Goal: Task Accomplishment & Management: Manage account settings

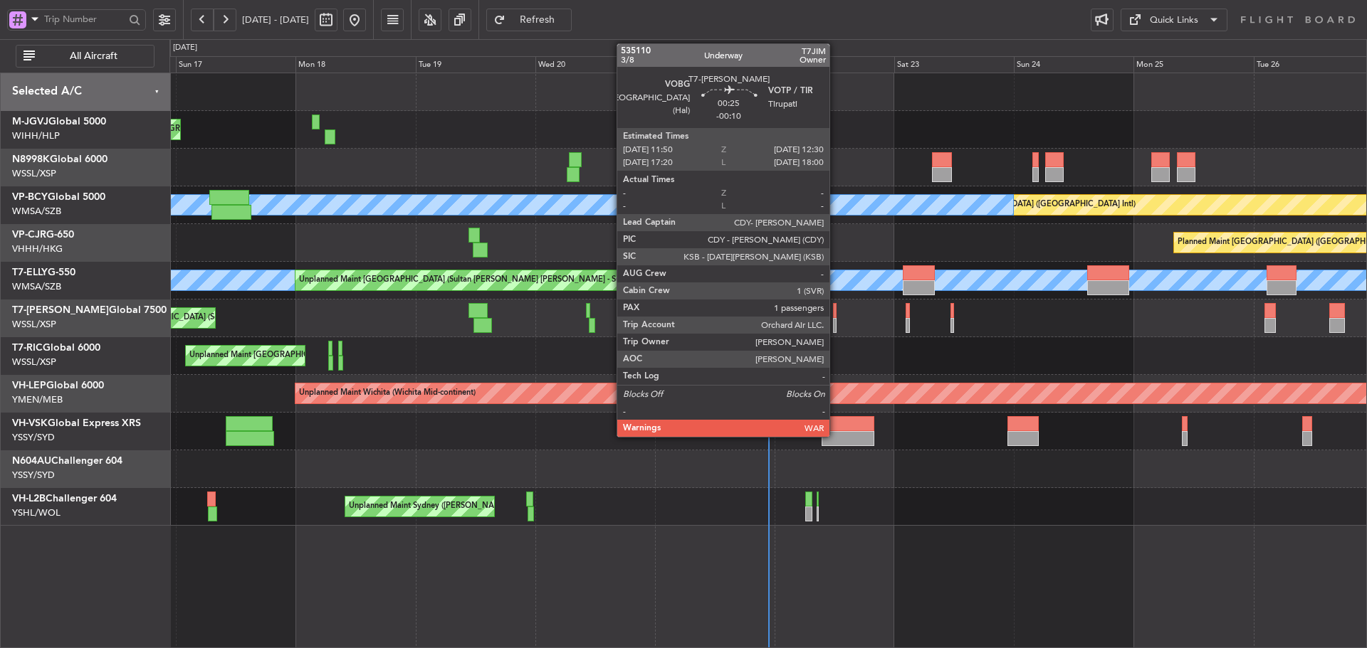
click at [836, 317] on div at bounding box center [835, 310] width 4 height 15
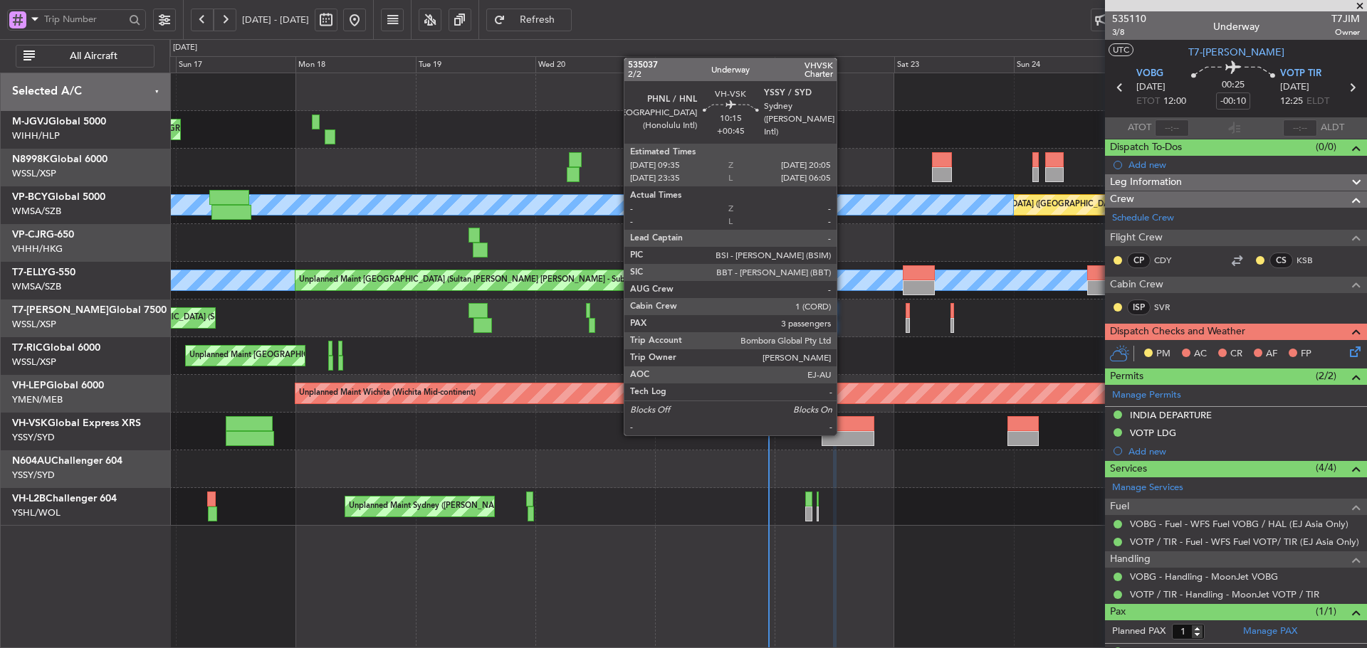
click at [843, 434] on div at bounding box center [847, 438] width 53 height 15
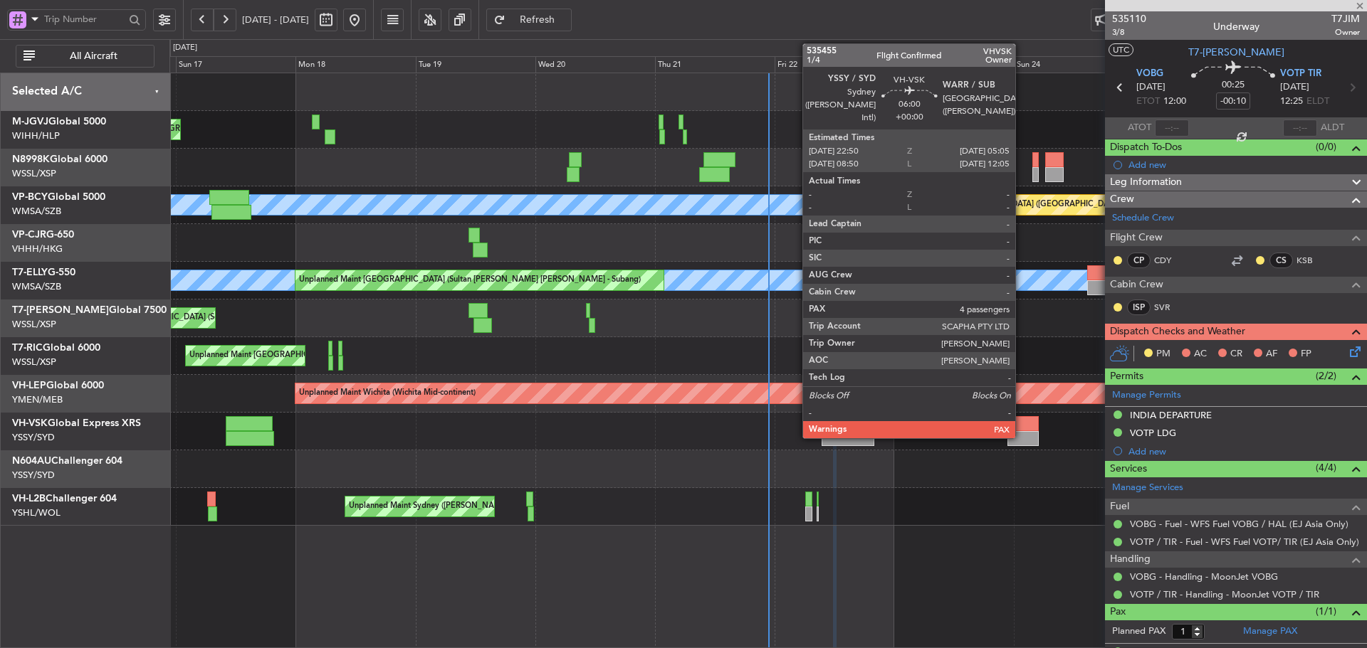
type input "+00:45"
type input "3"
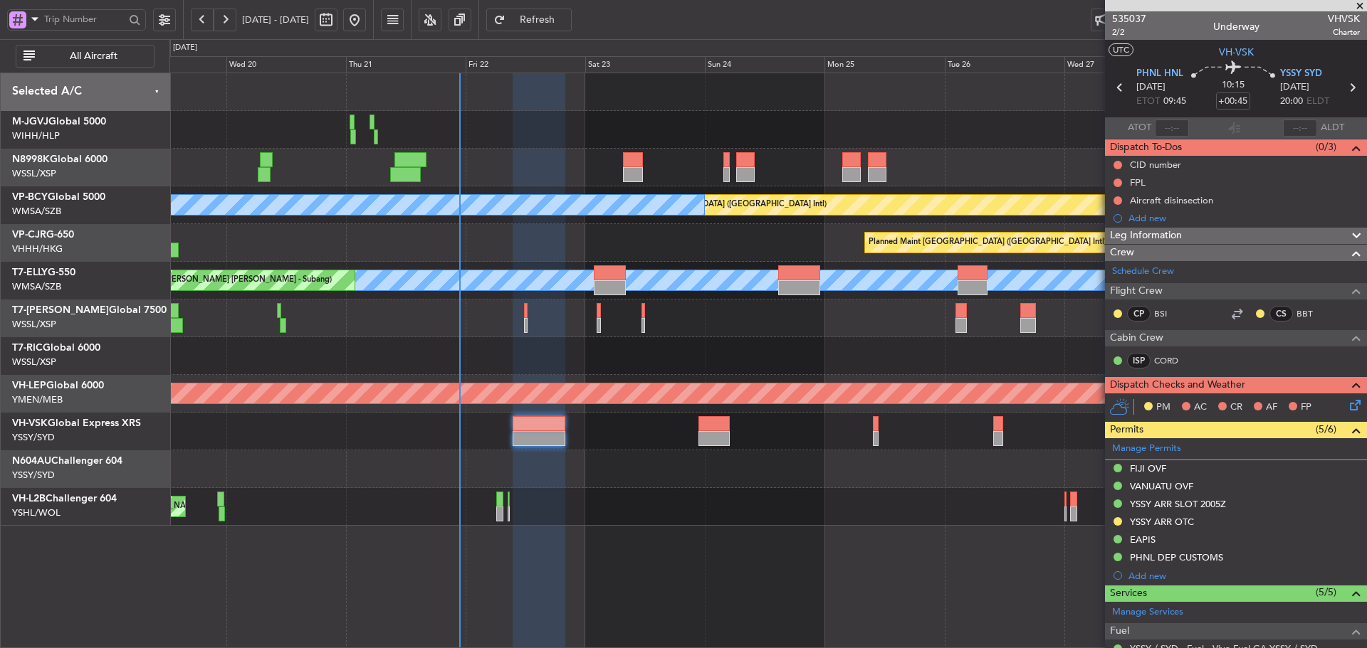
click at [634, 470] on div at bounding box center [767, 470] width 1196 height 38
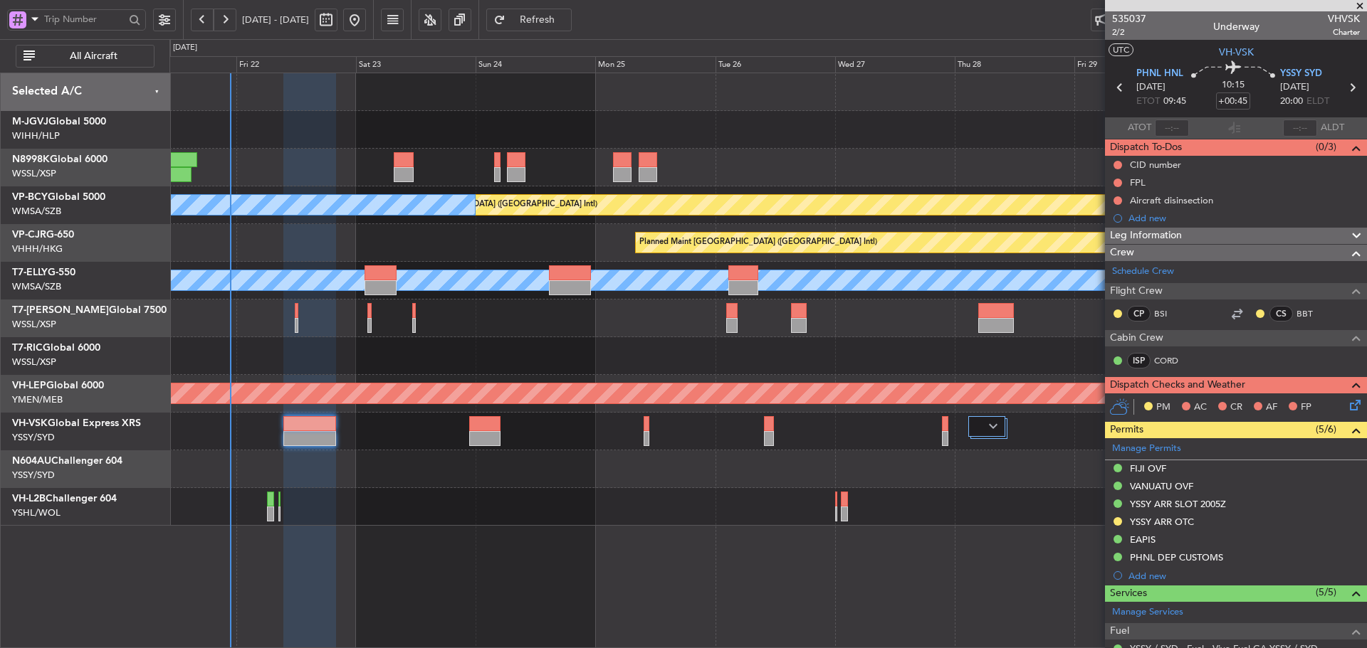
click at [802, 470] on div at bounding box center [767, 470] width 1196 height 38
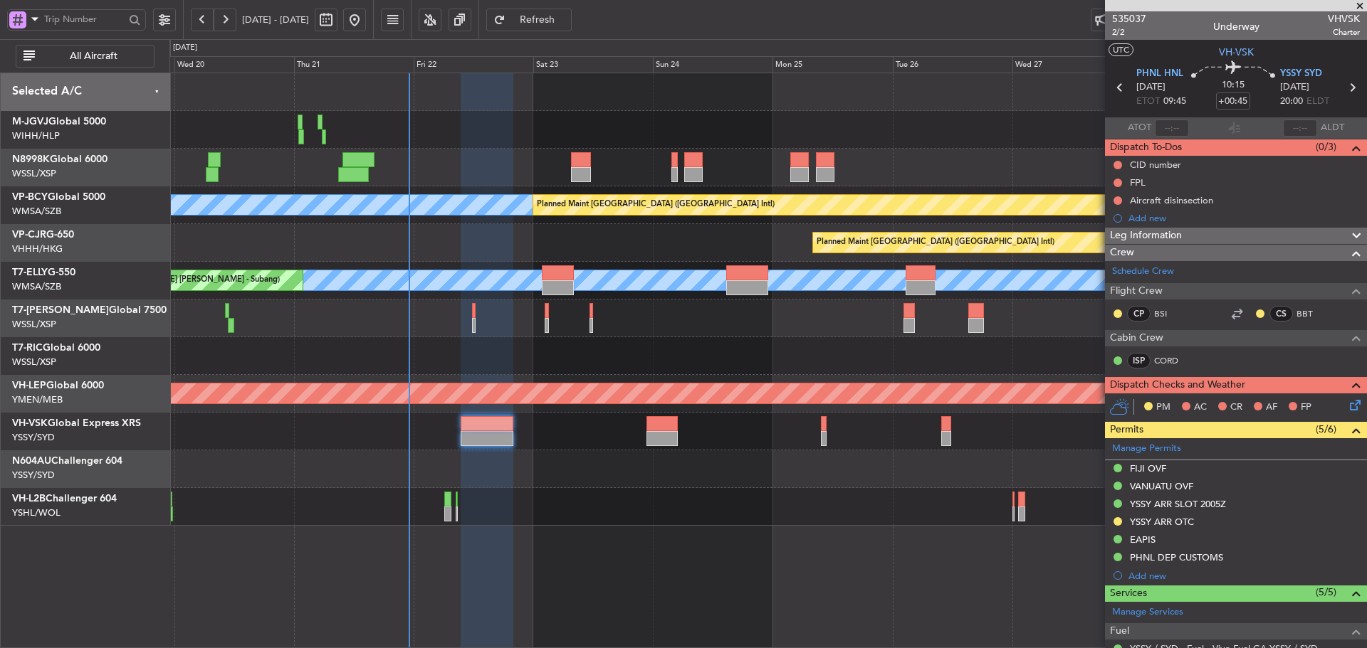
click at [665, 360] on div "Unplanned Maint [GEOGRAPHIC_DATA] (Seletar)" at bounding box center [767, 356] width 1196 height 38
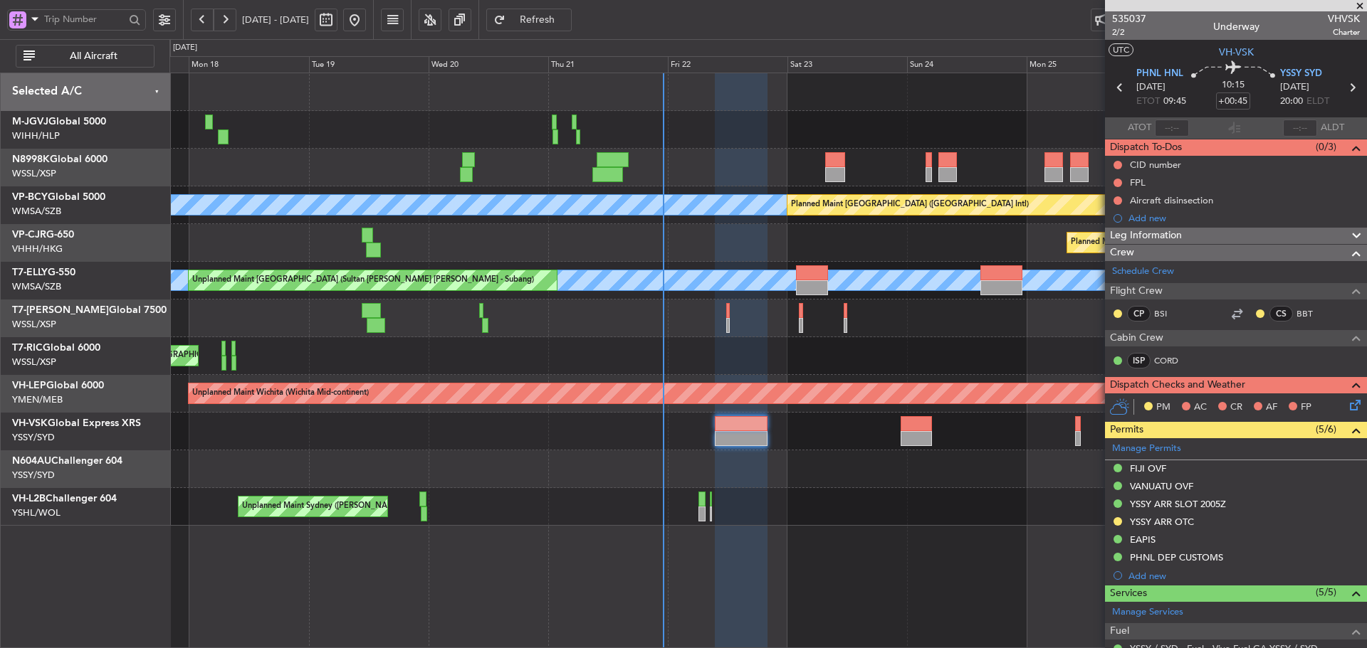
click at [660, 353] on div "Unplanned Maint [GEOGRAPHIC_DATA] (Seletar)" at bounding box center [767, 356] width 1196 height 38
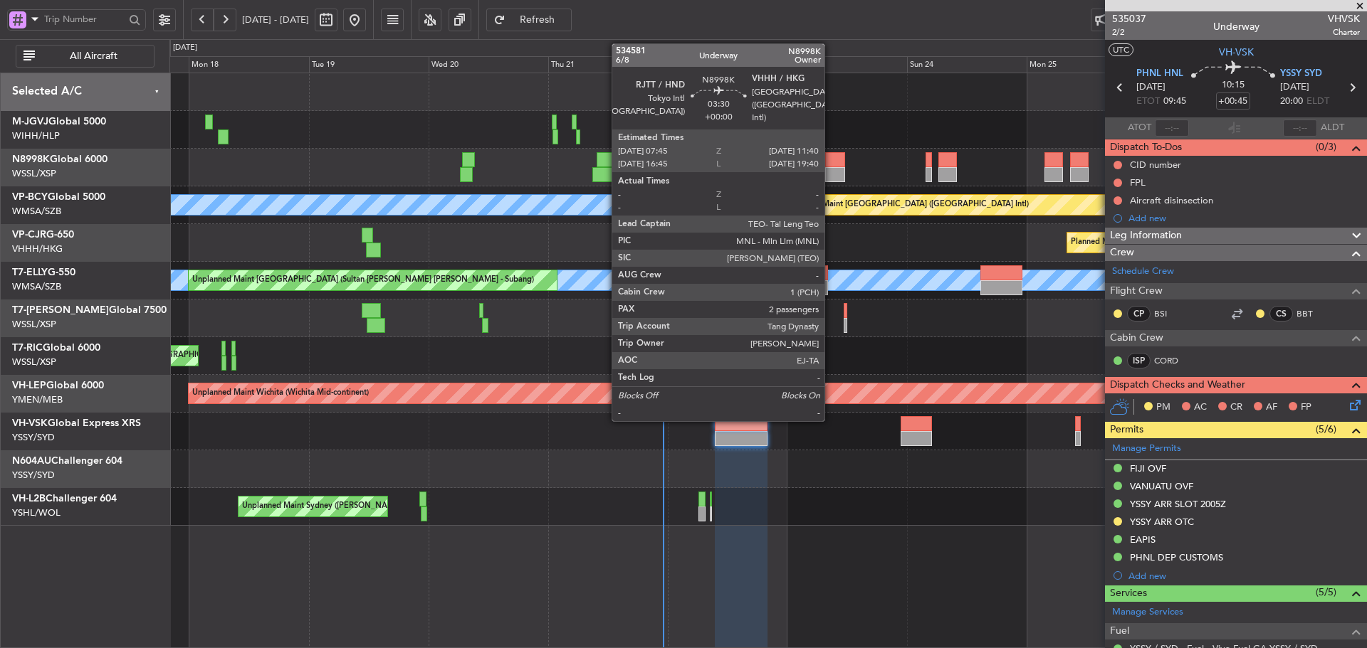
click at [826, 171] on div at bounding box center [835, 174] width 20 height 15
click at [833, 169] on div at bounding box center [835, 174] width 20 height 15
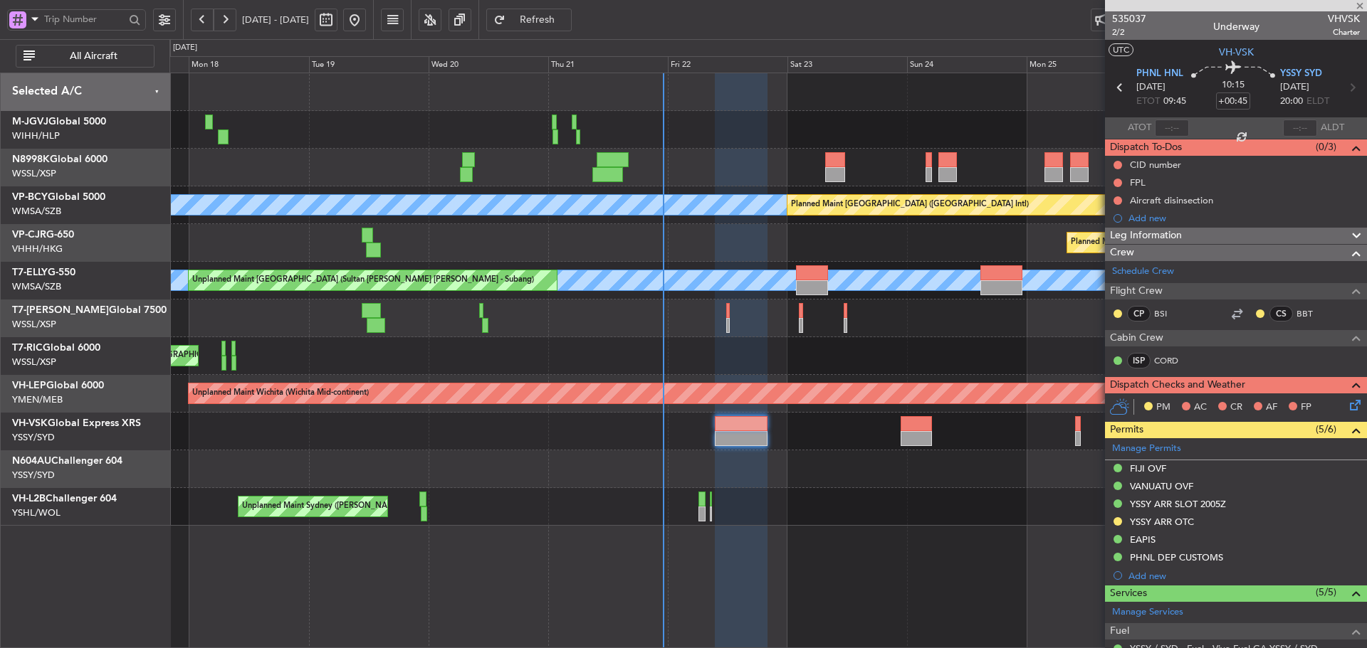
type input "2"
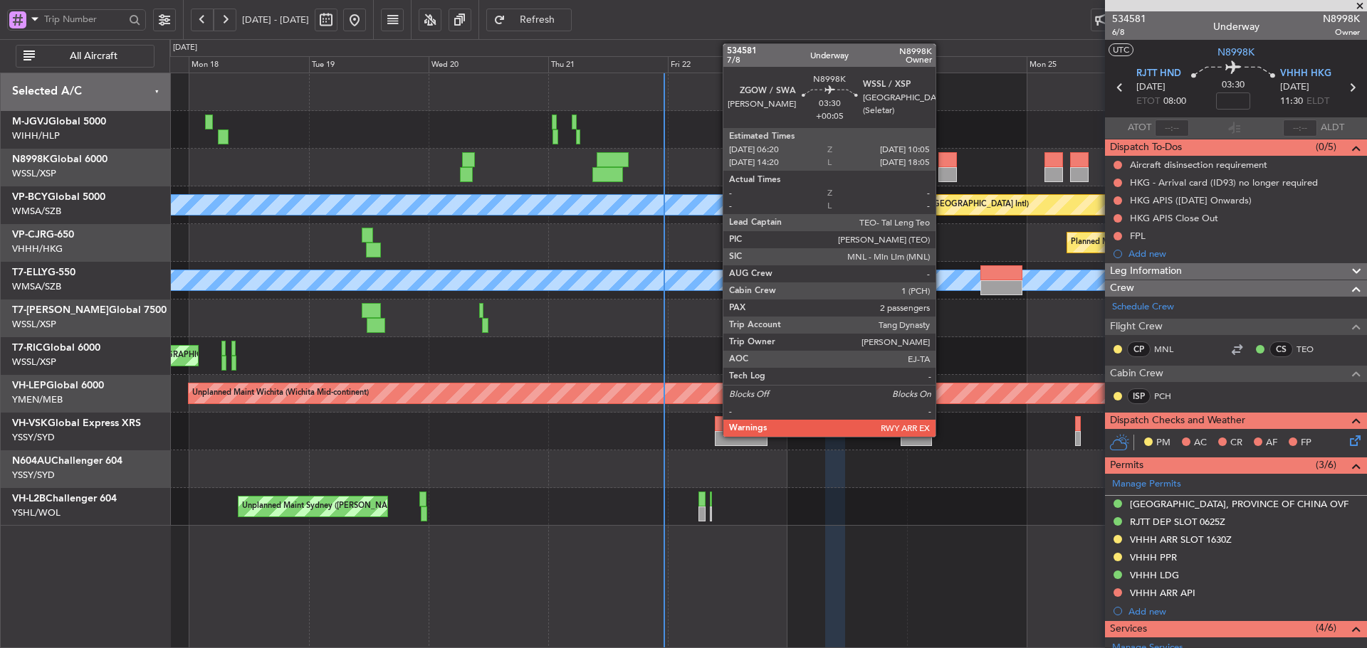
click at [942, 170] on div at bounding box center [947, 174] width 19 height 15
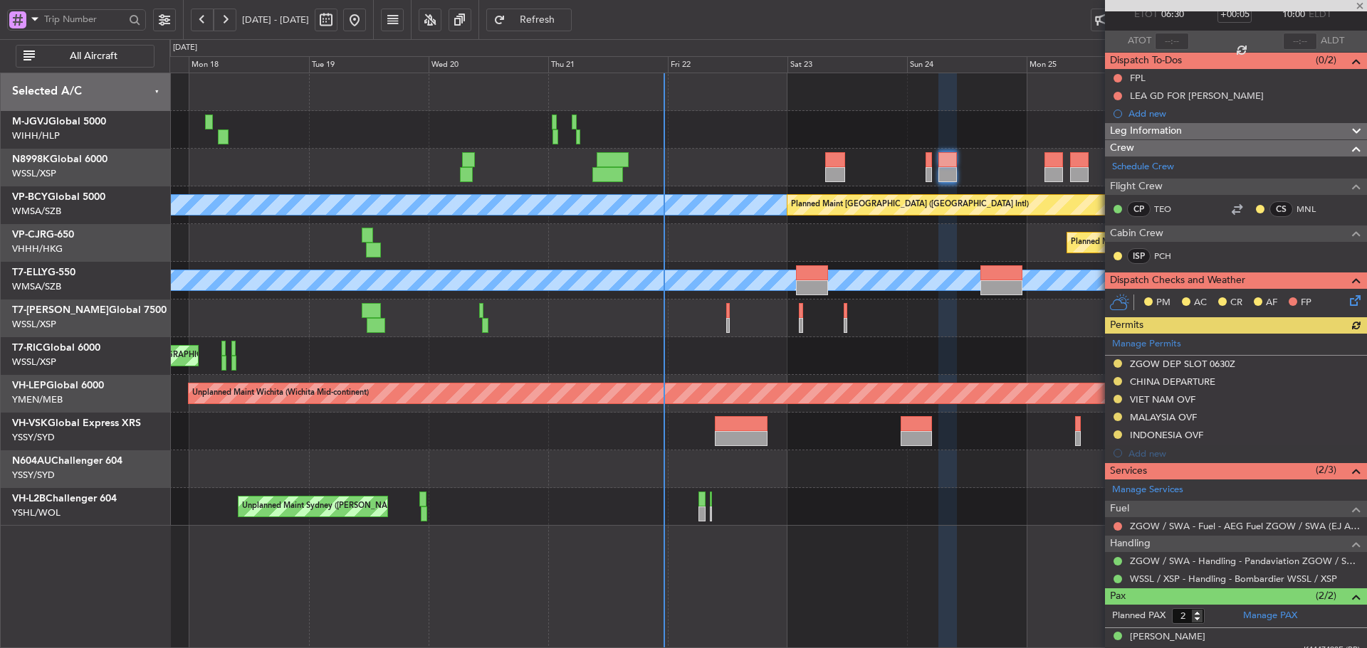
scroll to position [130, 0]
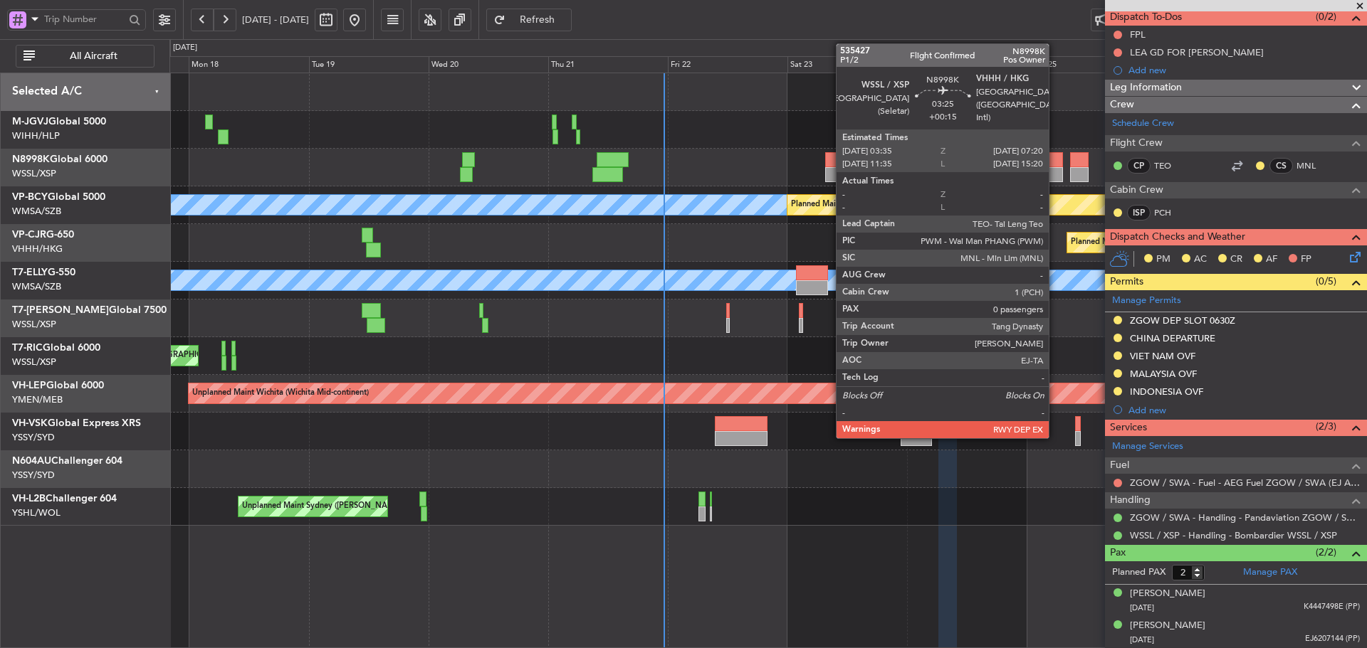
click at [1055, 170] on div at bounding box center [1053, 174] width 19 height 15
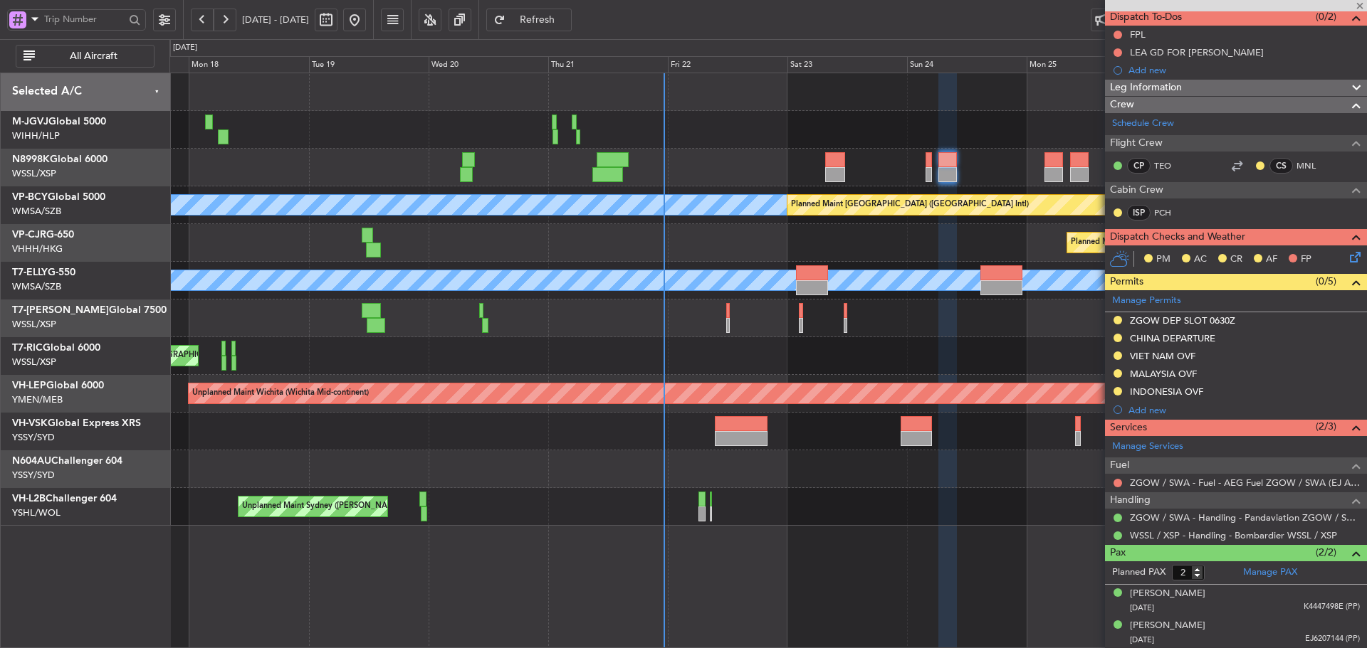
type input "+00:15"
type input "0"
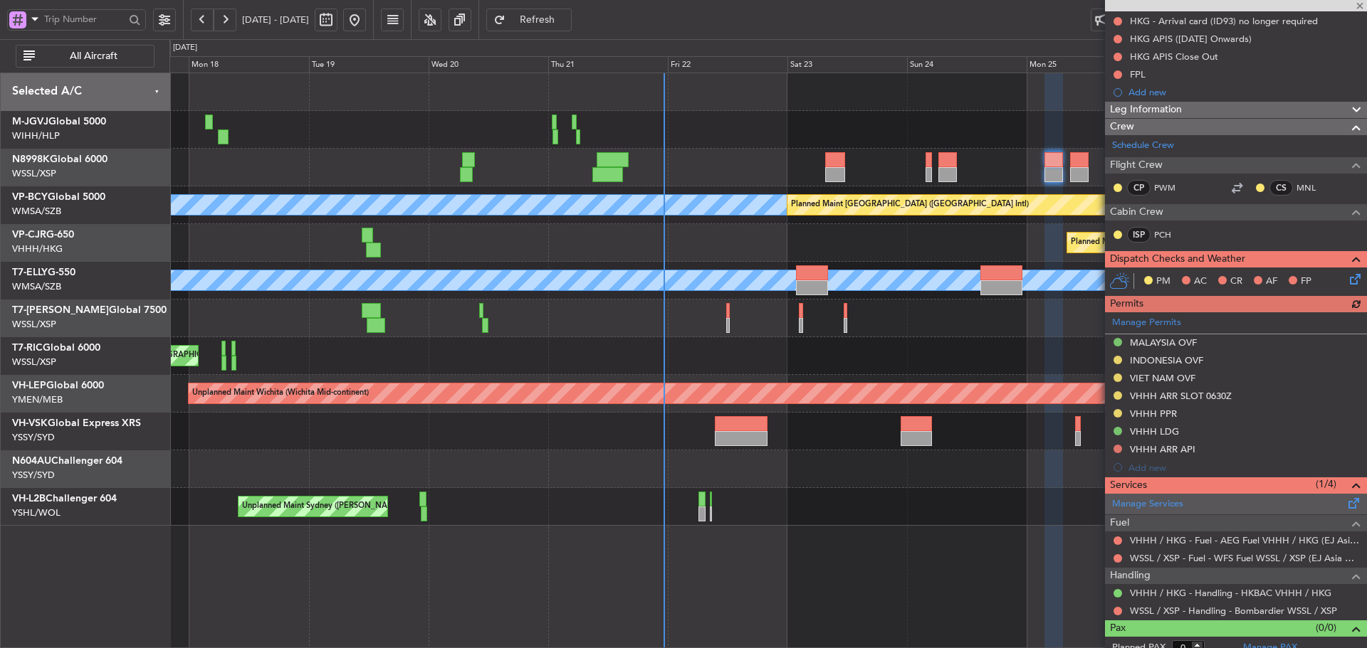
scroll to position [191, 0]
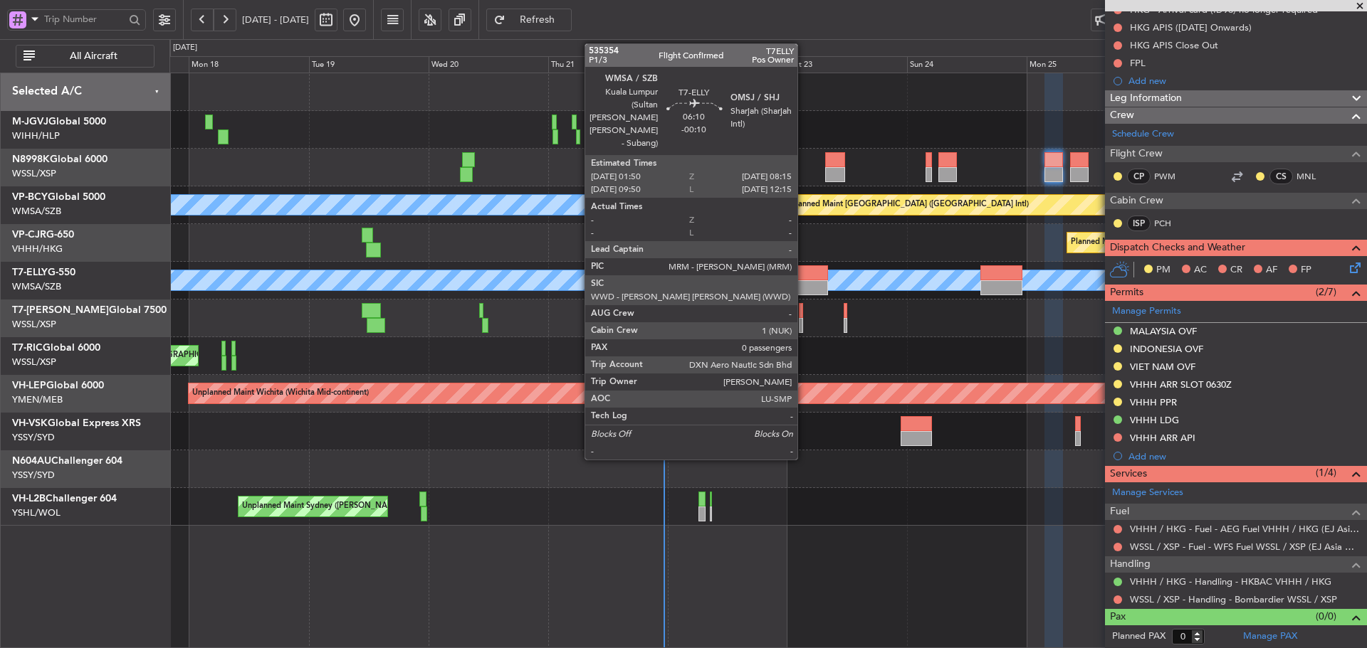
click at [804, 282] on div at bounding box center [812, 287] width 32 height 15
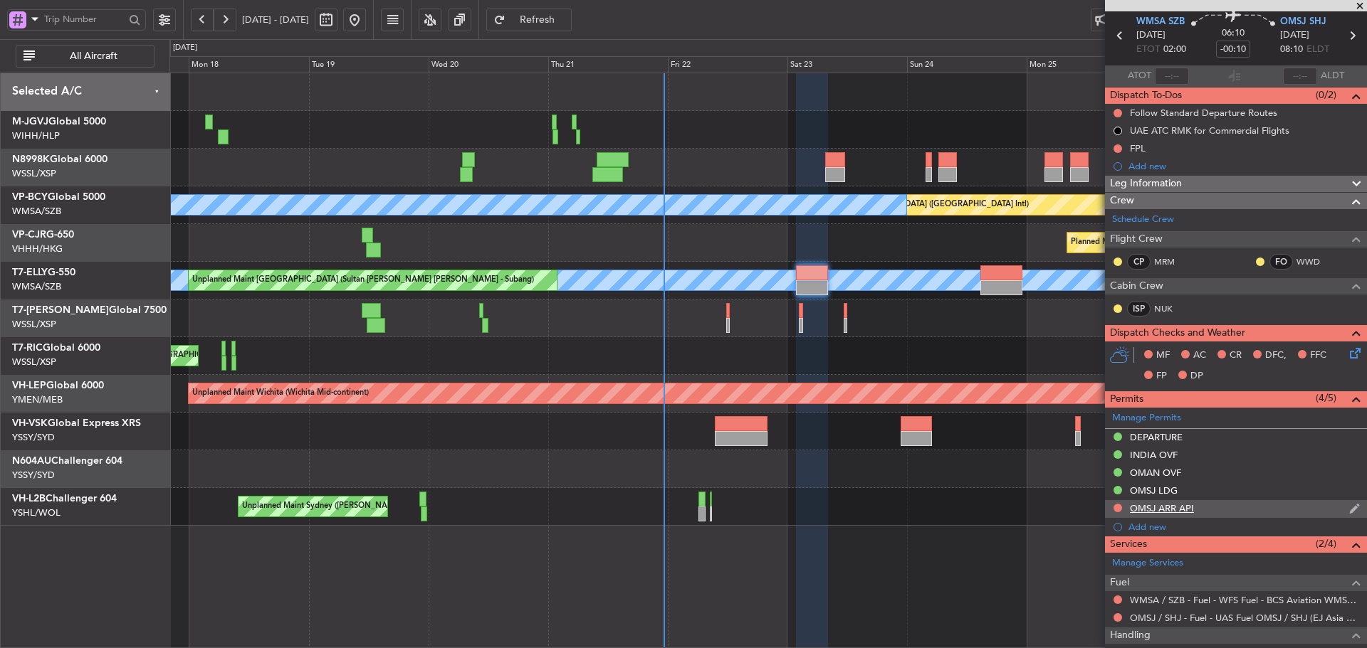
scroll to position [0, 0]
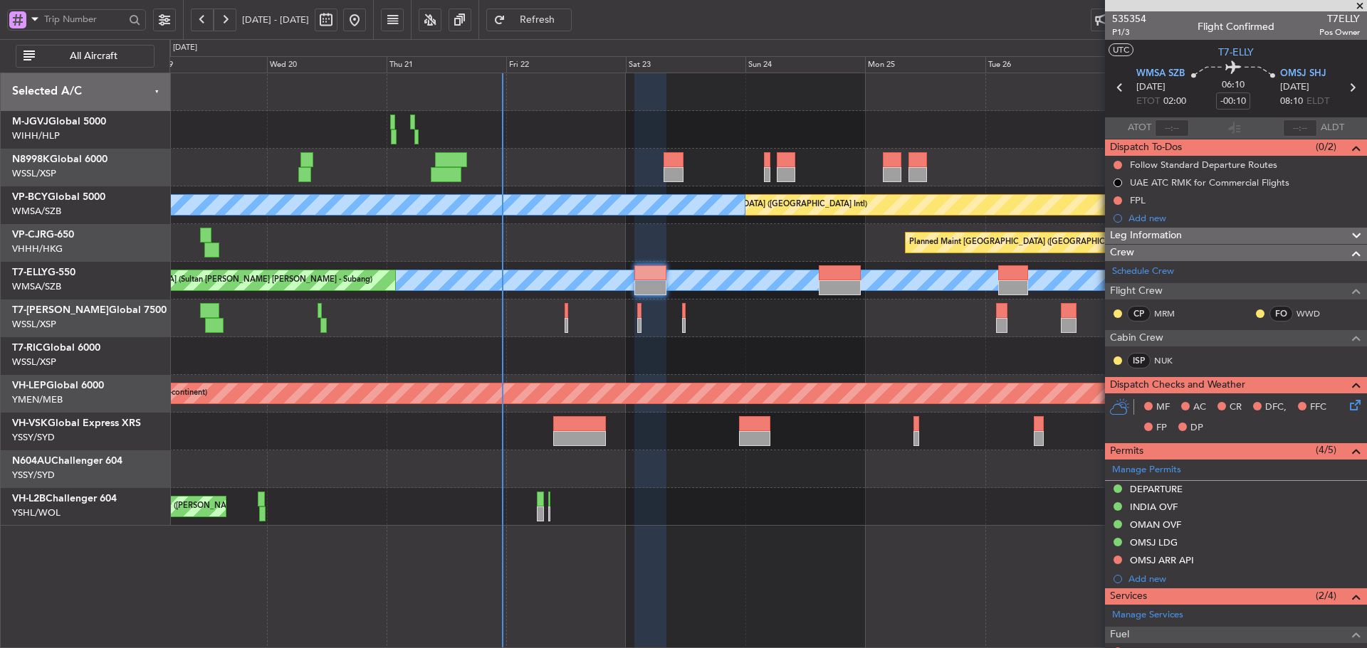
click at [784, 348] on div "Unplanned Maint [GEOGRAPHIC_DATA] (Seletar)" at bounding box center [767, 356] width 1196 height 38
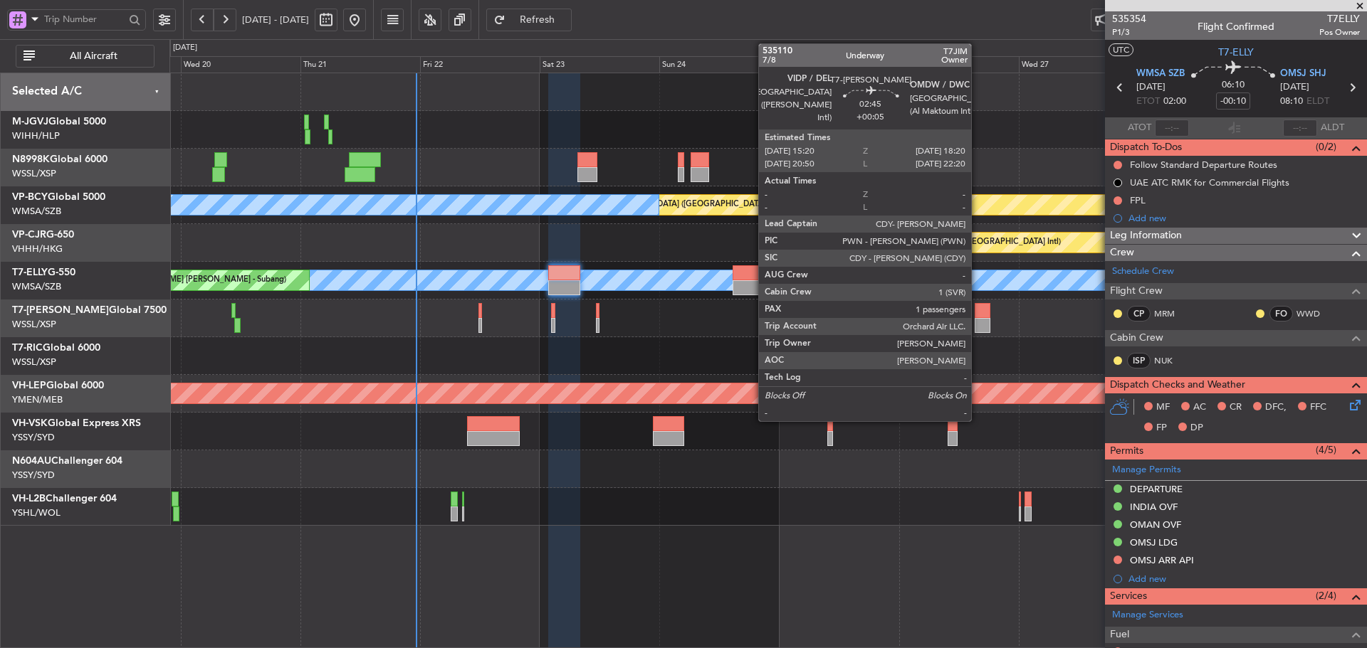
click at [977, 316] on div at bounding box center [982, 310] width 16 height 15
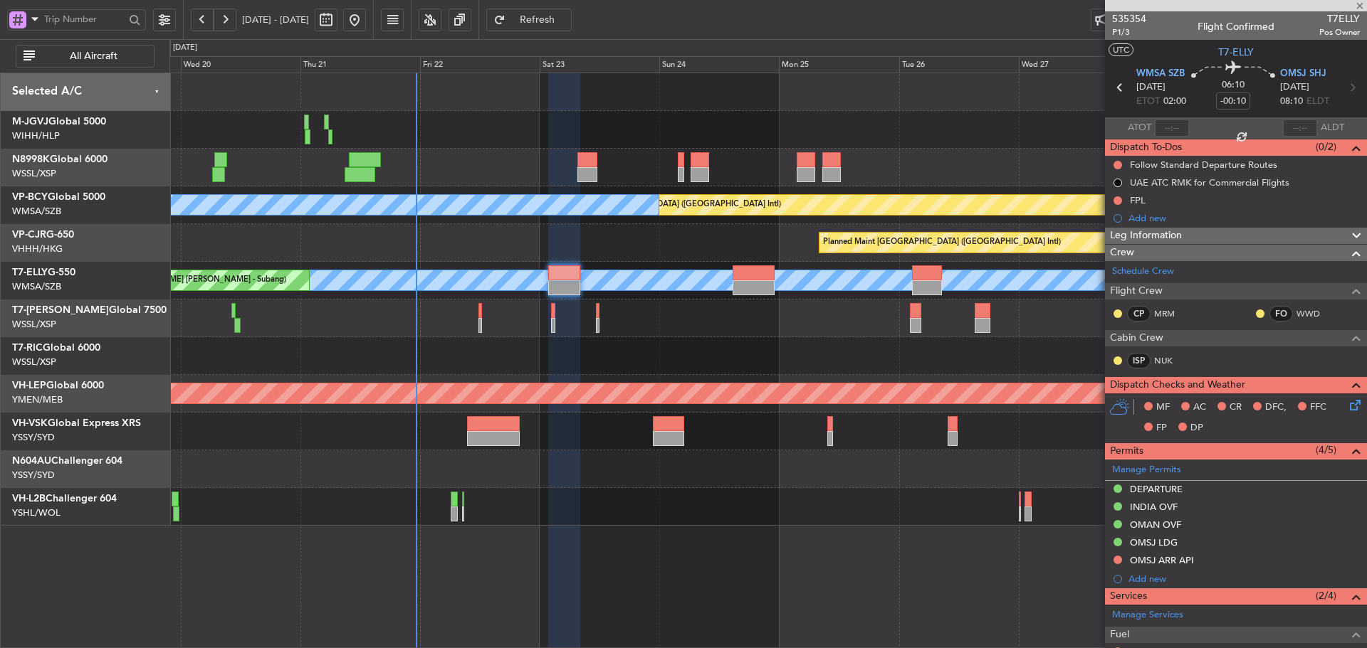
type input "+00:05"
type input "1"
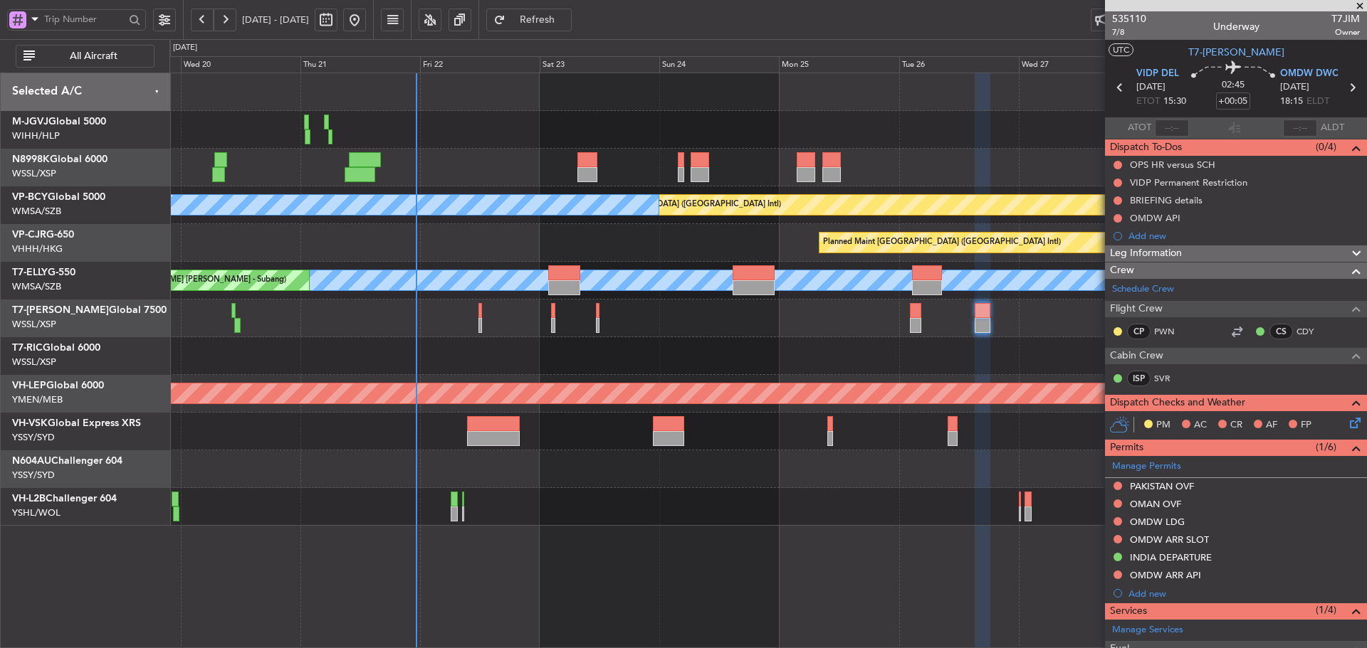
click at [995, 352] on div "Unplanned Maint [GEOGRAPHIC_DATA] (Seletar)" at bounding box center [767, 356] width 1196 height 38
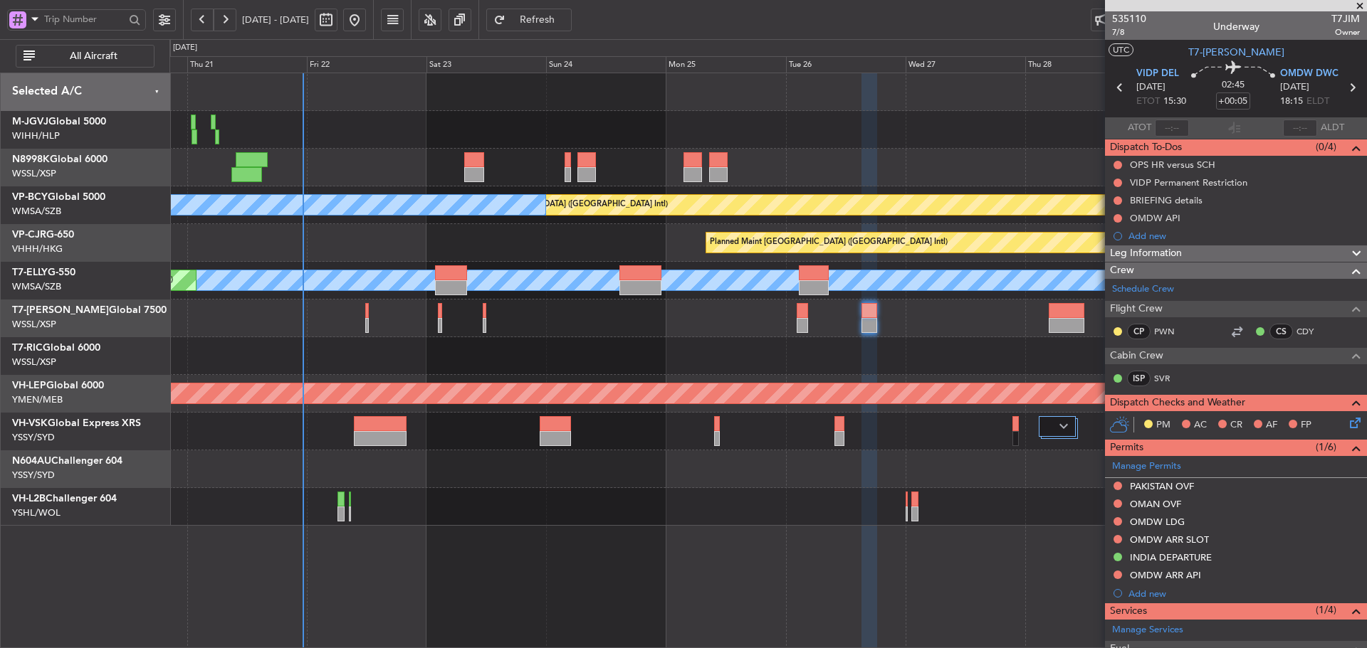
click at [882, 360] on div at bounding box center [767, 356] width 1196 height 38
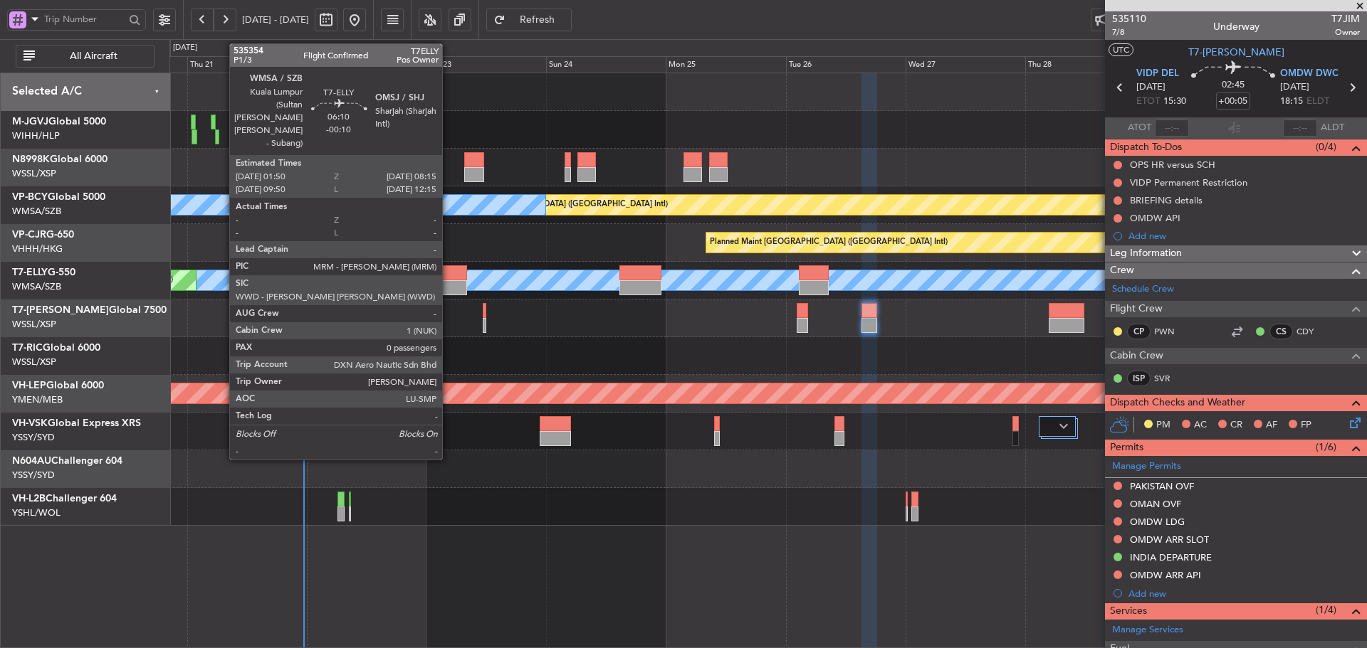
click at [448, 286] on div at bounding box center [451, 287] width 32 height 15
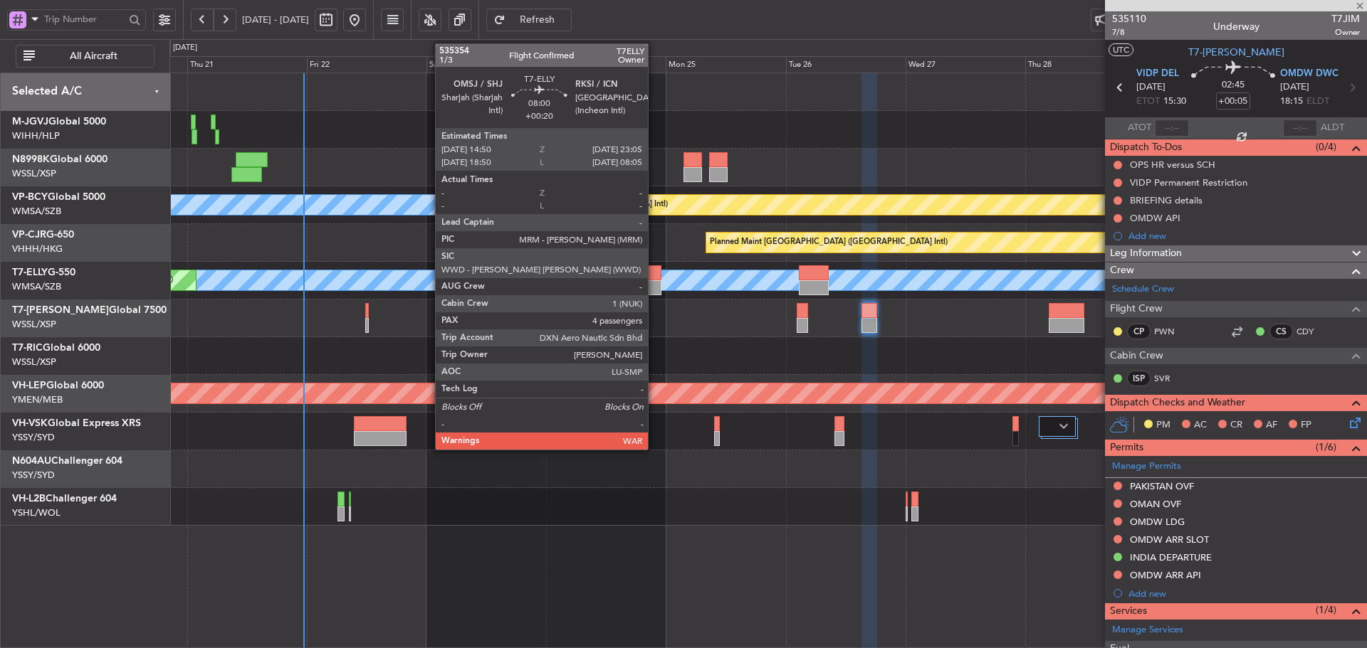
type input "-00:10"
type input "0"
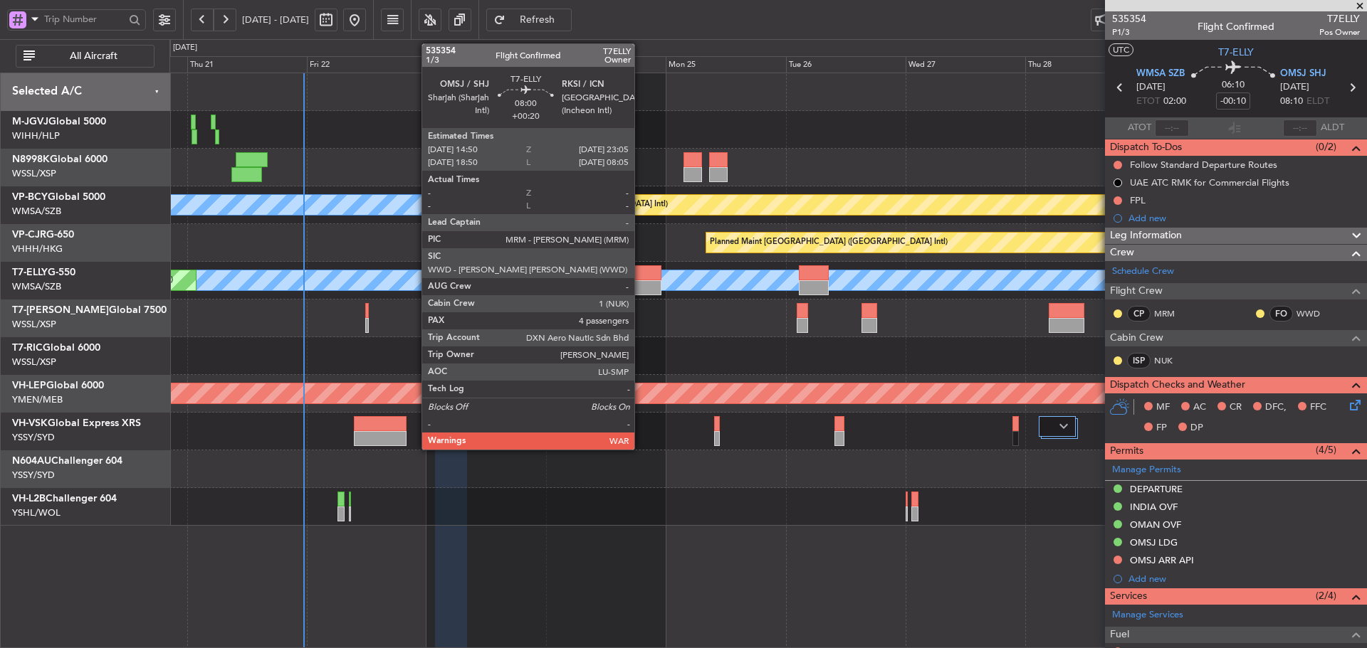
click at [641, 280] on div at bounding box center [639, 287] width 41 height 15
type input "+00:20"
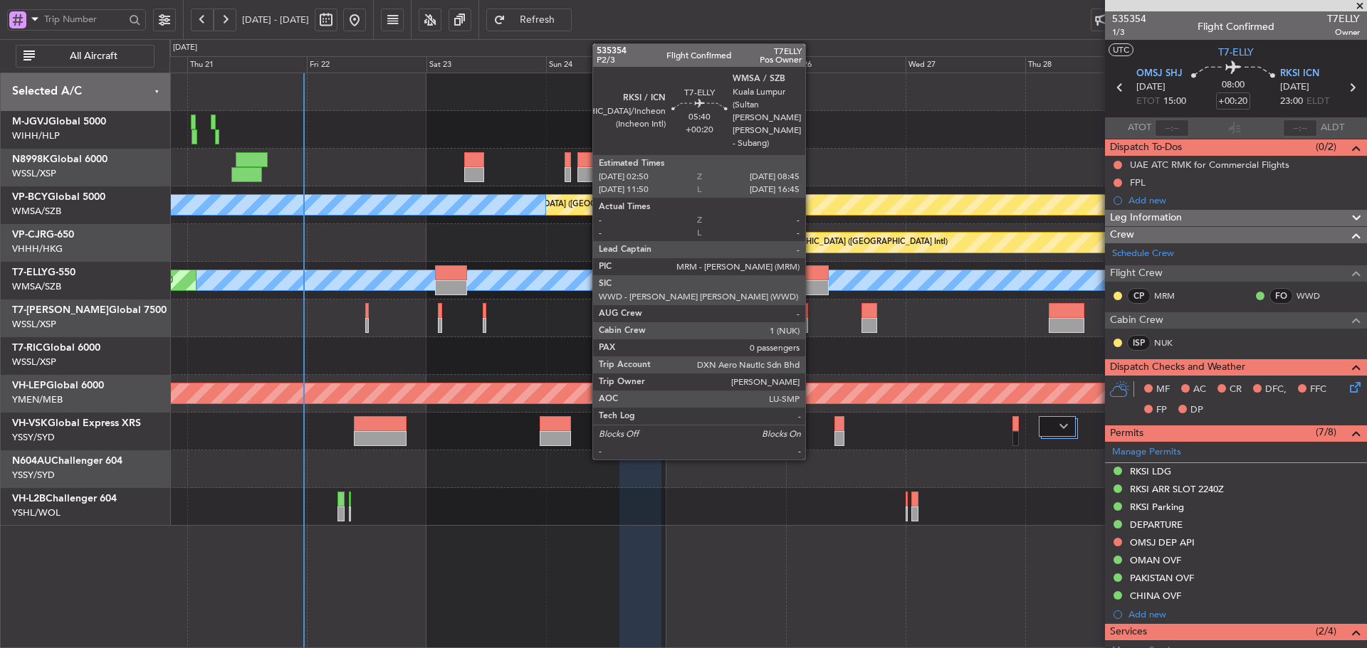
click at [811, 282] on div at bounding box center [814, 287] width 30 height 15
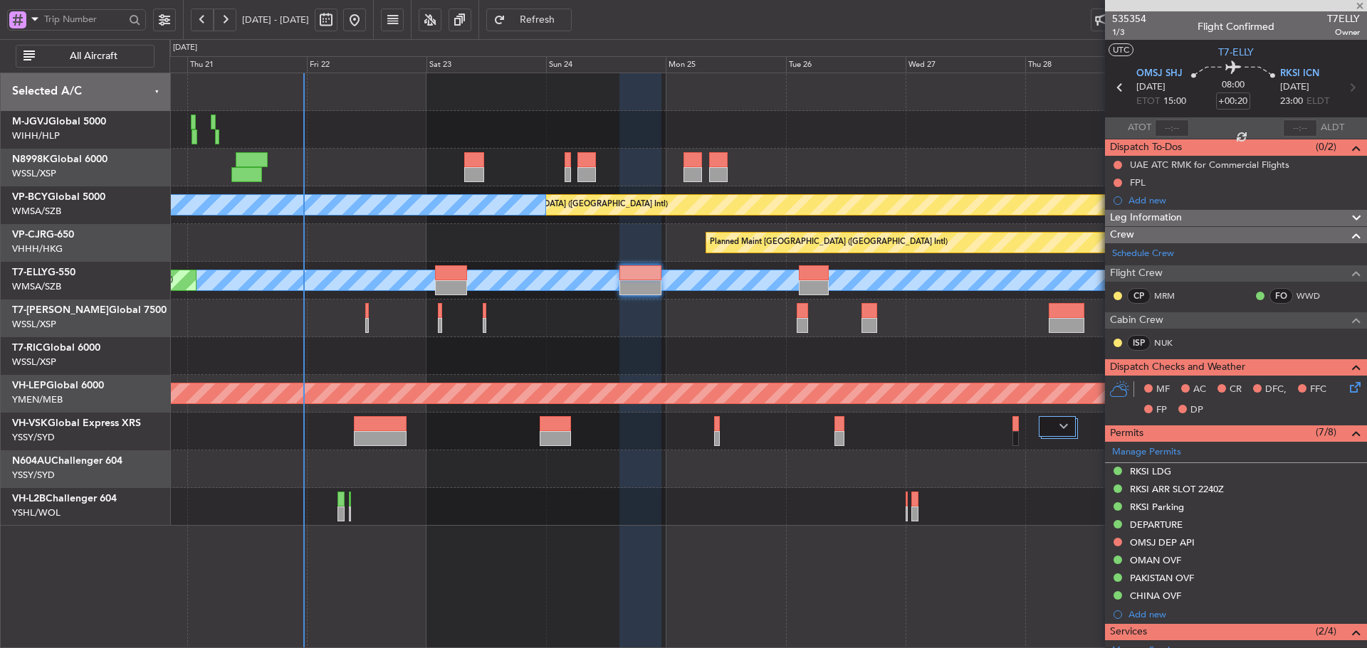
type input "0"
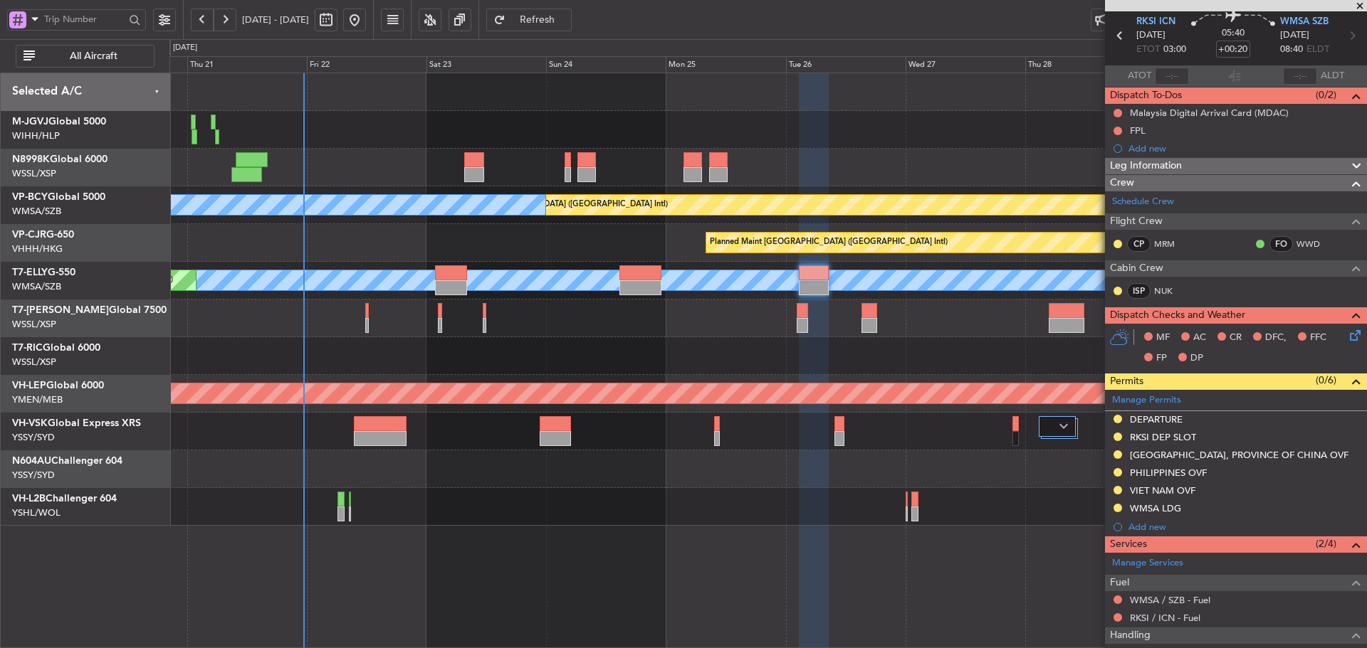
scroll to position [123, 0]
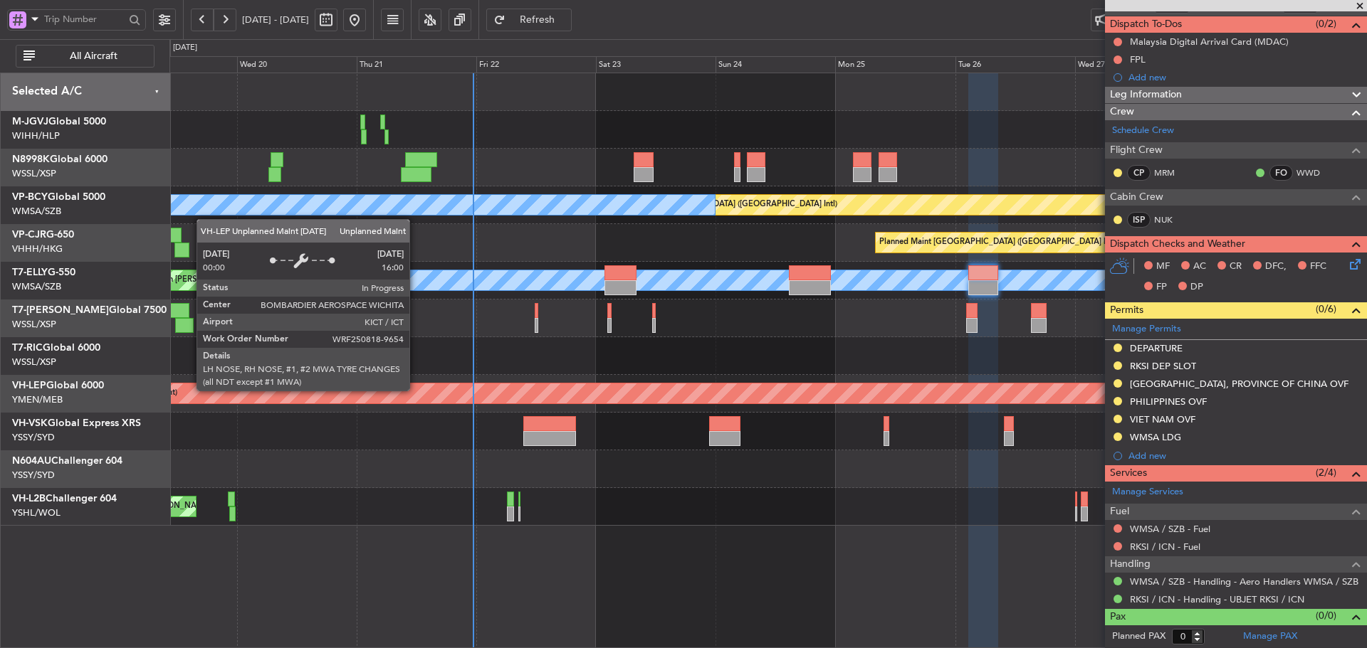
click at [621, 394] on div "Unplanned Maint Wichita (Wichita Mid-continent)" at bounding box center [694, 394] width 1395 height 20
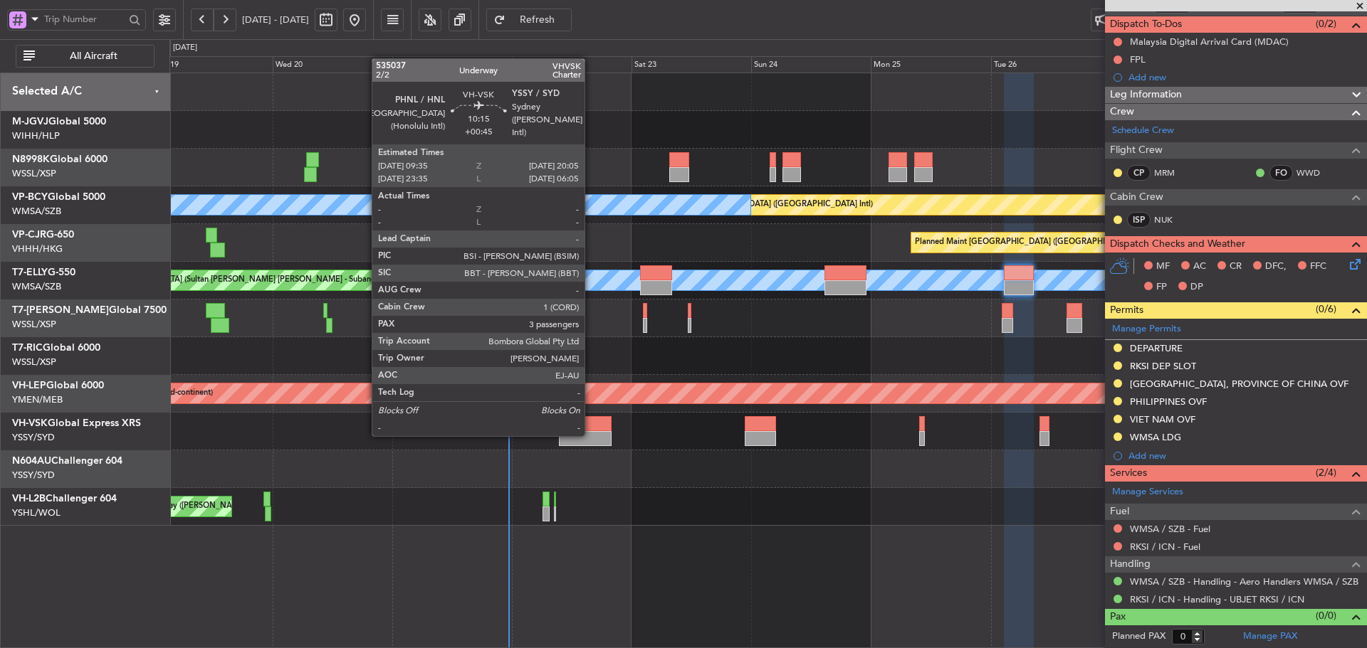
click at [591, 435] on div at bounding box center [585, 438] width 53 height 15
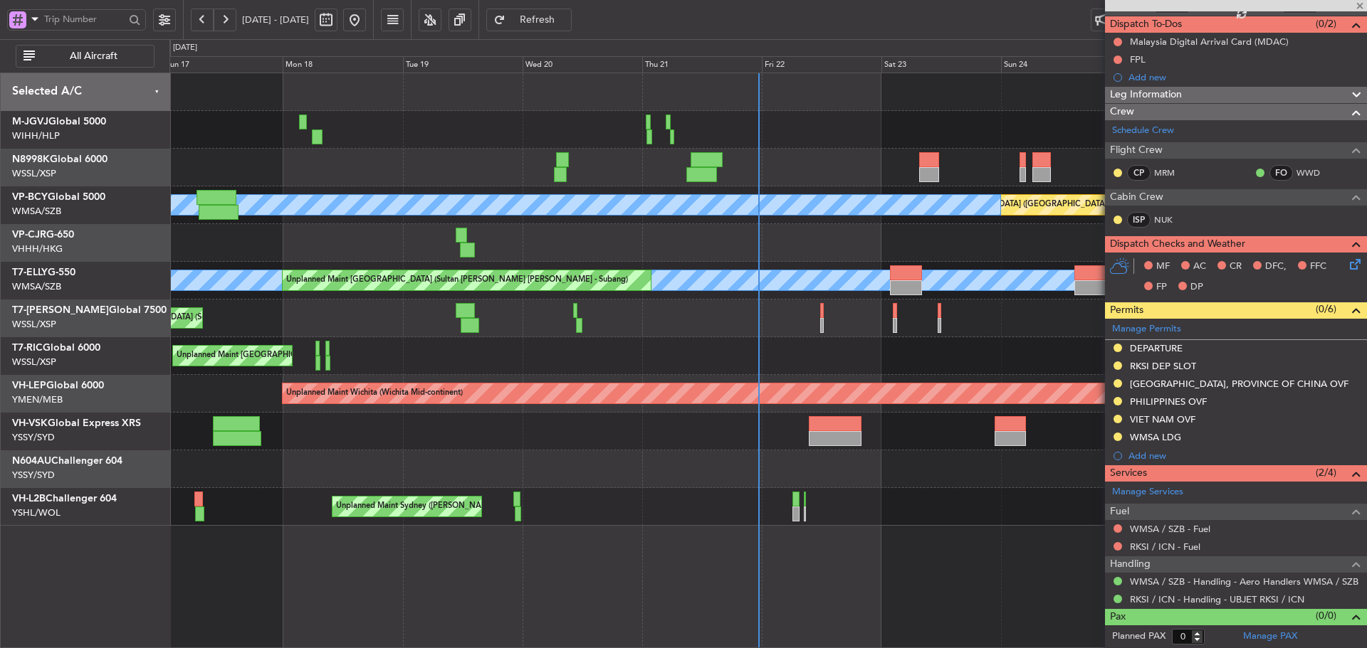
click at [646, 439] on div at bounding box center [767, 432] width 1196 height 38
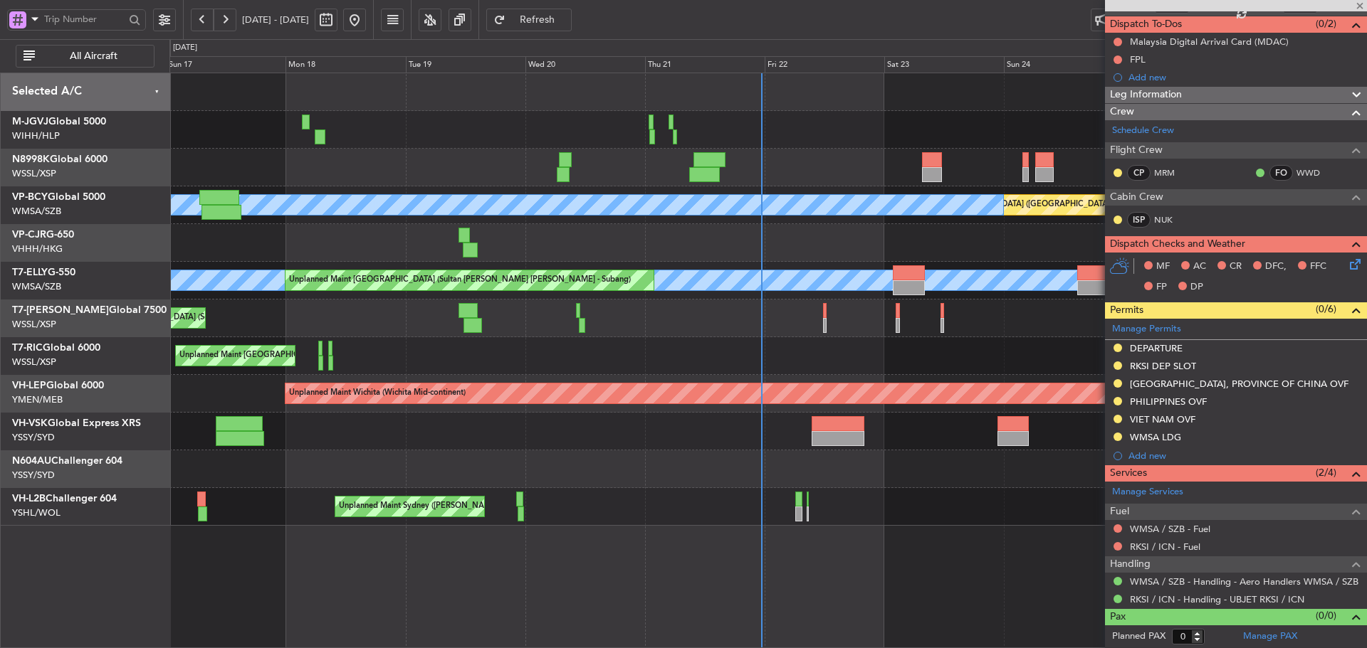
type input "+00:45"
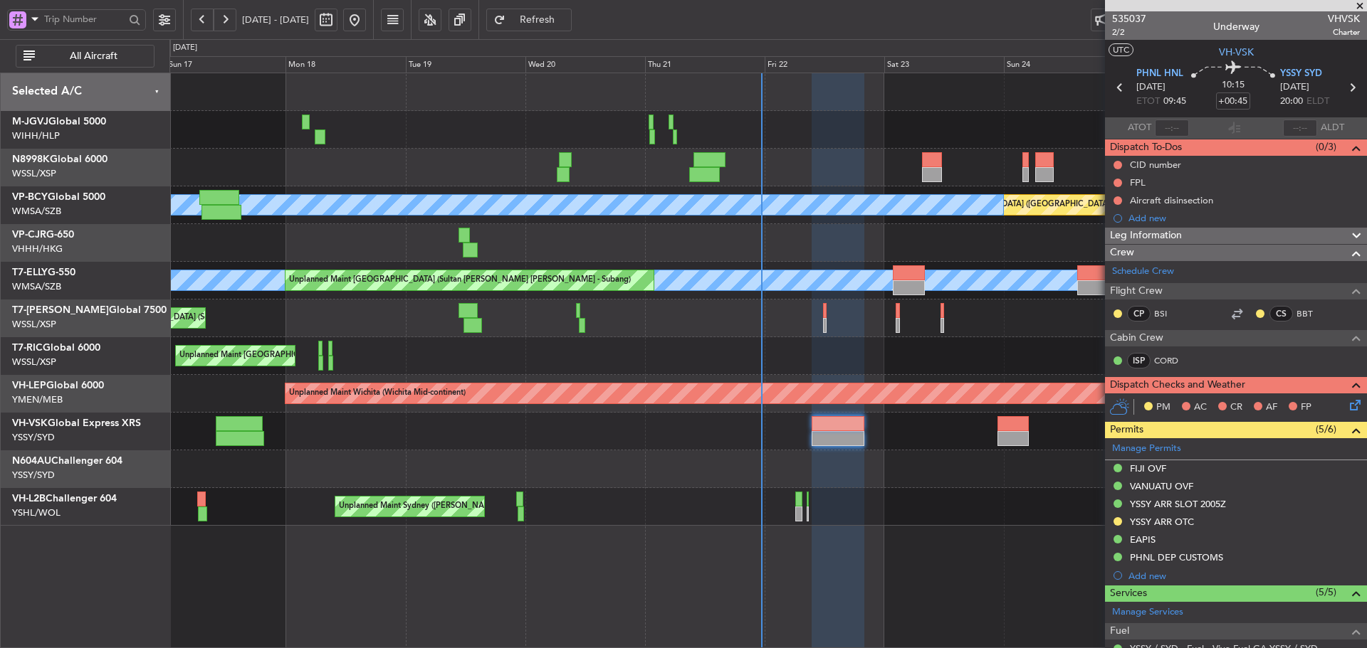
click at [1358, 4] on span at bounding box center [1359, 6] width 14 height 13
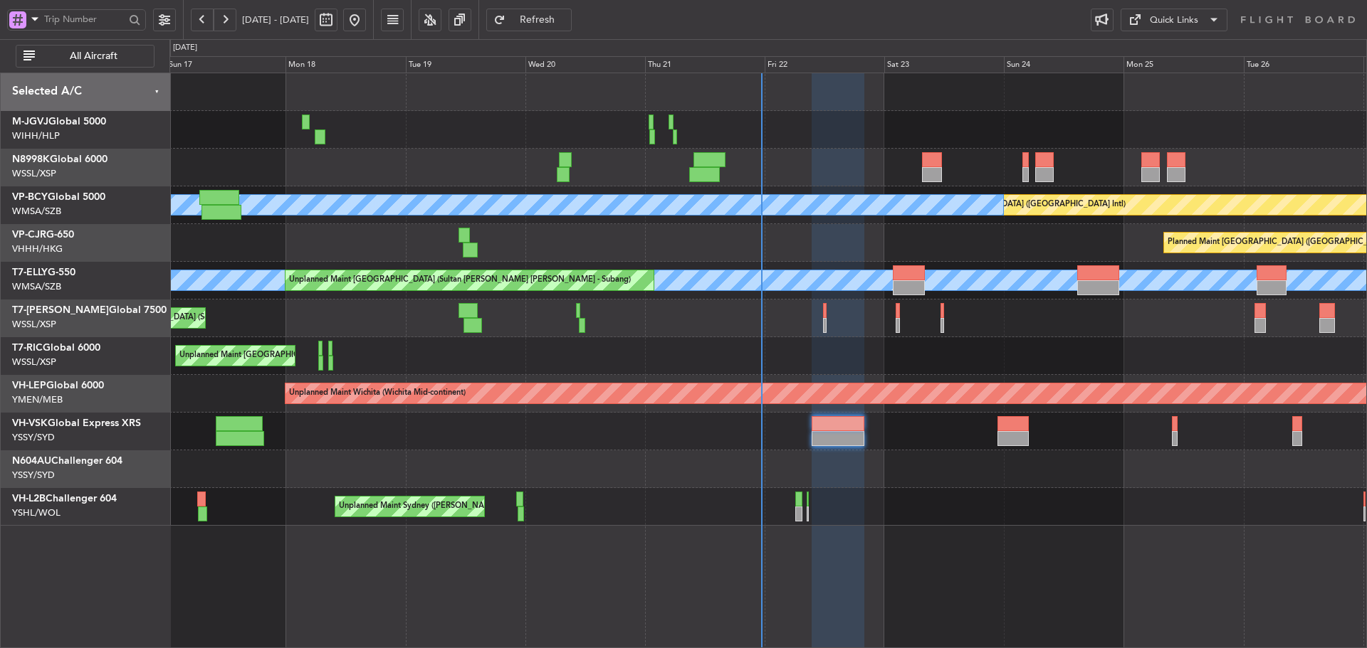
type input "0"
click at [1358, 4] on span at bounding box center [1359, 6] width 14 height 13
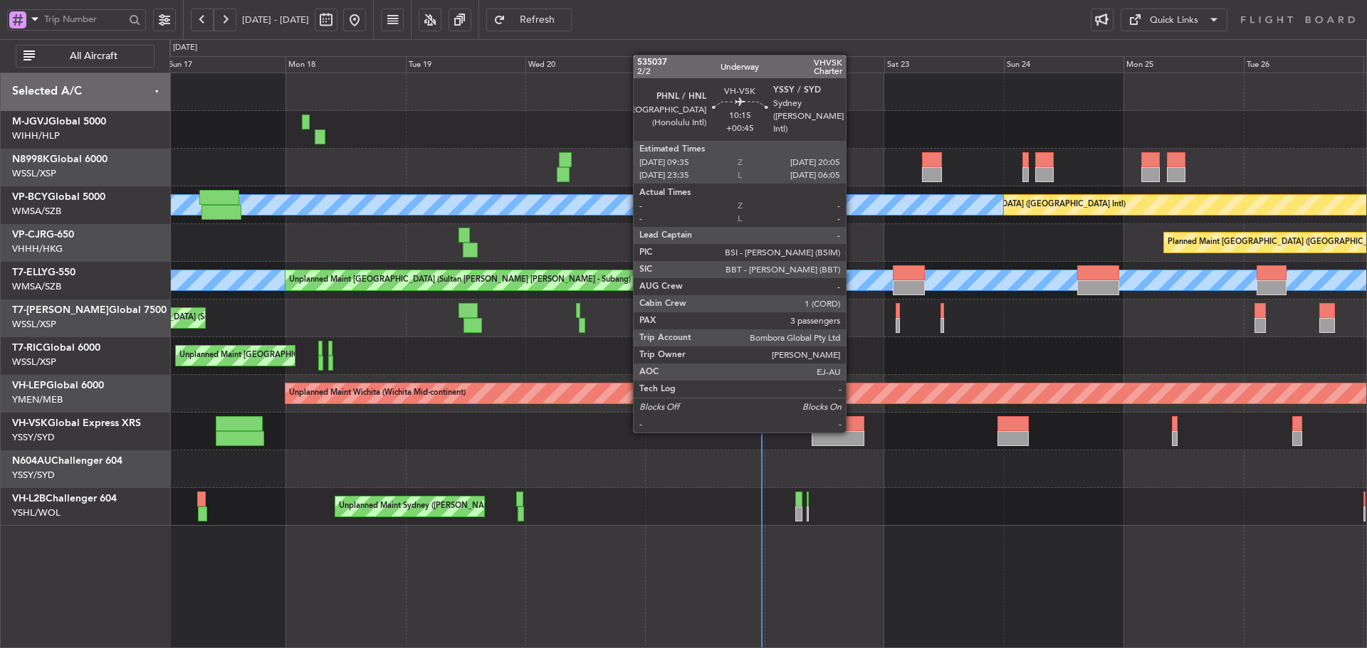
click at [852, 431] on div at bounding box center [837, 438] width 53 height 15
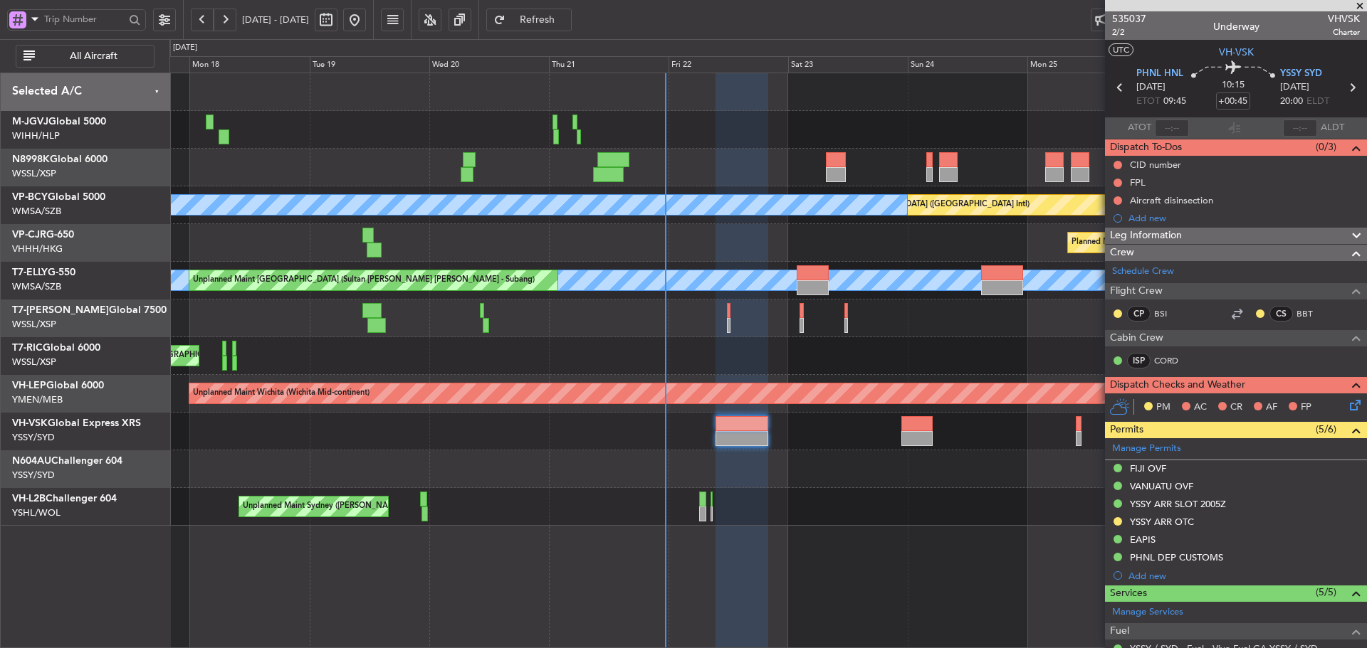
click at [864, 364] on div "Planned Maint [GEOGRAPHIC_DATA] (Seletar) Planned Maint [GEOGRAPHIC_DATA] (Vanc…" at bounding box center [767, 299] width 1196 height 453
click at [1139, 184] on mat-tooltip-component "CID number" at bounding box center [1155, 189] width 68 height 38
click at [1134, 178] on div "FPL" at bounding box center [1138, 183] width 16 height 12
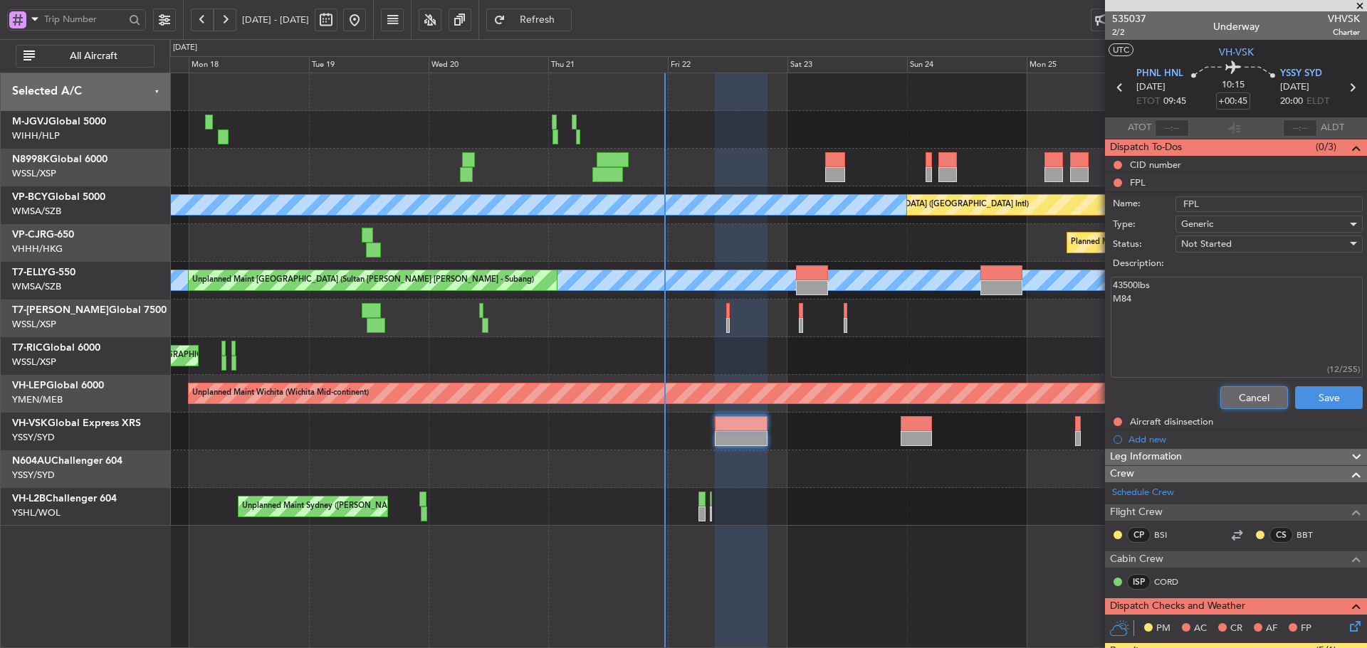
click at [1243, 394] on button "Cancel" at bounding box center [1254, 397] width 68 height 23
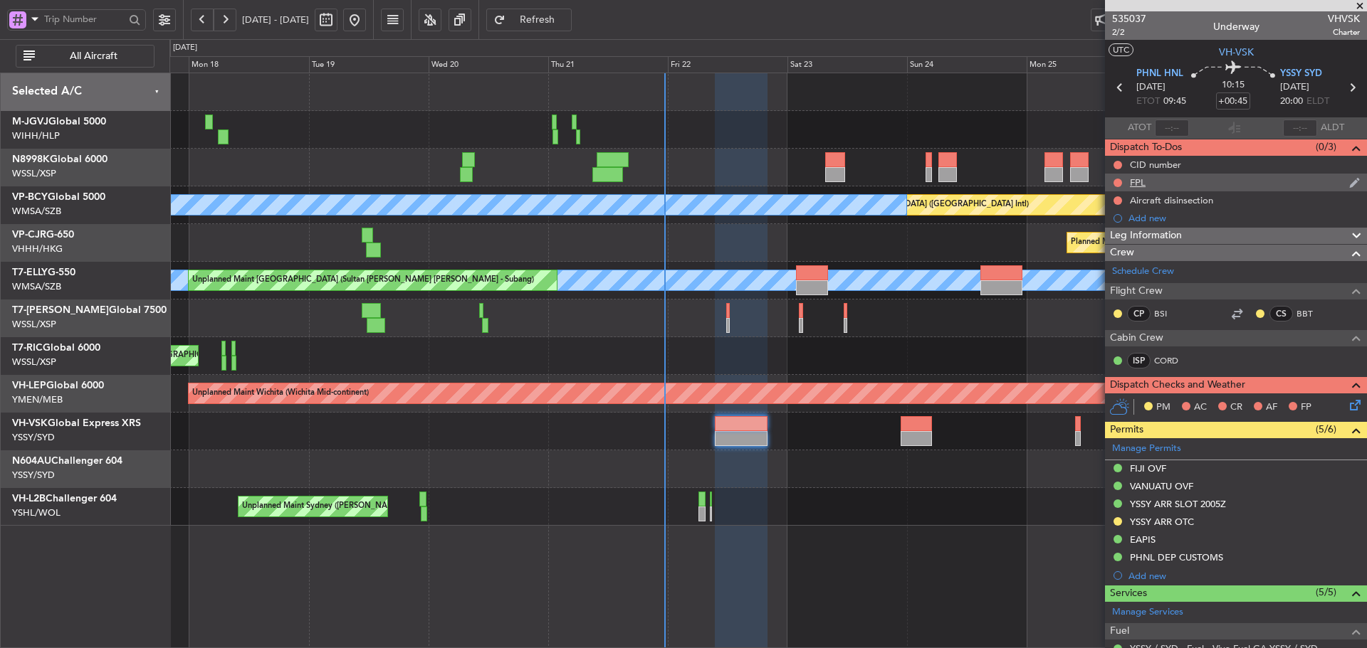
click at [1139, 180] on div "FPL" at bounding box center [1138, 183] width 16 height 12
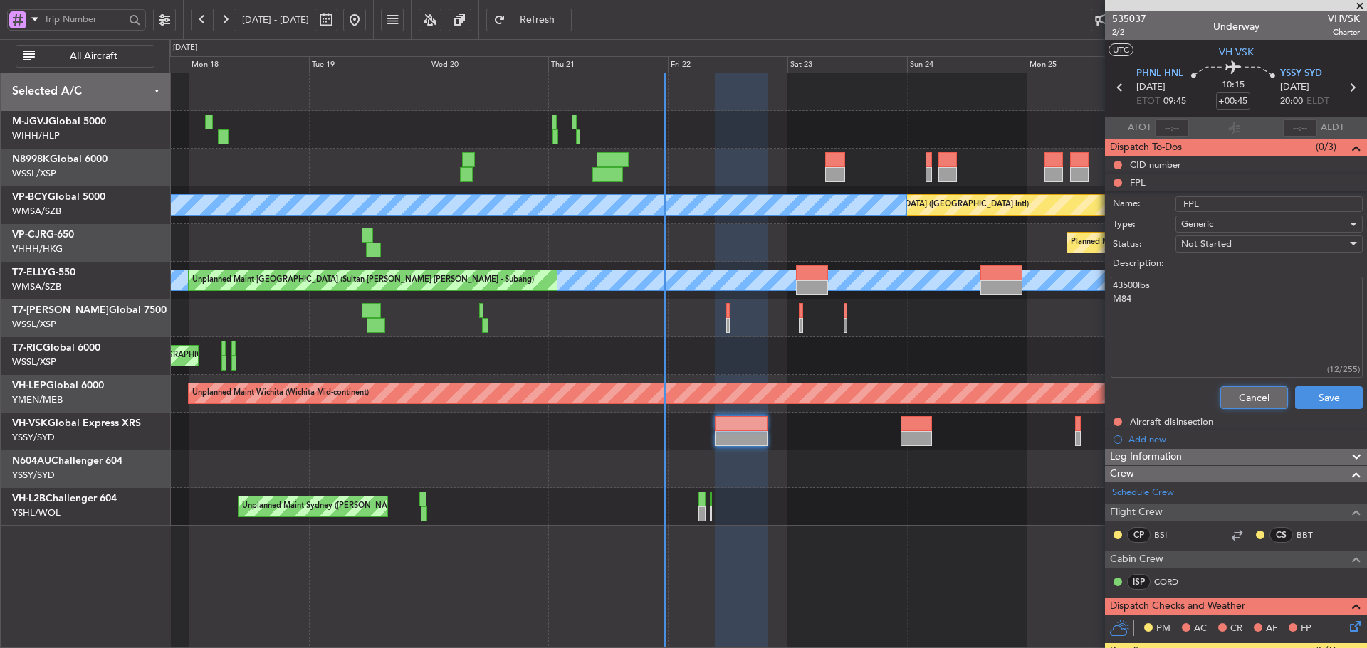
click at [1243, 401] on button "Cancel" at bounding box center [1254, 397] width 68 height 23
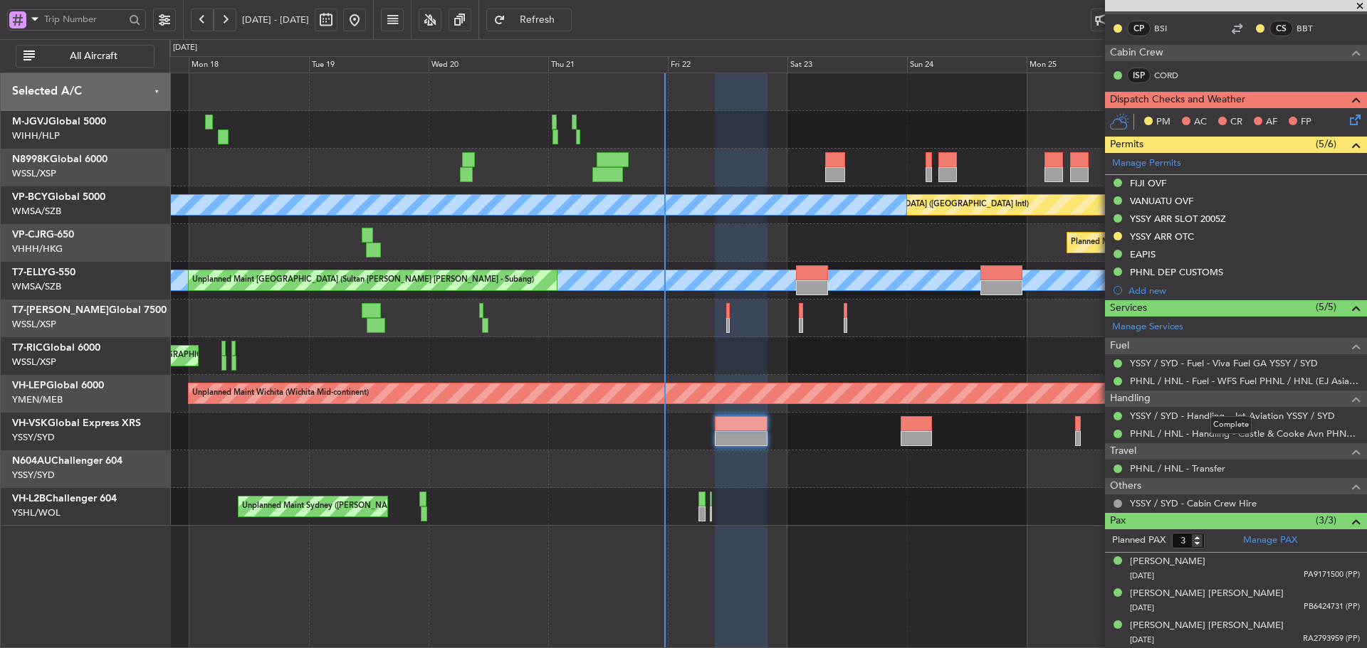
scroll to position [214, 0]
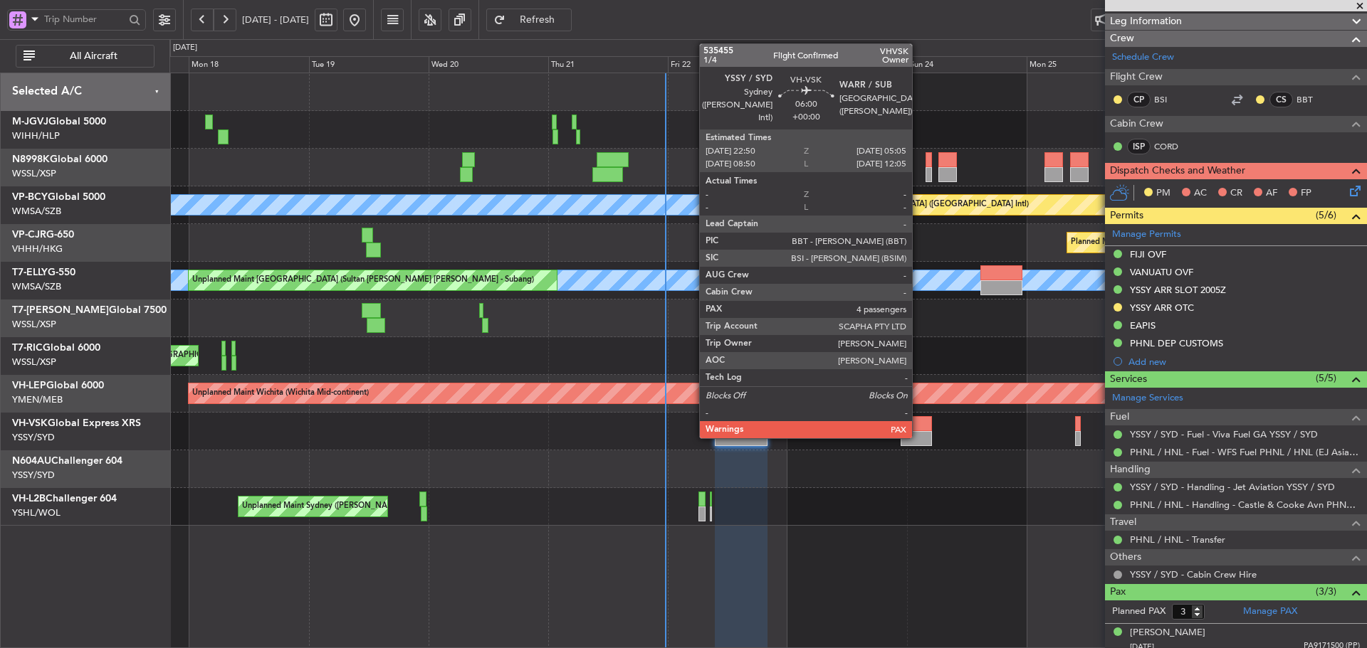
click at [918, 434] on div at bounding box center [915, 438] width 31 height 15
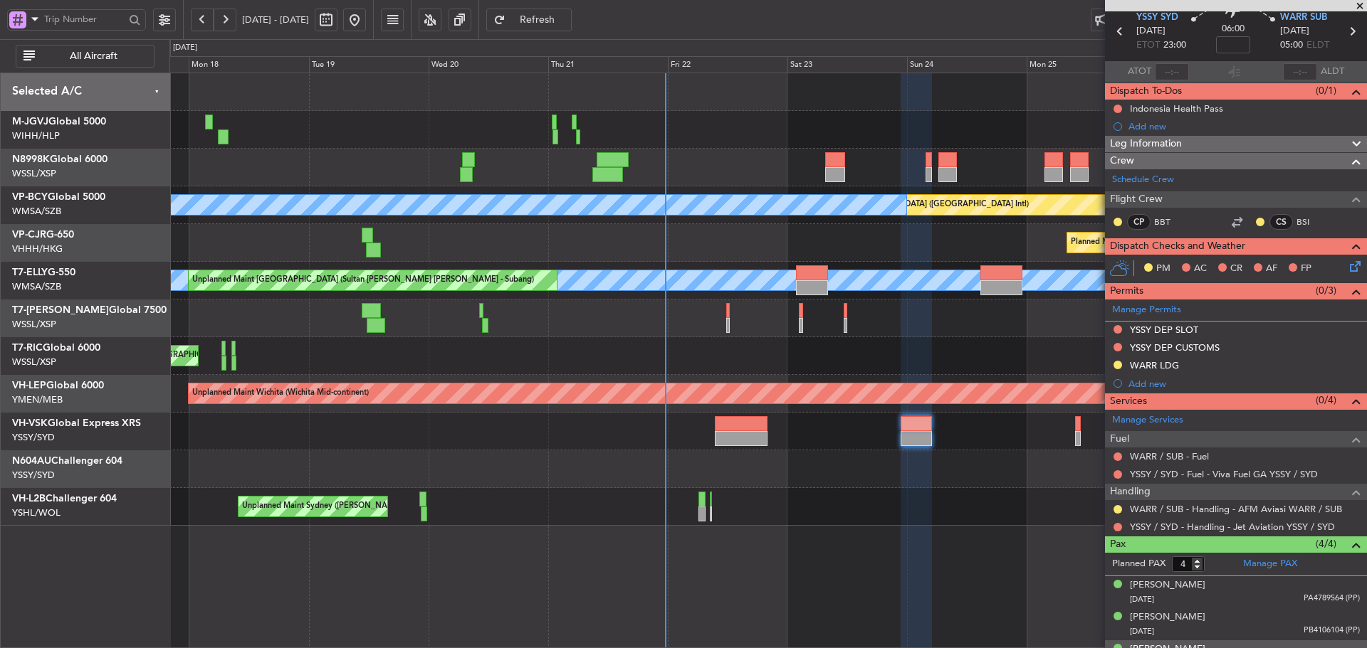
scroll to position [112, 0]
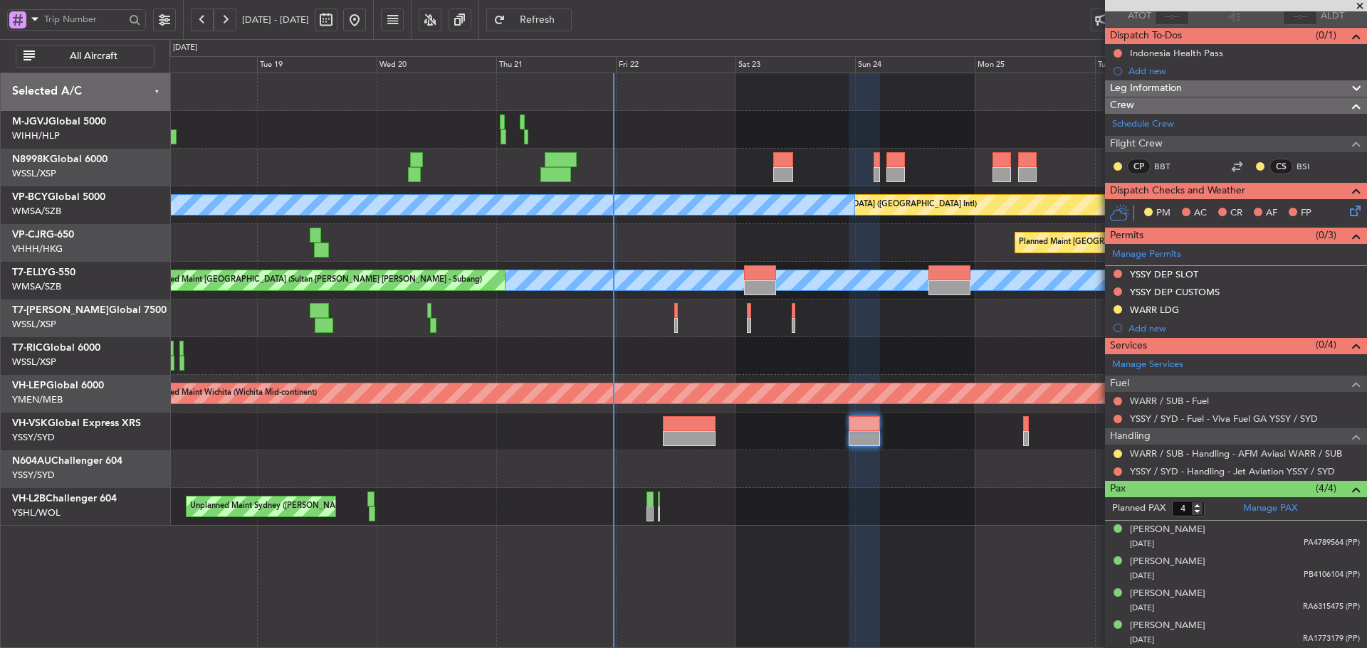
click at [865, 497] on div "Unplanned Maint Sydney ([PERSON_NAME] Intl)" at bounding box center [767, 507] width 1196 height 38
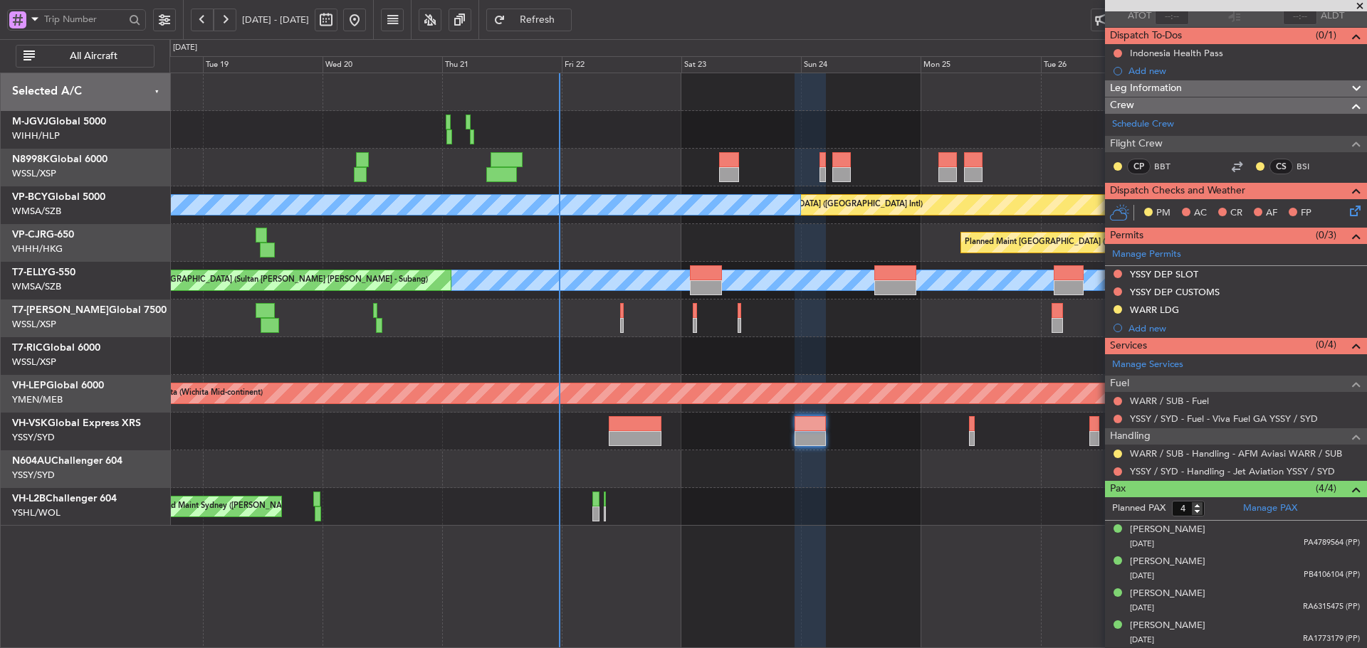
click at [826, 507] on div "Unplanned Maint Sydney ([PERSON_NAME] Intl)" at bounding box center [767, 507] width 1196 height 38
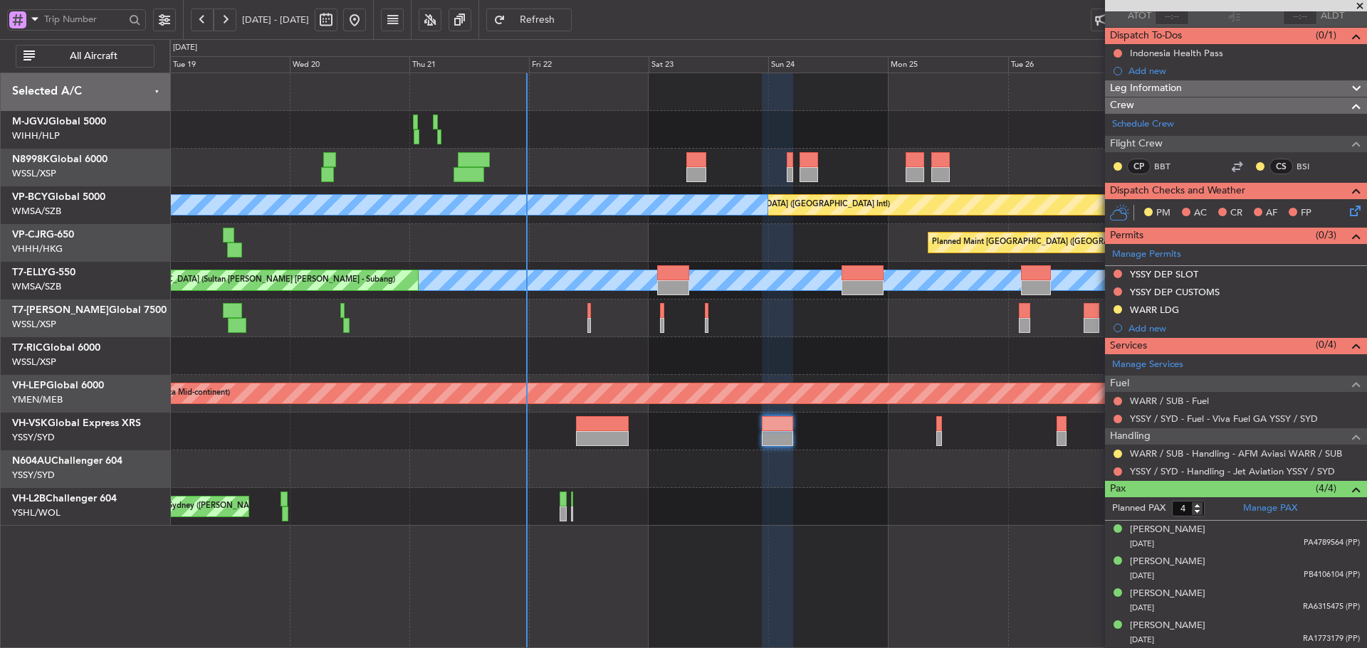
click at [1357, 7] on span at bounding box center [1359, 6] width 14 height 13
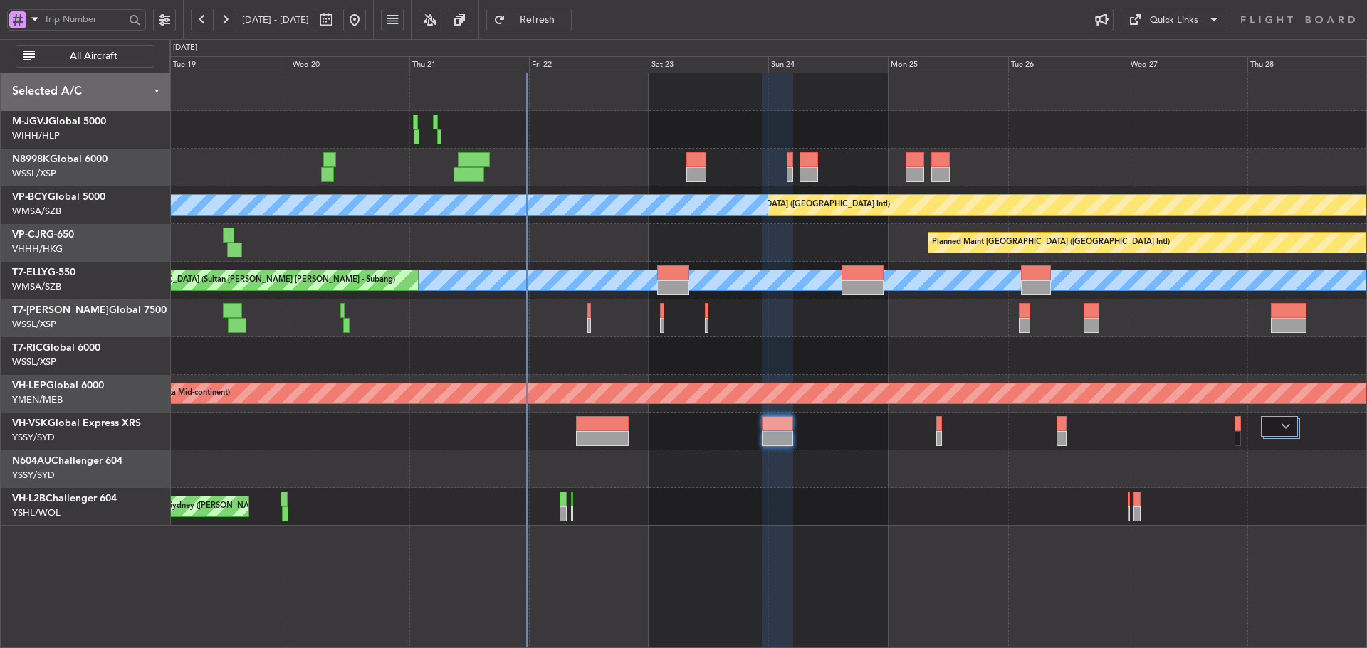
type input "0"
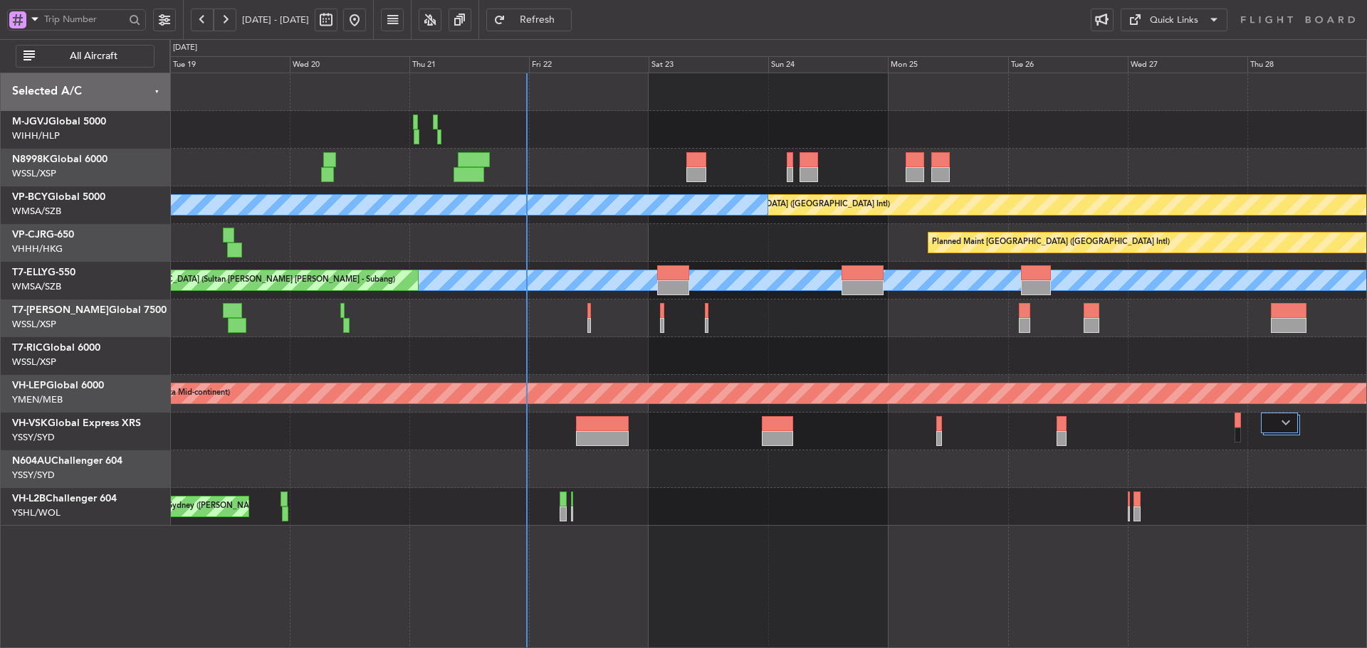
scroll to position [0, 0]
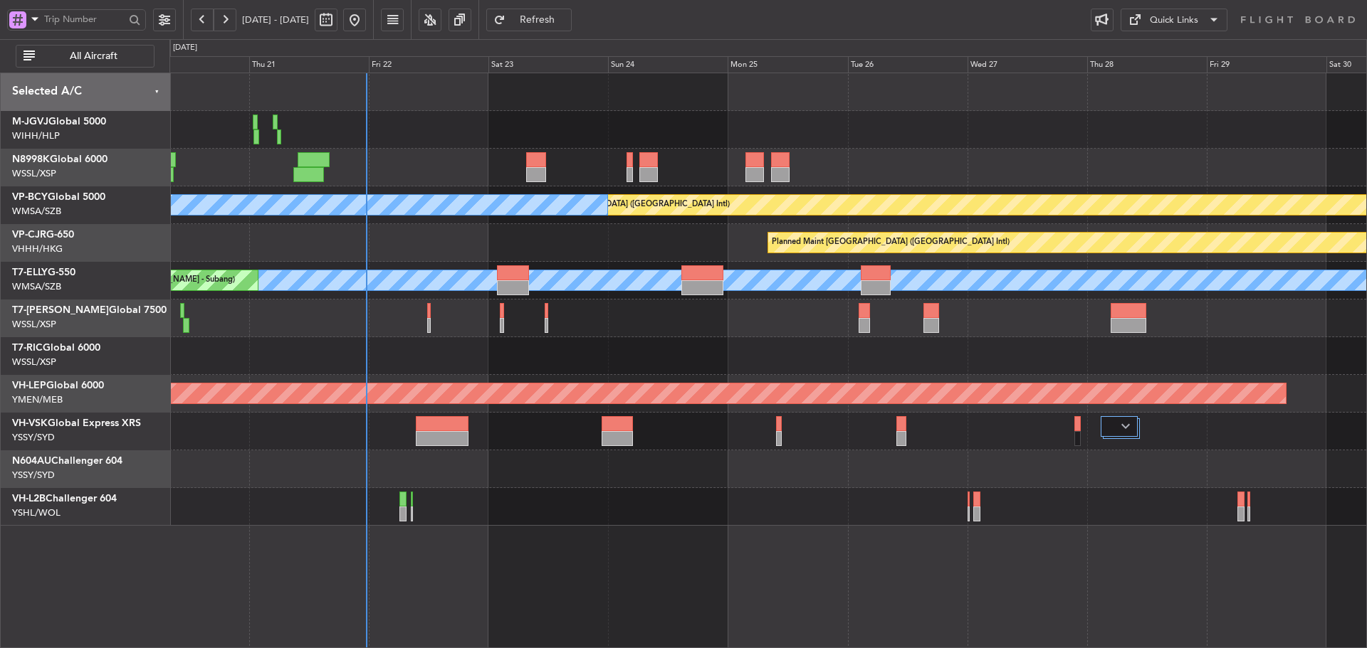
click at [976, 418] on div at bounding box center [767, 432] width 1196 height 38
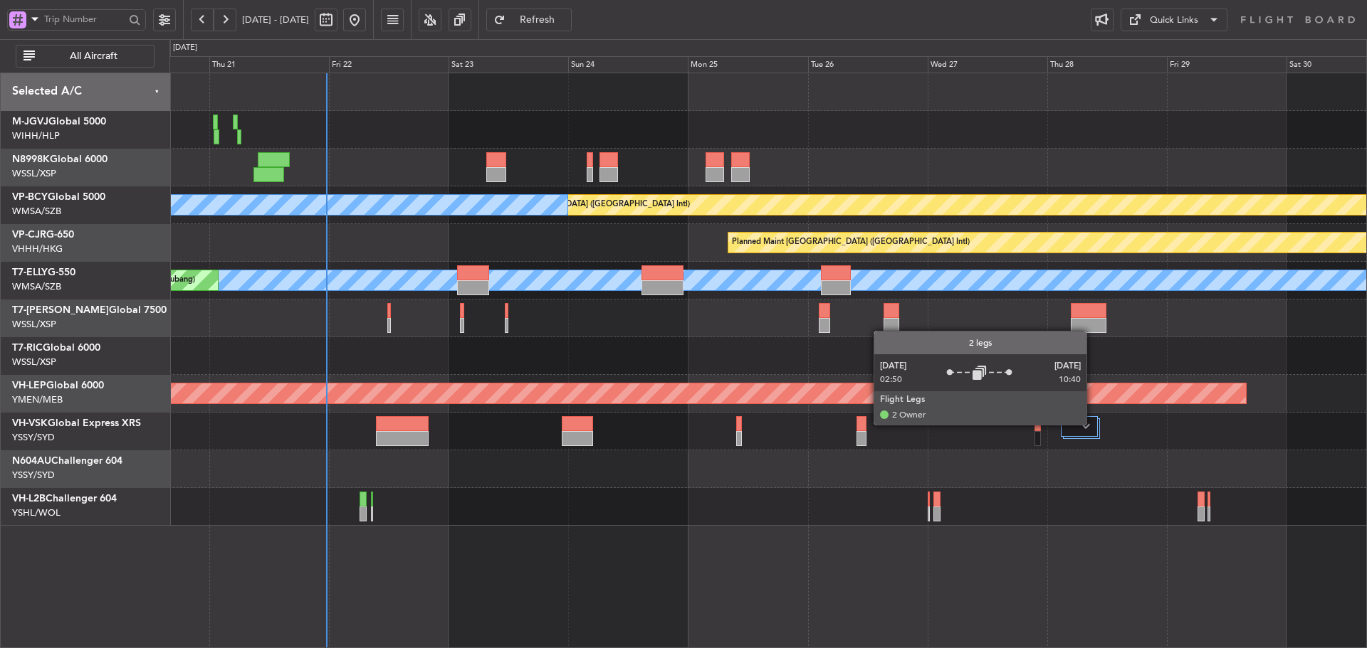
click at [1093, 424] on div at bounding box center [1078, 426] width 37 height 21
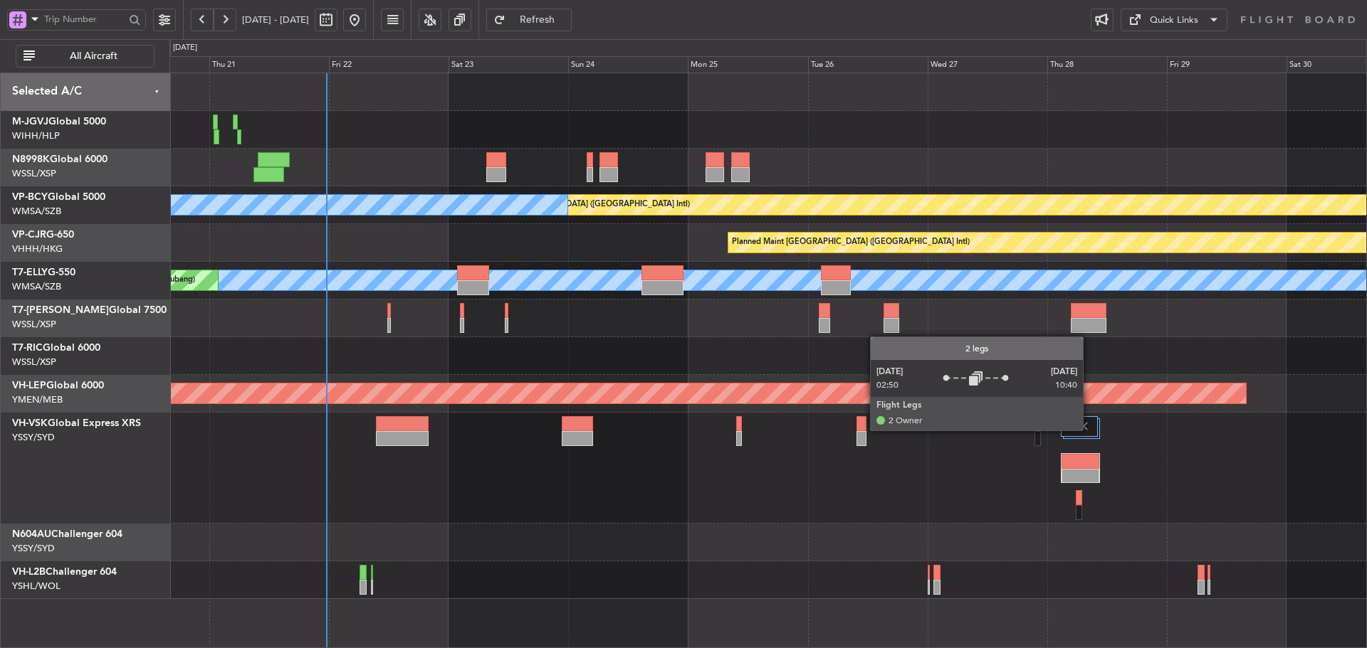
click at [1089, 430] on img at bounding box center [1083, 426] width 13 height 13
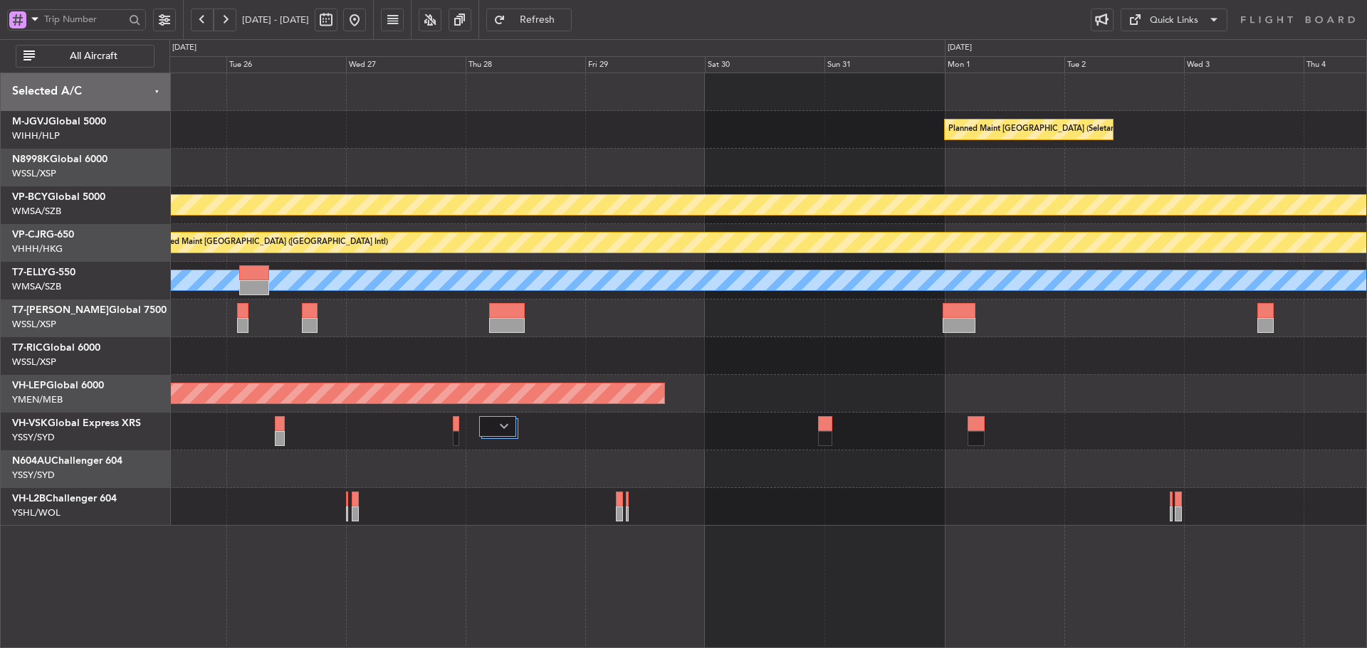
click at [346, 149] on div at bounding box center [767, 168] width 1196 height 38
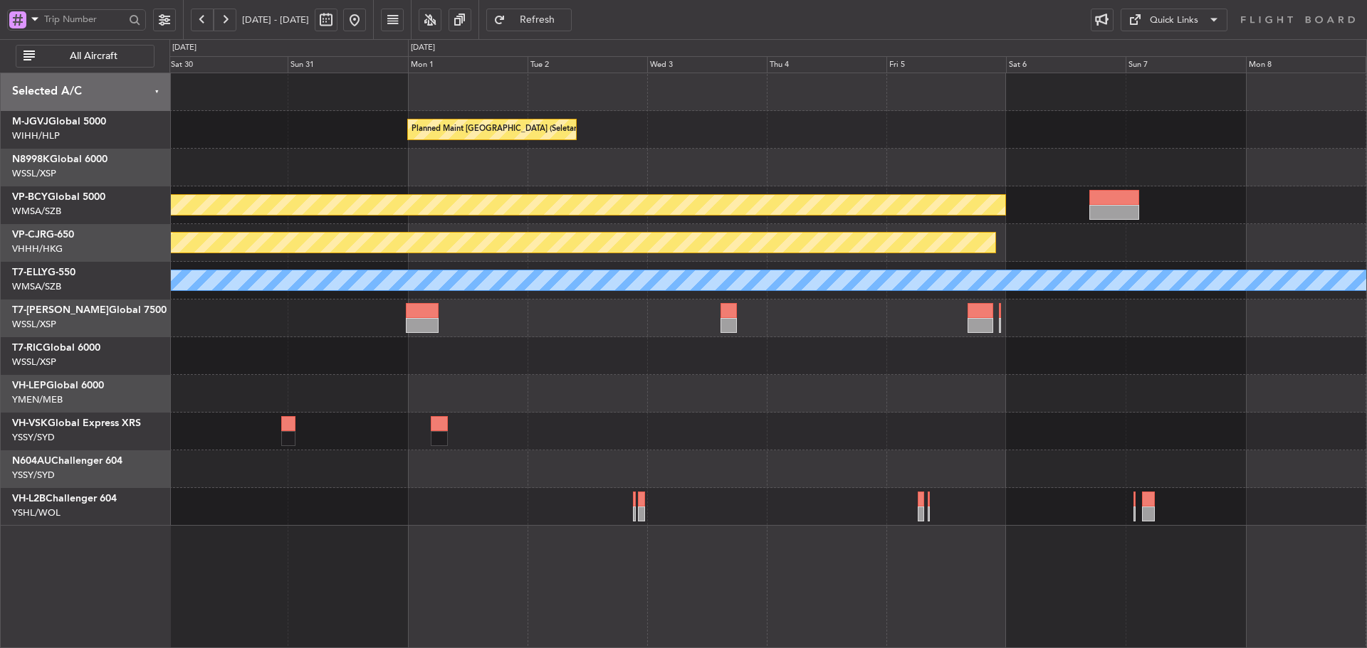
click at [489, 160] on div at bounding box center [767, 168] width 1196 height 38
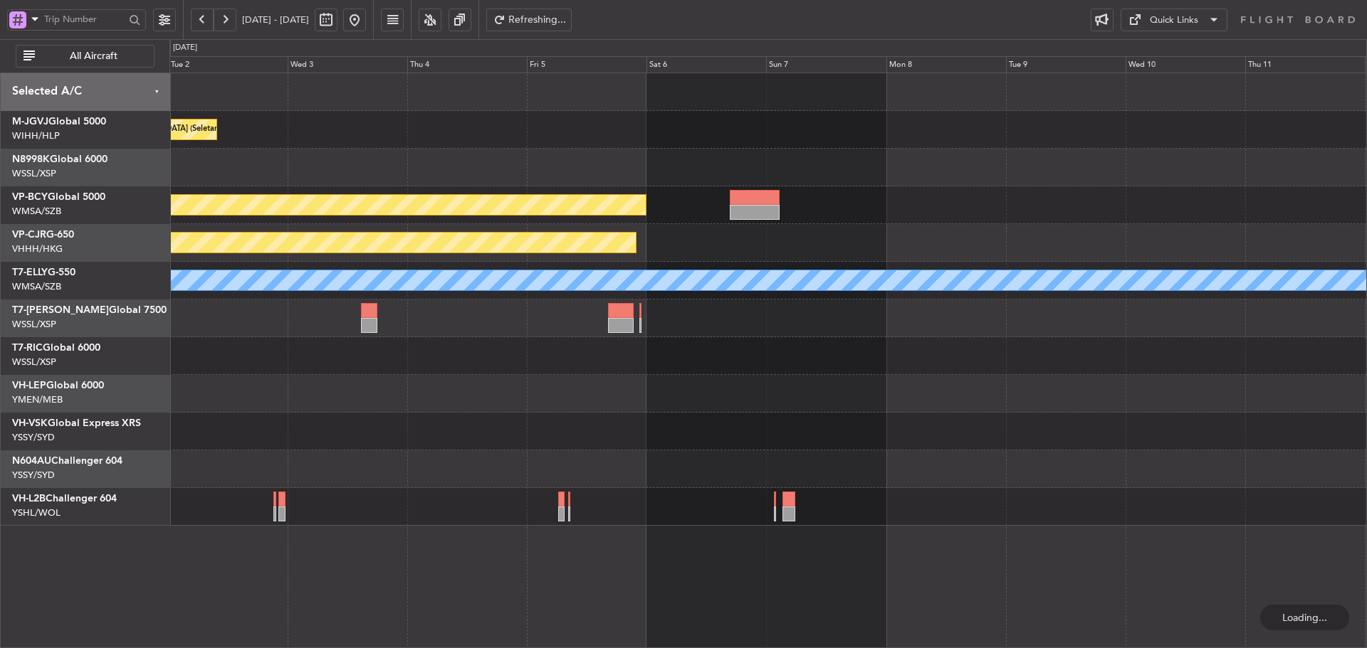
click at [683, 158] on div at bounding box center [767, 168] width 1196 height 38
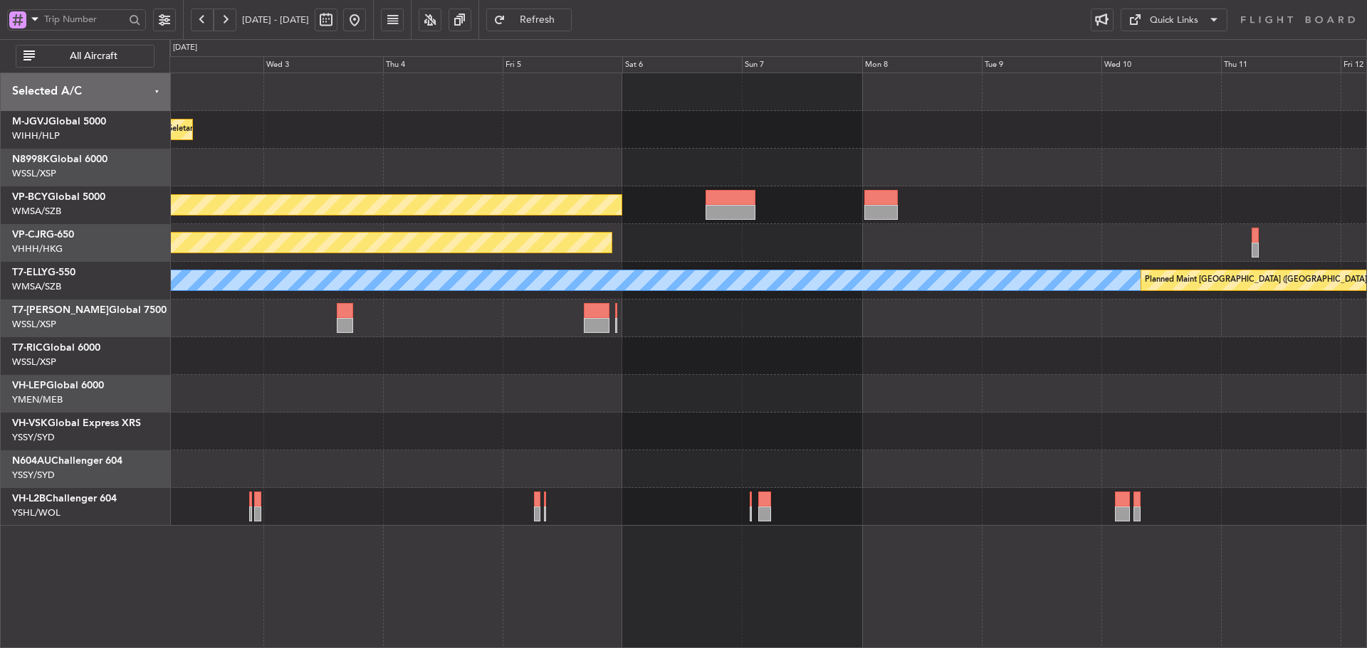
click at [726, 366] on div at bounding box center [767, 356] width 1196 height 38
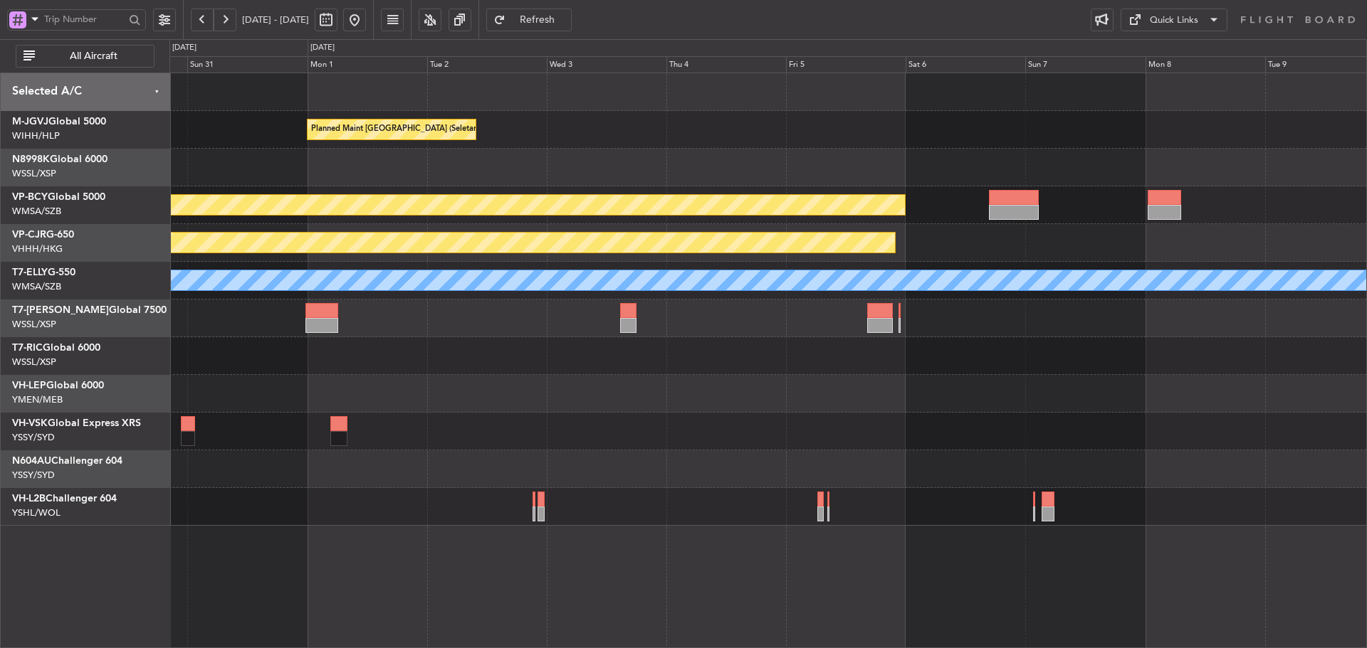
click at [366, 16] on button at bounding box center [354, 20] width 23 height 23
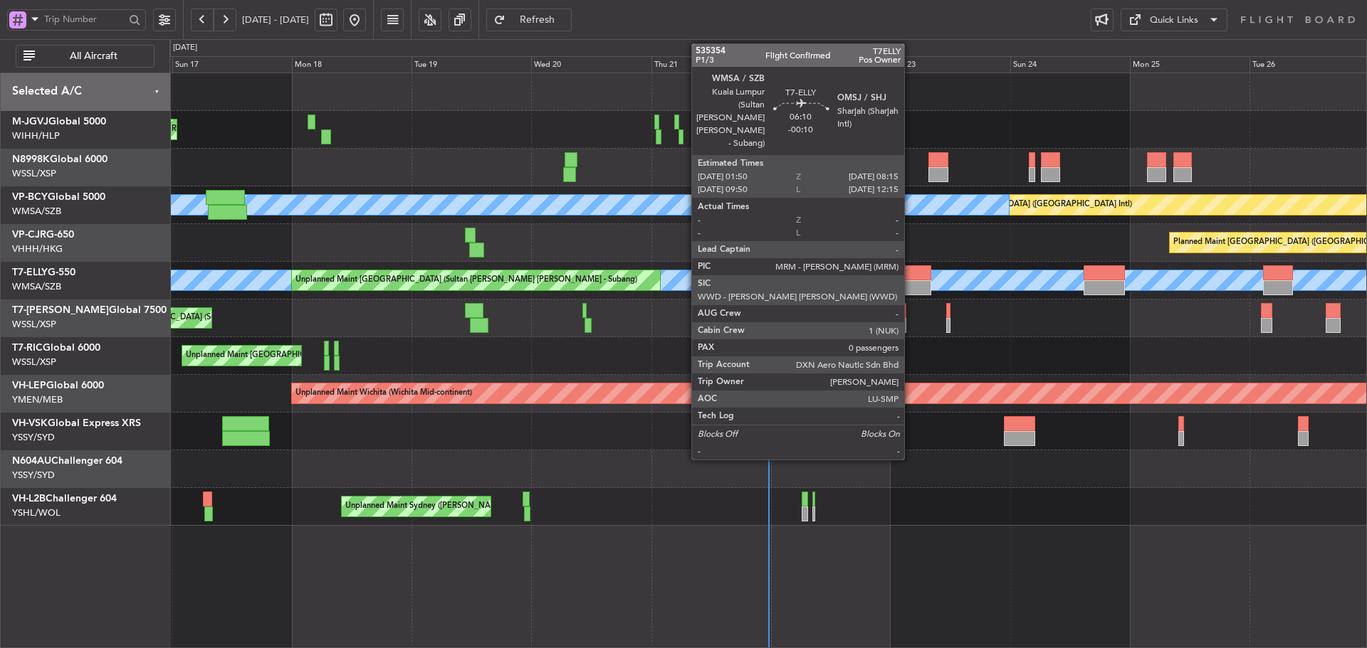
click at [910, 286] on div at bounding box center [915, 287] width 32 height 15
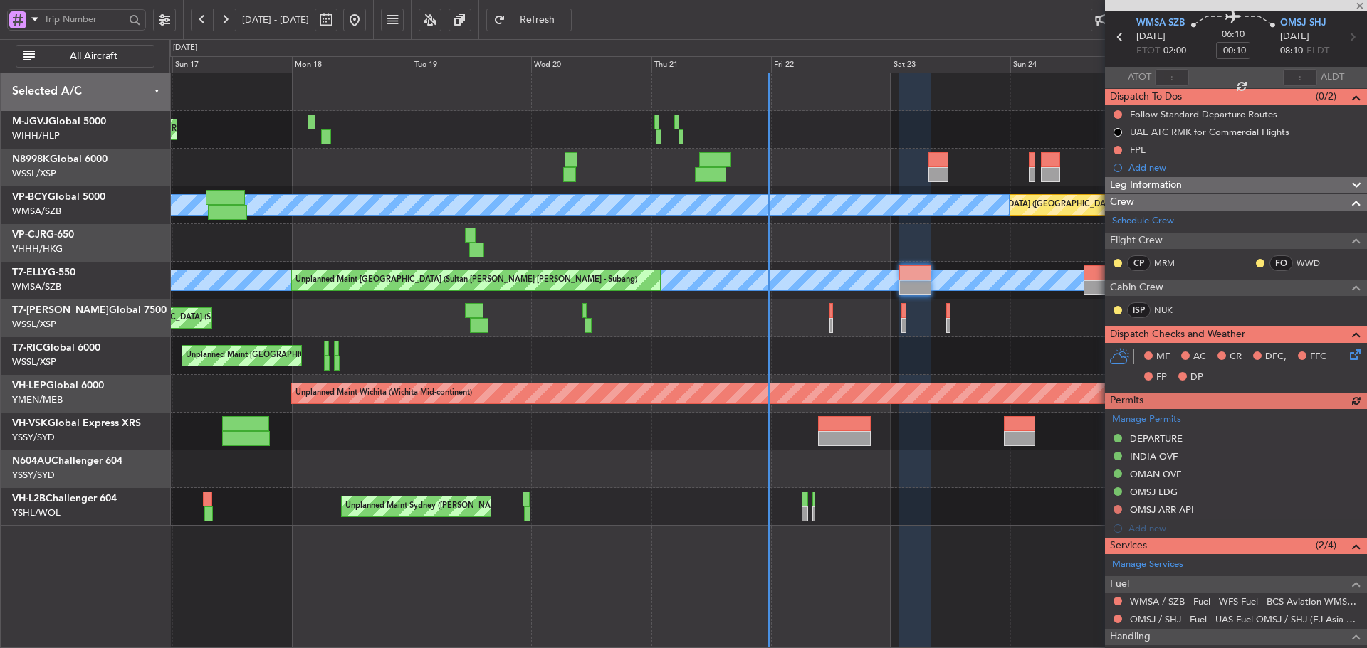
scroll to position [123, 0]
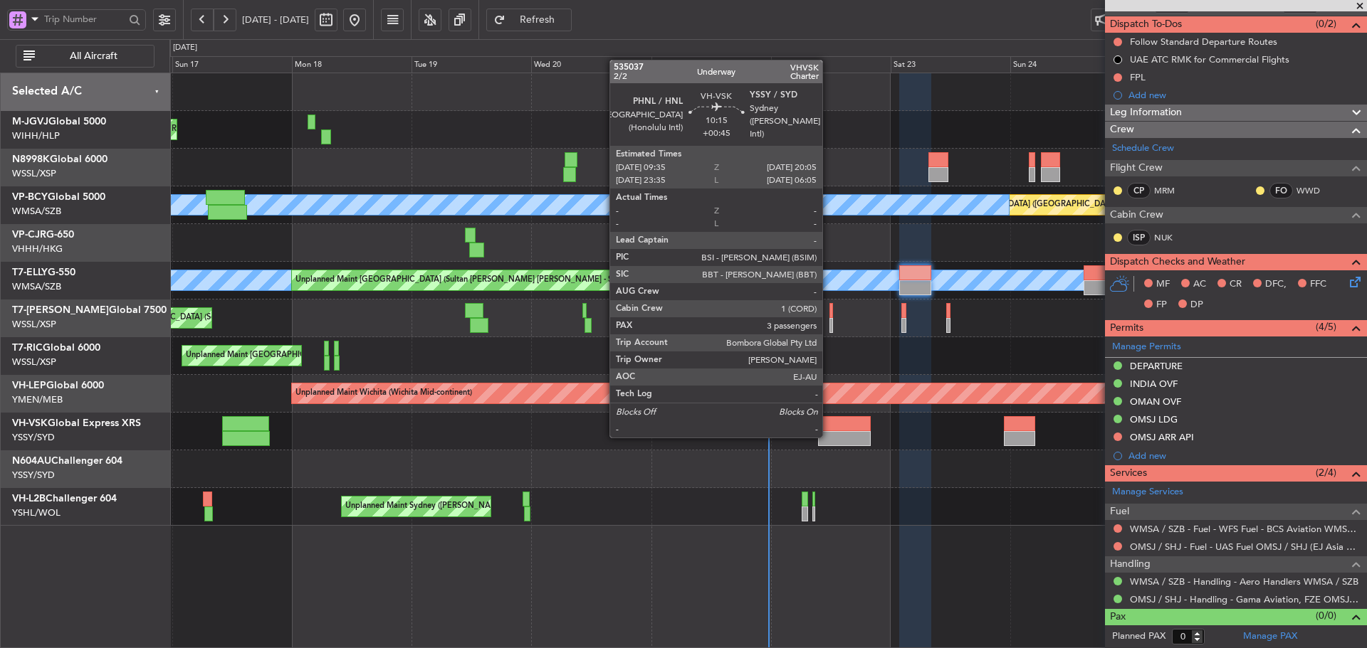
click at [828, 436] on div at bounding box center [844, 438] width 53 height 15
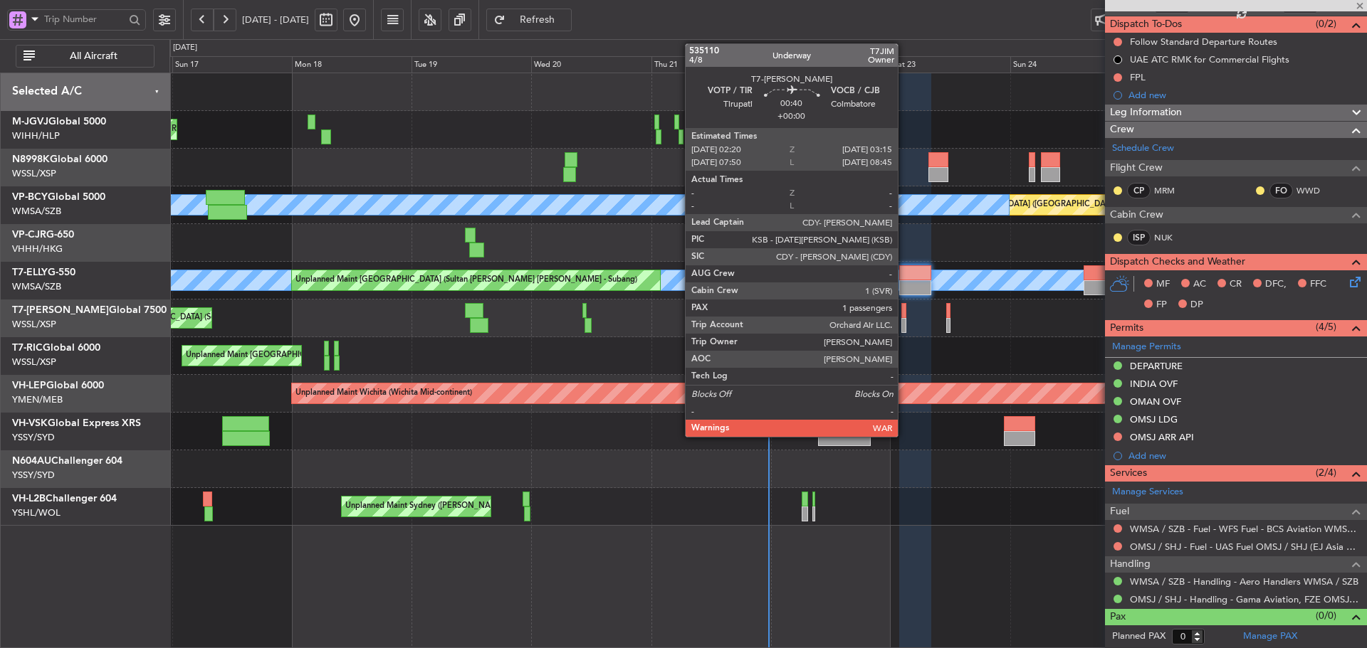
type input "+00:45"
type input "3"
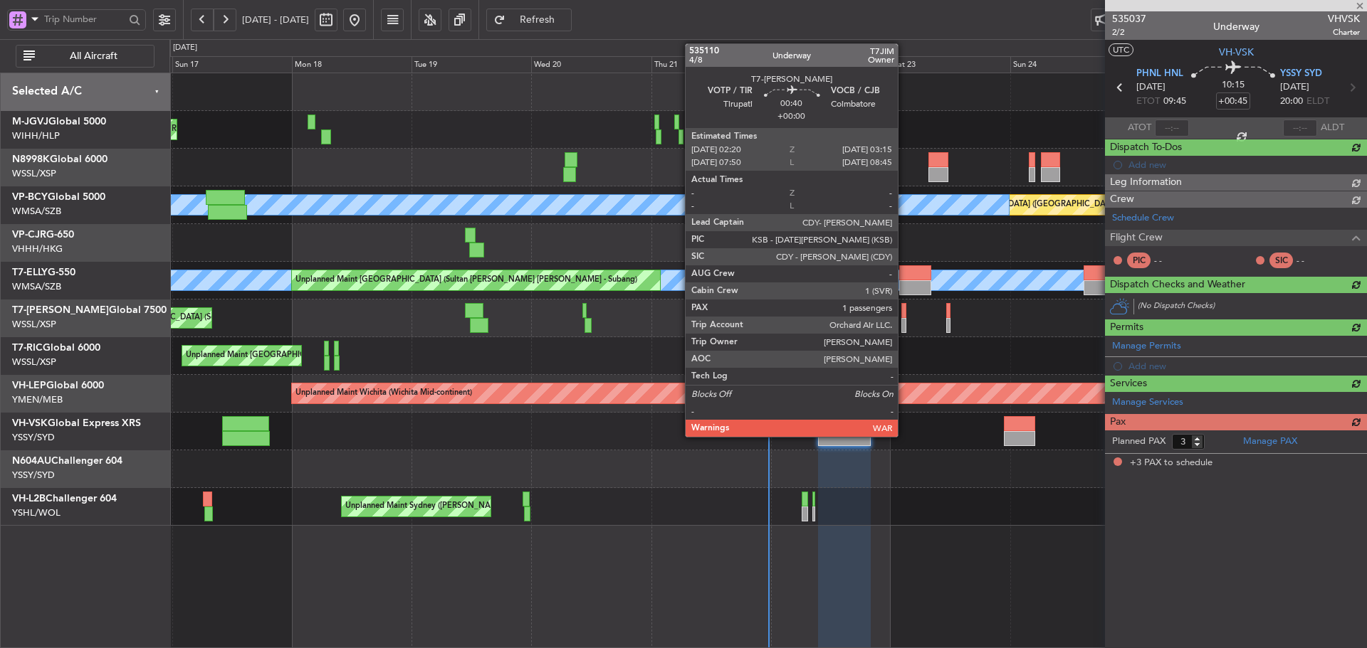
scroll to position [0, 0]
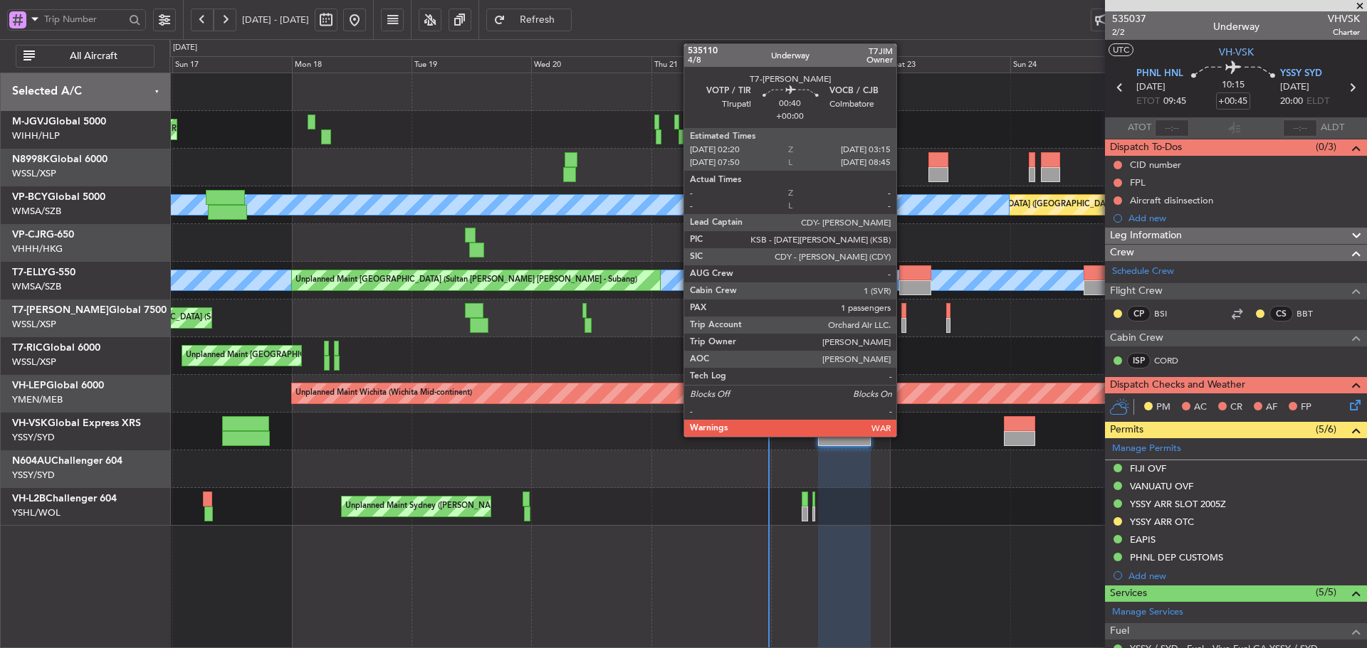
click at [902, 323] on div at bounding box center [903, 325] width 5 height 15
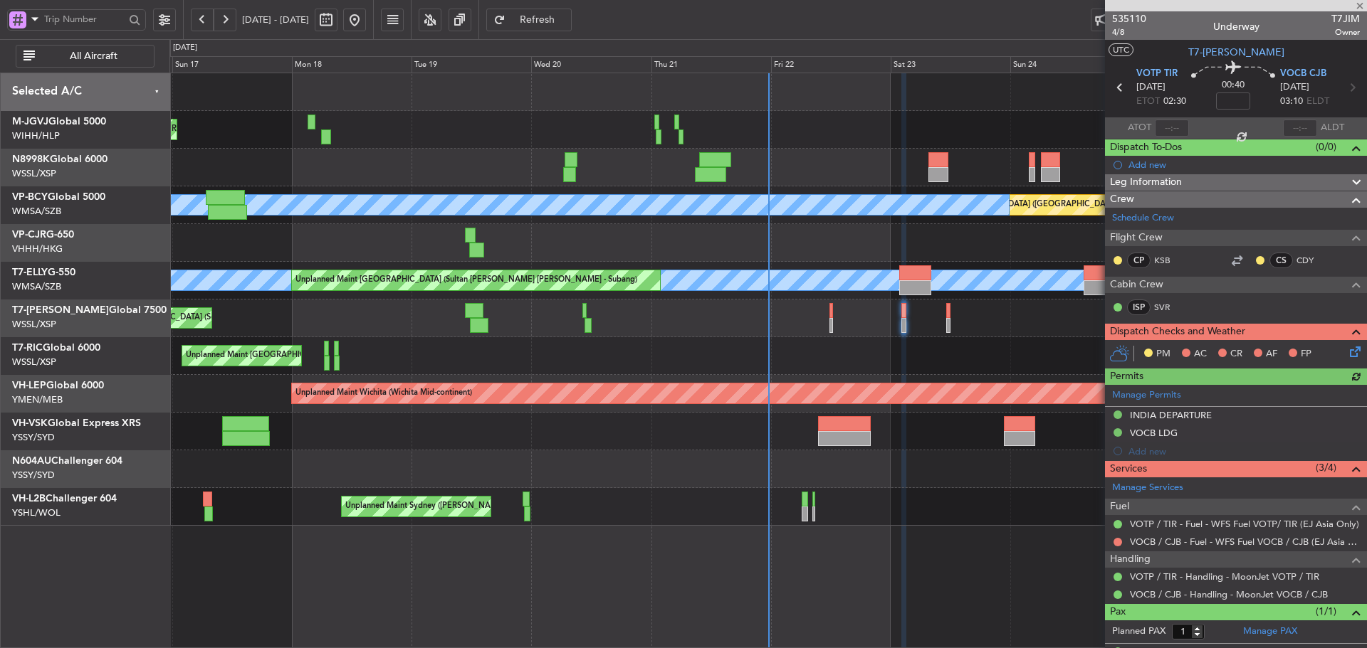
scroll to position [27, 0]
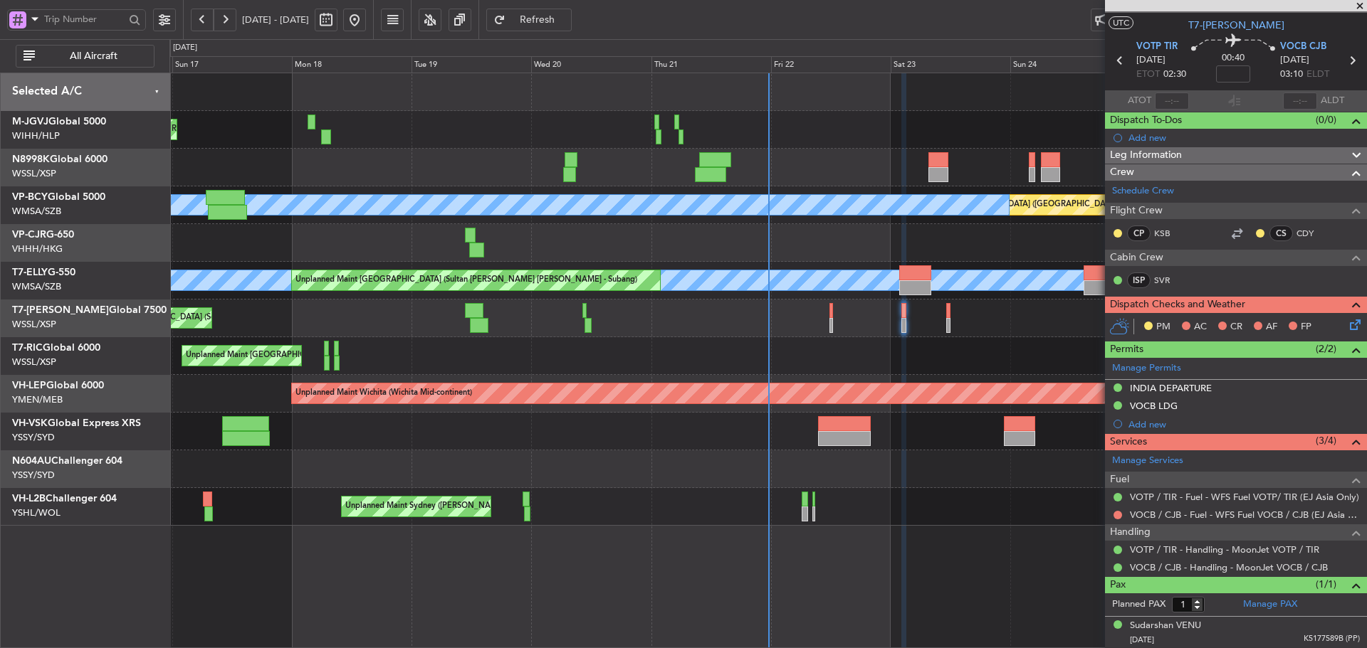
click at [1357, 6] on span at bounding box center [1359, 6] width 14 height 13
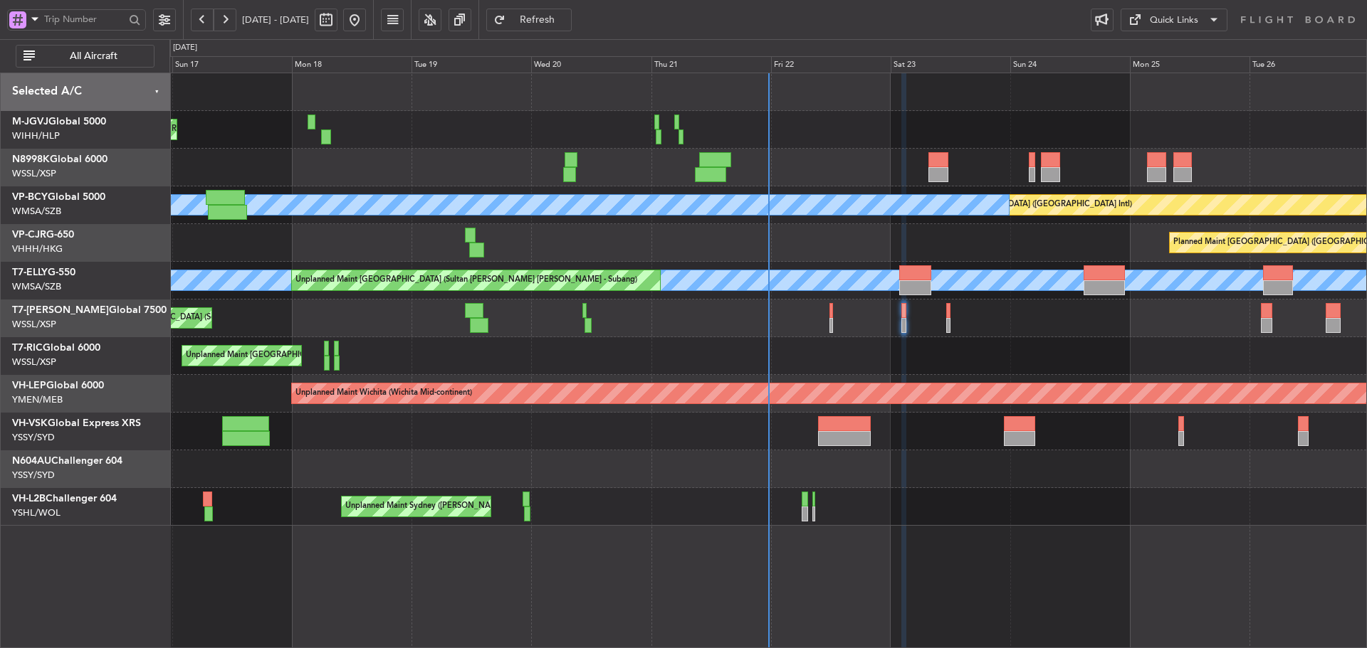
type input "0"
click at [1357, 6] on span at bounding box center [1359, 6] width 14 height 13
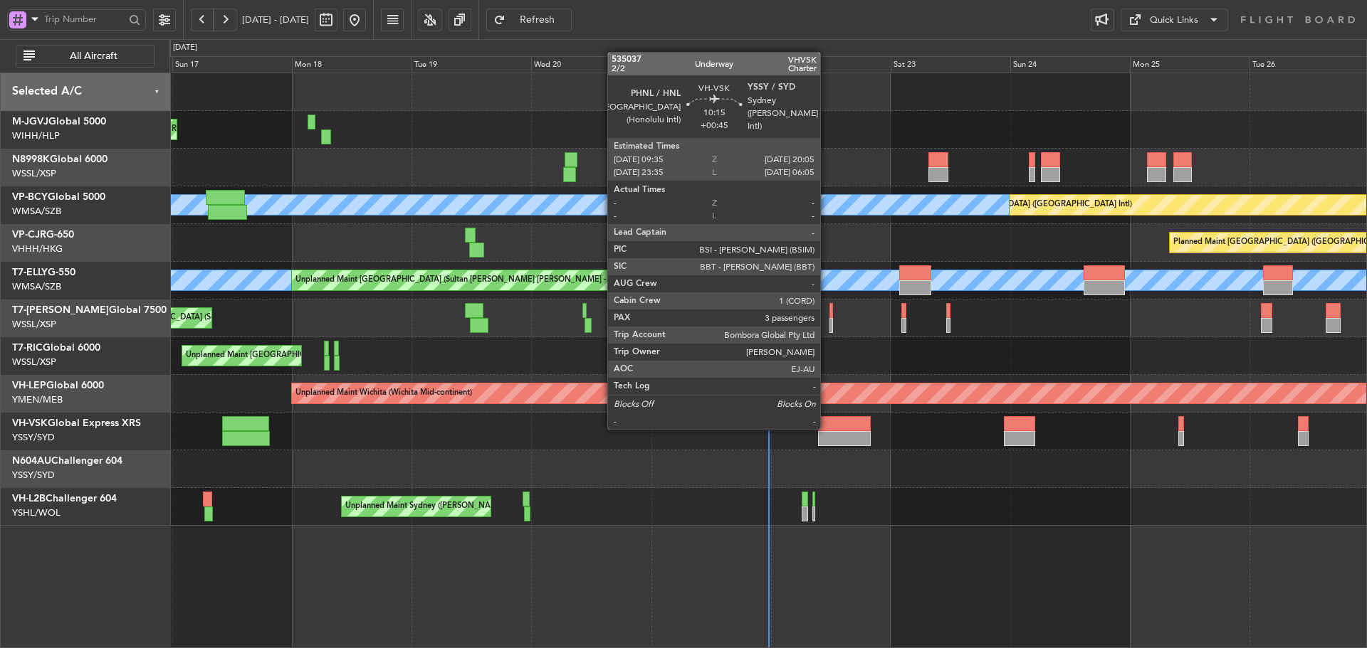
click at [826, 428] on div at bounding box center [844, 423] width 53 height 15
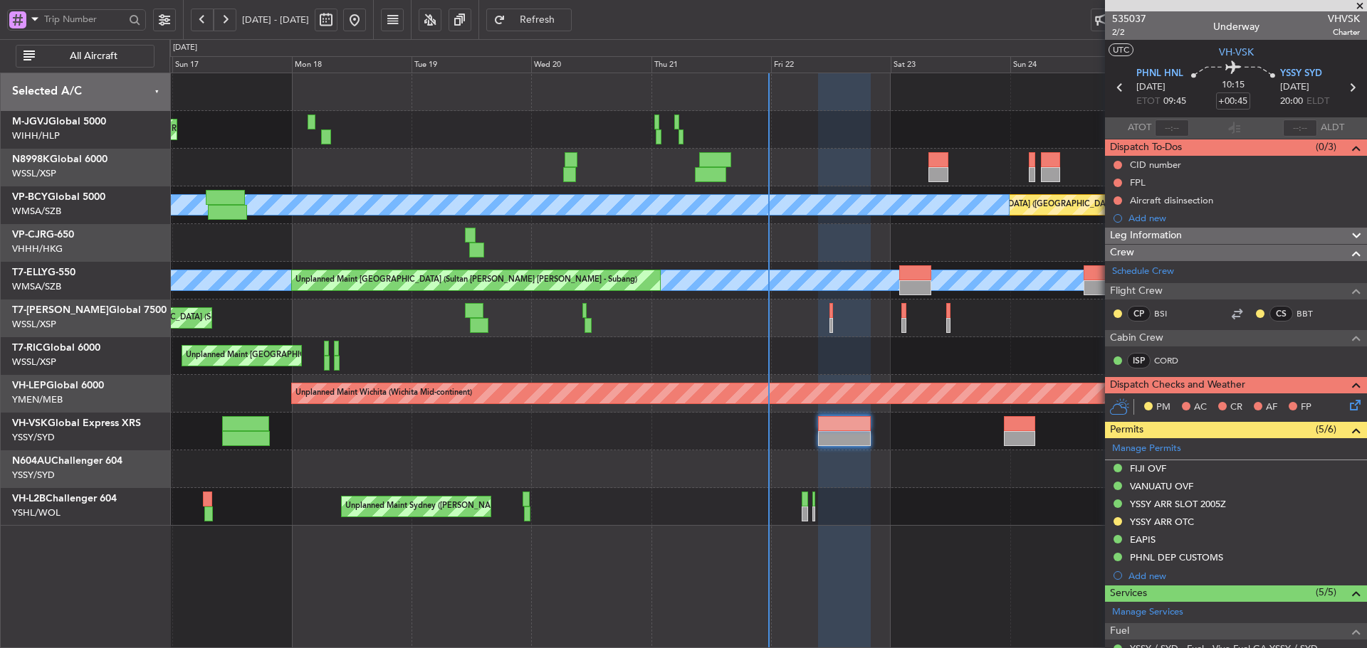
click at [932, 406] on div "Unplanned Maint Wichita (Wichita Mid-continent)" at bounding box center [767, 394] width 1196 height 38
click at [951, 453] on div at bounding box center [767, 470] width 1196 height 38
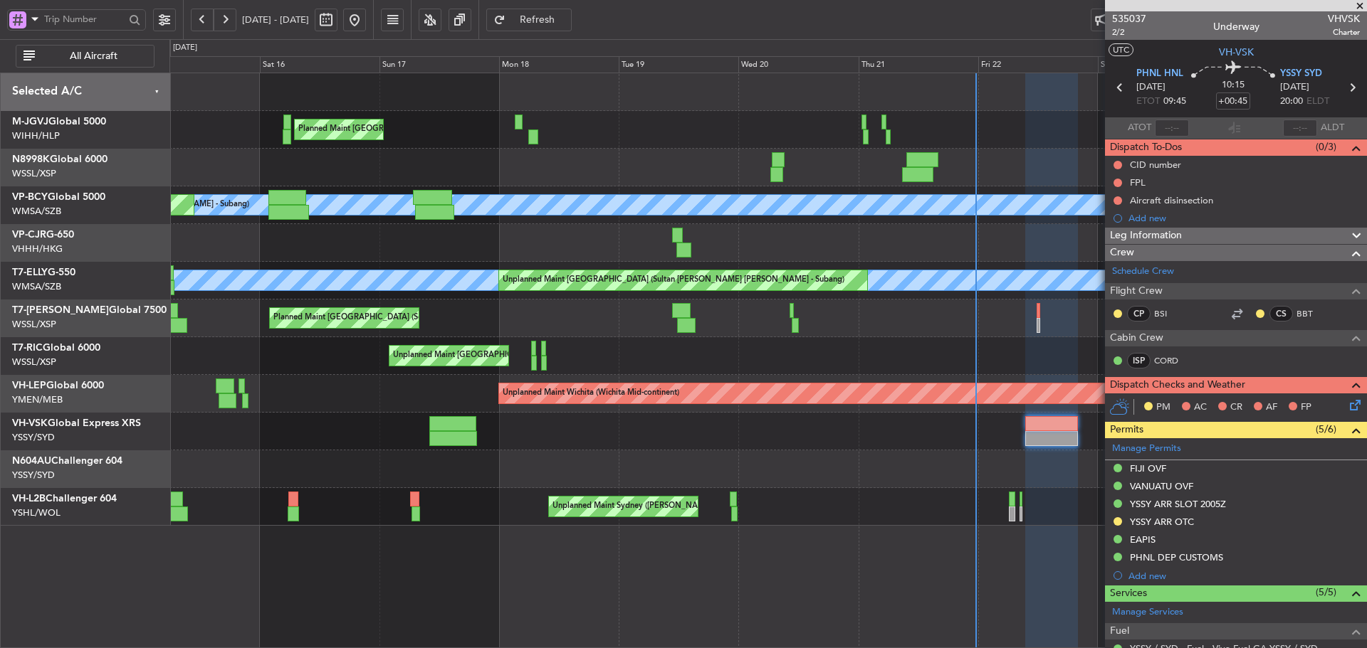
click at [594, 464] on div at bounding box center [767, 470] width 1196 height 38
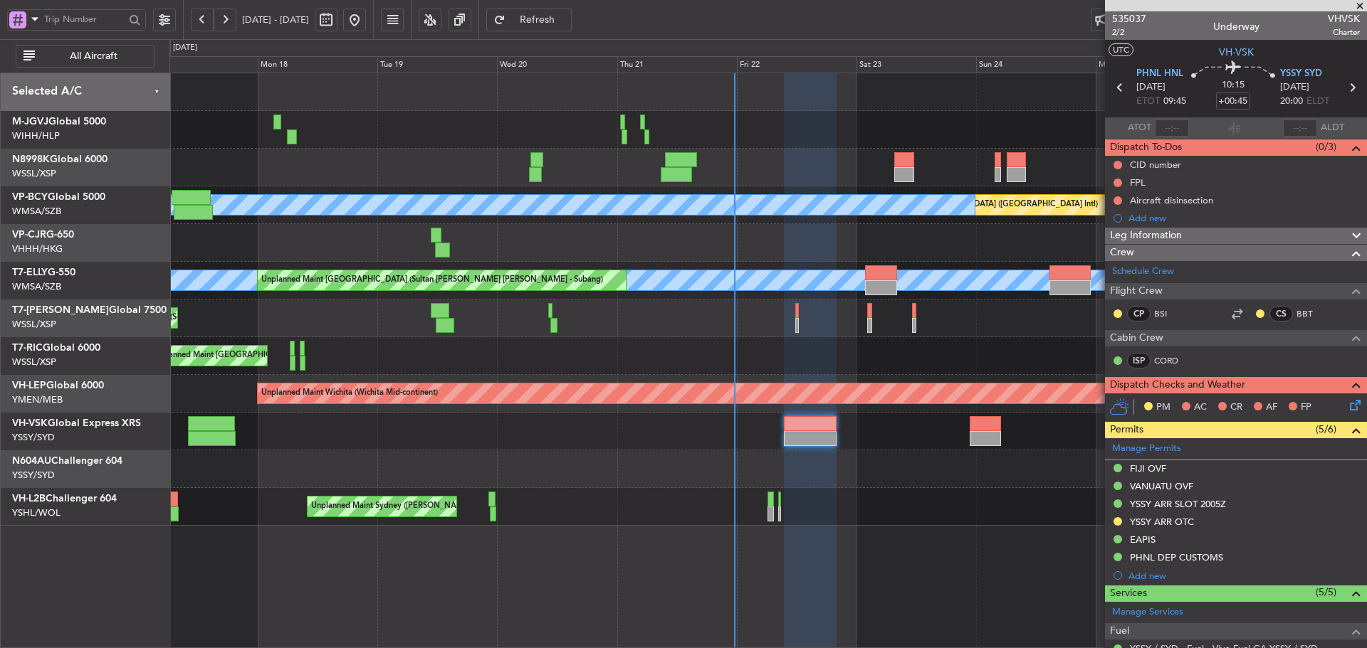
click at [394, 451] on div "Planned Maint [GEOGRAPHIC_DATA] (Seletar) Planned Maint [GEOGRAPHIC_DATA] (Vanc…" at bounding box center [767, 299] width 1196 height 453
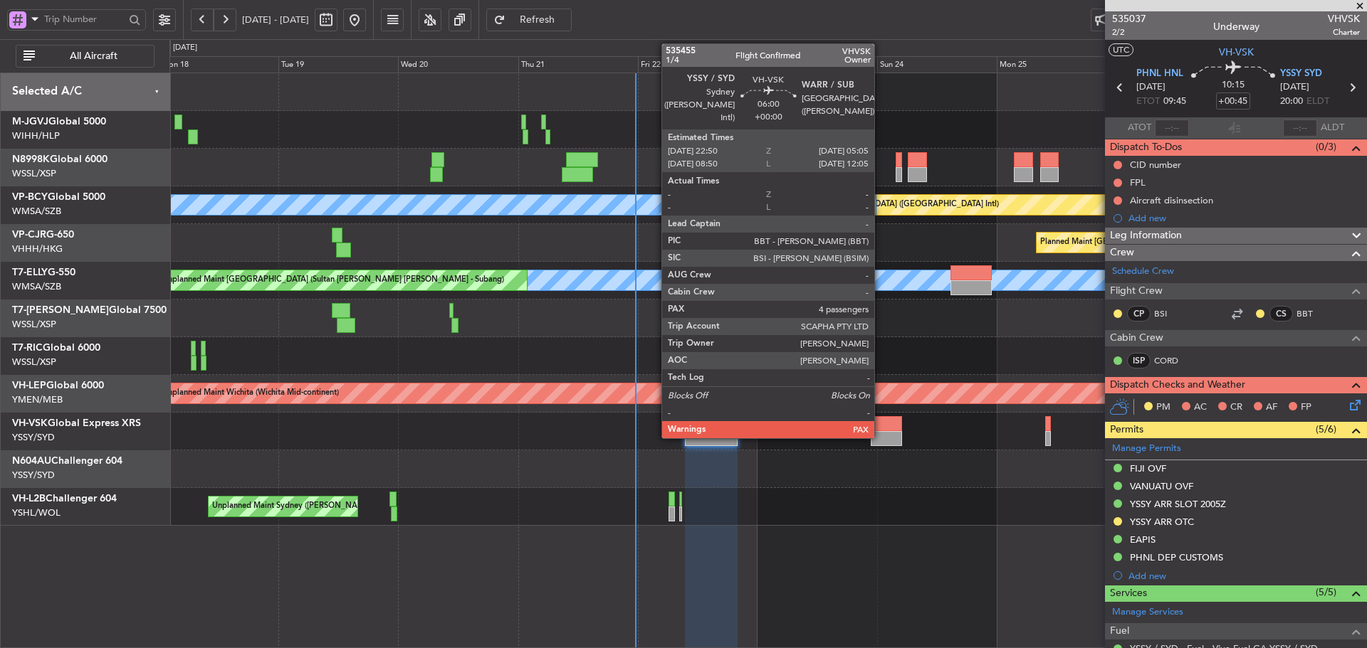
click at [880, 430] on div at bounding box center [885, 423] width 31 height 15
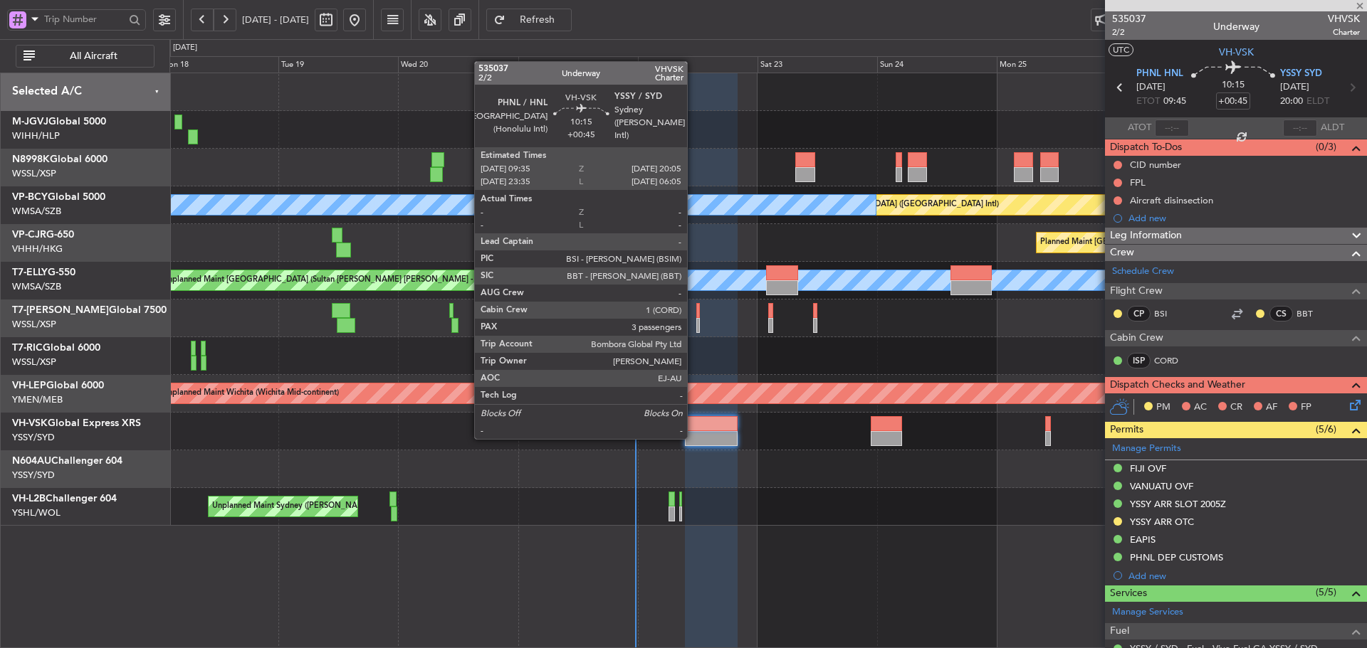
type input "4"
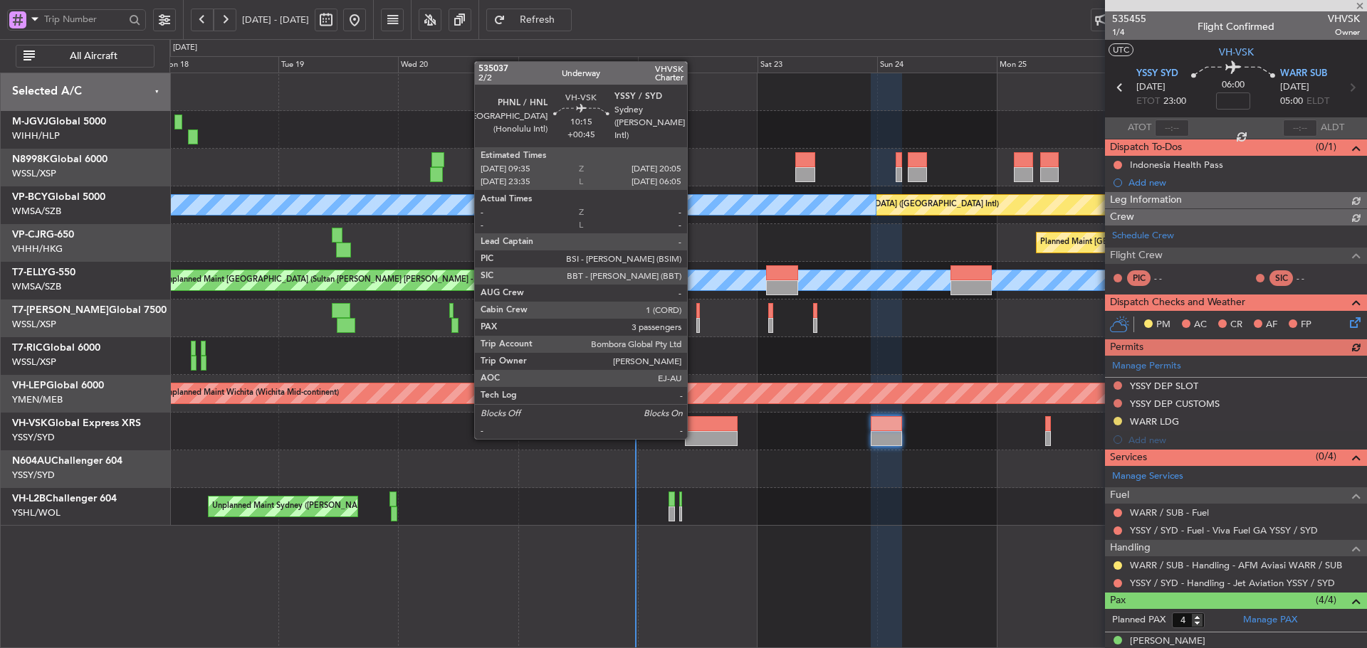
click at [693, 438] on div at bounding box center [711, 438] width 53 height 15
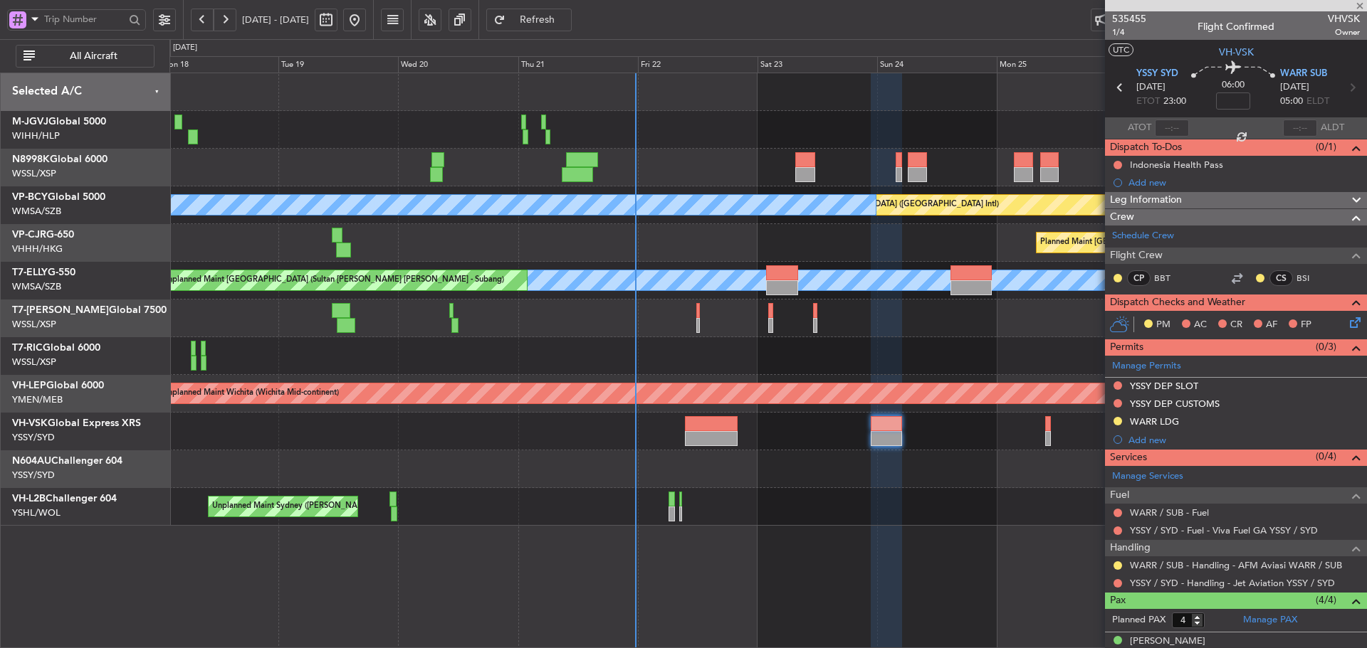
type input "+00:45"
type input "3"
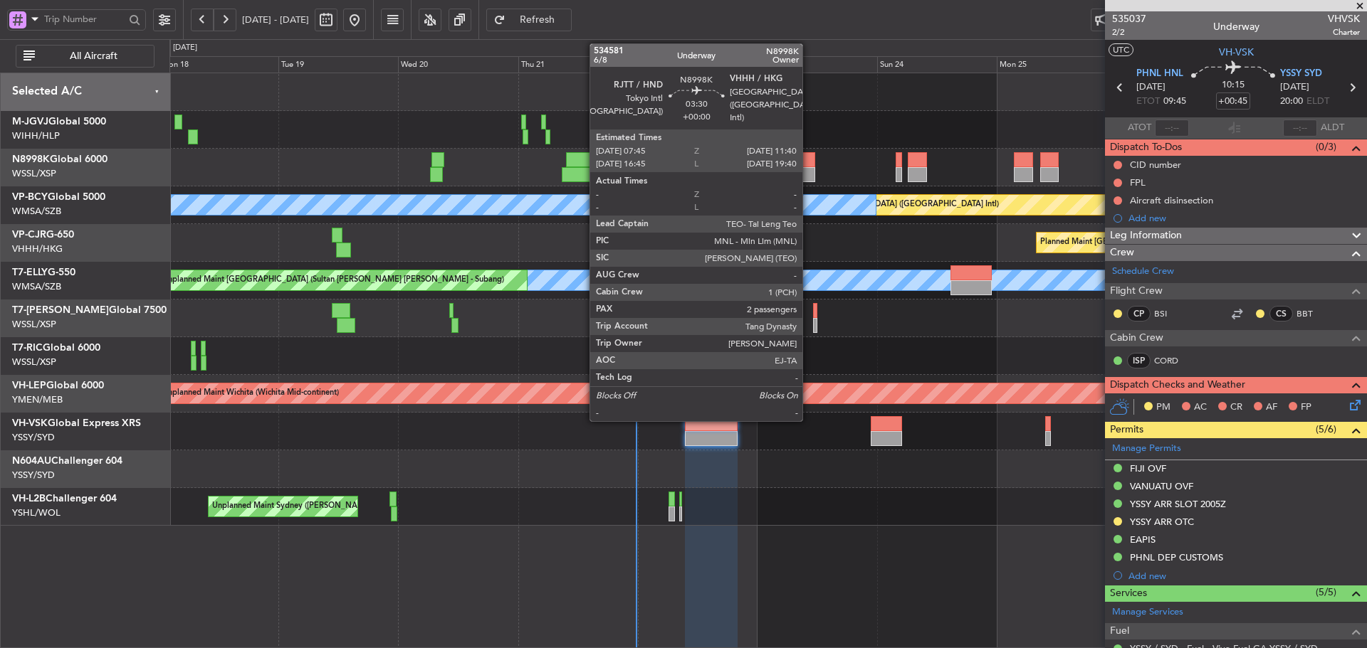
click at [809, 168] on div at bounding box center [805, 174] width 20 height 15
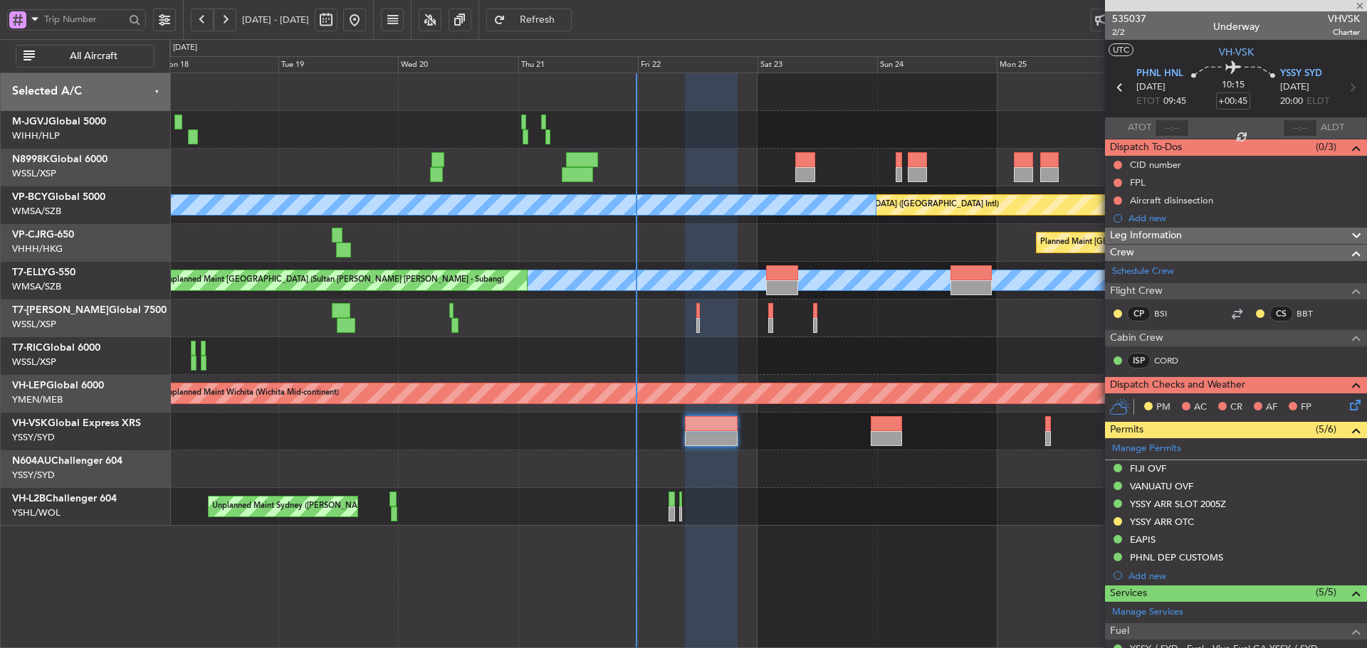
type input "2"
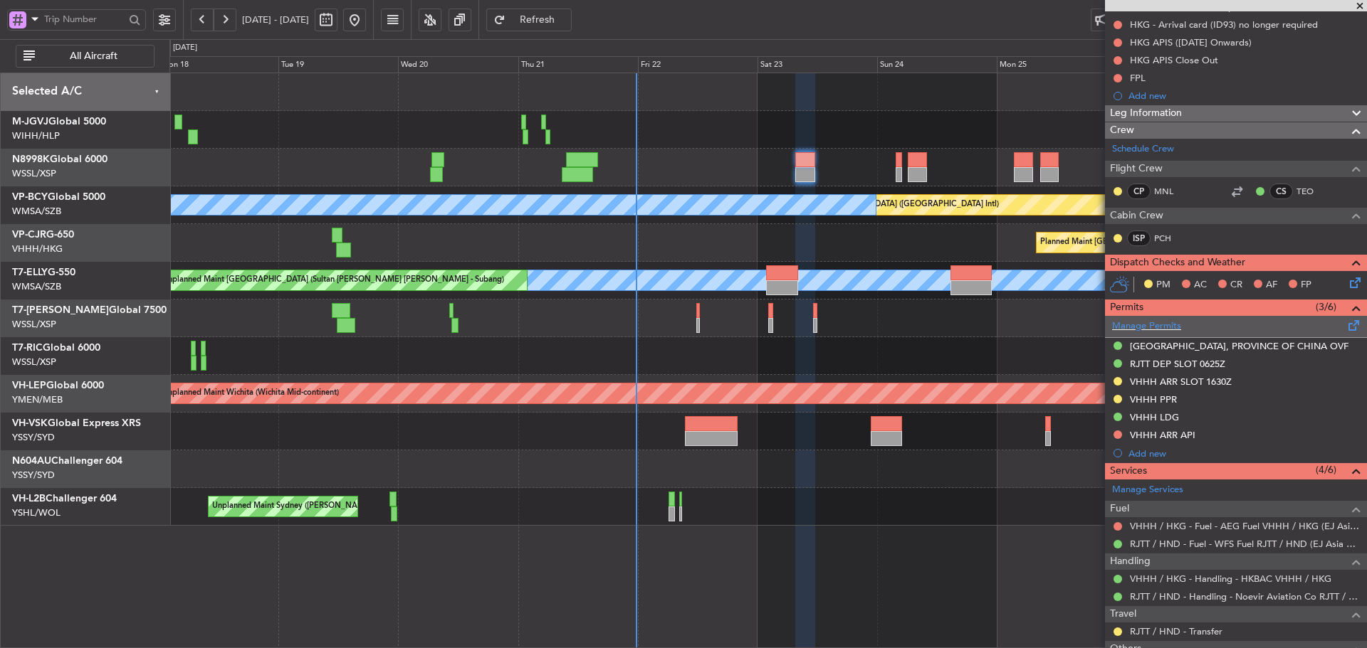
scroll to position [214, 0]
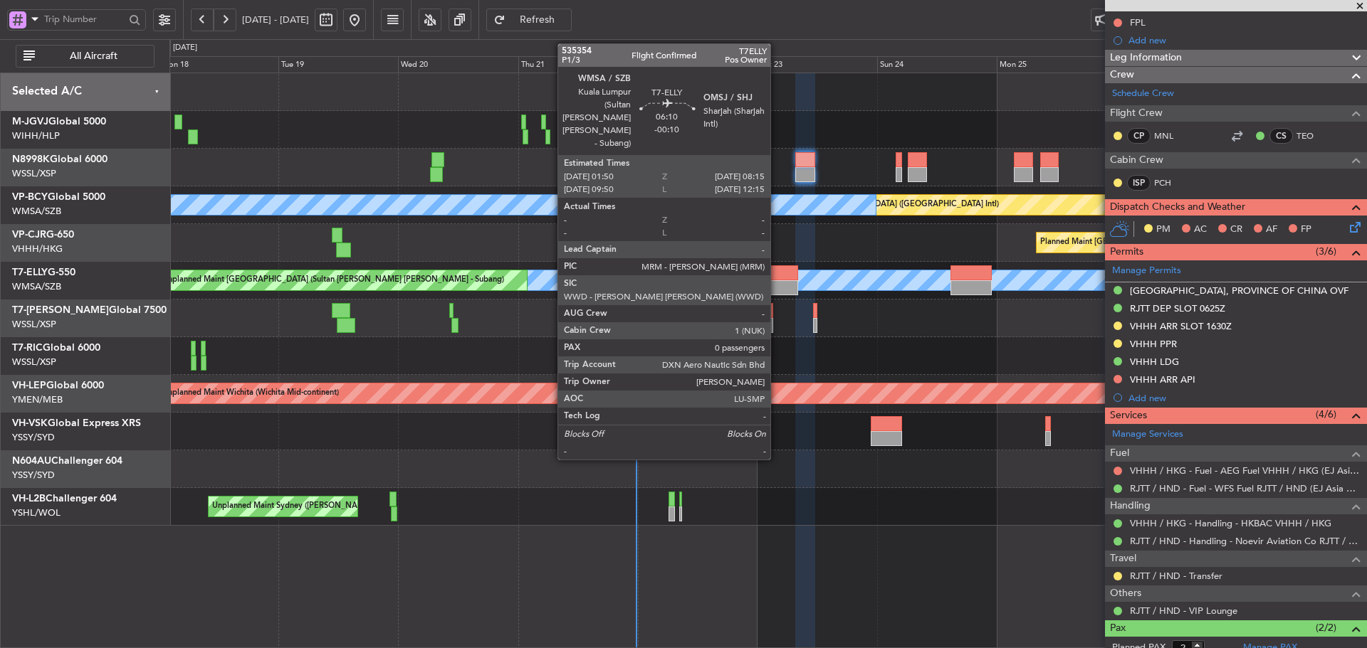
click at [776, 283] on div at bounding box center [782, 287] width 32 height 15
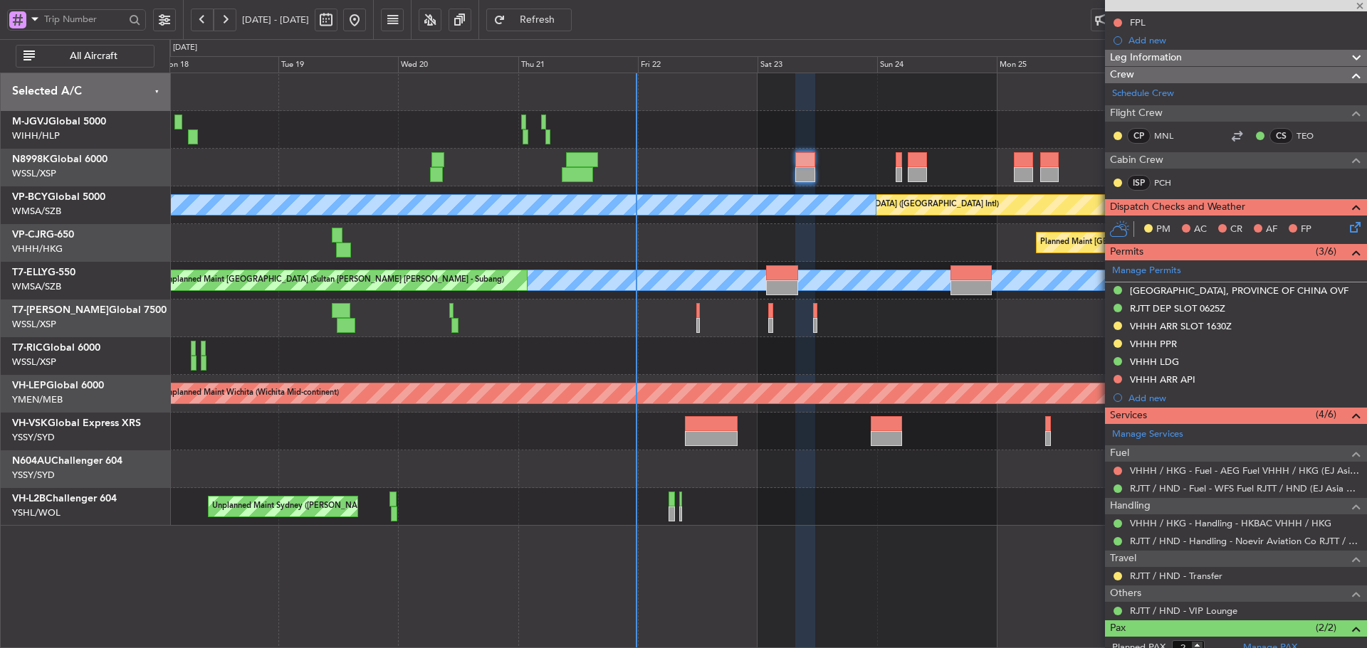
type input "-00:10"
type input "0"
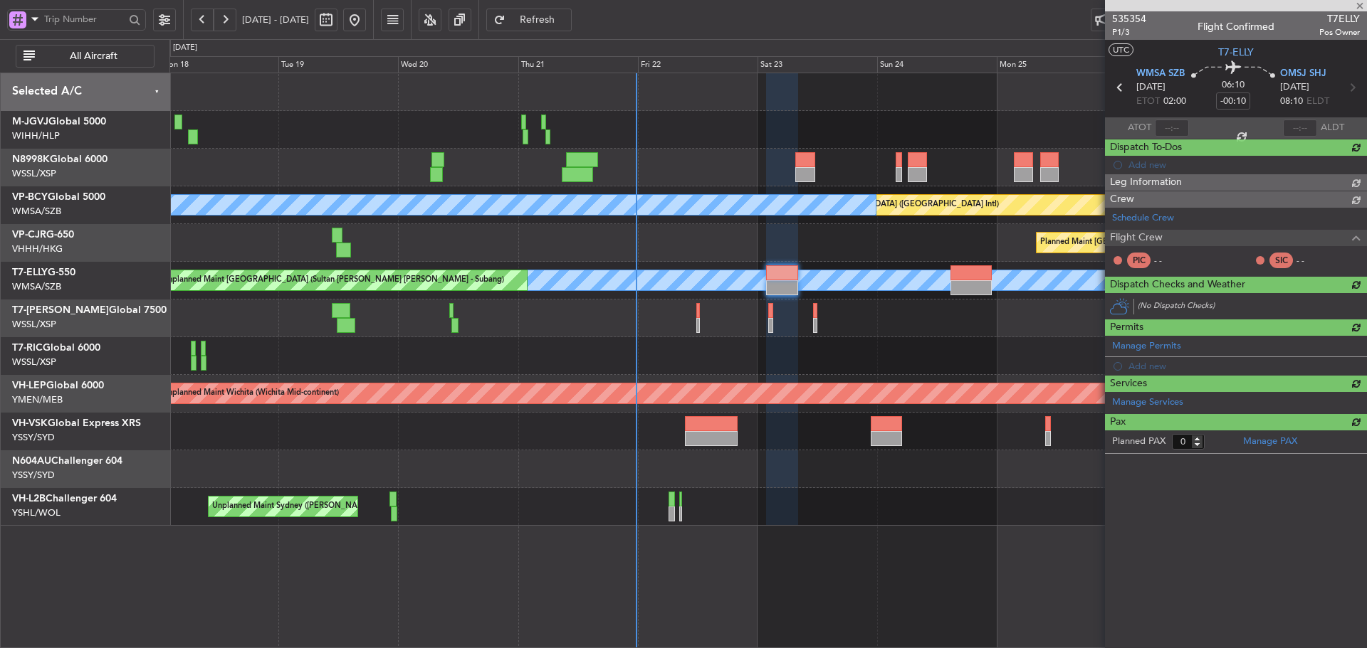
scroll to position [0, 0]
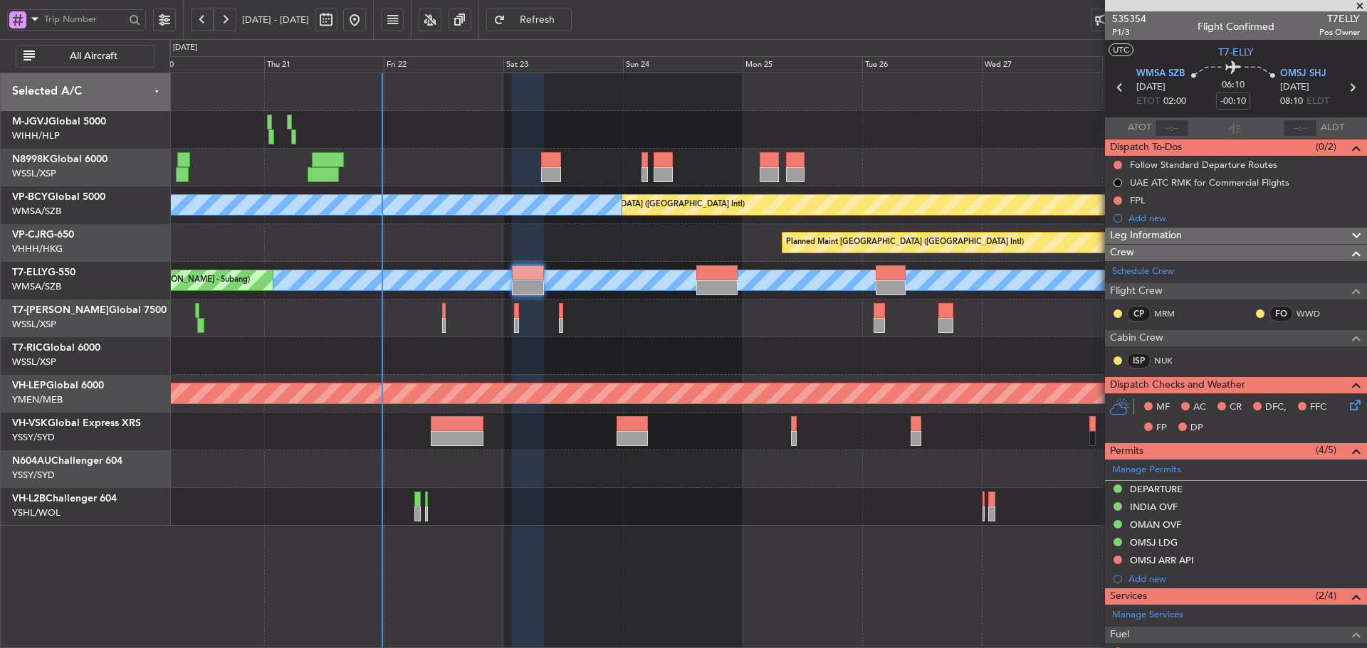
click at [677, 369] on div "Unplanned Maint [GEOGRAPHIC_DATA] (Seletar)" at bounding box center [767, 356] width 1196 height 38
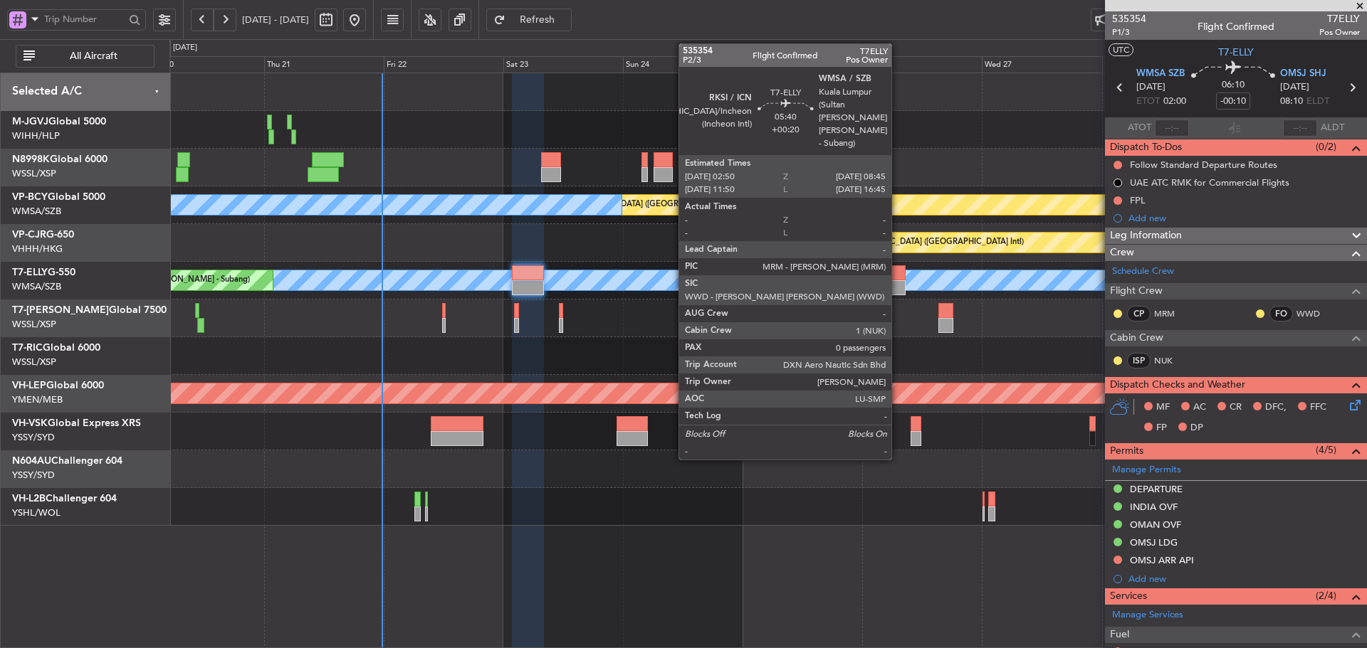
click at [897, 275] on div at bounding box center [890, 272] width 30 height 15
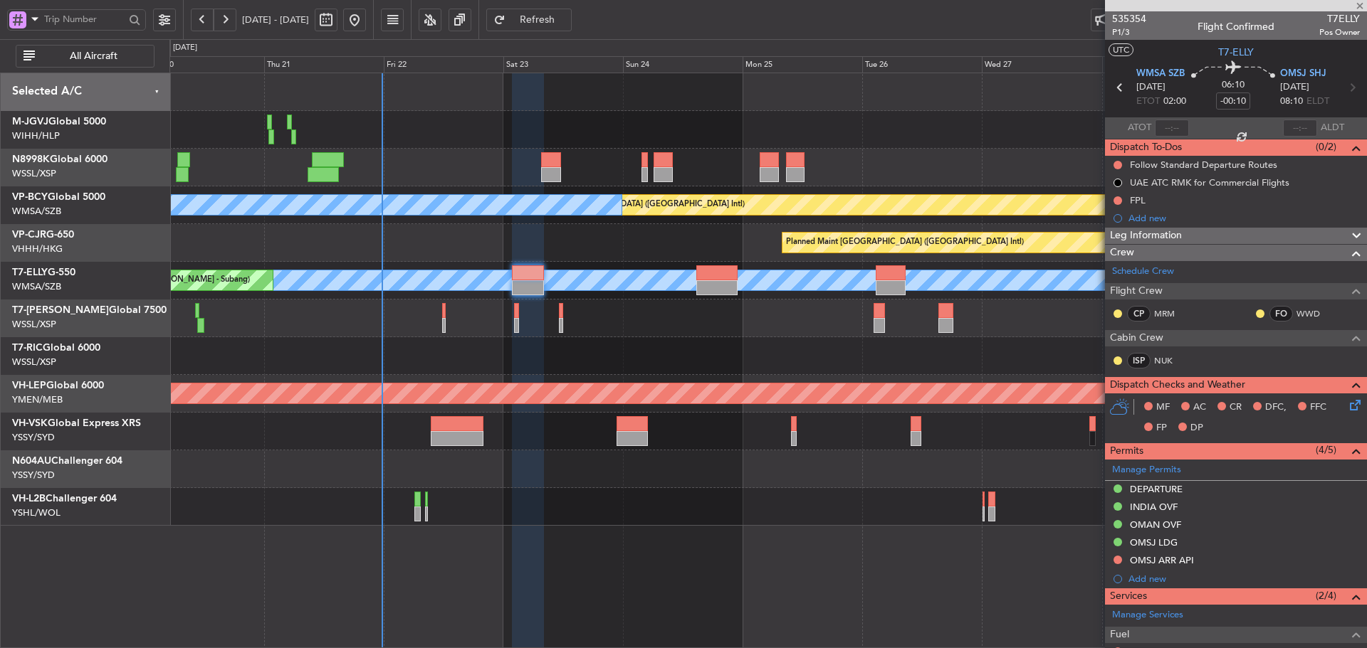
type input "+00:20"
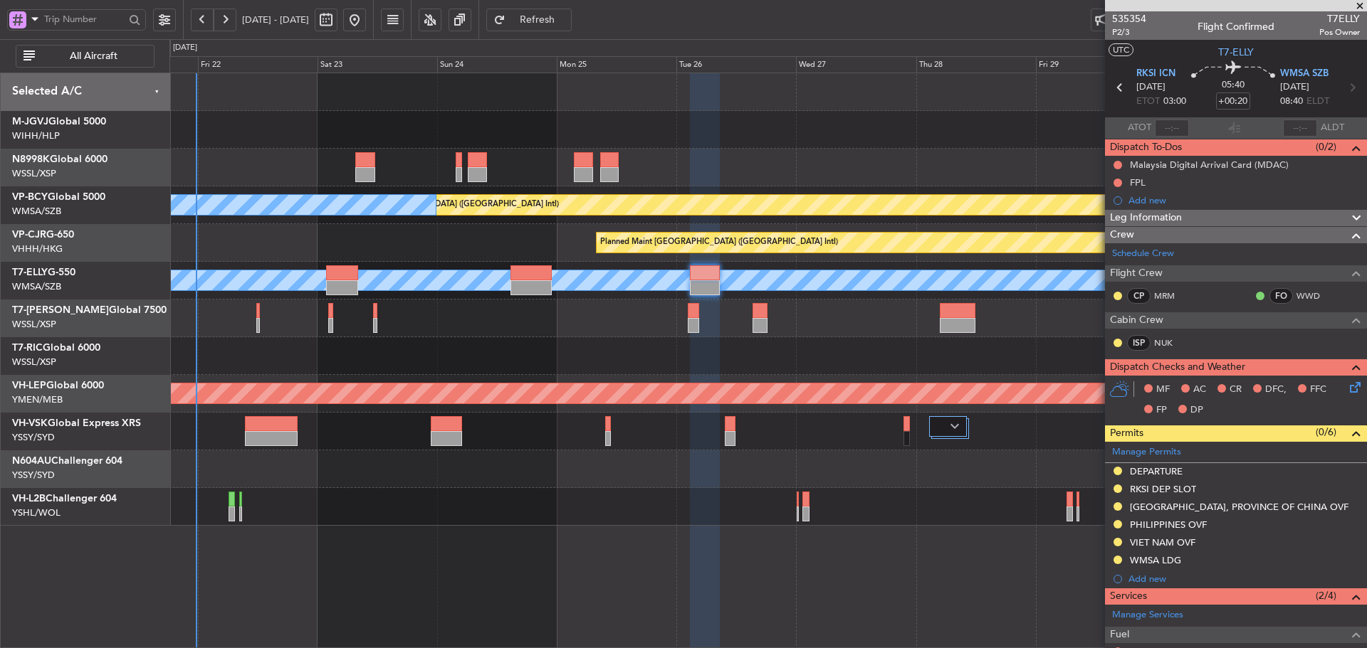
click at [767, 366] on div at bounding box center [767, 356] width 1196 height 38
click at [1360, 8] on span at bounding box center [1359, 6] width 14 height 13
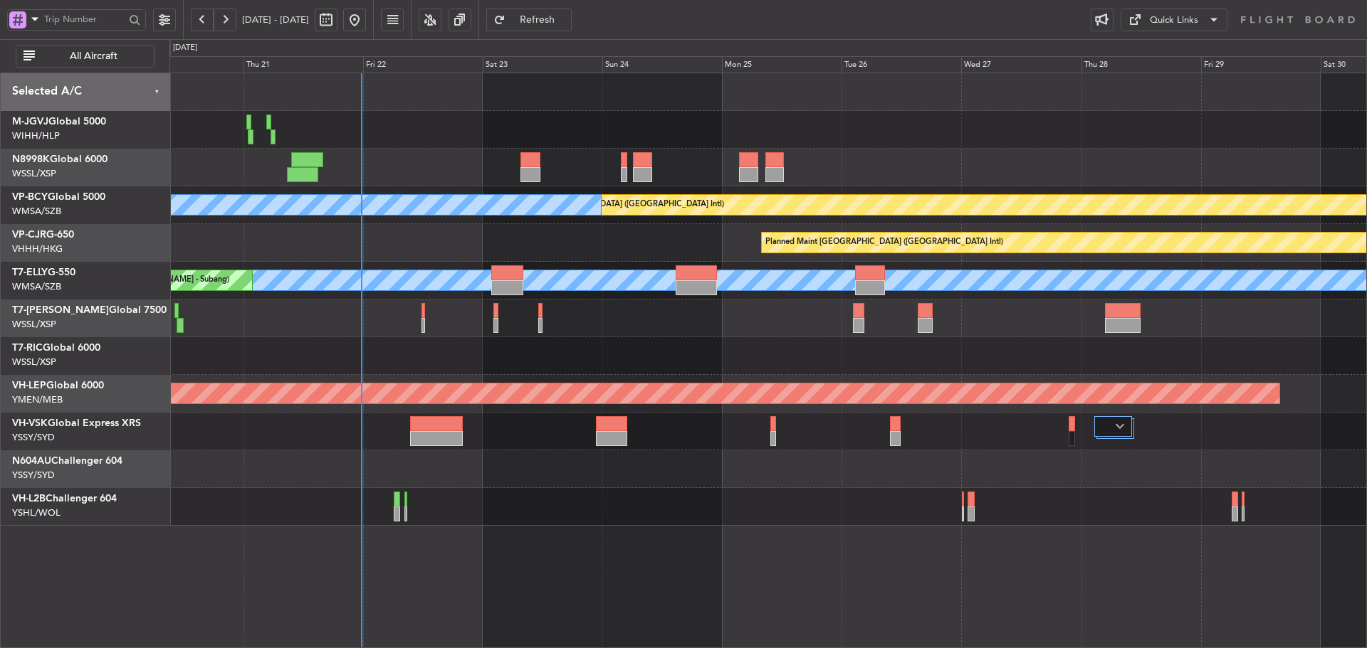
click at [626, 372] on div "Unplanned Maint [GEOGRAPHIC_DATA] (Seletar)" at bounding box center [767, 356] width 1196 height 38
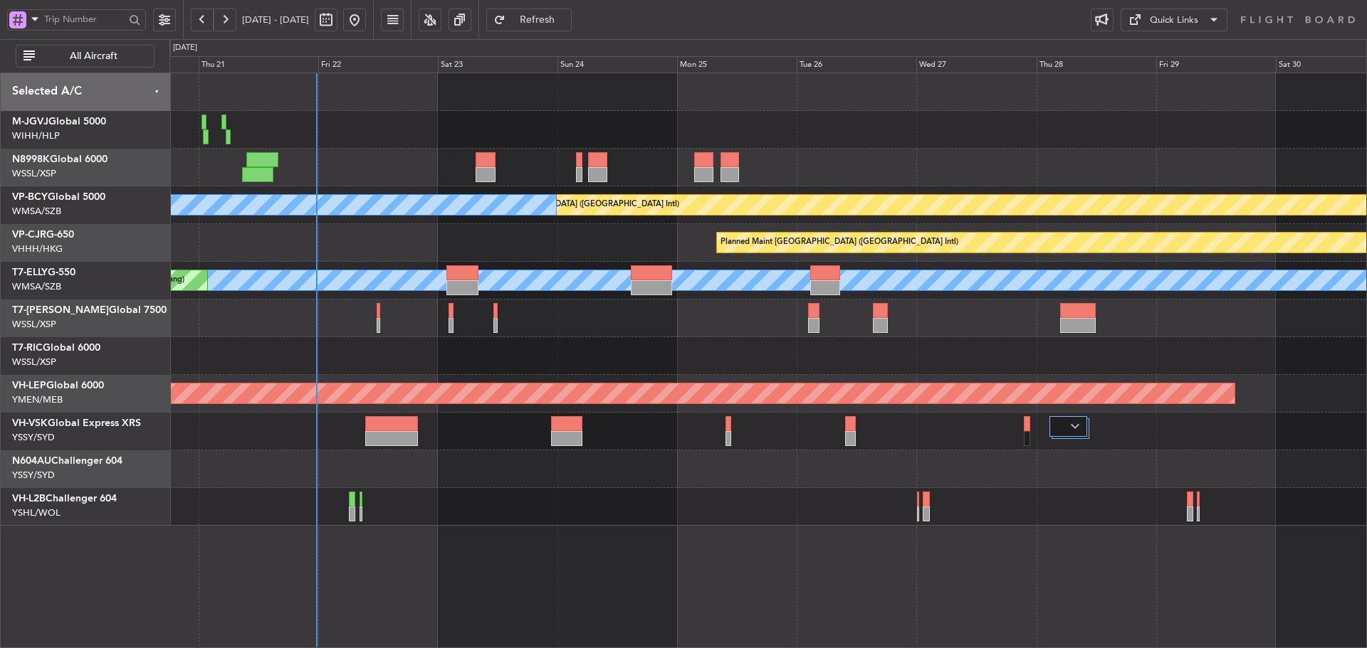
click at [737, 345] on div at bounding box center [767, 356] width 1196 height 38
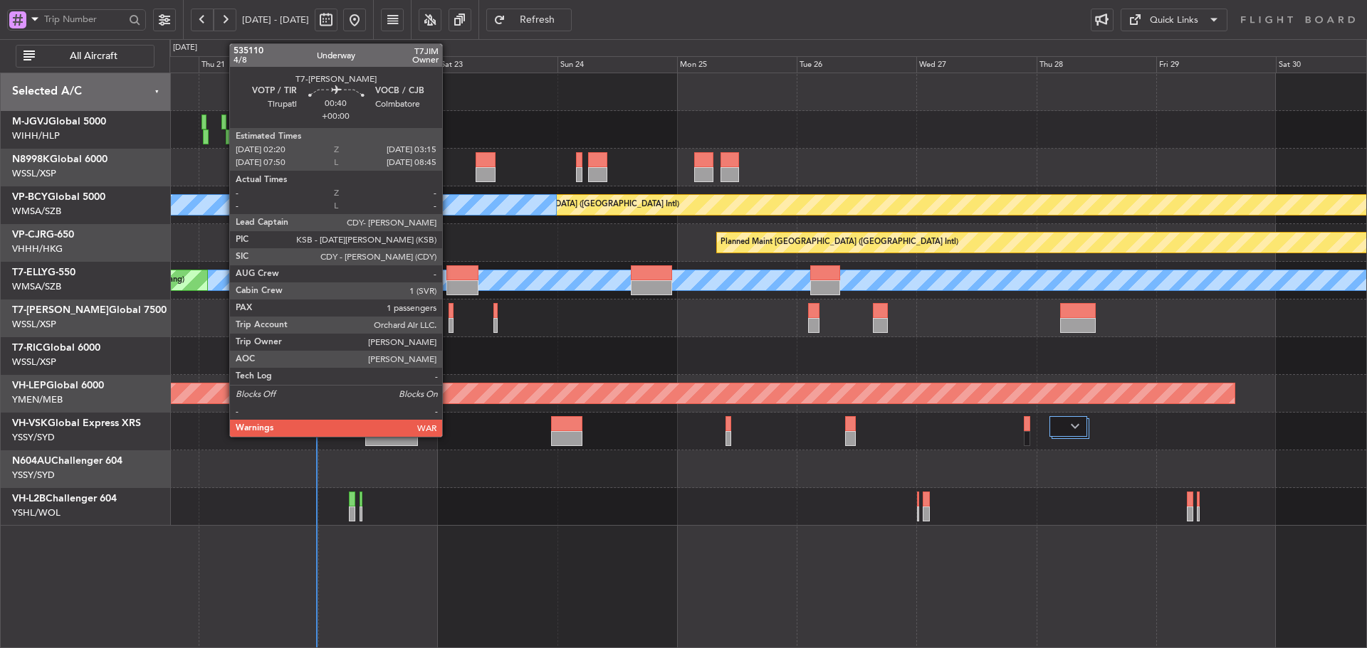
click at [448, 322] on div at bounding box center [450, 325] width 5 height 15
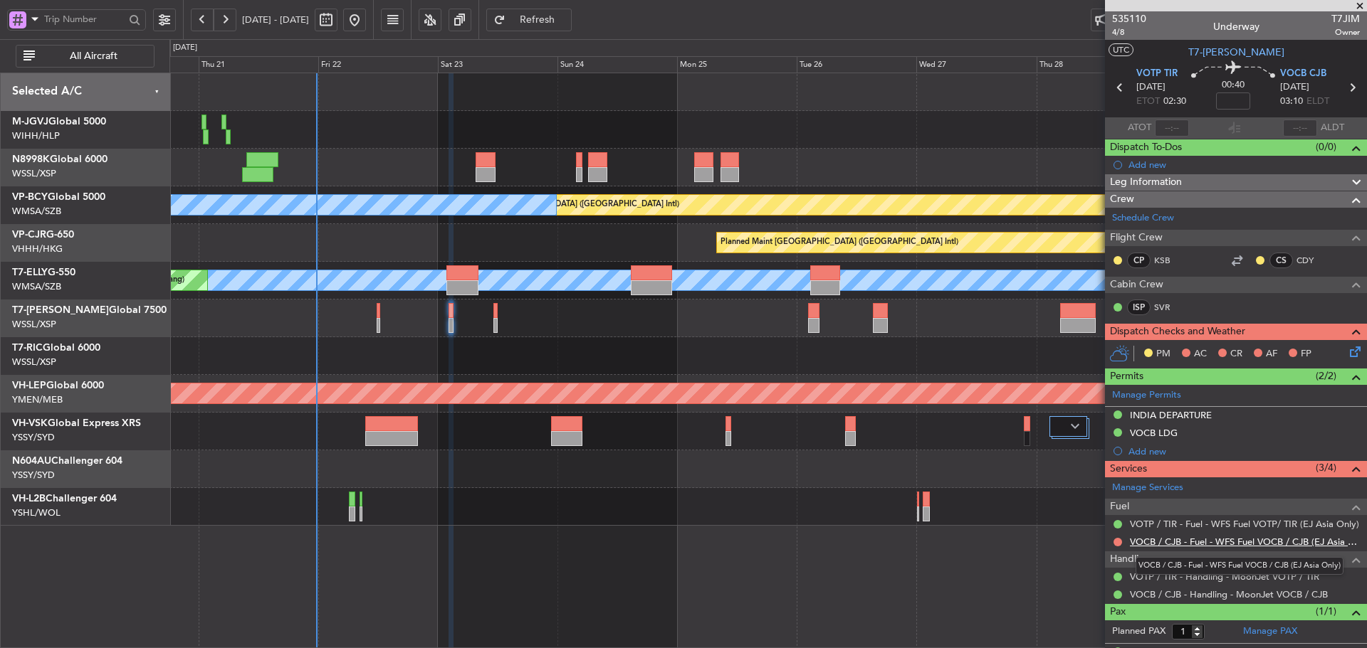
click at [1196, 543] on link "VOCB / CJB - Fuel - WFS Fuel VOCB / CJB (EJ Asia Only)" at bounding box center [1245, 542] width 230 height 12
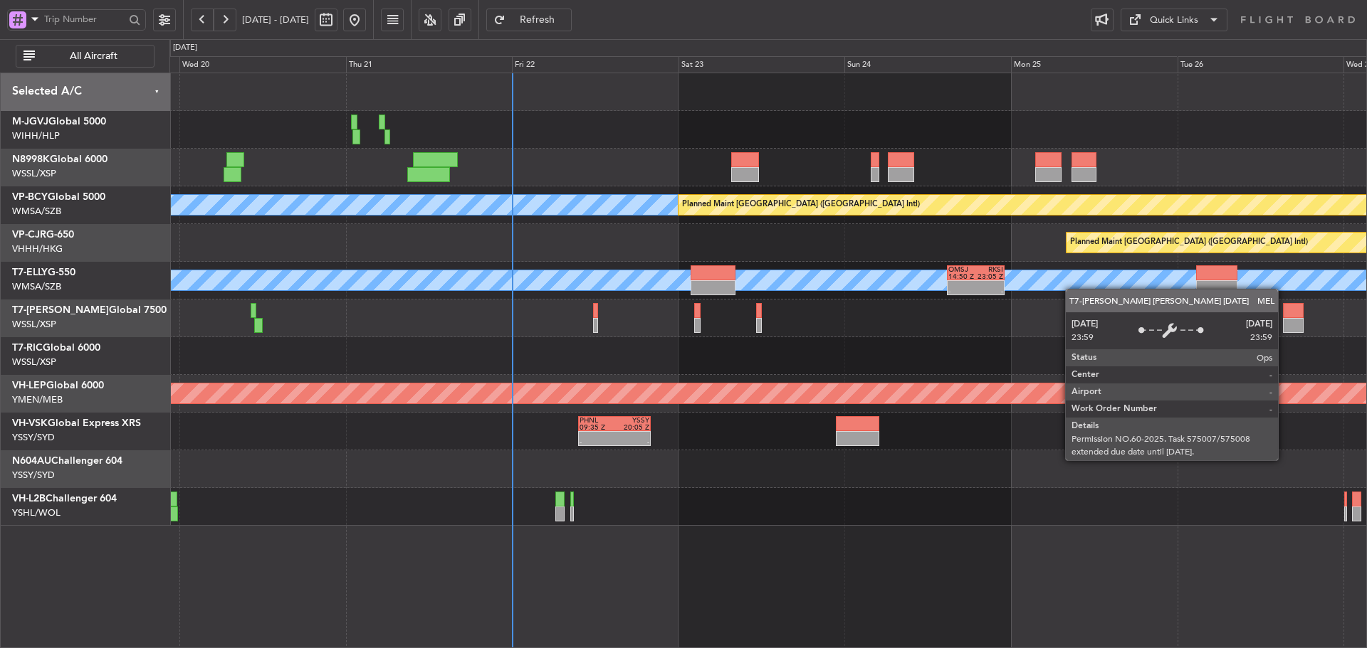
click at [888, 283] on div "[PERSON_NAME] [GEOGRAPHIC_DATA] (Sultan [PERSON_NAME] [PERSON_NAME] - Subang) P…" at bounding box center [767, 299] width 1196 height 453
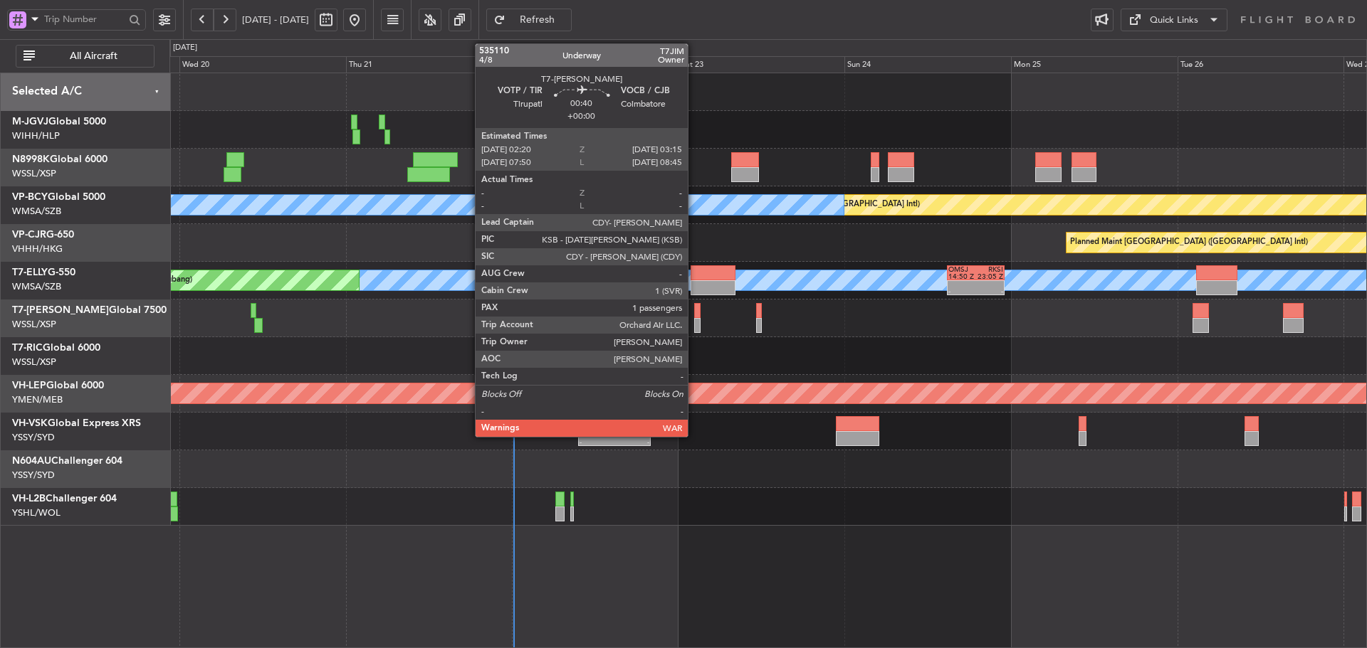
click at [694, 312] on div at bounding box center [697, 310] width 6 height 15
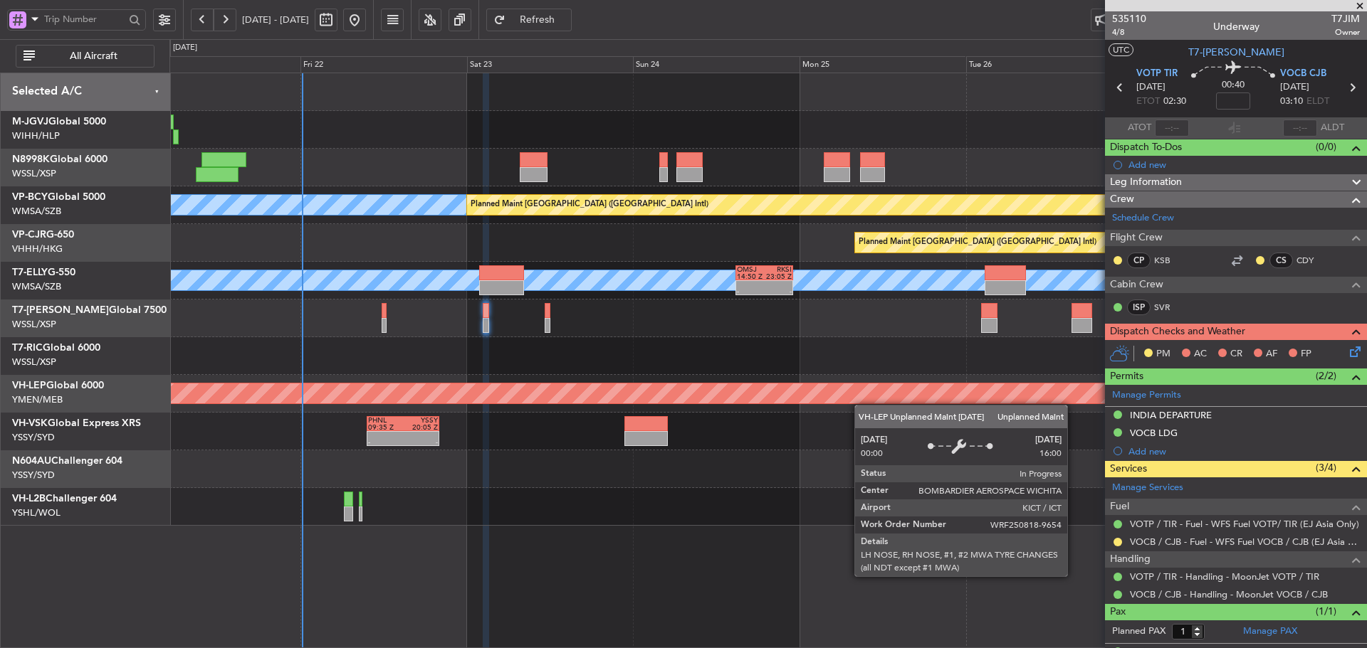
click at [742, 404] on div "[PERSON_NAME] [GEOGRAPHIC_DATA] (Sultan [PERSON_NAME] [PERSON_NAME] - Subang) P…" at bounding box center [767, 299] width 1196 height 453
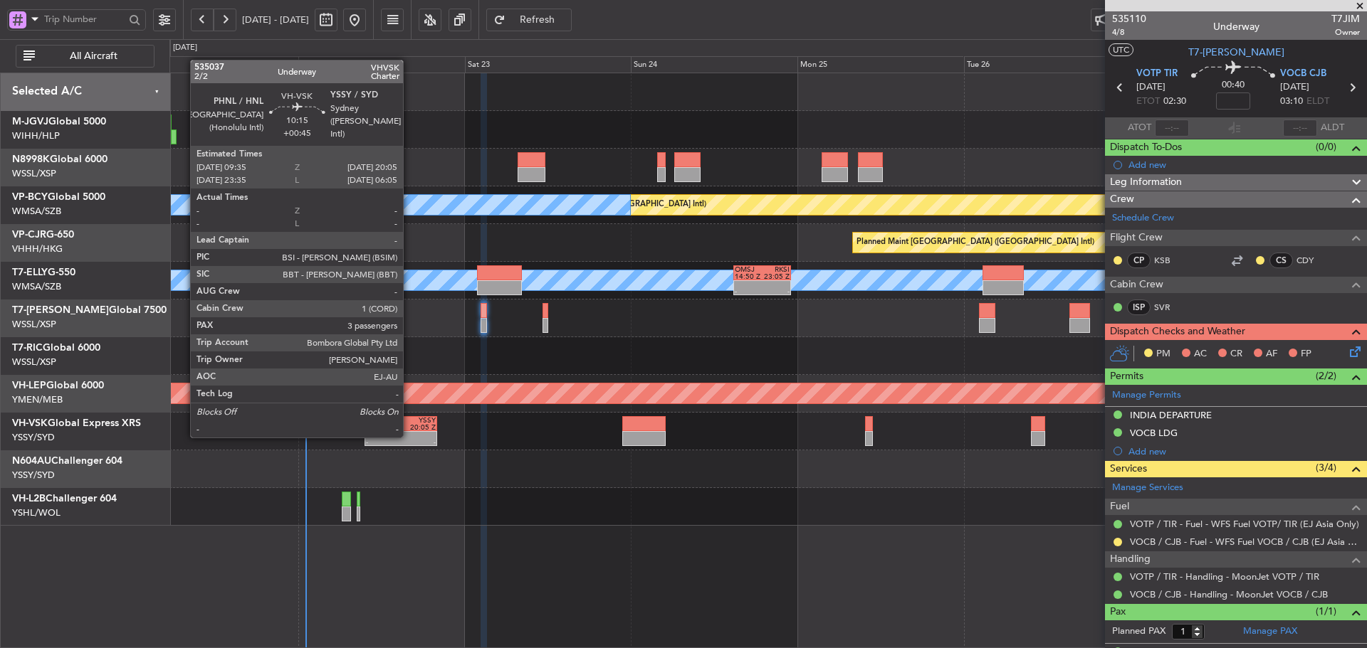
click at [409, 436] on div at bounding box center [418, 435] width 35 height 7
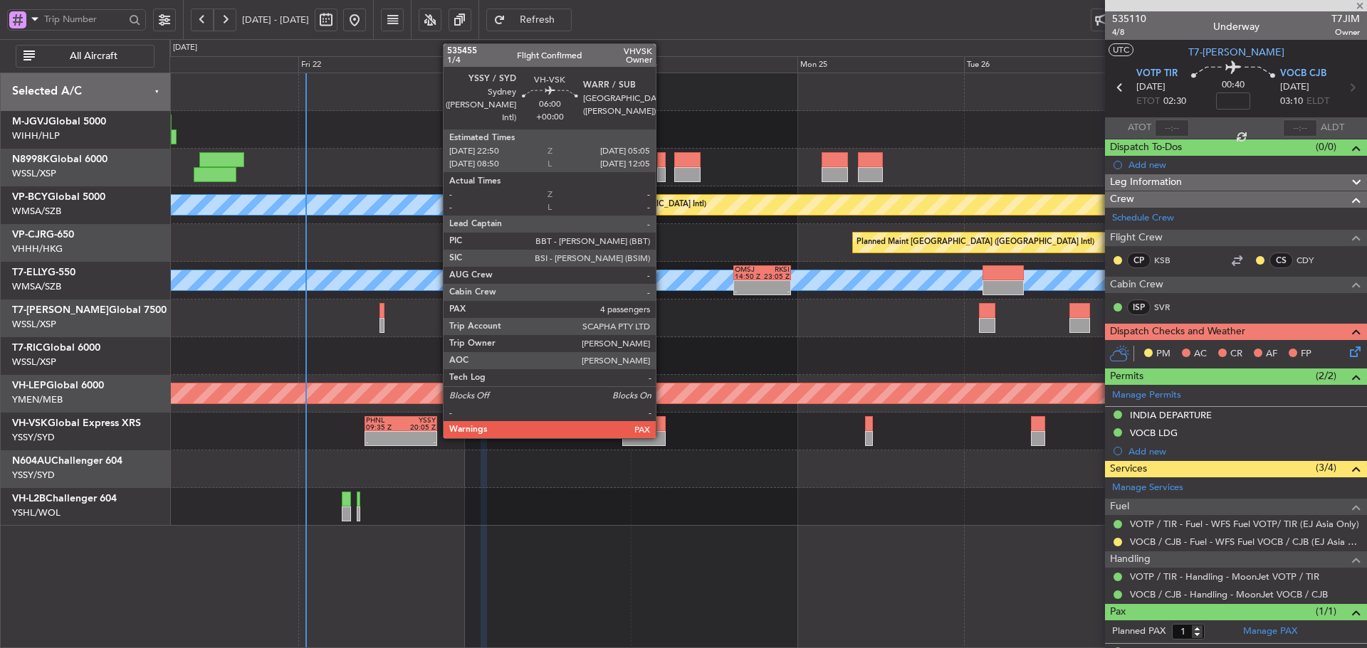
type input "+00:45"
type input "3"
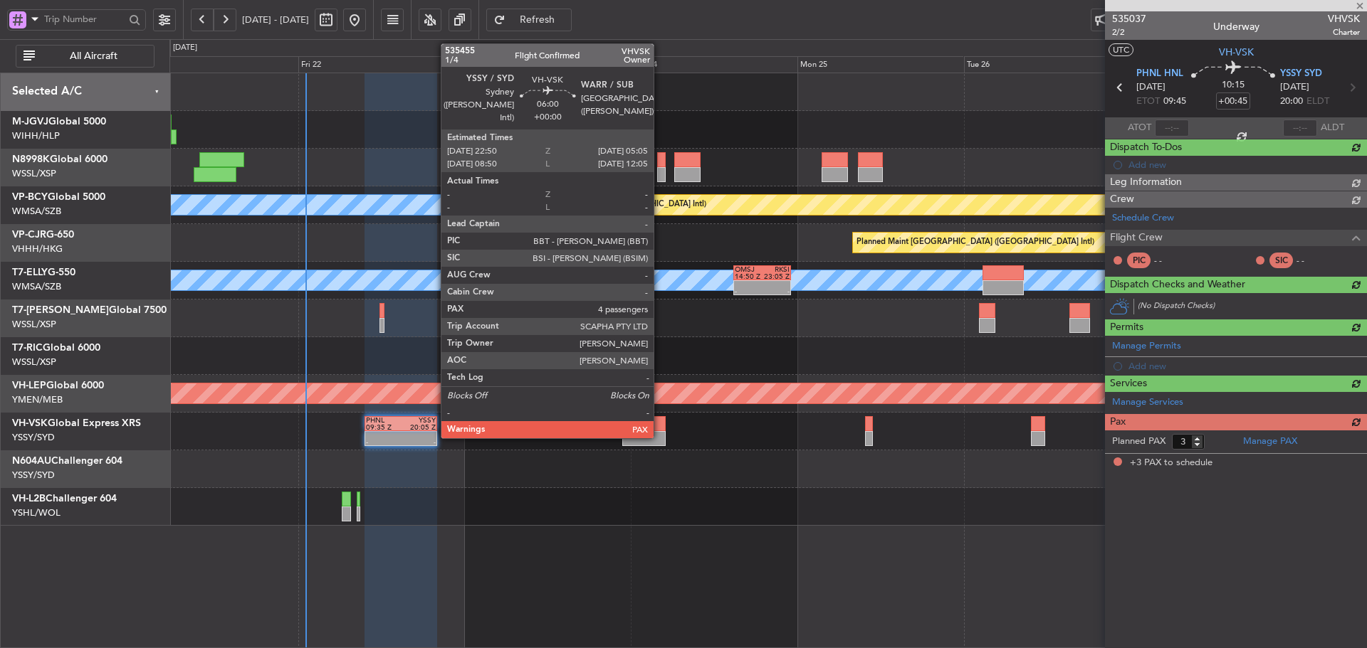
click at [660, 427] on div at bounding box center [643, 423] width 43 height 15
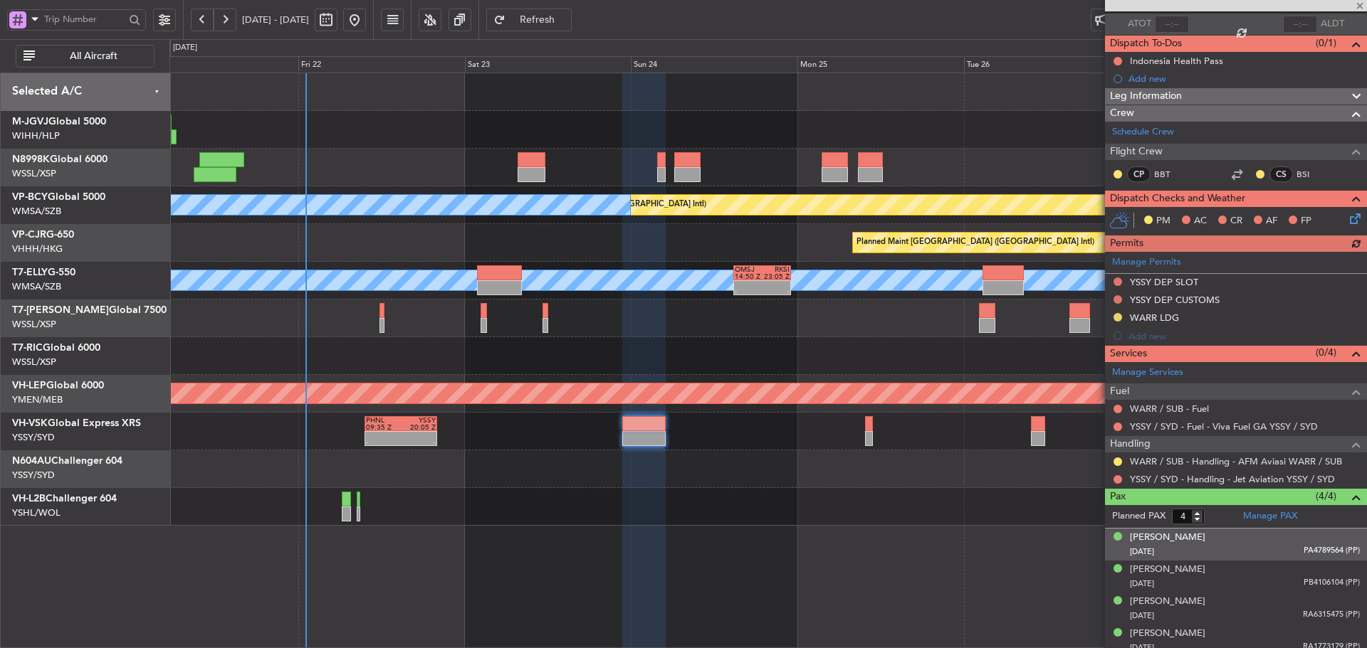
scroll to position [112, 0]
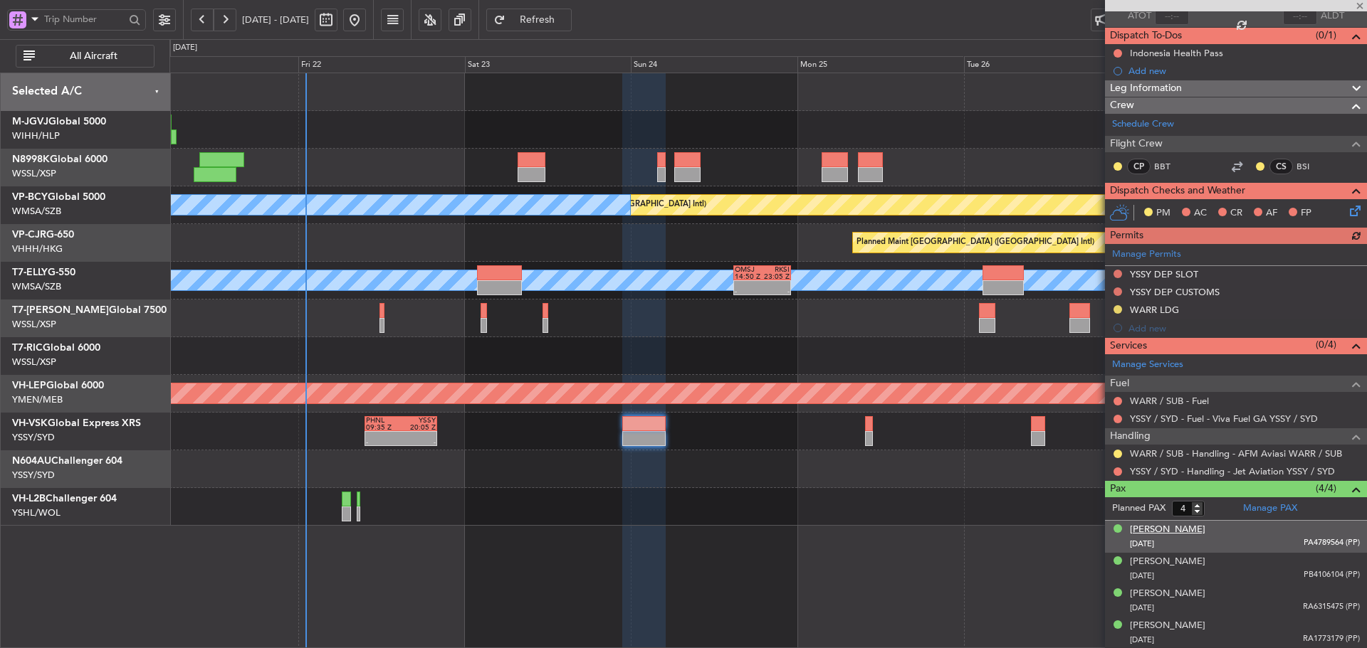
click at [1191, 530] on div "[PERSON_NAME]" at bounding box center [1167, 530] width 75 height 14
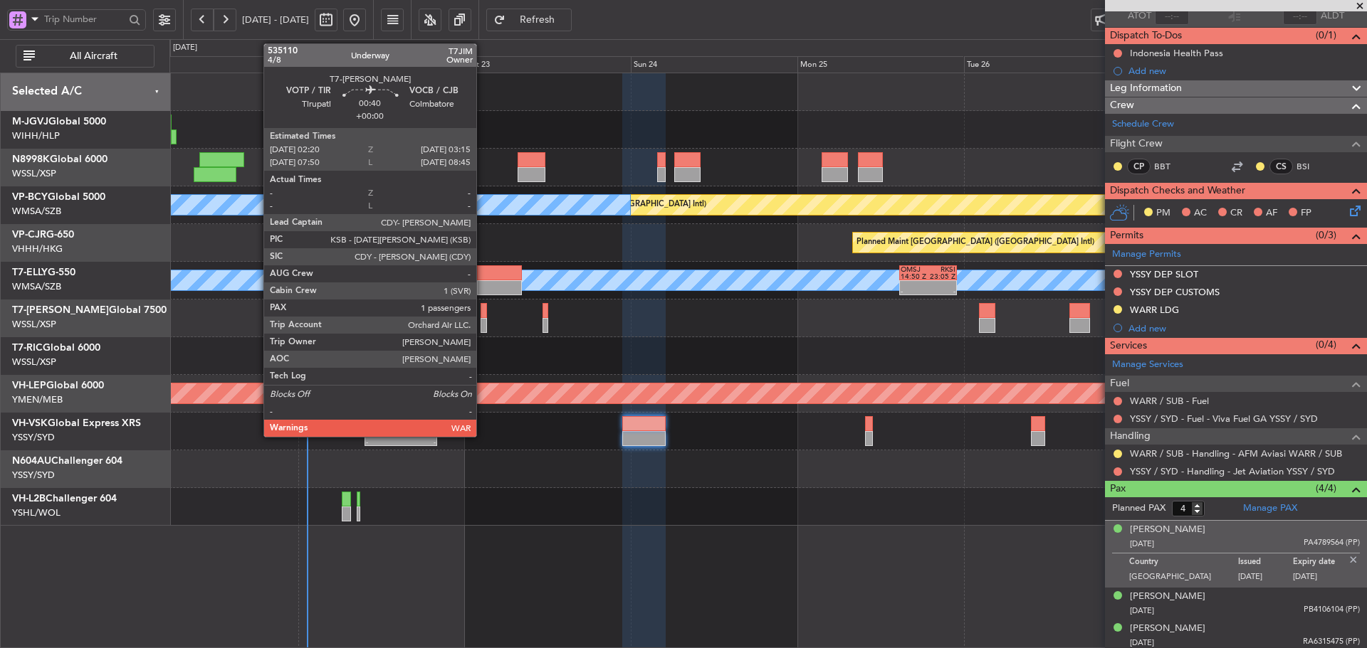
click at [483, 314] on div at bounding box center [483, 310] width 6 height 15
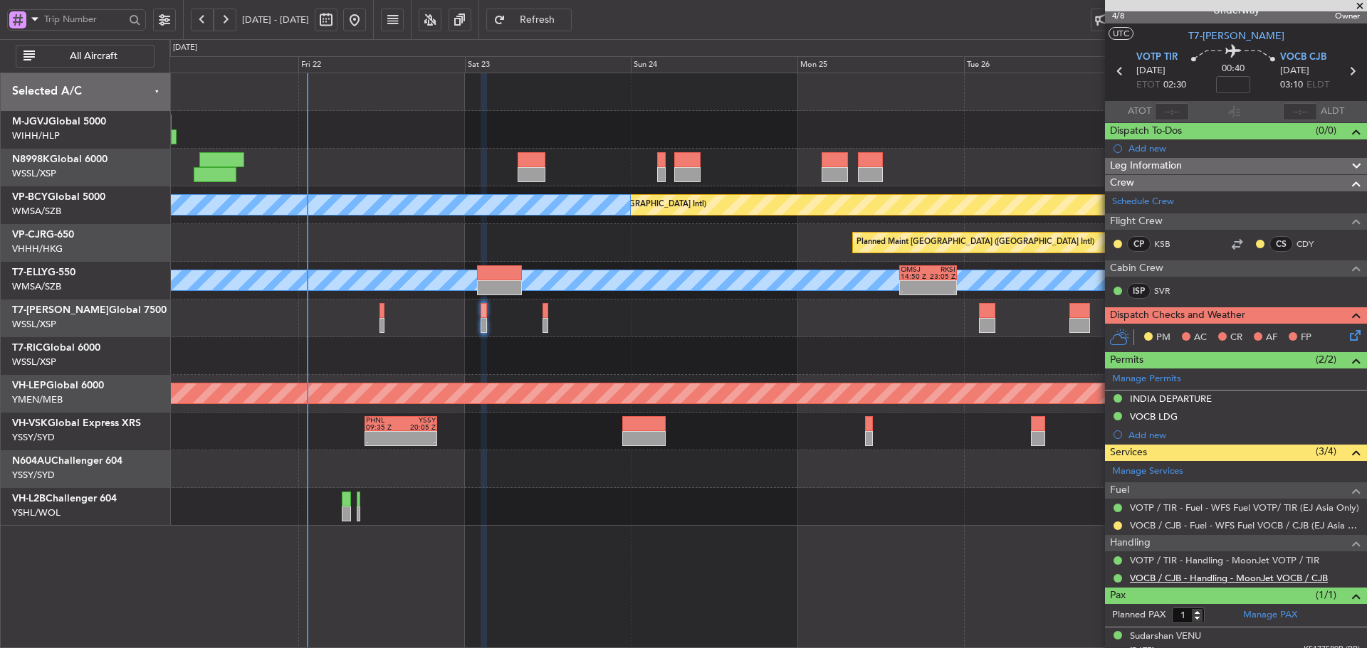
scroll to position [27, 0]
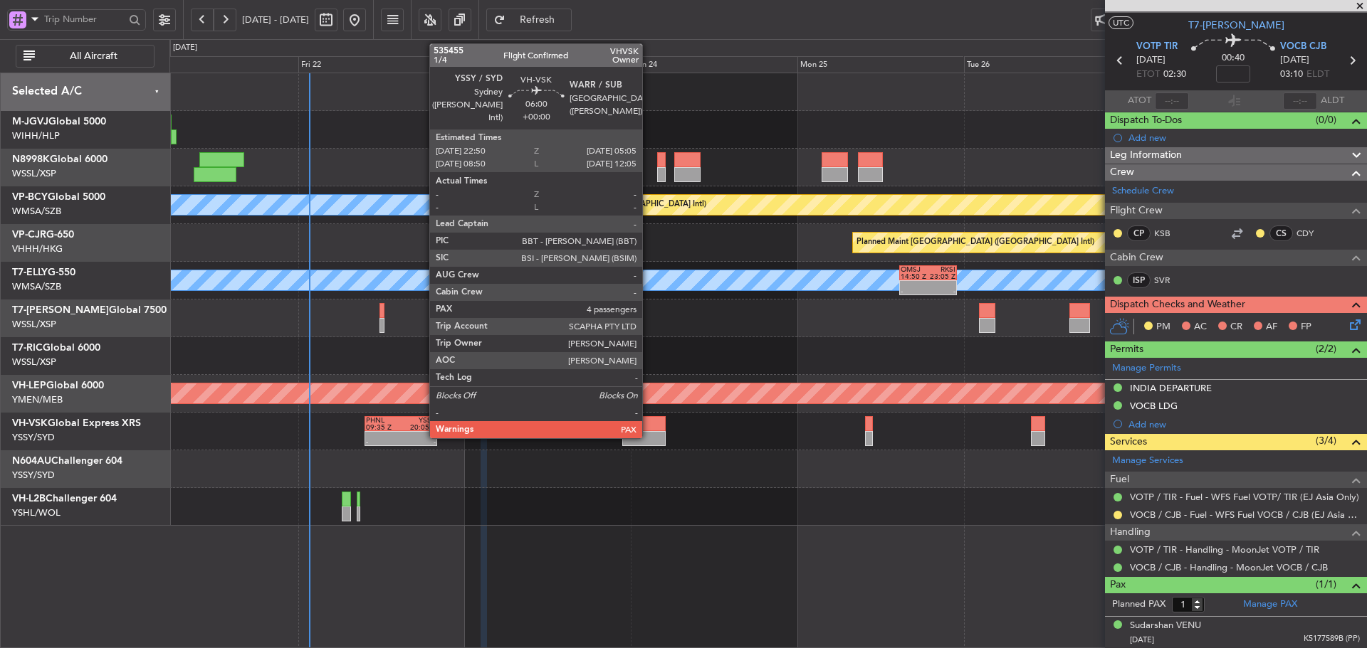
click at [648, 436] on div at bounding box center [643, 438] width 43 height 15
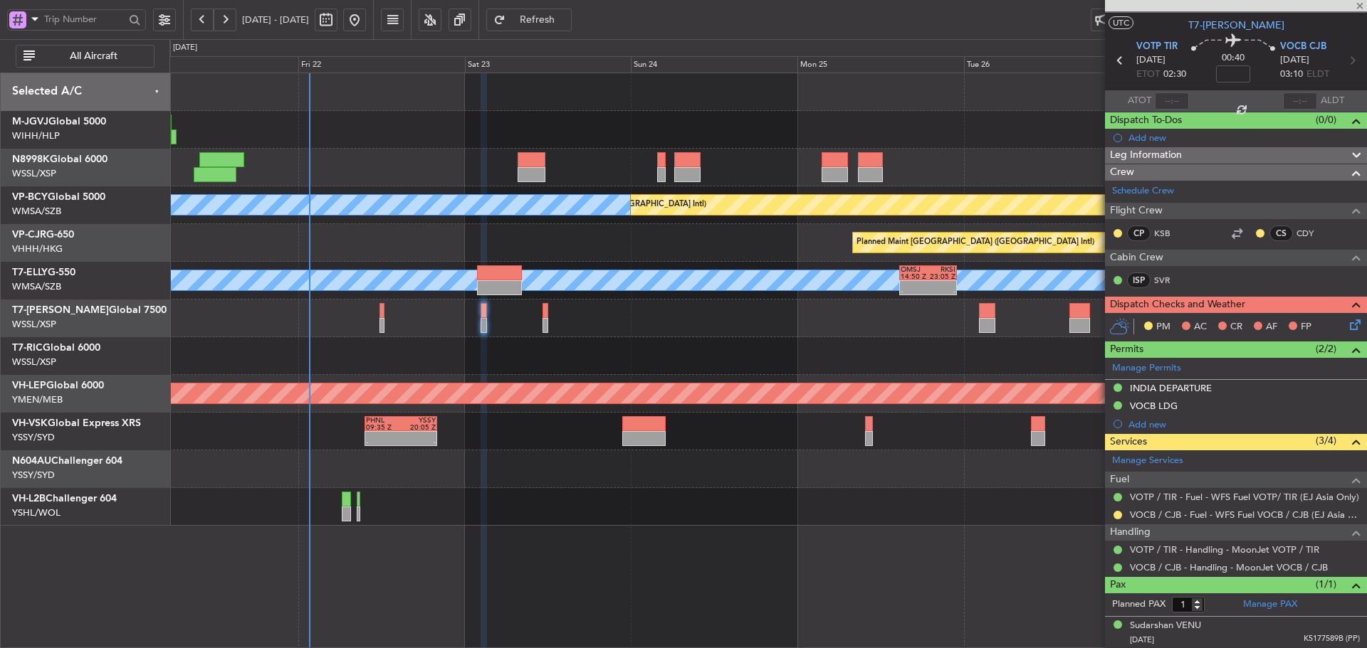
type input "4"
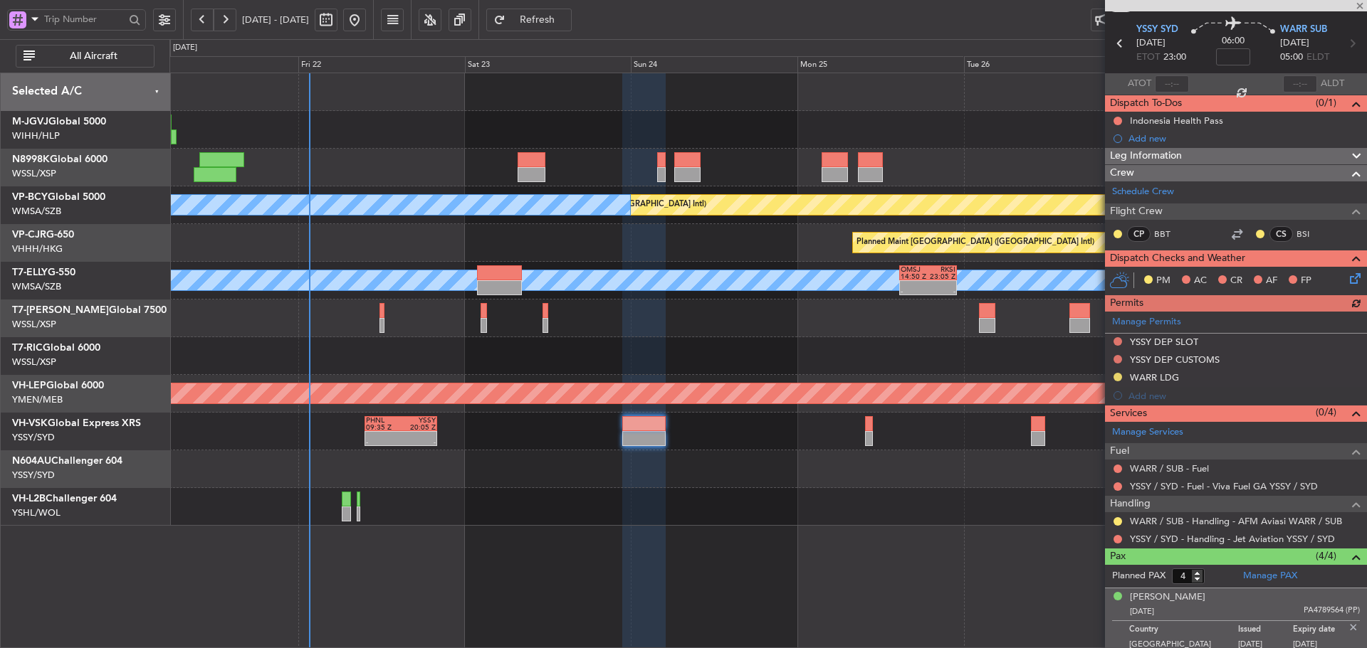
scroll to position [71, 0]
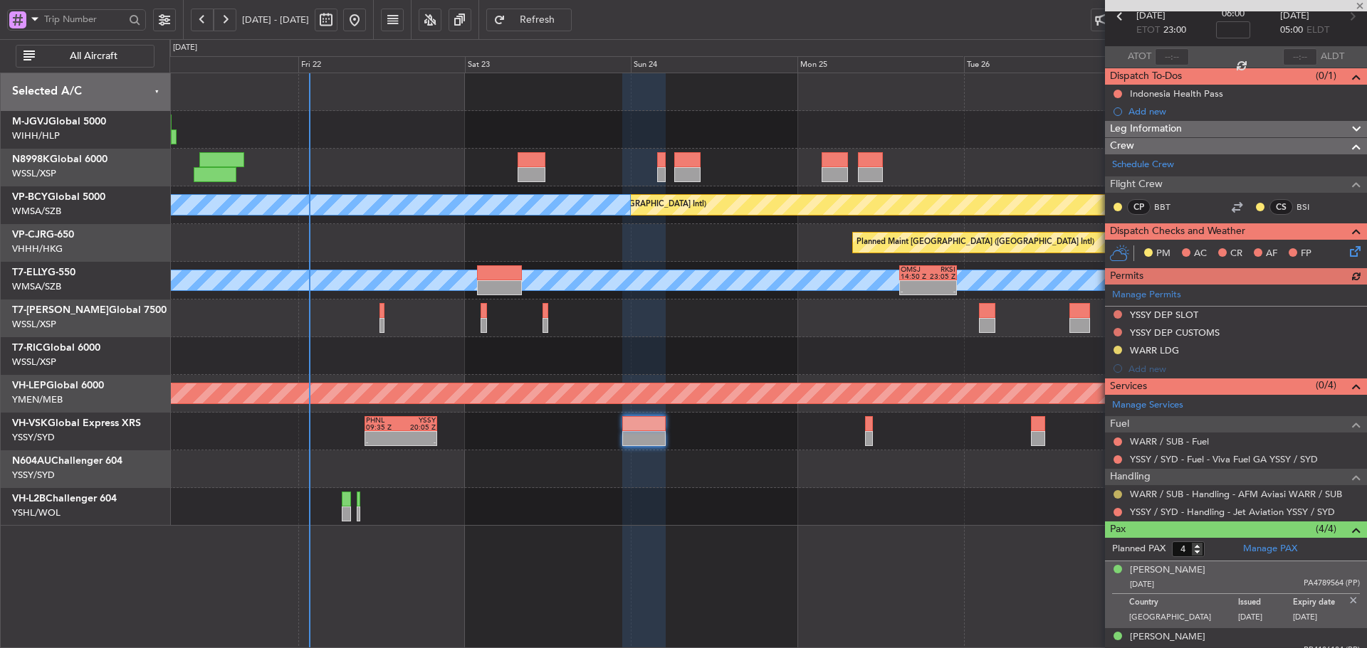
click at [1115, 493] on button at bounding box center [1117, 494] width 9 height 9
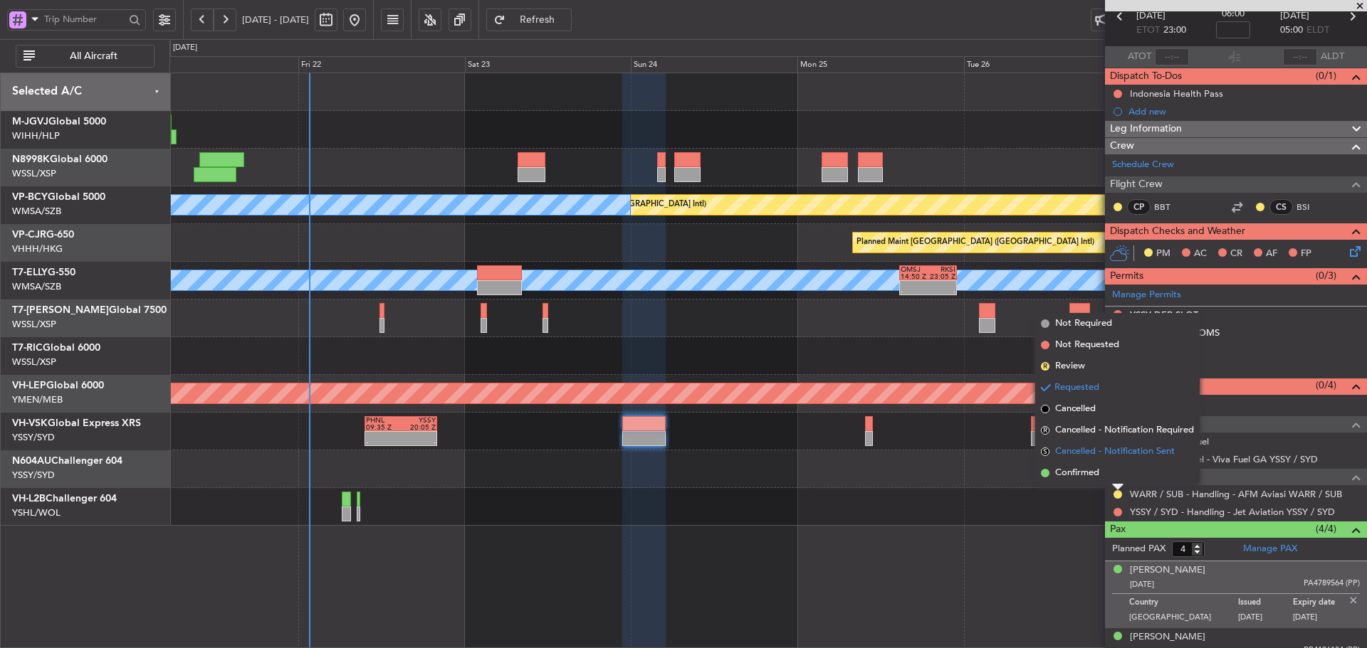
click at [1042, 450] on span "S" at bounding box center [1045, 452] width 9 height 9
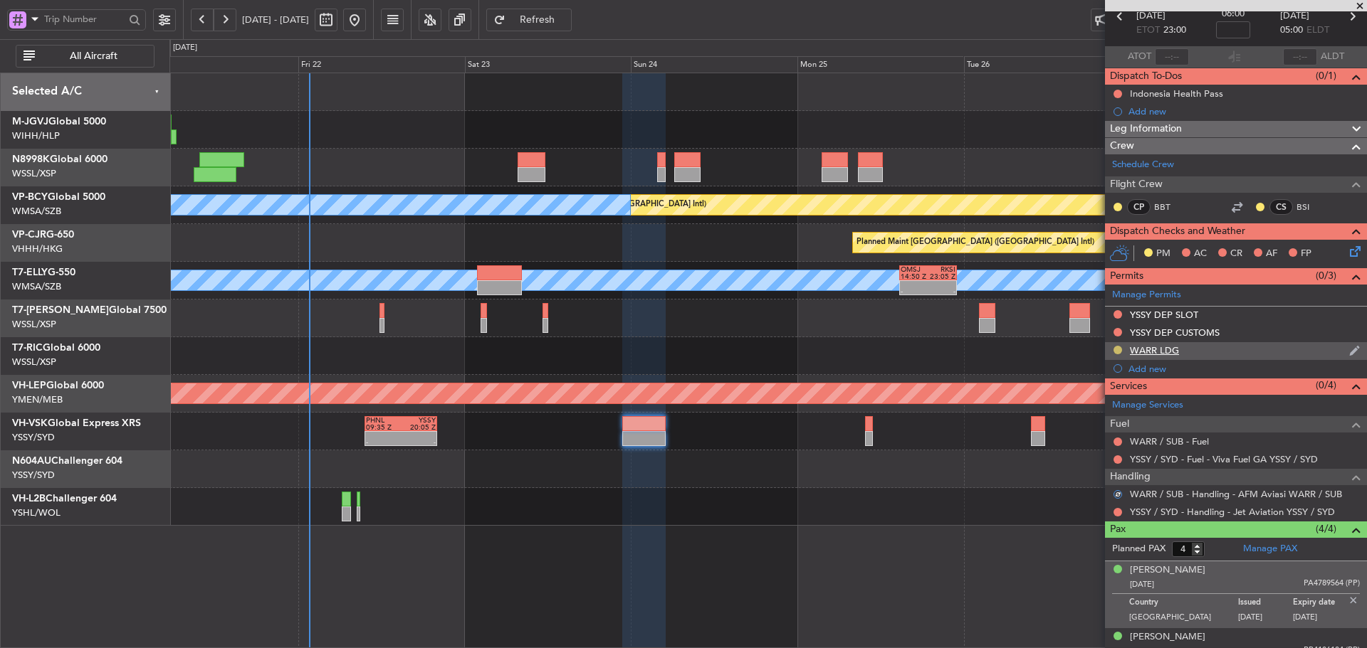
click at [1120, 351] on button at bounding box center [1117, 350] width 9 height 9
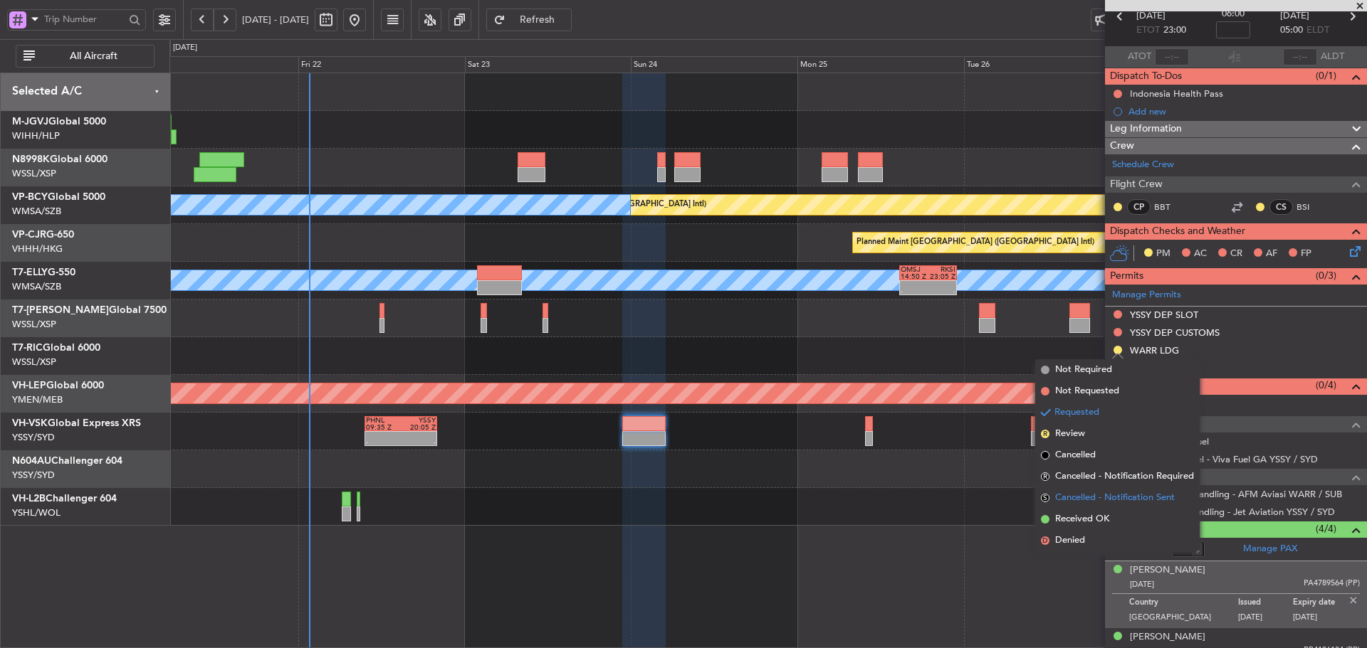
click at [1046, 499] on span "S" at bounding box center [1045, 498] width 9 height 9
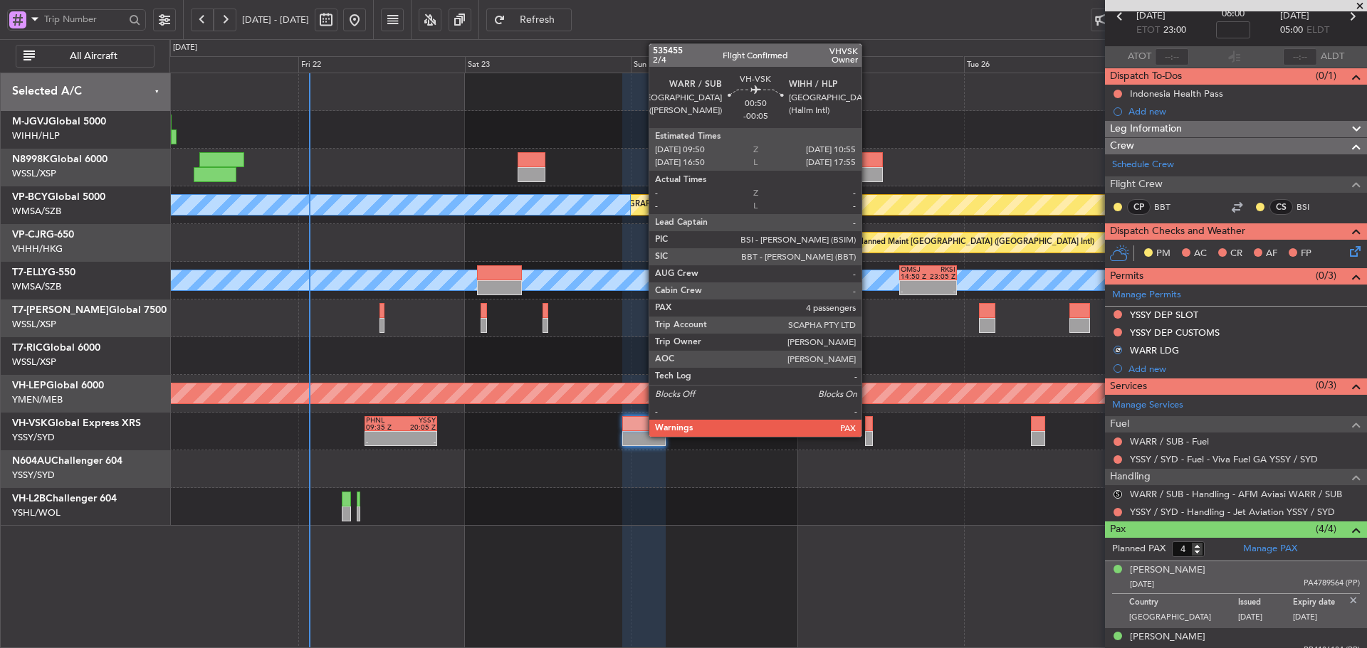
click at [868, 431] on div at bounding box center [869, 438] width 8 height 15
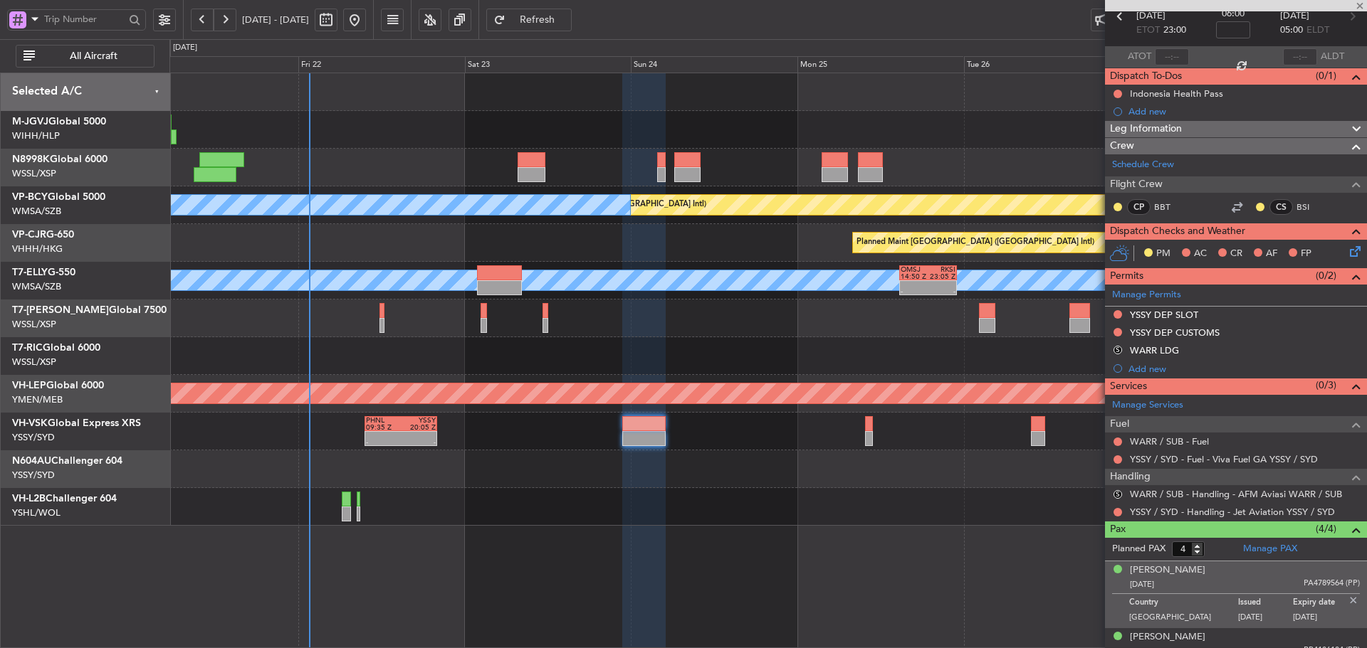
type input "-00:05"
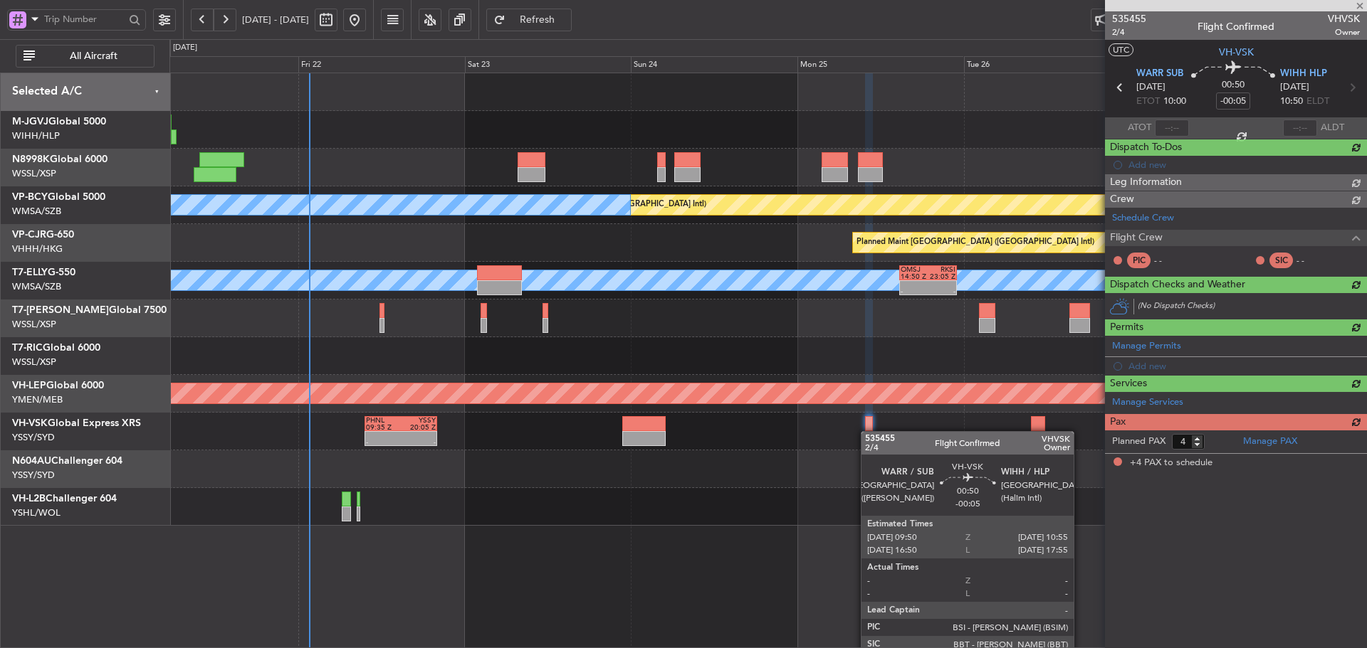
scroll to position [0, 0]
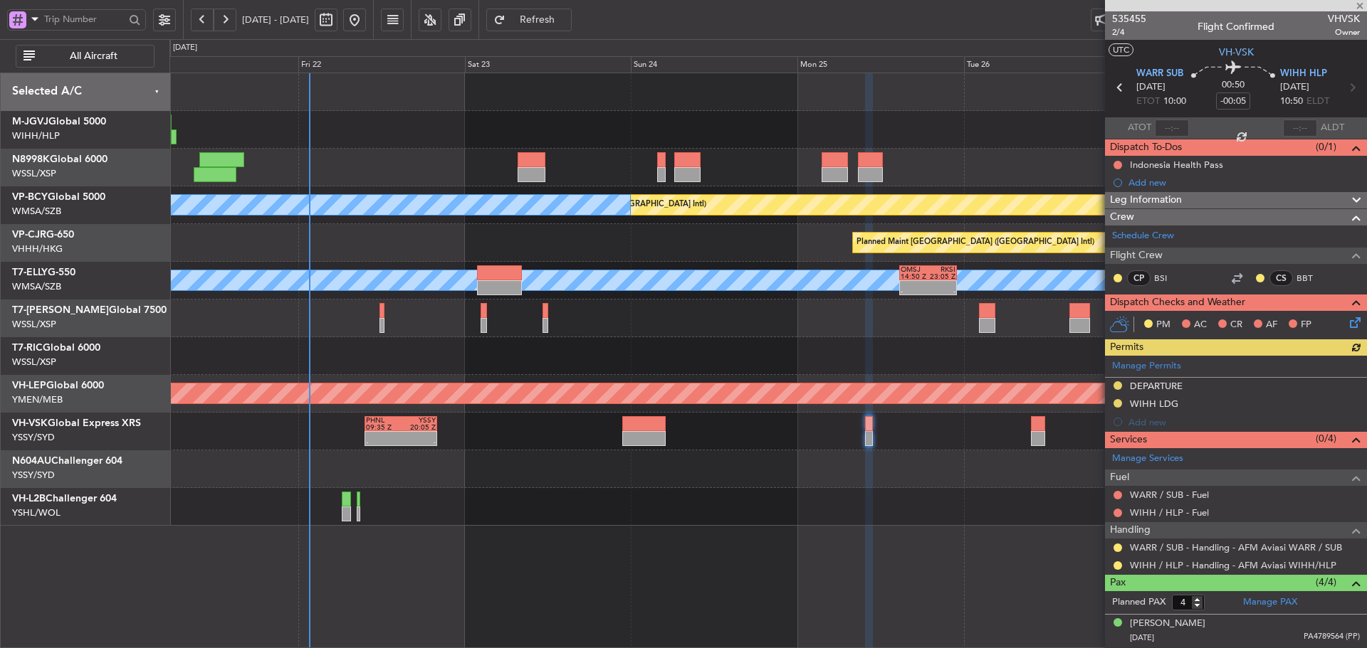
click at [1115, 384] on div "Manage Permits DEPARTURE WIHH LDG Add new" at bounding box center [1236, 393] width 262 height 75
click at [1120, 386] on button at bounding box center [1117, 385] width 9 height 9
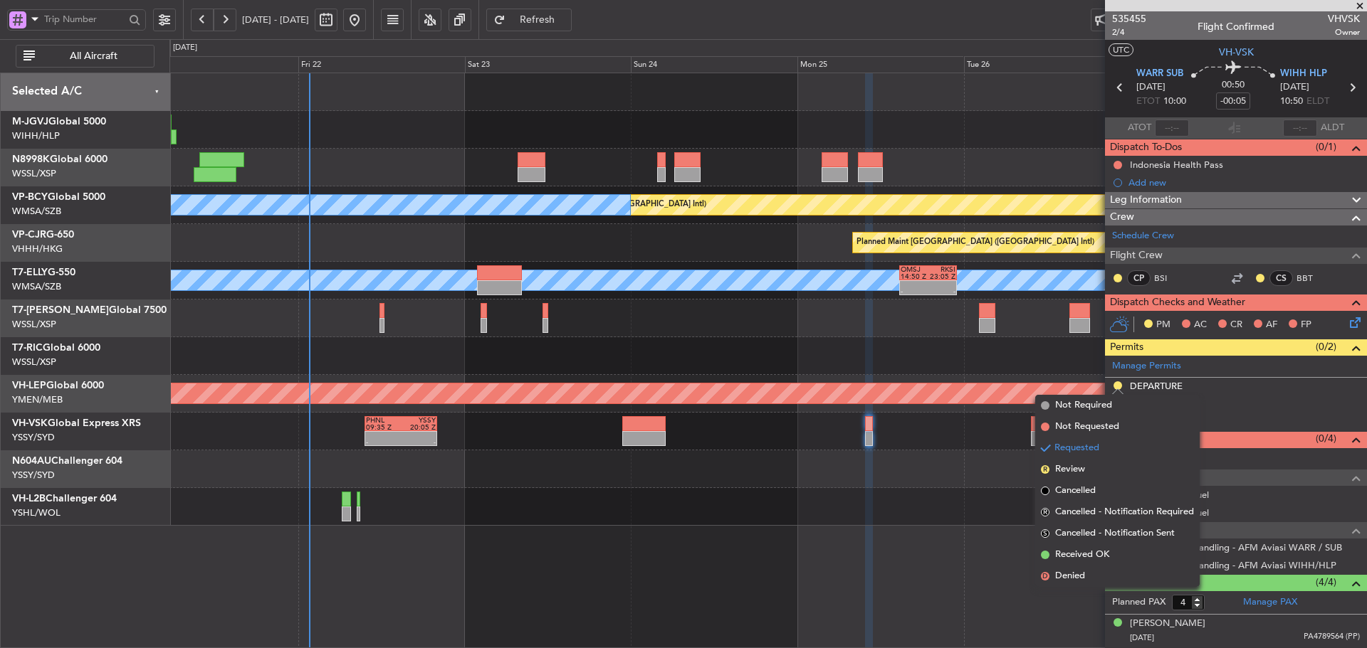
click at [1045, 535] on span "S" at bounding box center [1045, 534] width 9 height 9
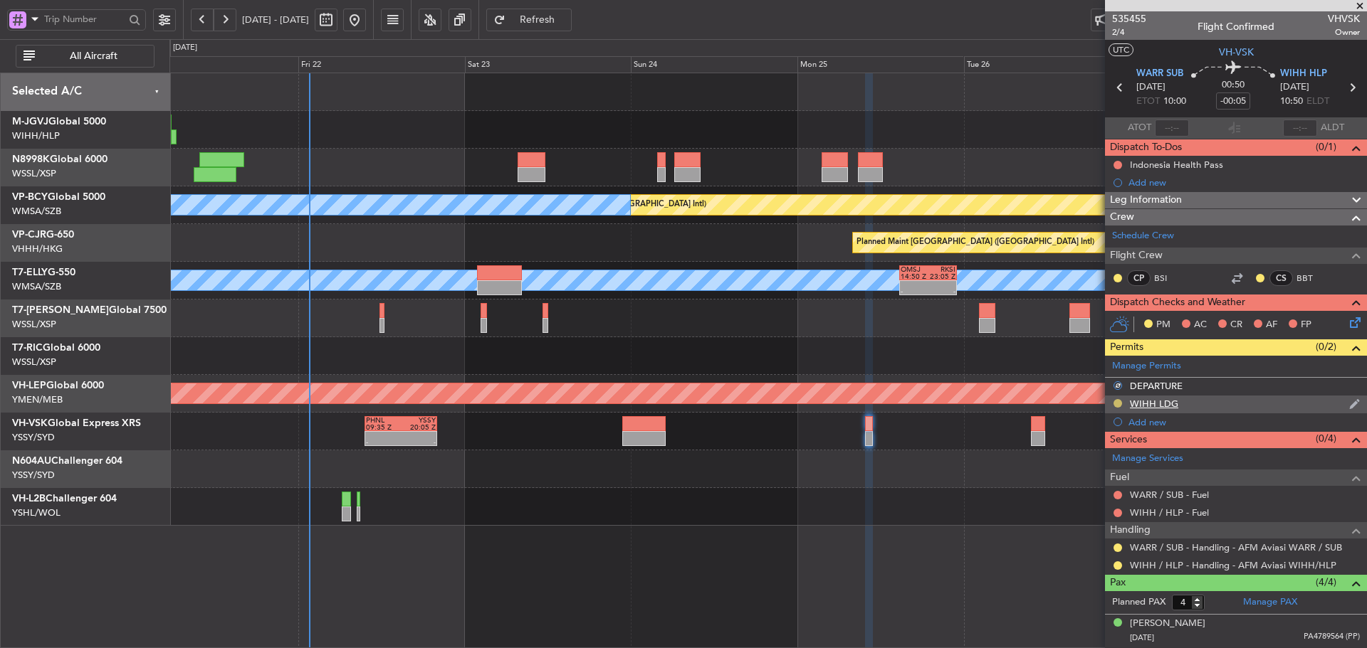
click at [1117, 405] on button at bounding box center [1117, 403] width 9 height 9
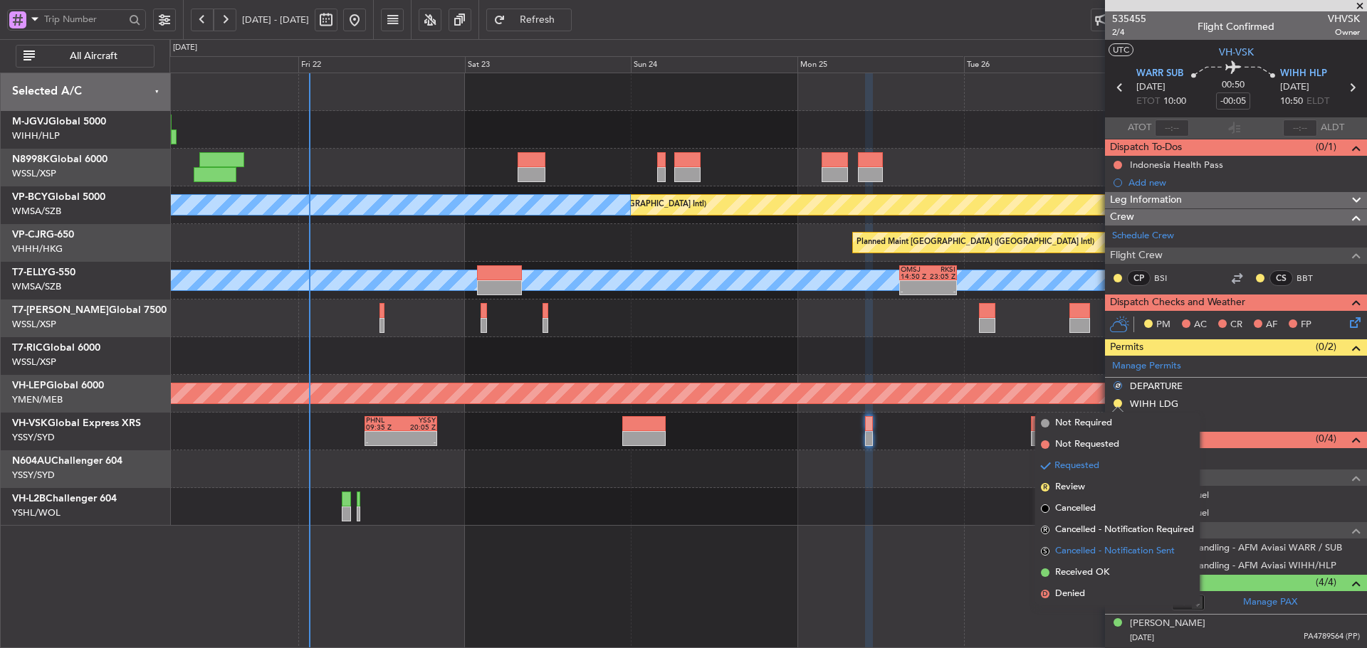
click at [1044, 551] on span "S" at bounding box center [1045, 551] width 9 height 9
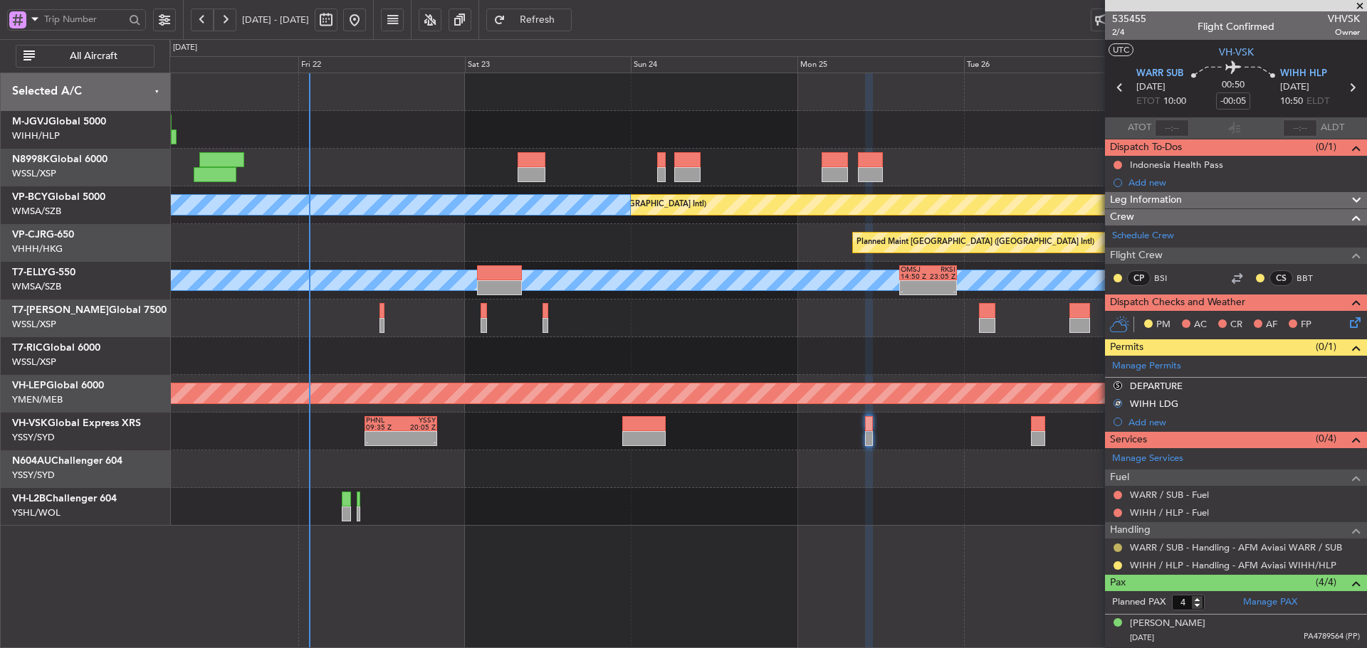
click at [1114, 548] on button at bounding box center [1117, 548] width 9 height 9
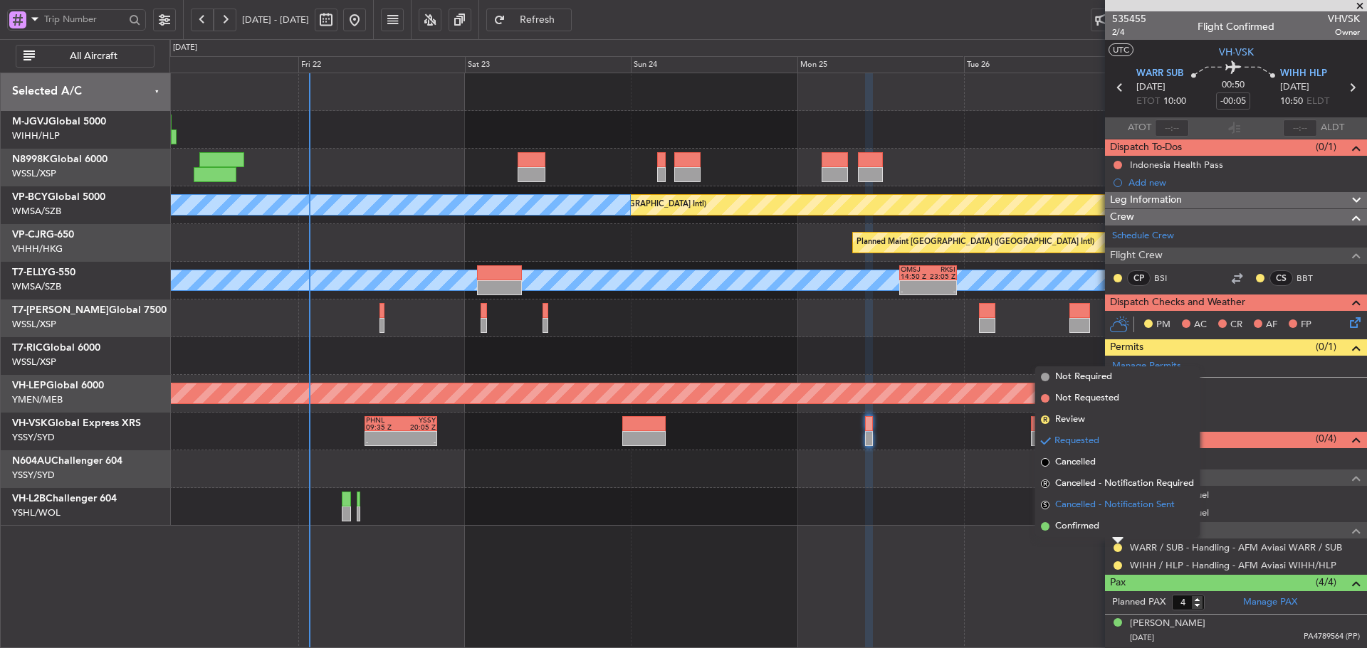
click at [1044, 509] on span "S" at bounding box center [1045, 505] width 9 height 9
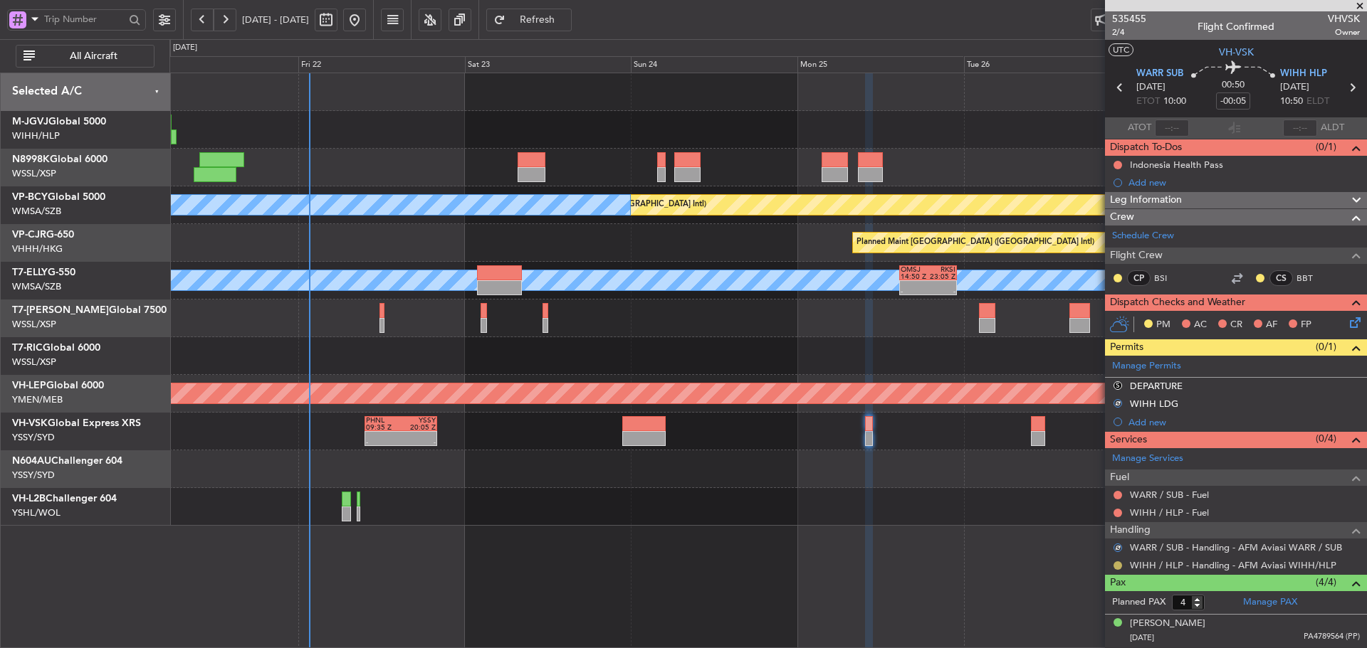
click at [1116, 564] on button at bounding box center [1117, 566] width 9 height 9
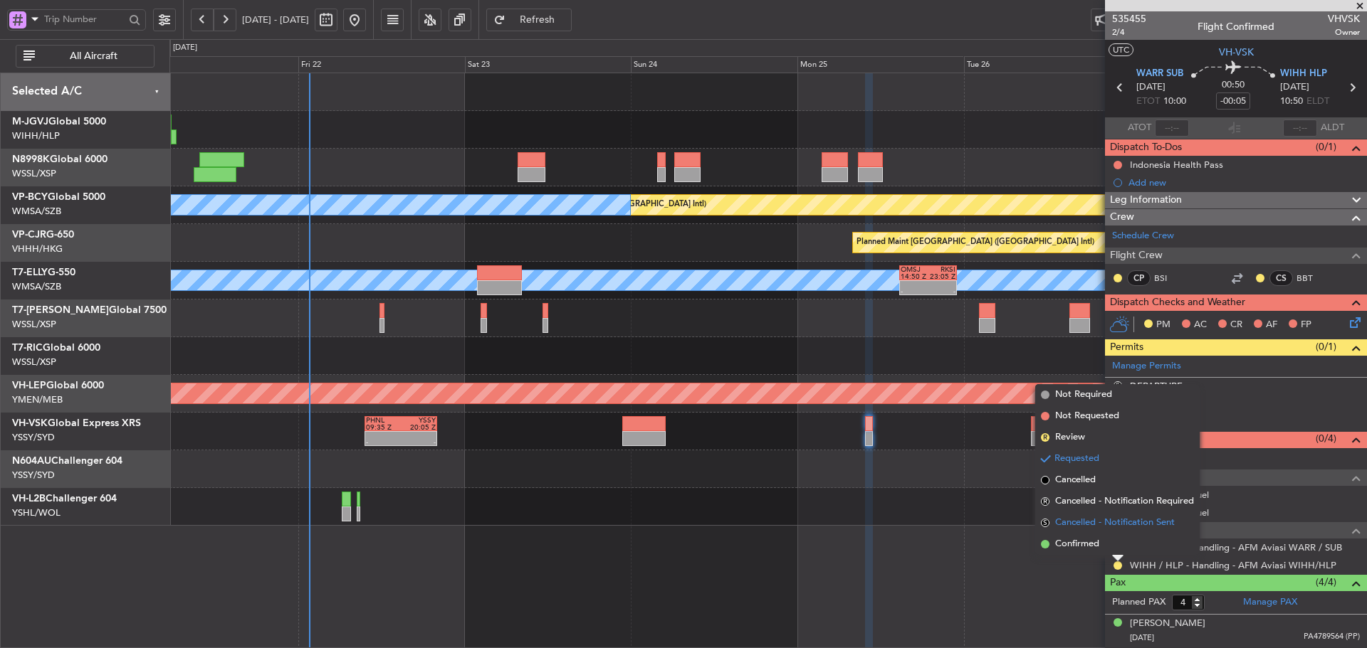
click at [1046, 521] on span "S" at bounding box center [1045, 523] width 9 height 9
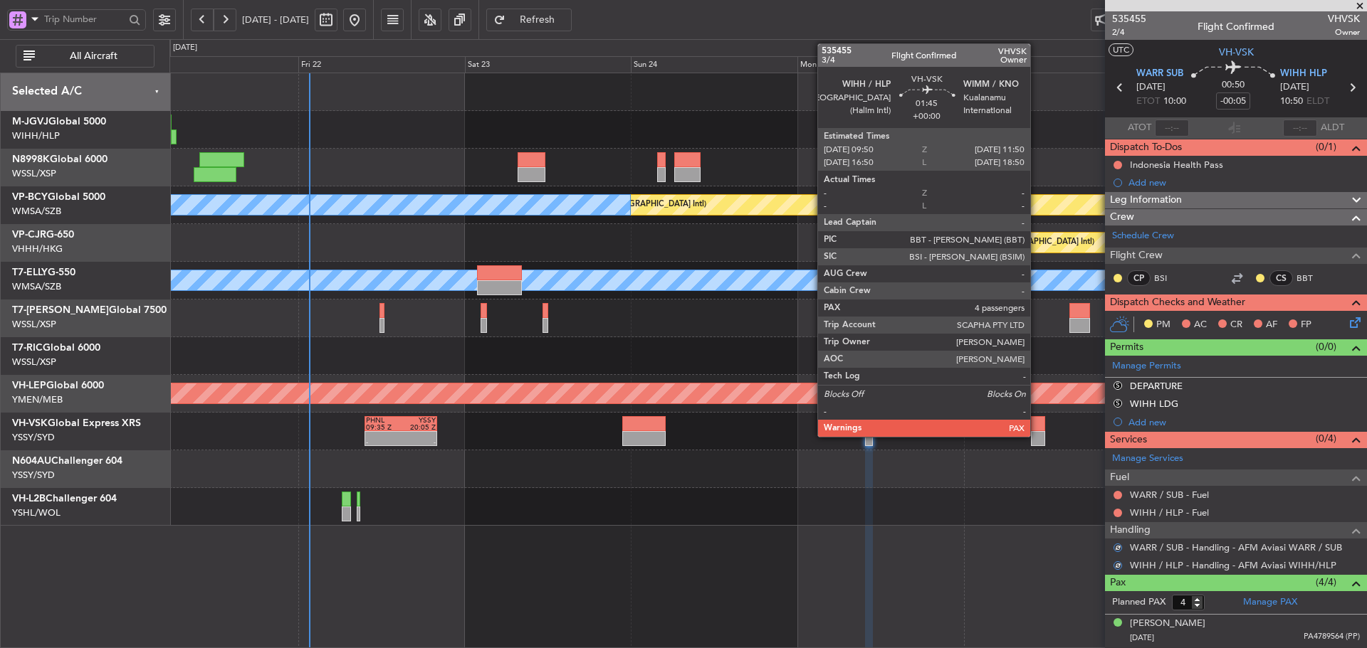
click at [1036, 434] on div at bounding box center [1038, 438] width 14 height 15
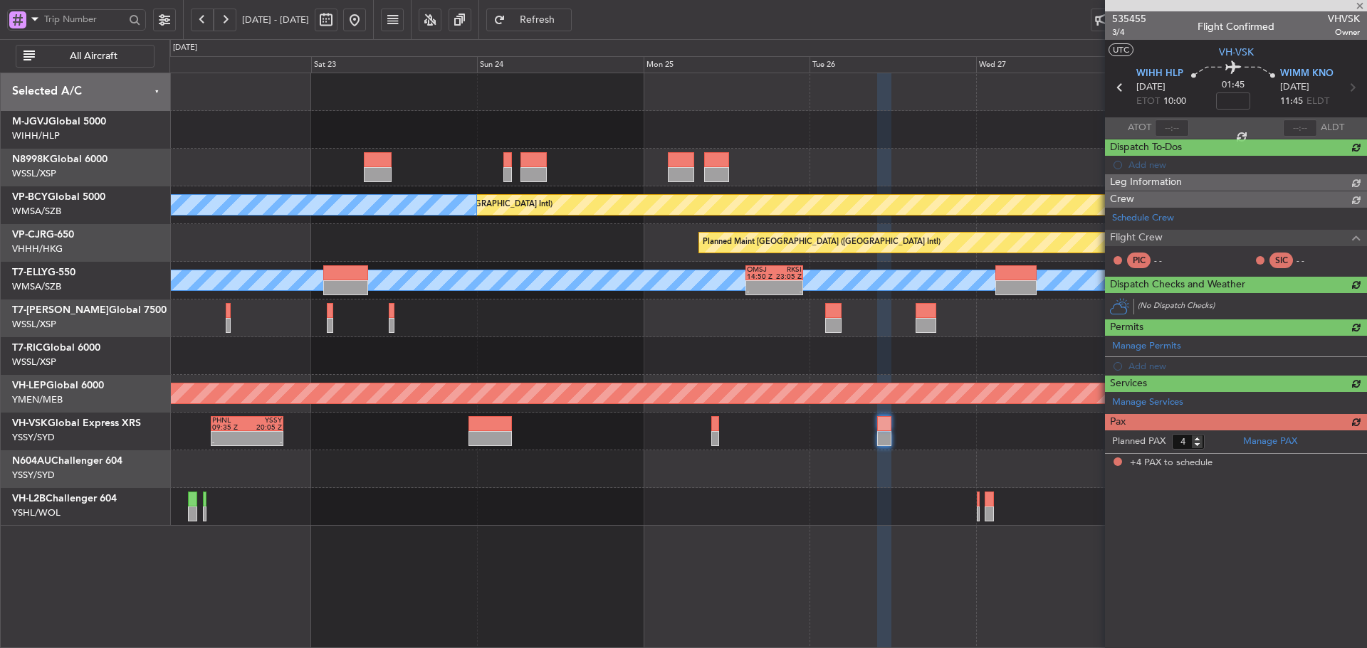
click at [759, 411] on div "Planned Maint Vancouver (Vancouver Intl) MEL Kuala Lumpur (Sultan Abdul Aziz Sh…" at bounding box center [767, 299] width 1196 height 453
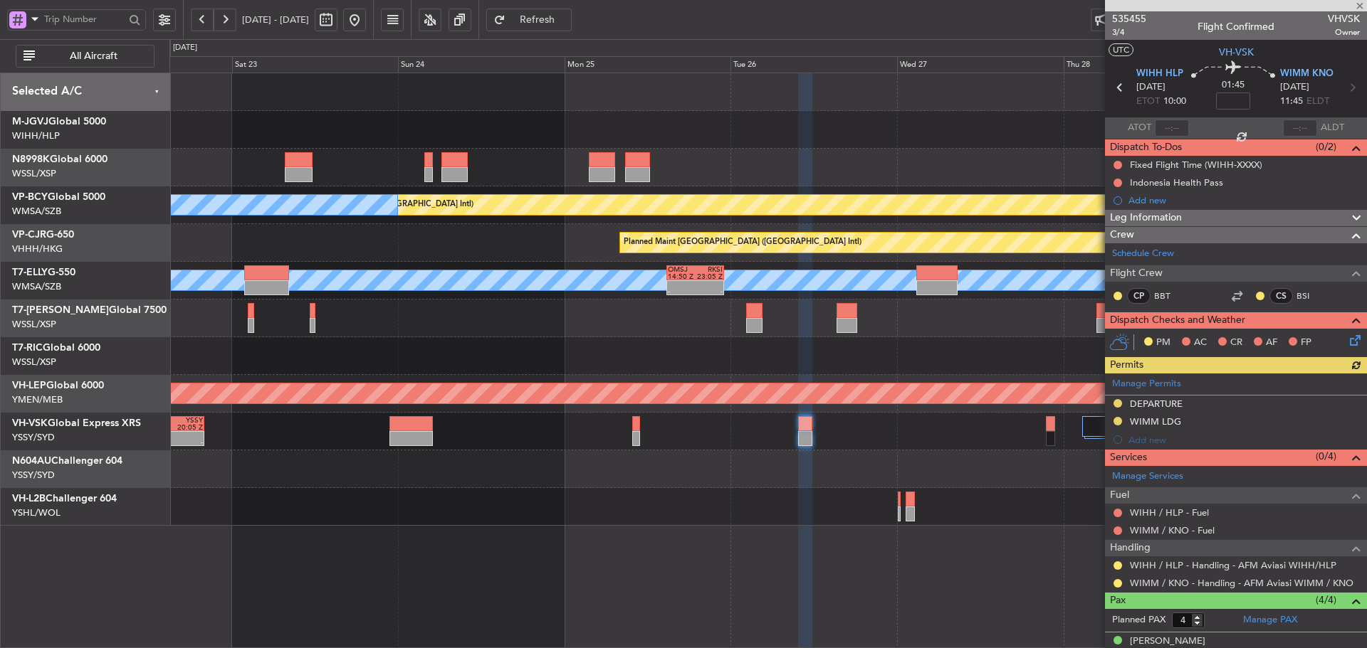
click at [1116, 401] on div "Manage Permits DEPARTURE WIMM LDG Add new" at bounding box center [1236, 411] width 262 height 75
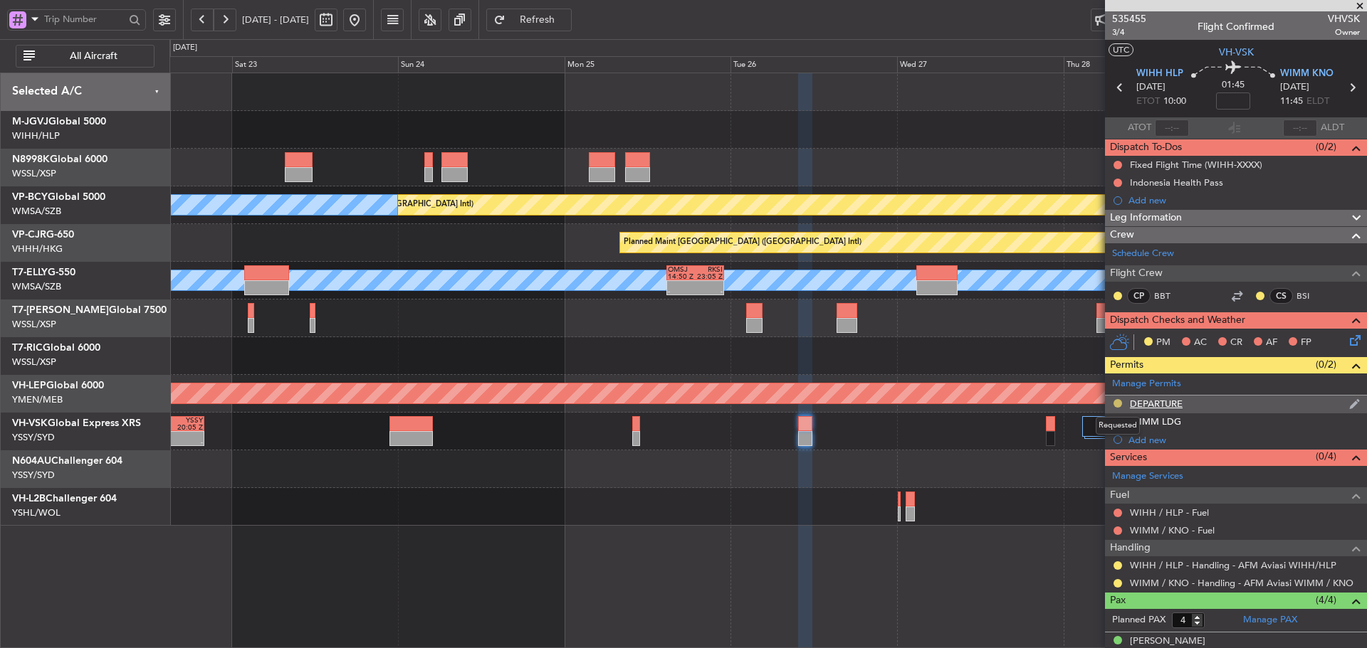
click at [1115, 401] on button at bounding box center [1117, 403] width 9 height 9
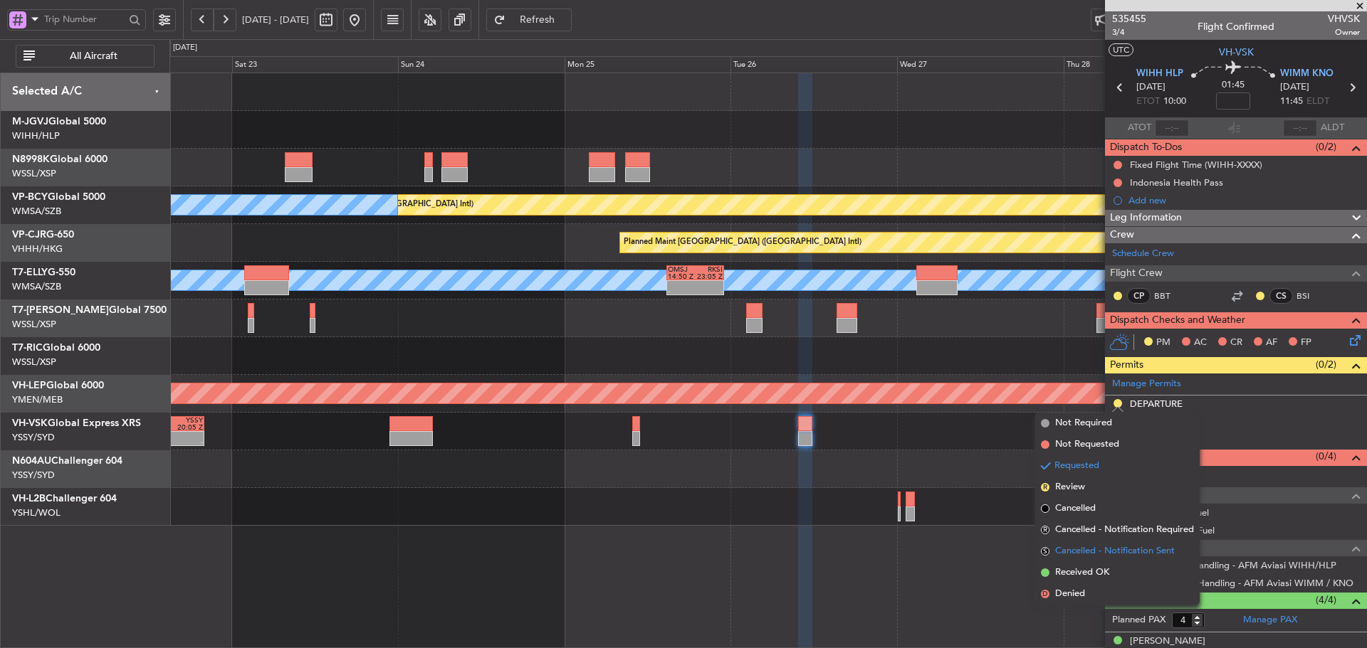
click at [1046, 551] on span "S" at bounding box center [1045, 551] width 9 height 9
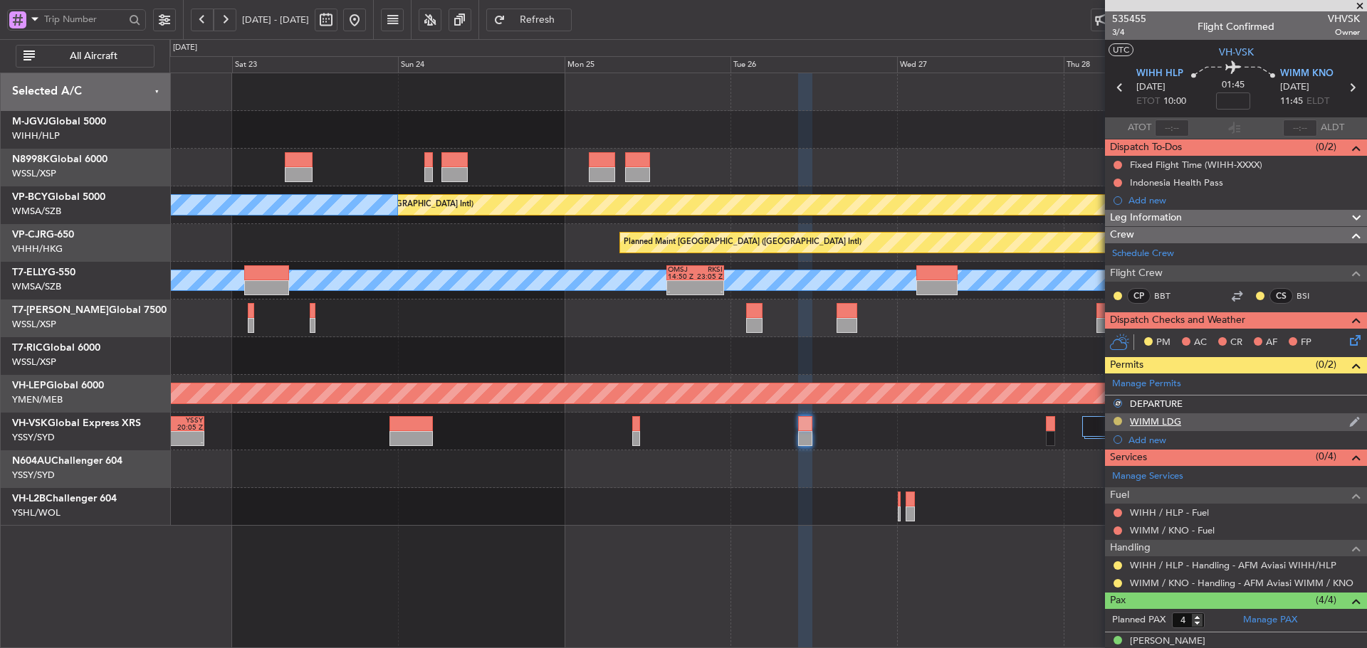
click at [1116, 423] on button at bounding box center [1117, 421] width 9 height 9
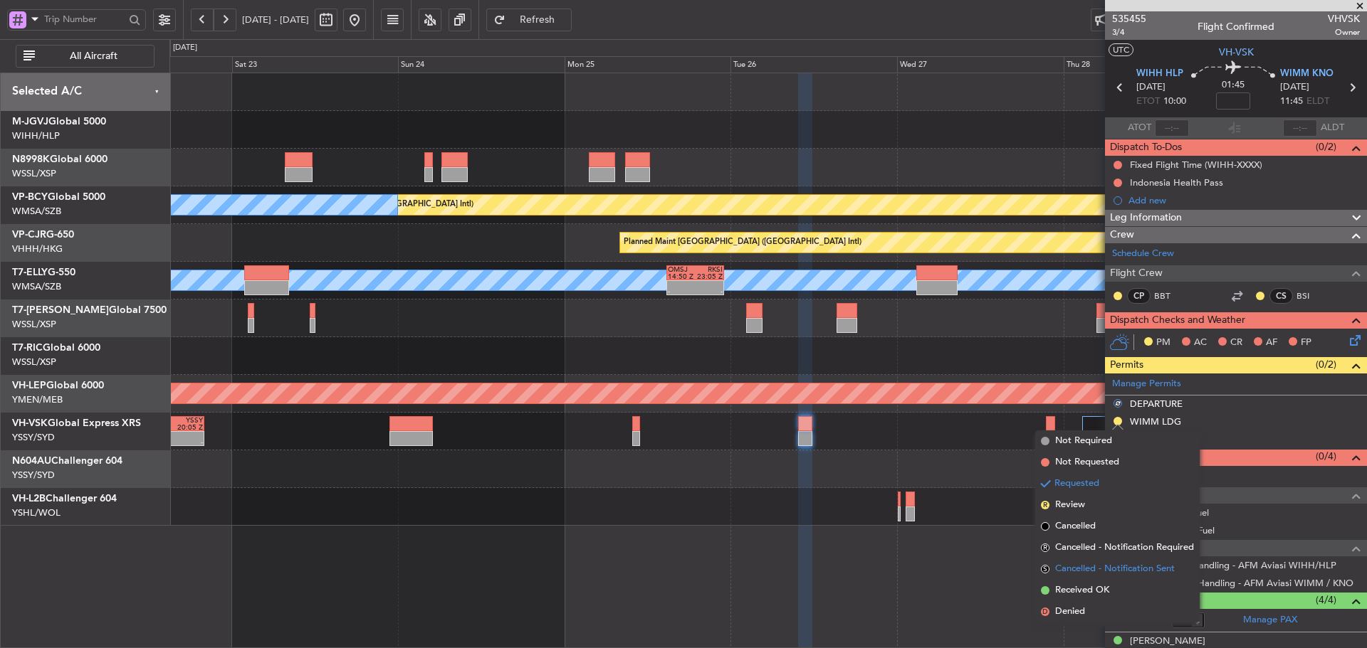
click at [1047, 569] on span "S" at bounding box center [1045, 569] width 9 height 9
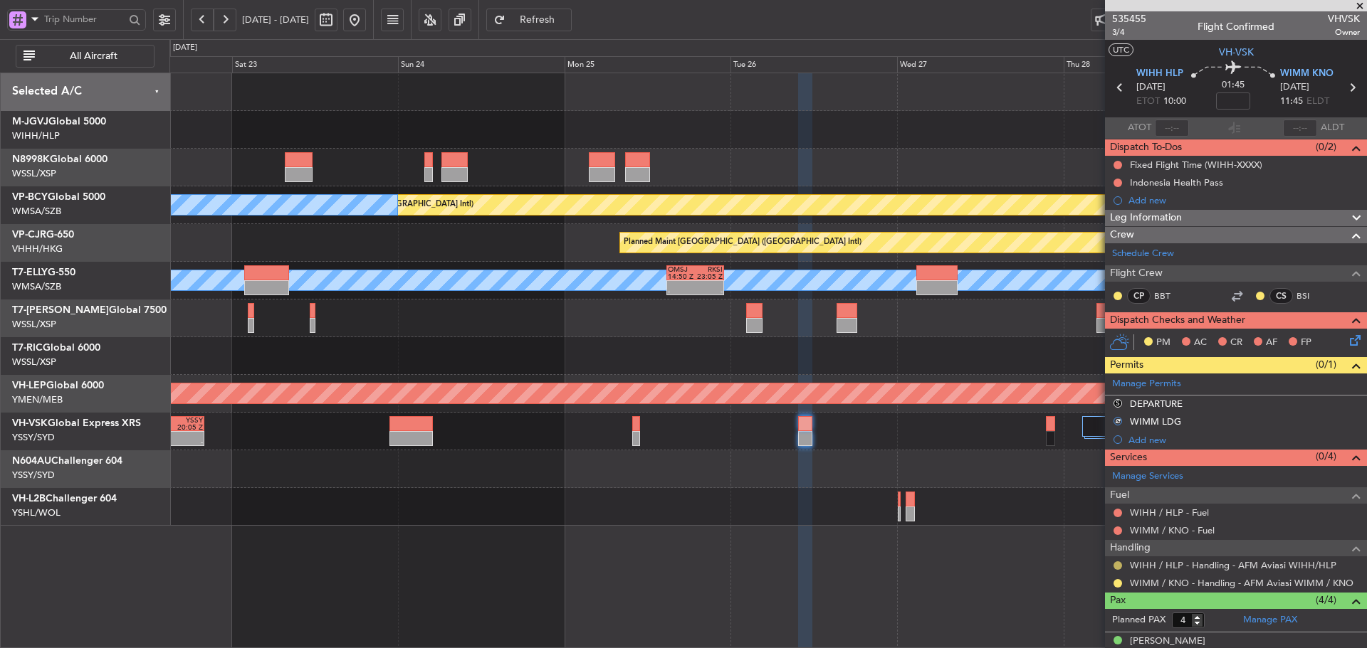
click at [1113, 563] on button at bounding box center [1117, 566] width 9 height 9
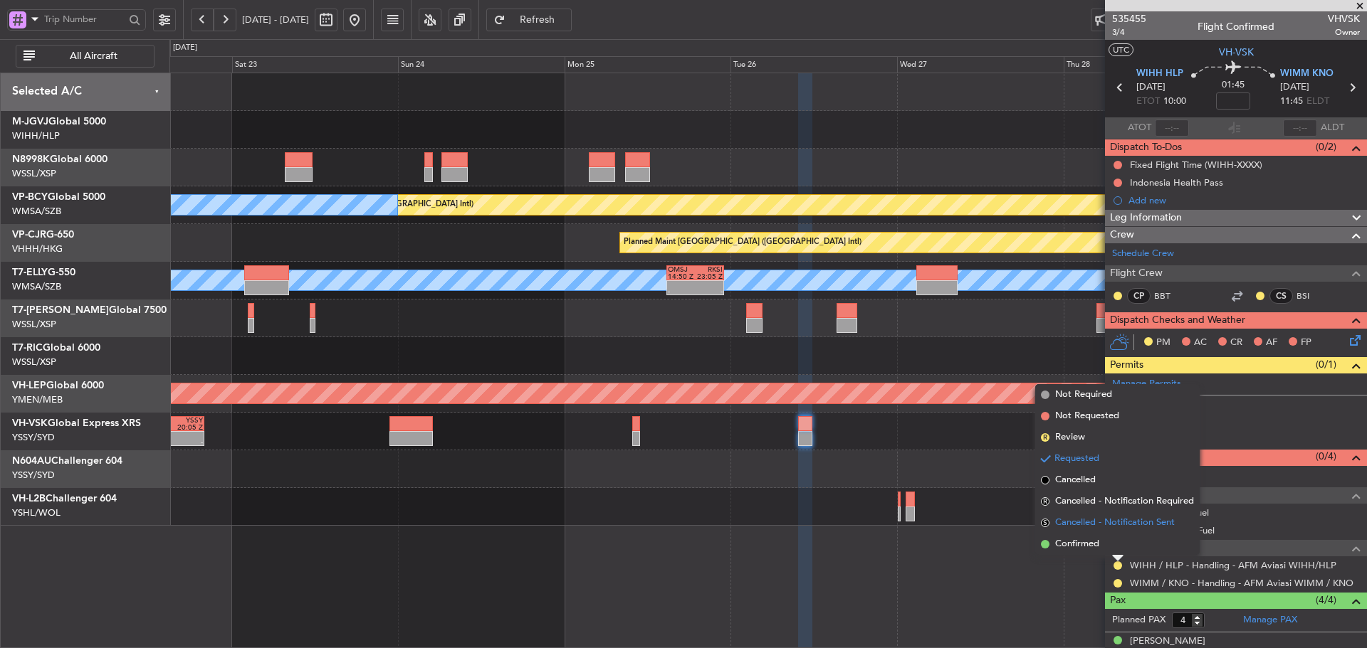
click at [1045, 520] on span "S" at bounding box center [1045, 523] width 9 height 9
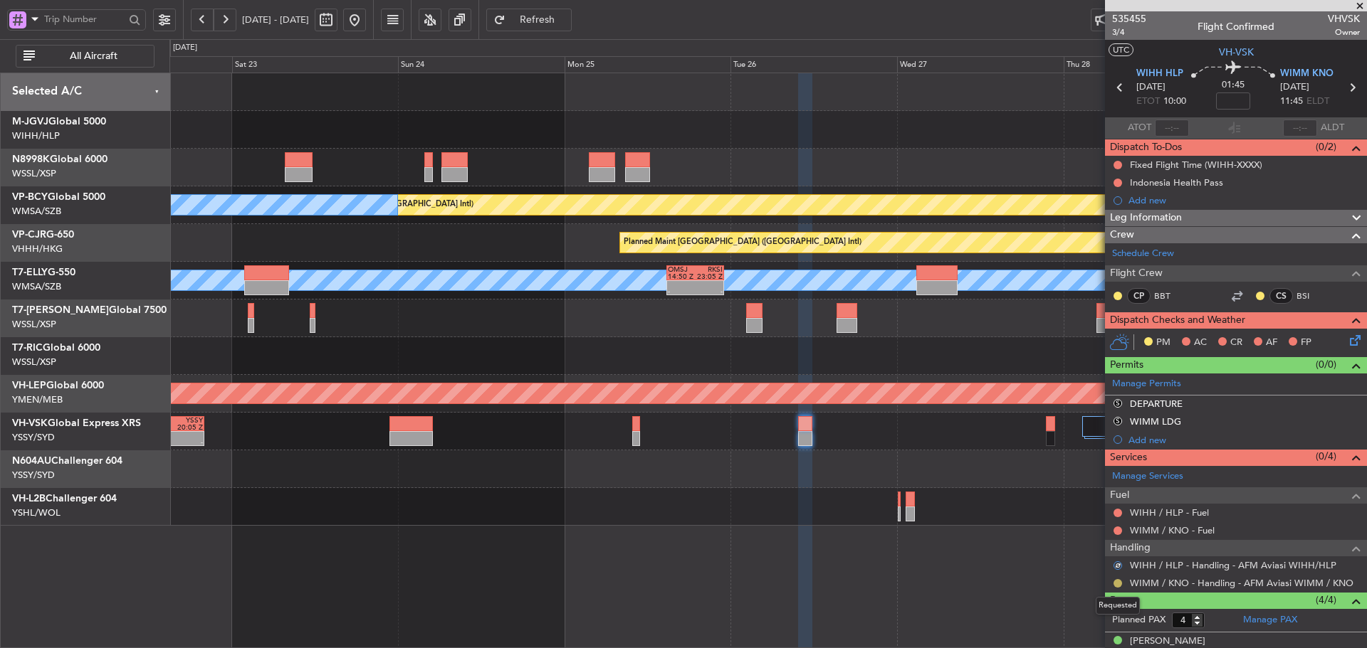
click at [1116, 583] on button at bounding box center [1117, 583] width 9 height 9
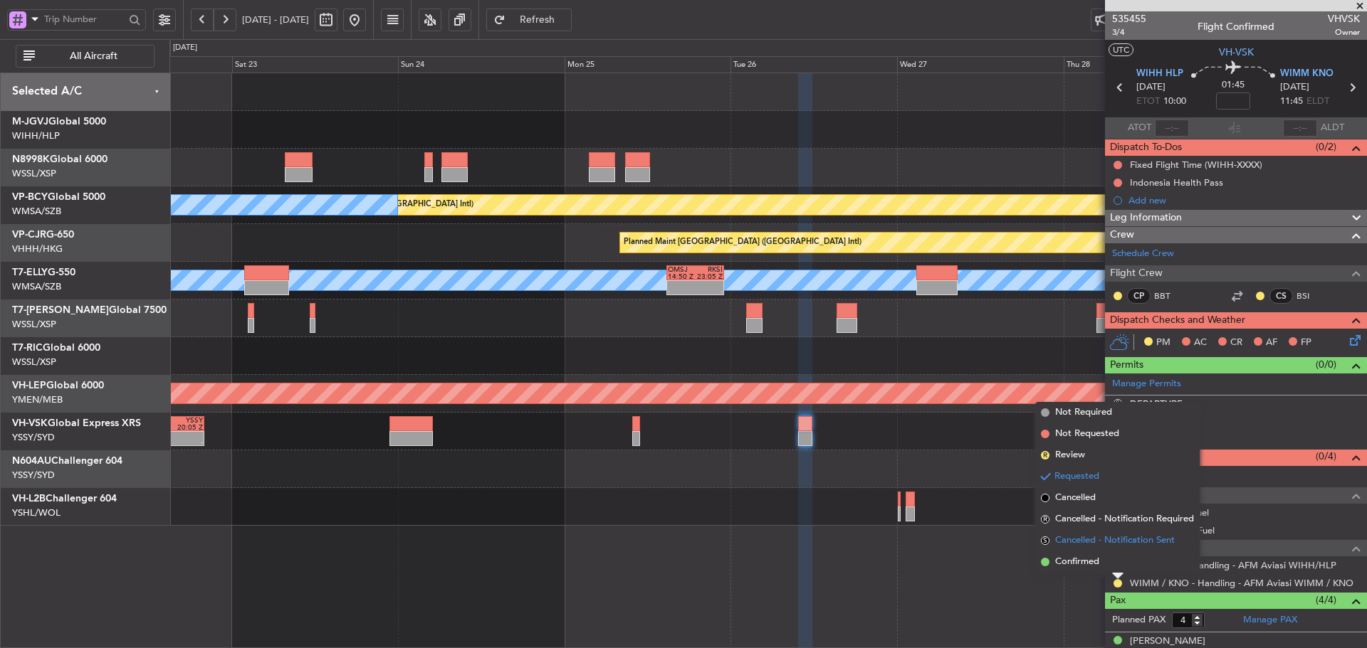
click at [1046, 539] on span "S" at bounding box center [1045, 541] width 9 height 9
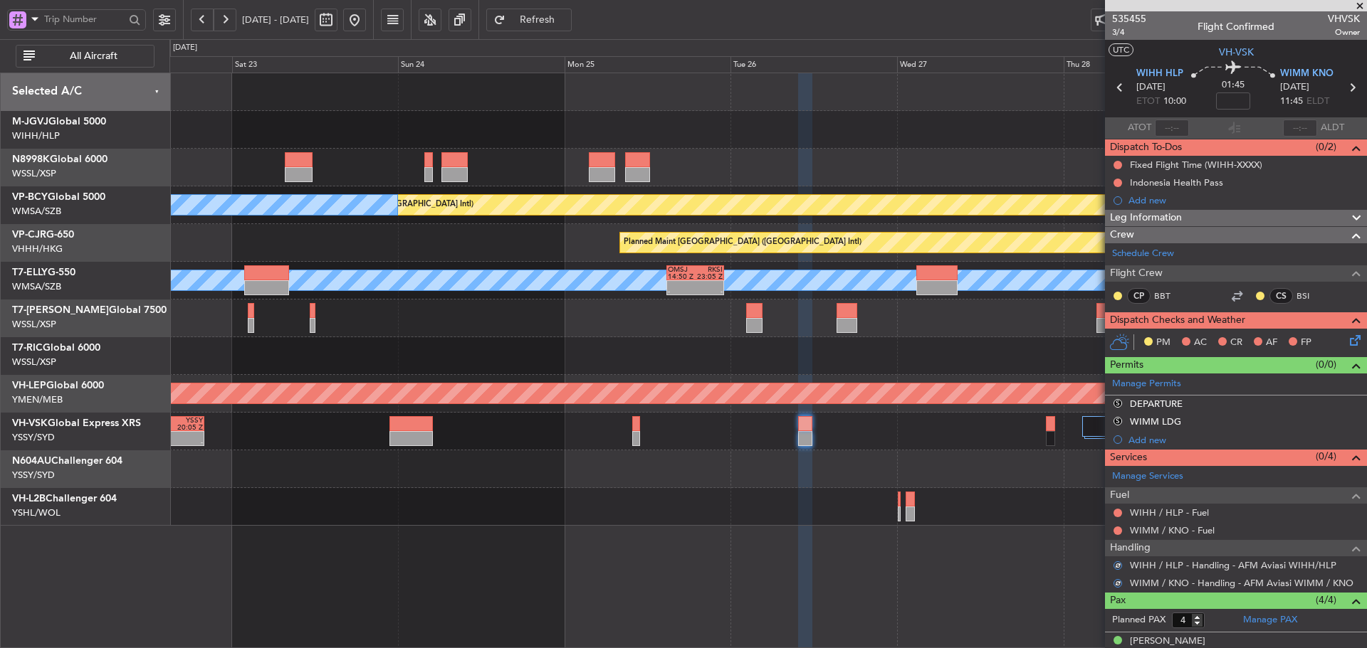
click at [873, 438] on div "- - PHNL 09:35 Z YSSY 20:05 Z" at bounding box center [767, 432] width 1196 height 38
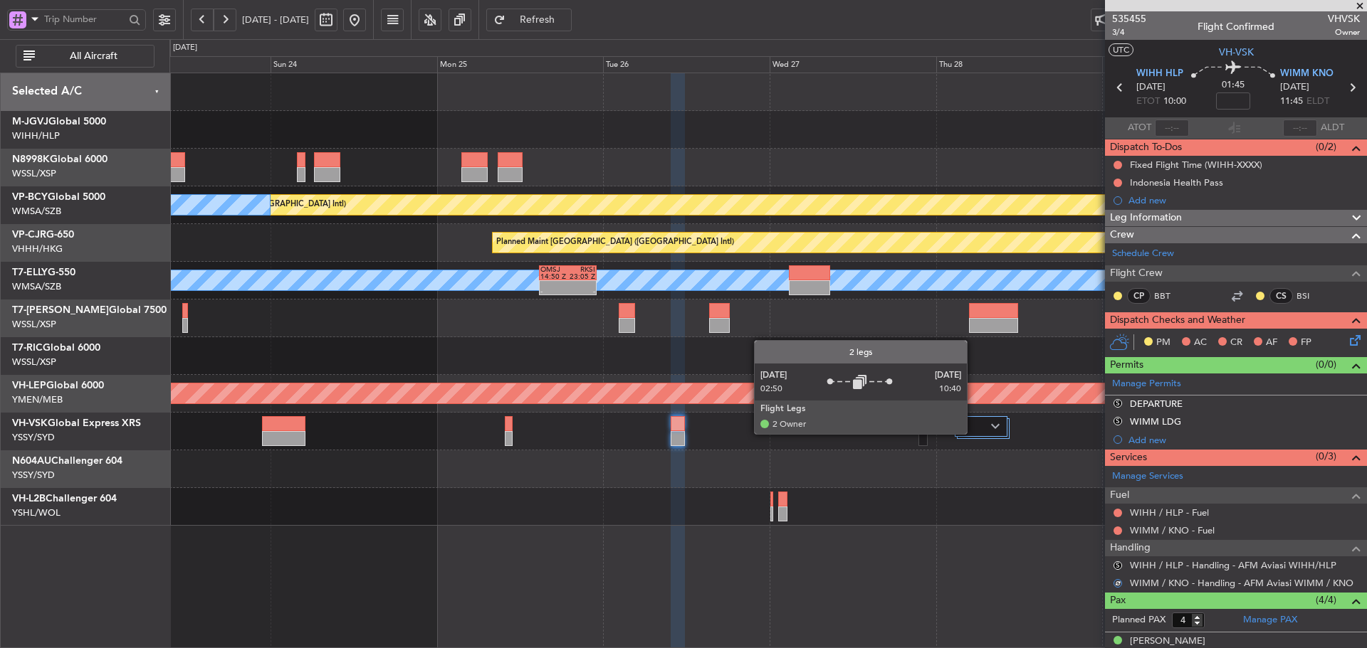
click at [977, 431] on div at bounding box center [980, 426] width 53 height 21
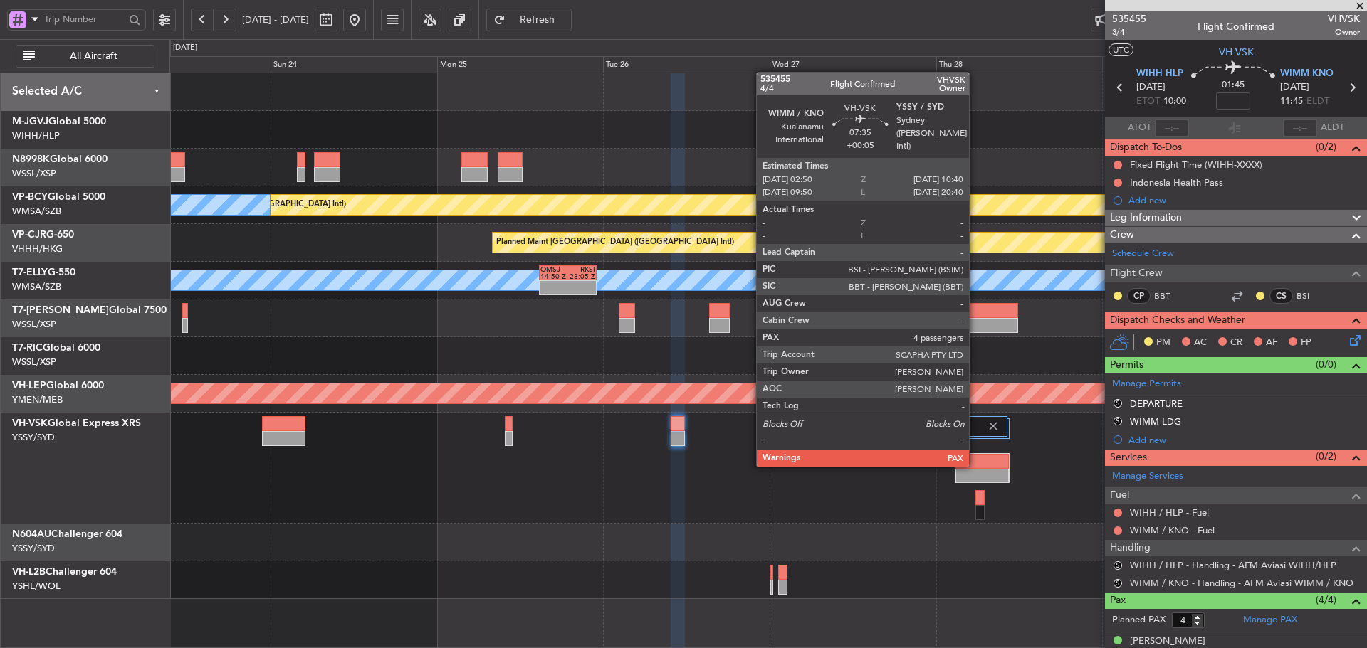
click at [975, 465] on div at bounding box center [981, 461] width 53 height 15
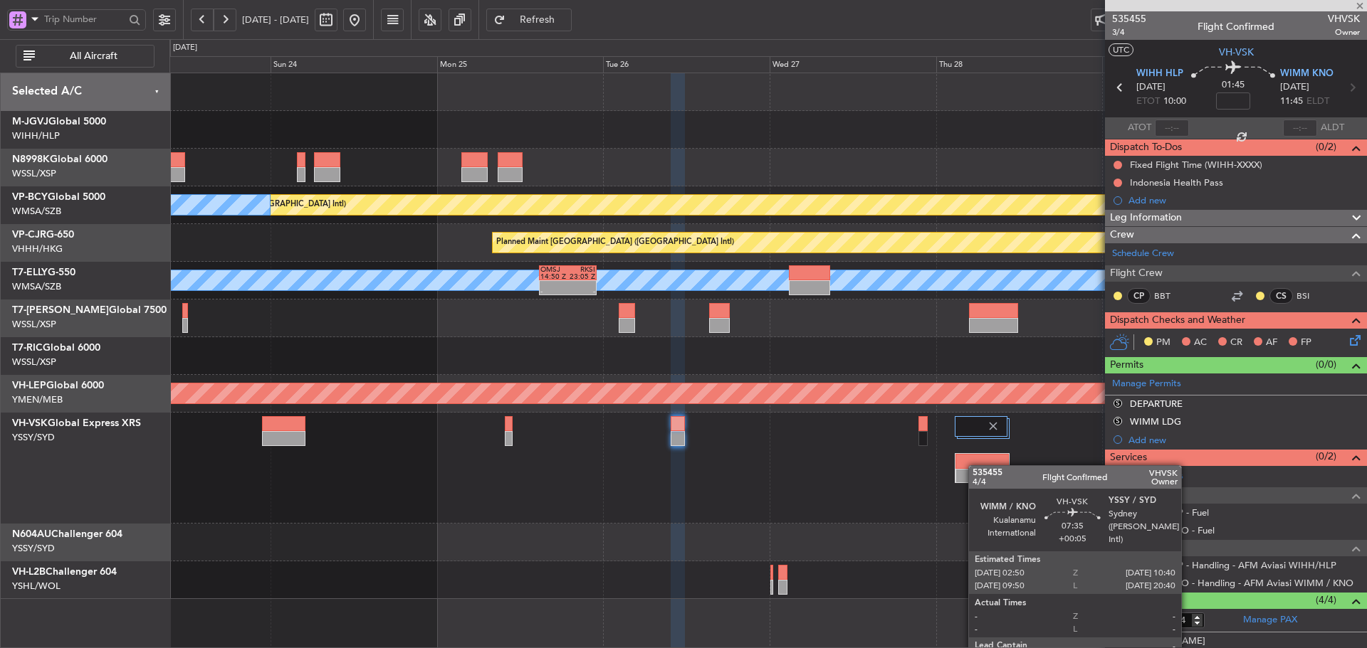
type input "+00:05"
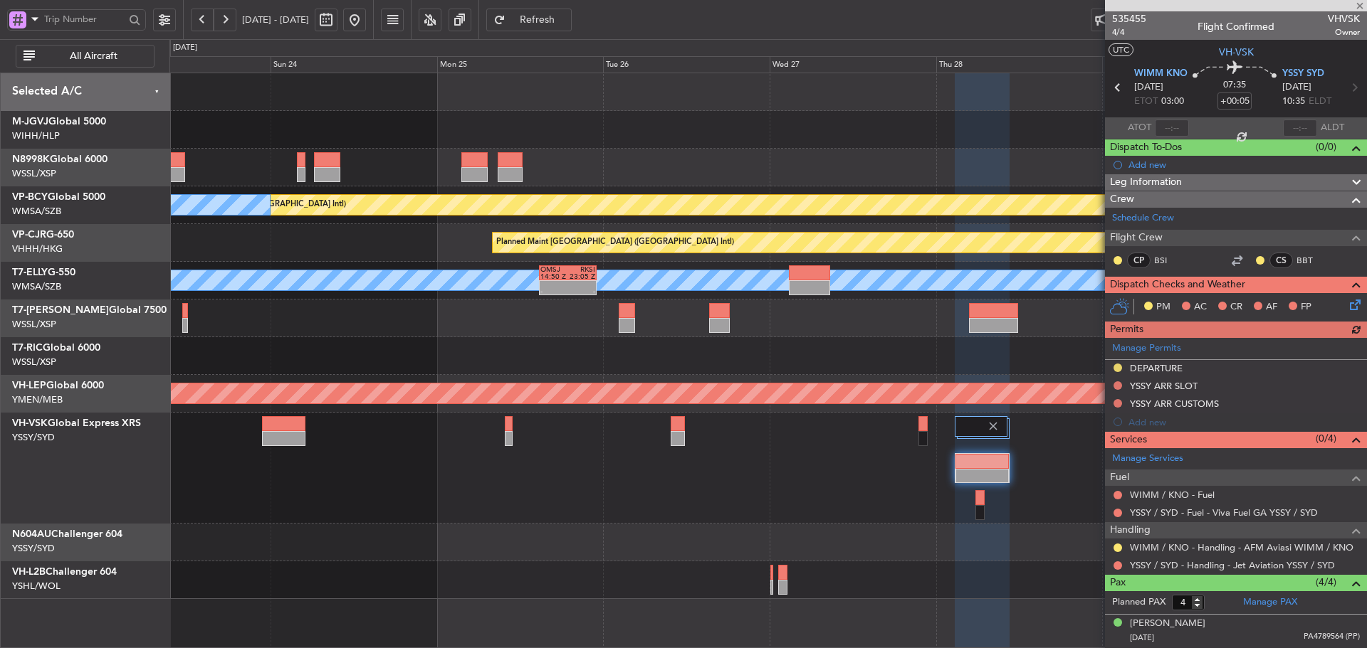
click at [1118, 372] on div "Manage Permits DEPARTURE YSSY ARR SLOT YSSY ARR CUSTOMS Add new" at bounding box center [1236, 384] width 262 height 93
click at [1116, 366] on button at bounding box center [1117, 368] width 9 height 9
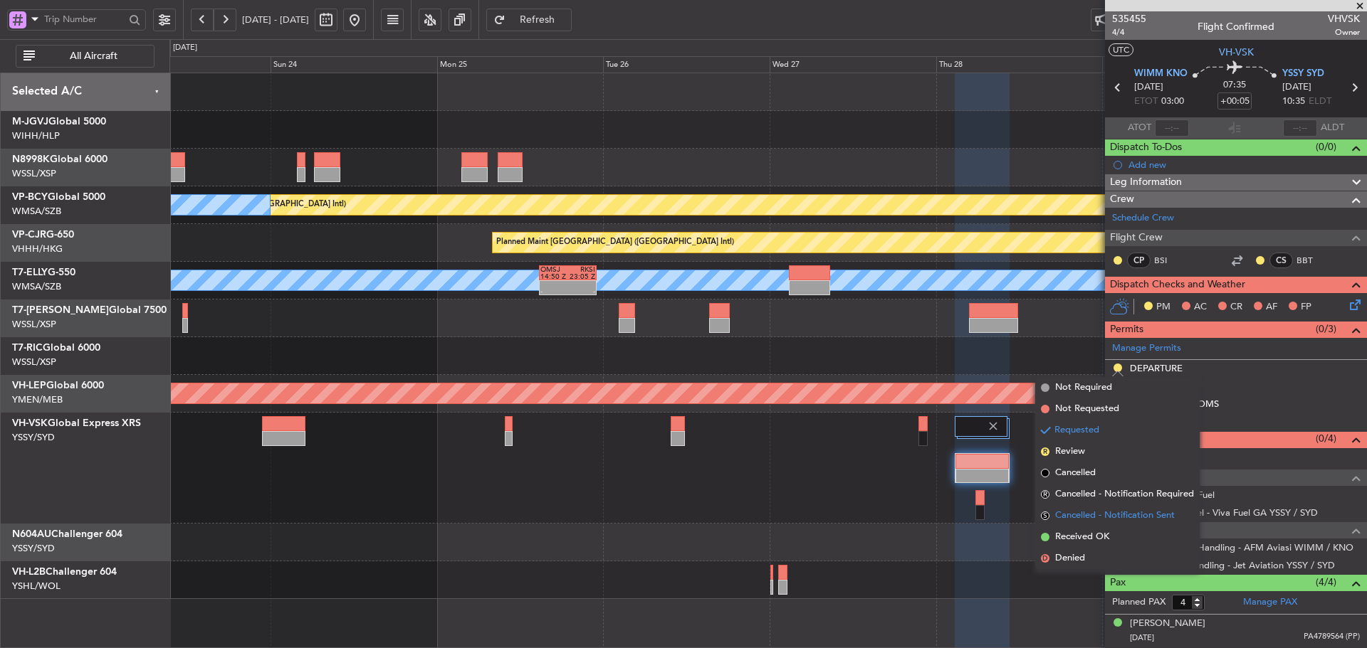
click at [1043, 516] on span "S" at bounding box center [1045, 516] width 9 height 9
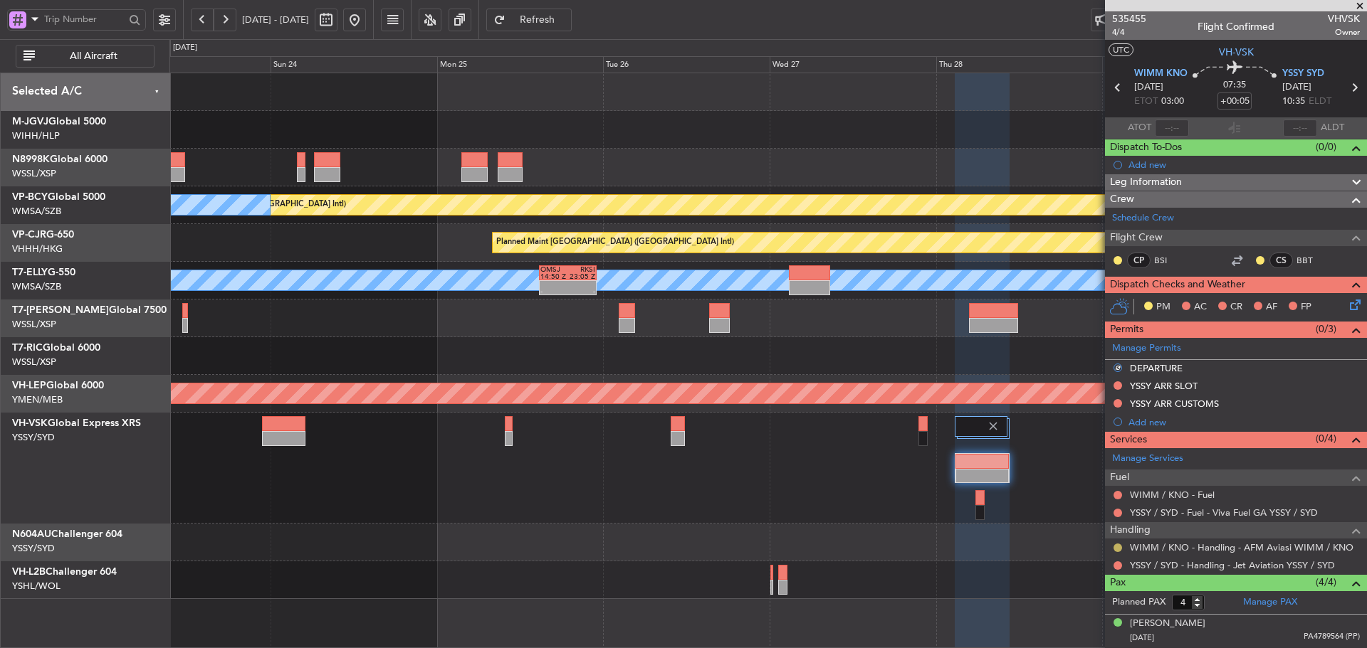
click at [1117, 547] on button at bounding box center [1117, 548] width 9 height 9
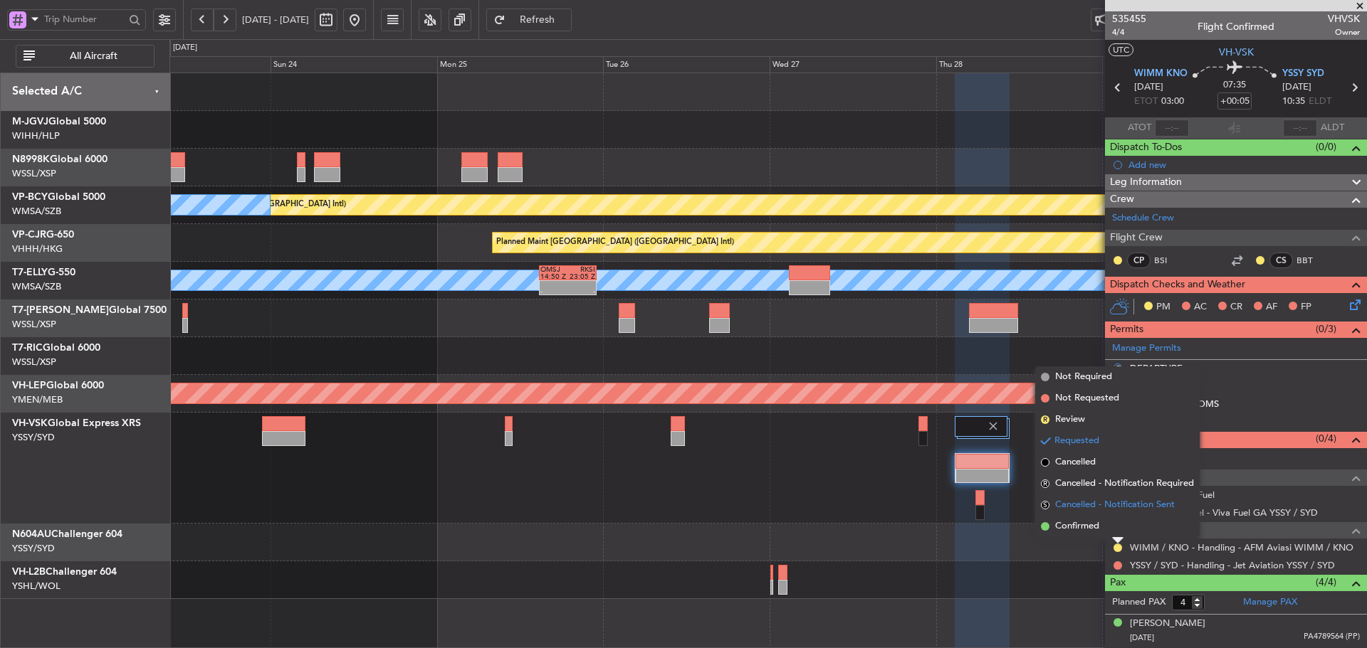
click at [1047, 505] on span "S" at bounding box center [1045, 505] width 9 height 9
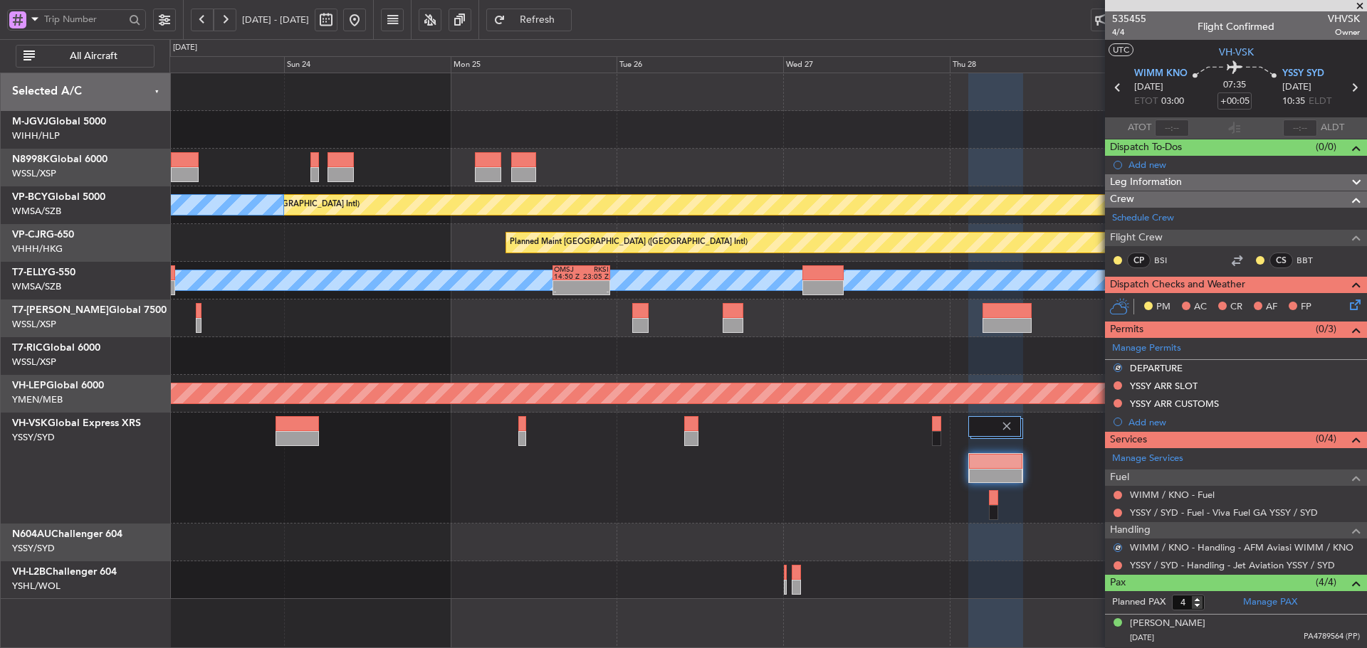
click at [883, 511] on div "PHNL 09:35 Z YSSY 20:05 Z - -" at bounding box center [767, 468] width 1196 height 111
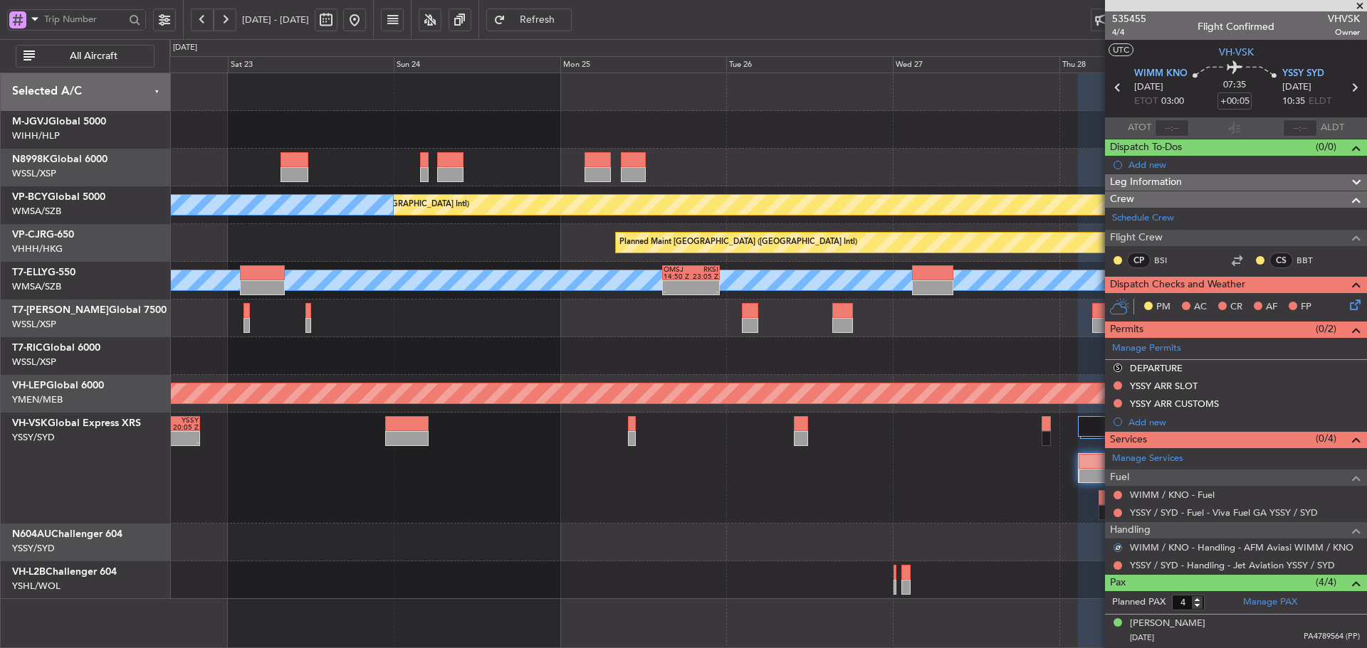
click at [927, 514] on div "PHNL 09:35 Z YSSY 20:05 Z - -" at bounding box center [767, 468] width 1196 height 111
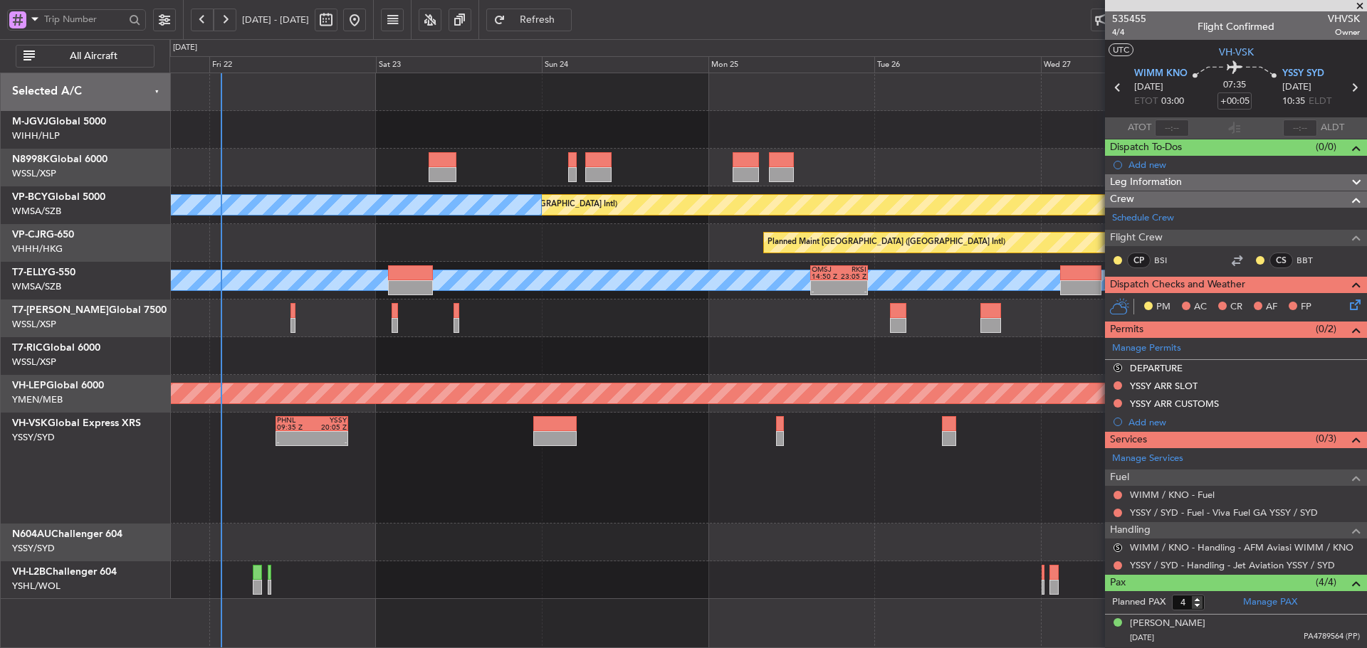
click at [702, 464] on div "- - PHNL 09:35 Z YSSY 20:05 Z" at bounding box center [767, 468] width 1196 height 111
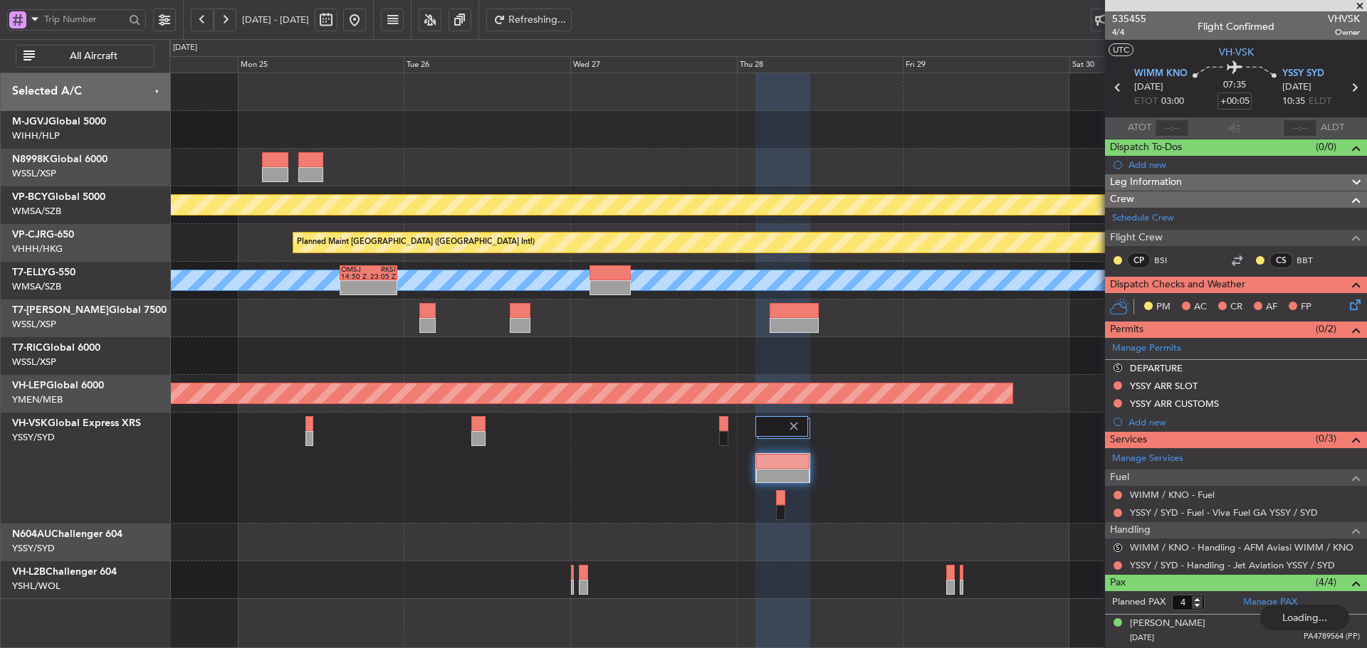
click at [537, 414] on div "PHNL 09:35 Z YSSY 20:05 Z - -" at bounding box center [767, 468] width 1196 height 111
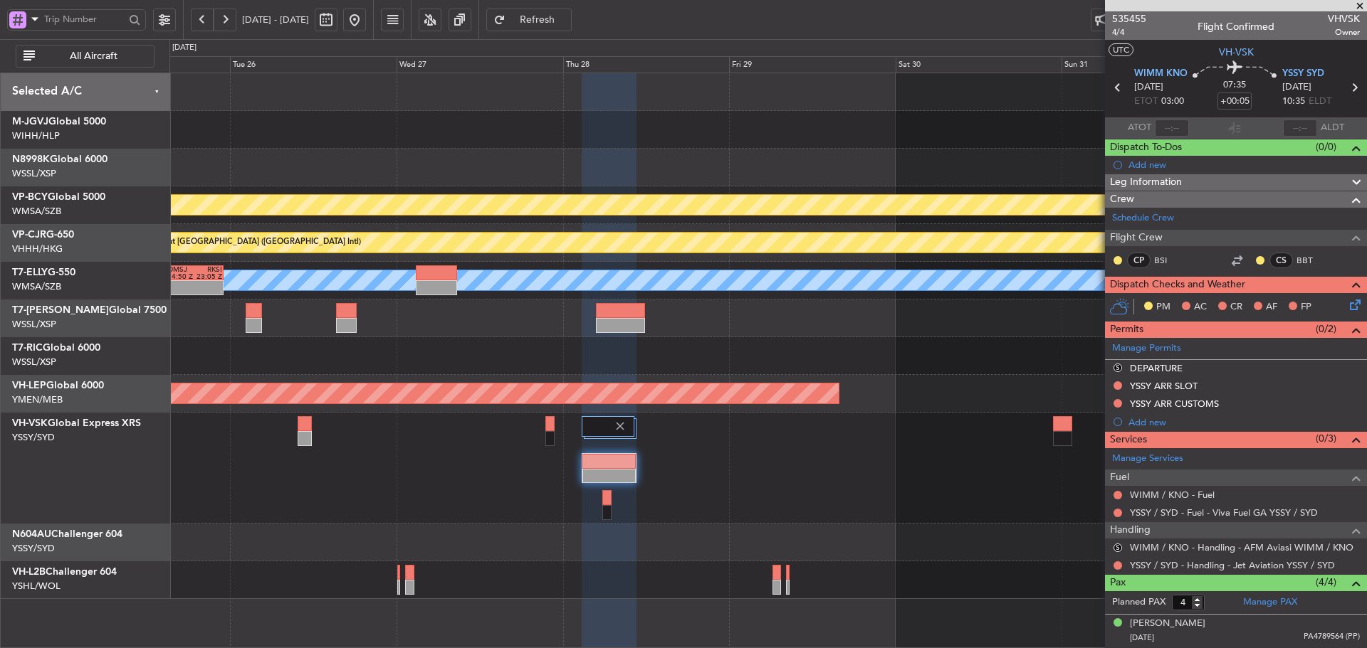
click at [553, 467] on div at bounding box center [767, 468] width 1196 height 111
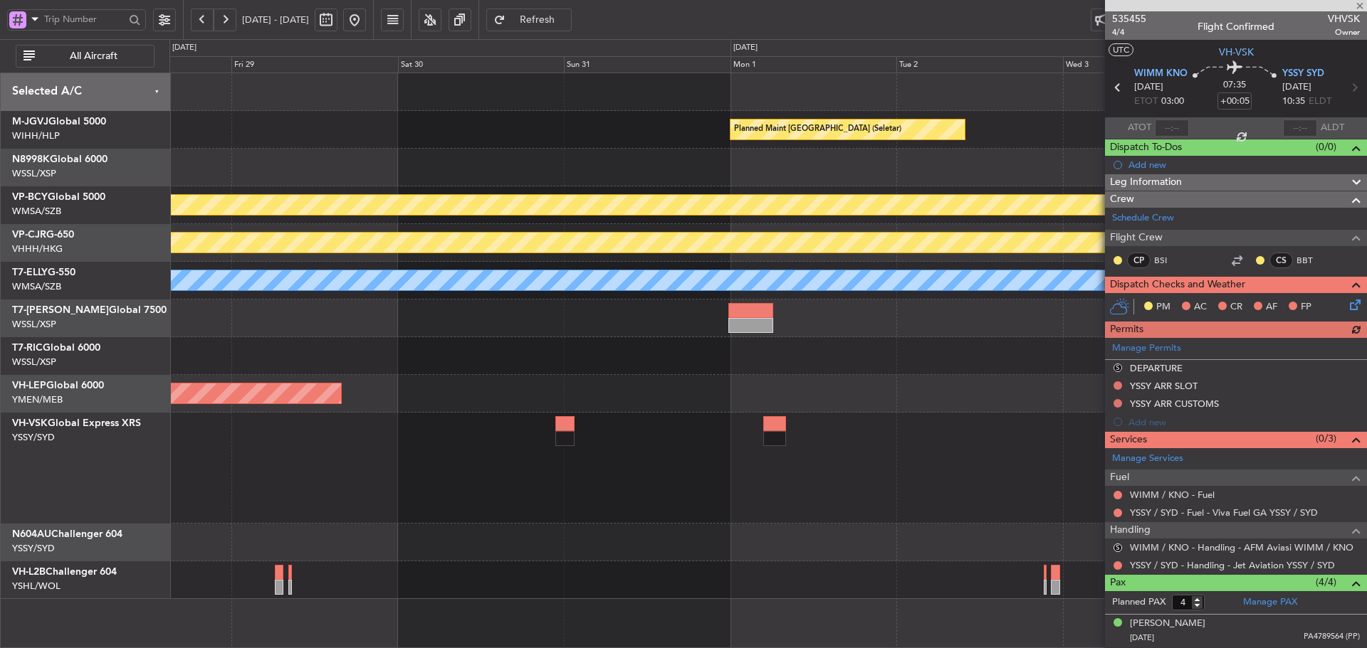
click at [528, 360] on div "Planned Maint Singapore (Seletar) Planned Maint Vancouver (Vancouver Intl) Plan…" at bounding box center [767, 336] width 1196 height 526
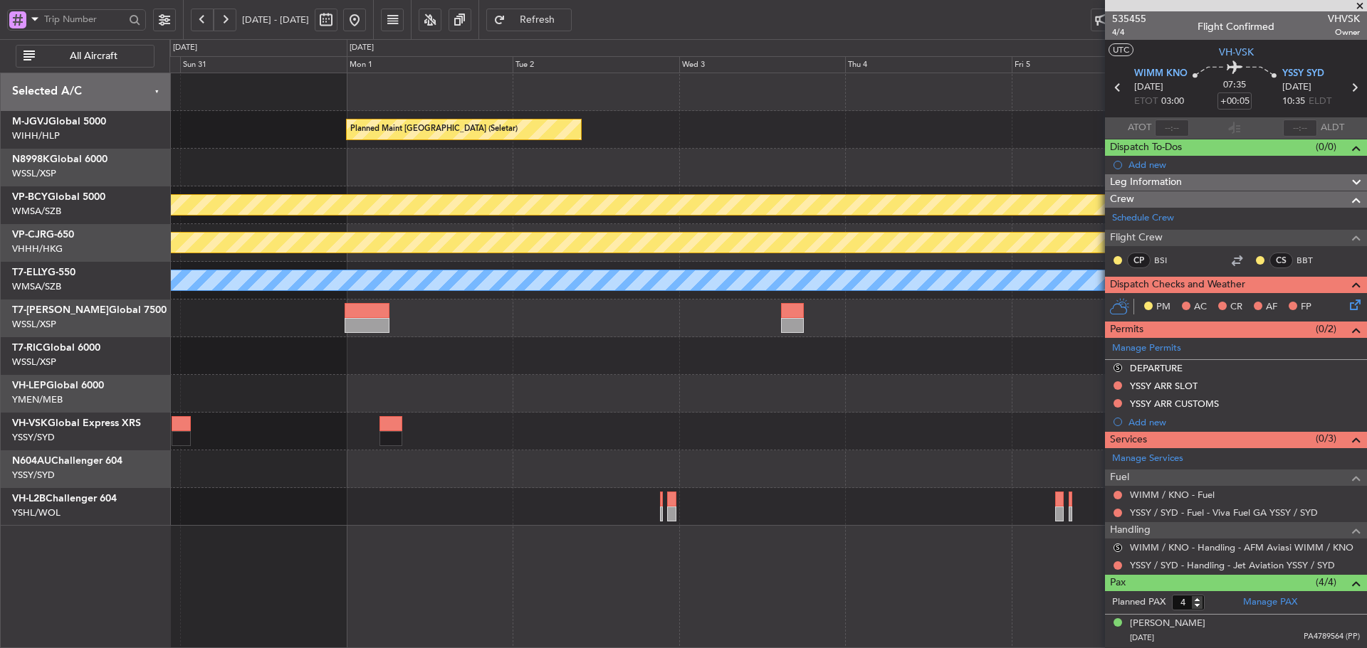
click at [606, 383] on div "Unplanned Maint Wichita (Wichita Mid-continent)" at bounding box center [767, 394] width 1196 height 38
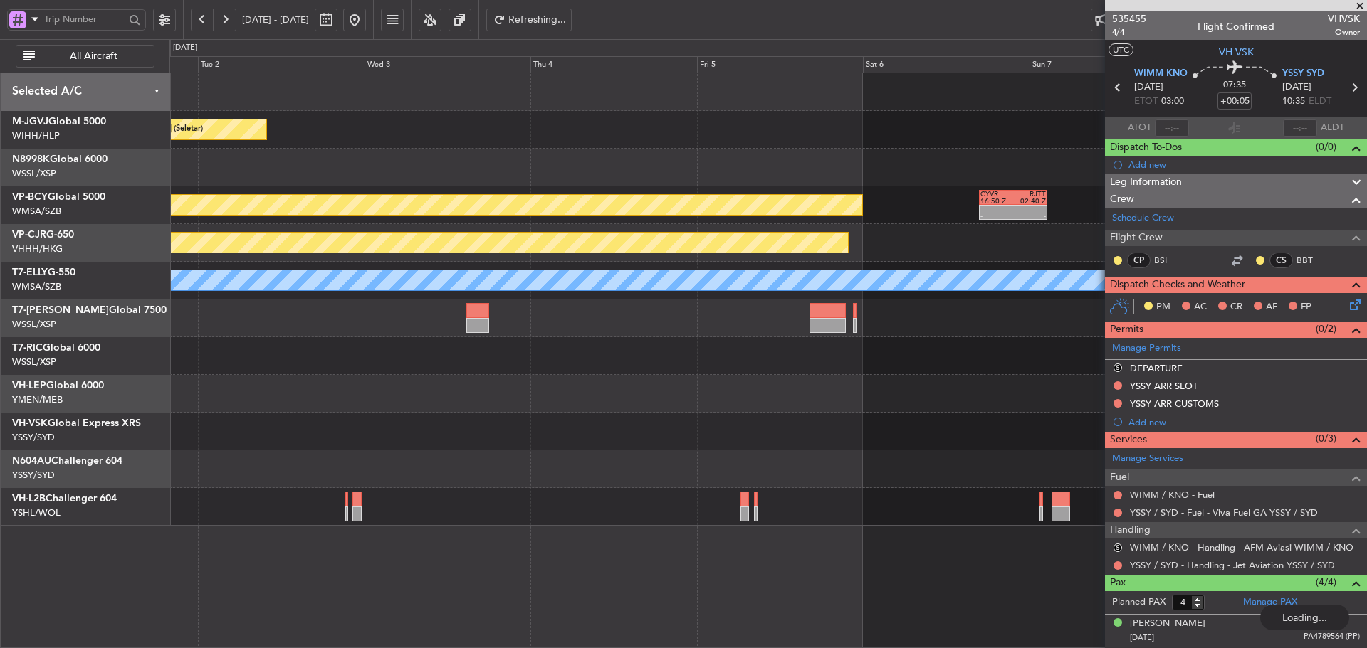
click at [569, 224] on div "Planned Maint [GEOGRAPHIC_DATA] ([GEOGRAPHIC_DATA] Intl)" at bounding box center [767, 243] width 1196 height 38
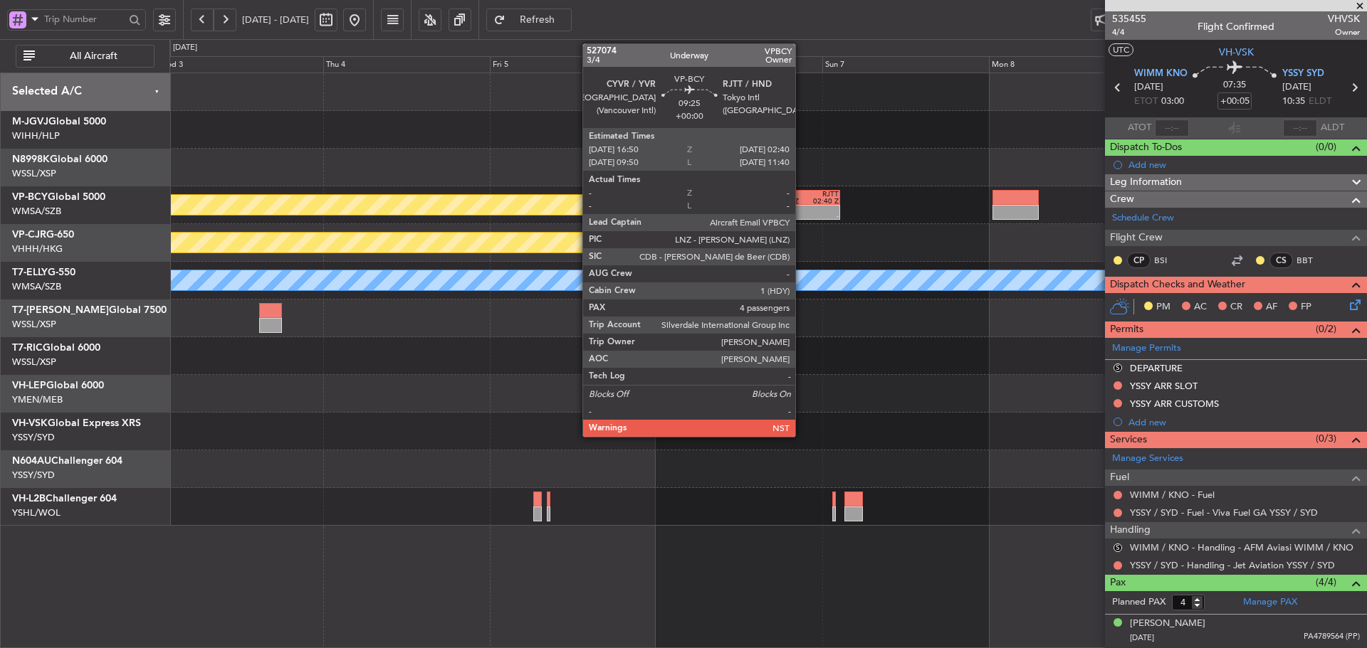
click at [801, 209] on div at bounding box center [789, 209] width 33 height 7
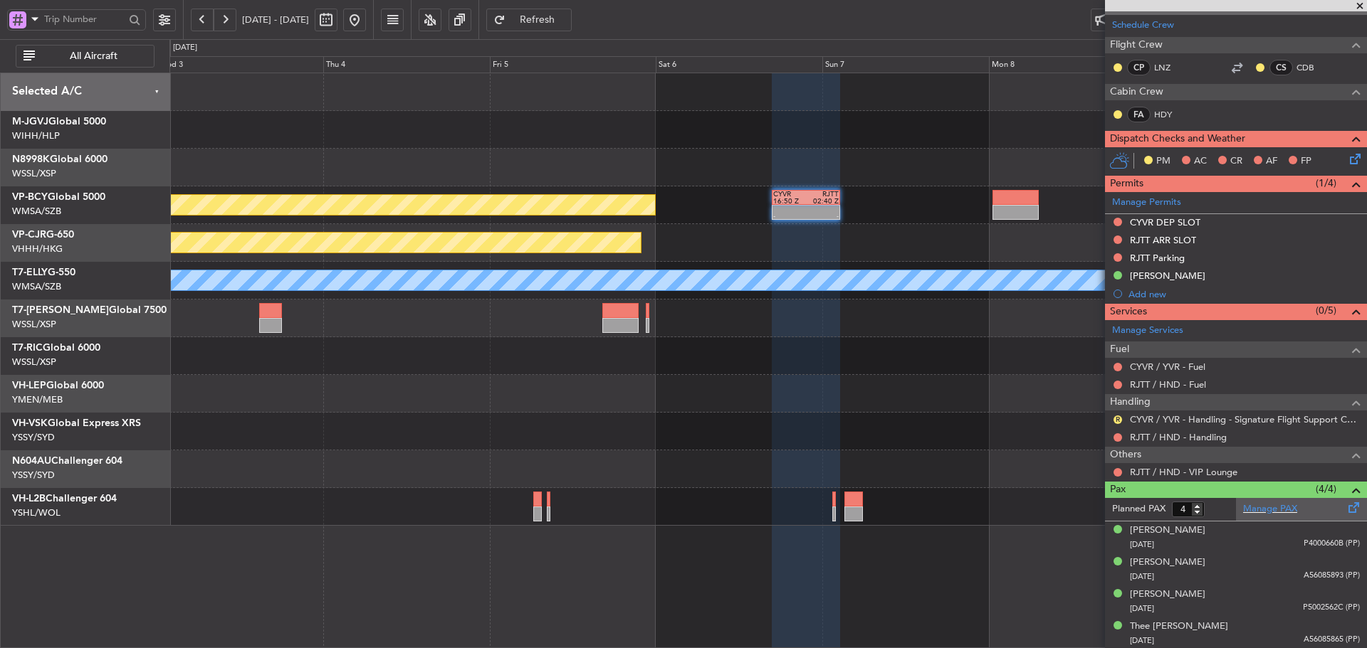
scroll to position [211, 0]
click at [366, 15] on button at bounding box center [354, 20] width 23 height 23
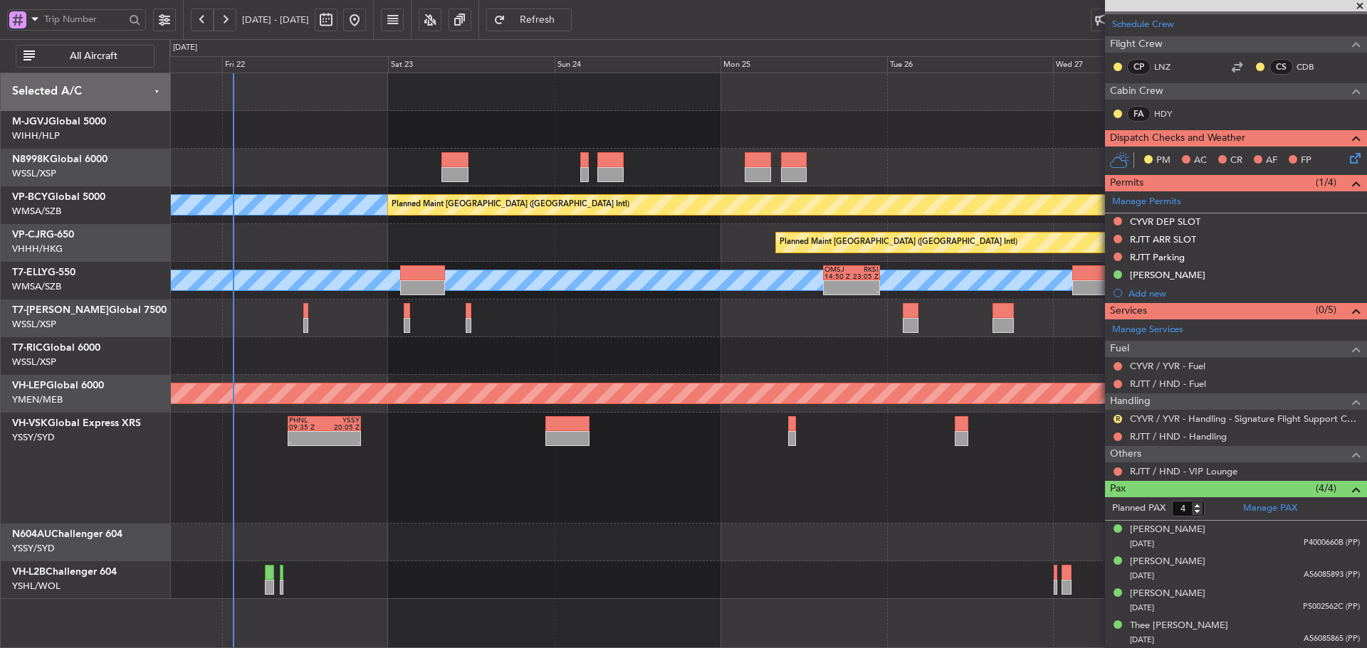
click at [537, 325] on div at bounding box center [767, 319] width 1196 height 38
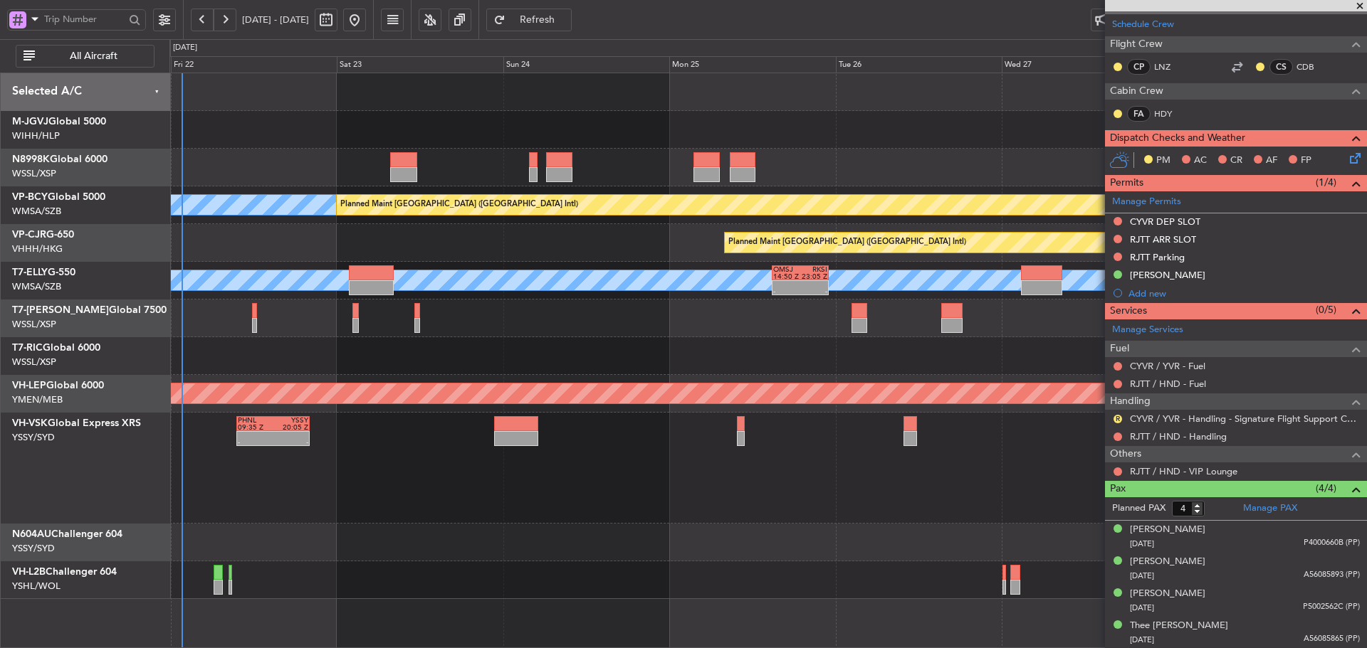
click at [716, 321] on div at bounding box center [767, 319] width 1196 height 38
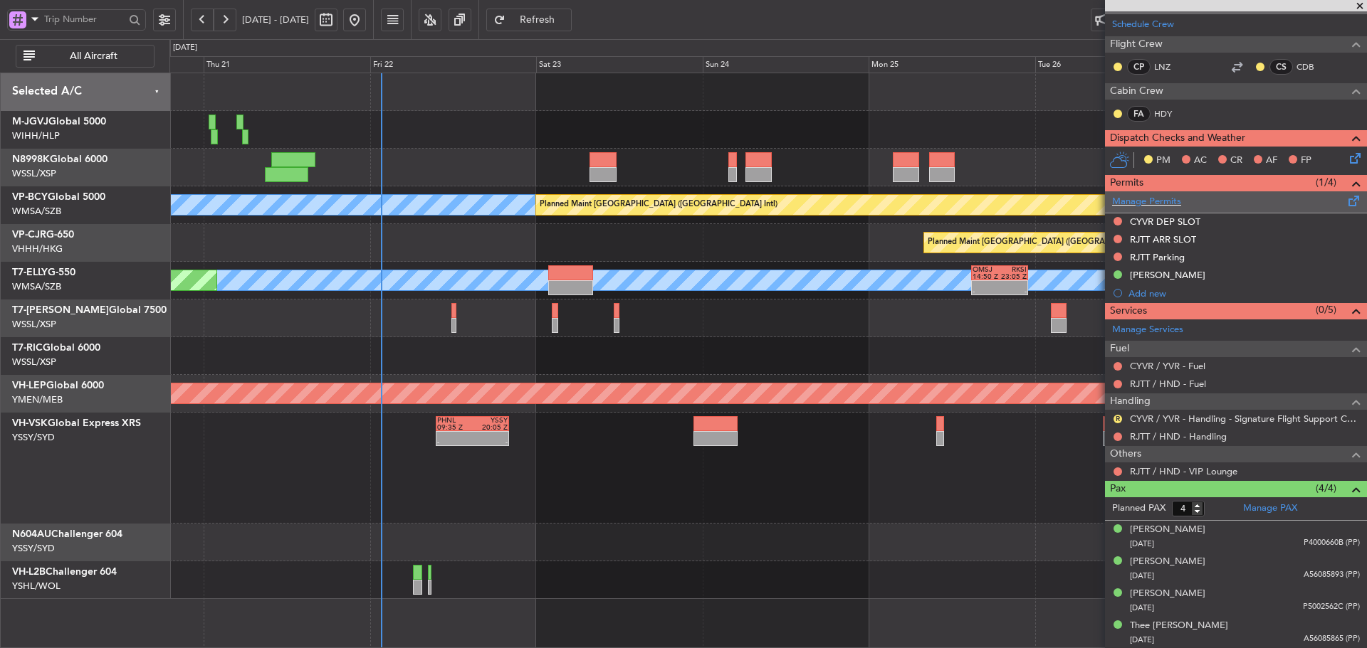
scroll to position [0, 0]
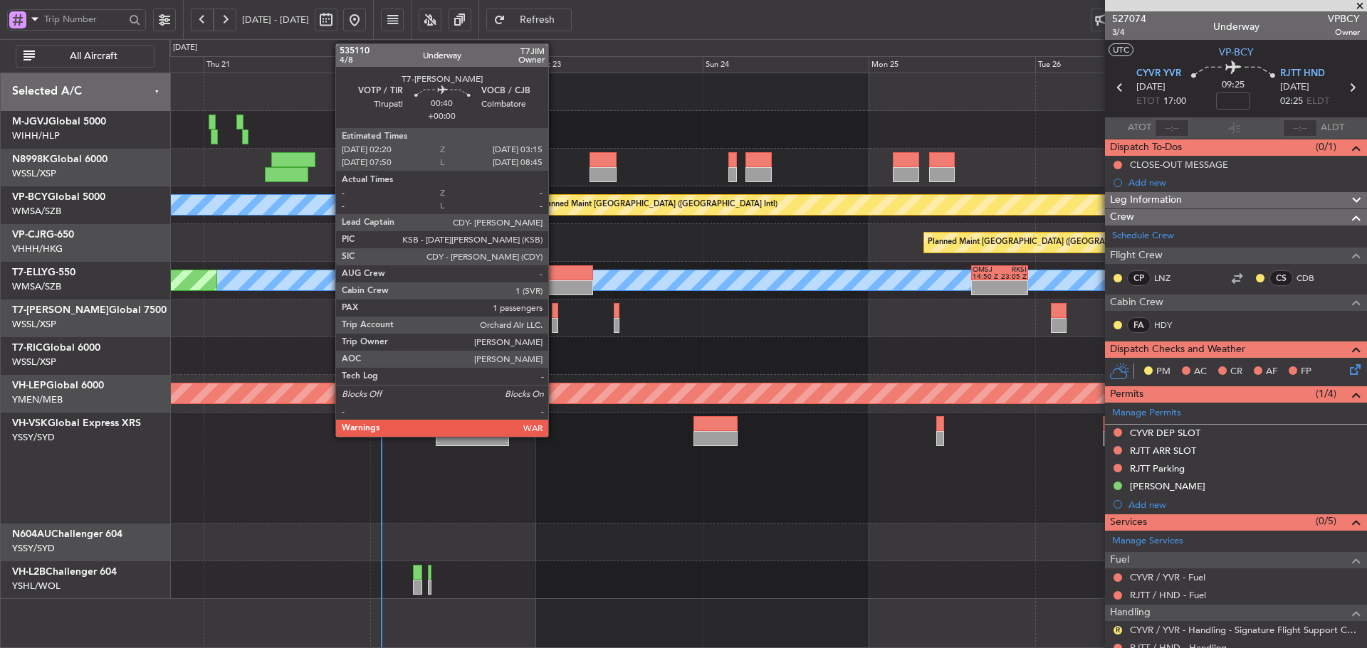
click at [554, 321] on div at bounding box center [555, 325] width 6 height 15
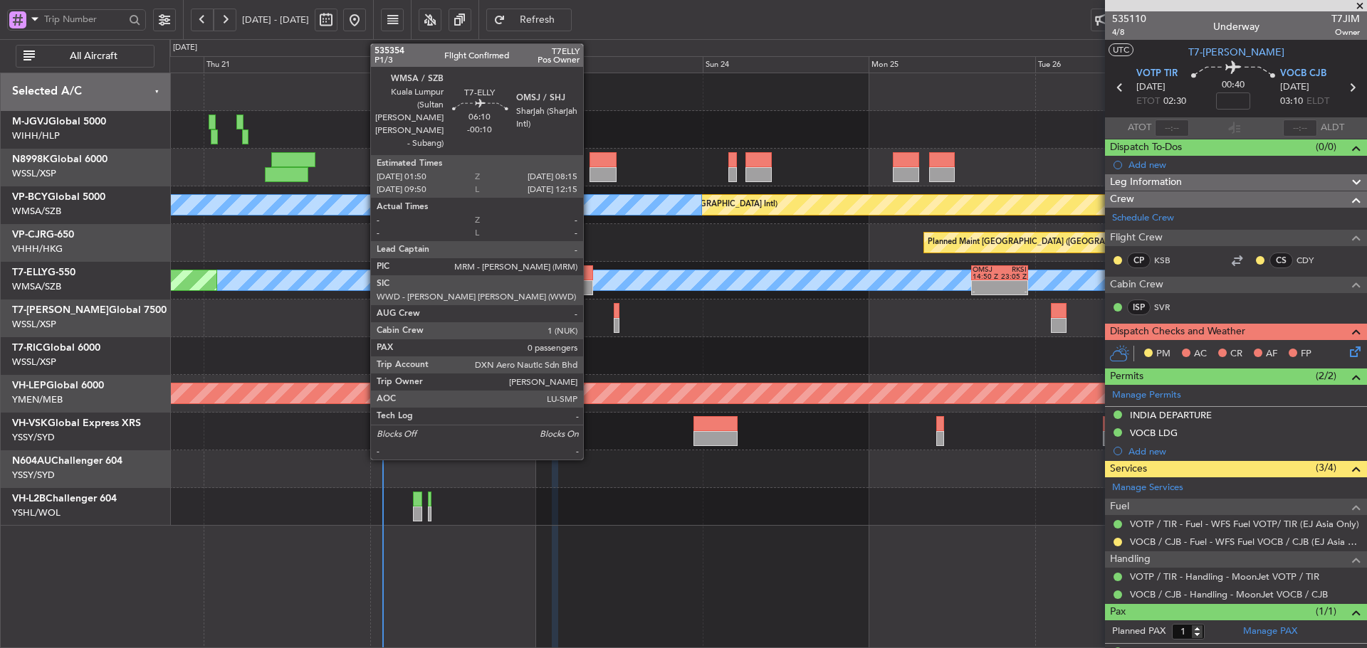
click at [588, 274] on div at bounding box center [570, 272] width 45 height 15
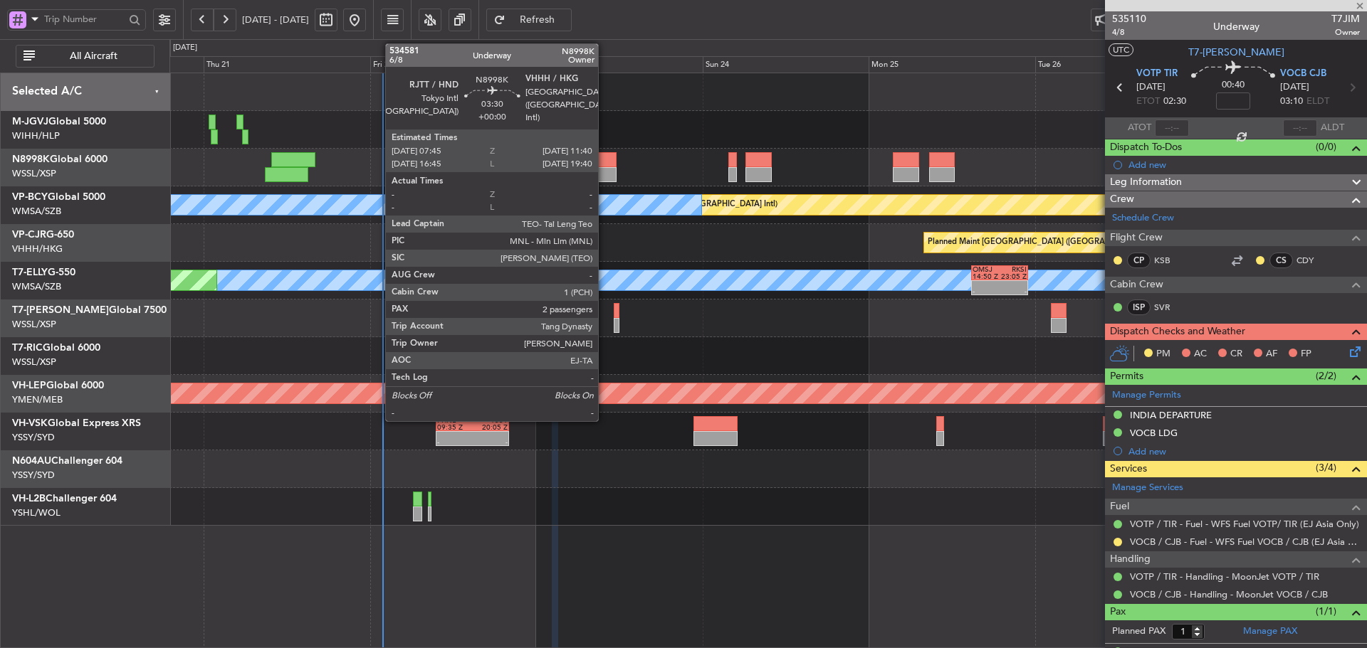
click at [604, 167] on div at bounding box center [603, 174] width 28 height 15
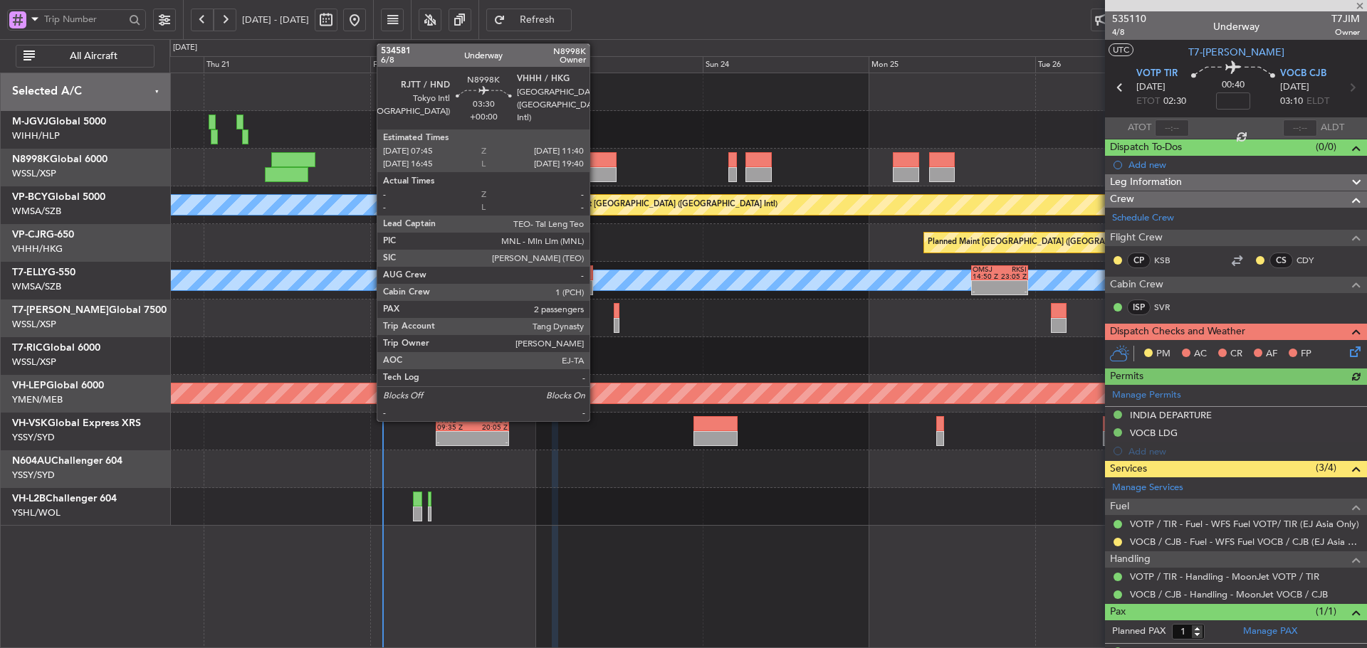
click at [596, 160] on div at bounding box center [603, 159] width 28 height 15
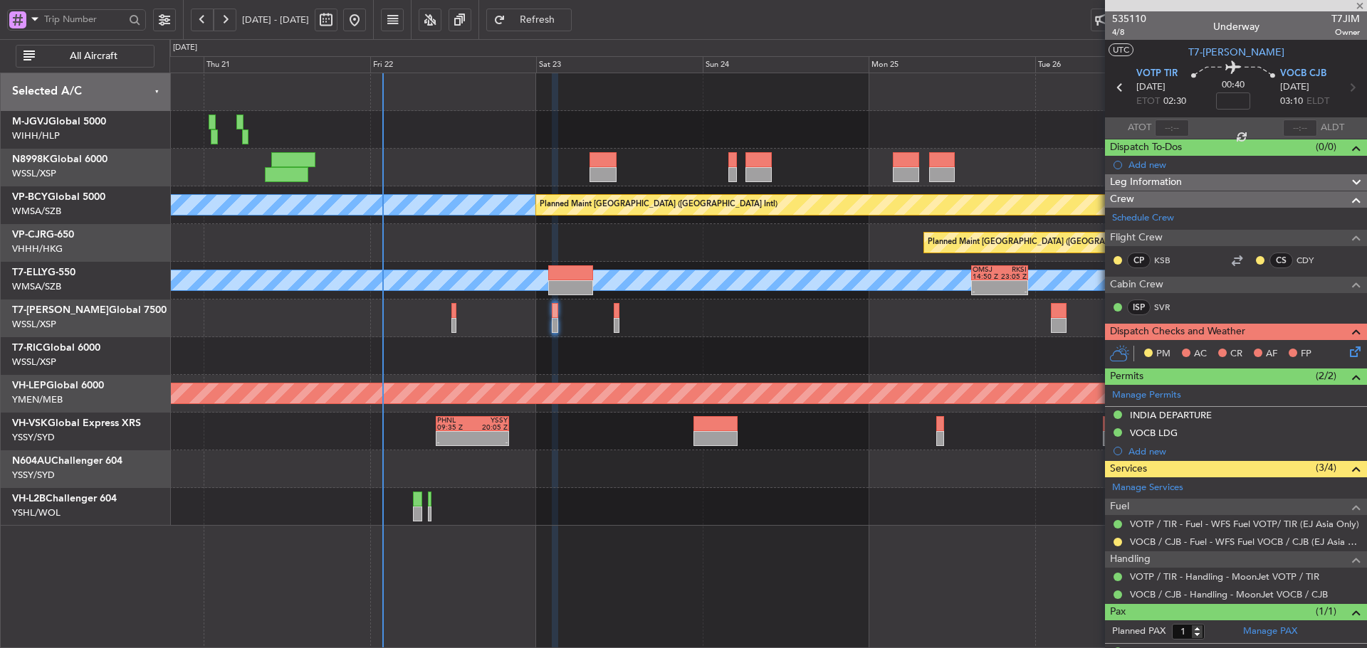
type input "2"
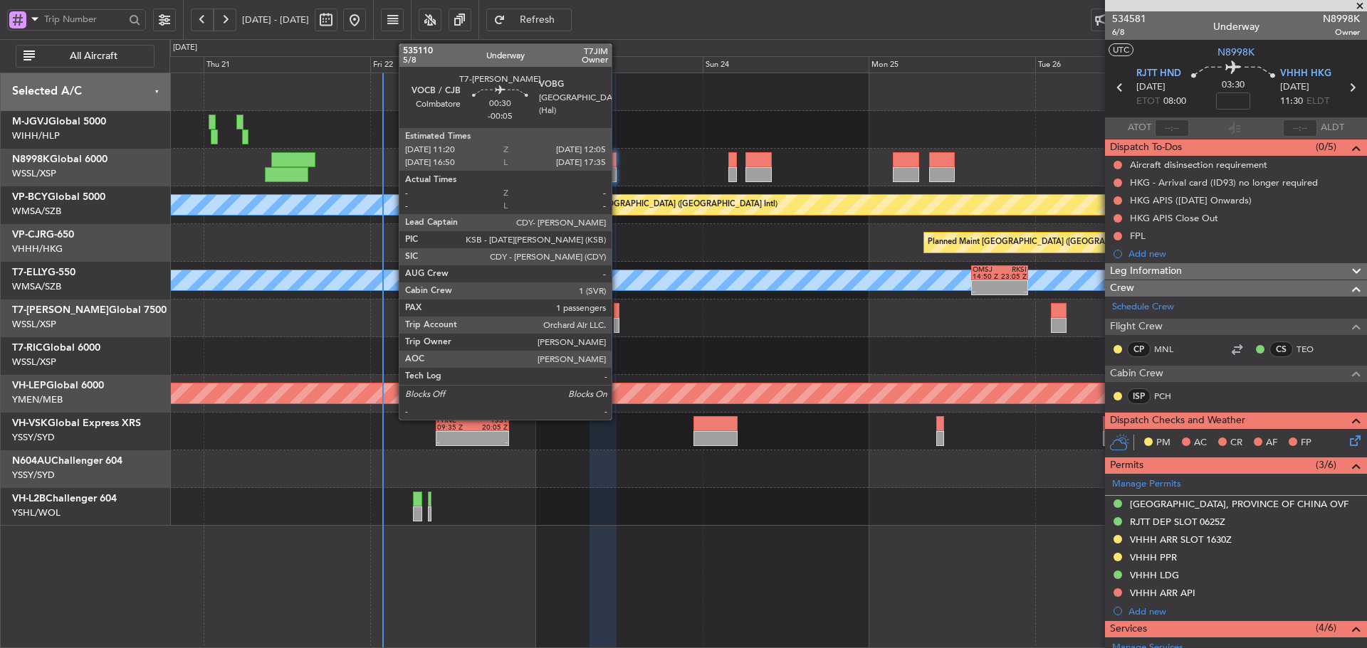
click at [618, 319] on div at bounding box center [617, 325] width 6 height 15
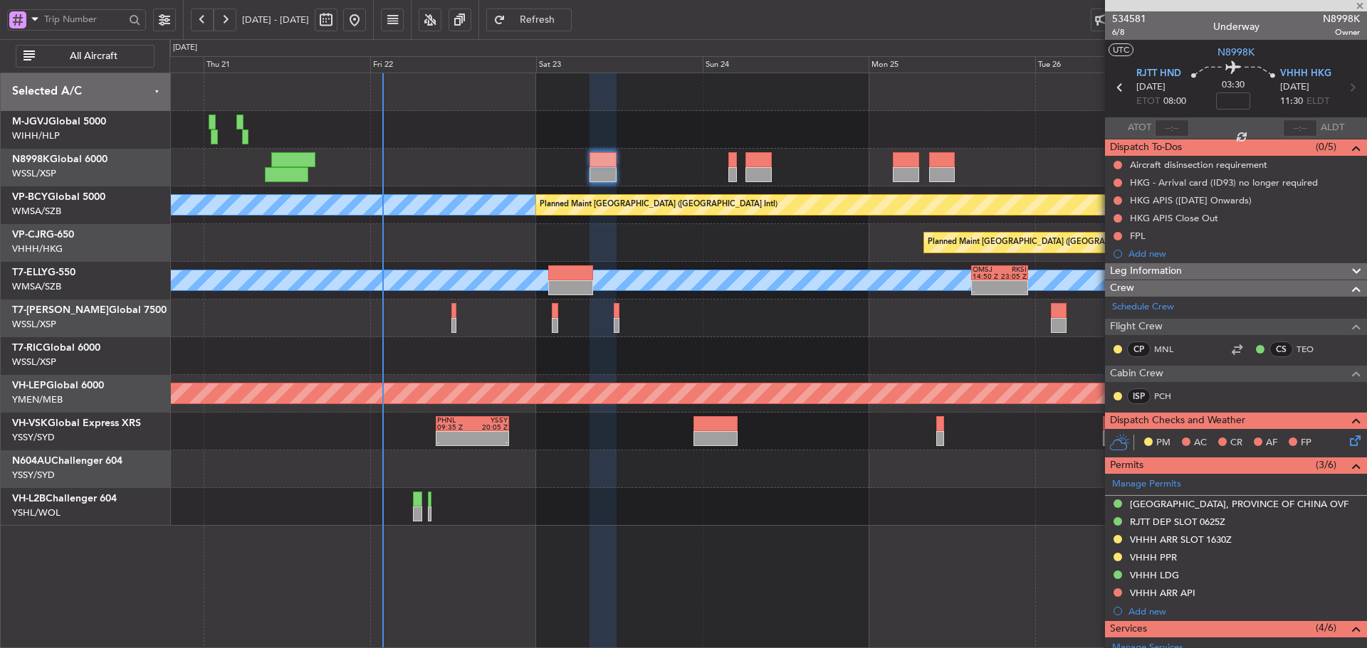
type input "-00:05"
type input "1"
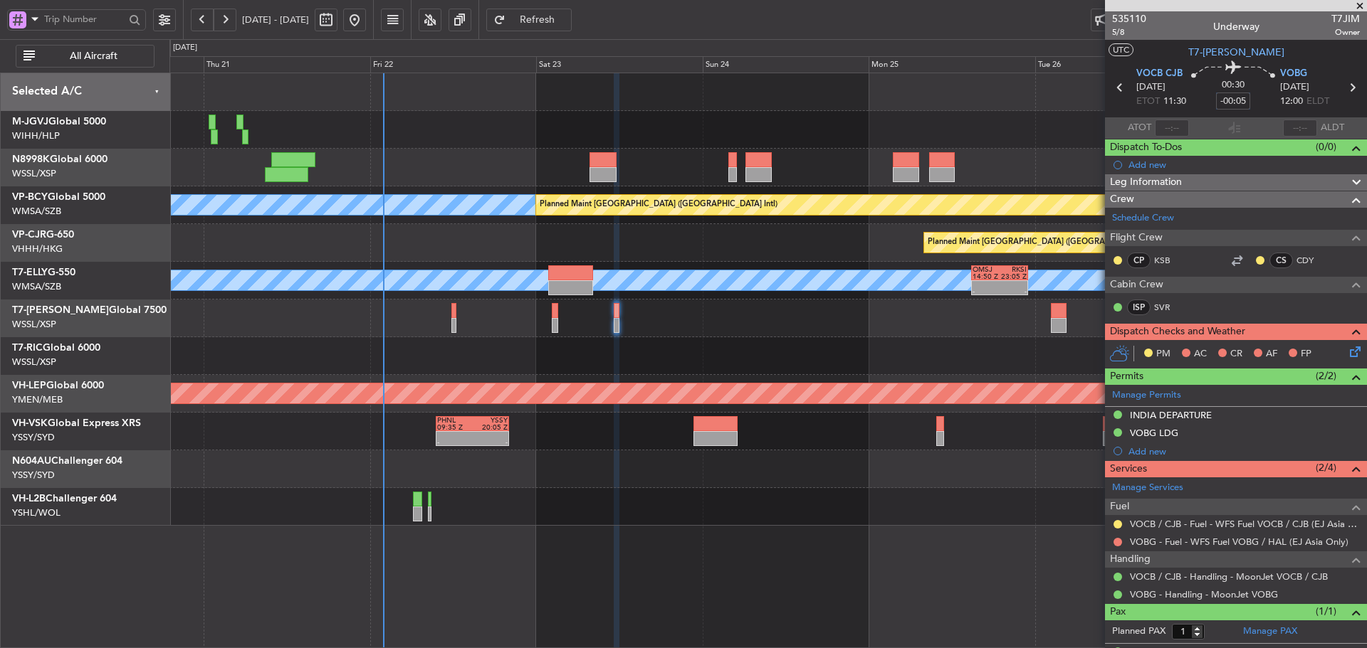
click at [1217, 100] on input "-00:05" at bounding box center [1233, 101] width 34 height 17
click at [1198, 101] on div "00:30 -15" at bounding box center [1233, 87] width 94 height 53
click at [1116, 546] on mat-tooltip-component "Not Requested" at bounding box center [1118, 565] width 80 height 38
click at [1116, 542] on button at bounding box center [1117, 542] width 9 height 9
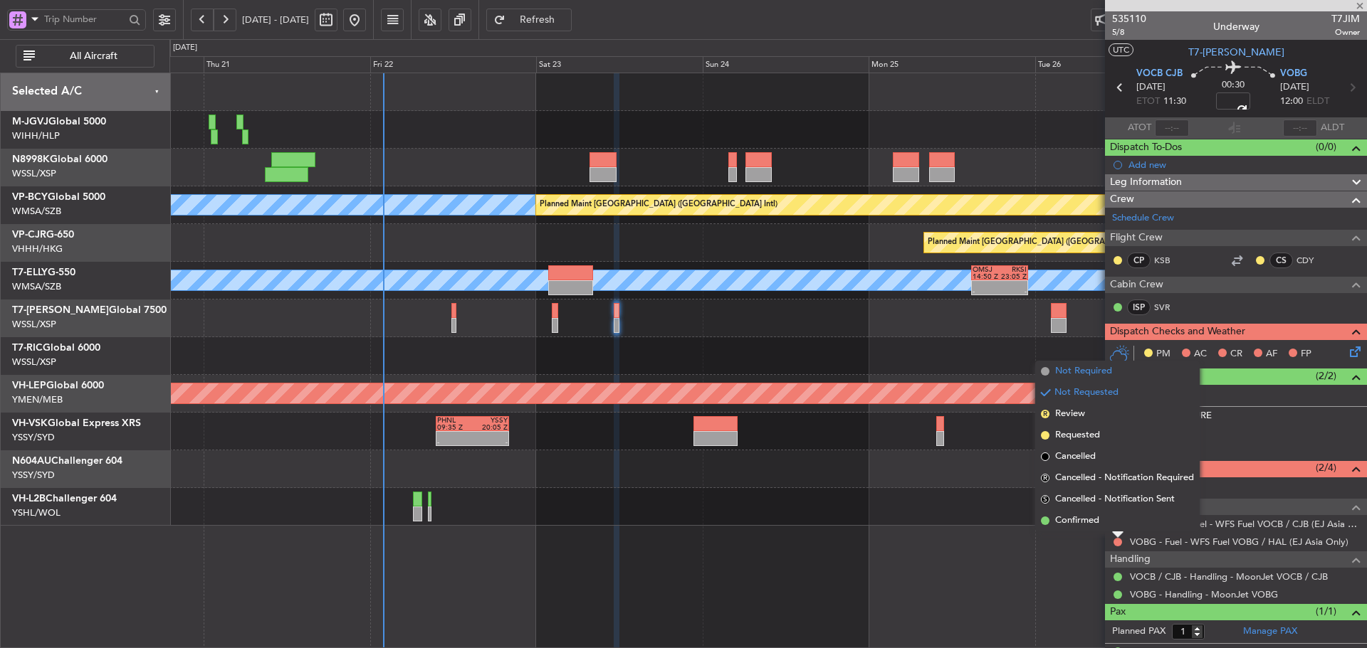
click at [1042, 372] on span at bounding box center [1045, 371] width 9 height 9
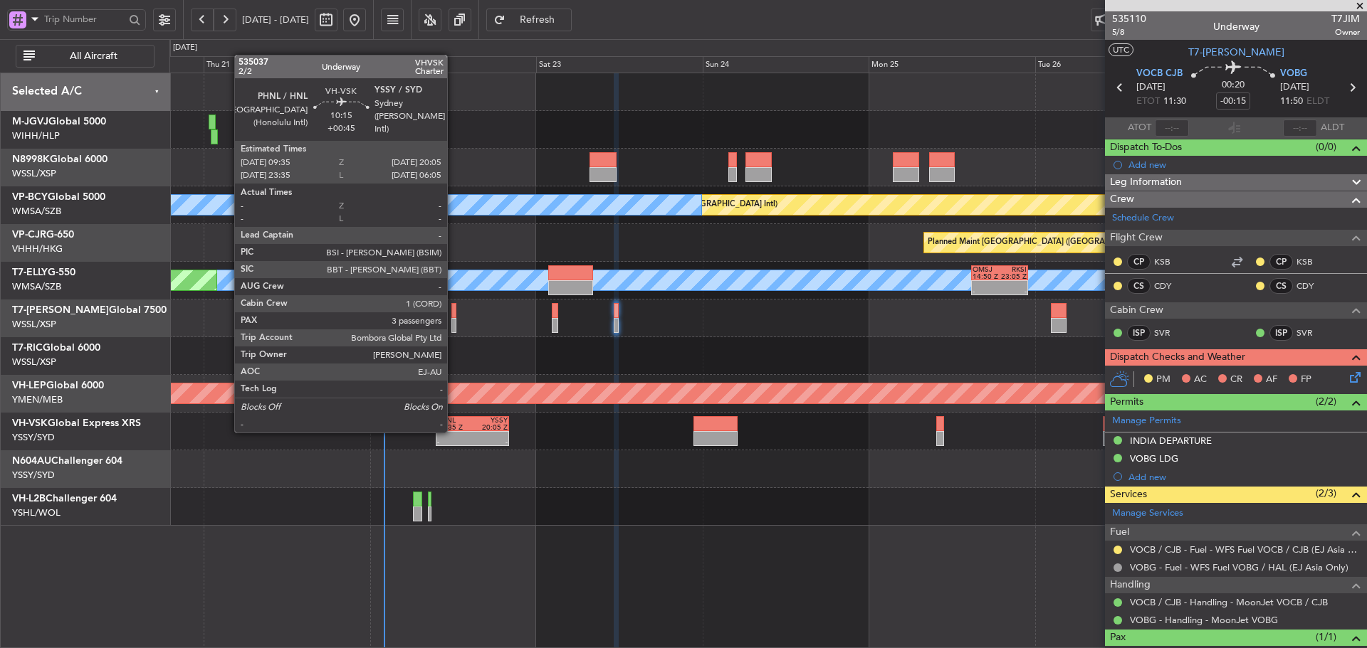
click at [453, 431] on div "- -" at bounding box center [472, 438] width 73 height 15
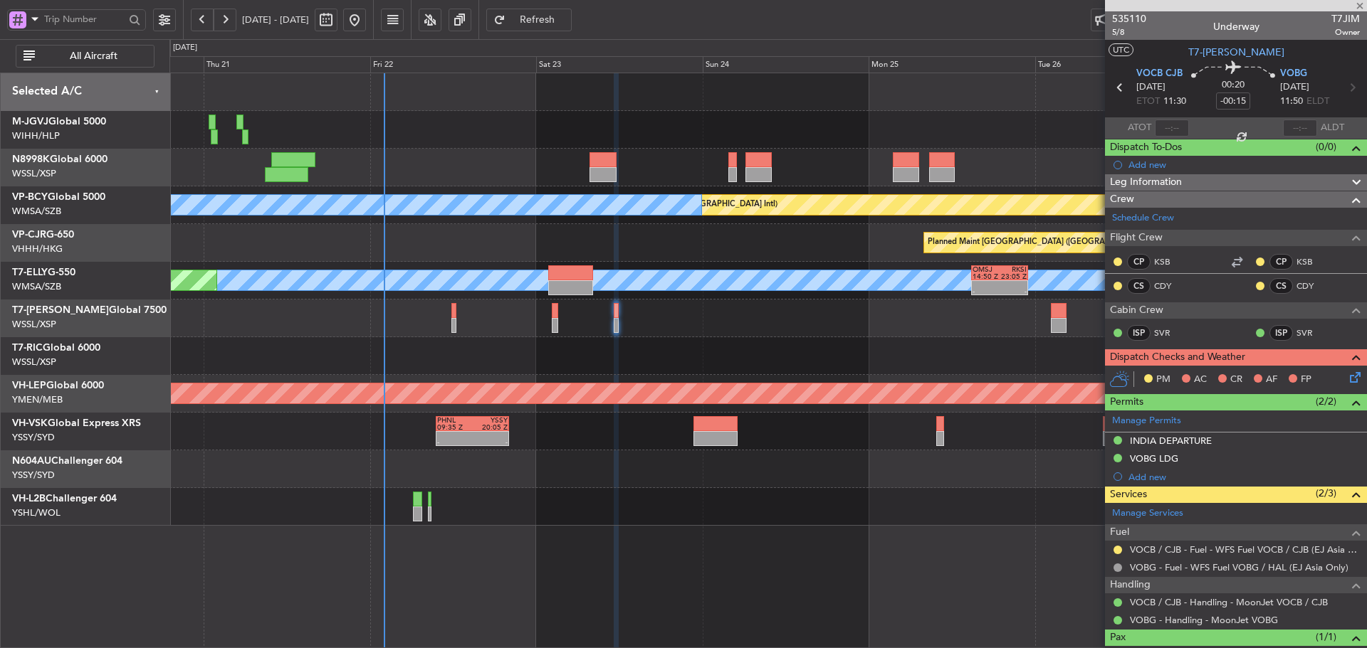
type input "+00:45"
type input "3"
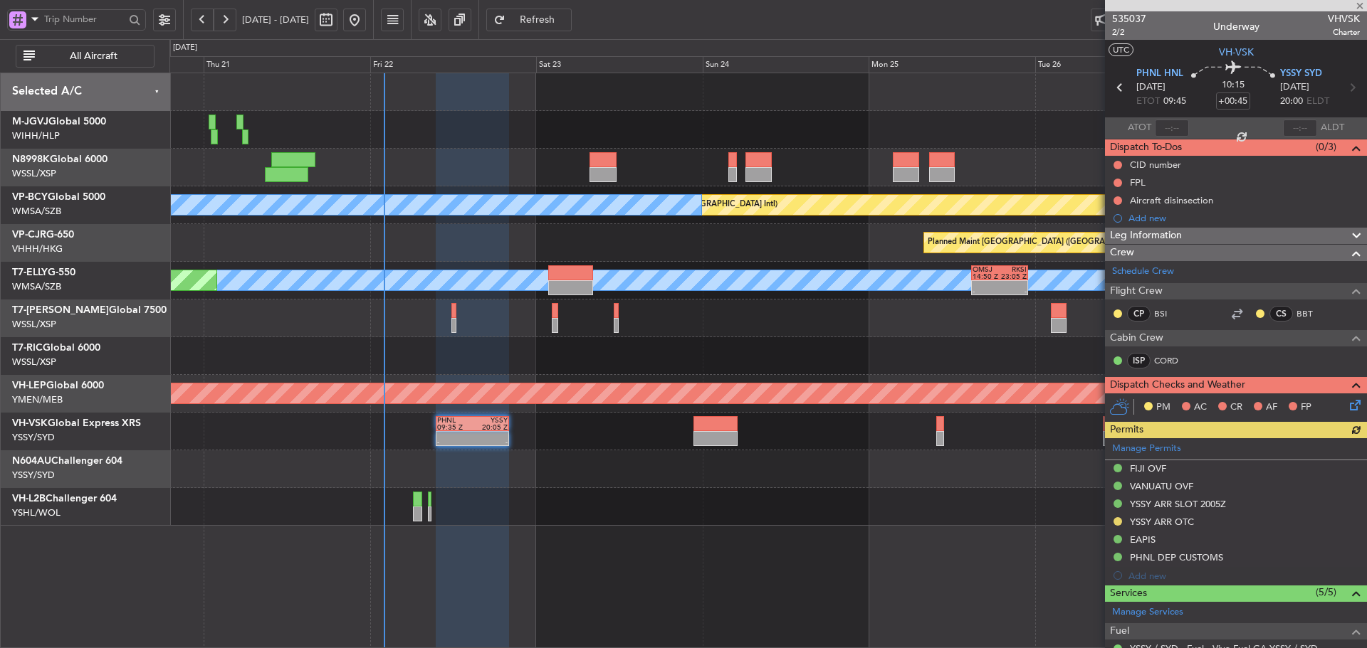
click at [1117, 522] on div "Manage Permits FIJI OVF VANUATU OVF YSSY ARR SLOT 2005Z YSSY ARR OTC EAPIS PHNL…" at bounding box center [1236, 511] width 262 height 147
click at [1114, 522] on div "Manage Permits FIJI OVF VANUATU OVF YSSY ARR SLOT 2005Z YSSY ARR OTC EAPIS PHNL…" at bounding box center [1236, 511] width 262 height 147
click at [1117, 522] on button at bounding box center [1117, 521] width 9 height 9
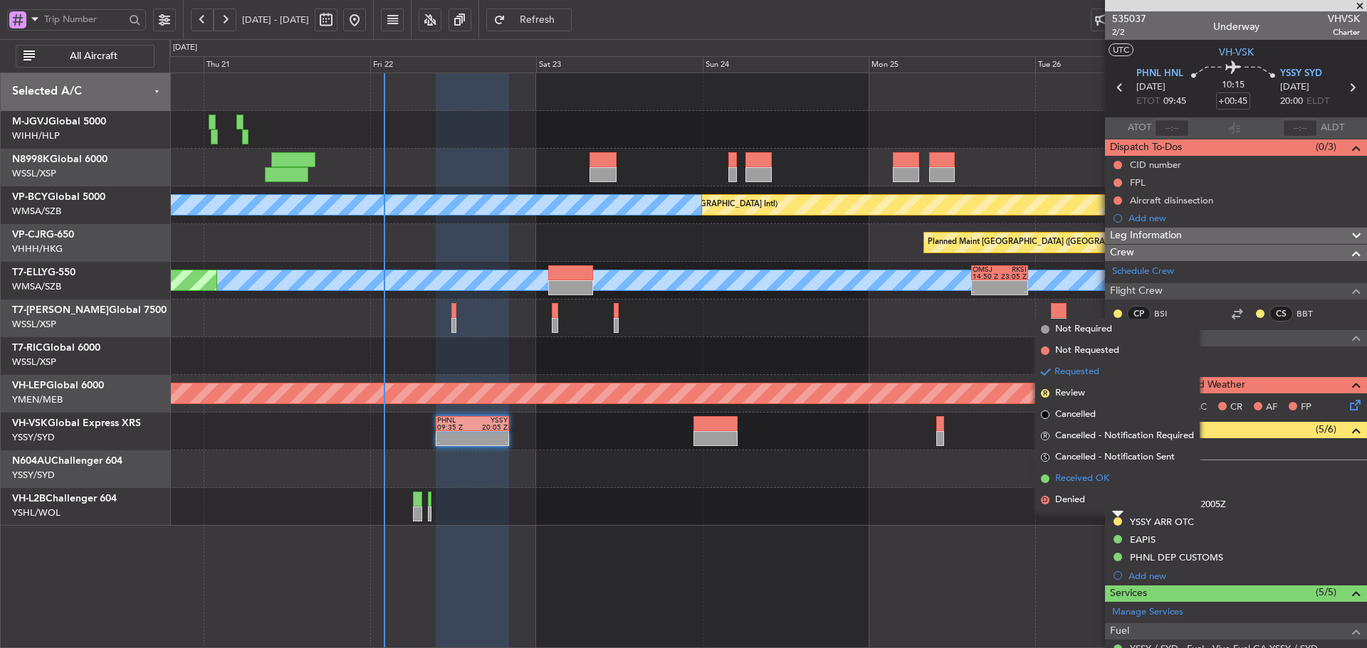
click at [1043, 477] on span at bounding box center [1045, 479] width 9 height 9
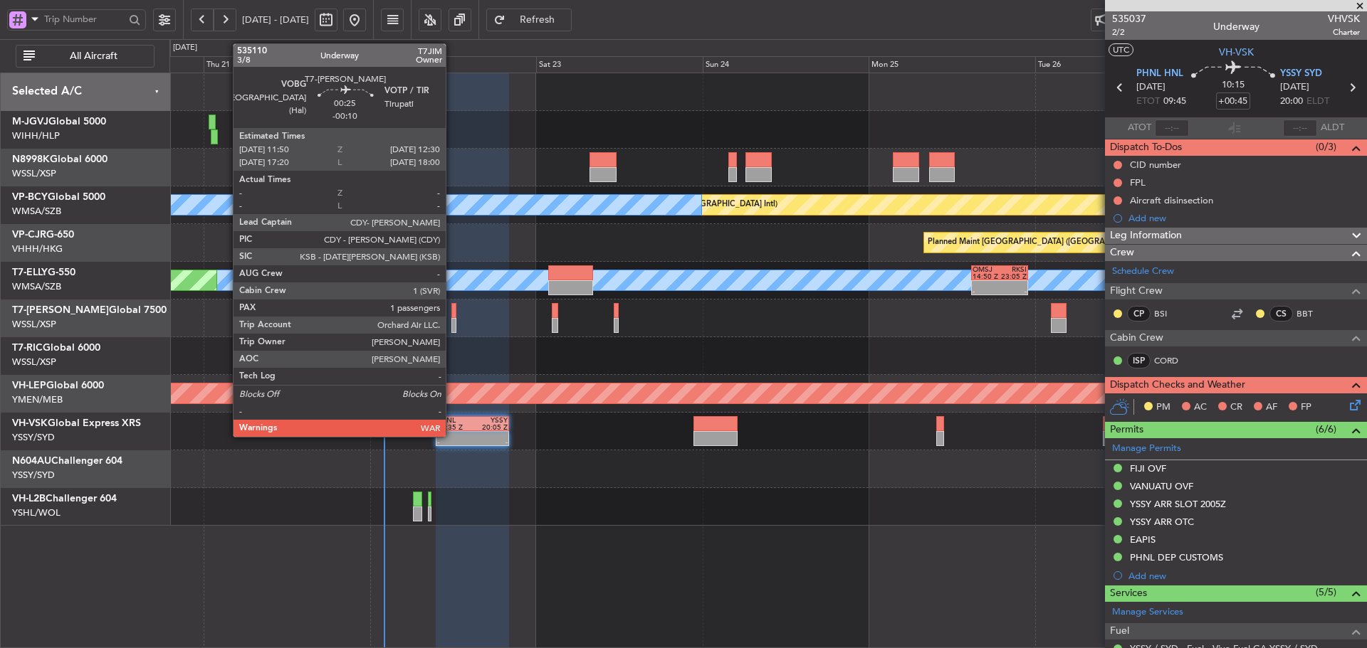
click at [452, 320] on div at bounding box center [453, 325] width 5 height 15
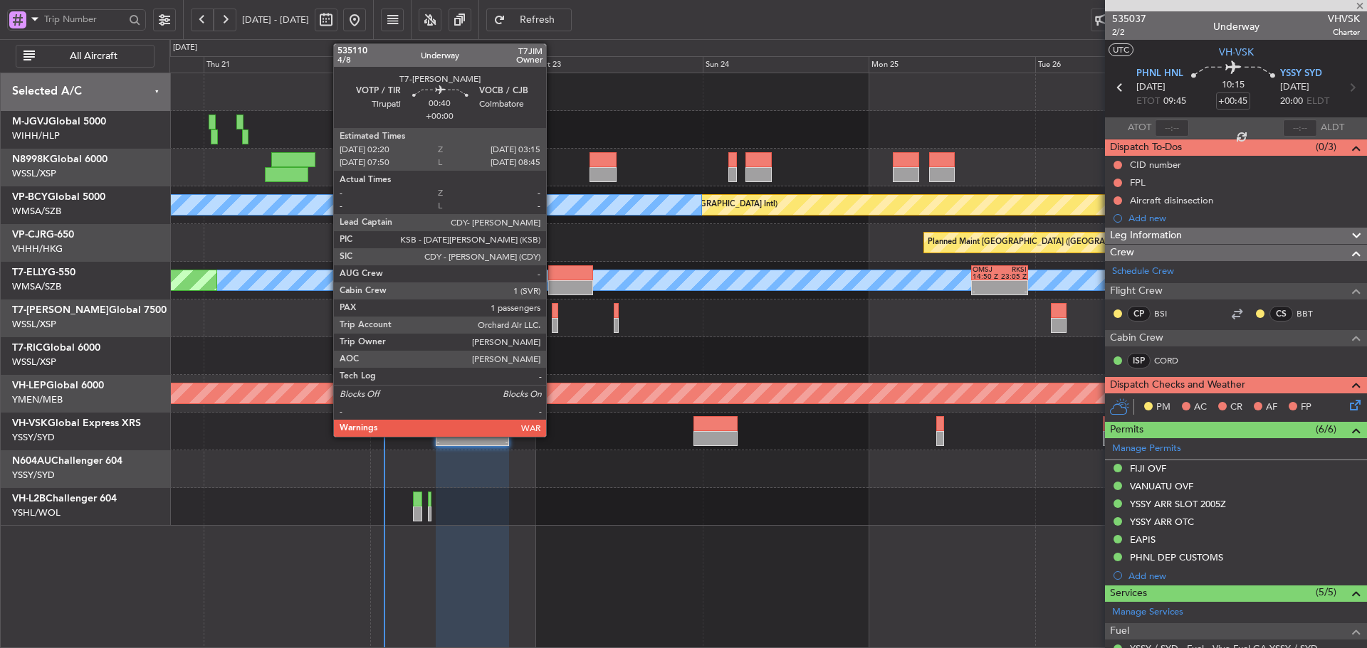
click at [552, 319] on div at bounding box center [555, 325] width 6 height 15
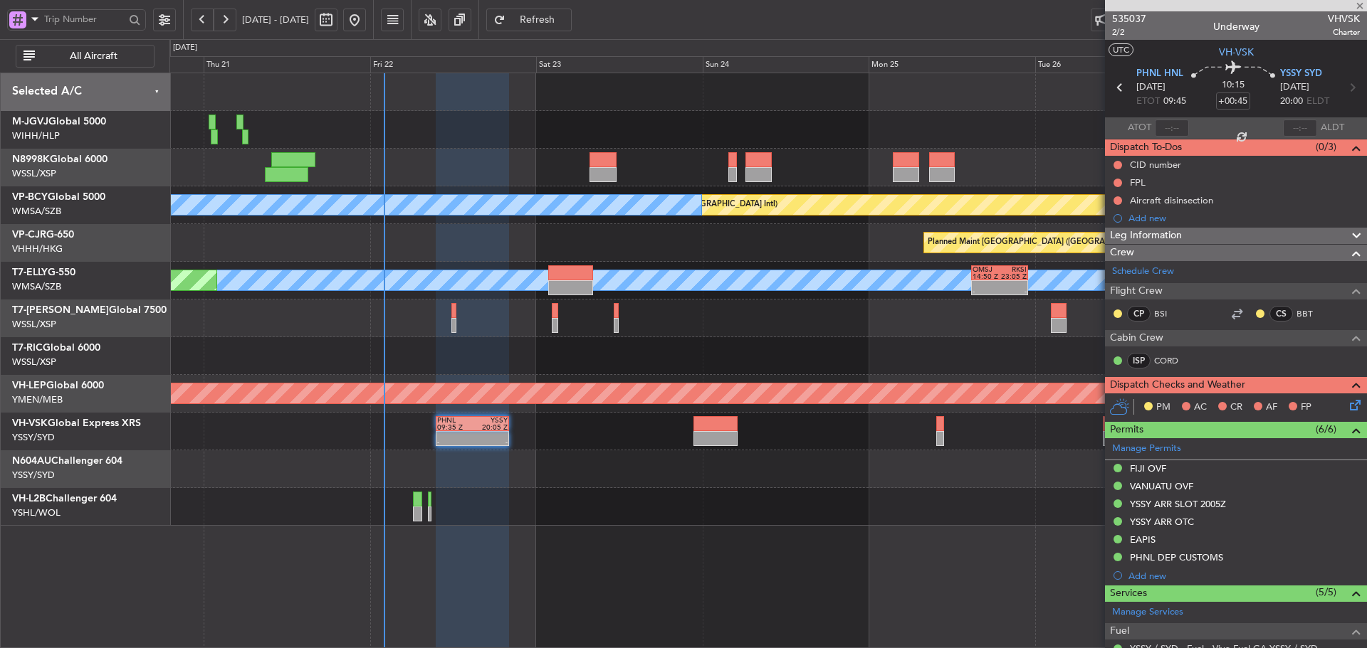
type input "1"
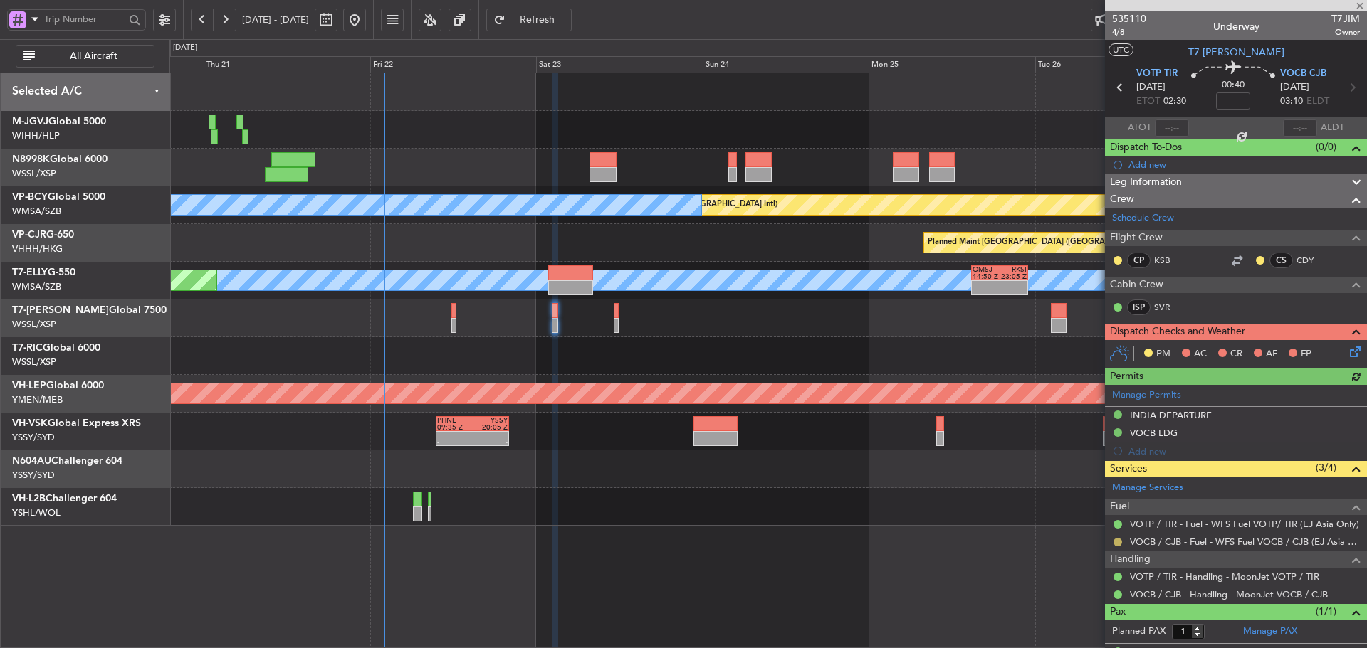
click at [1118, 541] on button at bounding box center [1117, 542] width 9 height 9
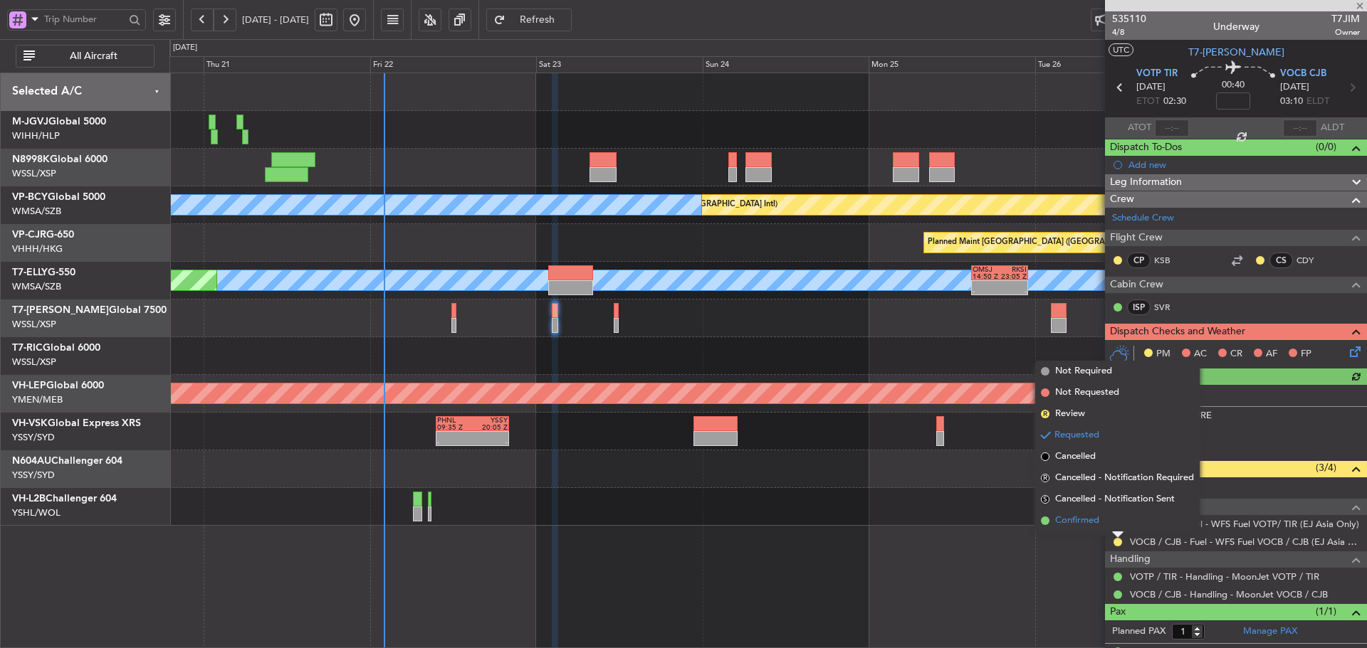
click at [1045, 520] on span at bounding box center [1045, 521] width 9 height 9
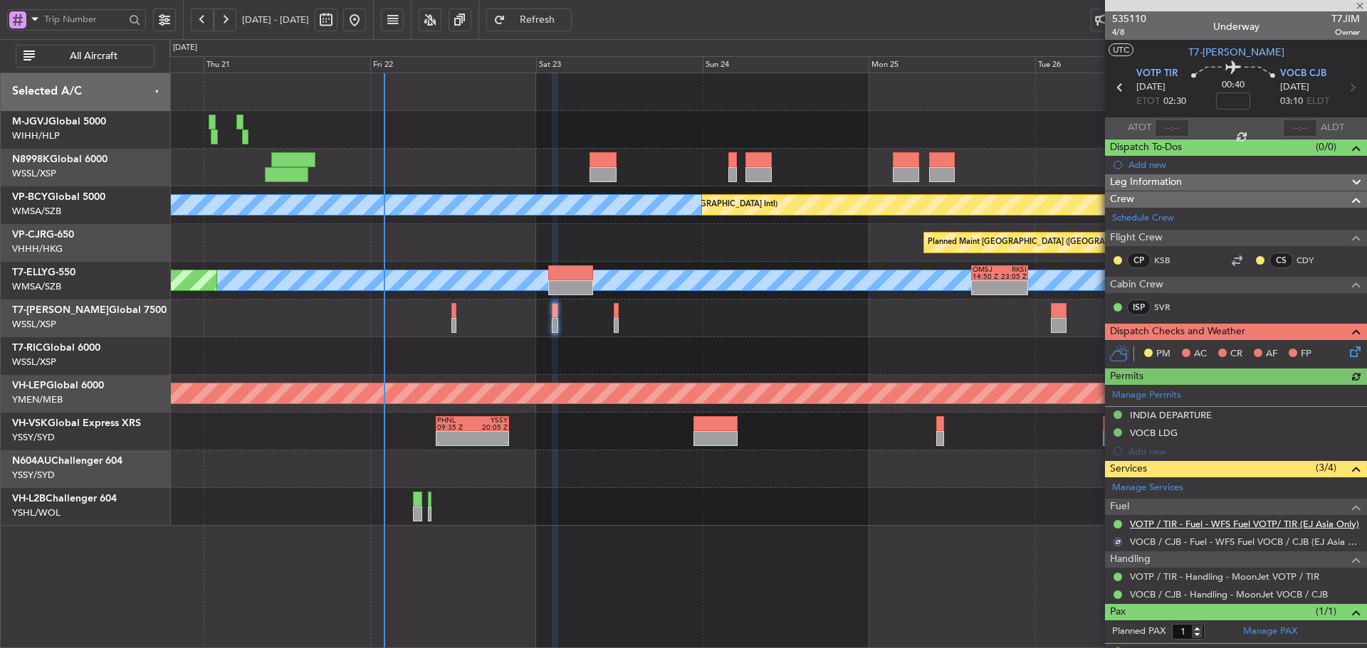
click at [1158, 522] on link "VOTP / TIR - Fuel - WFS Fuel VOTP/ TIR (EJ Asia Only)" at bounding box center [1244, 524] width 229 height 12
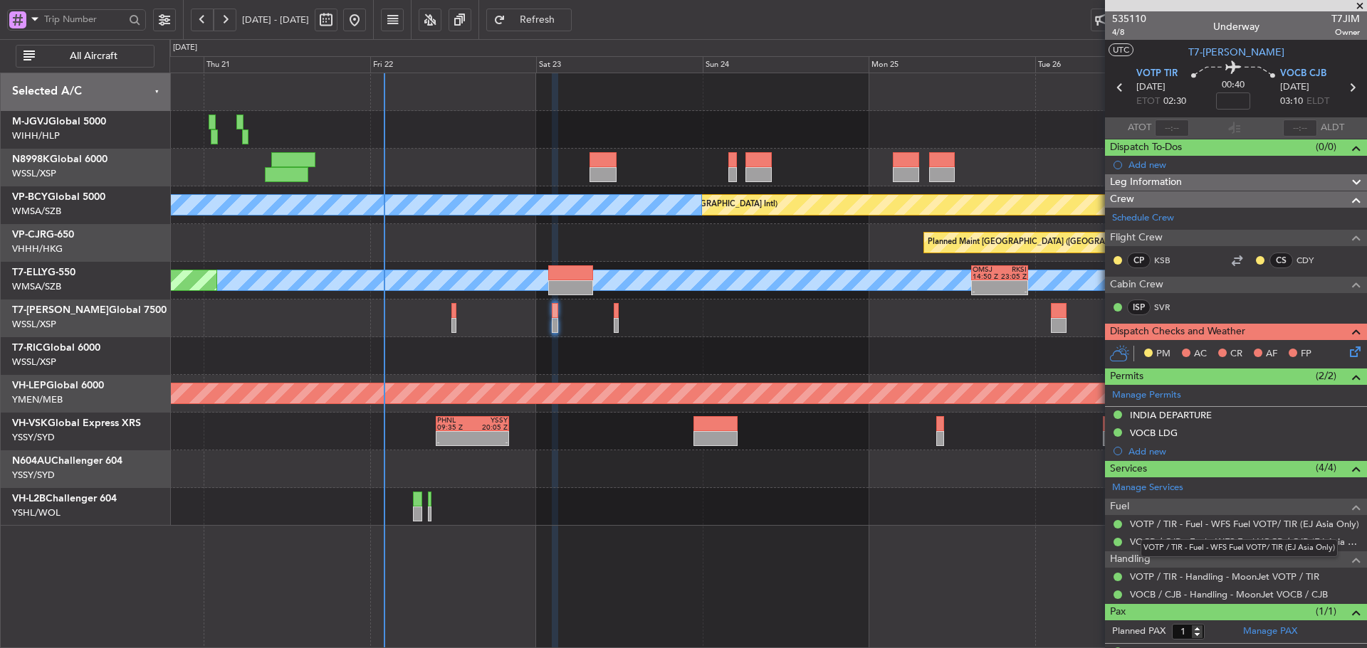
click at [1153, 542] on mat-tooltip-component "VOTP / TIR - Fuel - WFS Fuel VOTP/ TIR (EJ Asia Only)" at bounding box center [1238, 549] width 217 height 38
click at [1195, 536] on link "VOCB / CJB - Fuel - WFS Fuel VOCB / CJB (EJ Asia Only)" at bounding box center [1245, 542] width 230 height 12
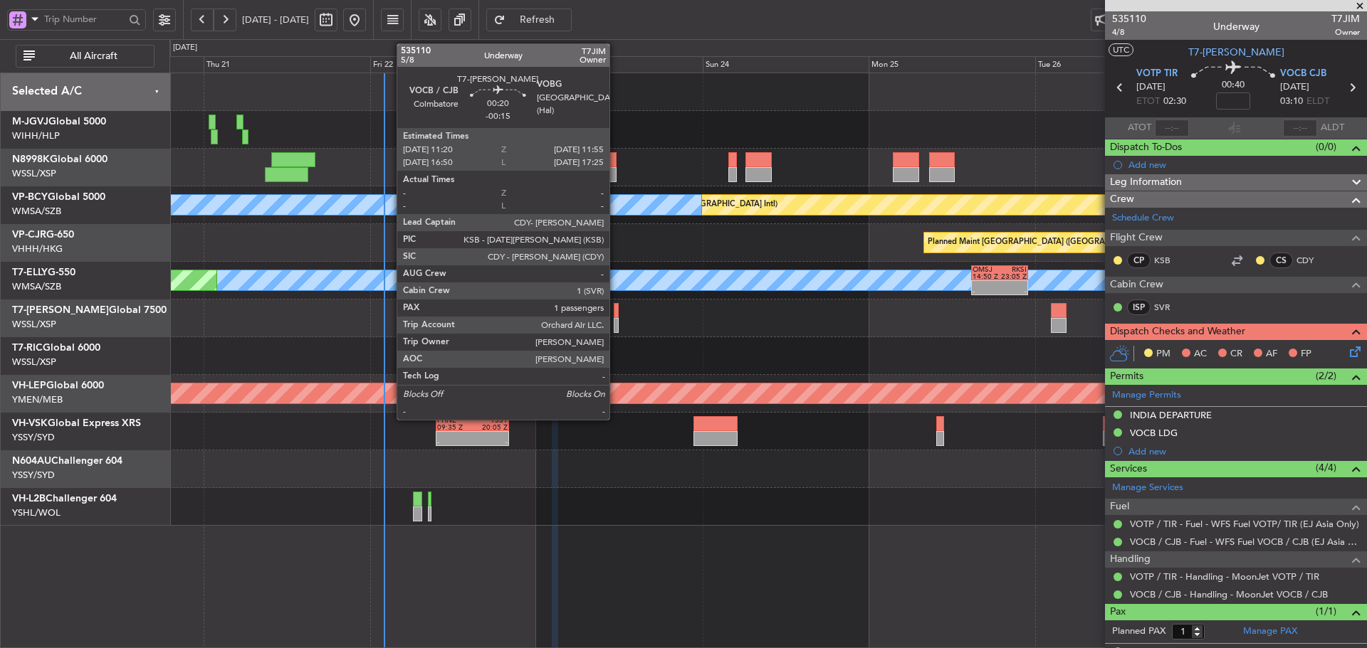
click at [616, 319] on div at bounding box center [616, 325] width 4 height 15
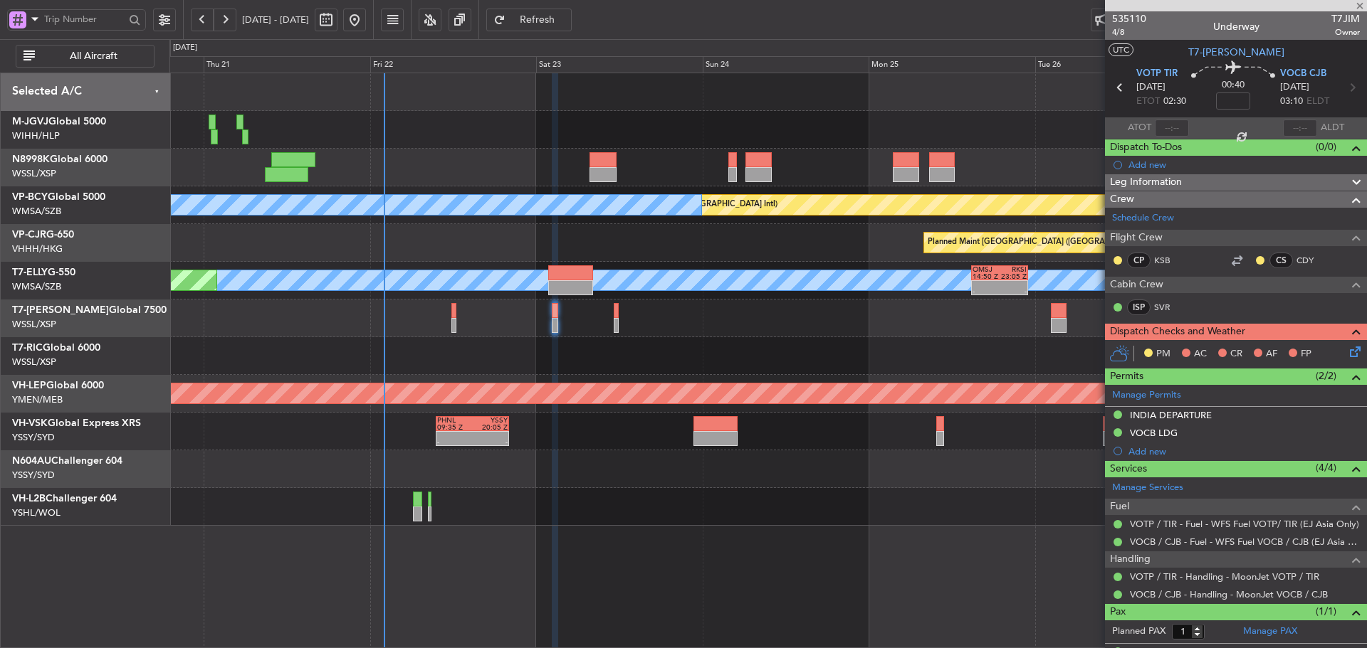
type input "-00:15"
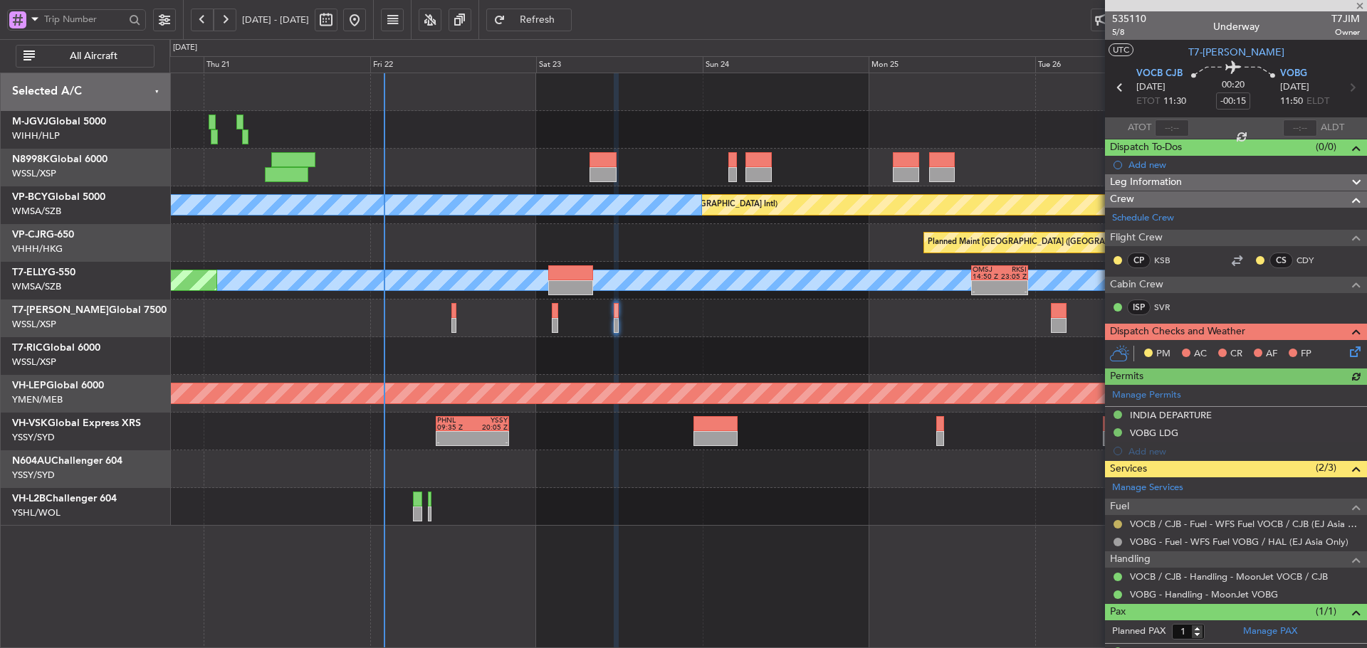
click at [1115, 526] on button at bounding box center [1117, 524] width 9 height 9
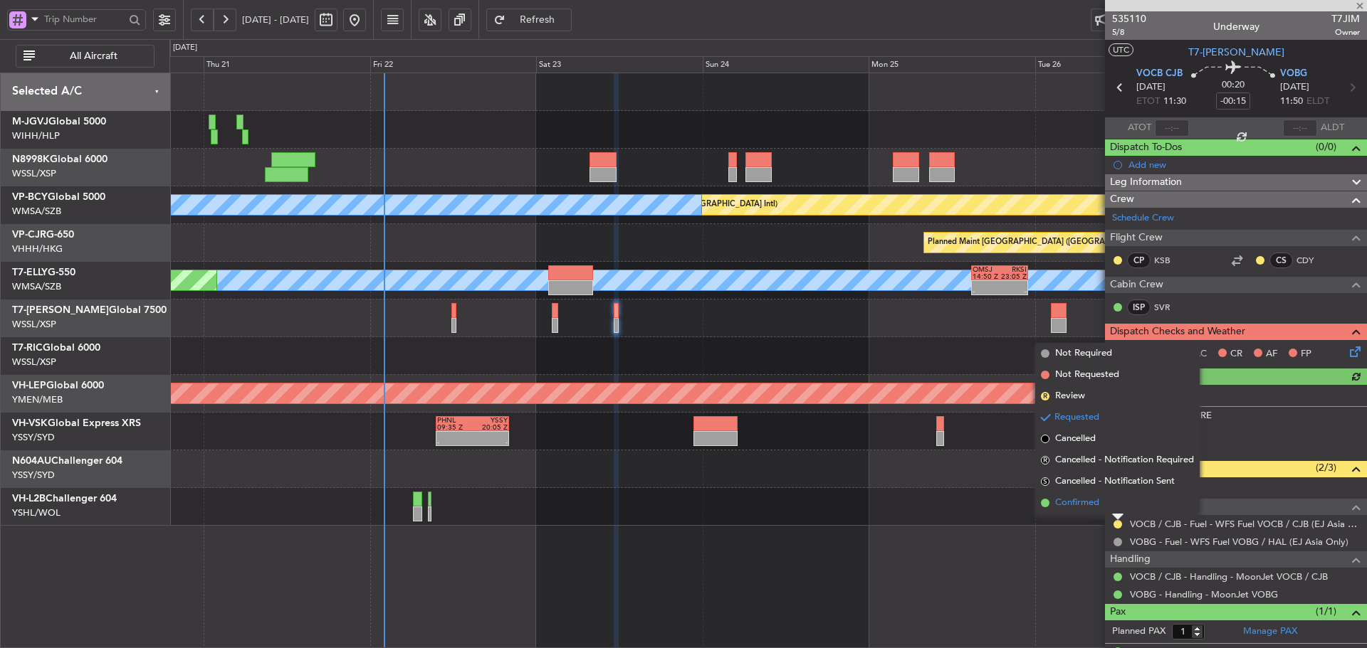
click at [1045, 502] on span at bounding box center [1045, 503] width 9 height 9
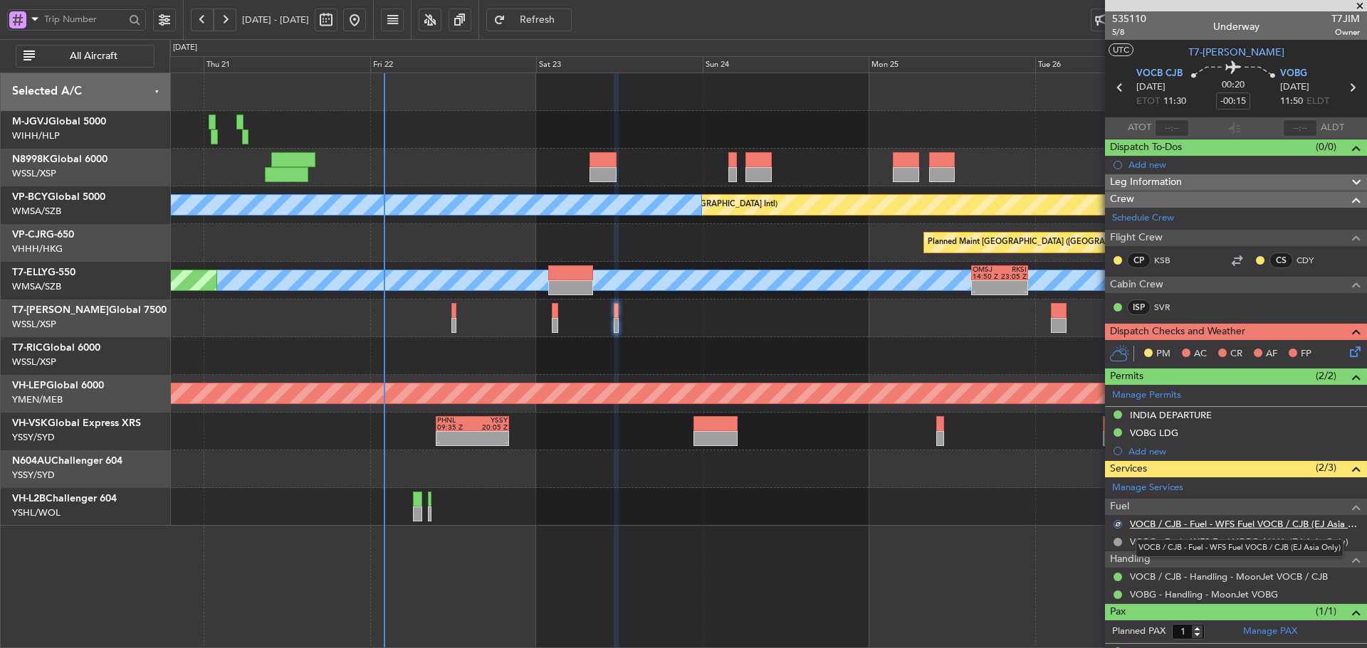
click at [1145, 525] on link "VOCB / CJB - Fuel - WFS Fuel VOCB / CJB (EJ Asia Only)" at bounding box center [1245, 524] width 230 height 12
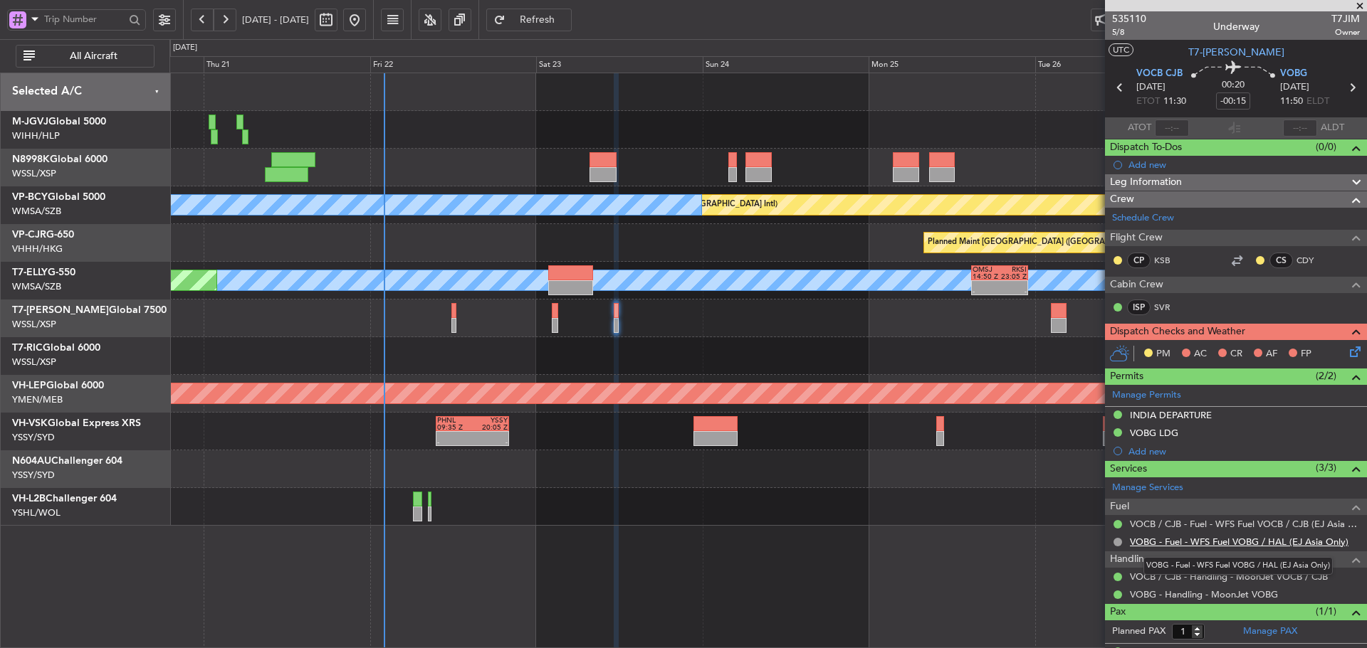
click at [1221, 547] on link "VOBG - Fuel - WFS Fuel VOBG / HAL (EJ Asia Only)" at bounding box center [1239, 542] width 219 height 12
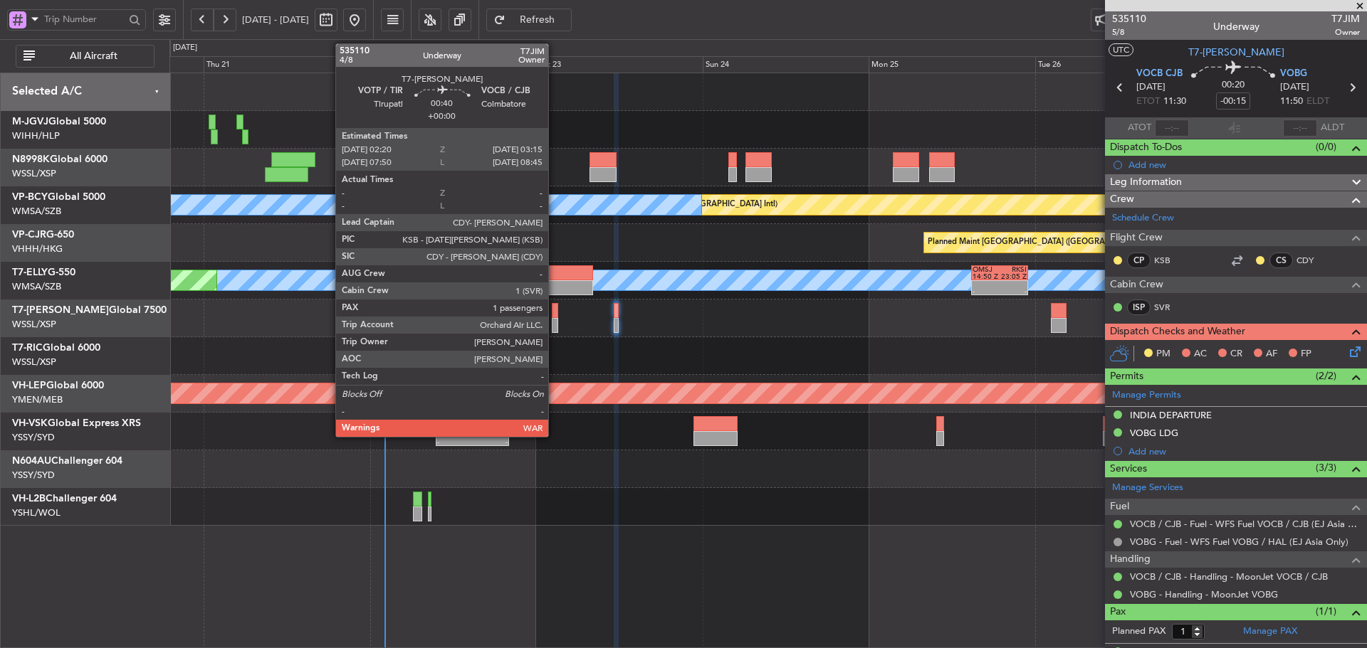
click at [554, 326] on div at bounding box center [555, 325] width 6 height 15
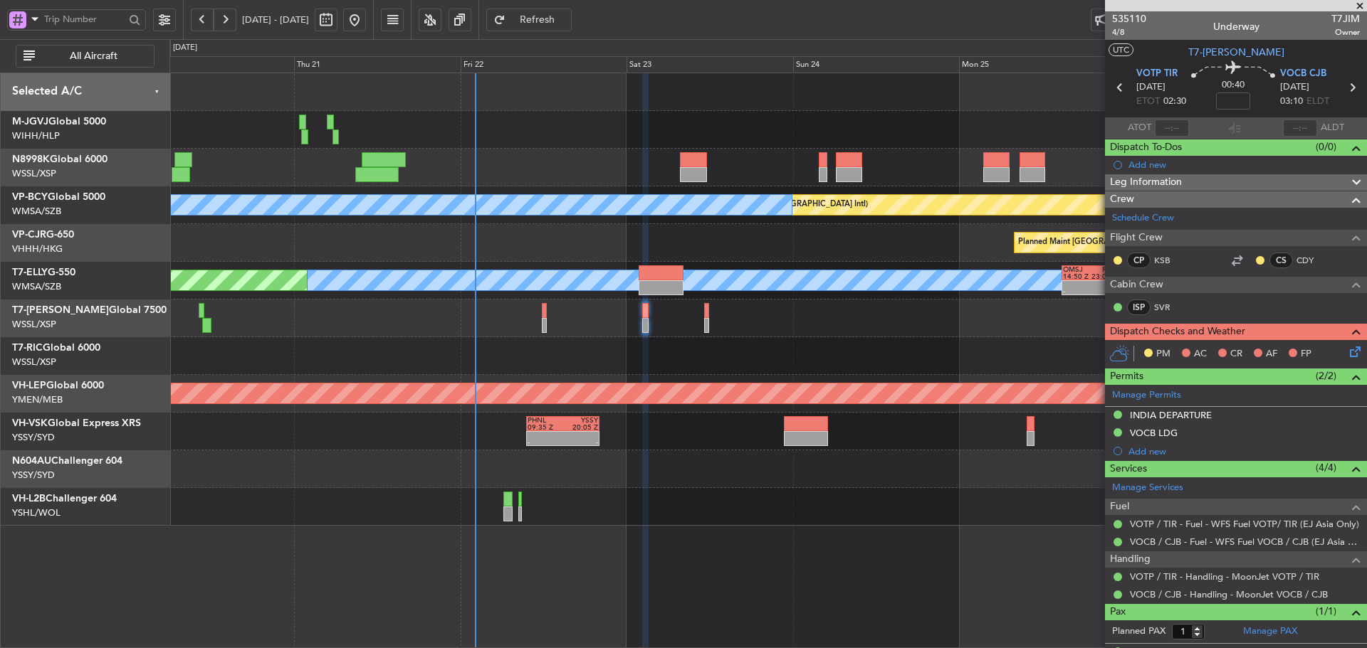
click at [467, 351] on div at bounding box center [767, 356] width 1196 height 38
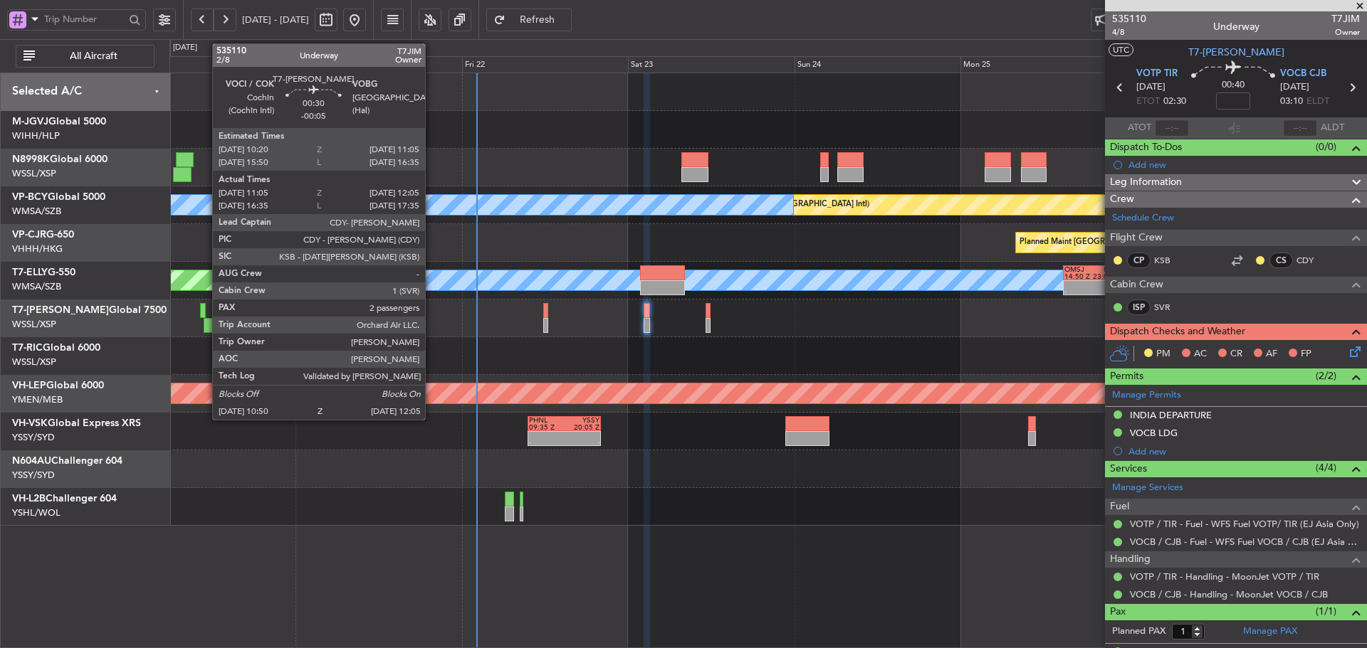
click at [205, 324] on div at bounding box center [208, 325] width 9 height 15
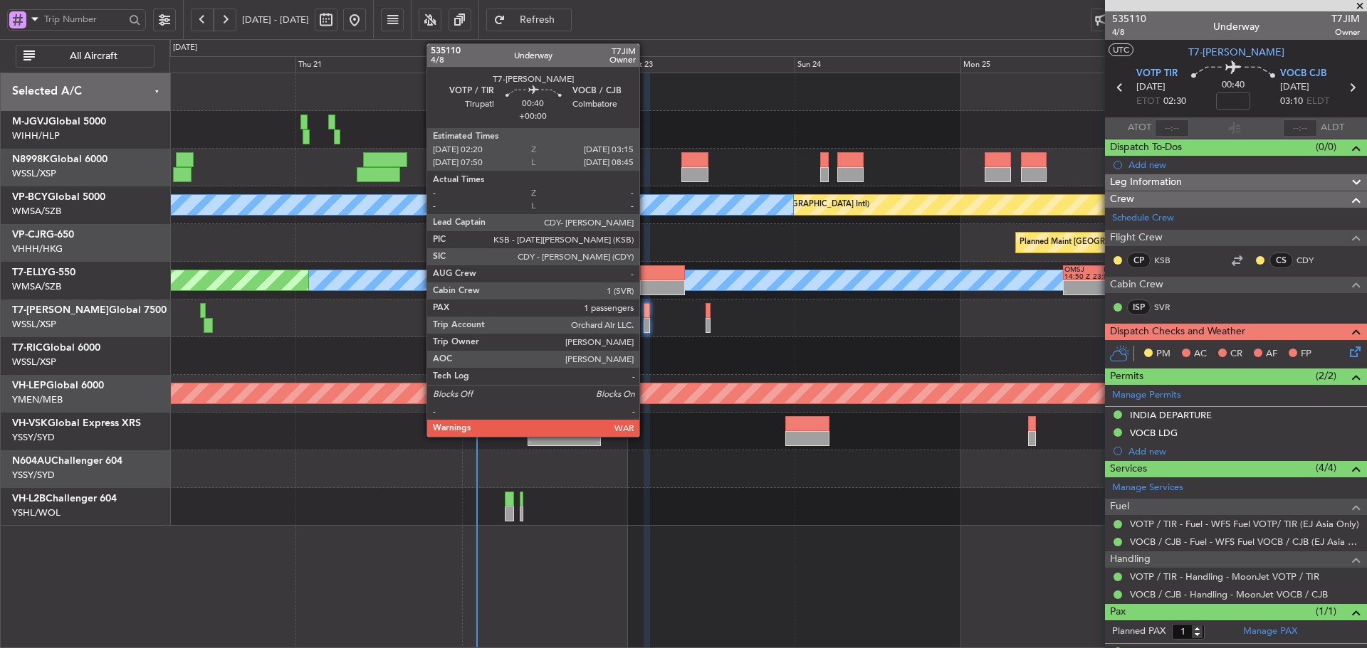
click at [646, 320] on div at bounding box center [646, 325] width 6 height 15
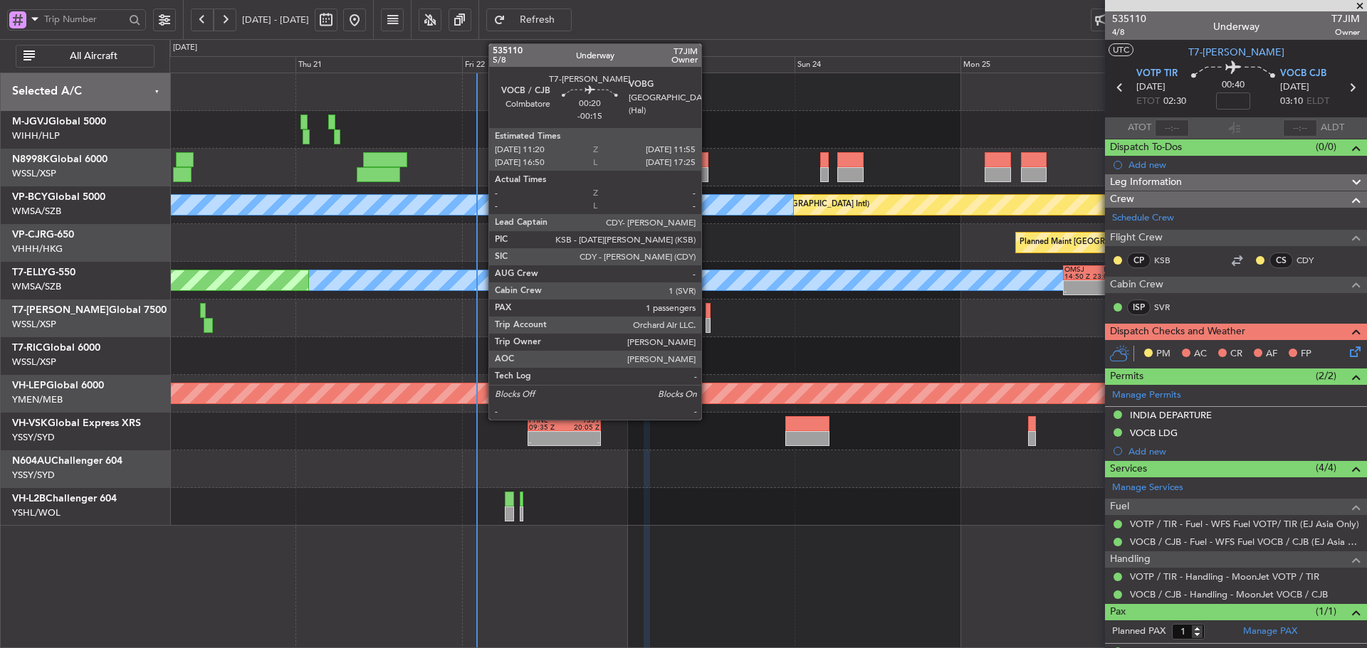
click at [707, 322] on div at bounding box center [707, 325] width 4 height 15
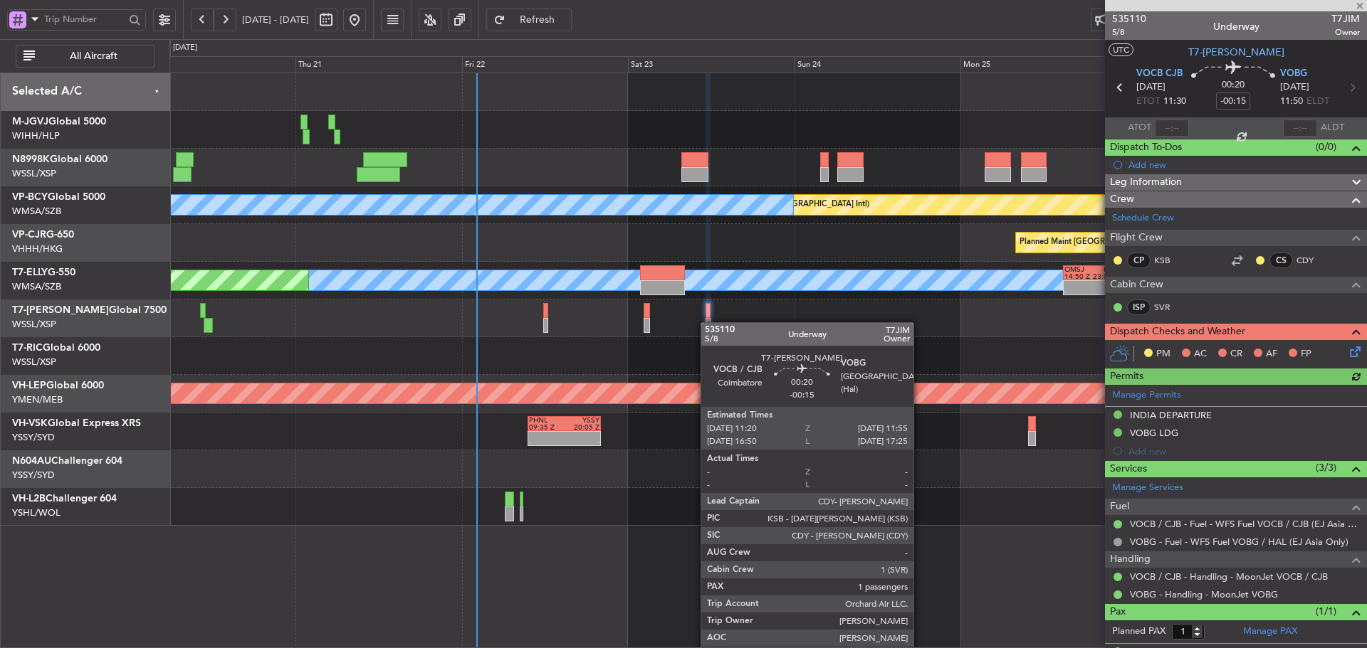
click at [707, 322] on div at bounding box center [707, 325] width 4 height 15
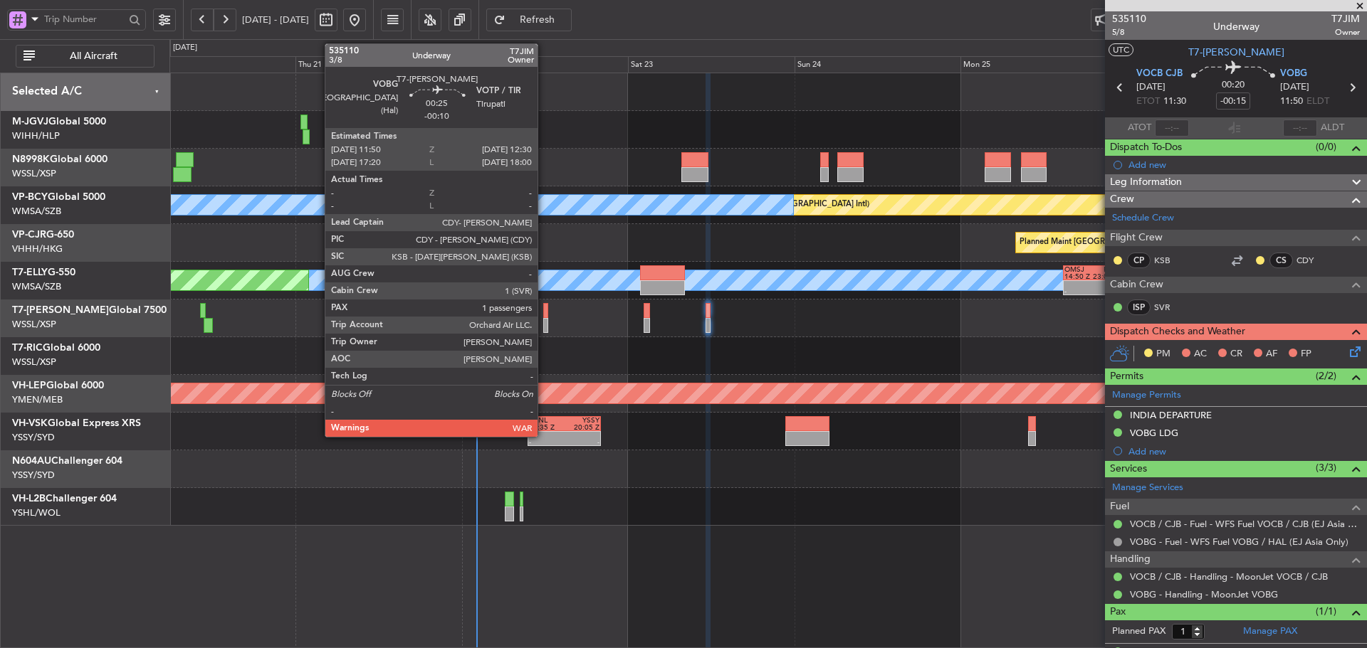
click at [544, 311] on div at bounding box center [545, 310] width 5 height 15
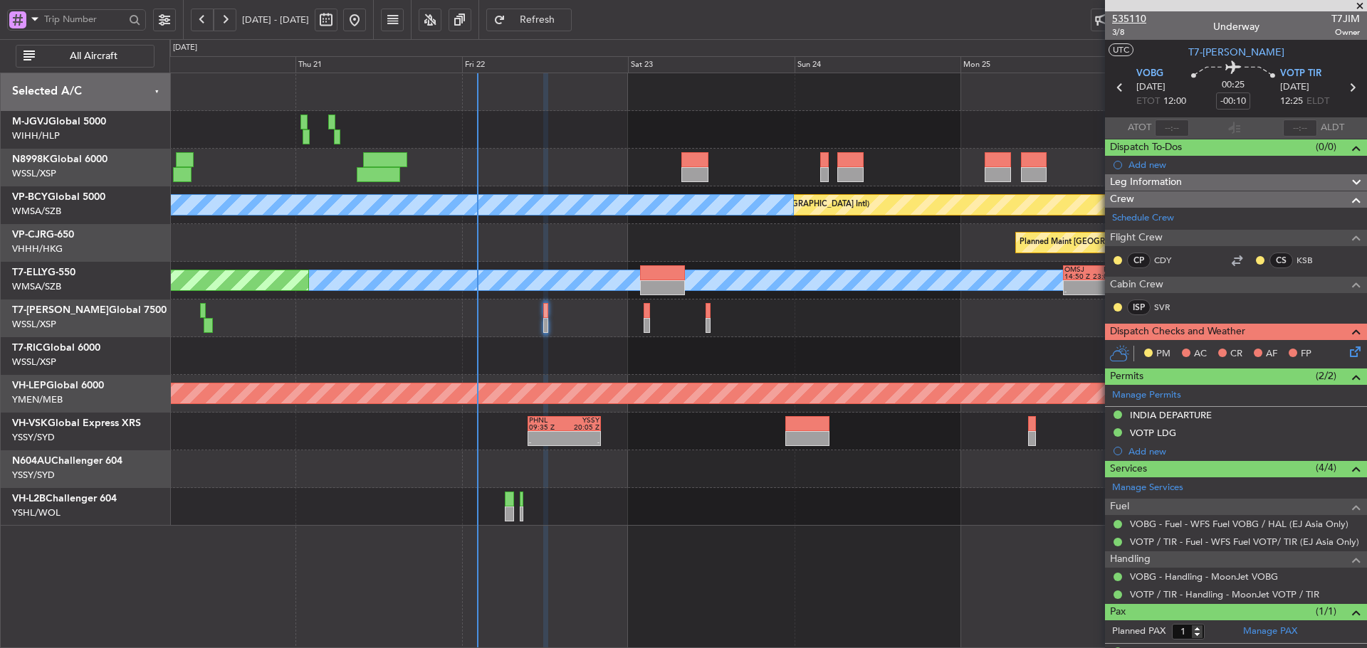
click at [1121, 25] on span "535110" at bounding box center [1129, 18] width 34 height 15
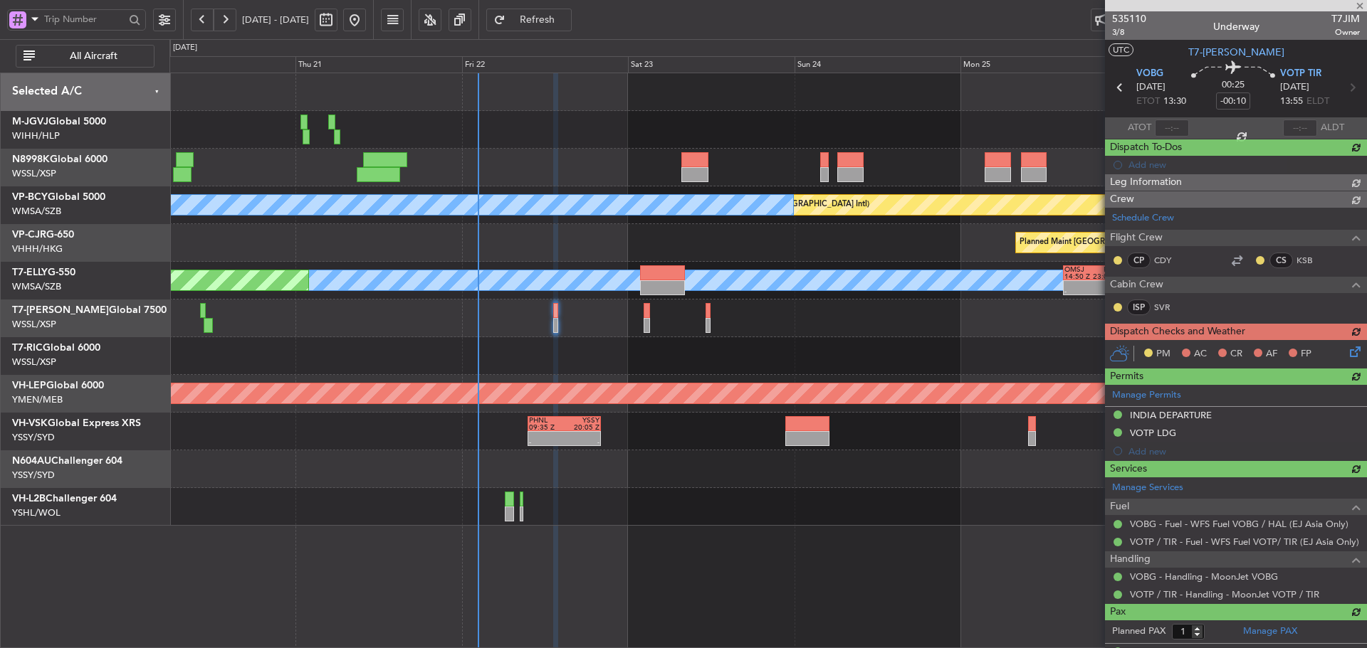
click at [567, 24] on span "Refresh" at bounding box center [537, 20] width 58 height 10
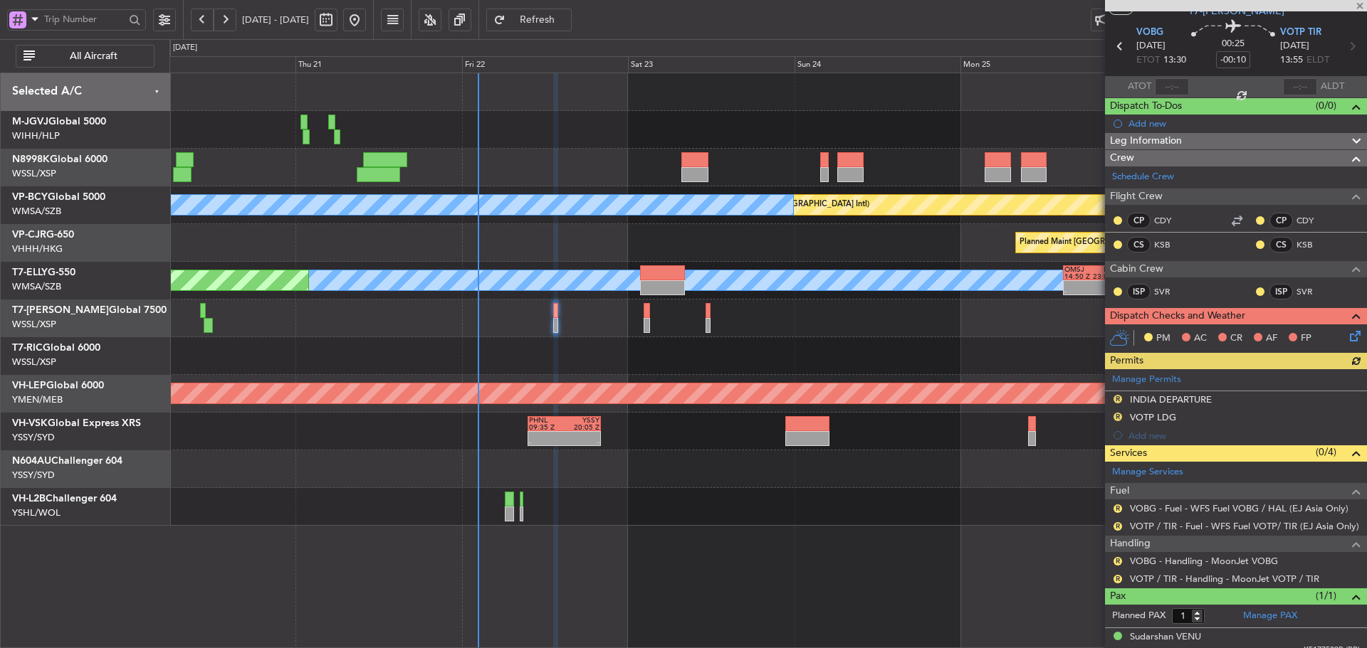
scroll to position [53, 0]
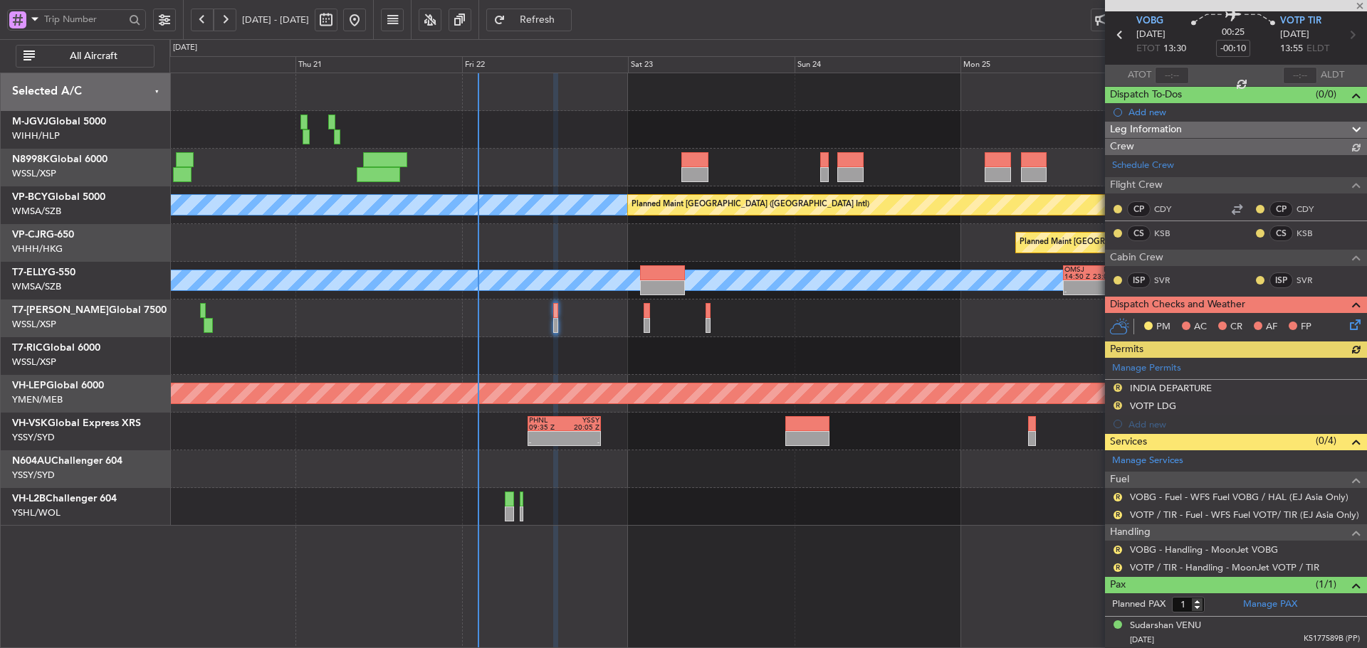
click at [1192, 568] on link "VOTP / TIR - Handling - MoonJet VOTP / TIR" at bounding box center [1224, 568] width 189 height 12
click at [1118, 494] on button "R" at bounding box center [1117, 497] width 9 height 9
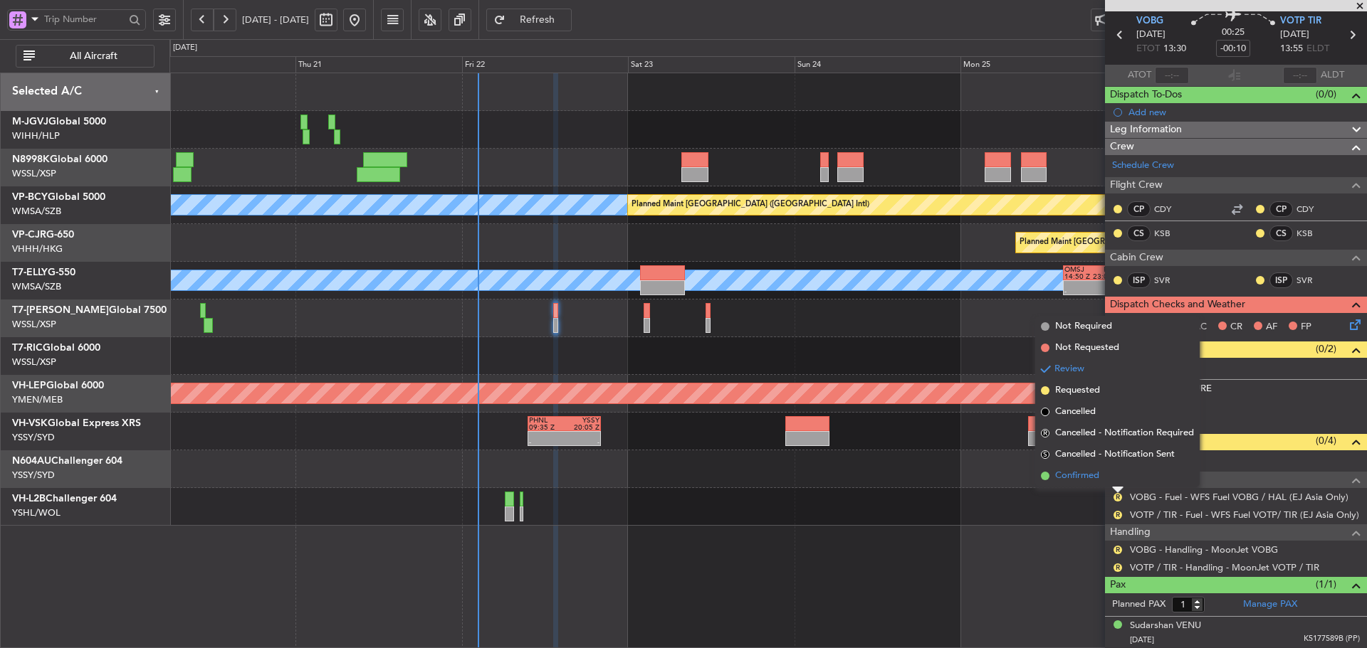
click at [1041, 474] on span at bounding box center [1045, 476] width 9 height 9
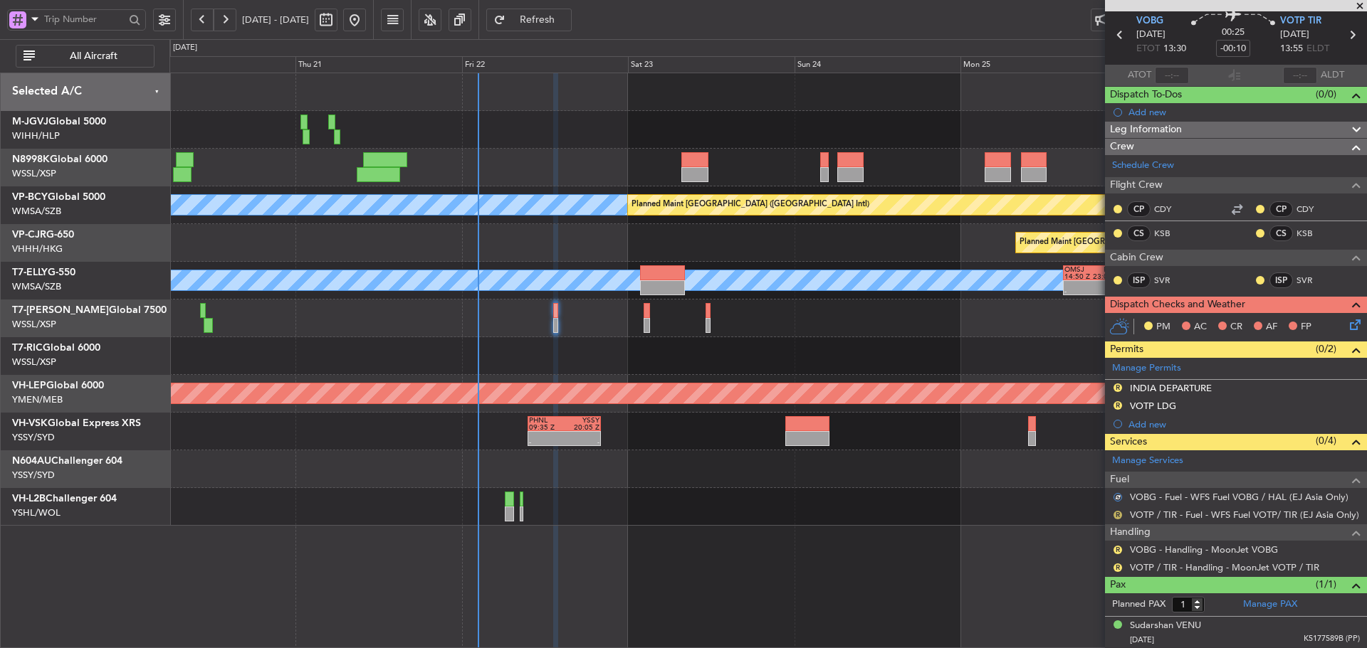
click at [1119, 516] on button "R" at bounding box center [1117, 515] width 9 height 9
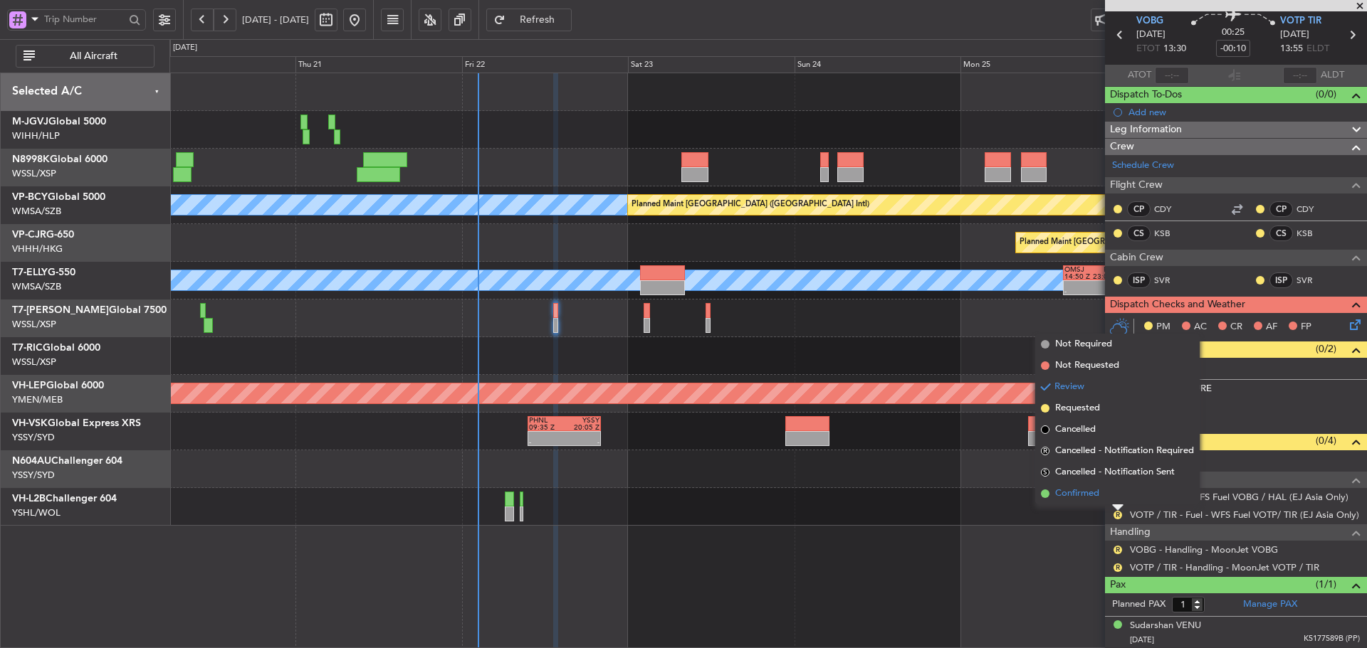
click at [1045, 492] on span at bounding box center [1045, 494] width 9 height 9
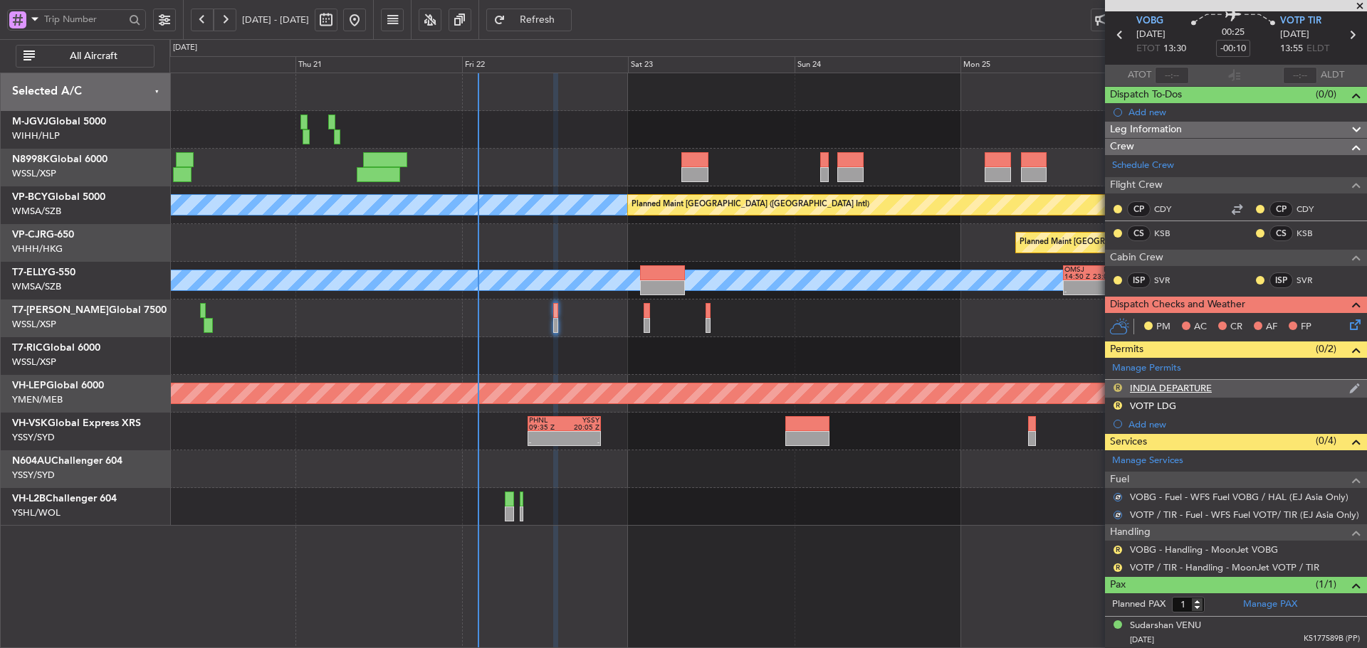
click at [1117, 388] on button "R" at bounding box center [1117, 388] width 9 height 9
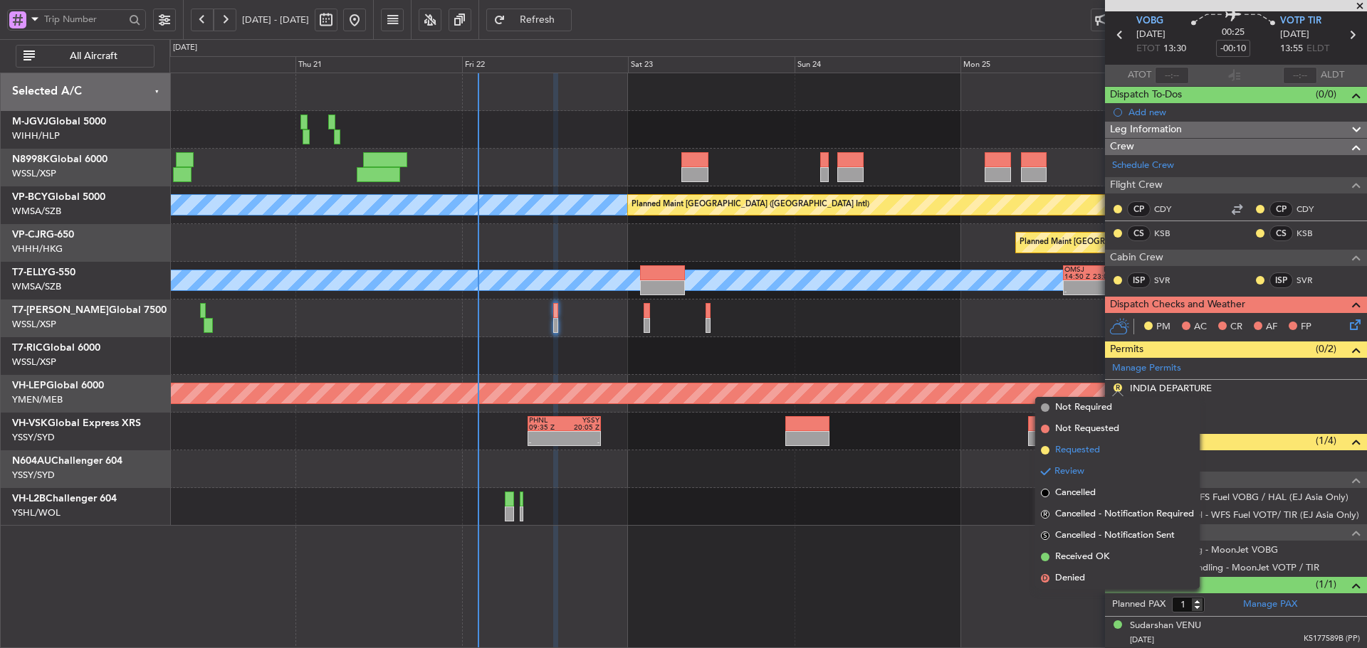
click at [1043, 450] on span at bounding box center [1045, 450] width 9 height 9
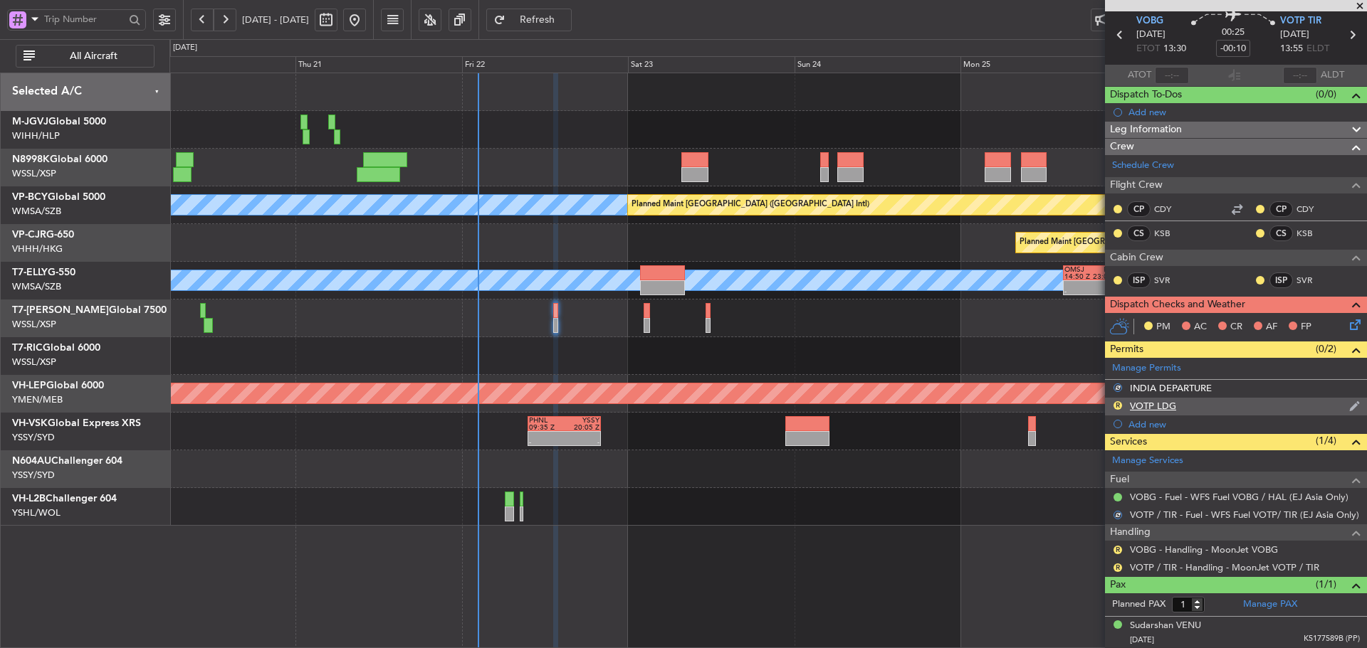
drag, startPoint x: 1118, startPoint y: 403, endPoint x: 1109, endPoint y: 403, distance: 9.3
click at [1117, 403] on button "R" at bounding box center [1117, 405] width 9 height 9
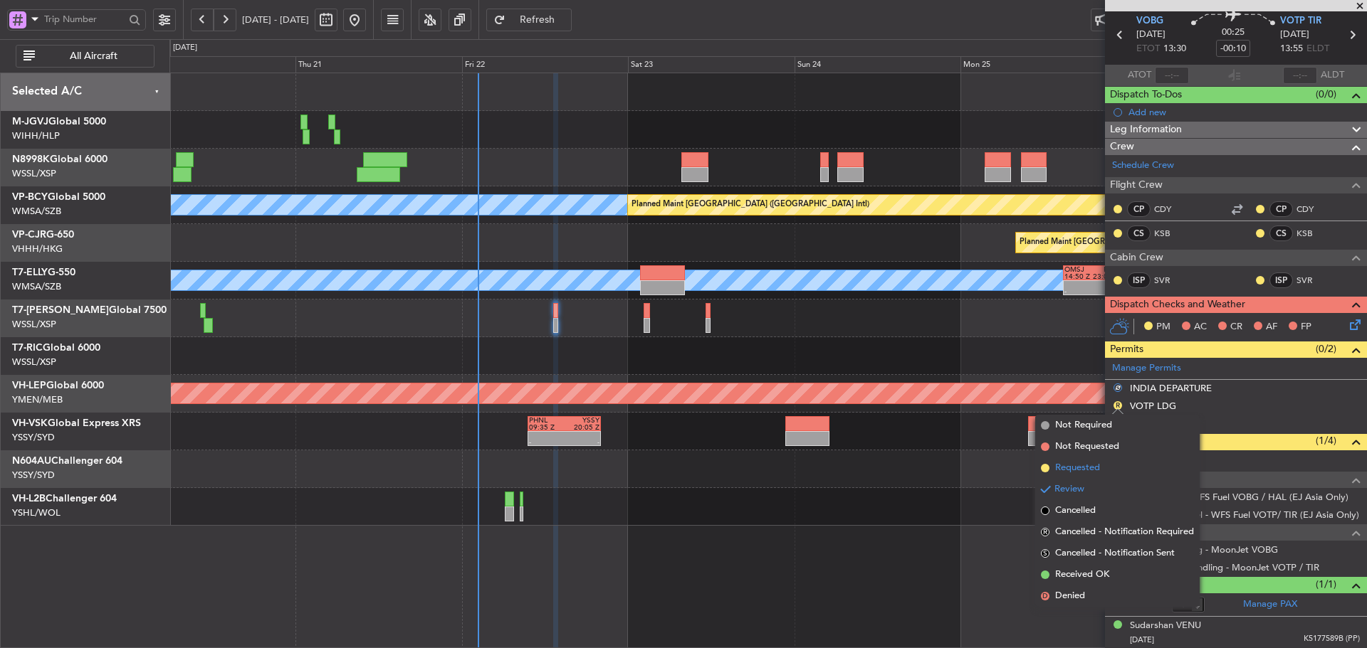
click at [1045, 470] on span at bounding box center [1045, 468] width 9 height 9
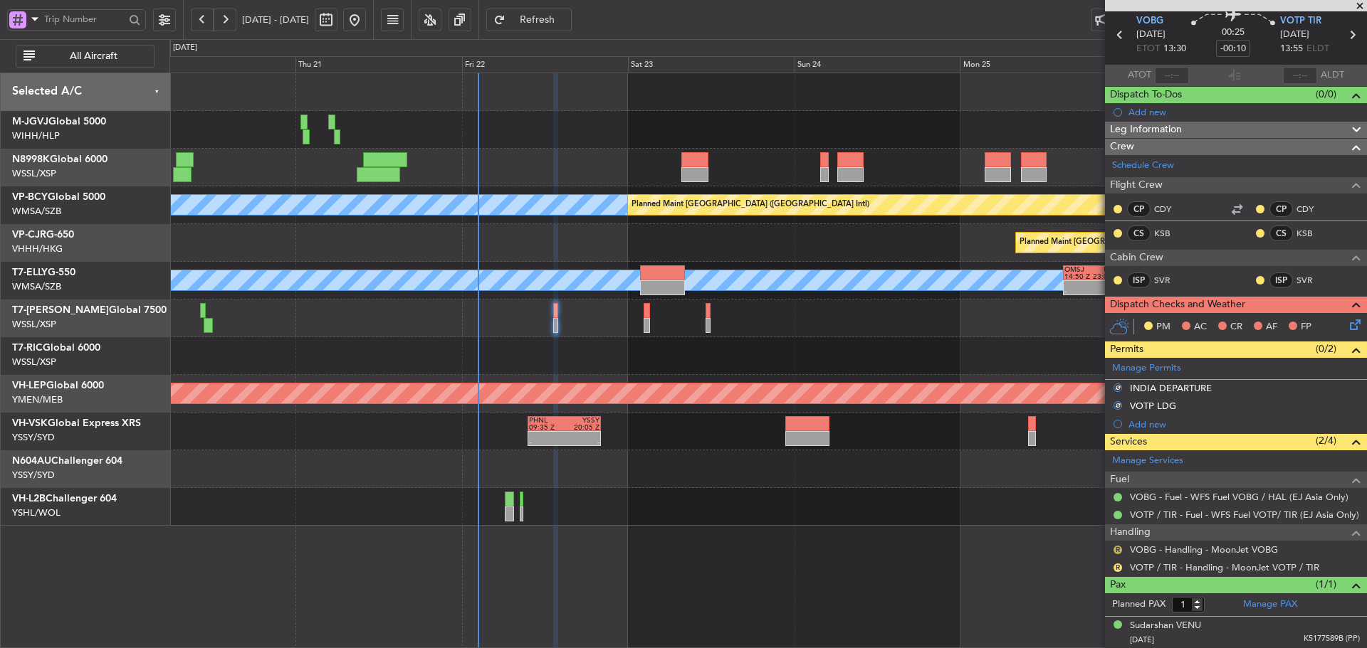
click at [1120, 551] on button "R" at bounding box center [1117, 550] width 9 height 9
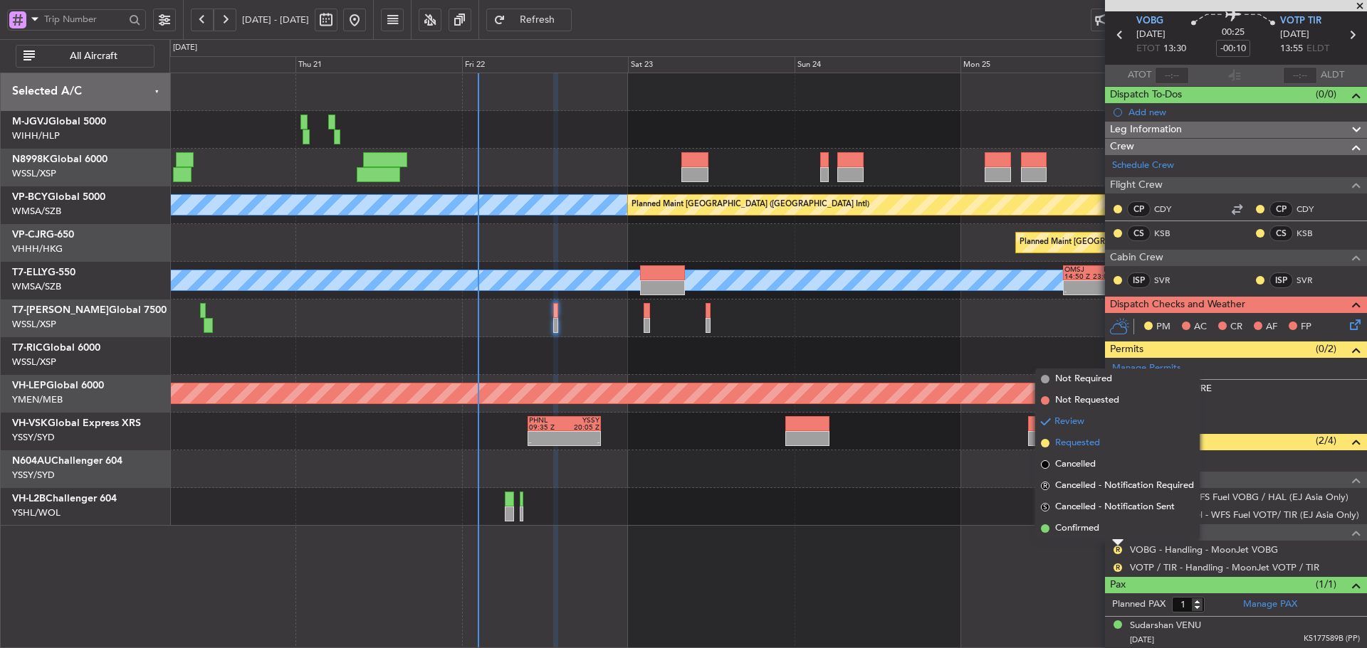
click at [1045, 441] on span at bounding box center [1045, 443] width 9 height 9
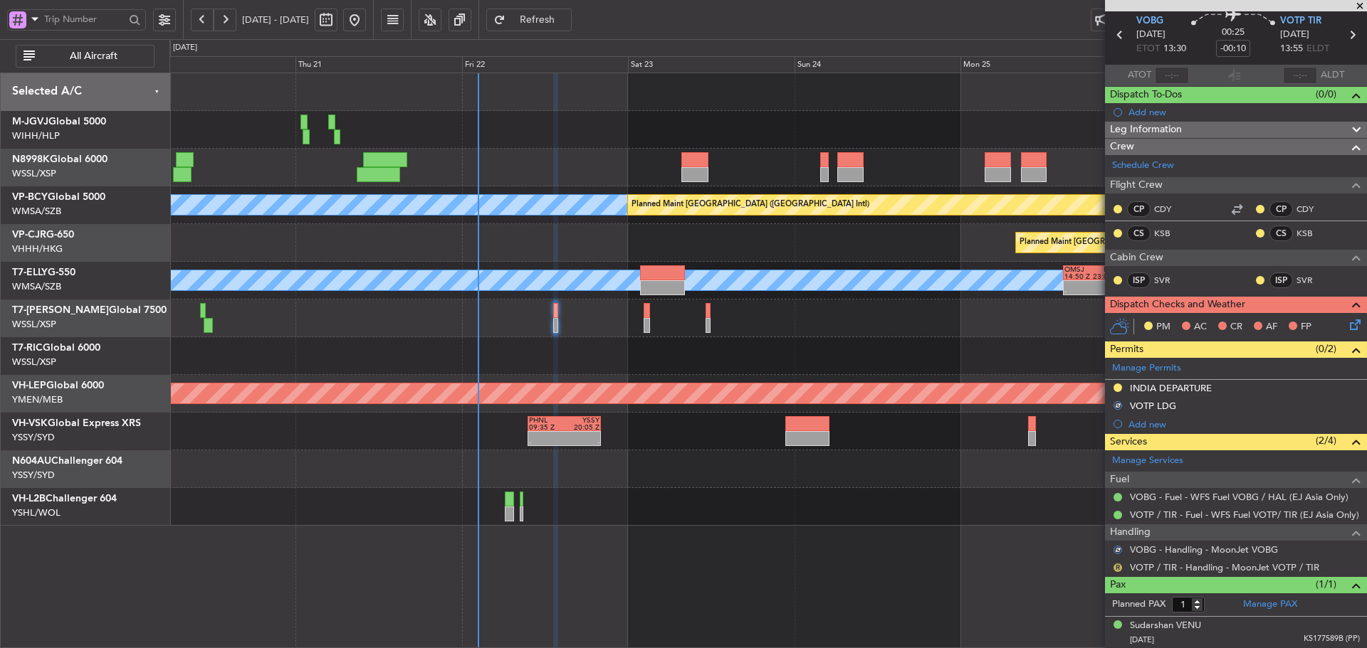
click at [1117, 570] on button "R" at bounding box center [1117, 568] width 9 height 9
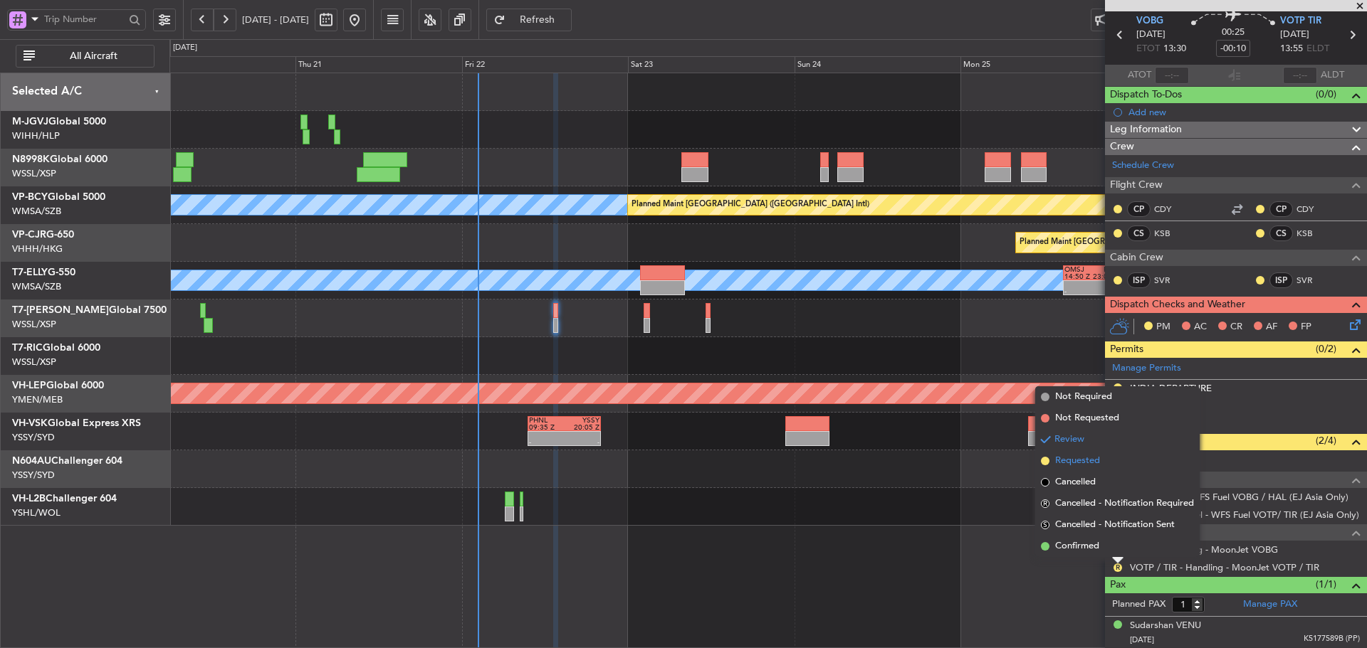
click at [1043, 460] on span at bounding box center [1045, 461] width 9 height 9
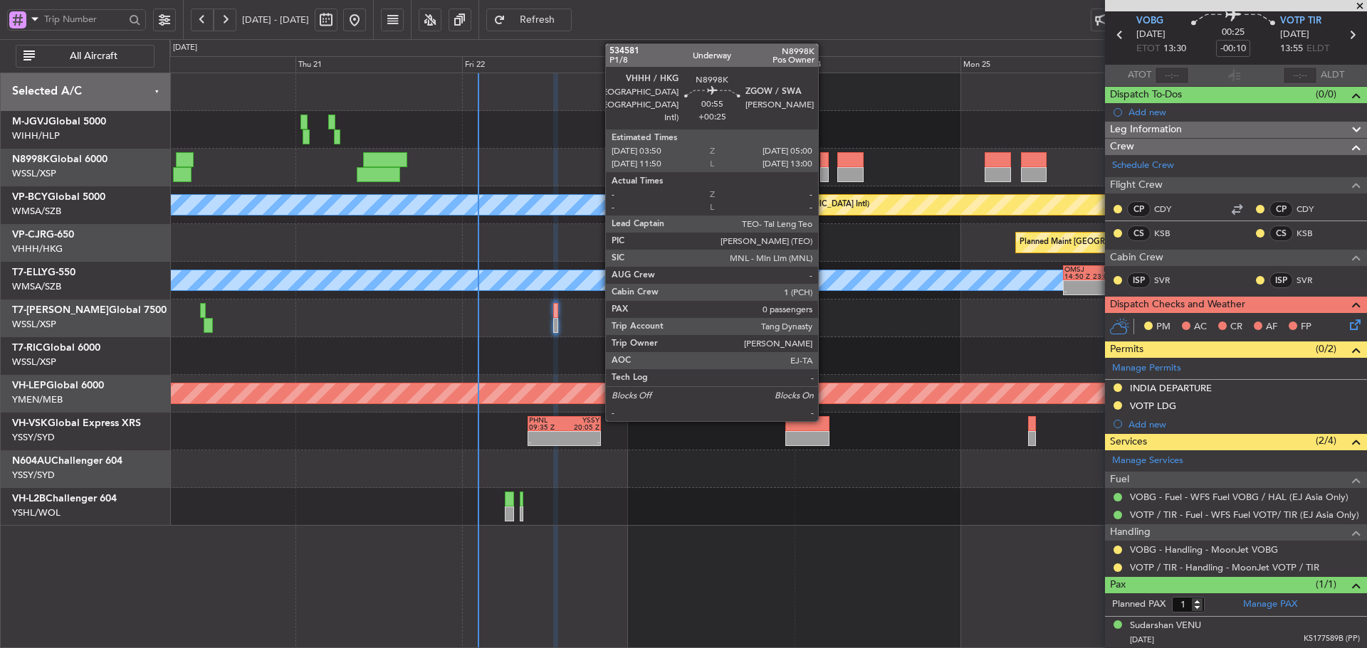
click at [824, 162] on div at bounding box center [824, 159] width 9 height 15
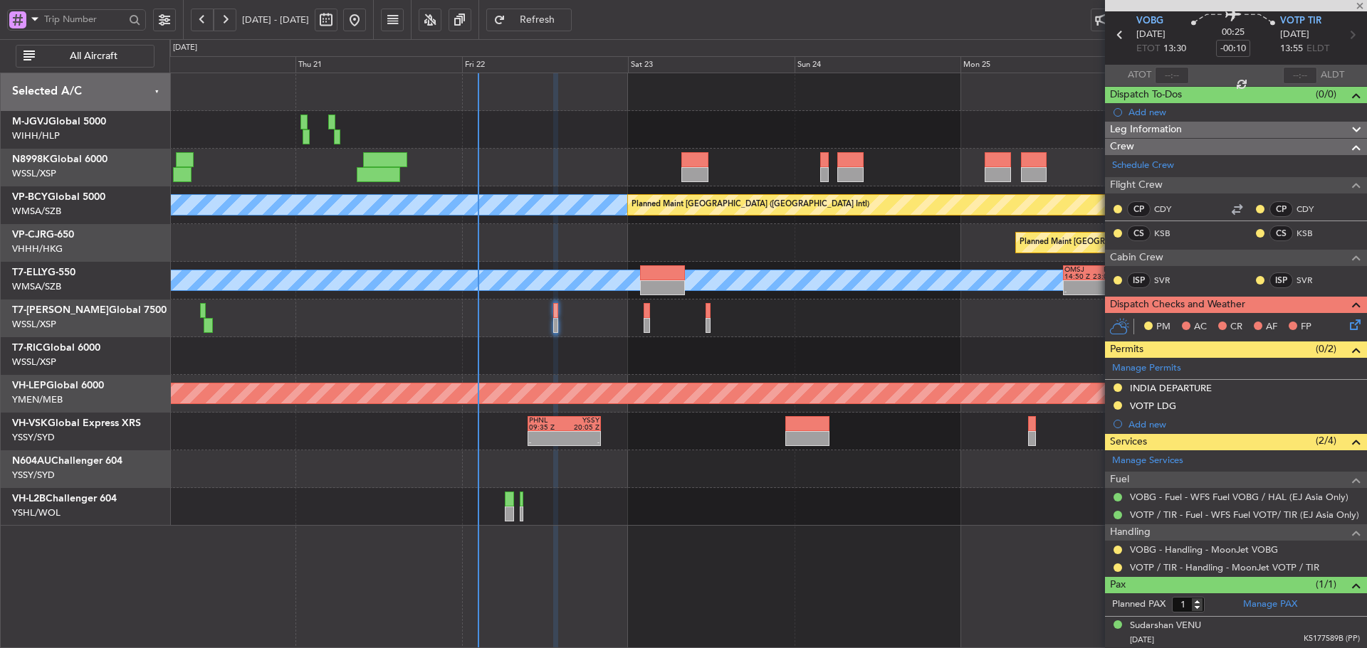
type input "+00:25"
type input "0"
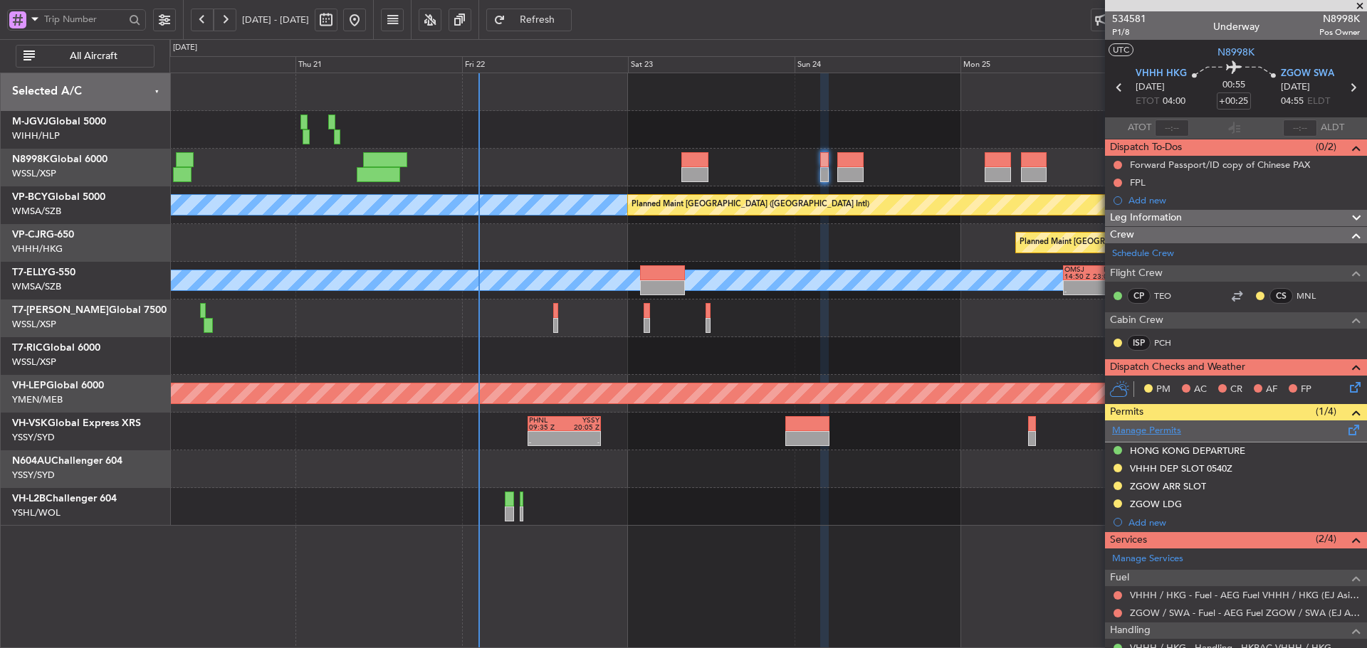
click at [1151, 429] on link "Manage Permits" at bounding box center [1146, 431] width 69 height 14
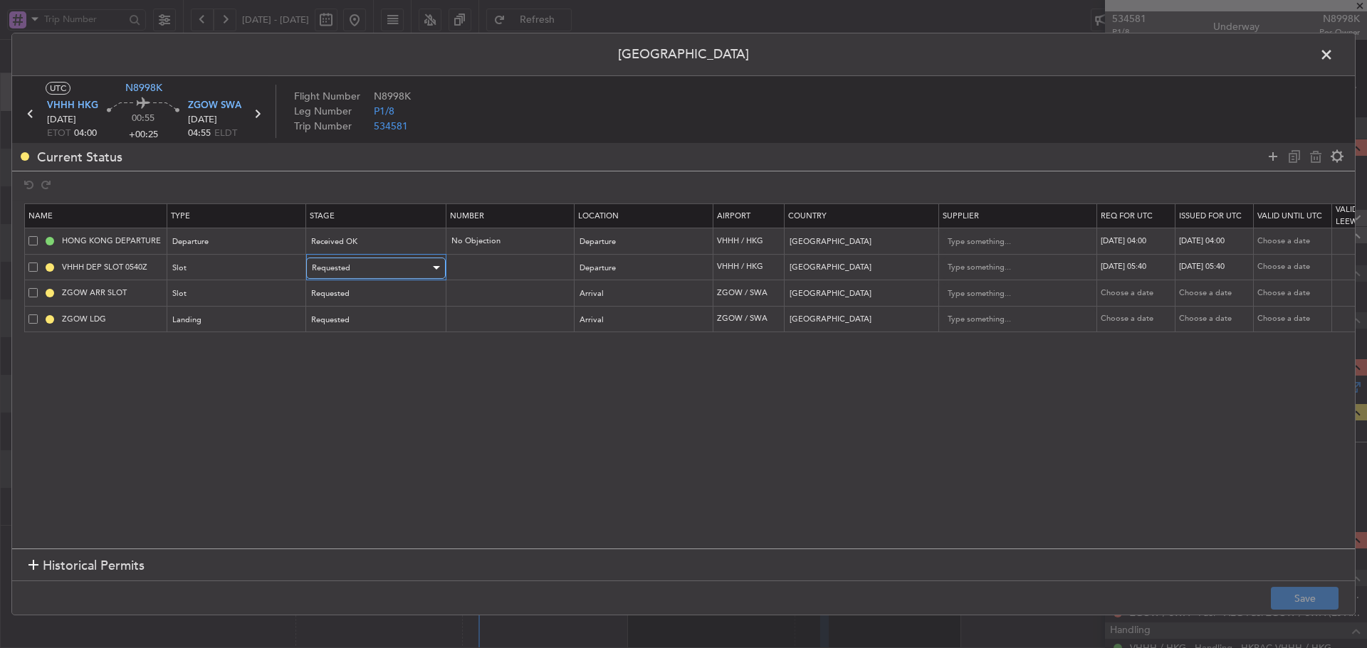
click at [369, 270] on div "Requested" at bounding box center [371, 268] width 118 height 21
drag, startPoint x: 352, startPoint y: 386, endPoint x: 505, endPoint y: 350, distance: 156.6
click at [352, 386] on span "Received OK" at bounding box center [375, 383] width 127 height 21
click at [1126, 266] on div "24/08/2025 05:40" at bounding box center [1136, 267] width 74 height 12
select select "8"
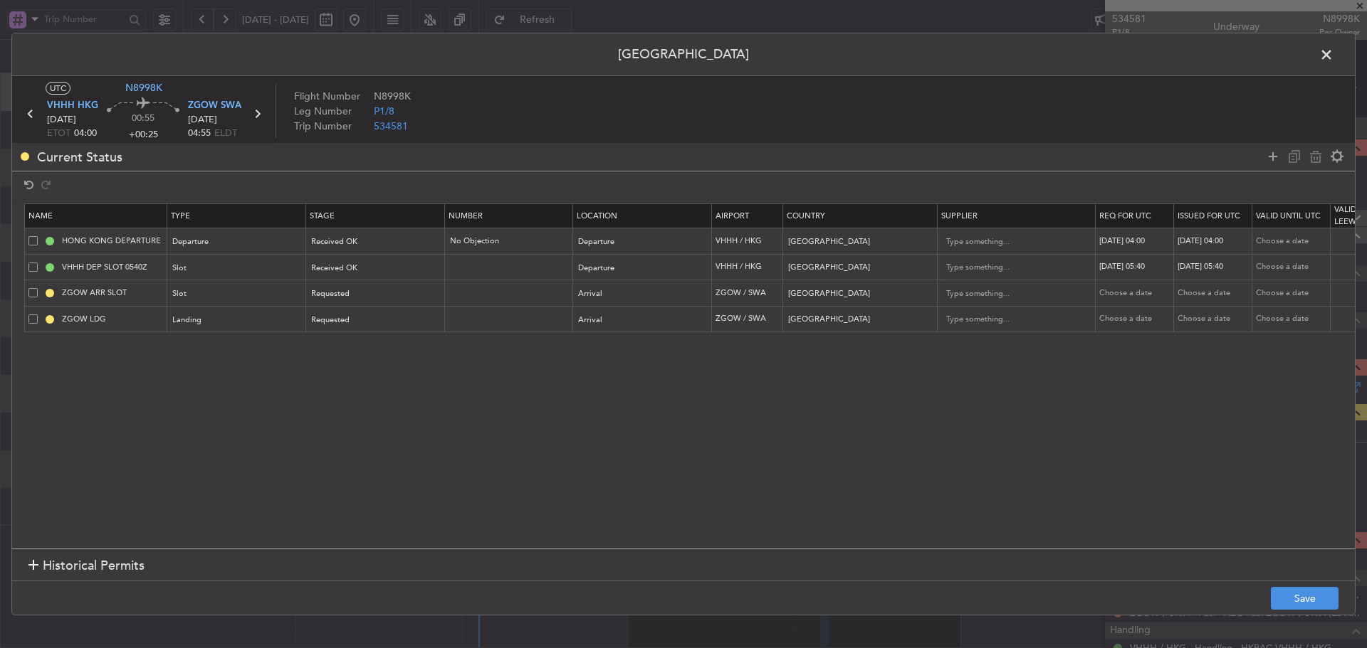
select select "2025"
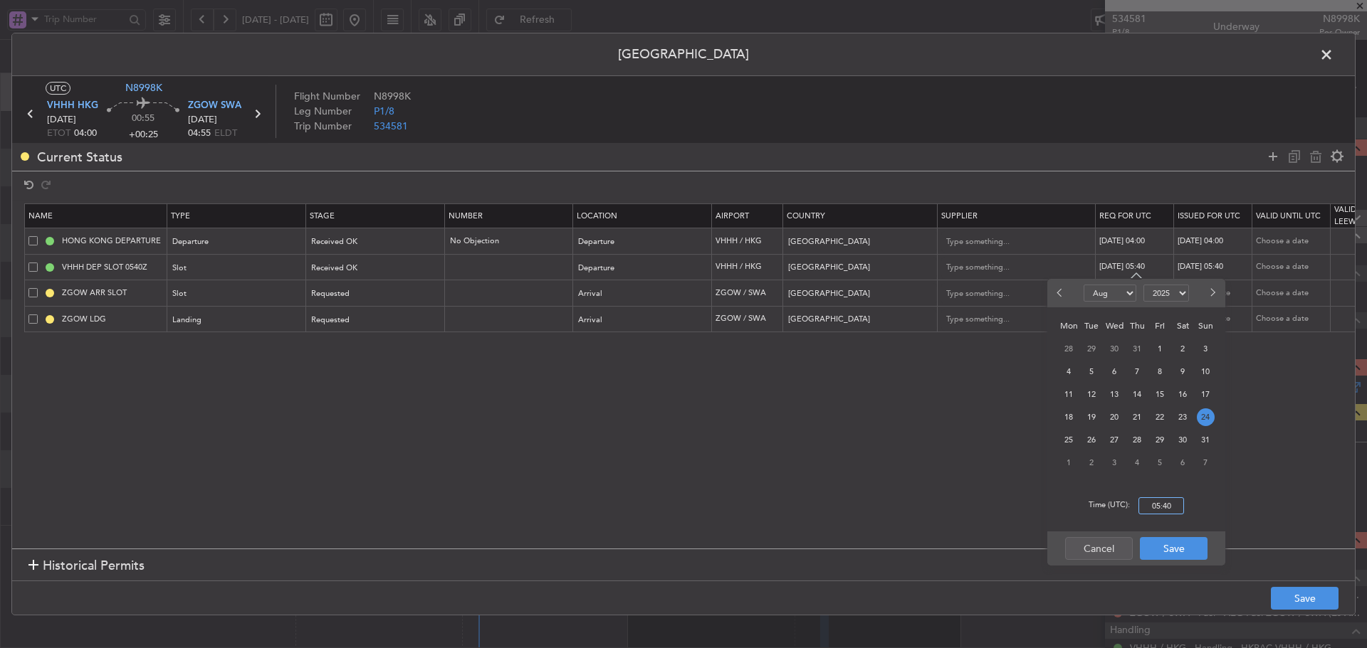
click at [1164, 503] on input "05:40" at bounding box center [1161, 505] width 46 height 17
type input "04:00"
click at [1176, 552] on button "Save" at bounding box center [1173, 548] width 68 height 23
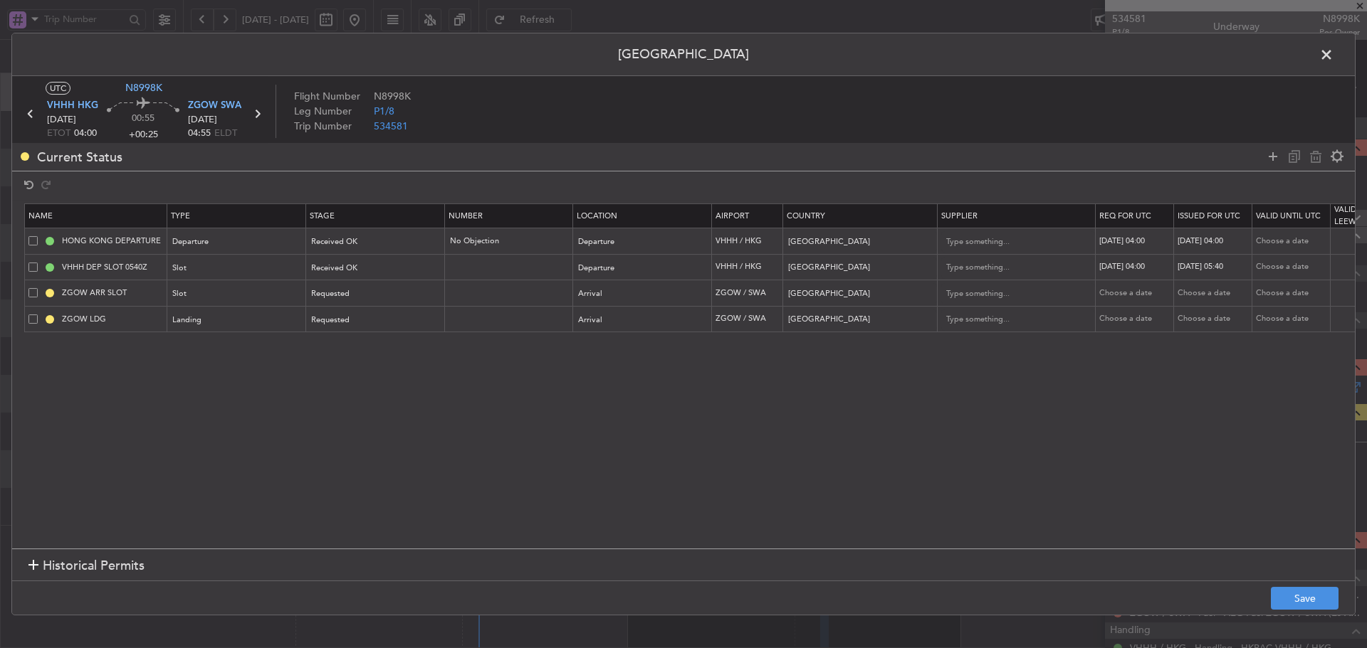
click at [1204, 263] on div "24/08/2025 05:40" at bounding box center [1214, 267] width 74 height 12
select select "8"
select select "2025"
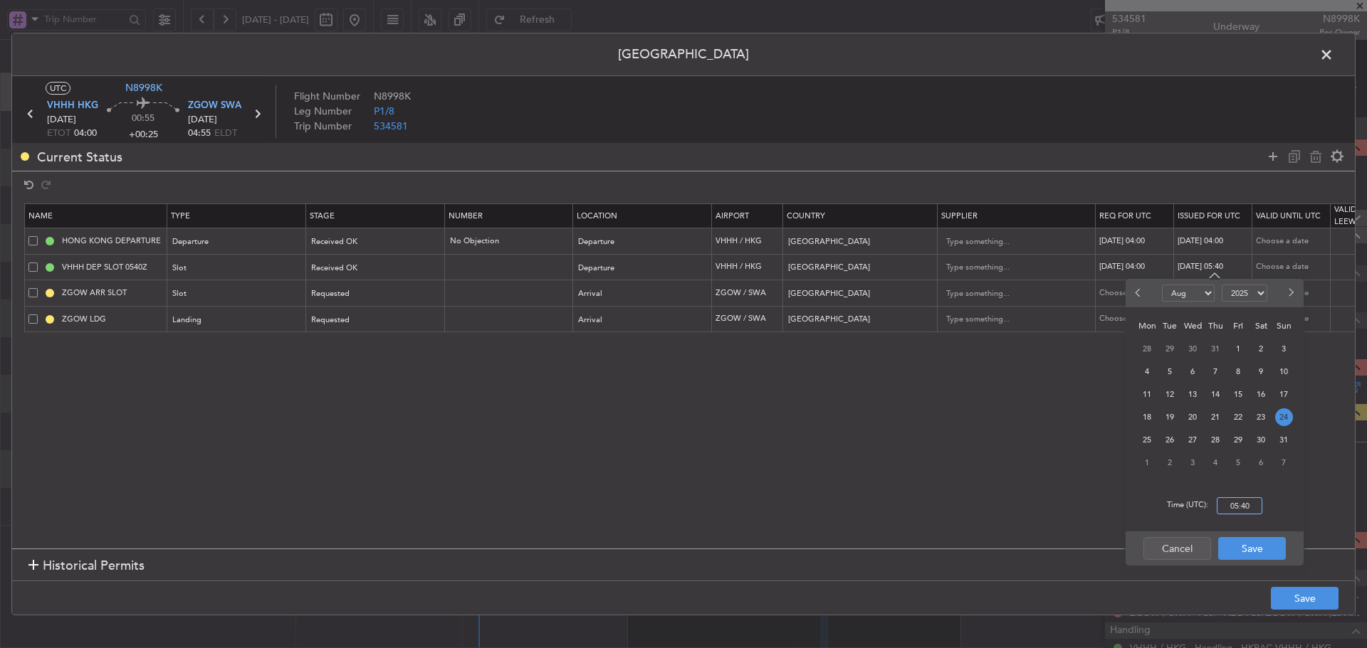
click at [1235, 502] on input "05:40" at bounding box center [1239, 505] width 46 height 17
type input "04:00"
click at [1259, 546] on button "Save" at bounding box center [1252, 548] width 68 height 23
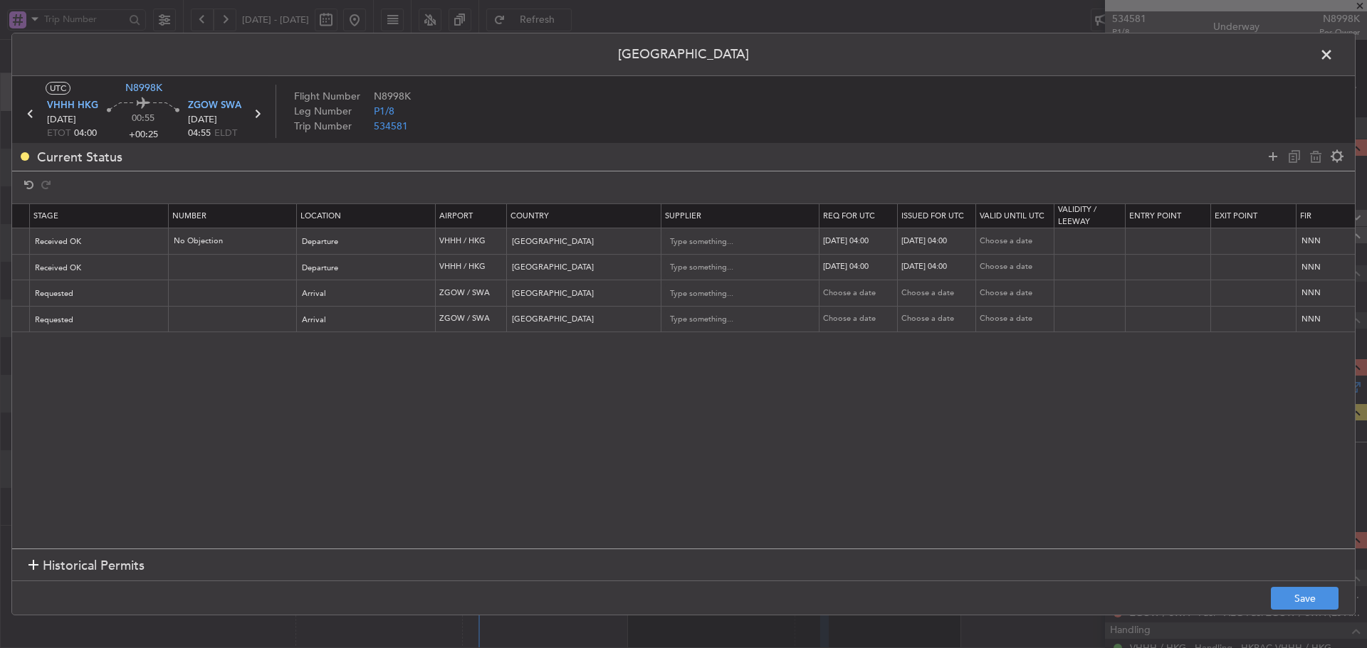
scroll to position [0, 486]
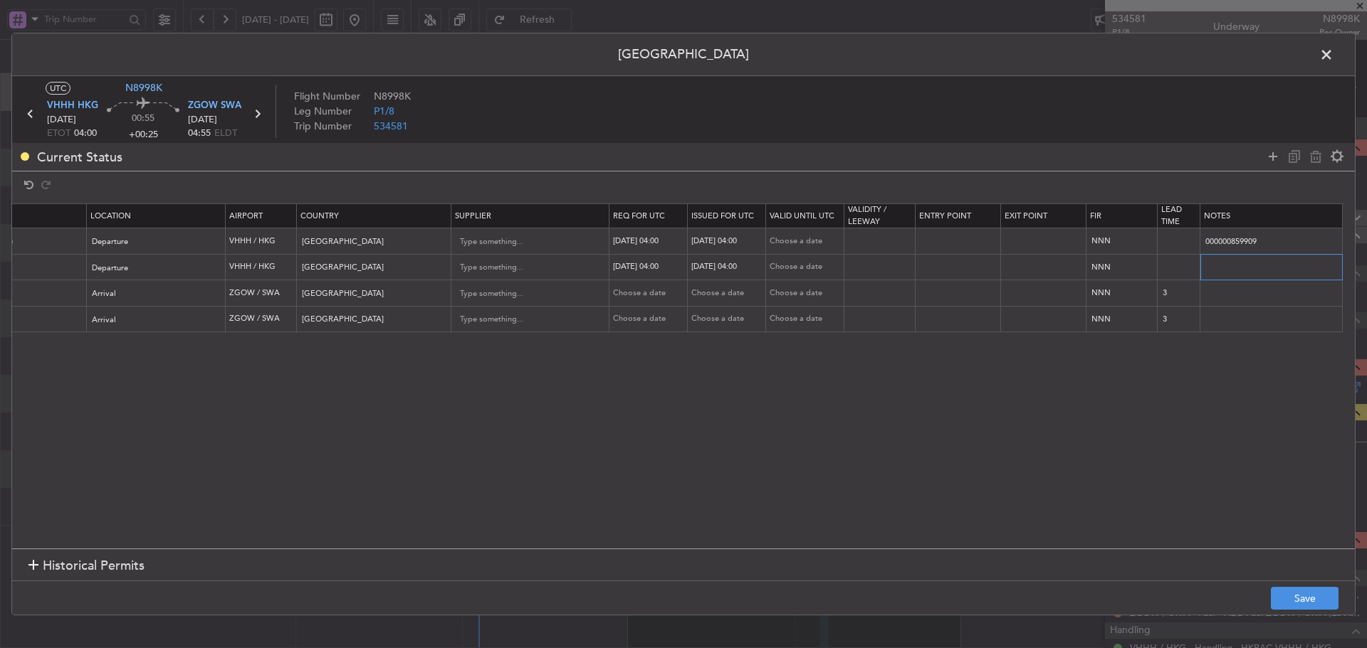
drag, startPoint x: 1203, startPoint y: 265, endPoint x: 1375, endPoint y: 273, distance: 172.4
click at [1366, 273] on html "20 Aug 2025 - 27 Aug 2025 Refresh Quick Links All Aircraft MEL Kuala Lumpur (Su…" at bounding box center [683, 324] width 1367 height 648
paste input "K N8998K 24AUG 013GLEX 0400ZGOW D / RE.N8998K IDD.VHHHDGN8127000"
drag, startPoint x: 1239, startPoint y: 269, endPoint x: 1186, endPoint y: 347, distance: 94.8
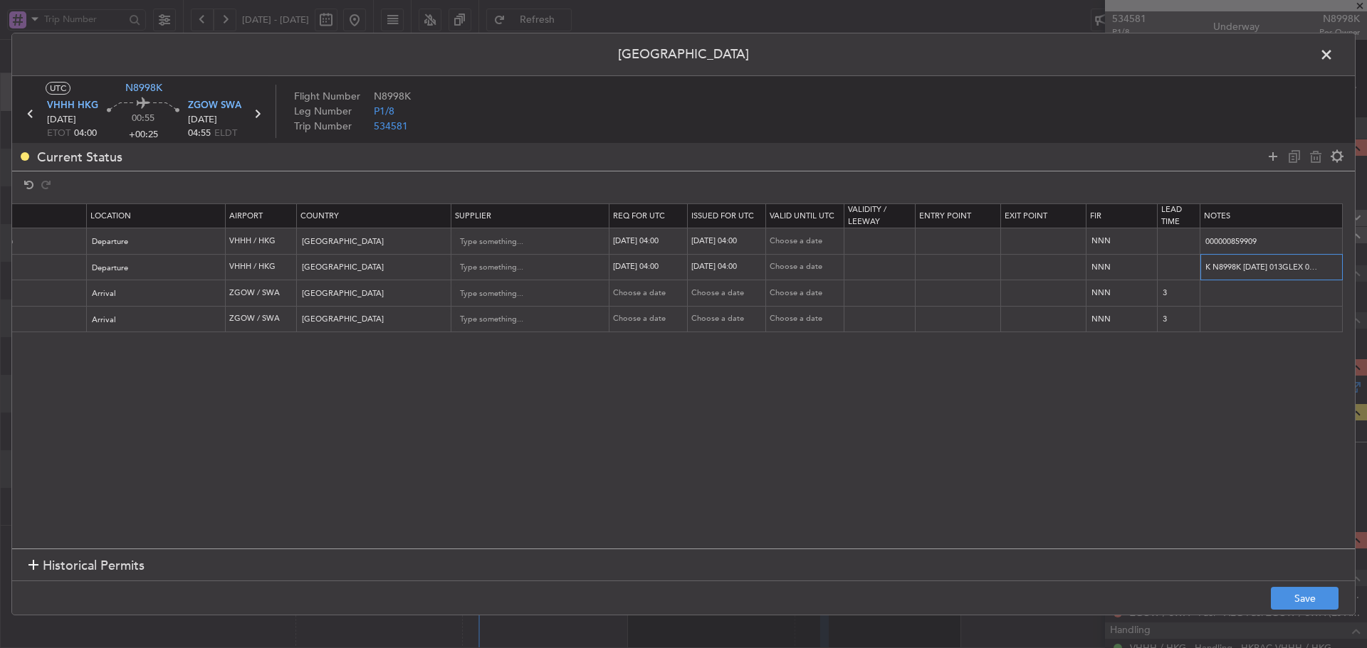
click at [1152, 271] on tr "VHHH DEP SLOT 0540Z Slot Received OK Departure VHHH / HKG Hong Kong 24/08/2025 …" at bounding box center [447, 267] width 1816 height 26
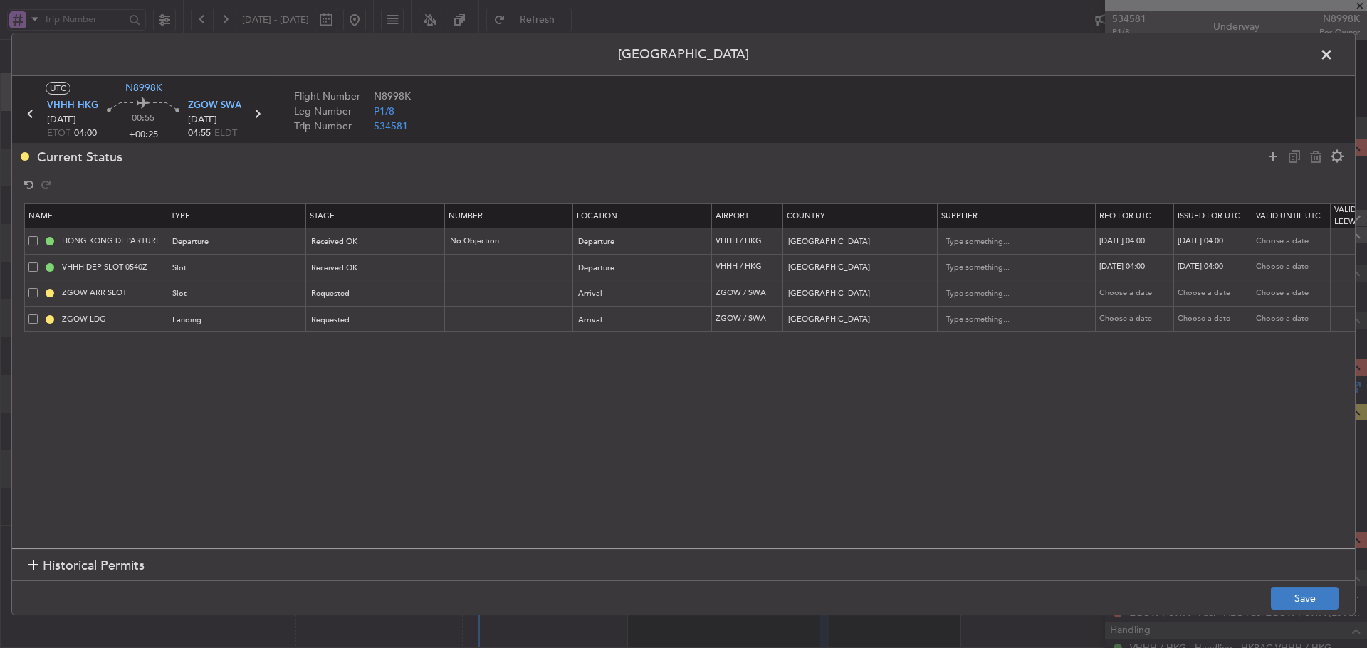
type input "K N8998K 24AUG 013GLEX 0400ZGOW D / RE.N8998K IDD.VHHHDGN8127000"
click at [1302, 596] on button "Save" at bounding box center [1304, 598] width 68 height 23
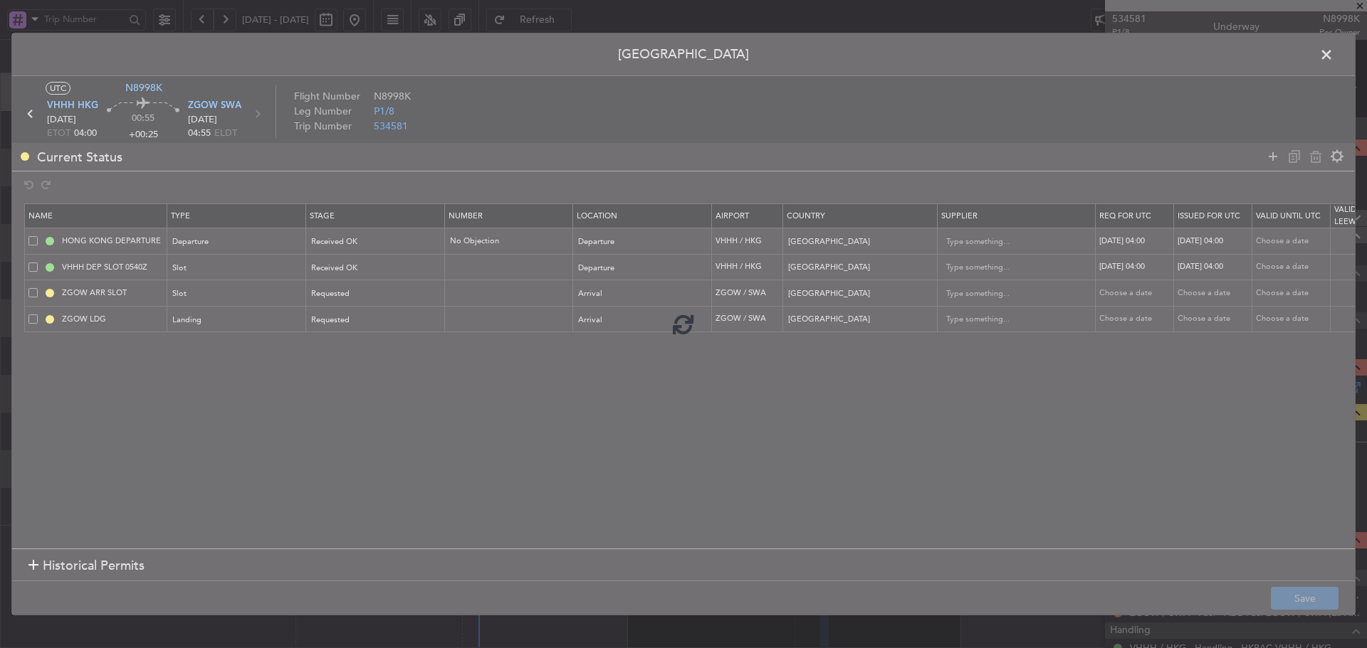
type input "VHHH DEP SLOT 0400Z"
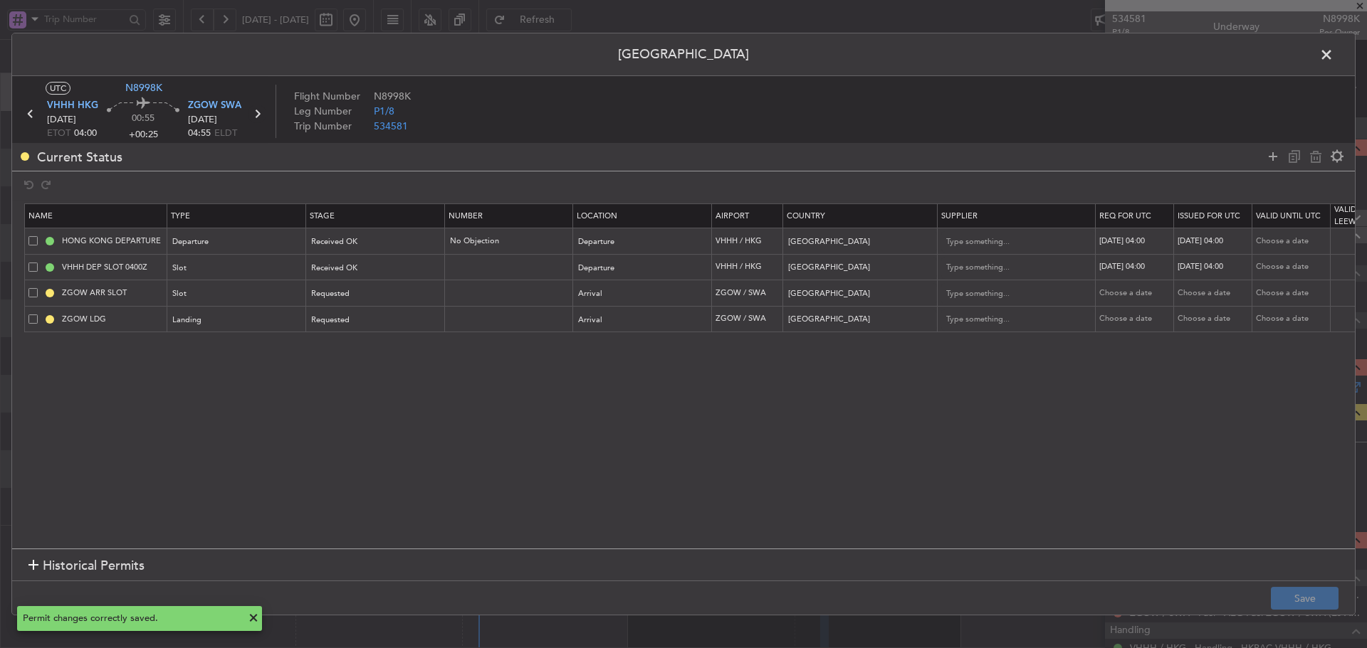
click at [259, 116] on icon at bounding box center [257, 114] width 19 height 19
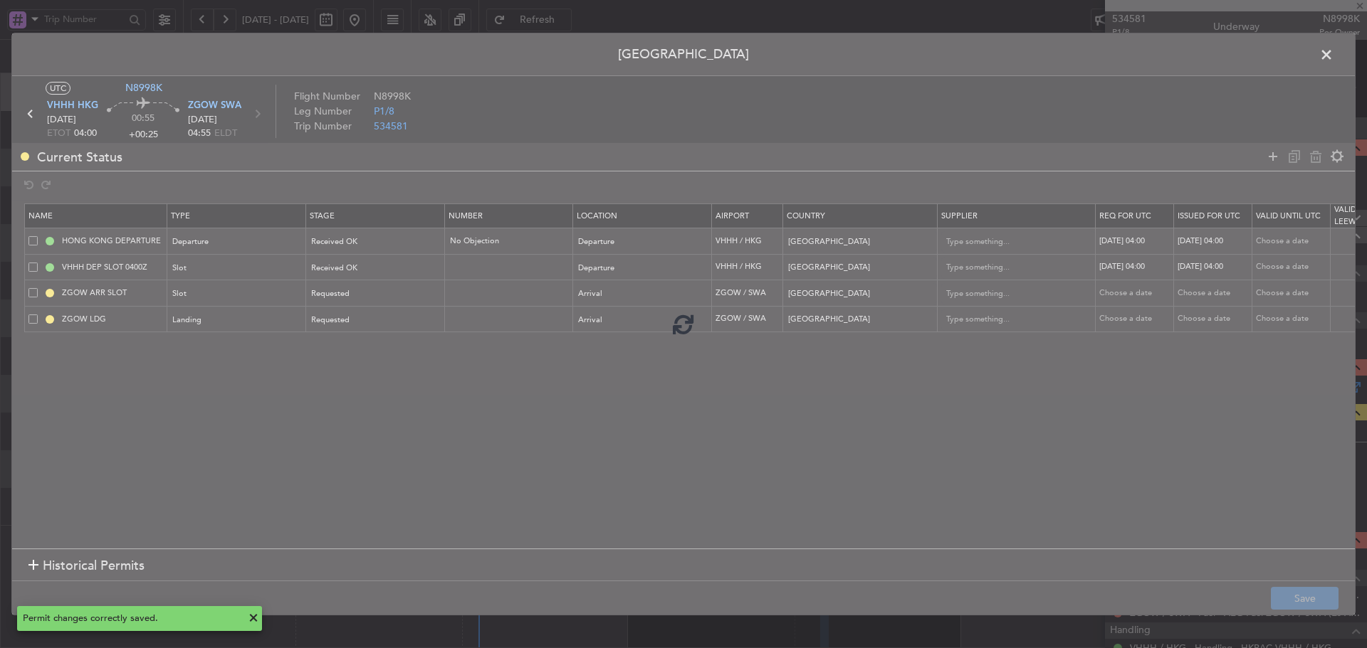
type input "+00:05"
type input "2"
type input "+00:05"
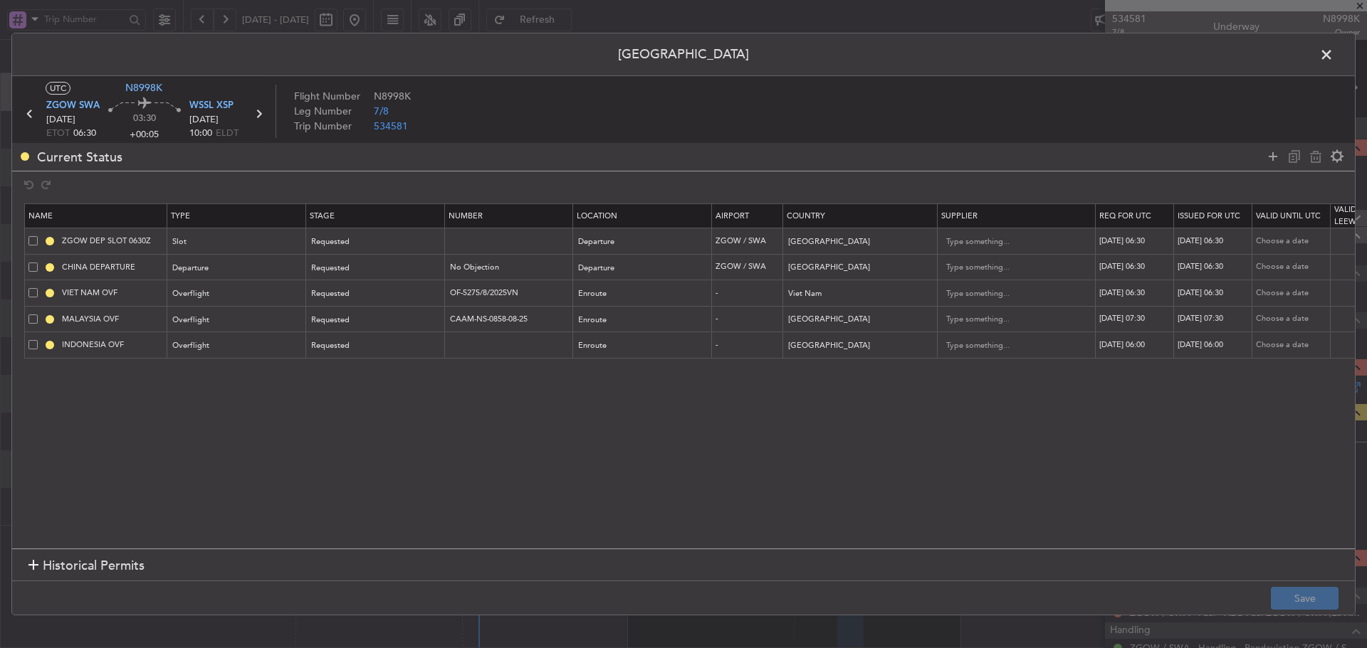
click at [30, 114] on icon at bounding box center [30, 114] width 19 height 19
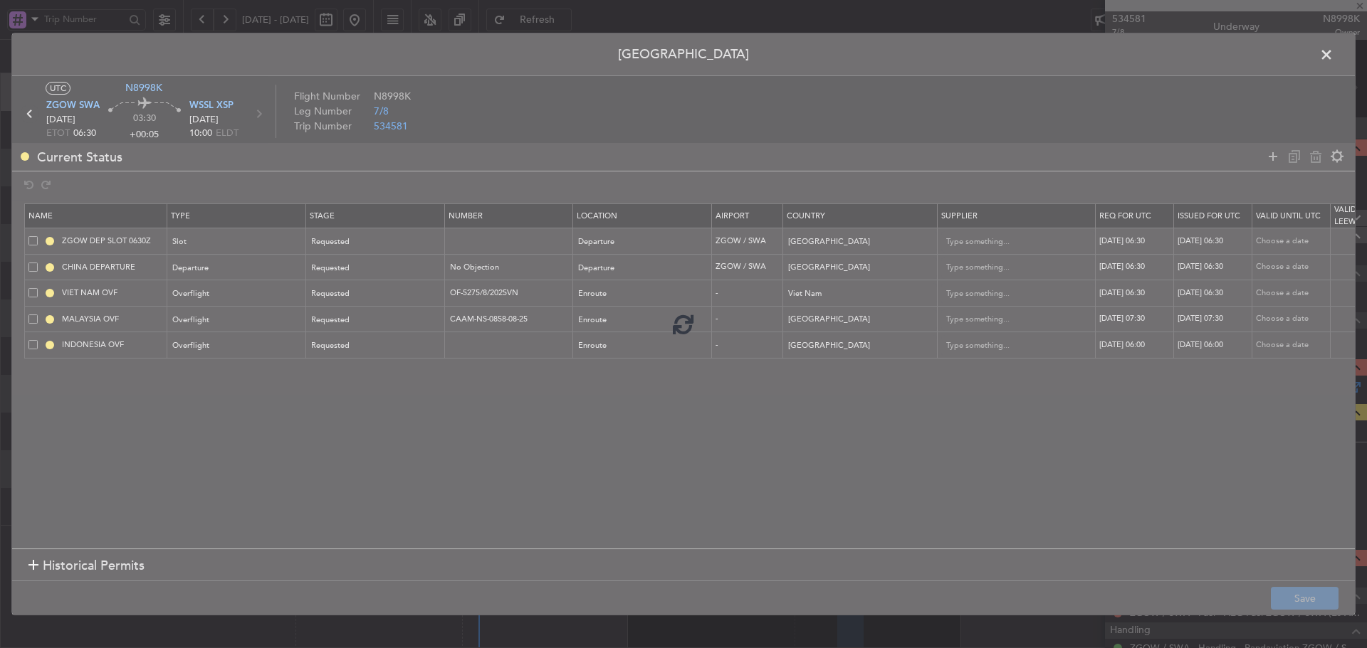
type input "+00:25"
type input "0"
type input "+00:25"
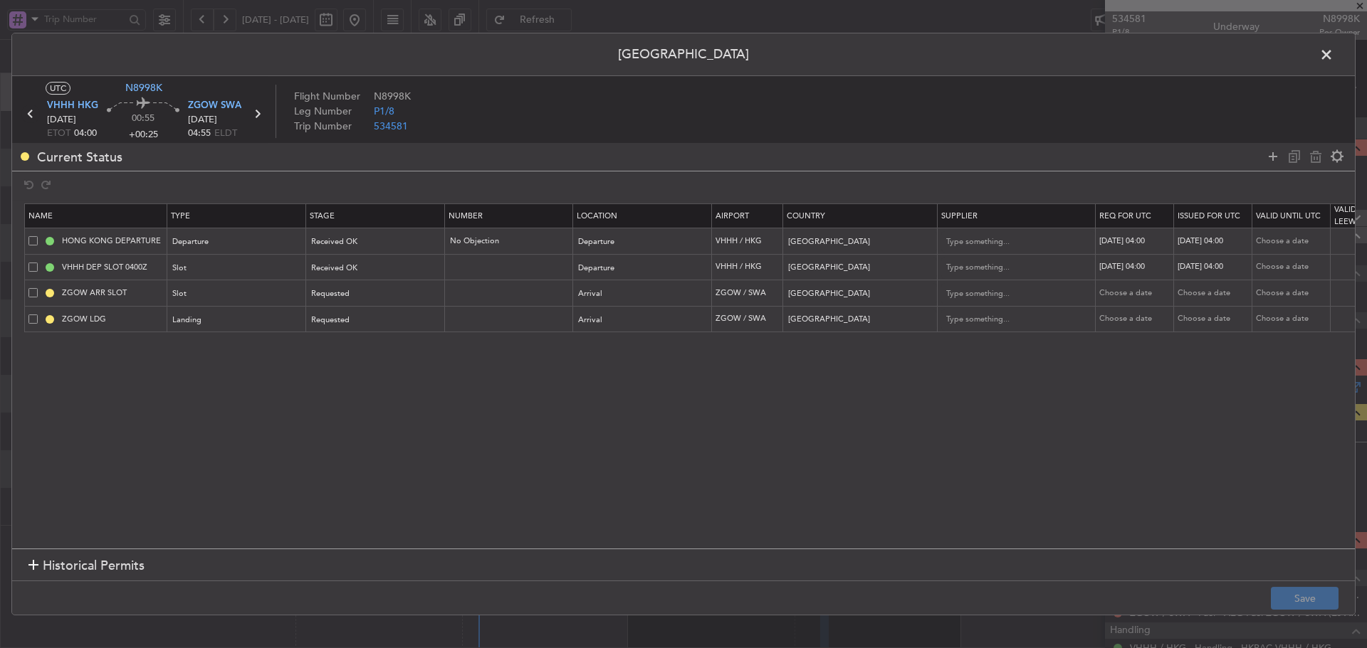
click at [30, 114] on icon at bounding box center [30, 114] width 19 height 19
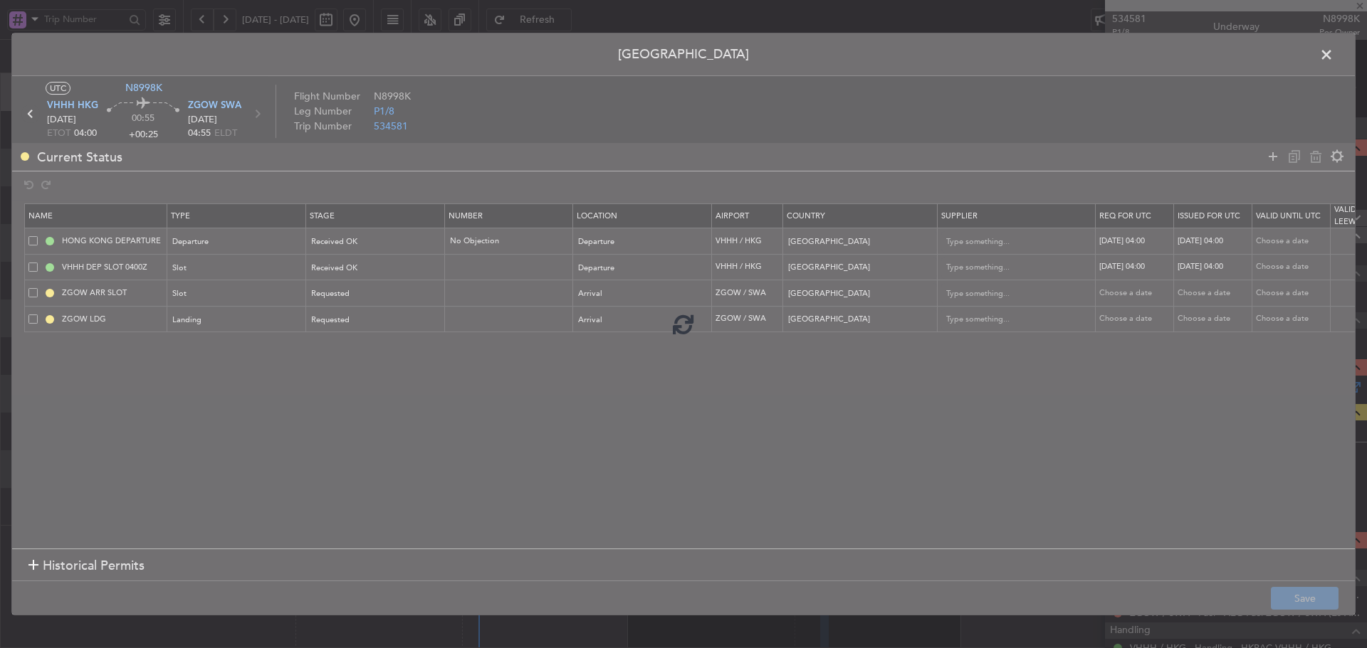
type input "2"
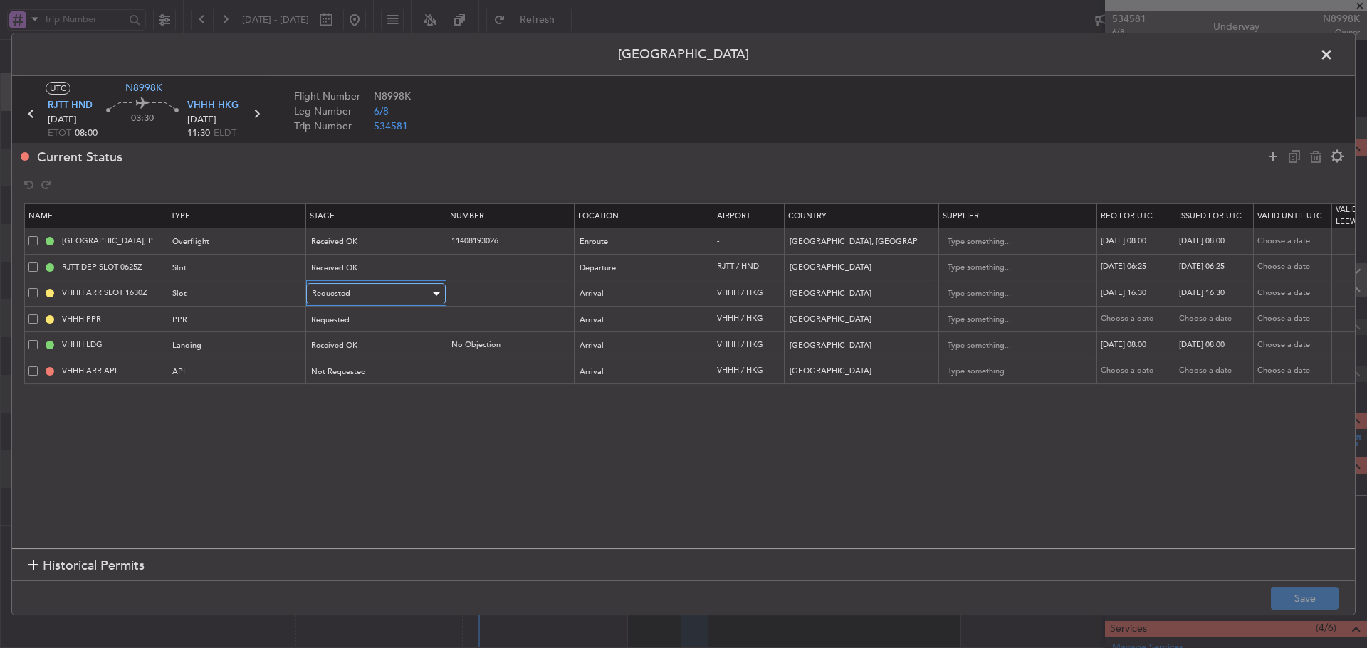
click at [320, 293] on span "Requested" at bounding box center [331, 293] width 38 height 11
click at [343, 409] on span "Received OK" at bounding box center [375, 409] width 127 height 21
click at [1144, 290] on div "23/08/2025 16:30" at bounding box center [1136, 294] width 74 height 12
select select "8"
select select "2025"
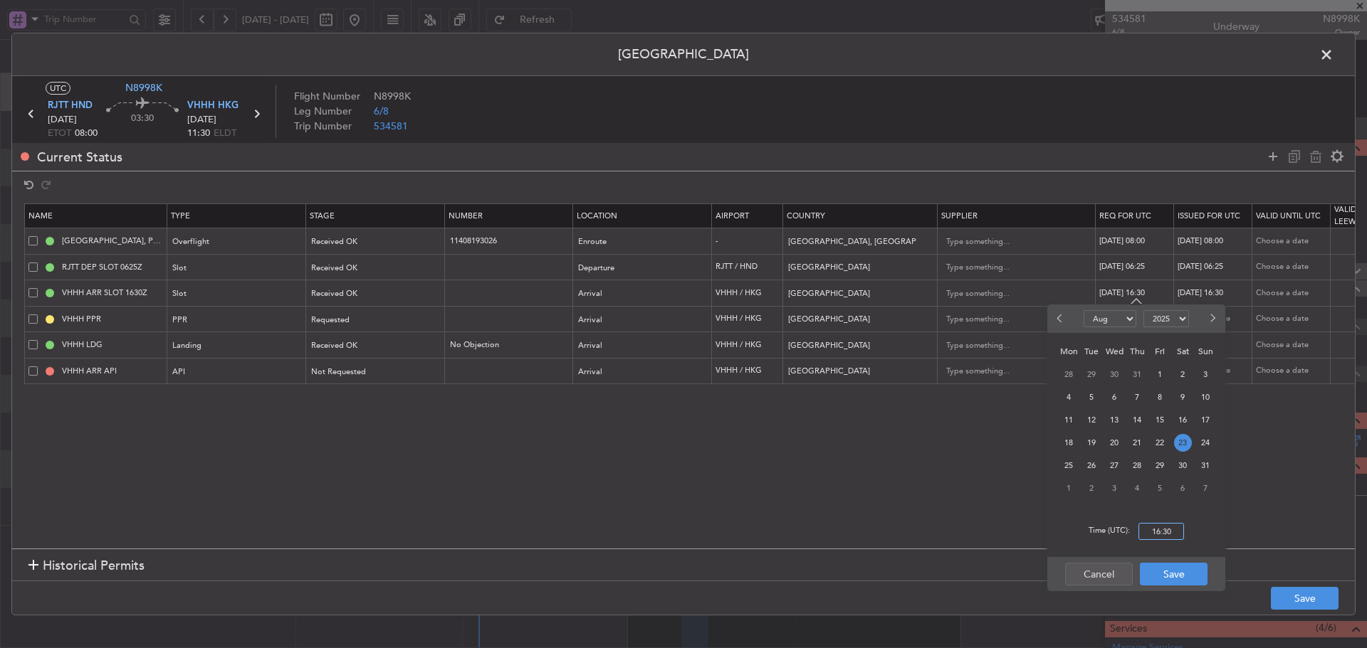
click at [1149, 535] on input "16:30" at bounding box center [1161, 531] width 46 height 17
type input "11:30"
click at [1169, 573] on button "Save" at bounding box center [1173, 574] width 68 height 23
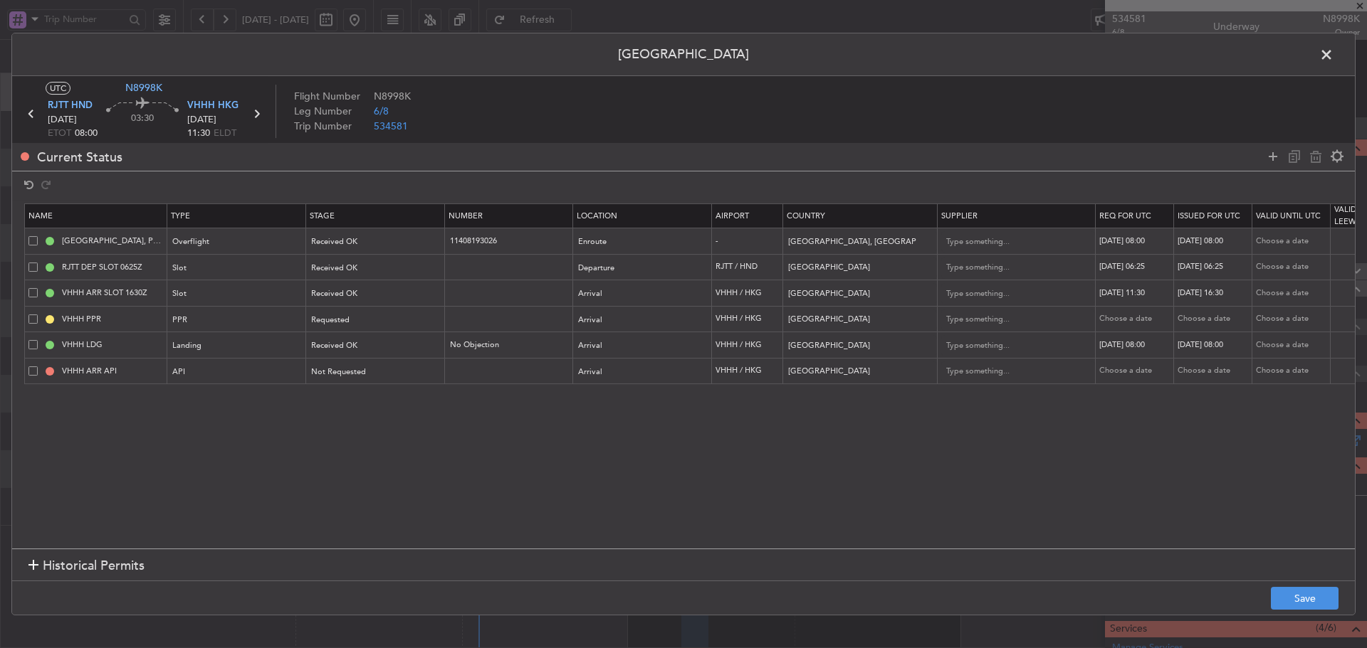
click at [1218, 292] on div "23/08/2025 16:30" at bounding box center [1214, 294] width 74 height 12
select select "8"
select select "2025"
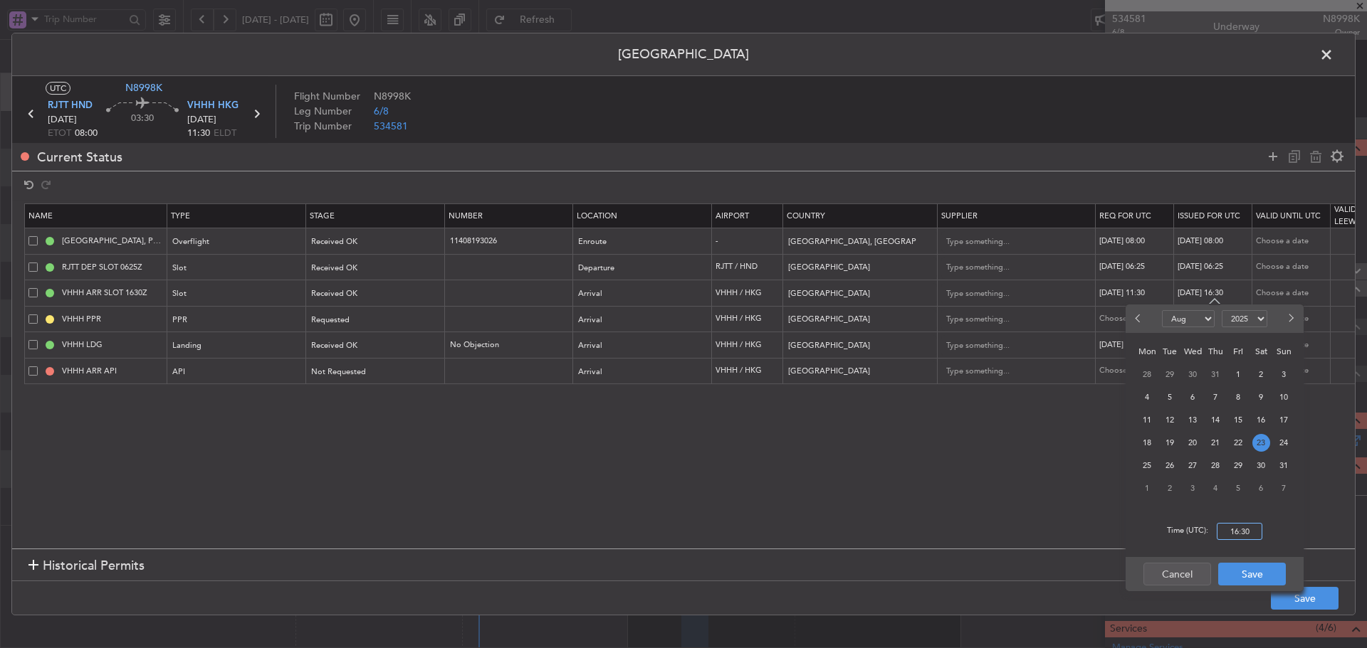
click at [1238, 531] on input "16:30" at bounding box center [1239, 531] width 46 height 17
type input "11:30"
click at [1248, 573] on button "Save" at bounding box center [1252, 574] width 68 height 23
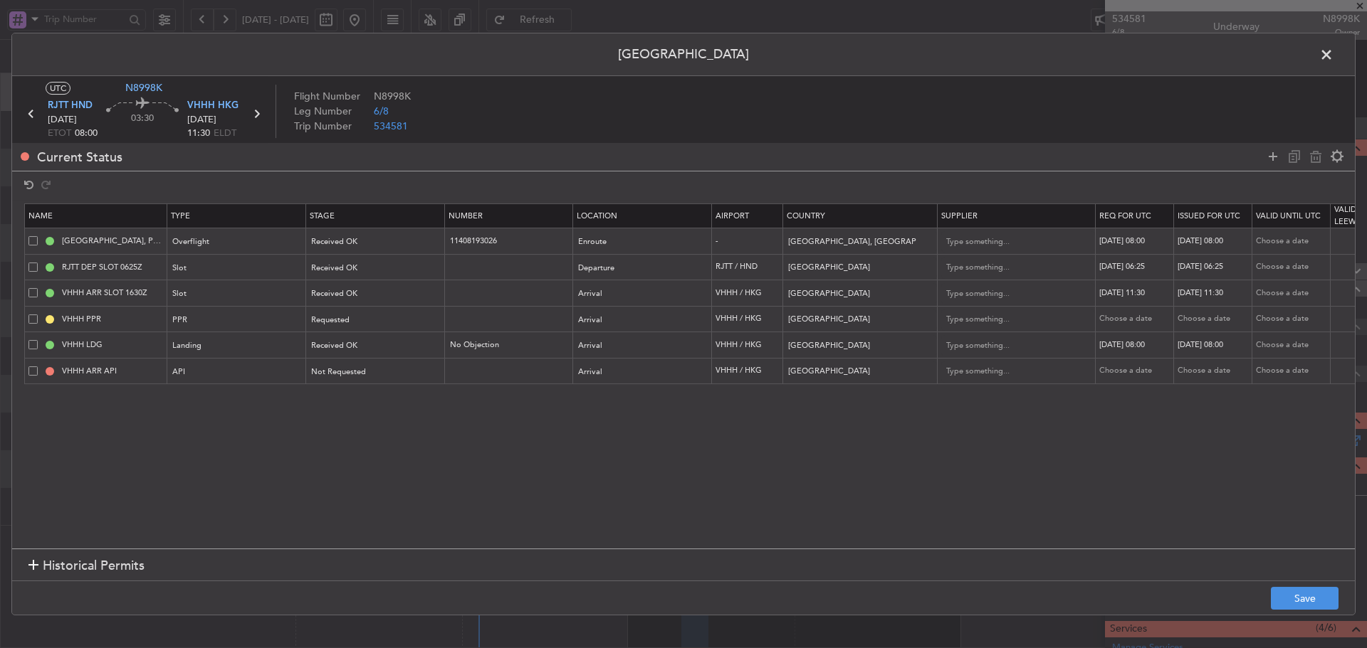
scroll to position [0, 486]
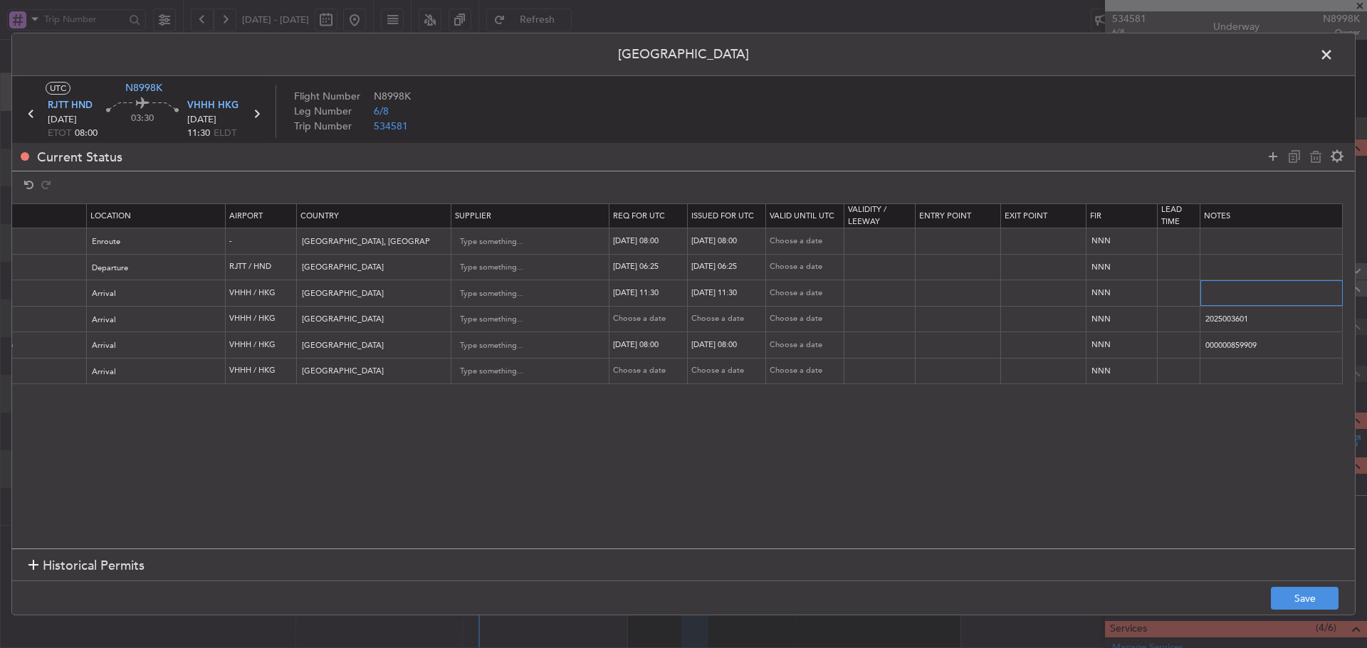
drag, startPoint x: 1204, startPoint y: 289, endPoint x: 1399, endPoint y: 293, distance: 195.1
click at [1366, 293] on html "20 Aug 2025 - 27 Aug 2025 Refresh Quick Links All Aircraft MEL Kuala Lumpur (Su…" at bounding box center [683, 324] width 1367 height 648
paste input "KN8998K 23AUG 013GLEX RJTT1130 D / RE.N8998K IDA.VHHHAGN8125"
type input "KN8998K 23AUG 013GLEX RJTT1130 D / RE.N8998K IDA.VHHHAGN8125000/"
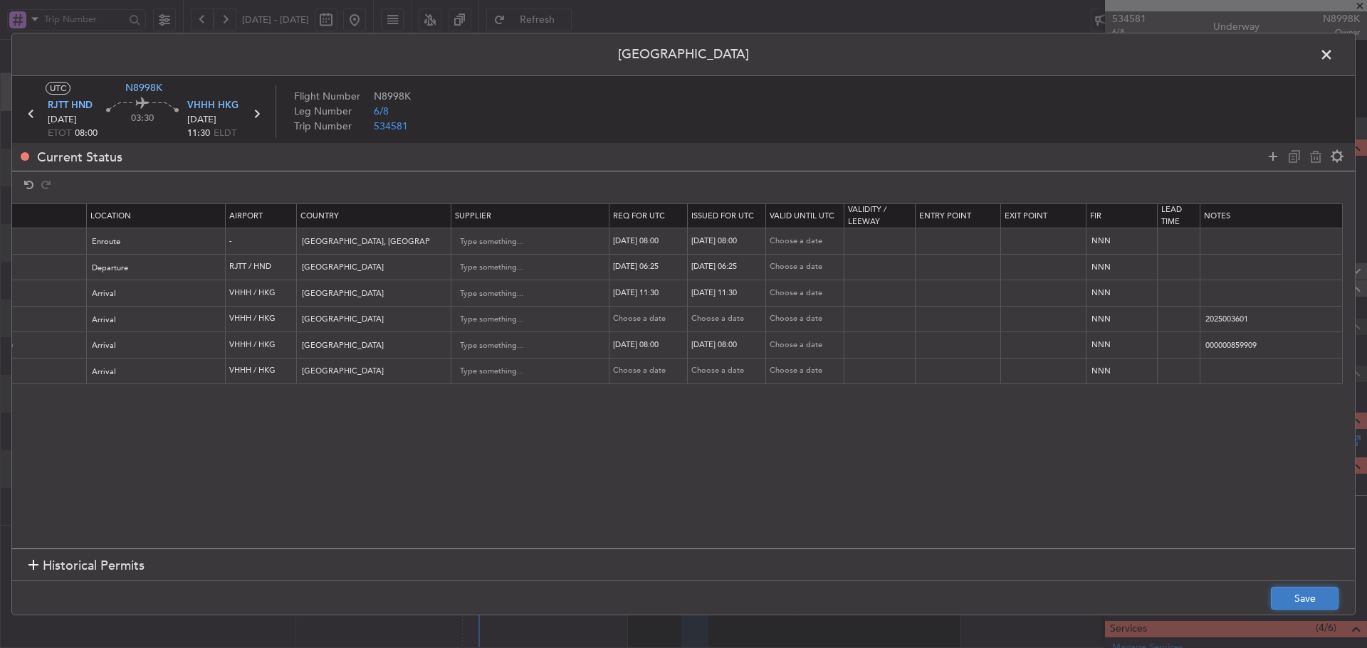
click at [1301, 596] on button "Save" at bounding box center [1304, 598] width 68 height 23
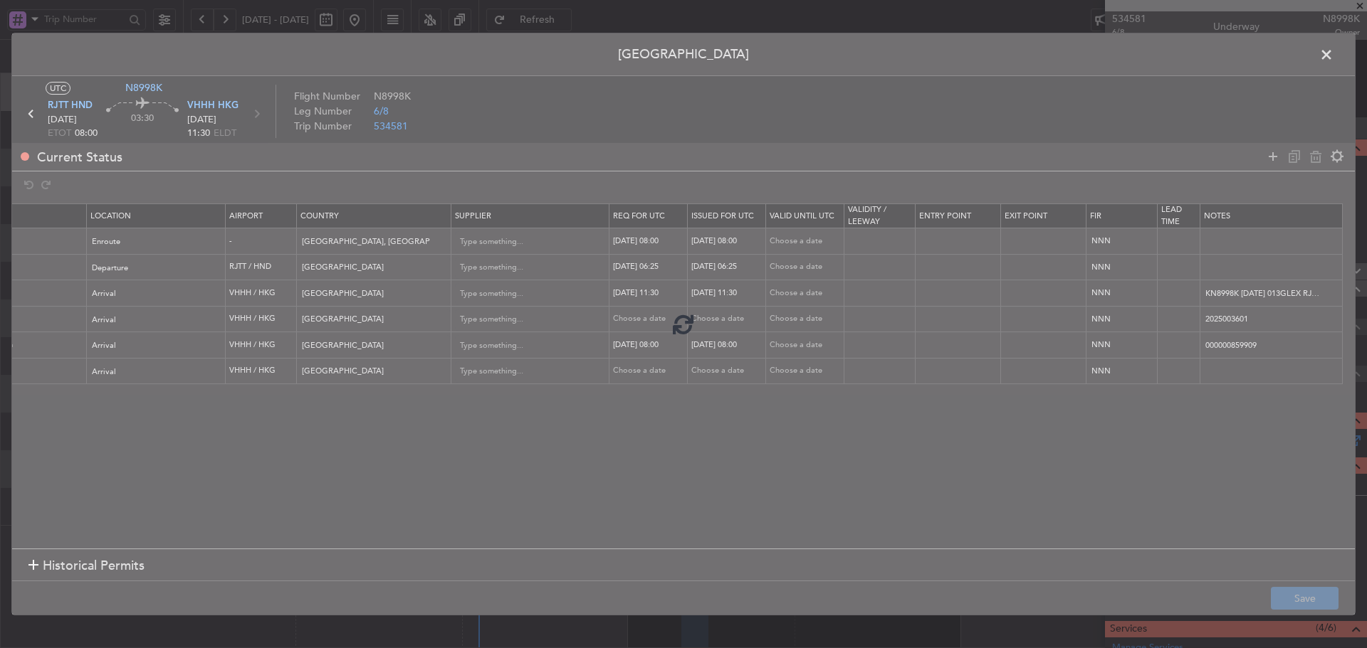
type input "VHHH ARR SLOT 1130Z"
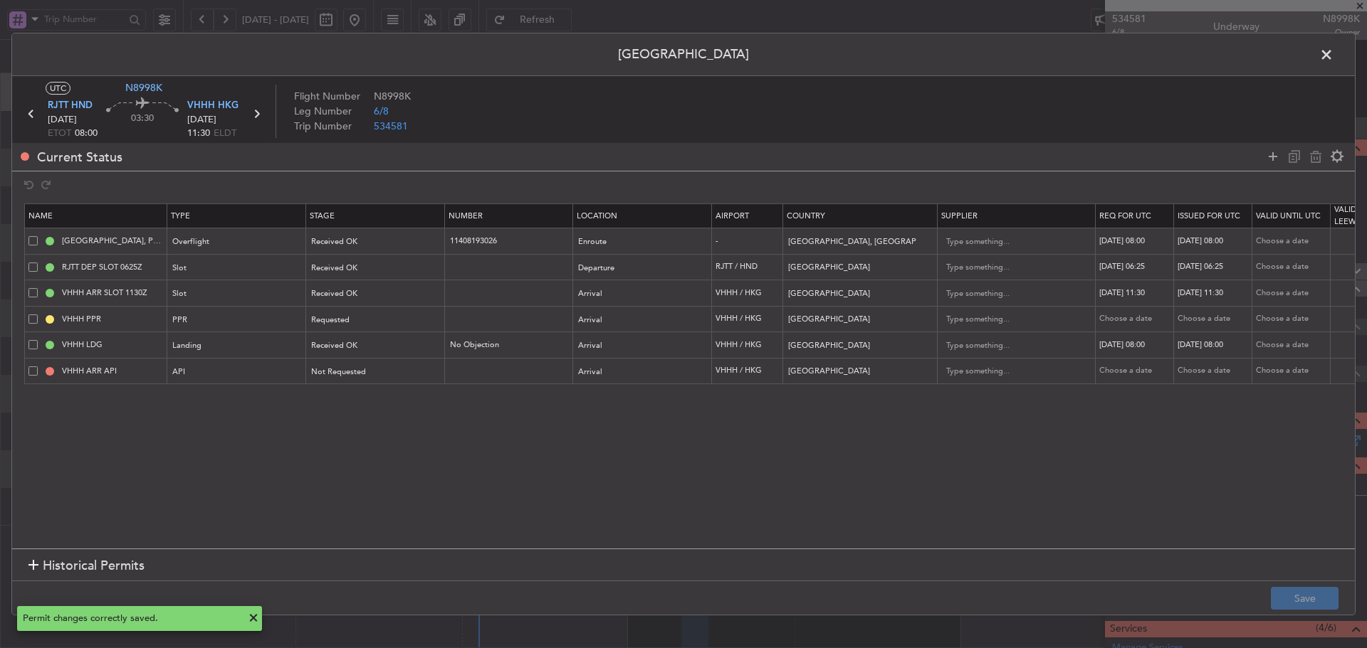
click at [257, 110] on icon at bounding box center [256, 114] width 19 height 19
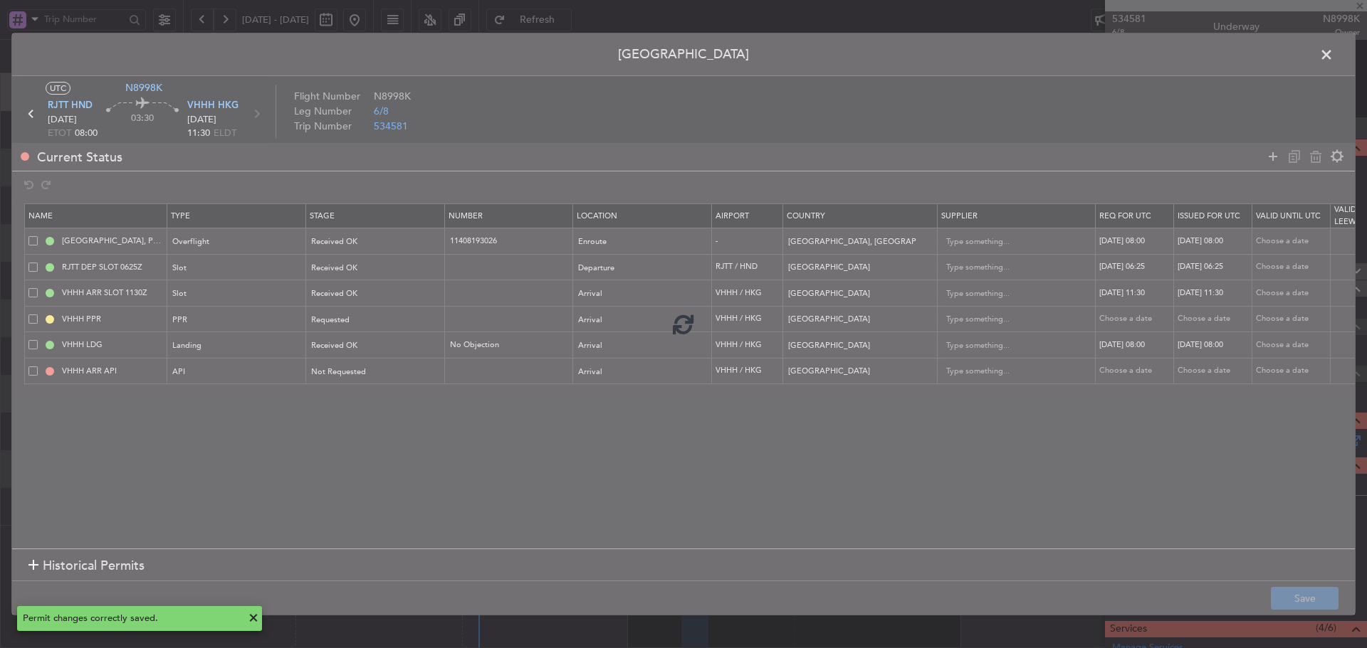
type input "+00:25"
type input "0"
type input "+00:25"
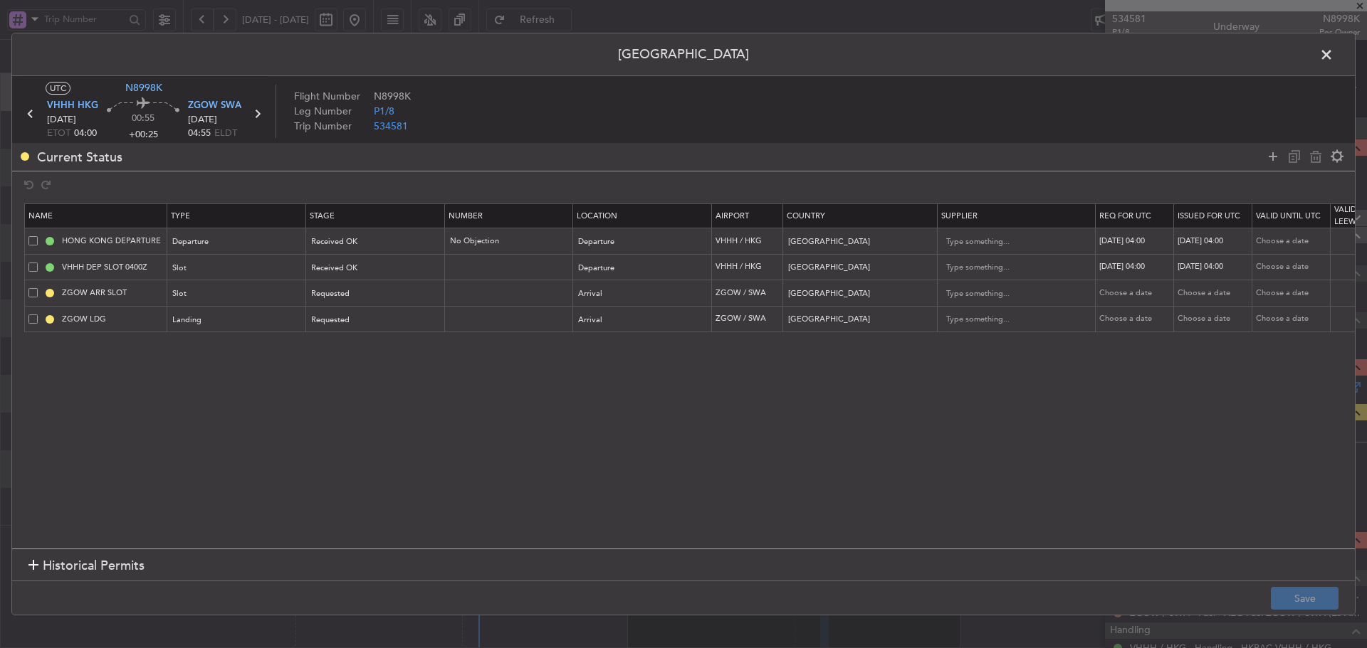
click at [255, 116] on icon at bounding box center [257, 114] width 19 height 19
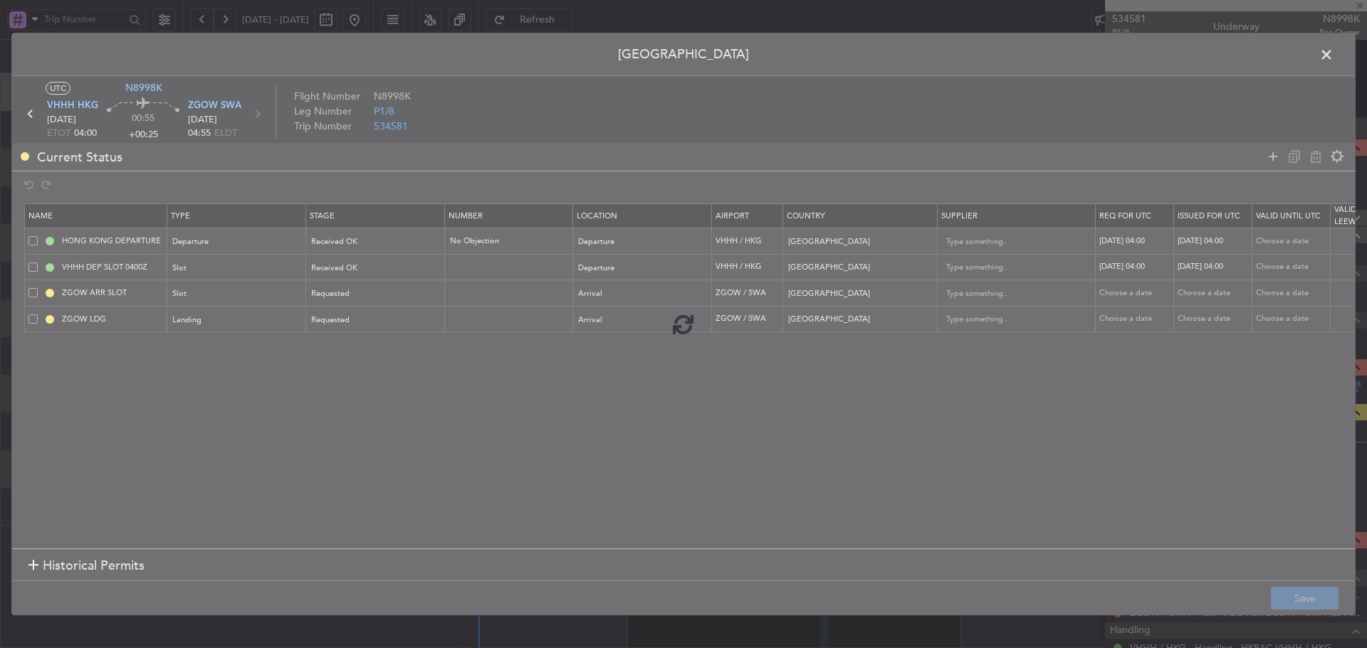
type input "+00:05"
type input "2"
type input "+00:05"
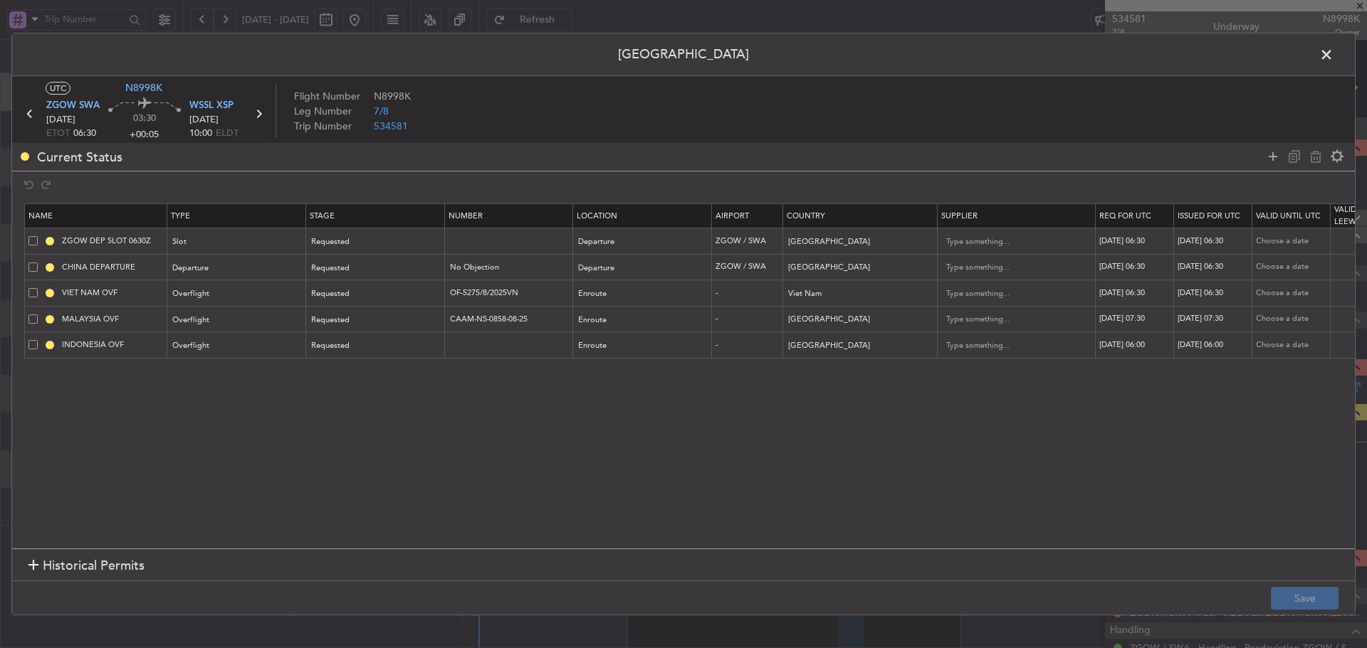
click at [257, 113] on icon at bounding box center [258, 114] width 19 height 19
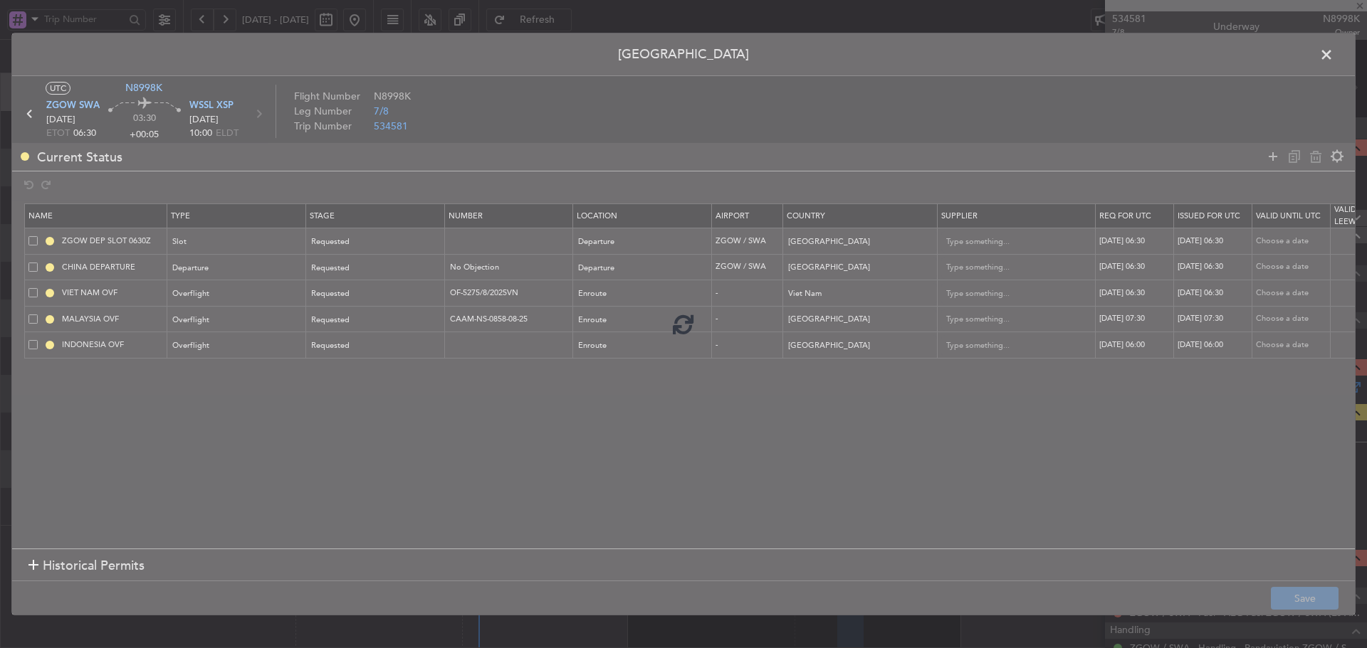
type input "+00:15"
type input "0"
type input "+00:15"
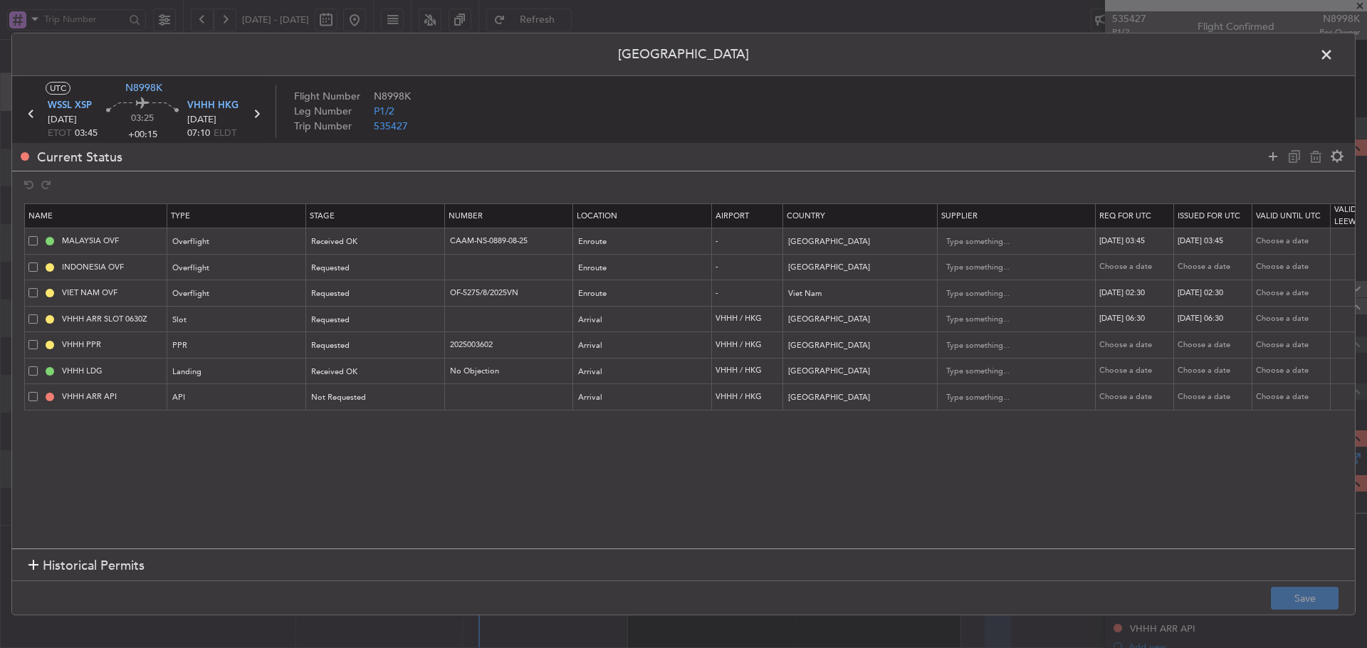
click at [1125, 323] on div "26/08/2025 06:30" at bounding box center [1136, 319] width 74 height 12
select select "8"
select select "2025"
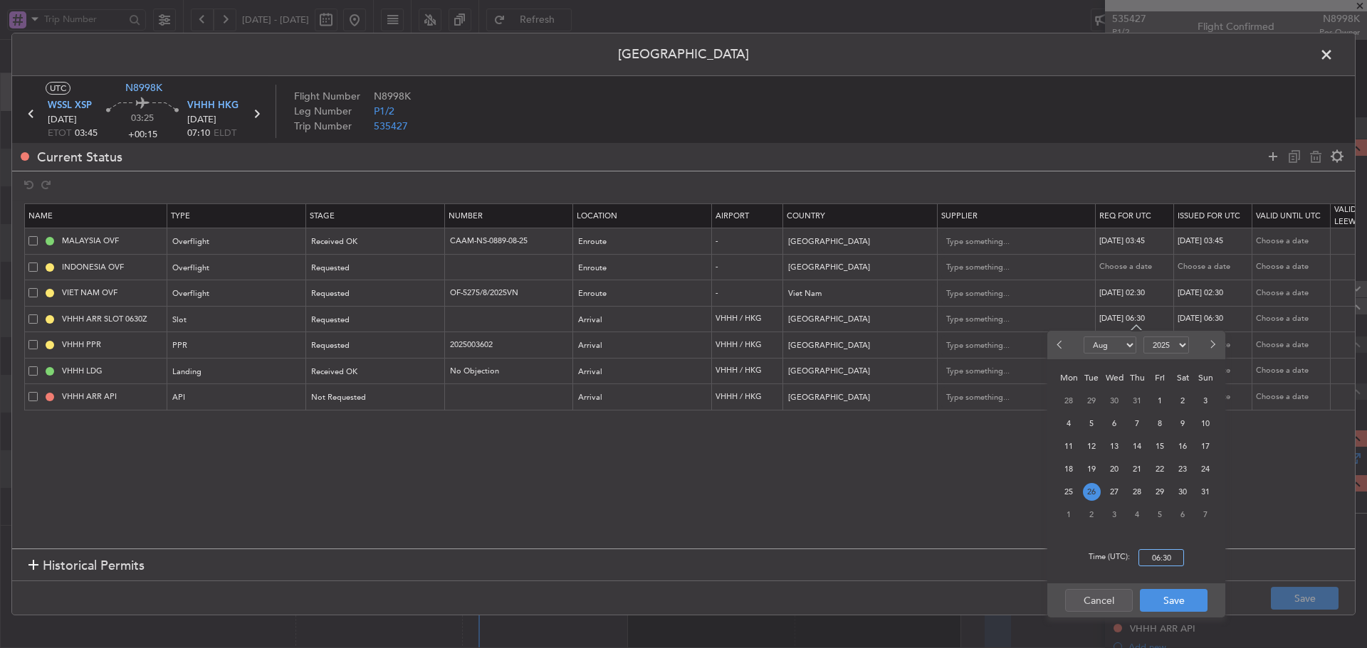
click at [1157, 554] on input "06:30" at bounding box center [1161, 557] width 46 height 17
click at [1065, 488] on span "25" at bounding box center [1069, 492] width 18 height 18
click at [1160, 560] on input "00:00" at bounding box center [1161, 557] width 46 height 17
type input "07:10"
click at [1165, 610] on button "Save" at bounding box center [1173, 600] width 68 height 23
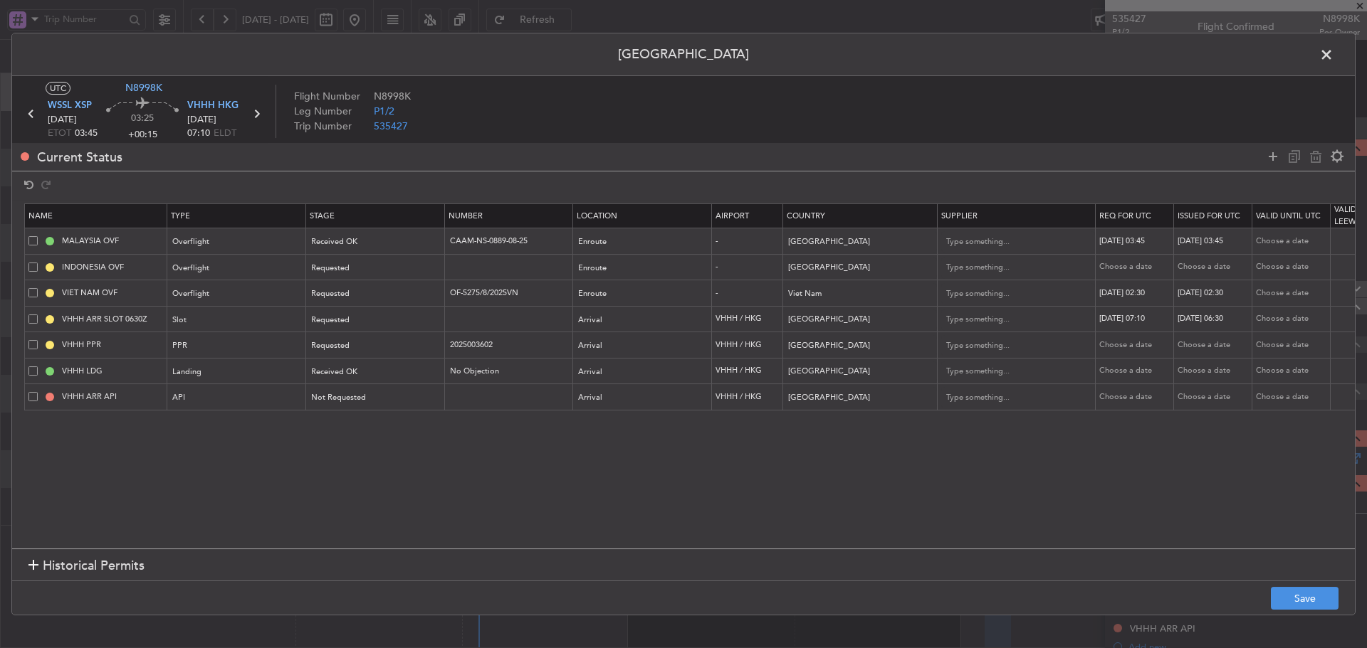
click at [1194, 318] on div "26/08/2025 06:30" at bounding box center [1214, 319] width 74 height 12
select select "8"
select select "2025"
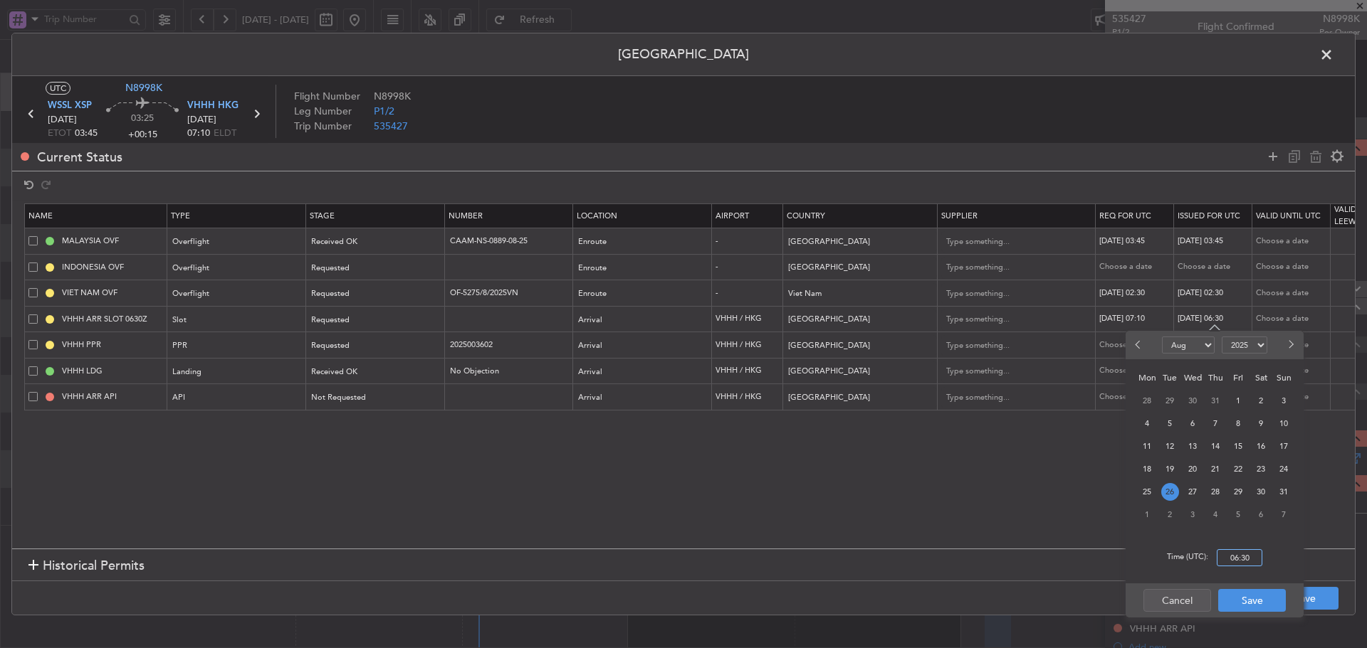
click at [1233, 559] on input "06:30" at bounding box center [1239, 557] width 46 height 17
click at [1148, 492] on span "25" at bounding box center [1147, 492] width 18 height 18
click at [1248, 559] on input "00:00" at bounding box center [1239, 557] width 46 height 17
type input "07:10"
click at [1262, 609] on button "Save" at bounding box center [1252, 600] width 68 height 23
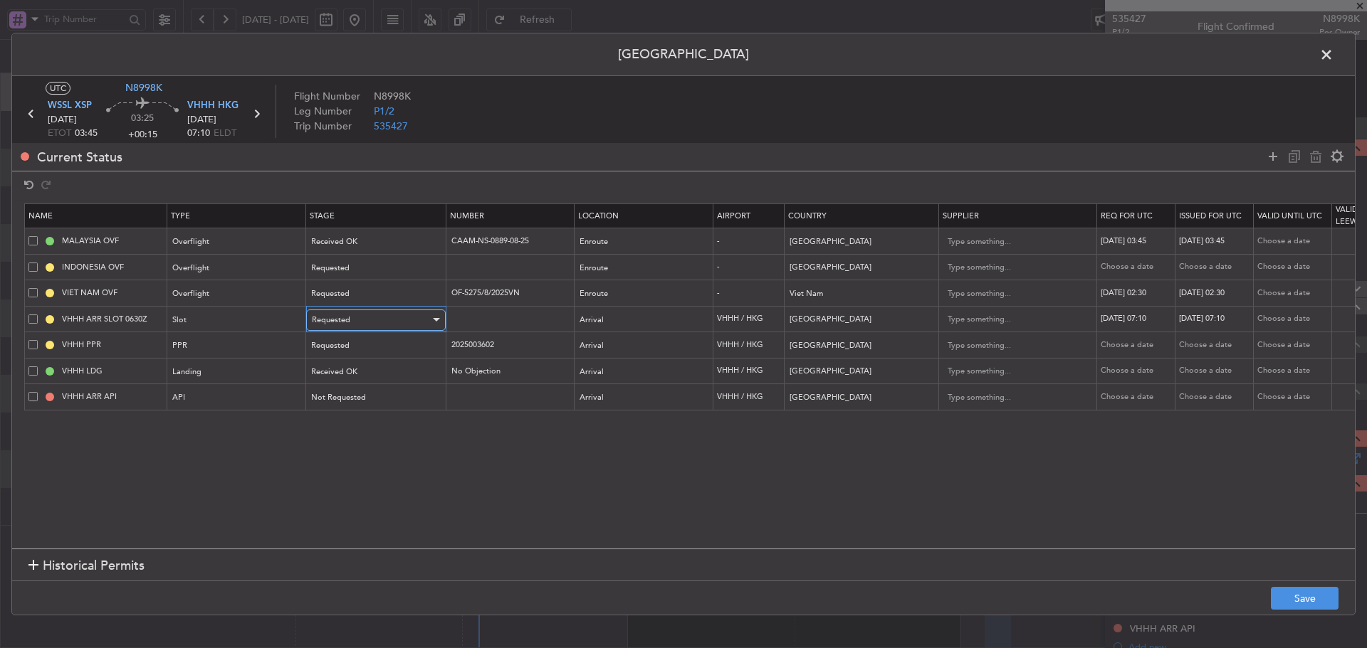
click at [389, 320] on div "Requested" at bounding box center [371, 320] width 118 height 21
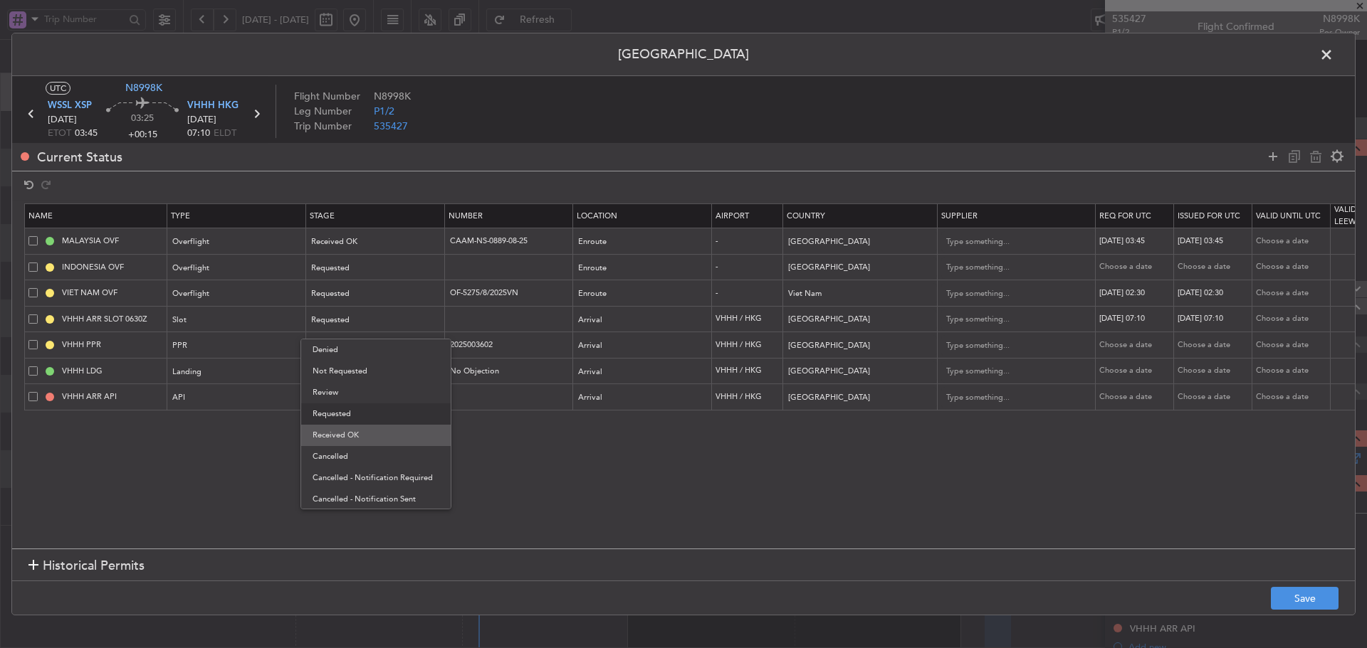
click at [385, 438] on span "Received OK" at bounding box center [375, 435] width 127 height 21
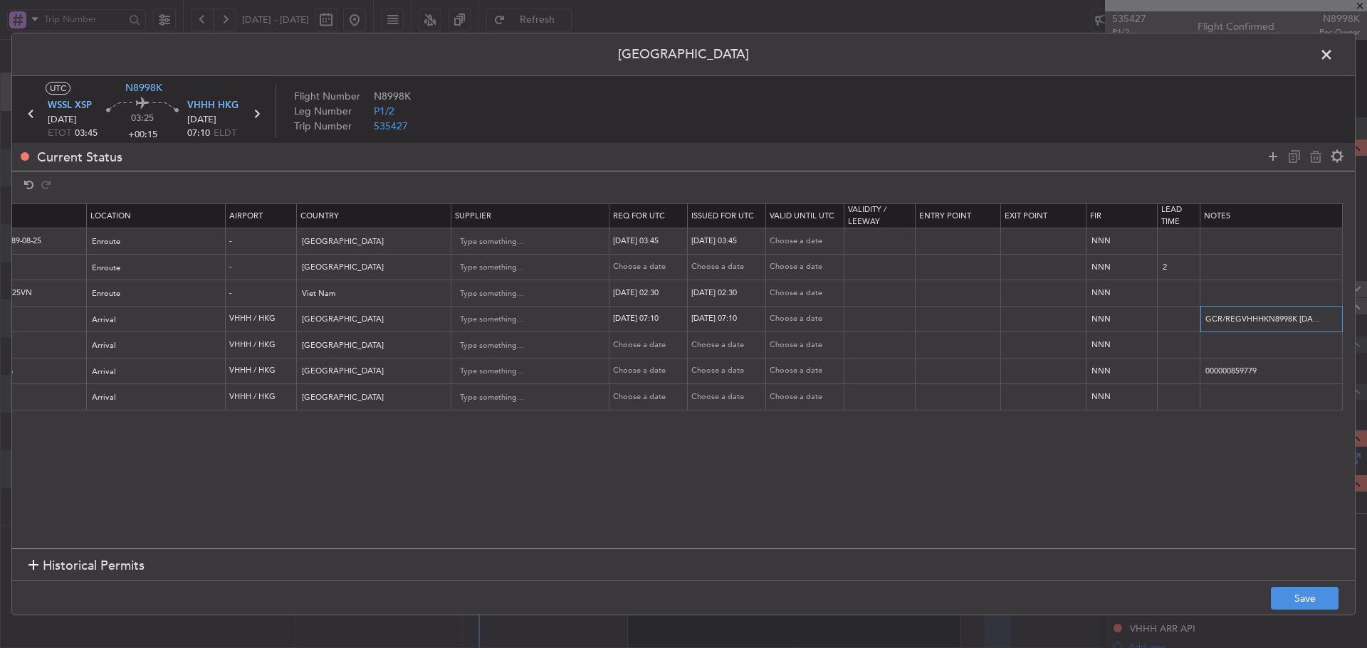
scroll to position [0, 226]
drag, startPoint x: 1204, startPoint y: 317, endPoint x: 1397, endPoint y: 318, distance: 193.6
click at [1366, 318] on html "20 Aug 2025 - 27 Aug 2025 Refresh Quick Links All Aircraft MEL Kuala Lumpur (Su…" at bounding box center [683, 324] width 1367 height 648
paste input "KN8998K 25AUG 013GLEX WSSL0710 D / RE.N8998K IDA.VHHHAGN8140"
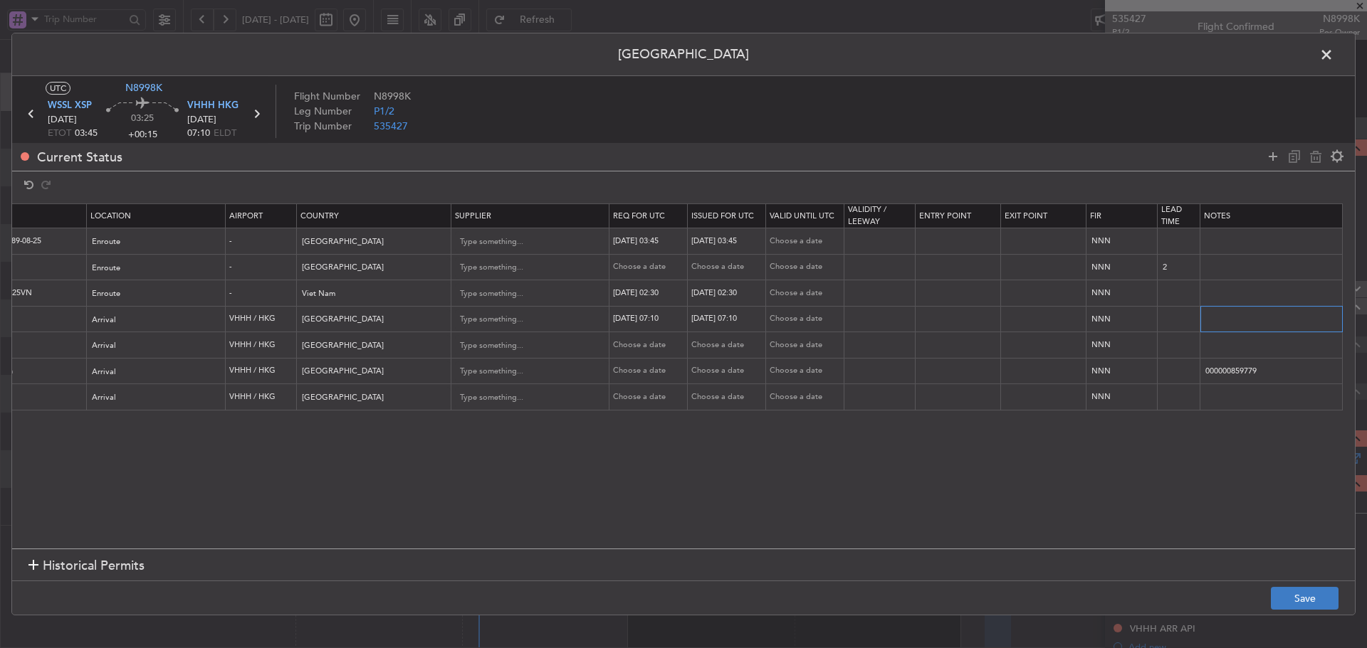
type input "KN8998K 25AUG 013GLEX WSSL0710 D / RE.N8998K IDA.VHHHAGN8140000/"
click at [1302, 604] on button "Save" at bounding box center [1304, 598] width 68 height 23
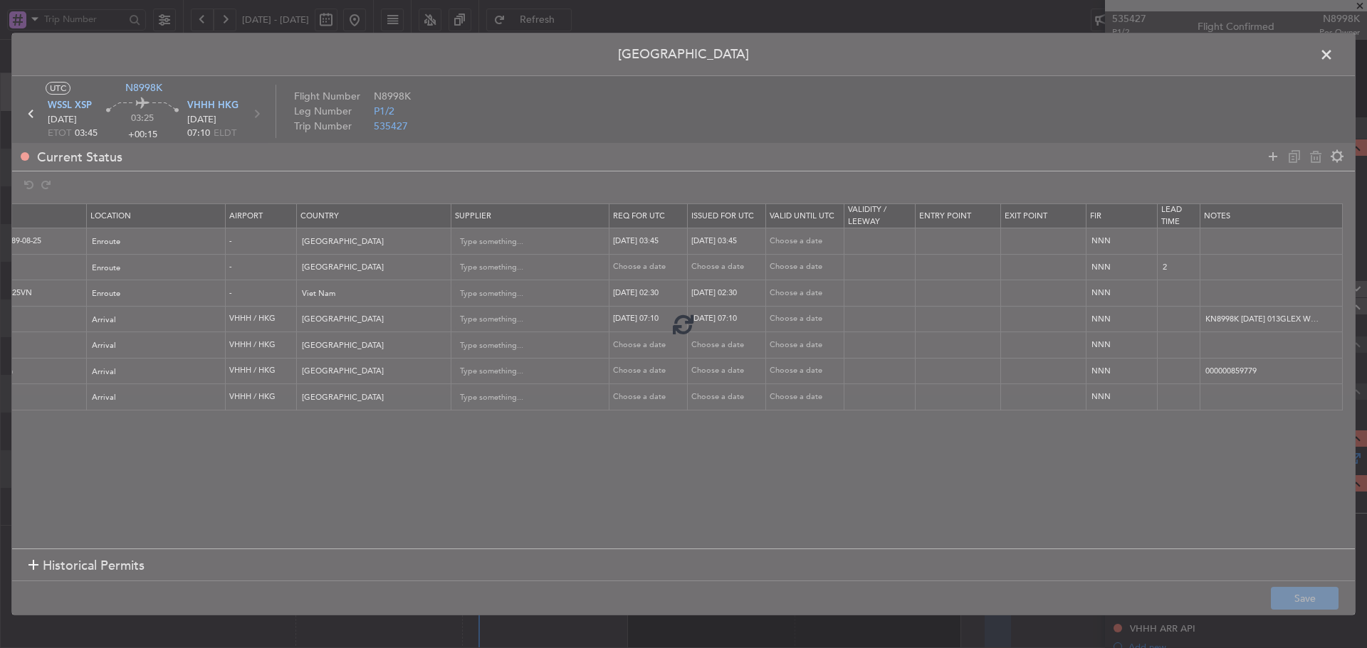
type input "VHHH ARR SLOT 0710Z"
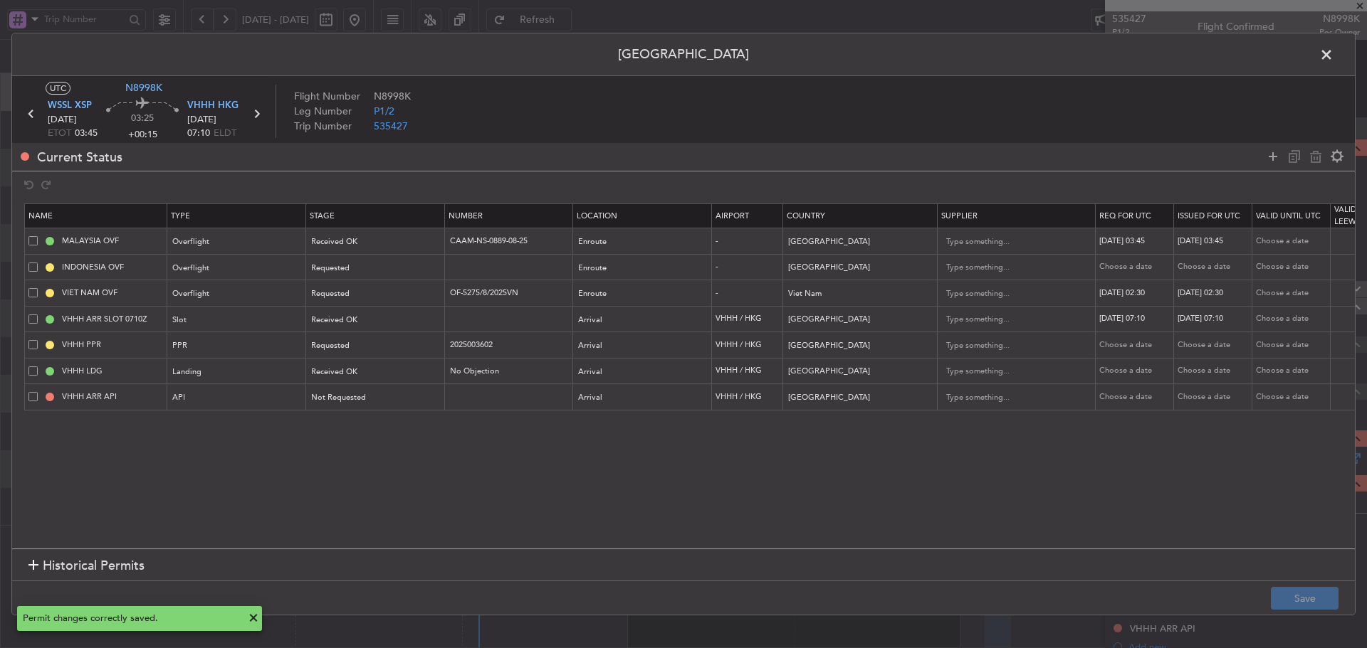
click at [258, 111] on icon at bounding box center [256, 114] width 19 height 19
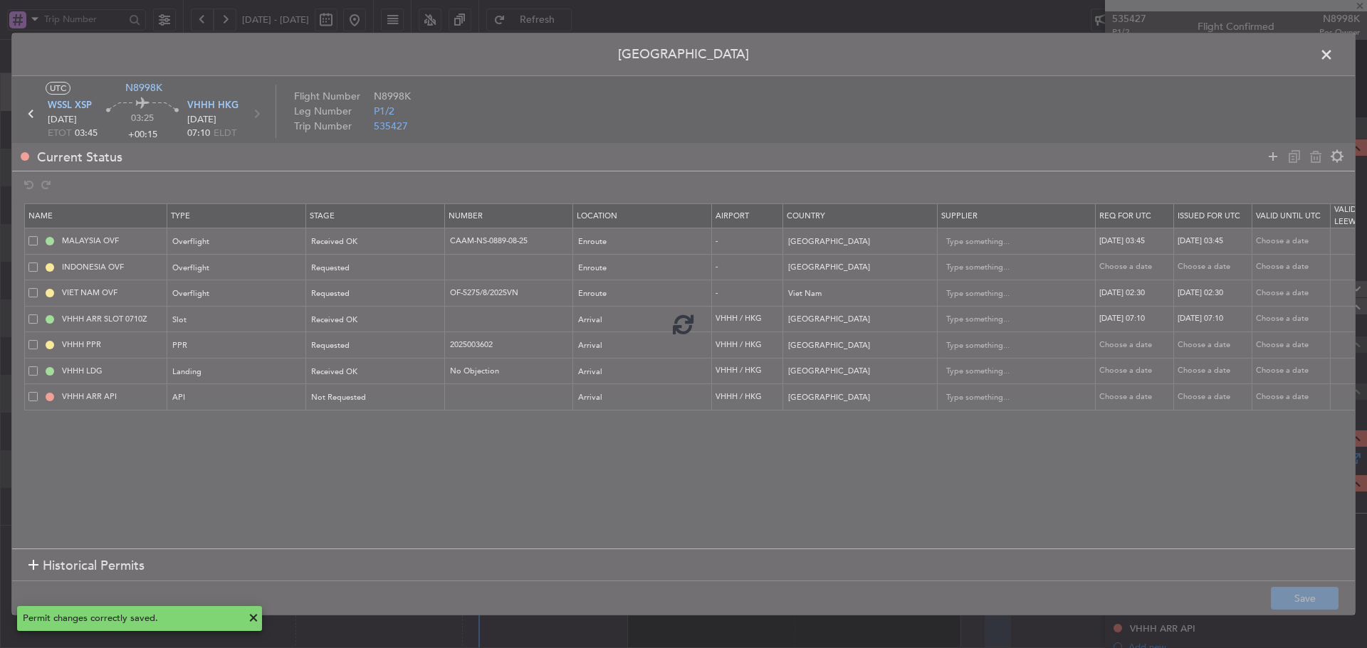
type input "+00:10"
type input "2"
type input "+00:10"
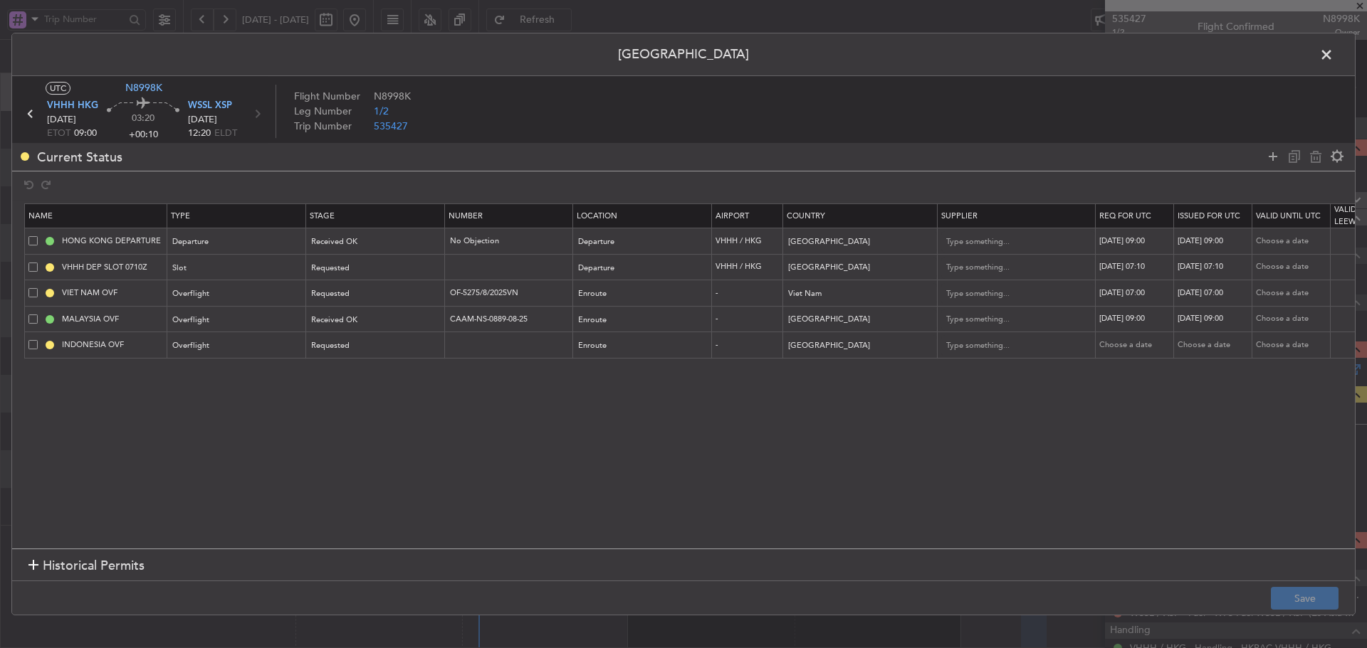
click at [1145, 270] on div "26/08/2025 07:10" at bounding box center [1136, 267] width 74 height 12
select select "8"
select select "2025"
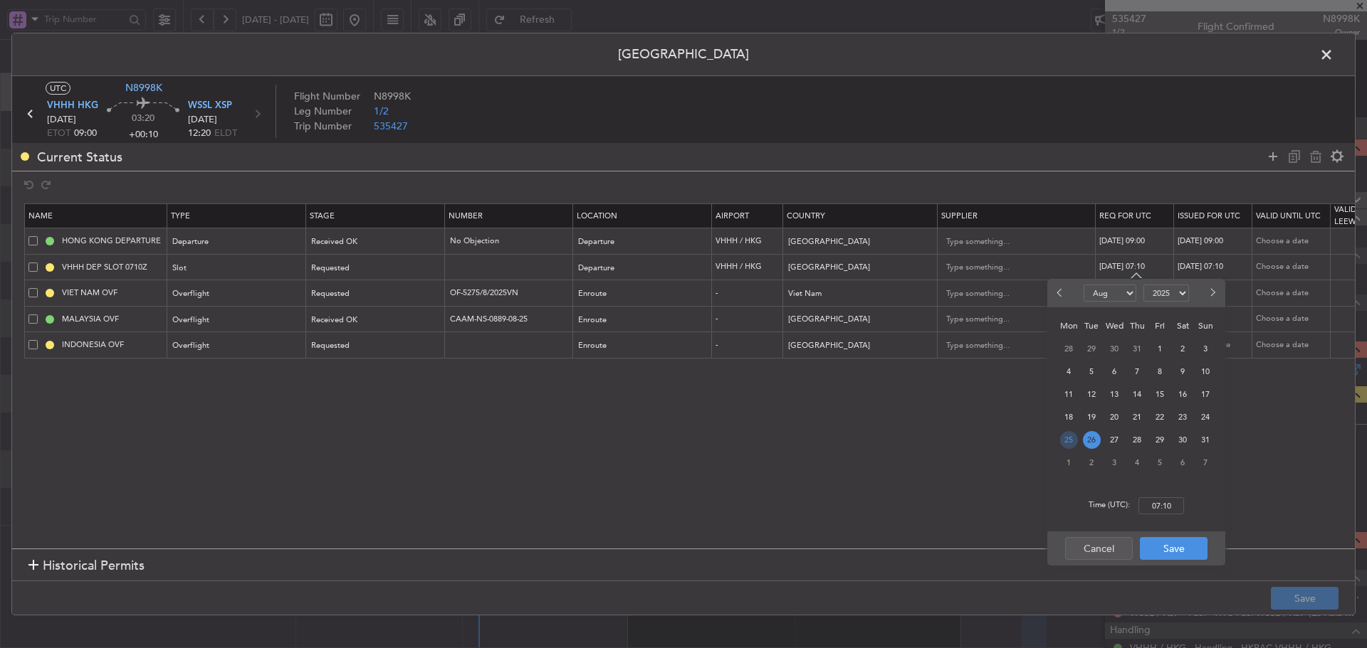
click at [1068, 439] on span "25" at bounding box center [1069, 440] width 18 height 18
click at [1156, 502] on input "00:00" at bounding box center [1161, 505] width 46 height 17
type input "09:00"
click at [1169, 552] on button "Save" at bounding box center [1173, 548] width 68 height 23
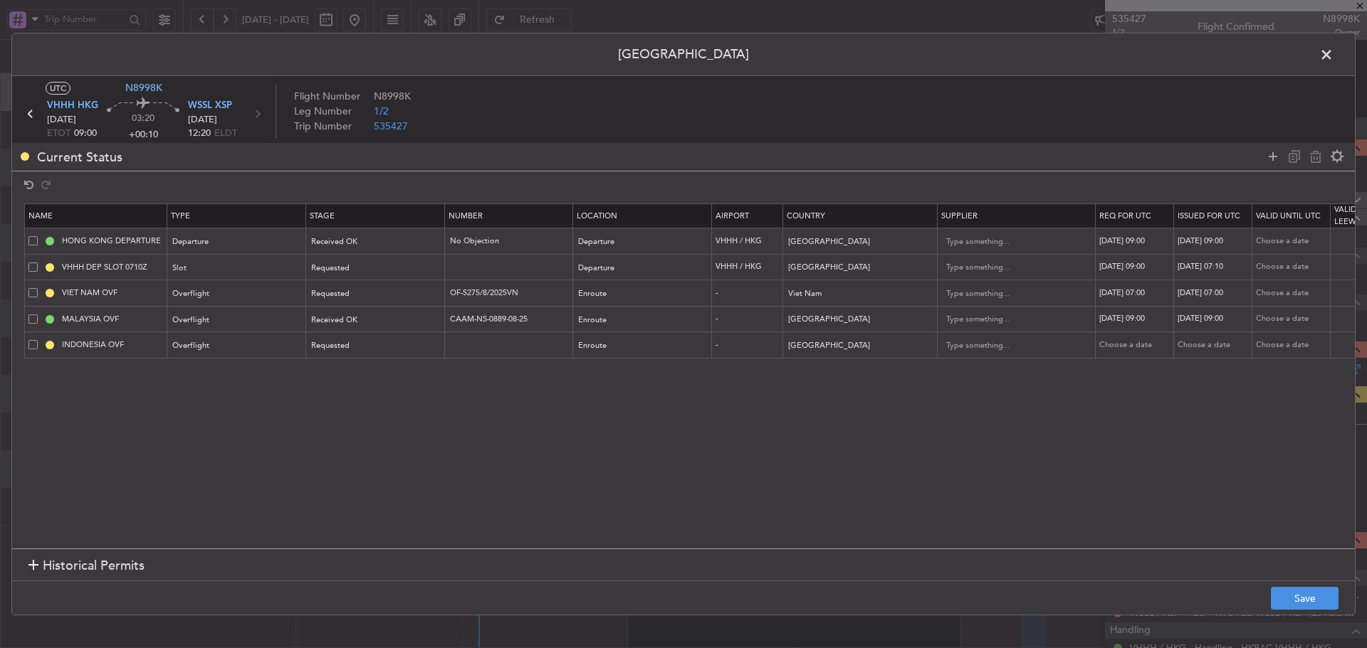
click at [1198, 265] on div "26/08/2025 07:10" at bounding box center [1214, 267] width 74 height 12
select select "8"
select select "2025"
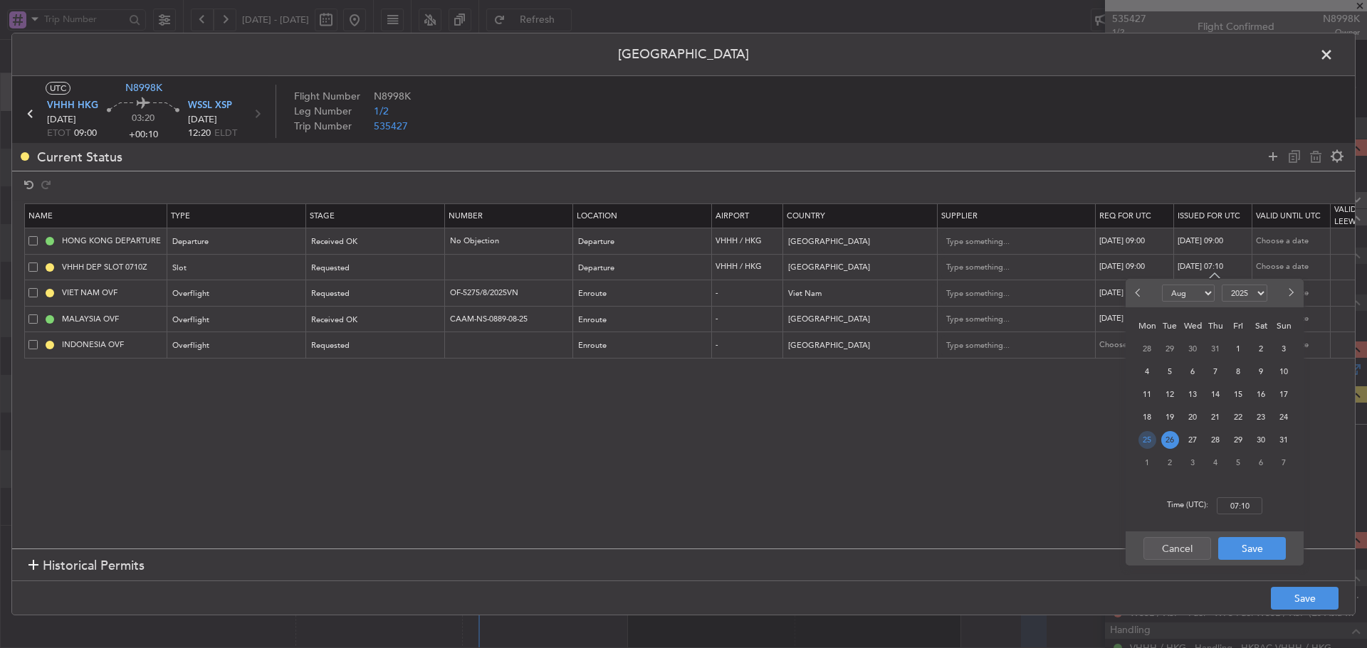
click at [1149, 443] on span "25" at bounding box center [1147, 440] width 18 height 18
click at [1232, 511] on input "00:00" at bounding box center [1239, 505] width 46 height 17
type input "09:00"
click at [1295, 596] on button "Save" at bounding box center [1304, 598] width 68 height 23
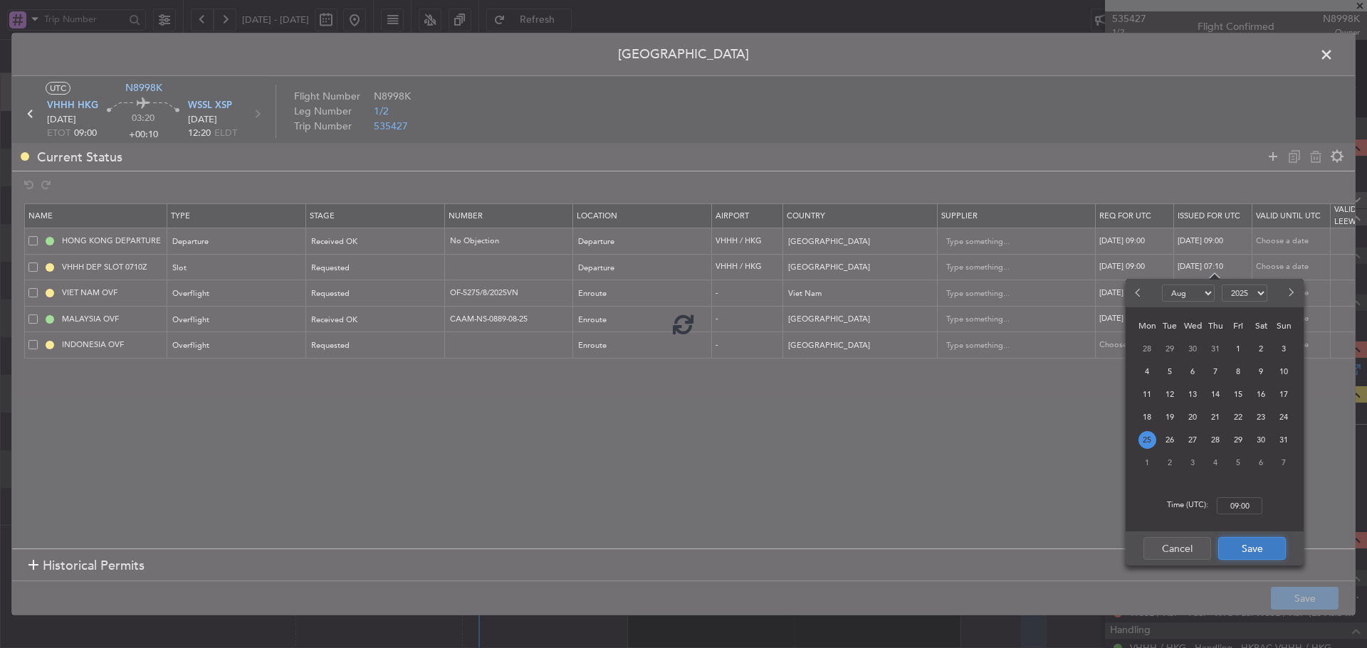
click at [1247, 547] on button "Save" at bounding box center [1252, 548] width 68 height 23
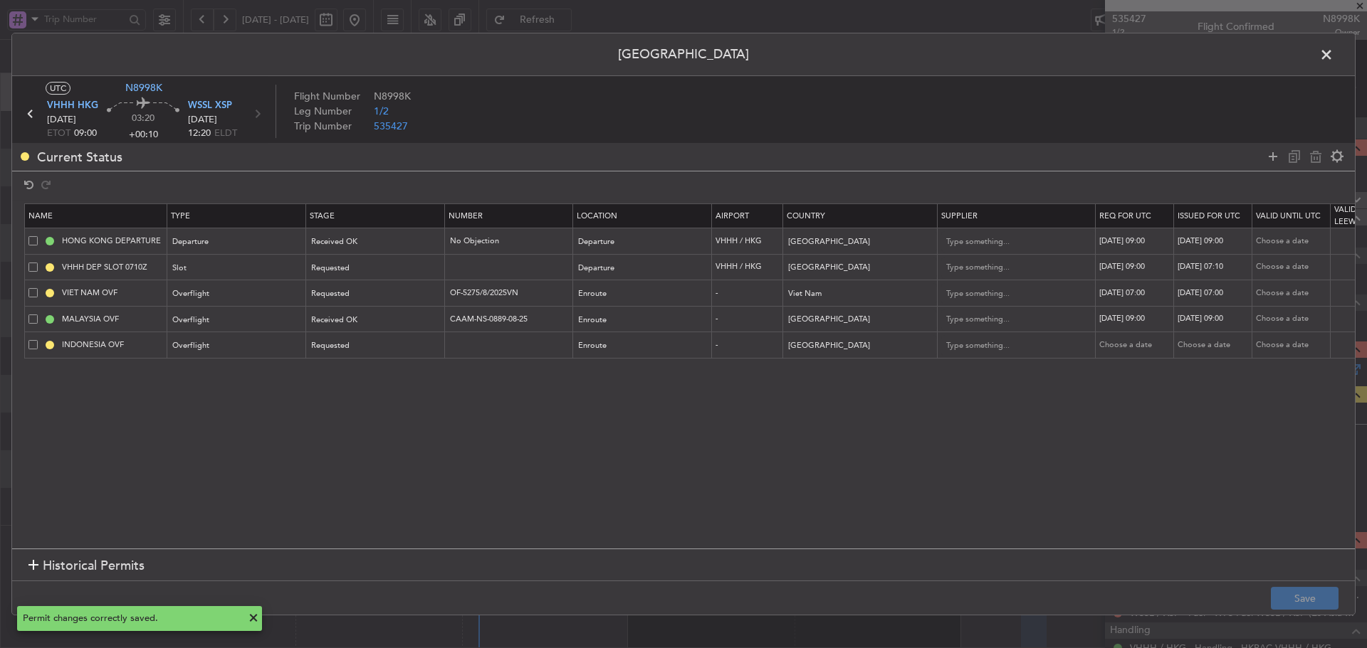
click at [1217, 268] on div "26/08/2025 07:10" at bounding box center [1214, 267] width 74 height 12
select select "8"
select select "2025"
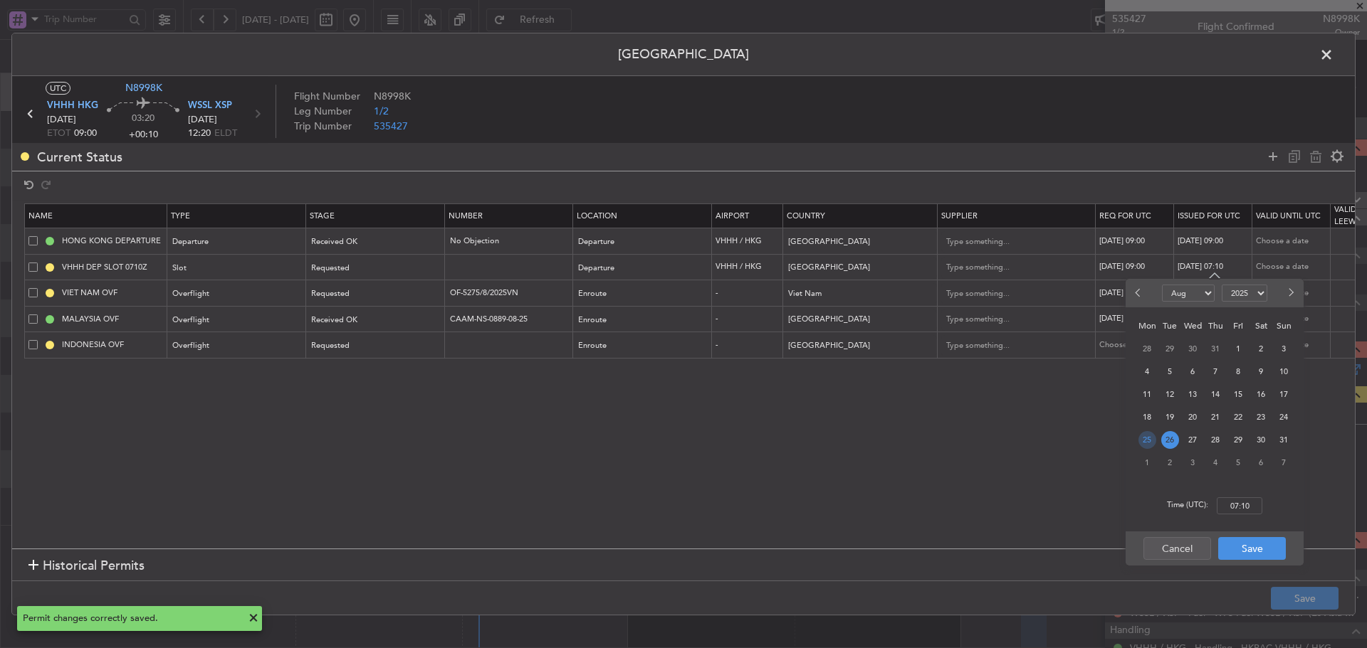
click at [1148, 441] on span "25" at bounding box center [1147, 440] width 18 height 18
click at [1238, 504] on input "00:00" at bounding box center [1239, 505] width 46 height 17
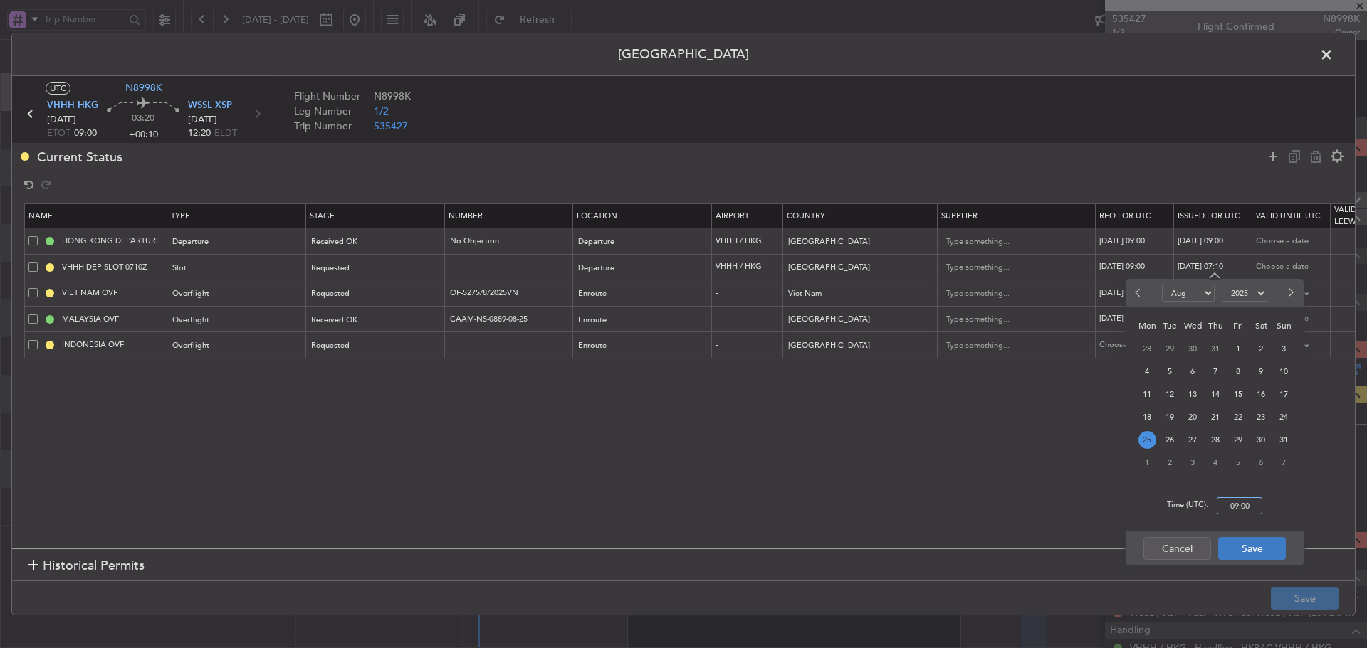
type input "09:00"
click at [1263, 552] on button "Save" at bounding box center [1252, 548] width 68 height 23
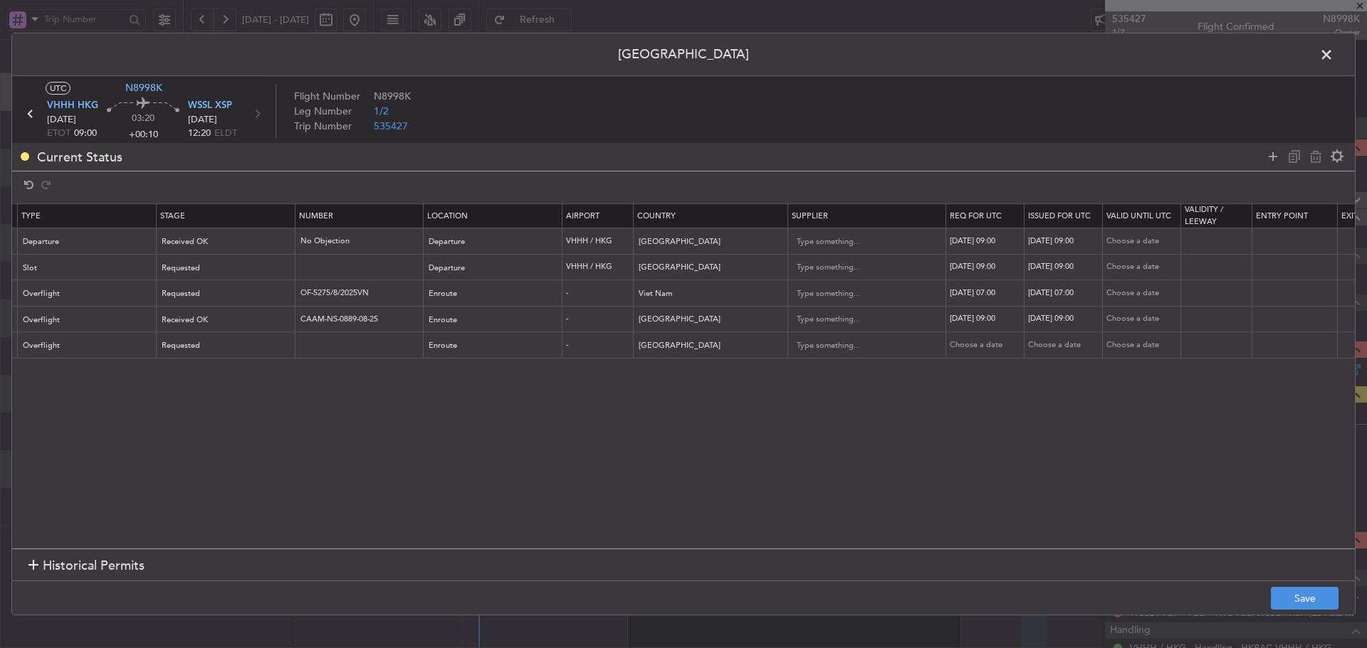
scroll to position [0, 486]
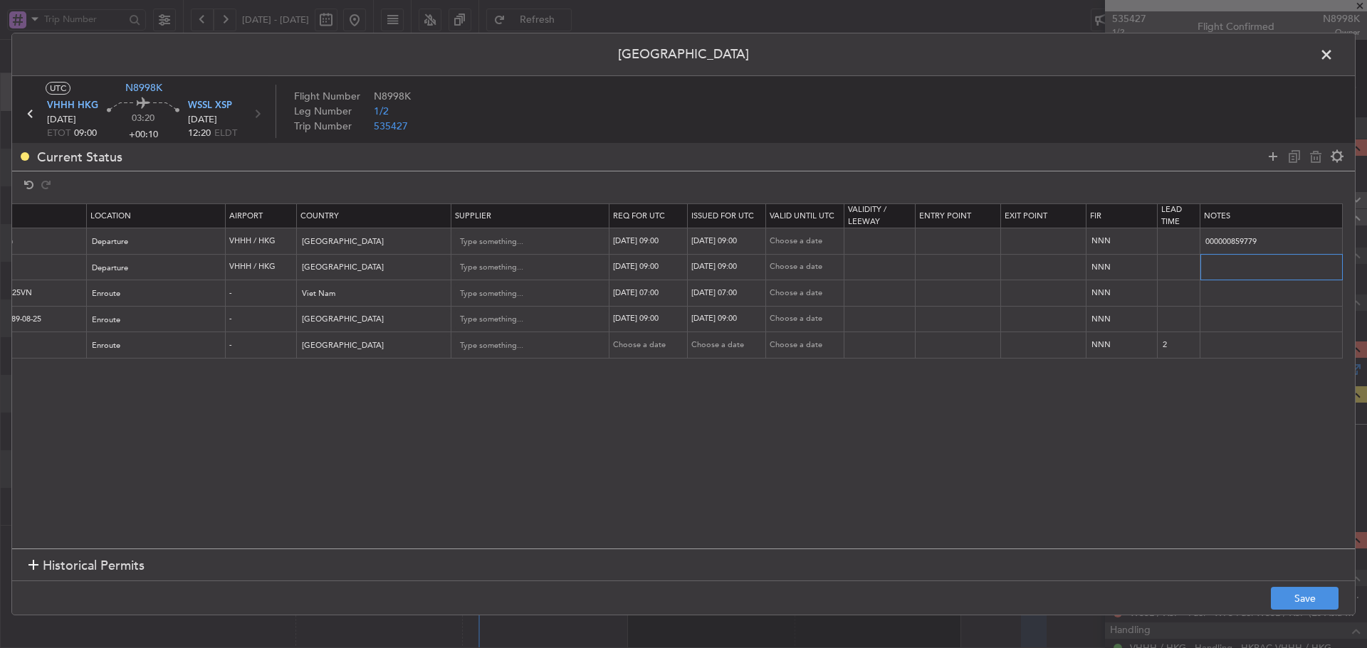
drag, startPoint x: 1204, startPoint y: 267, endPoint x: 1404, endPoint y: 283, distance: 200.0
click at [1366, 283] on html "20 Aug 2025 - 27 Aug 2025 Refresh Quick Links All Aircraft MEL Kuala Lumpur (Su…" at bounding box center [683, 324] width 1367 height 648
paste input "K N8998K 25AUG 013GLEX 0900WSSL D / RE.N8998K IDD.VHHHDGN8142"
type input "K N8998K 25AUG 013GLEX 0900WSSL D / RE.N8998K IDD.VHHHDGN8142000/"
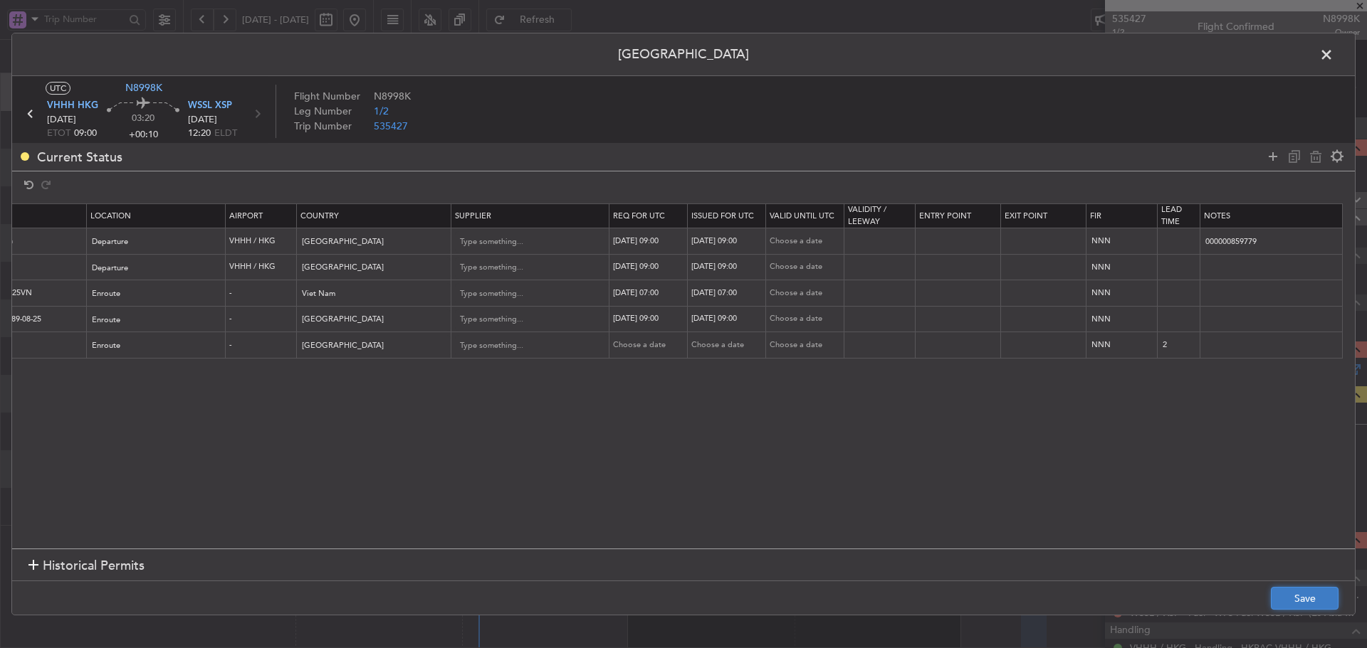
click at [1295, 599] on button "Save" at bounding box center [1304, 598] width 68 height 23
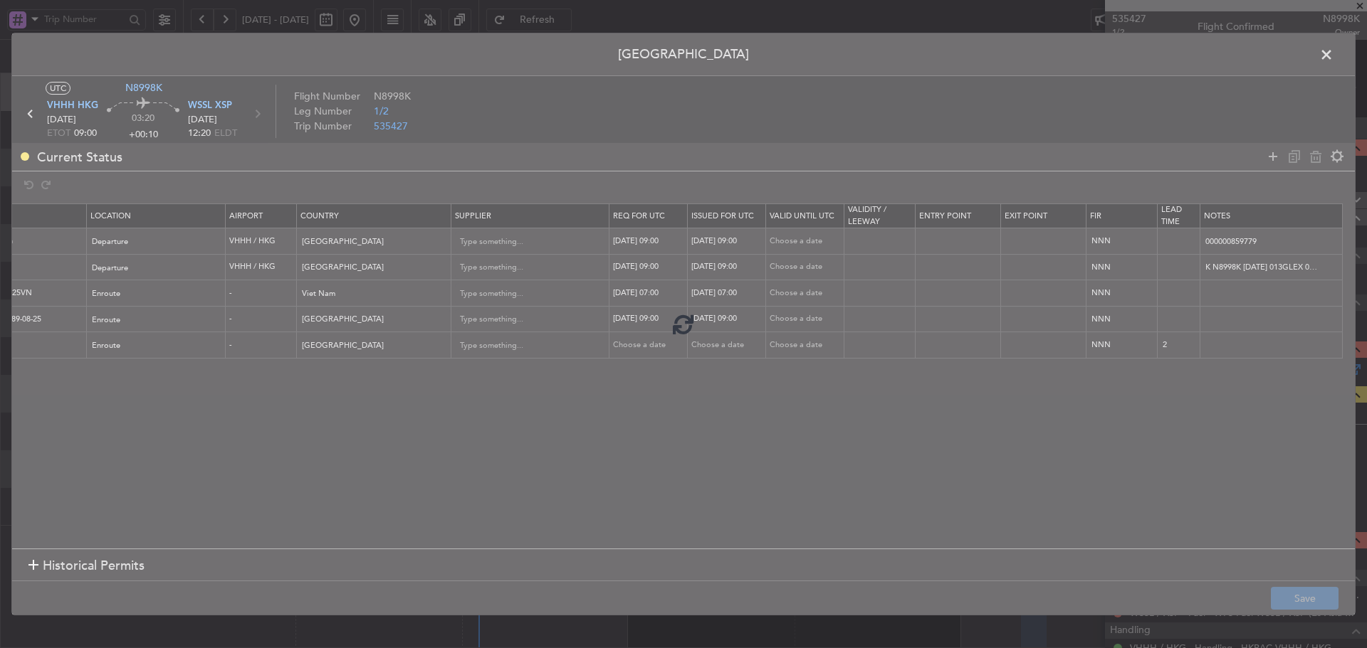
type input "VHHH DEP SLOT 0900Z"
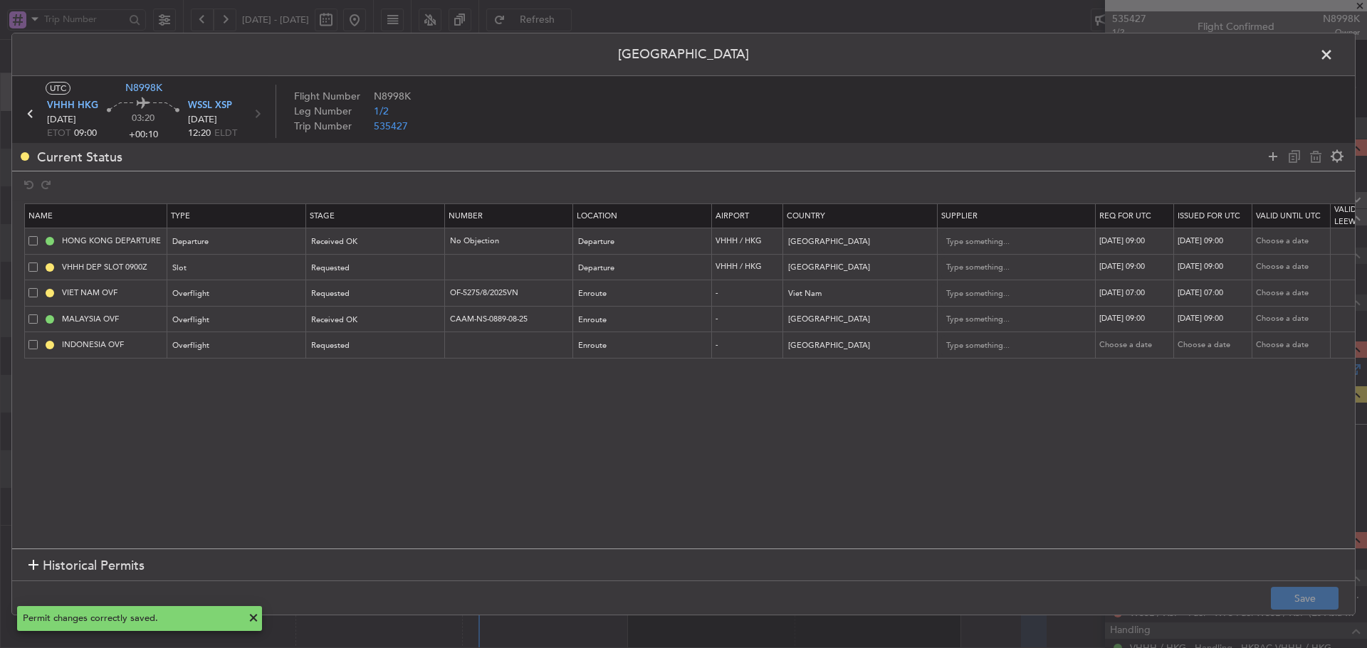
click at [1333, 51] on span at bounding box center [1333, 58] width 0 height 28
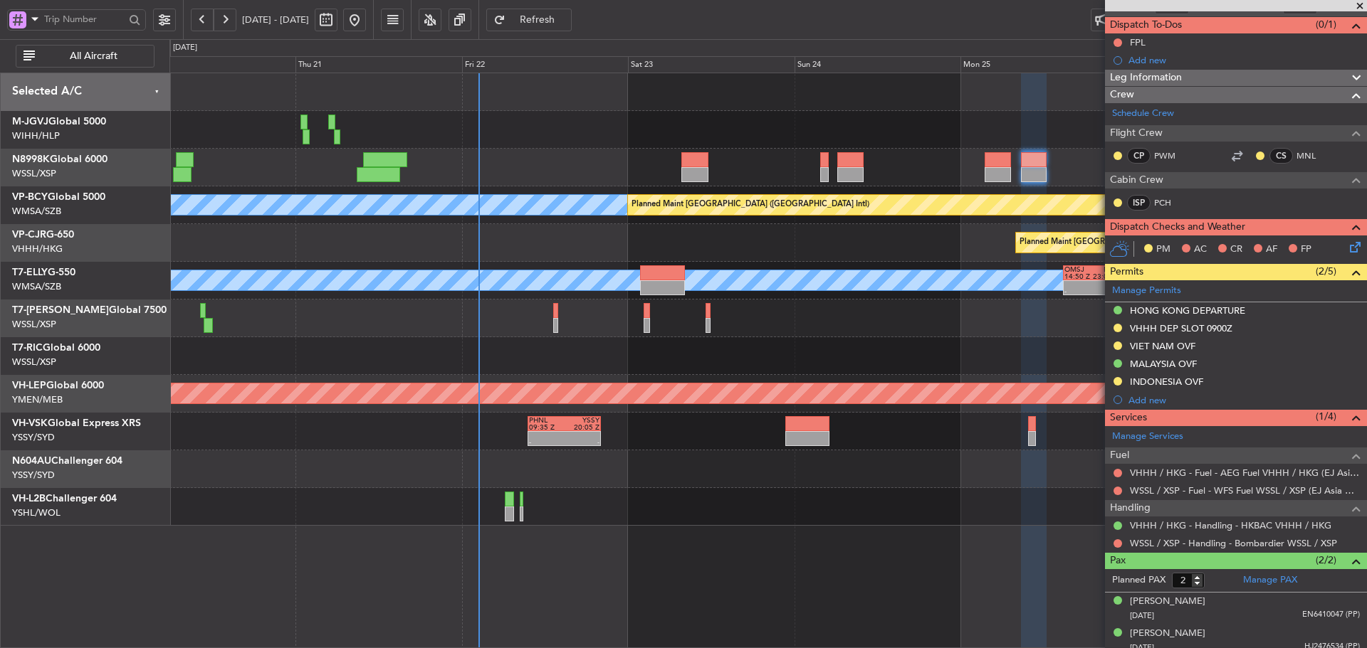
scroll to position [130, 0]
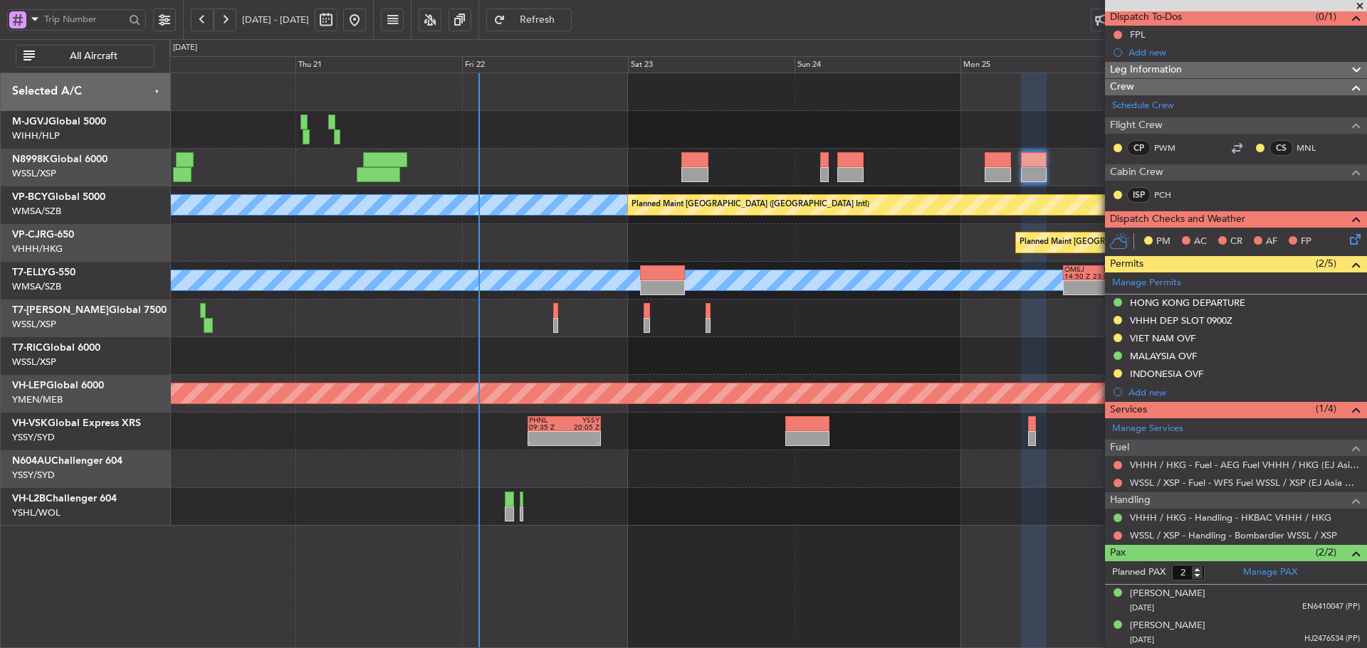
click at [553, 21] on button "Refresh" at bounding box center [528, 20] width 85 height 23
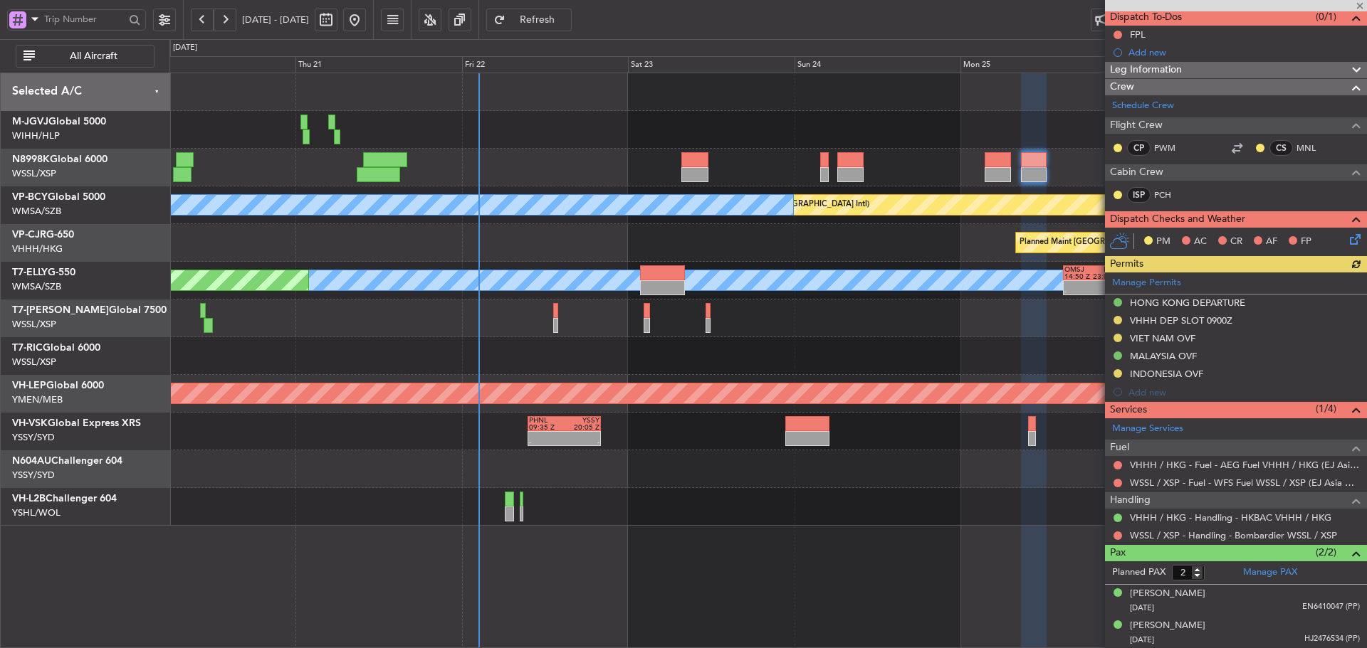
click at [1139, 283] on div "Manage Permits HONG KONG DEPARTURE VHHH DEP SLOT 0900Z VIET NAM OVF MALAYSIA OV…" at bounding box center [1236, 337] width 262 height 129
click at [1154, 283] on div "Manage Permits HONG KONG DEPARTURE VHHH DEP SLOT 0900Z VIET NAM OVF MALAYSIA OV…" at bounding box center [1236, 337] width 262 height 129
click at [1164, 282] on link "Manage Permits" at bounding box center [1146, 283] width 69 height 14
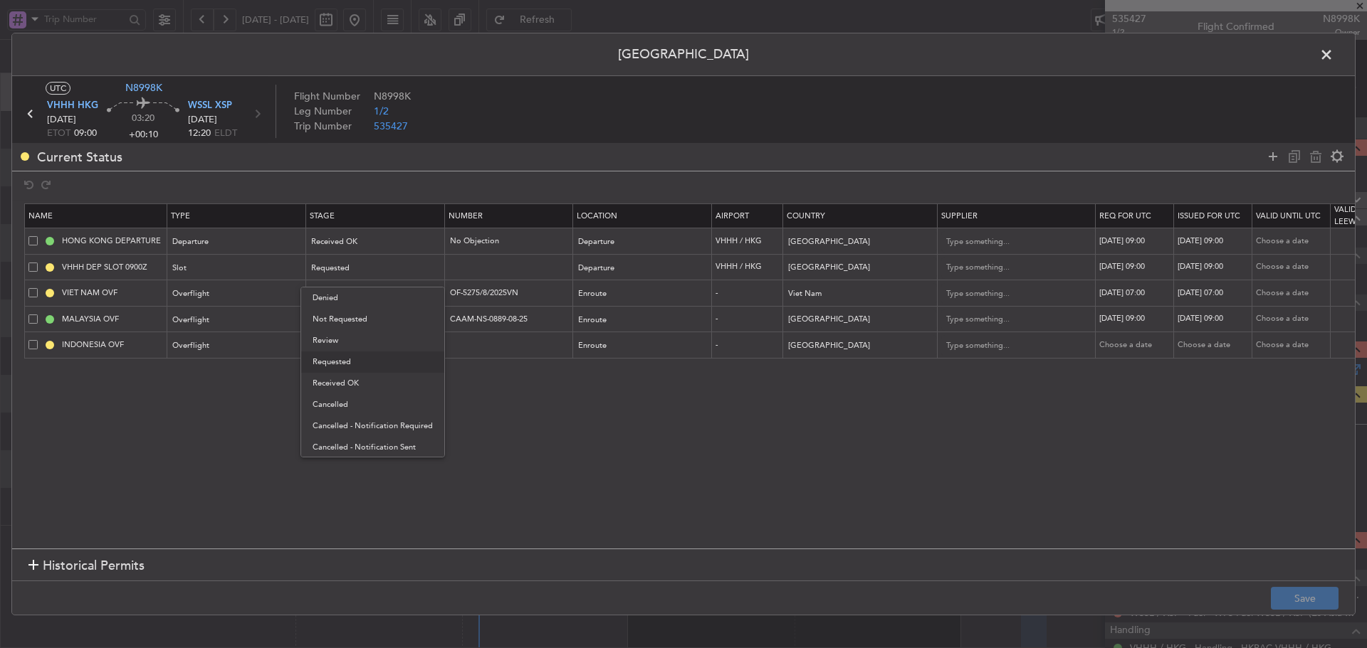
scroll to position [130, 0]
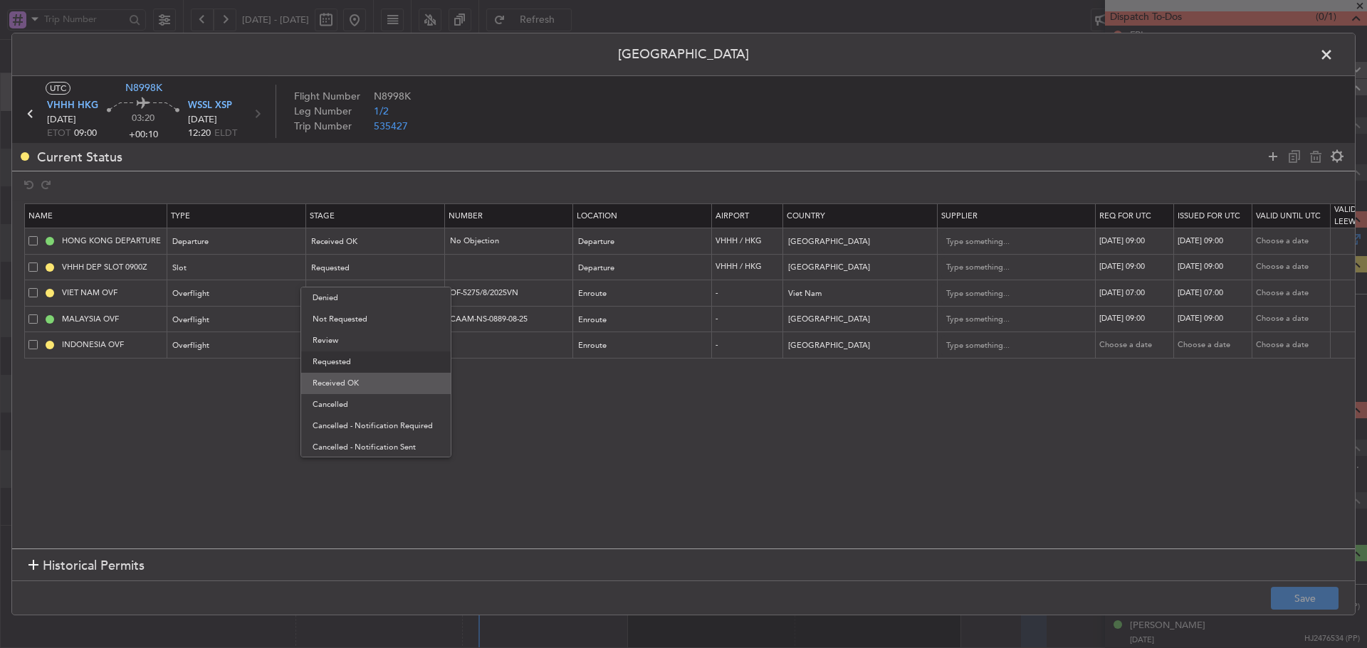
click at [360, 379] on span "Received OK" at bounding box center [375, 383] width 127 height 21
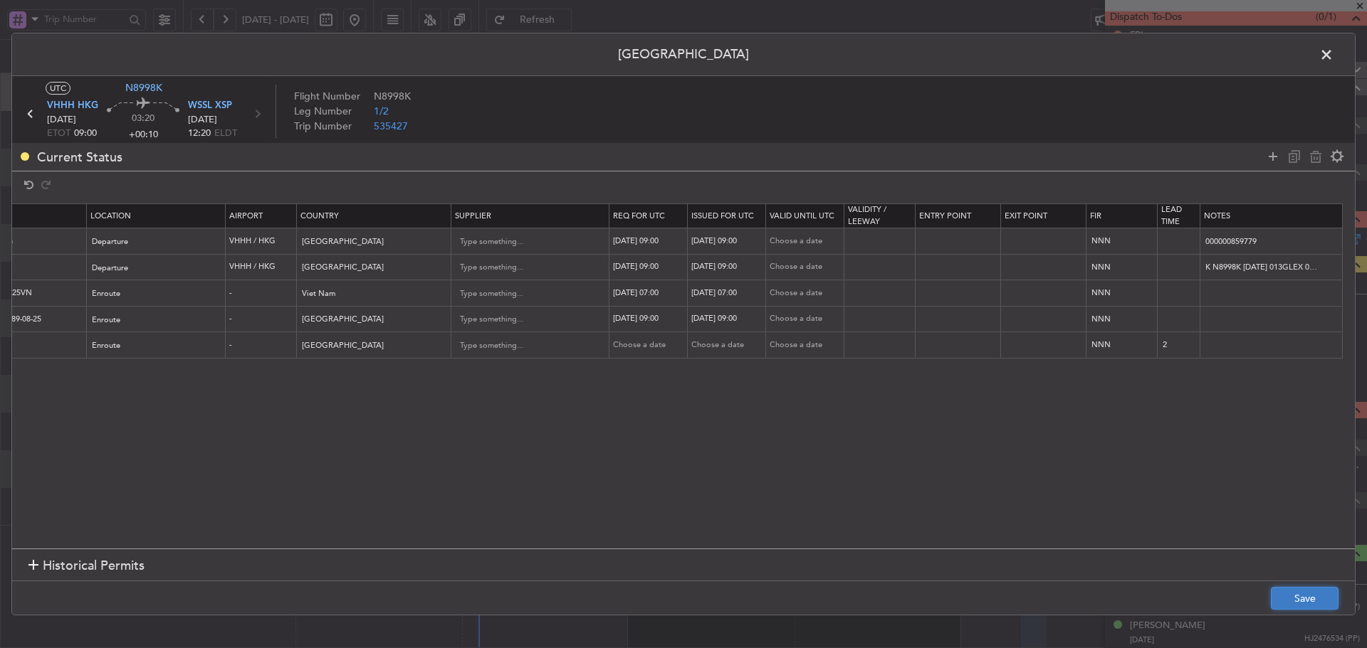
scroll to position [0, 486]
click at [1337, 600] on button "Save" at bounding box center [1304, 598] width 68 height 23
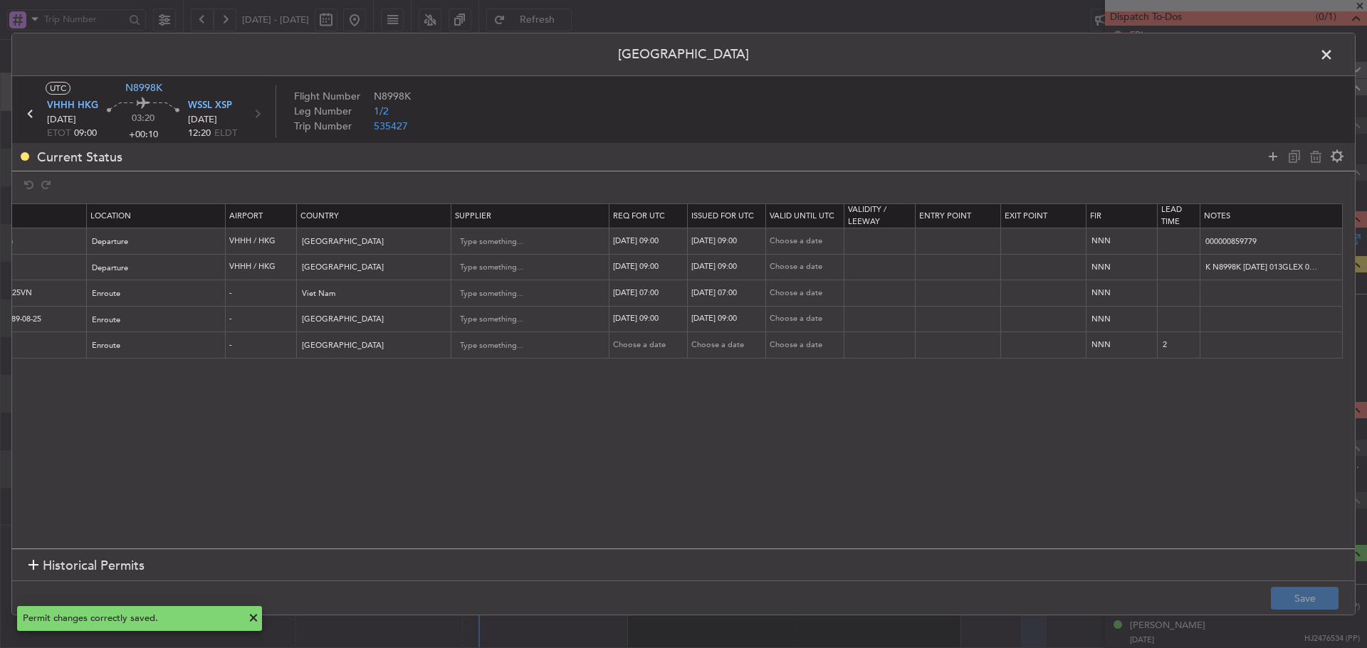
click at [1333, 60] on span at bounding box center [1333, 58] width 0 height 28
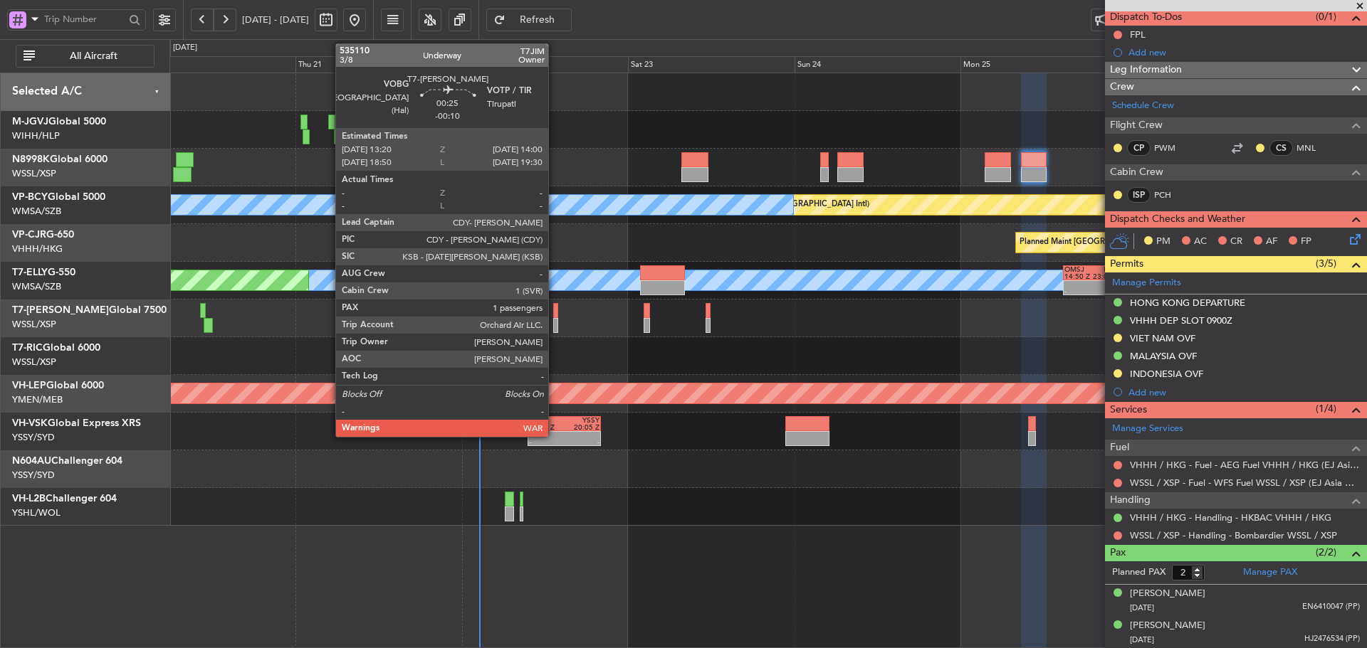
click at [554, 322] on div at bounding box center [555, 325] width 5 height 15
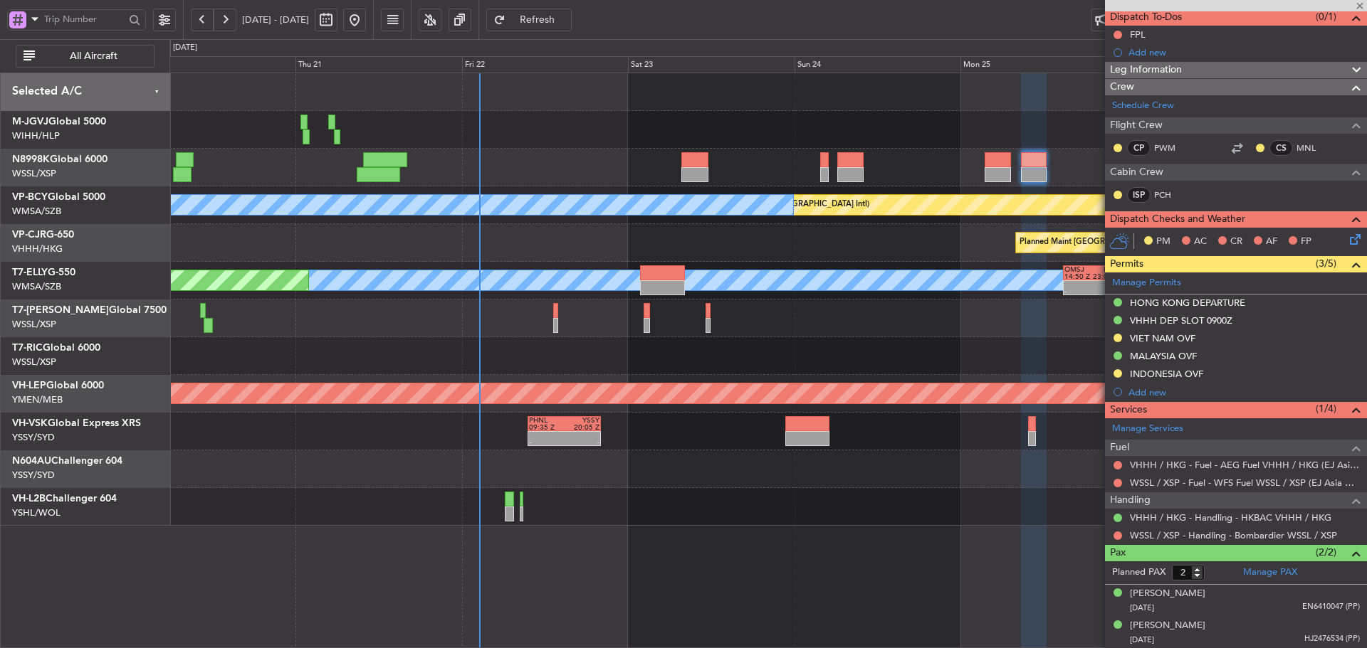
type input "-00:10"
type input "1"
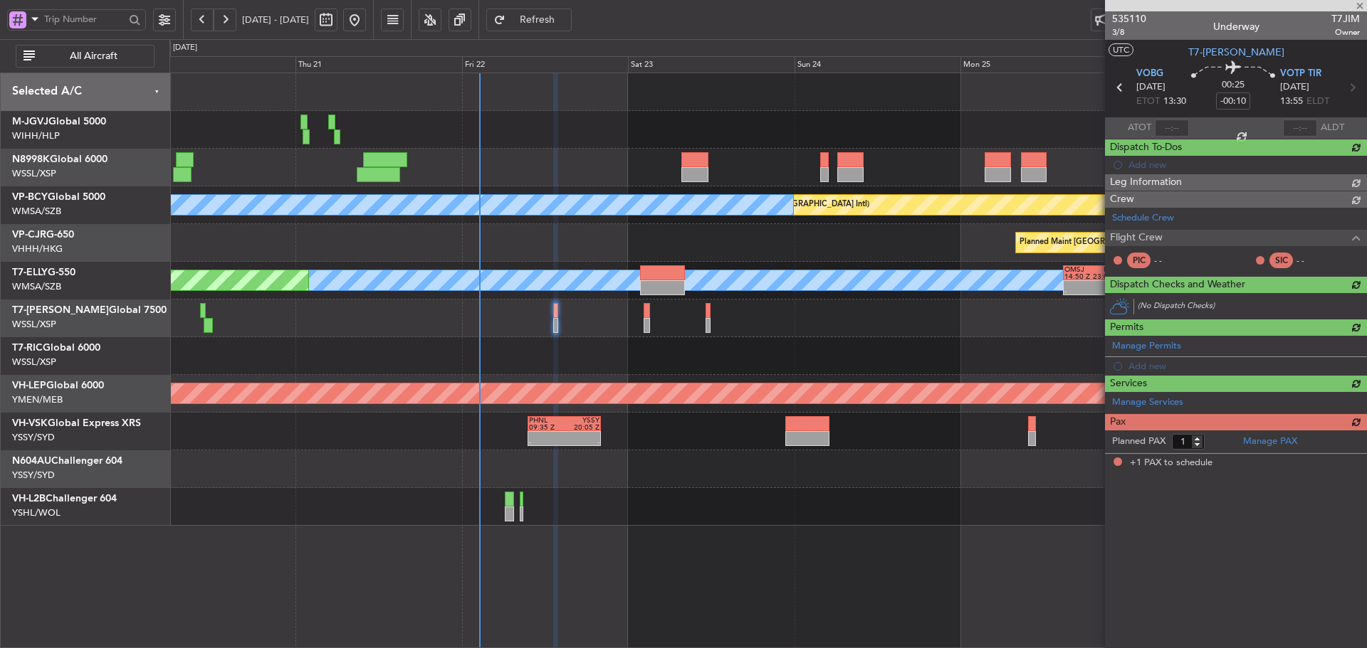
scroll to position [0, 0]
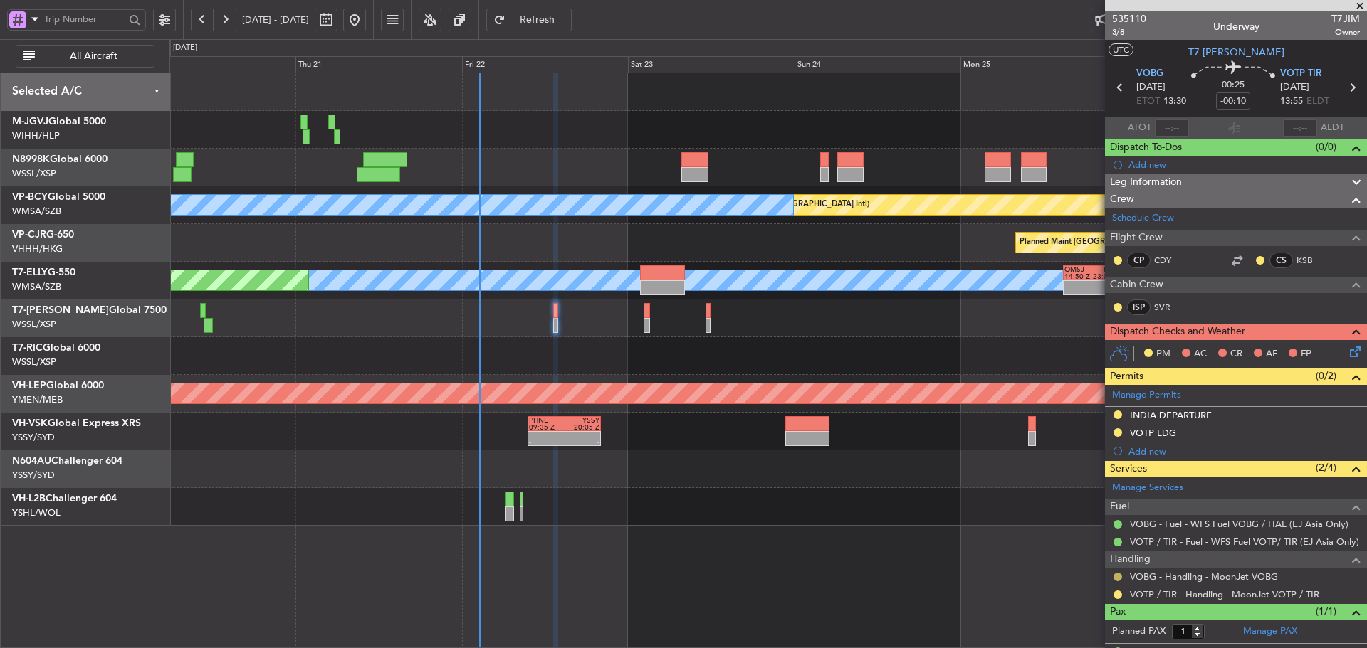
click at [1115, 574] on button at bounding box center [1117, 577] width 9 height 9
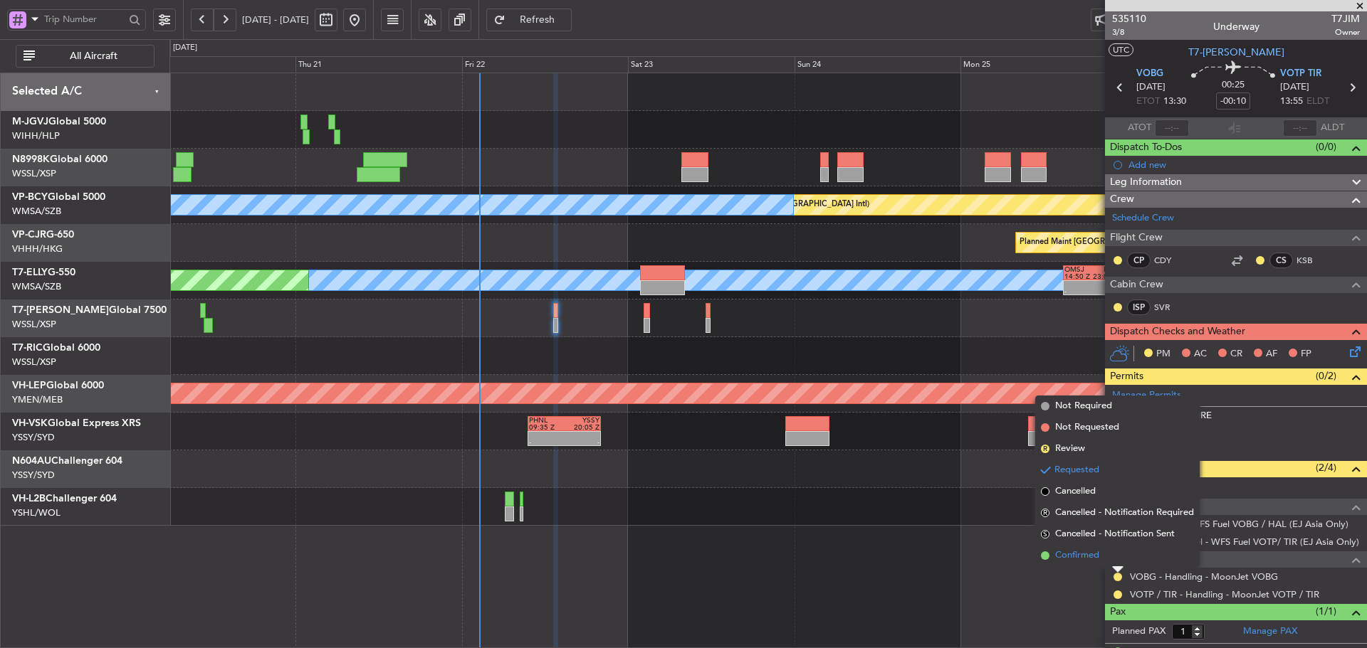
click at [1043, 554] on span at bounding box center [1045, 556] width 9 height 9
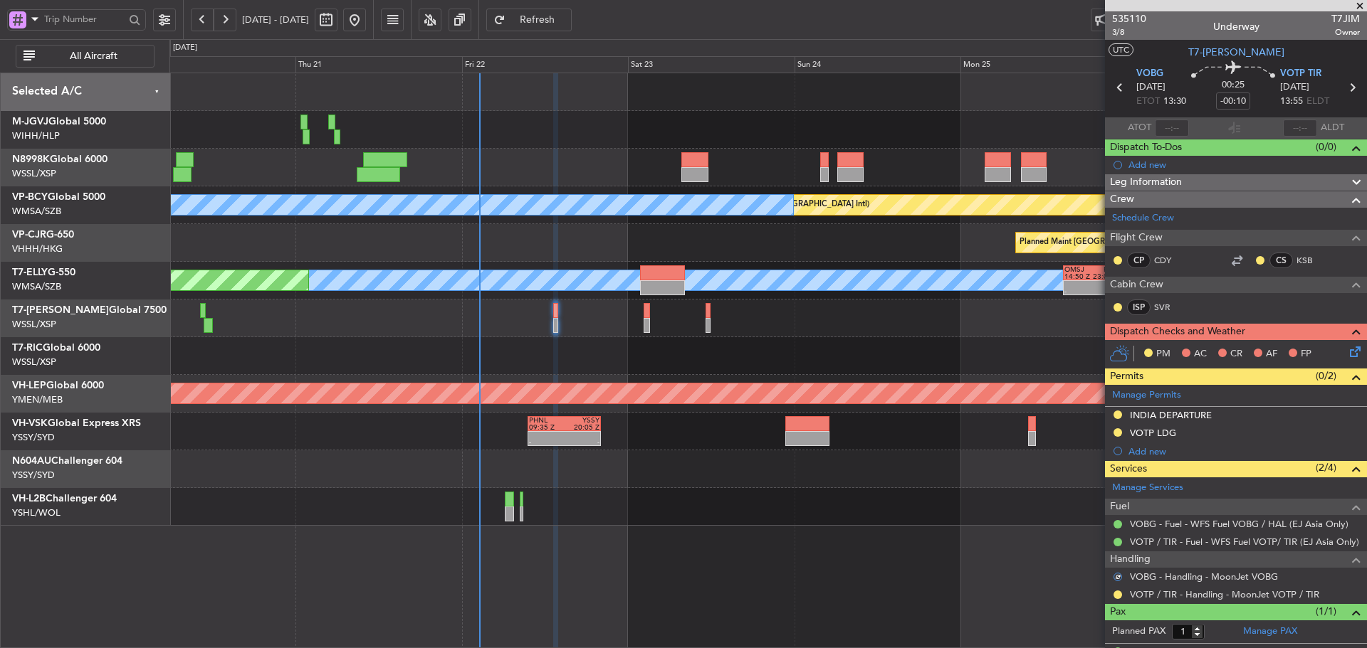
click at [1119, 599] on div at bounding box center [1117, 594] width 11 height 11
click at [1119, 594] on button at bounding box center [1117, 595] width 9 height 9
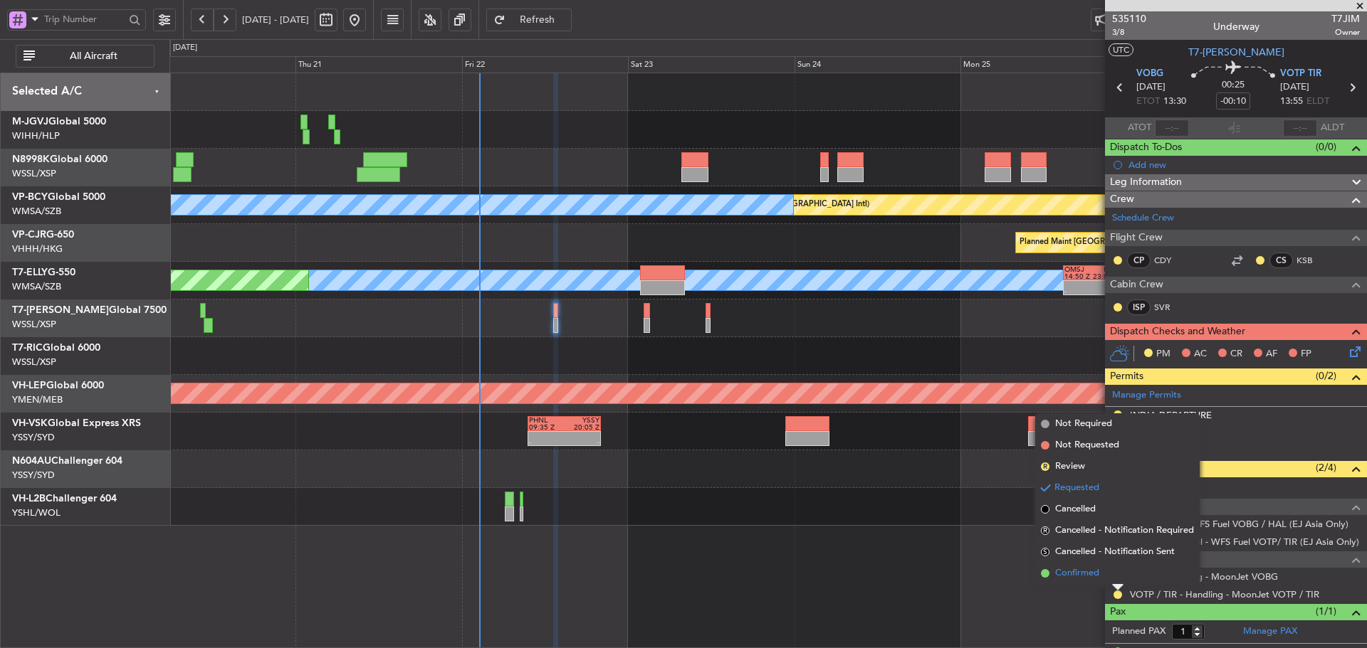
click at [1042, 571] on span at bounding box center [1045, 573] width 9 height 9
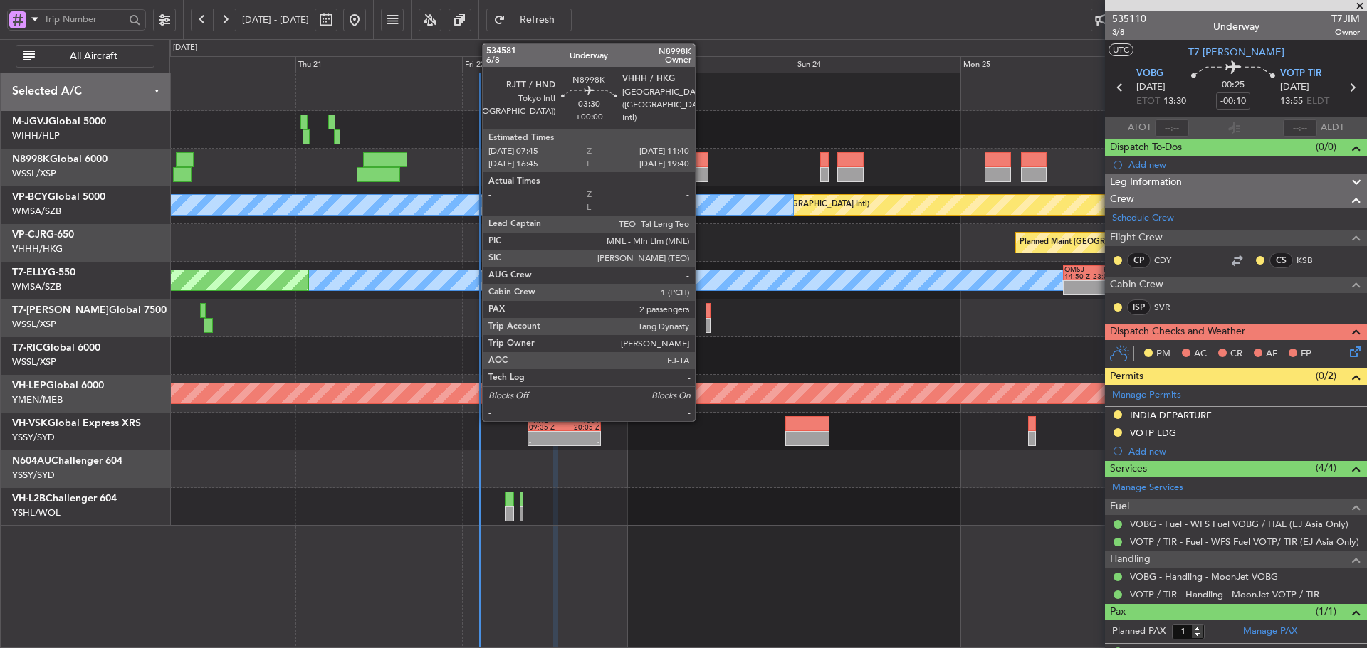
click at [700, 167] on div at bounding box center [695, 159] width 28 height 15
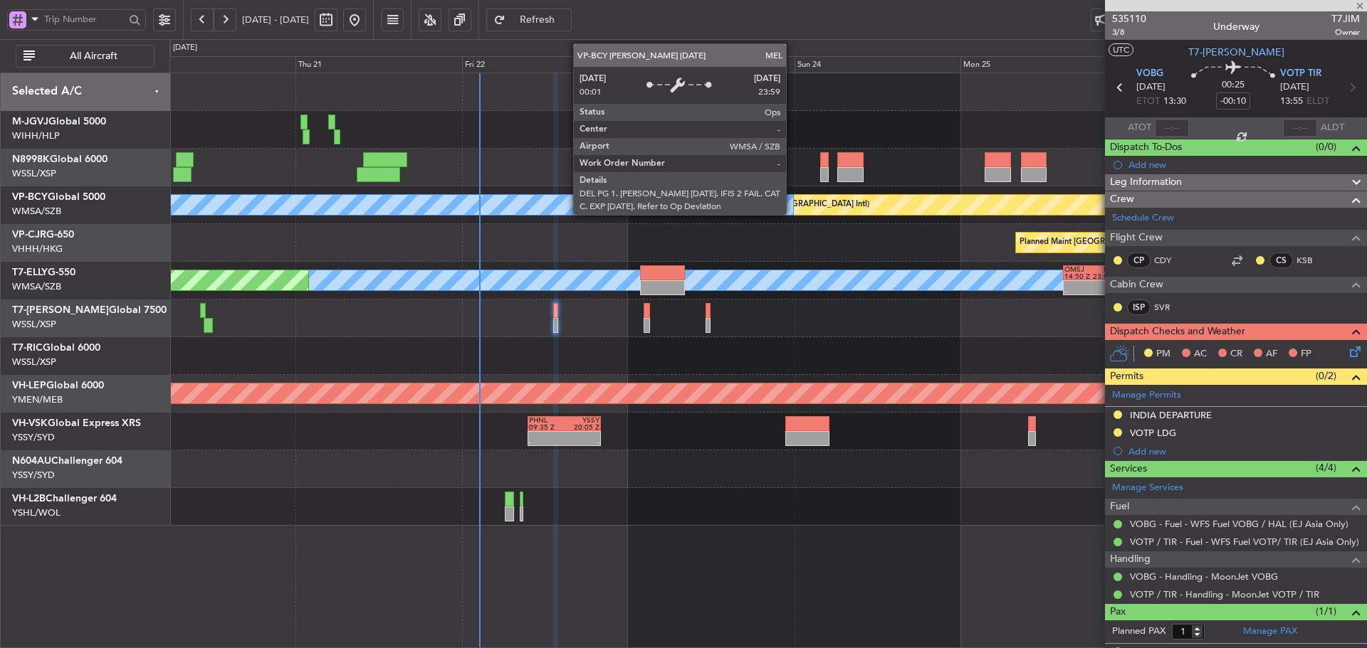
type input "2"
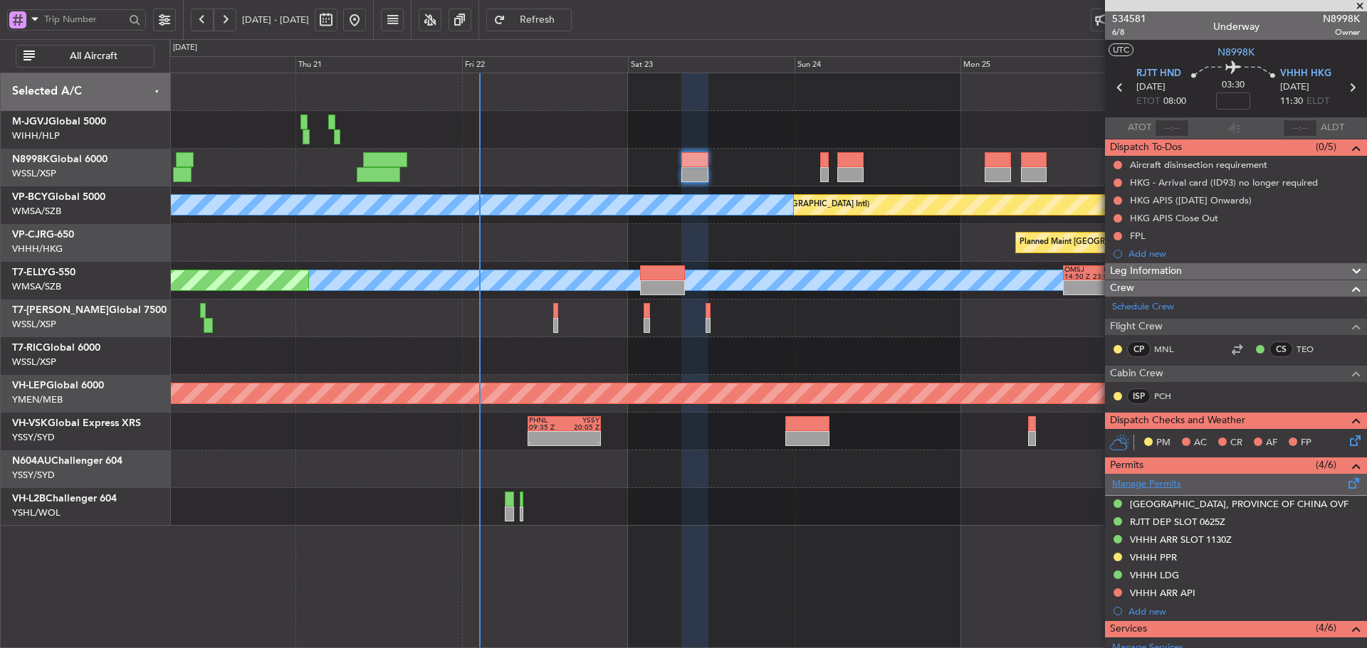
click at [1149, 489] on link "Manage Permits" at bounding box center [1146, 485] width 69 height 14
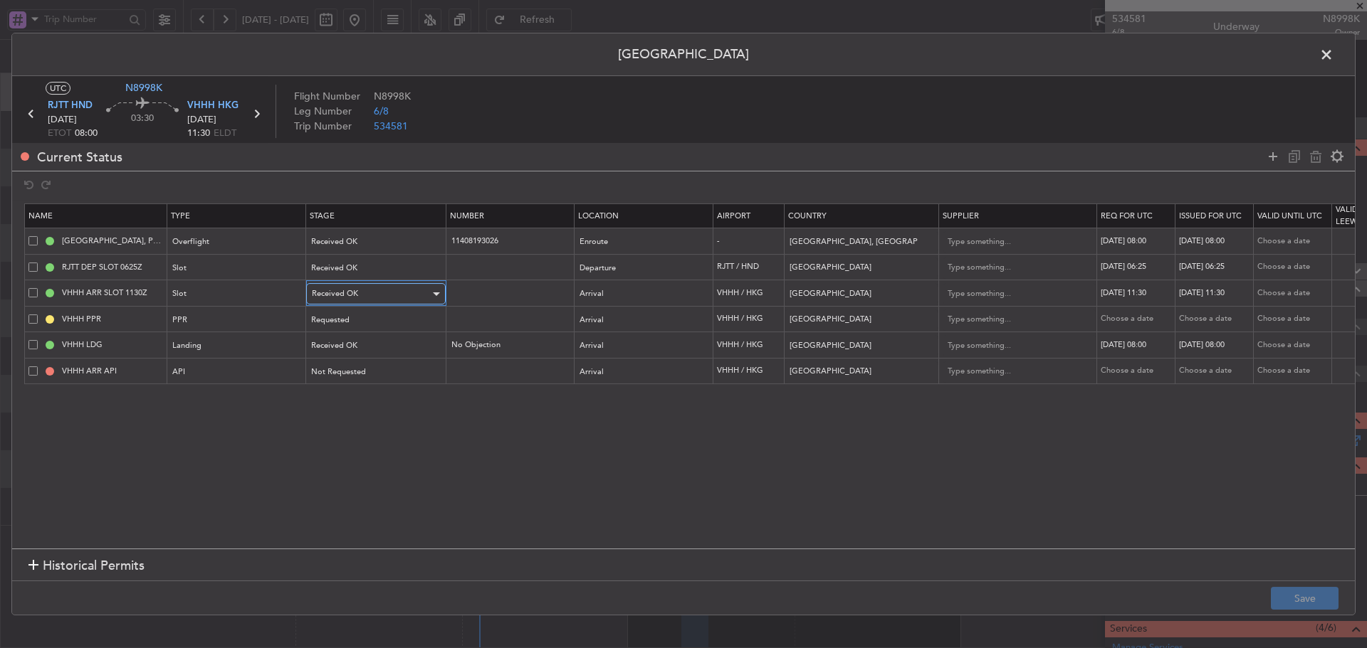
click at [320, 291] on span "Received OK" at bounding box center [335, 293] width 46 height 11
click at [320, 291] on div at bounding box center [683, 324] width 1367 height 648
click at [394, 314] on div "Requested" at bounding box center [371, 320] width 118 height 21
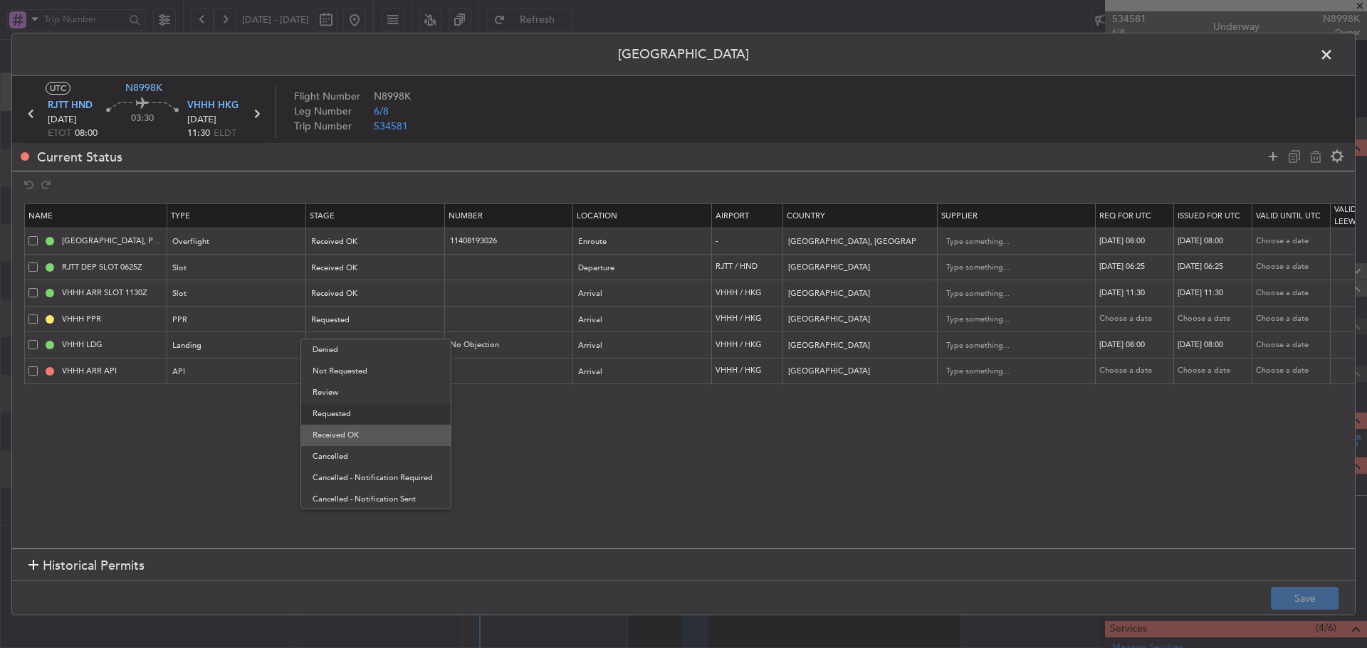
click at [374, 437] on span "Received OK" at bounding box center [375, 435] width 127 height 21
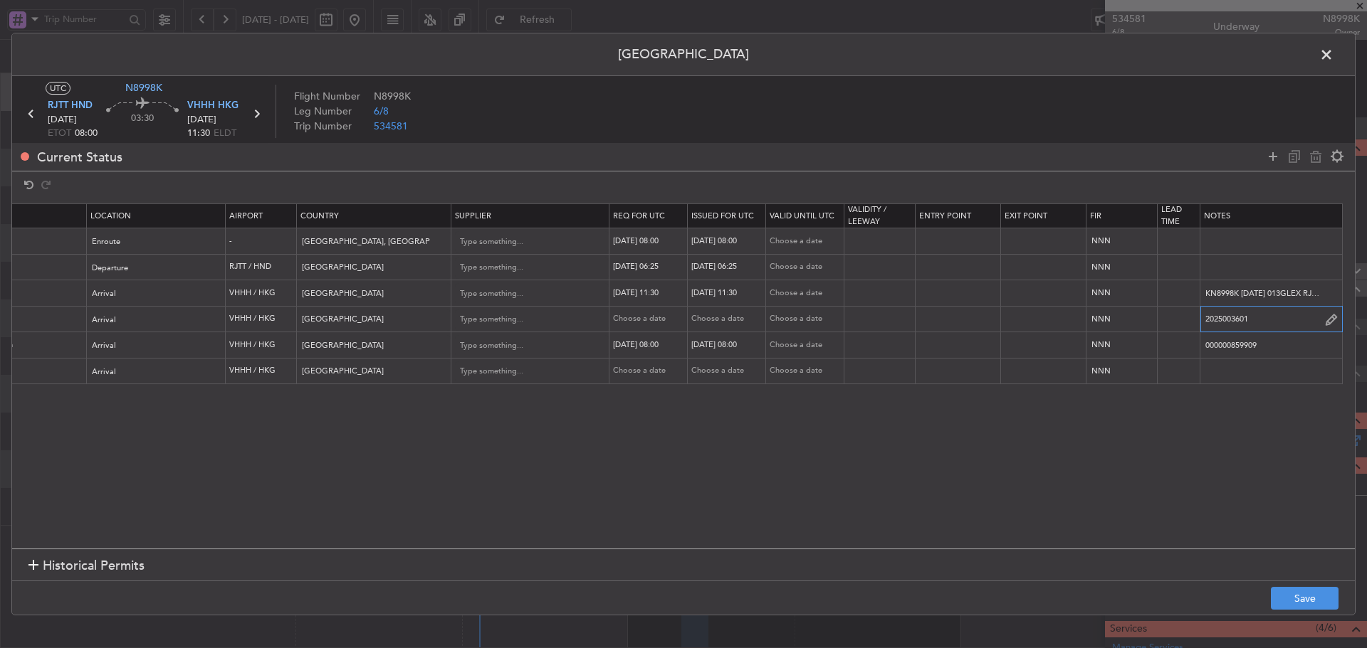
scroll to position [0, 486]
drag, startPoint x: 1262, startPoint y: 320, endPoint x: 1165, endPoint y: 322, distance: 96.8
click at [1165, 322] on tr "VHHH PPR PPR Received OK Arrival VHHH / HKG Hong Kong Choose a date Choose a da…" at bounding box center [447, 319] width 1816 height 26
click at [1309, 596] on button "Save" at bounding box center [1304, 598] width 68 height 23
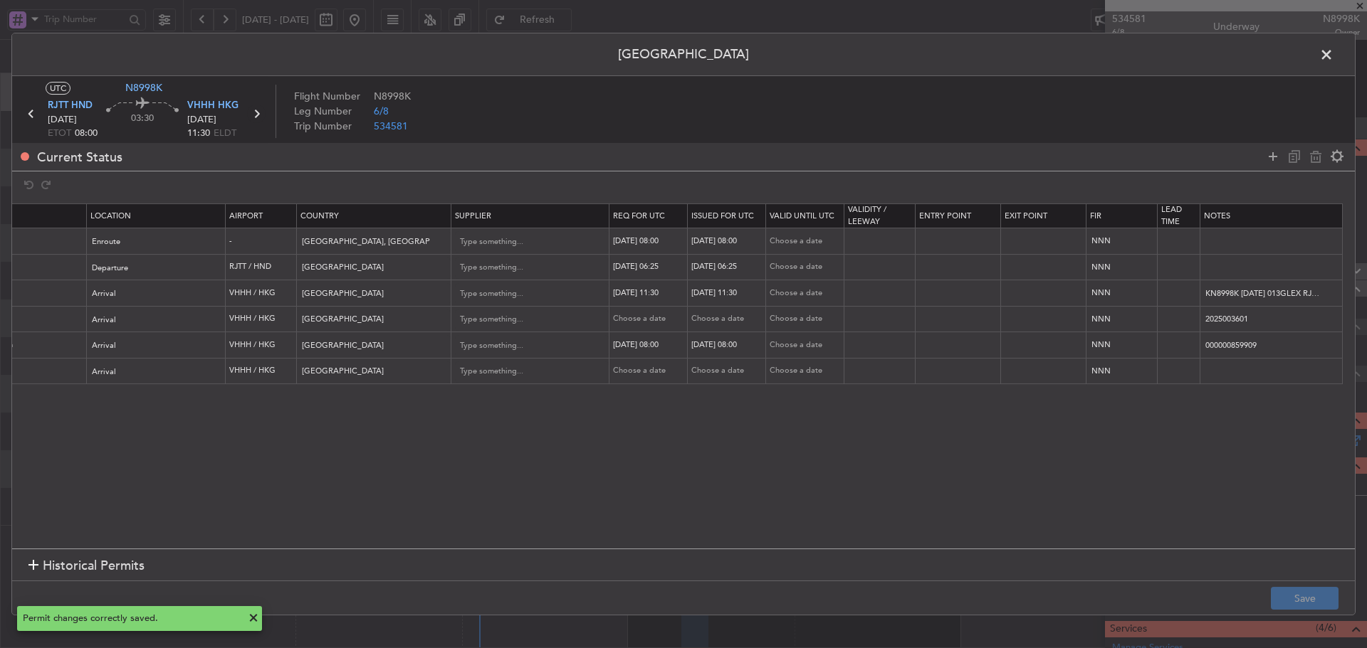
click at [254, 114] on icon at bounding box center [256, 114] width 19 height 19
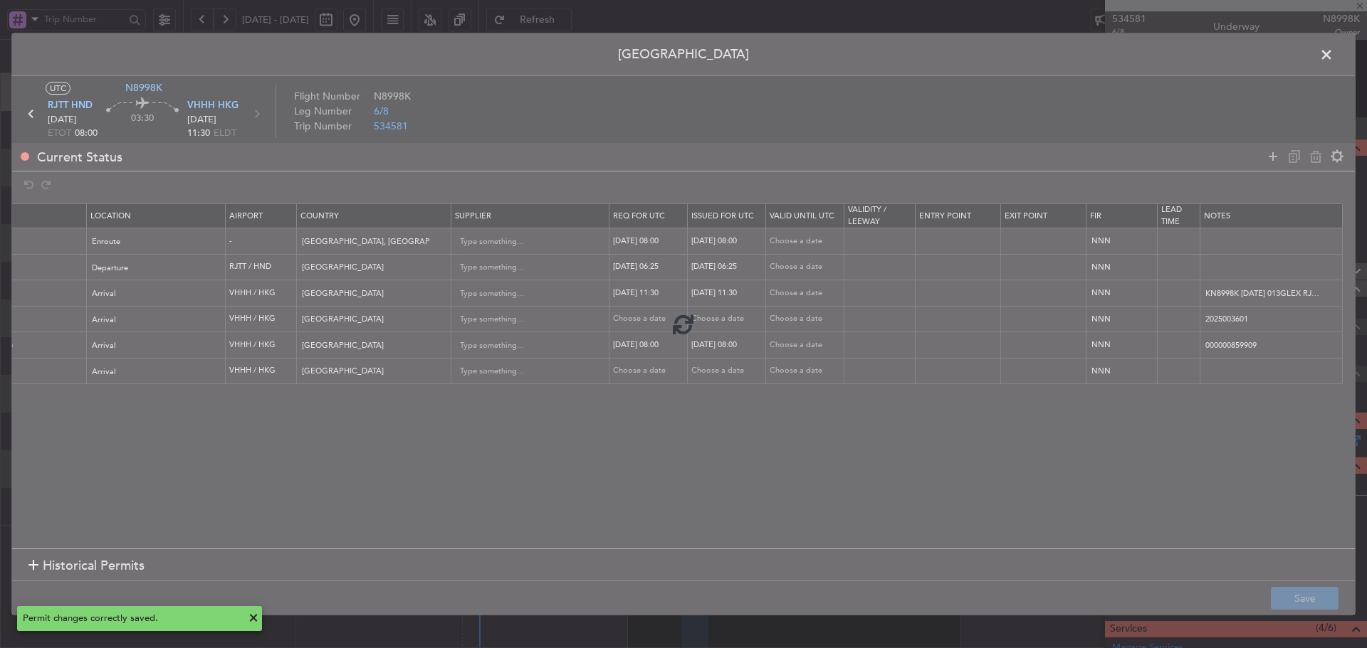
type input "+00:25"
type input "0"
type input "+00:25"
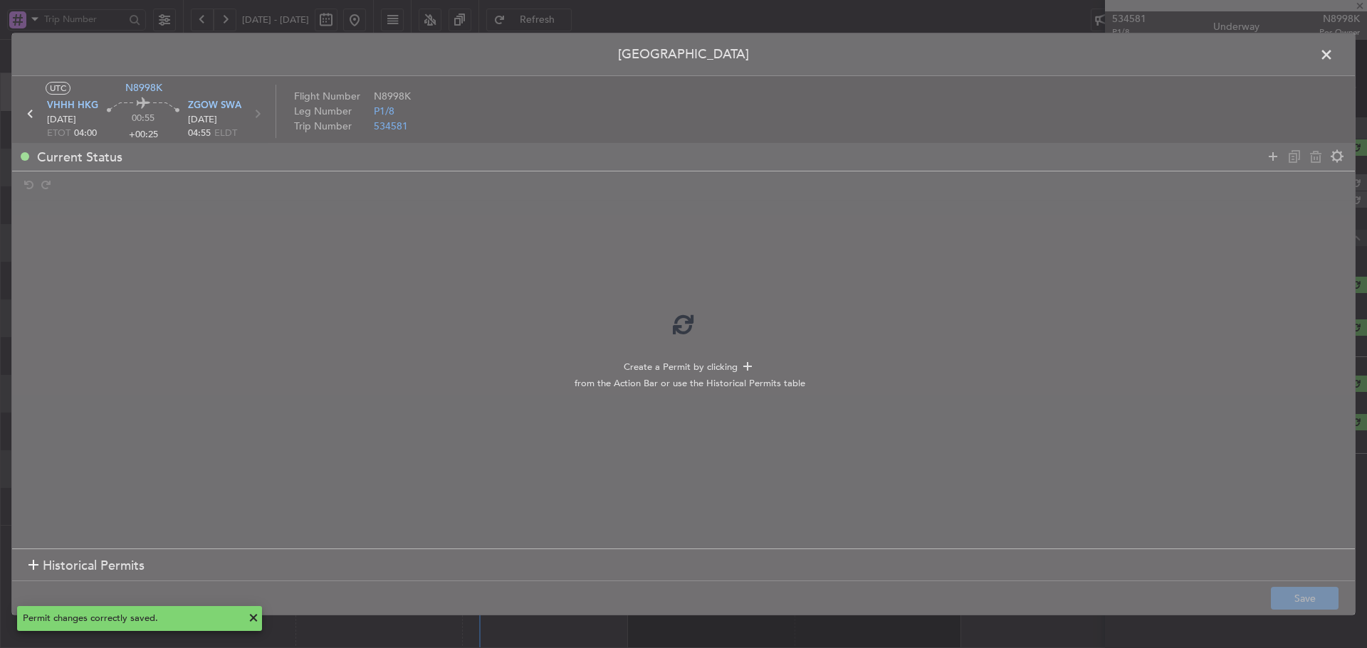
scroll to position [0, 0]
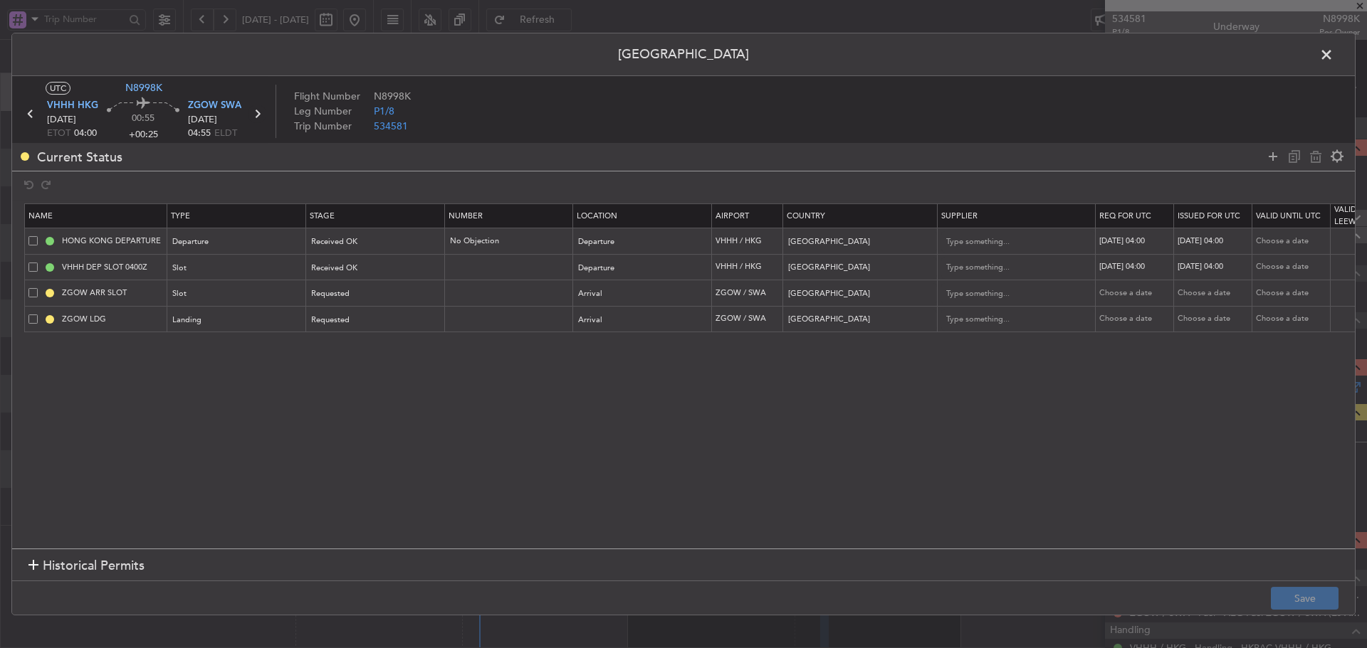
click at [256, 115] on icon at bounding box center [257, 114] width 19 height 19
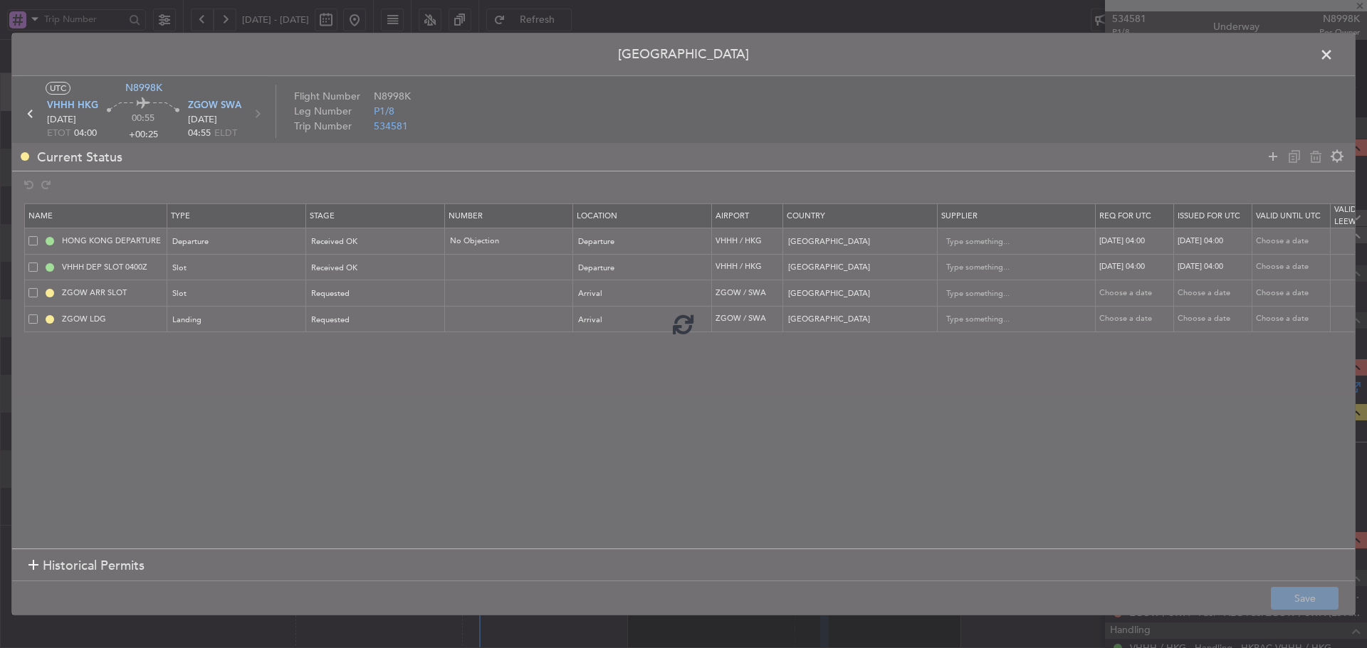
type input "+00:05"
type input "2"
type input "+00:05"
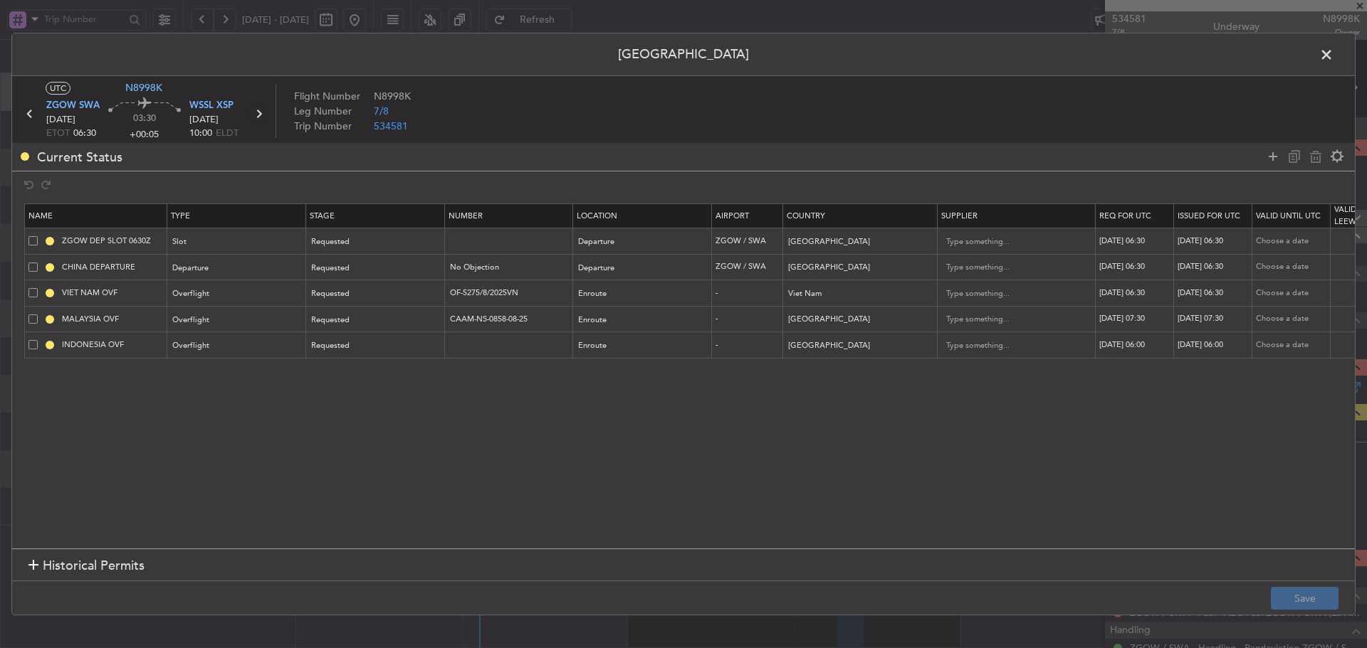
click at [258, 110] on icon at bounding box center [258, 114] width 19 height 19
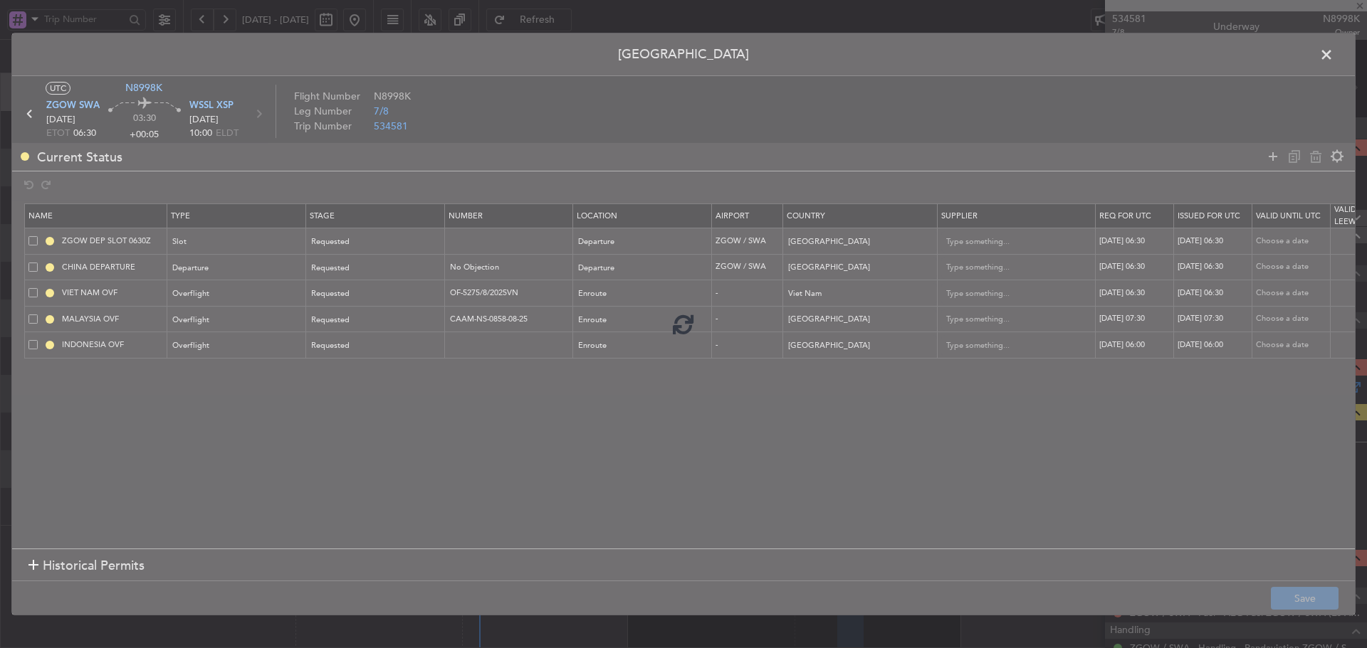
type input "+00:15"
type input "0"
type input "+00:15"
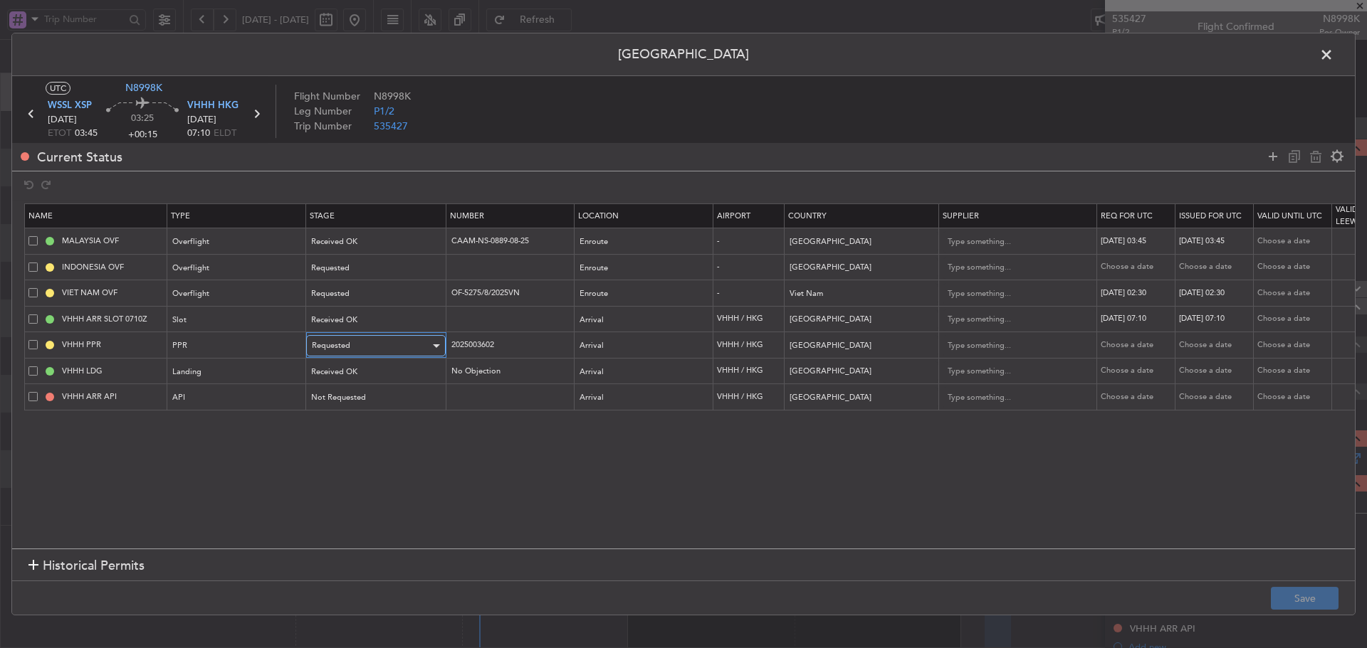
click at [401, 349] on div "Requested" at bounding box center [371, 345] width 118 height 21
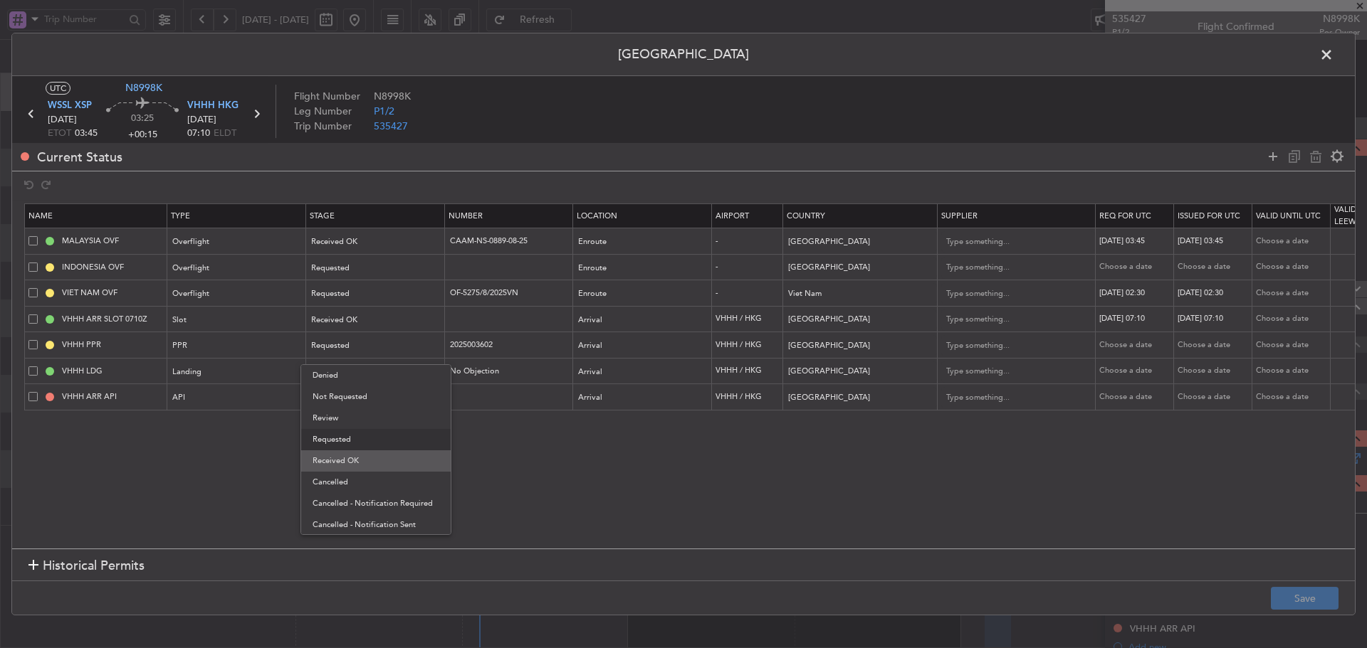
click at [361, 463] on span "Received OK" at bounding box center [375, 461] width 127 height 21
click at [1296, 596] on button "Save" at bounding box center [1304, 598] width 68 height 23
click at [258, 115] on icon at bounding box center [256, 114] width 19 height 19
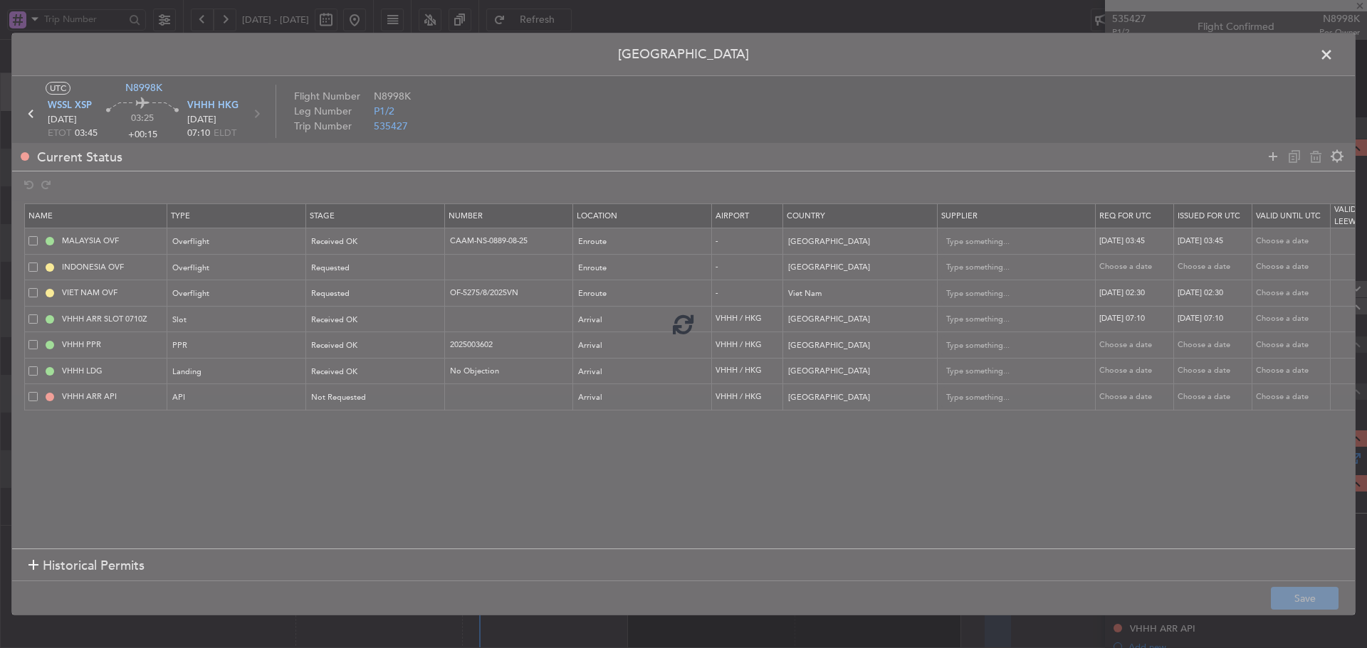
type input "+00:10"
type input "2"
type input "+00:10"
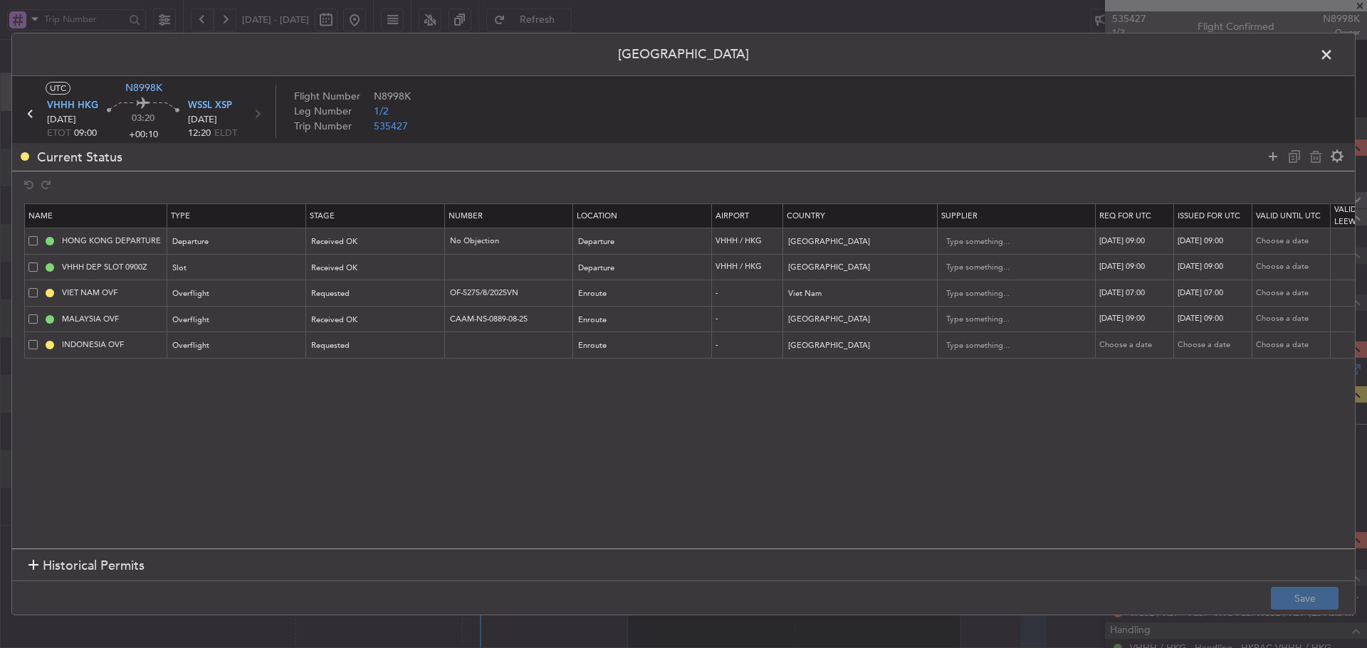
click at [1333, 59] on span at bounding box center [1333, 58] width 0 height 28
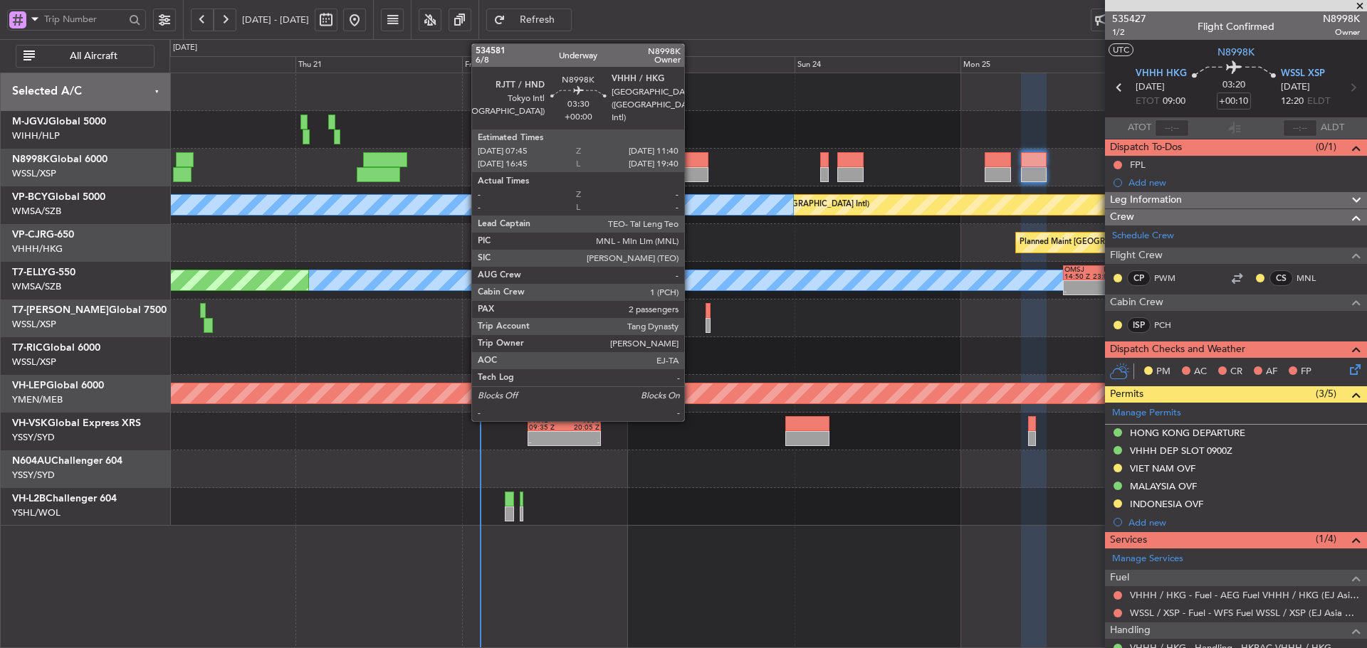
click at [690, 171] on div at bounding box center [695, 174] width 28 height 15
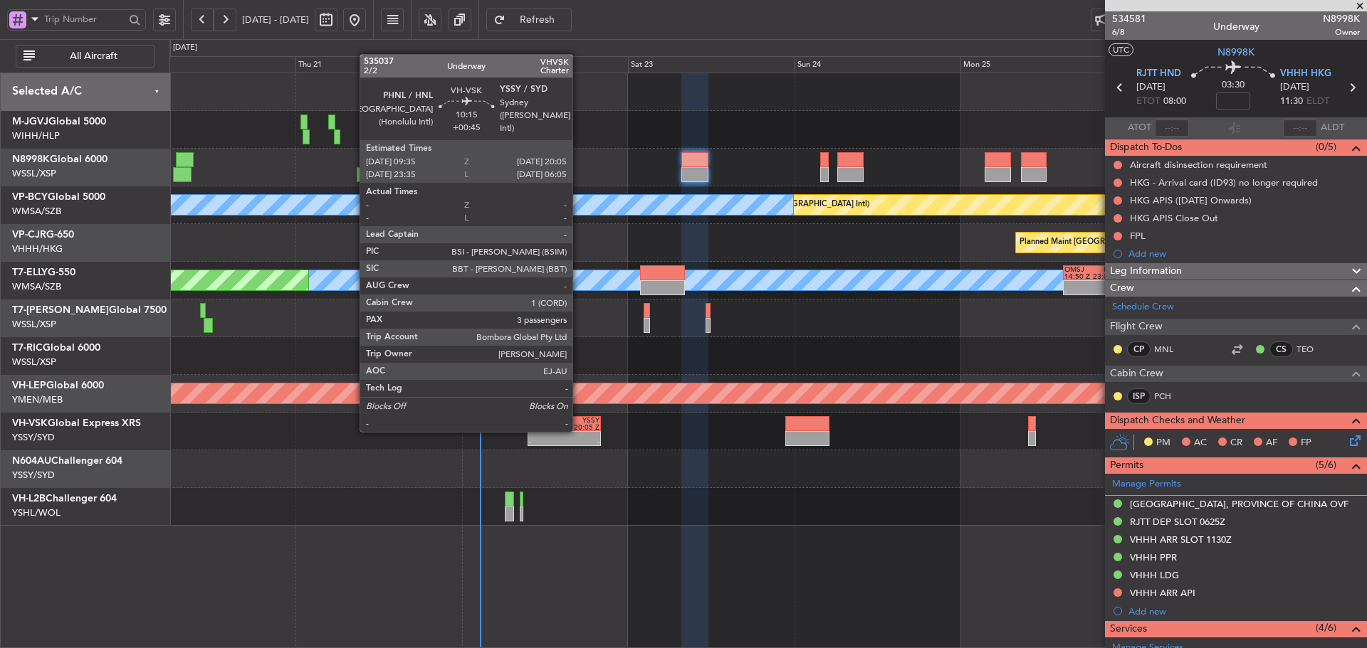
click at [579, 431] on div "PHNL 09:35 Z YSSY 20:05 Z" at bounding box center [563, 423] width 73 height 15
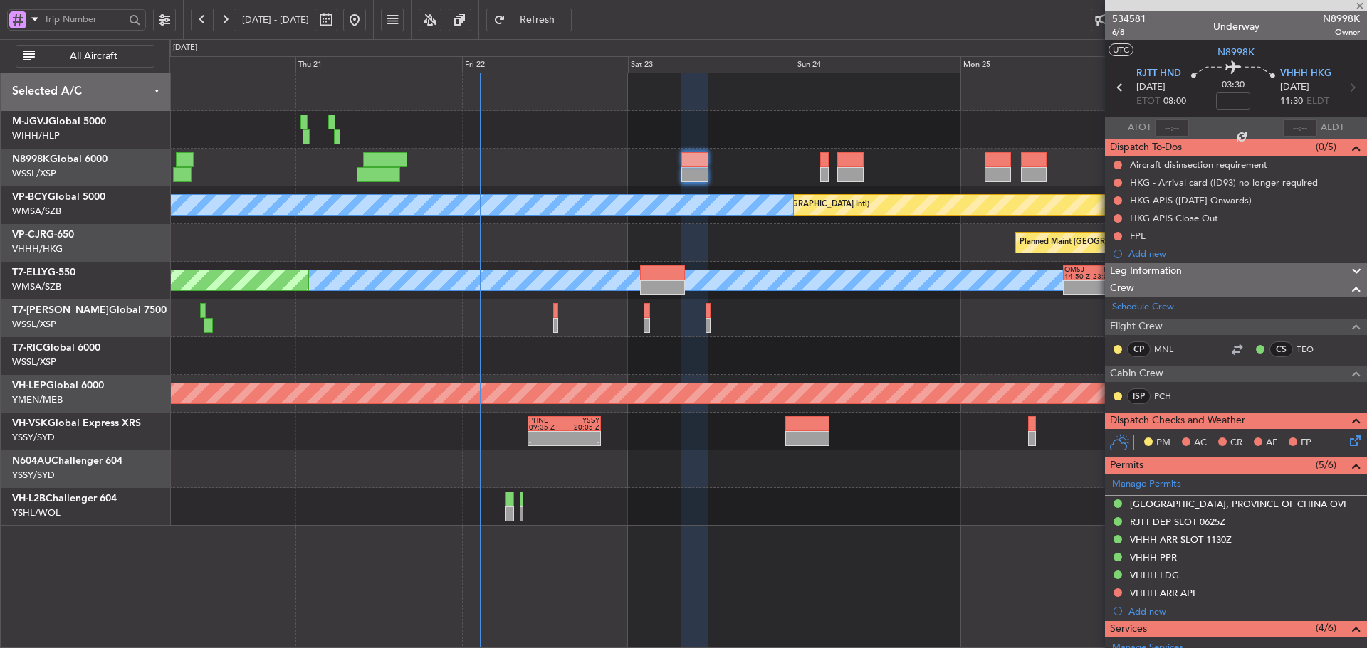
type input "+00:45"
type input "3"
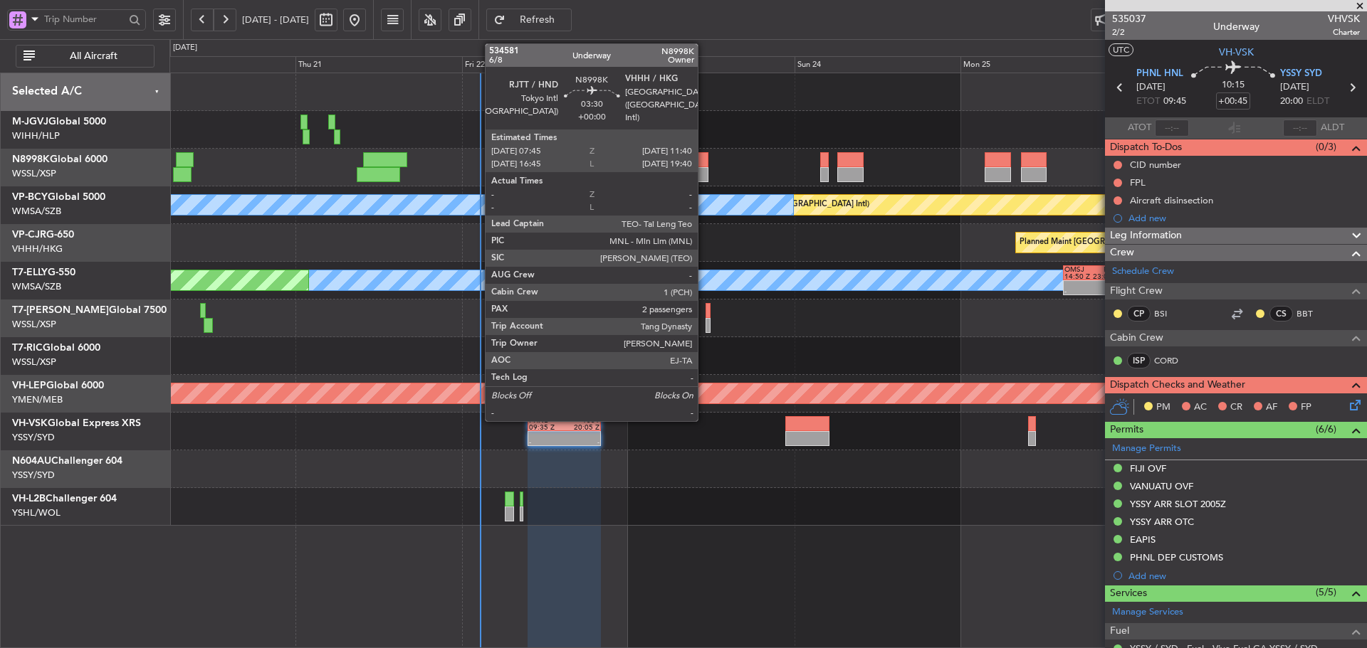
click at [701, 162] on div at bounding box center [695, 159] width 28 height 15
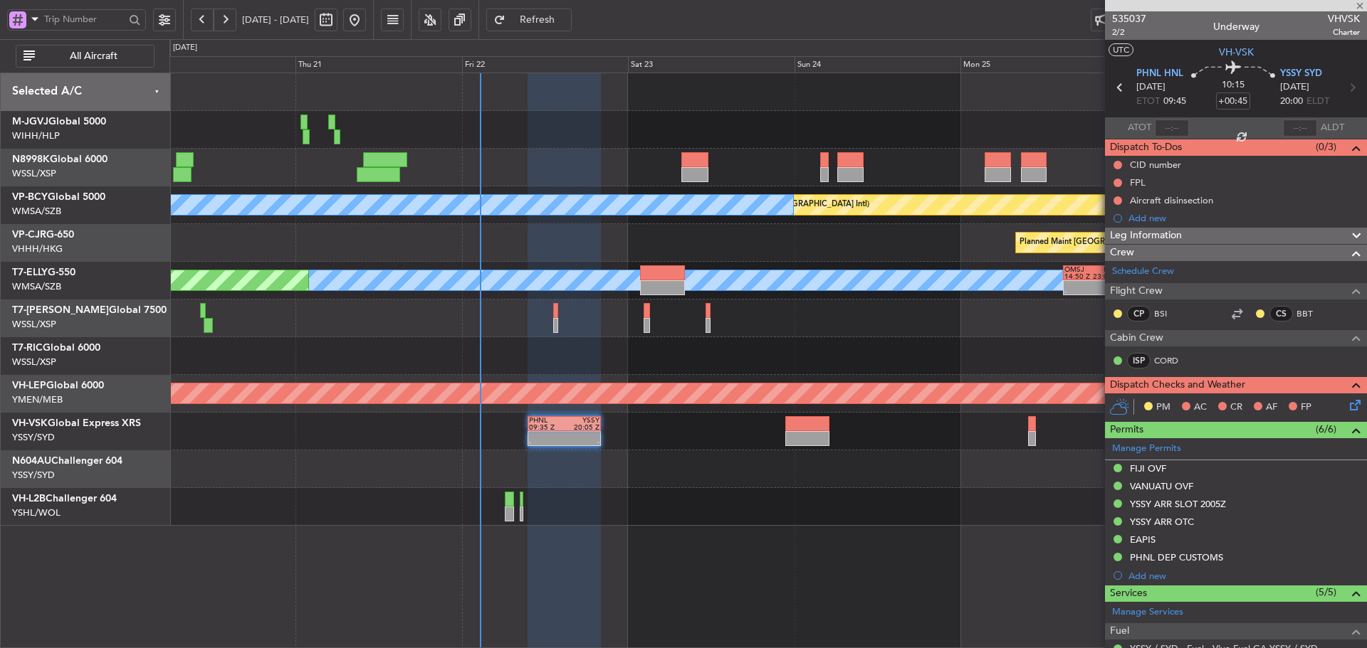
type input "2"
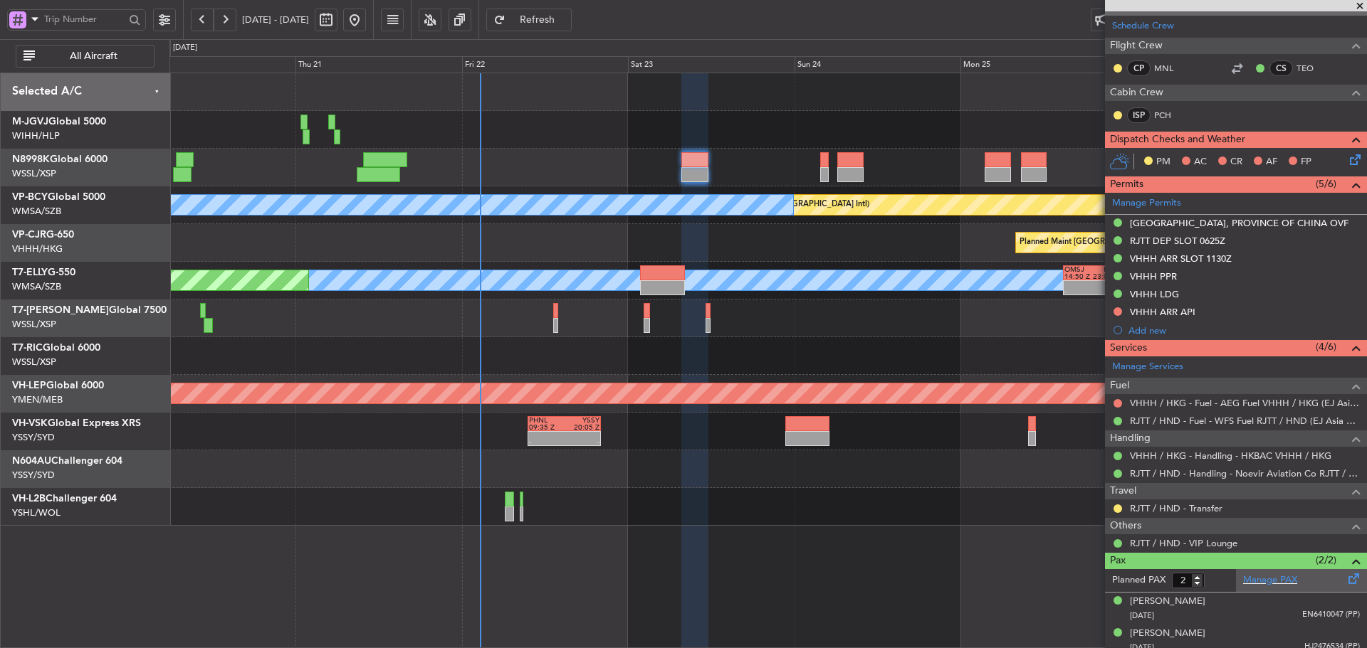
scroll to position [289, 0]
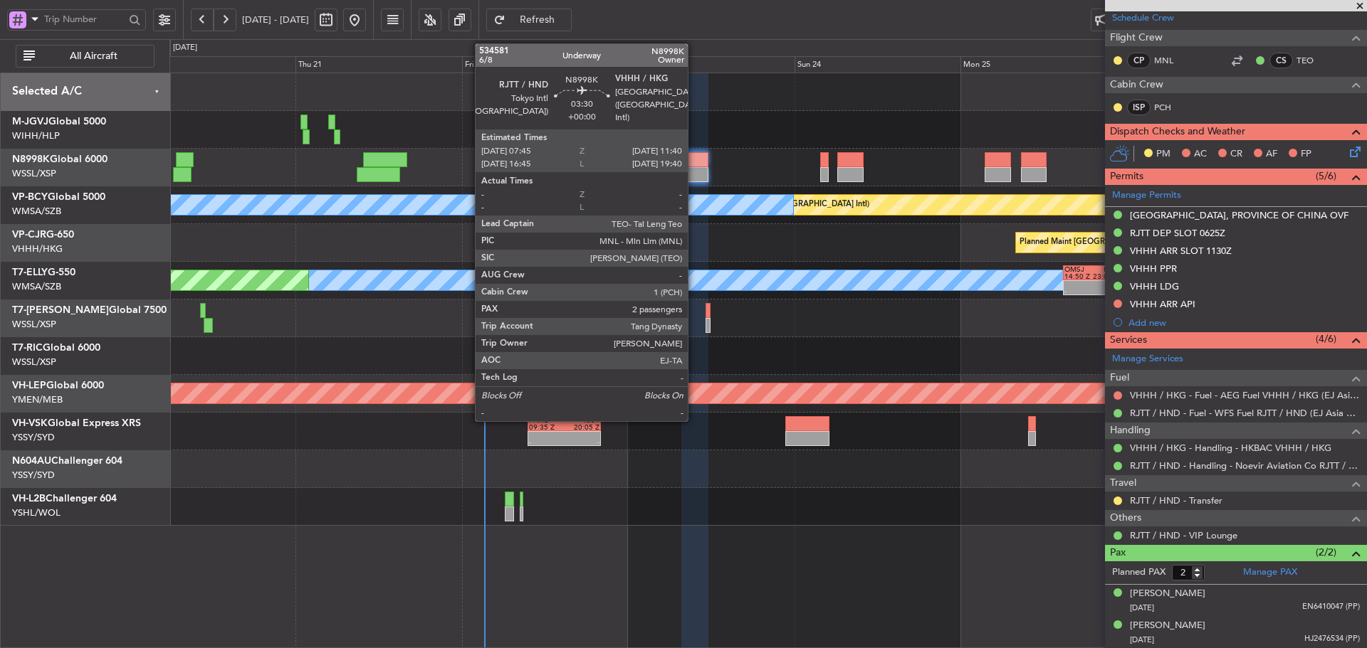
click at [694, 174] on div at bounding box center [695, 174] width 28 height 15
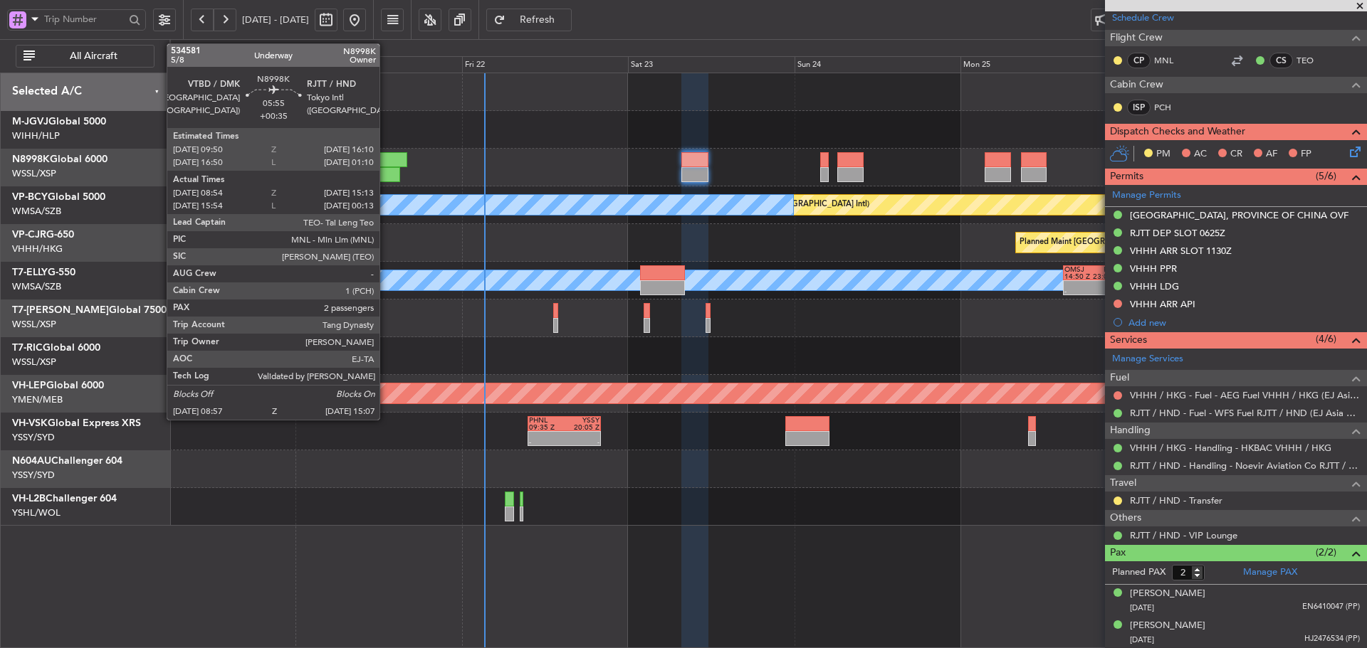
click at [386, 169] on div at bounding box center [378, 174] width 43 height 15
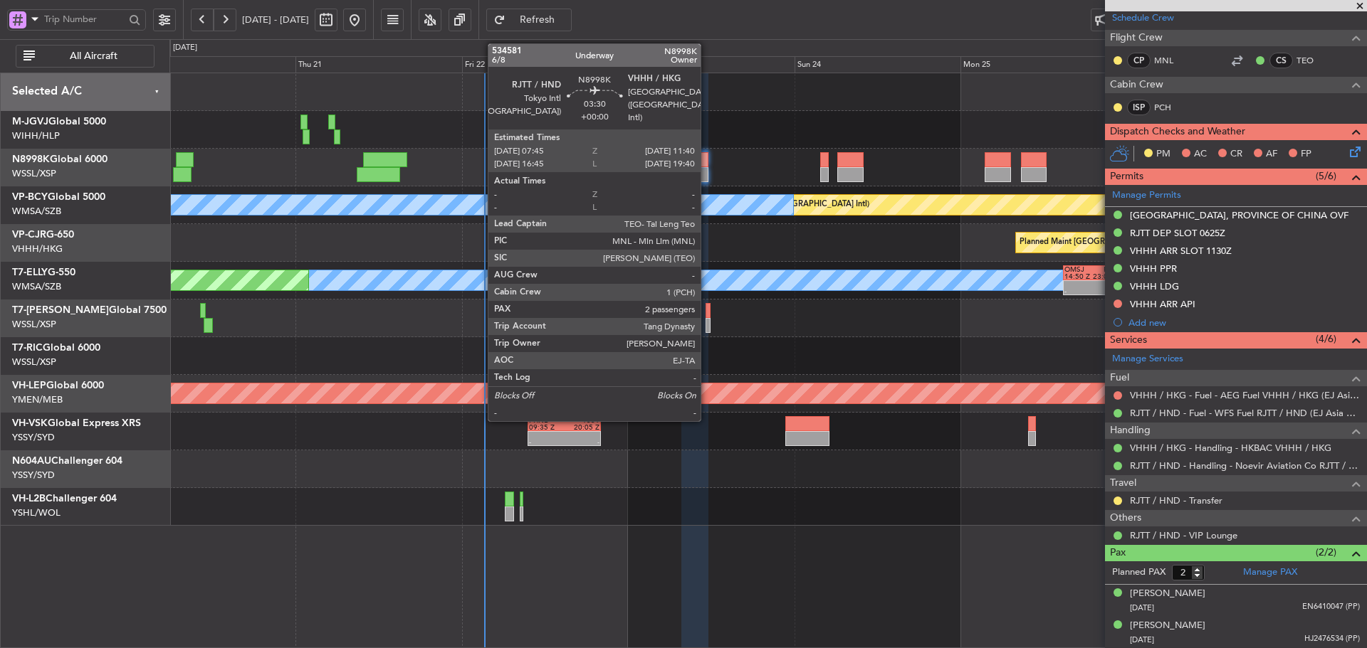
click at [707, 169] on div at bounding box center [695, 174] width 28 height 15
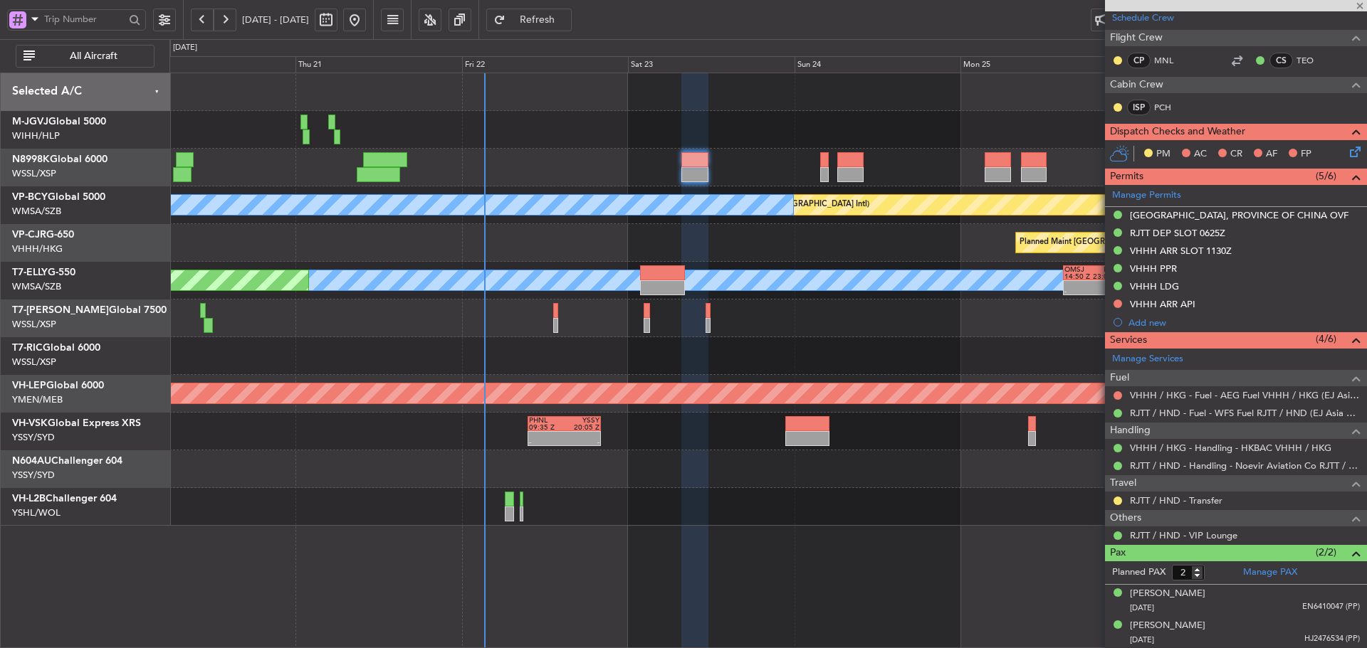
click at [700, 167] on div at bounding box center [695, 174] width 28 height 15
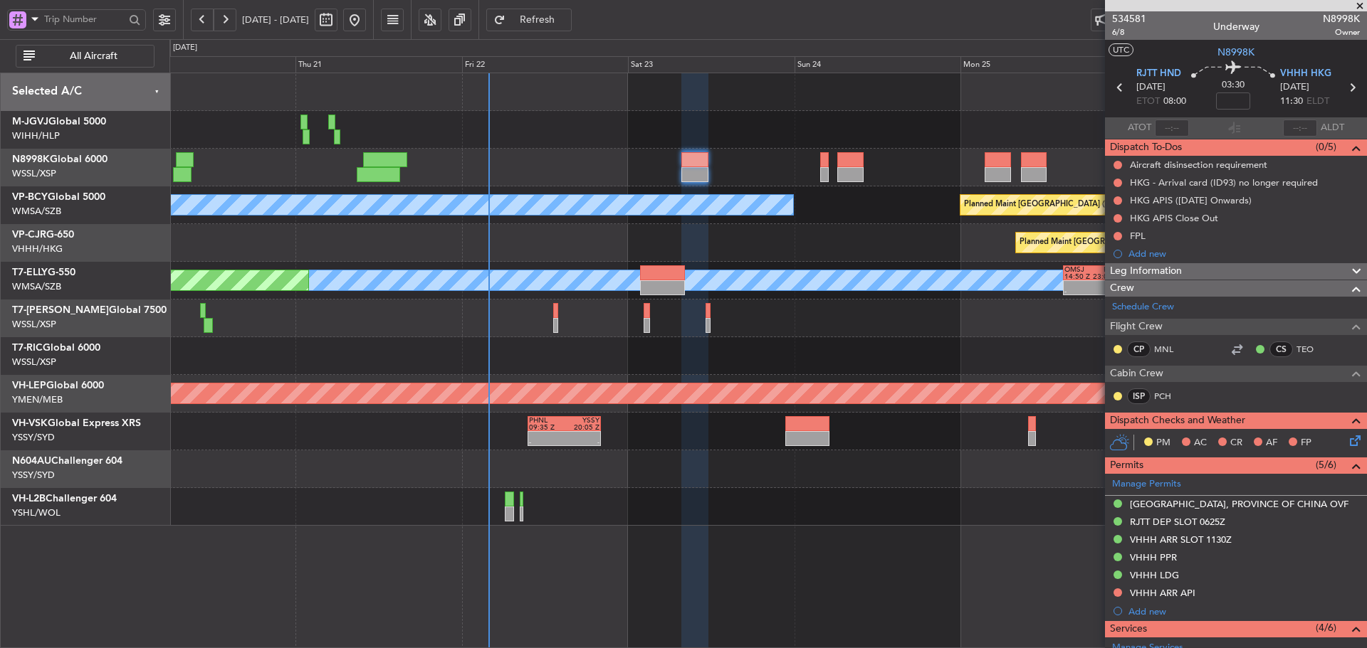
click at [696, 164] on div at bounding box center [695, 159] width 28 height 15
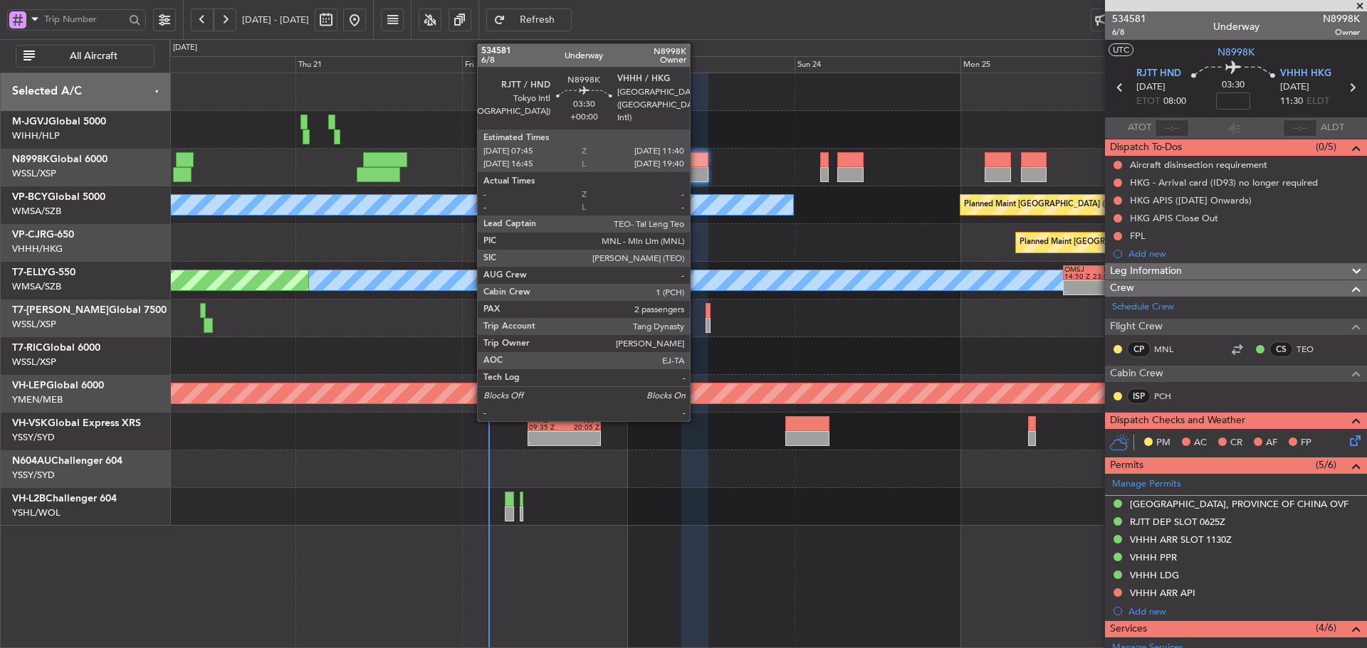
click at [696, 164] on div at bounding box center [695, 159] width 28 height 15
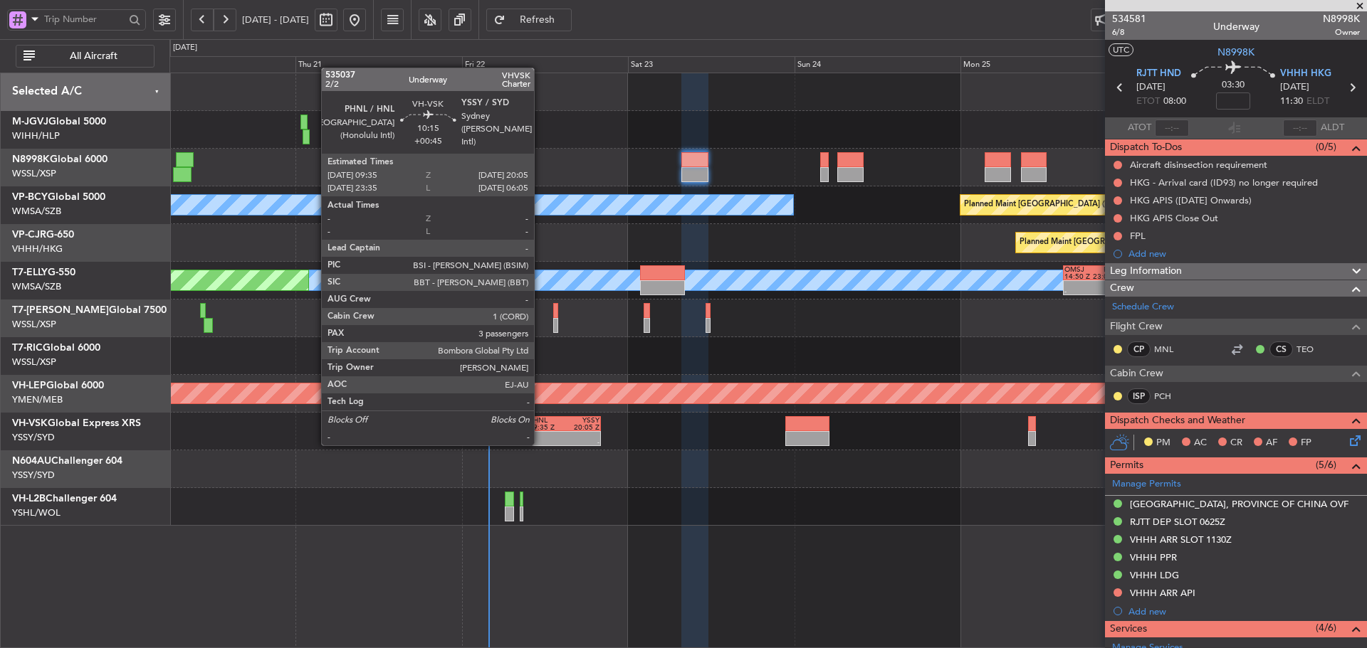
click at [540, 444] on div "-" at bounding box center [546, 442] width 35 height 7
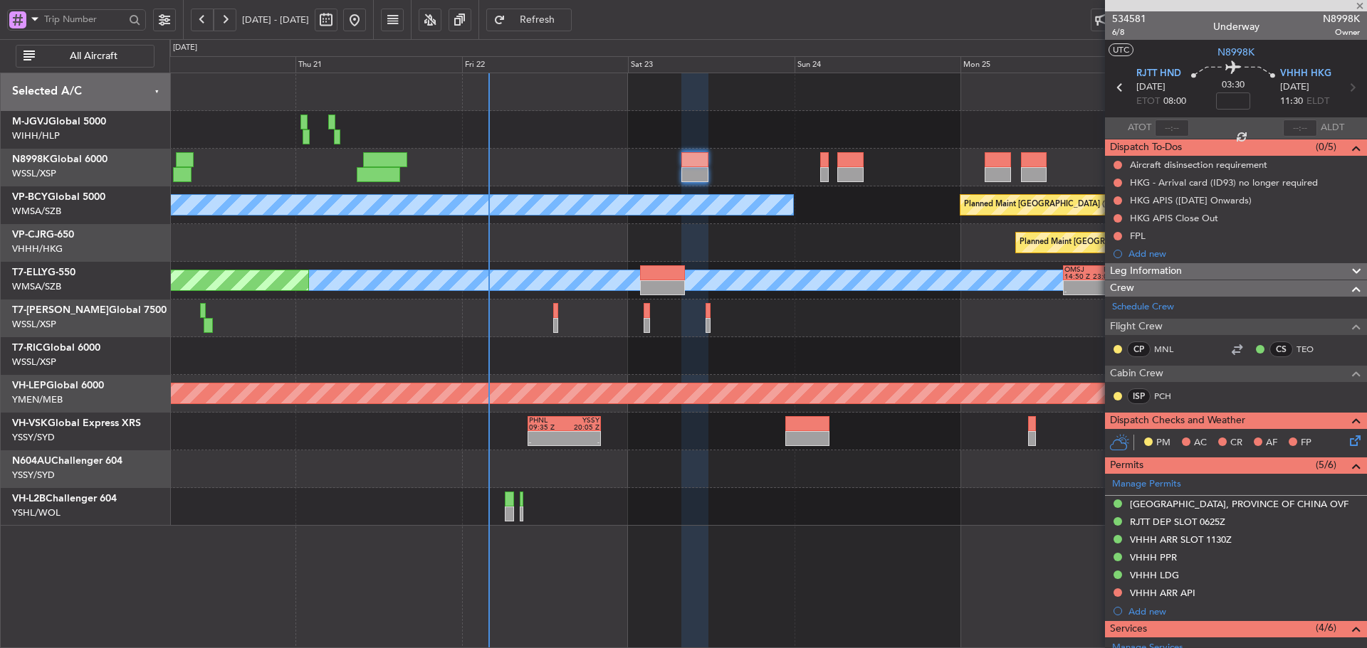
type input "+00:45"
type input "3"
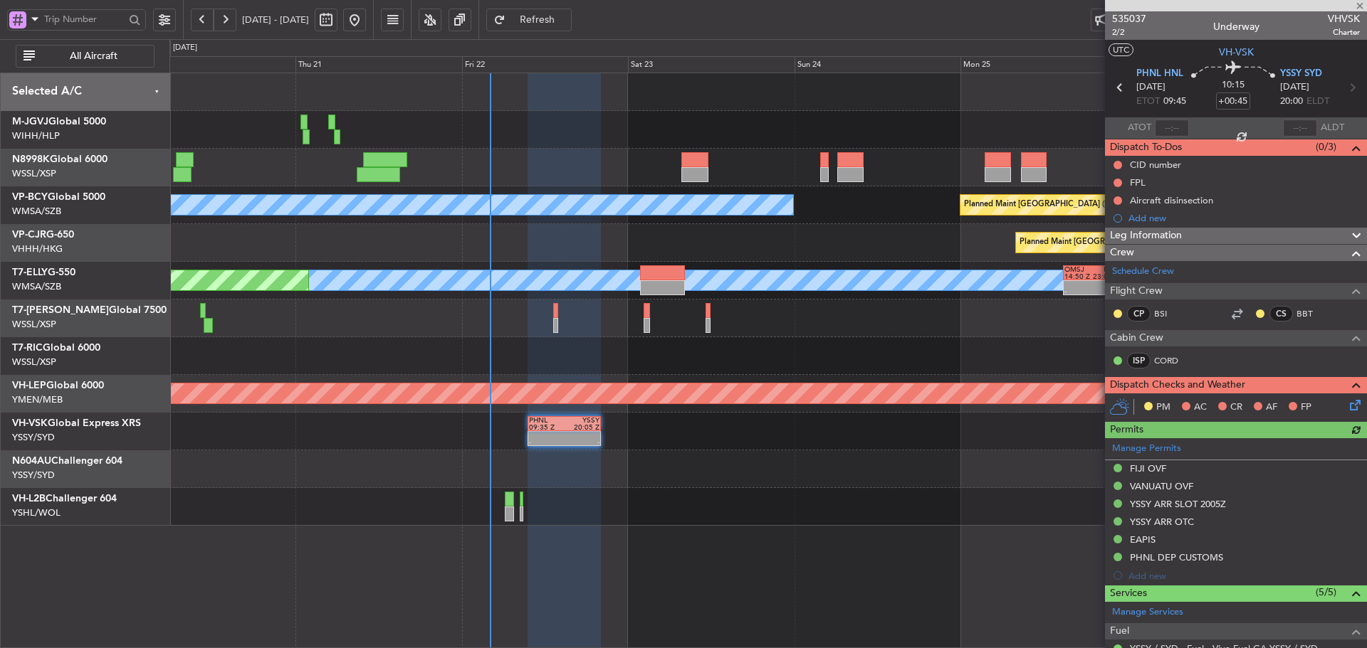
click at [1142, 453] on div "Manage Permits FIJI OVF VANUATU OVF YSSY ARR SLOT 2005Z YSSY ARR OTC EAPIS PHNL…" at bounding box center [1236, 511] width 262 height 147
click at [1133, 451] on div "Manage Permits FIJI OVF VANUATU OVF YSSY ARR SLOT 2005Z YSSY ARR OTC EAPIS PHNL…" at bounding box center [1236, 511] width 262 height 147
click at [1116, 447] on div "Manage Permits FIJI OVF VANUATU OVF YSSY ARR SLOT 2005Z YSSY ARR OTC EAPIS PHNL…" at bounding box center [1236, 511] width 262 height 147
click at [1147, 448] on link "Manage Permits" at bounding box center [1146, 449] width 69 height 14
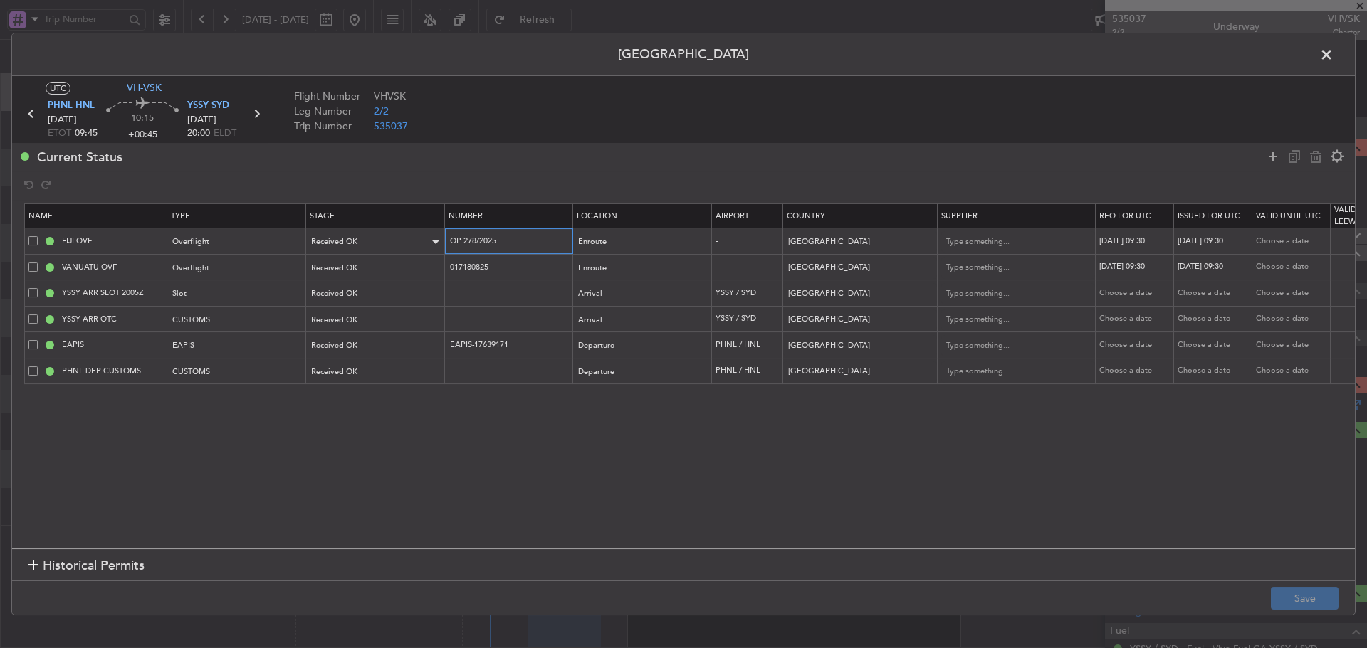
drag, startPoint x: 523, startPoint y: 247, endPoint x: 402, endPoint y: 238, distance: 121.3
click at [402, 238] on tr "FIJI OVF Overflight Received OK OP 278/2025 Enroute - Fiji 22/08/2025 09:30 22/…" at bounding box center [933, 241] width 1816 height 26
drag, startPoint x: 500, startPoint y: 268, endPoint x: 406, endPoint y: 265, distance: 93.3
click at [406, 265] on tr "VANUATU OVF Overflight Received OK 017180825 Enroute - Vanuatu 22/08/2025 09:30…" at bounding box center [933, 267] width 1816 height 26
drag, startPoint x: 1326, startPoint y: 58, endPoint x: 1133, endPoint y: 68, distance: 193.2
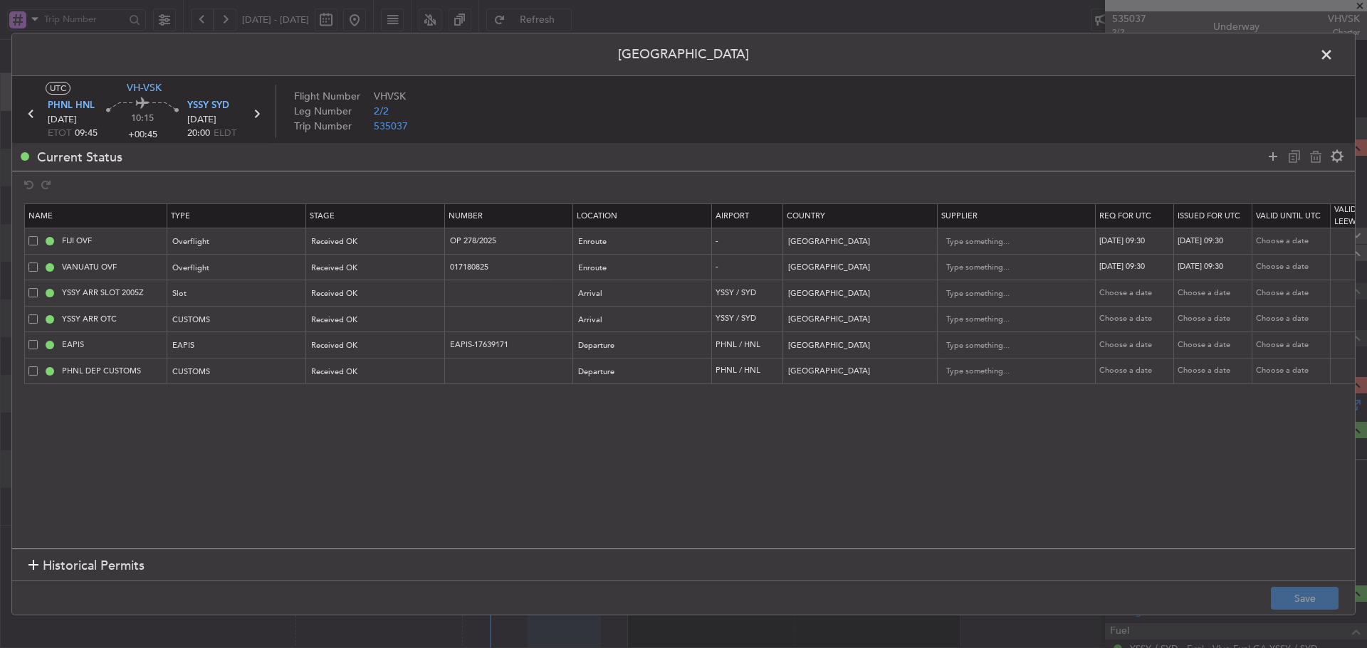
click at [1333, 58] on span at bounding box center [1333, 58] width 0 height 28
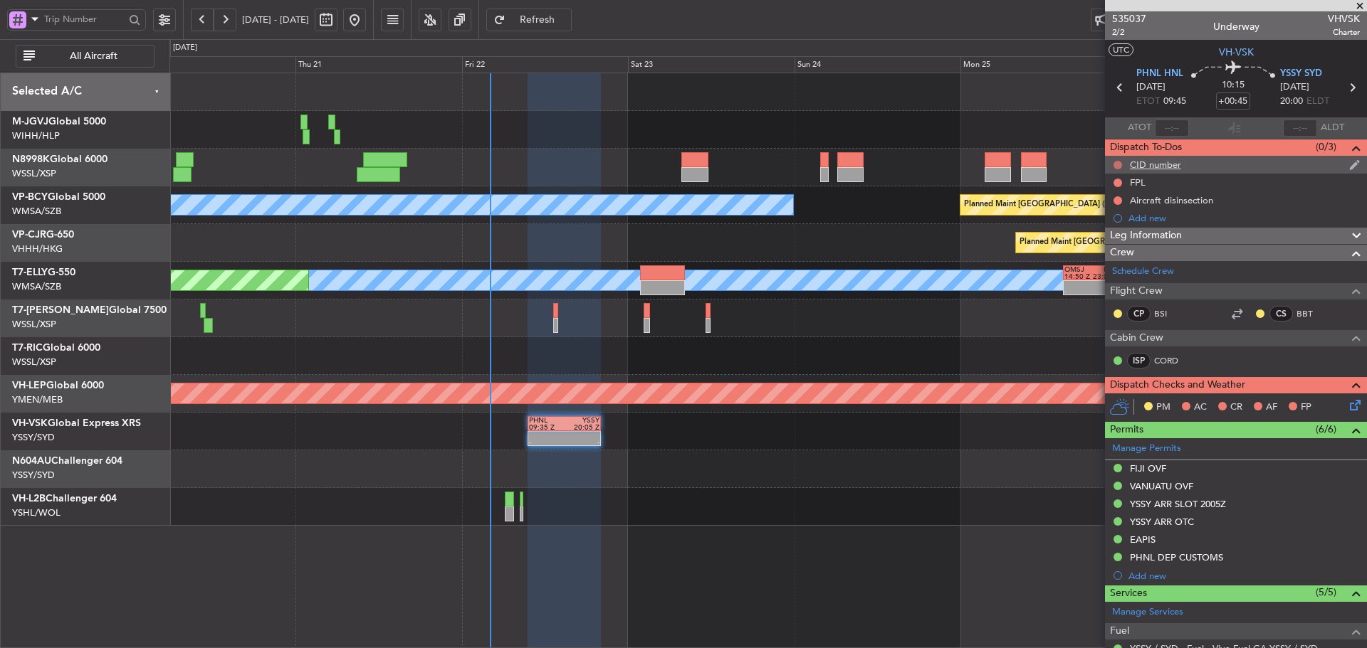
click at [1117, 165] on button at bounding box center [1117, 165] width 9 height 9
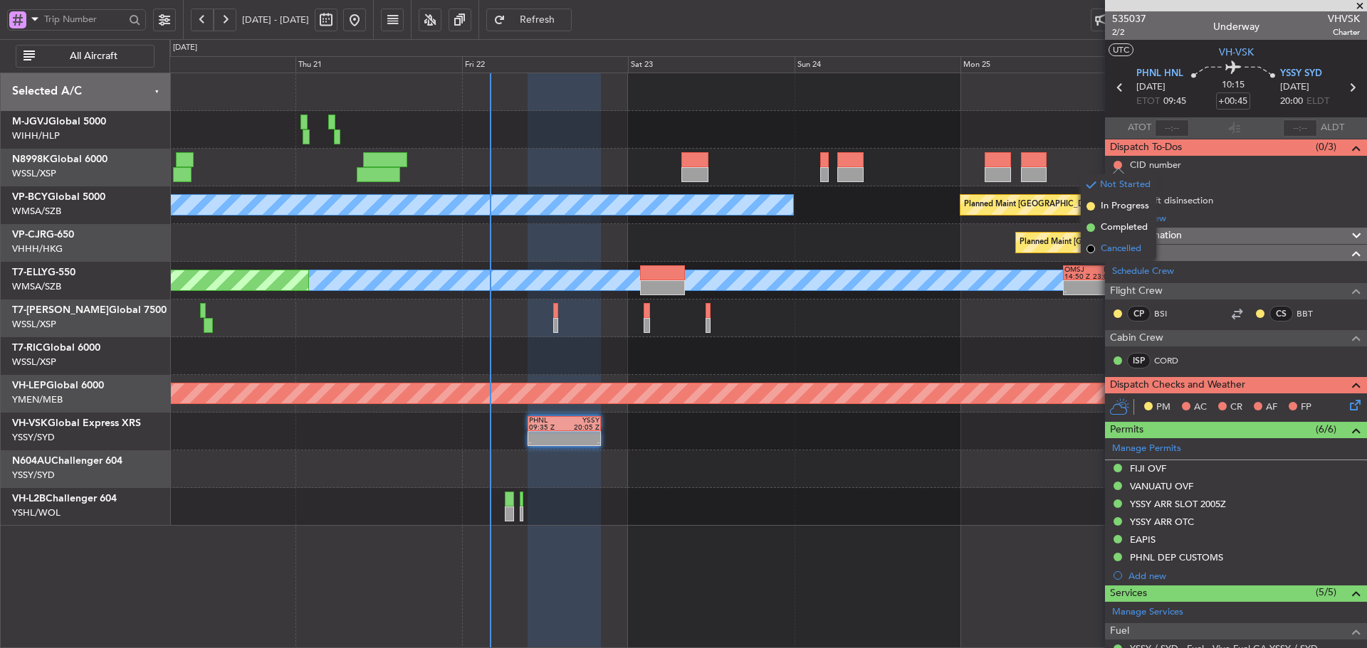
click at [1090, 250] on span at bounding box center [1090, 249] width 9 height 9
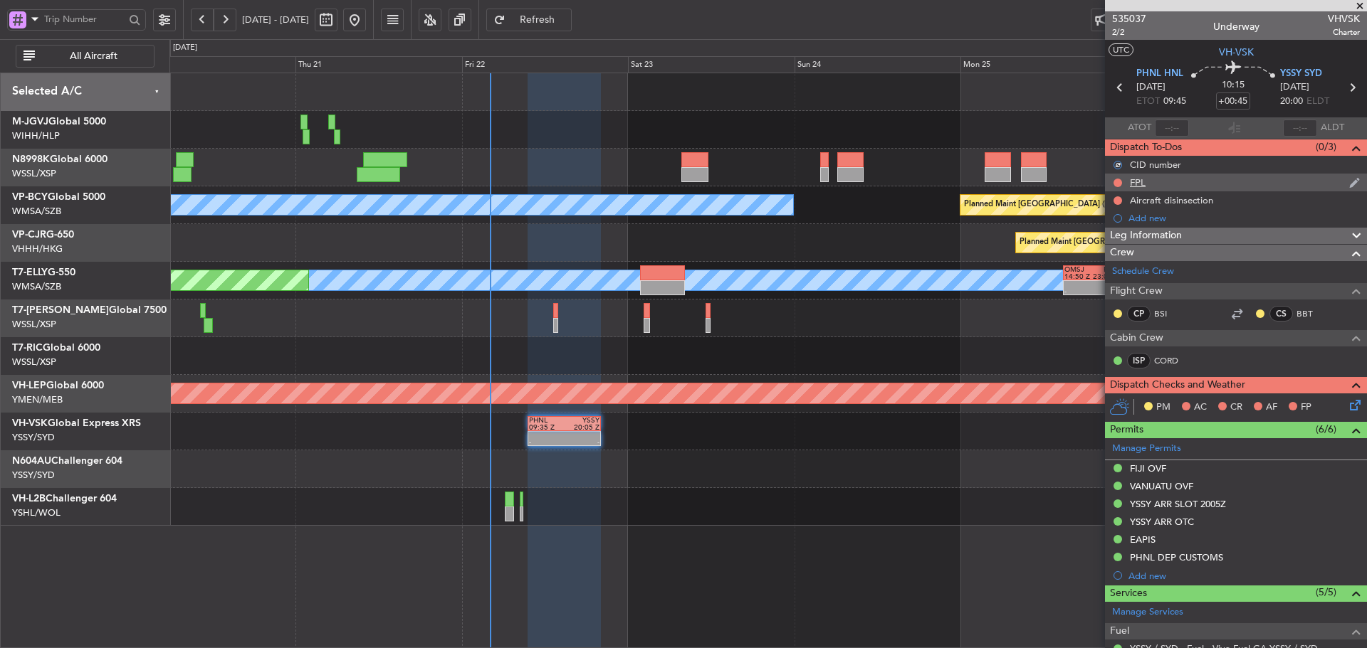
click at [1133, 183] on div "FPL" at bounding box center [1138, 183] width 16 height 12
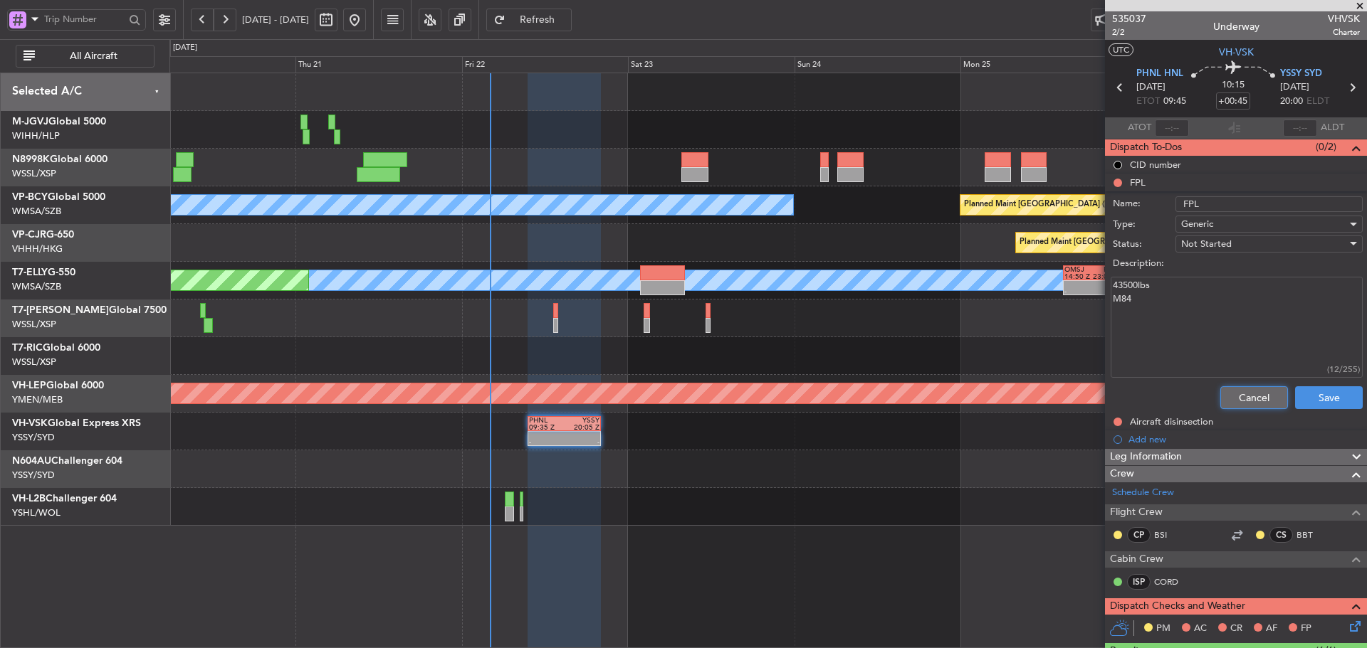
click at [1240, 400] on button "Cancel" at bounding box center [1254, 397] width 68 height 23
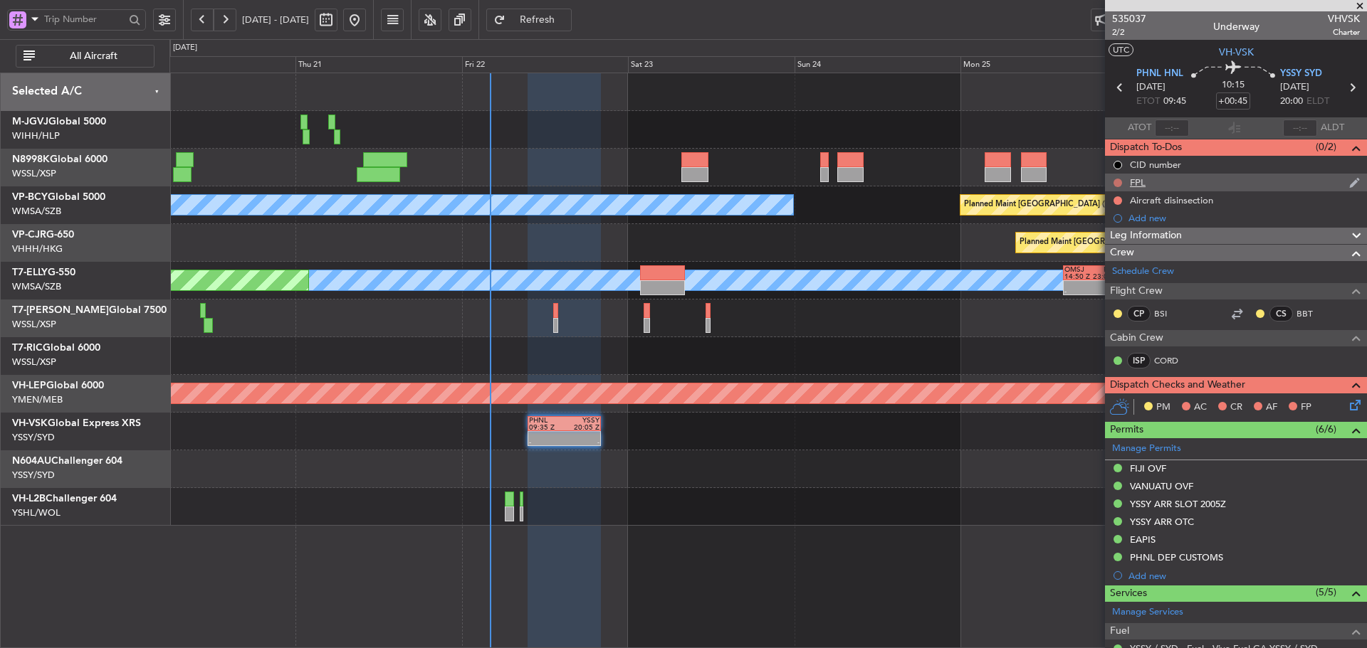
click at [1116, 183] on button at bounding box center [1117, 183] width 9 height 9
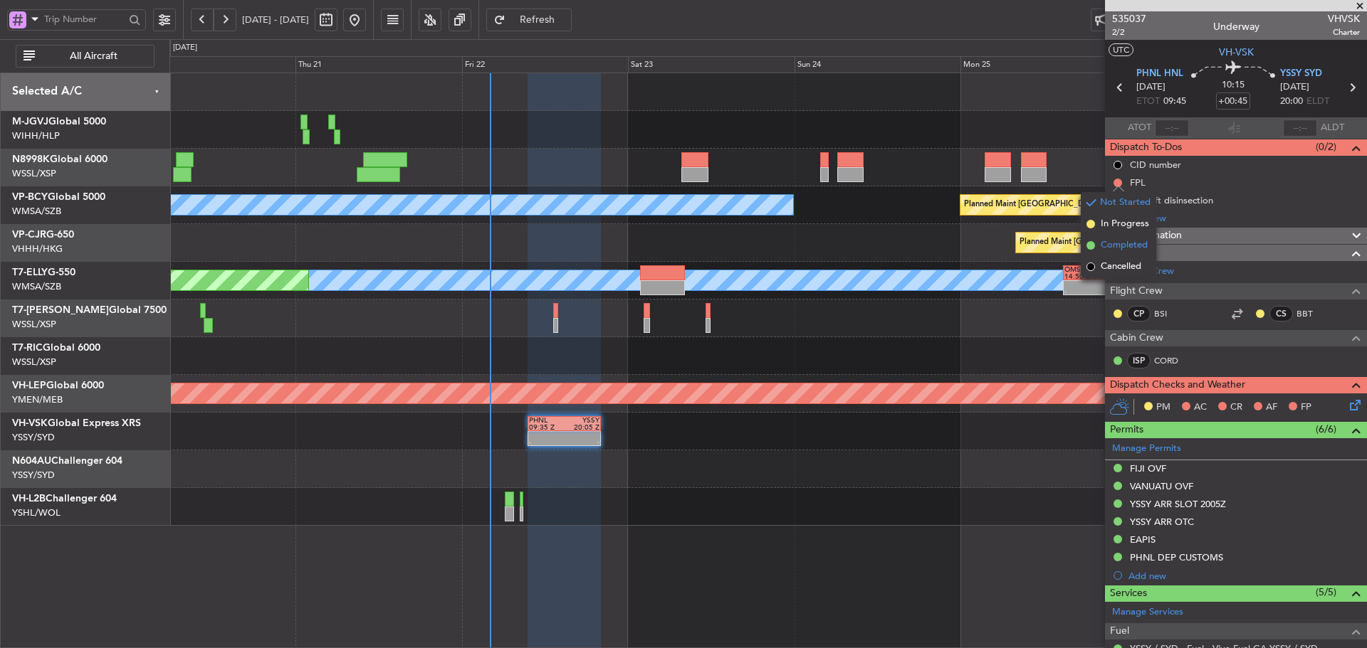
click at [1090, 247] on span at bounding box center [1090, 245] width 9 height 9
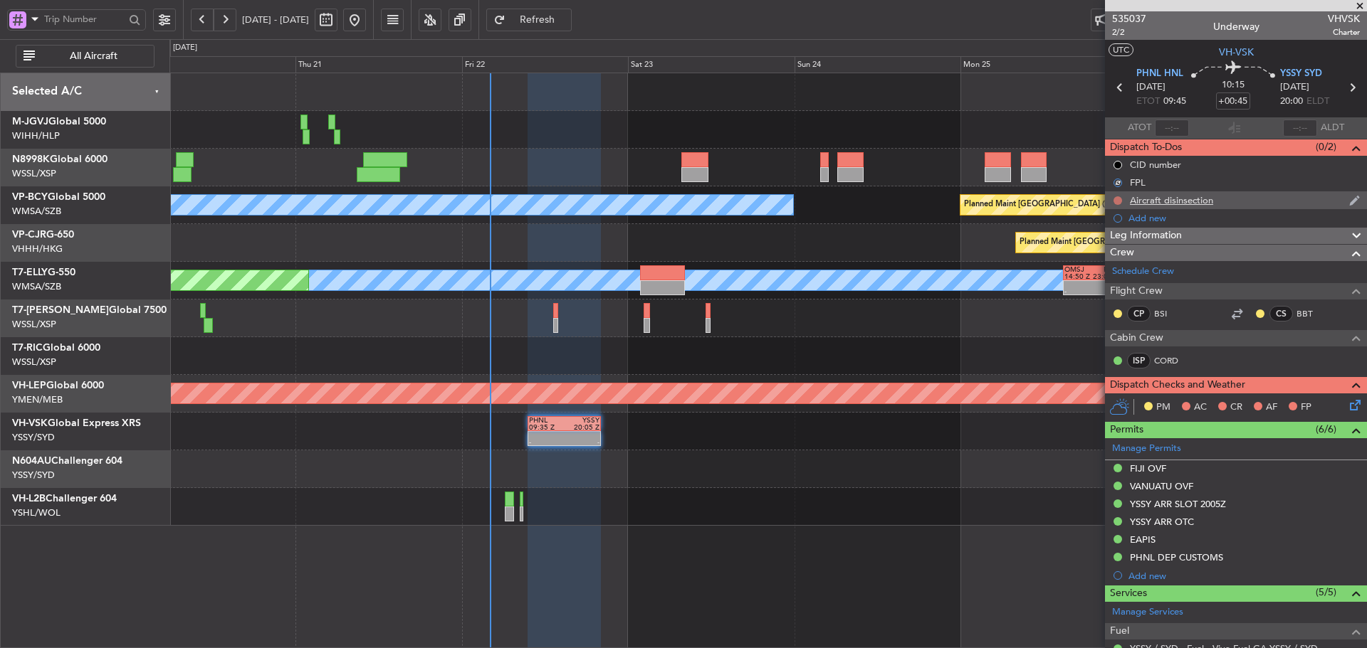
click at [1120, 197] on button at bounding box center [1117, 200] width 9 height 9
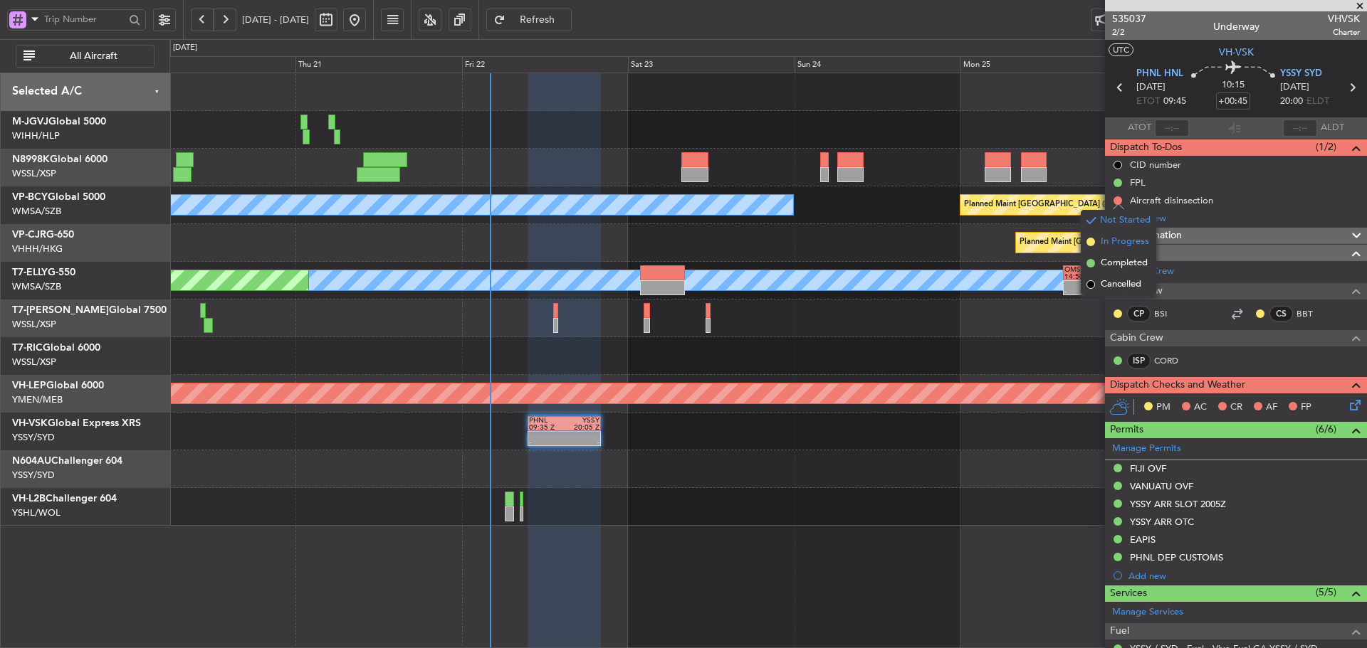
click at [1090, 239] on span at bounding box center [1090, 242] width 9 height 9
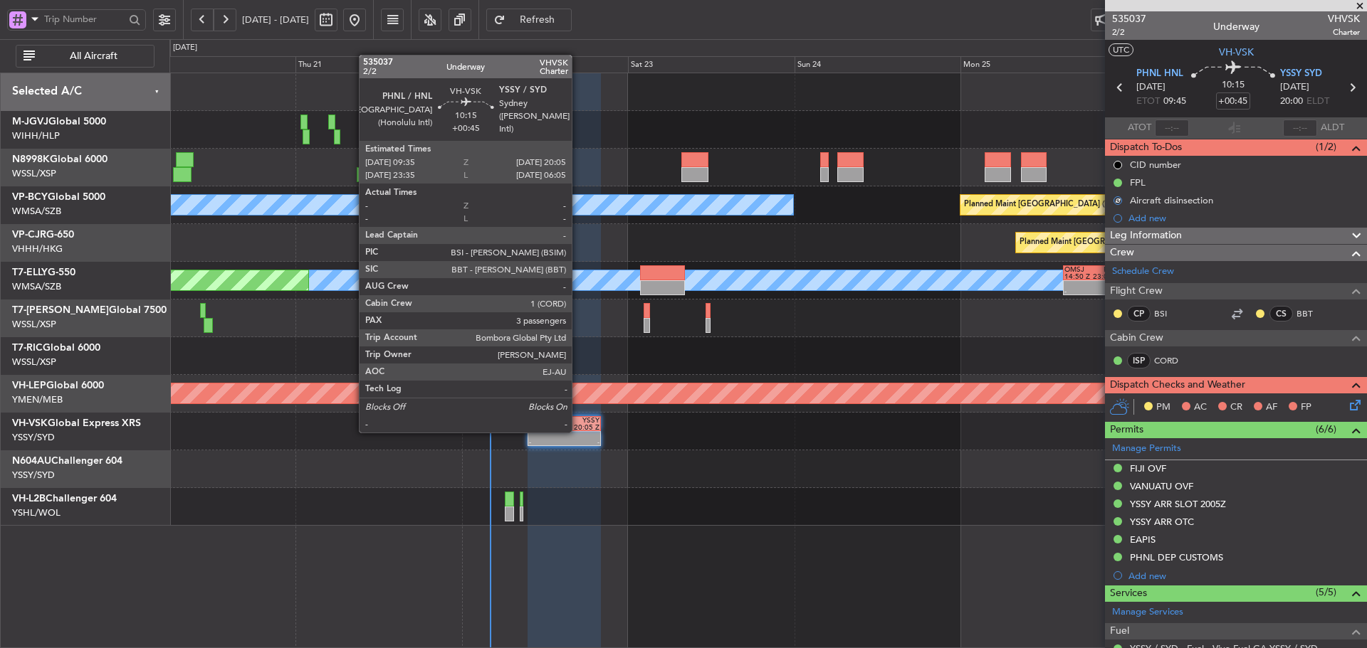
click at [576, 431] on div "- -" at bounding box center [563, 438] width 73 height 15
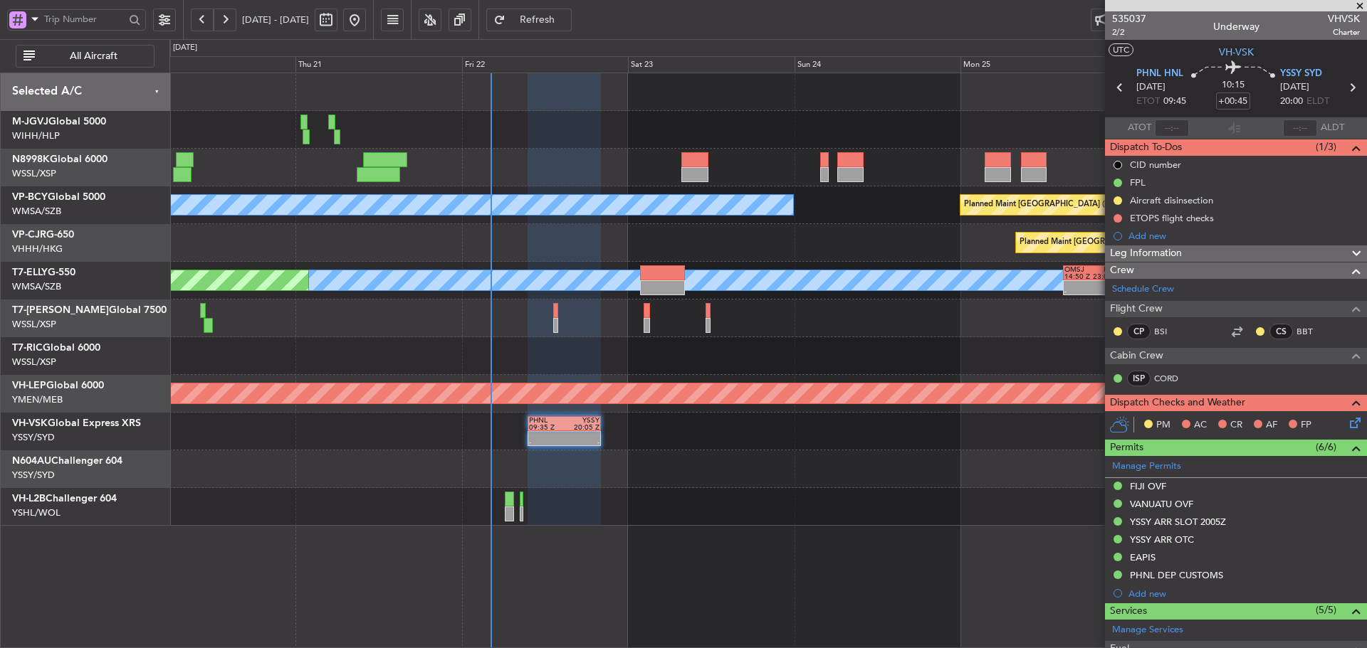
type input "Terry Leung (LEU)"
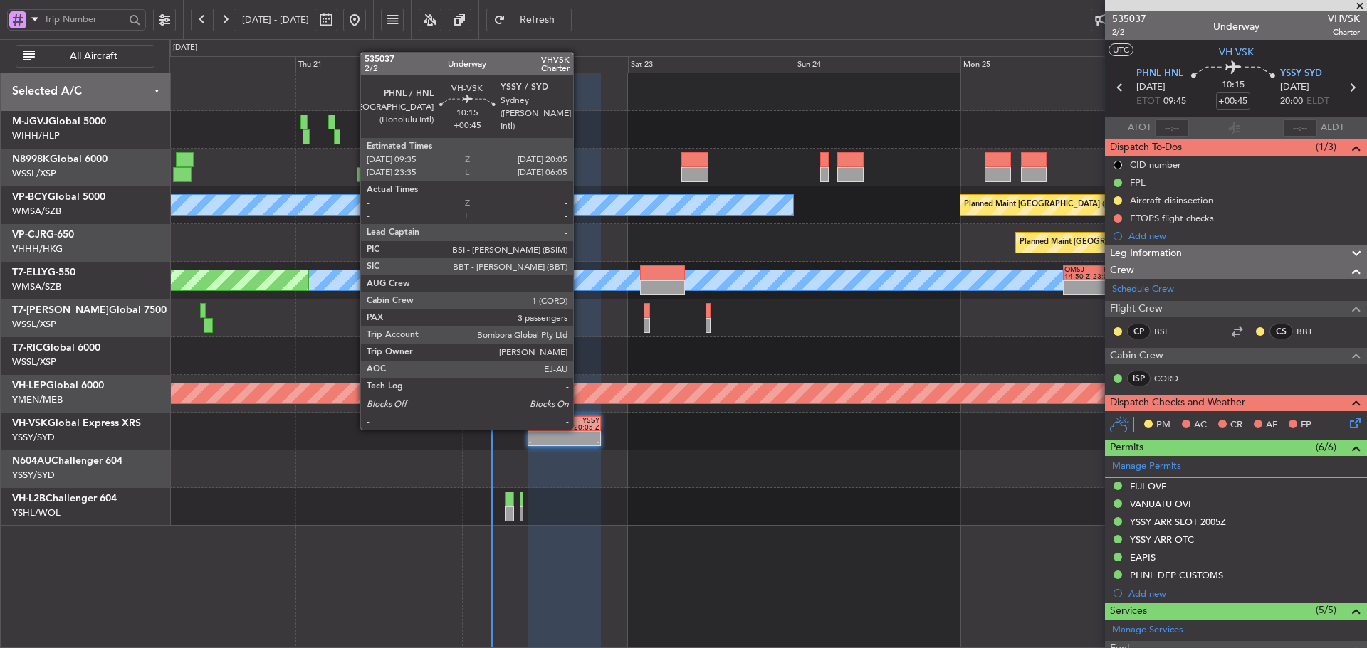
click at [579, 428] on div "20:05 Z" at bounding box center [581, 427] width 35 height 7
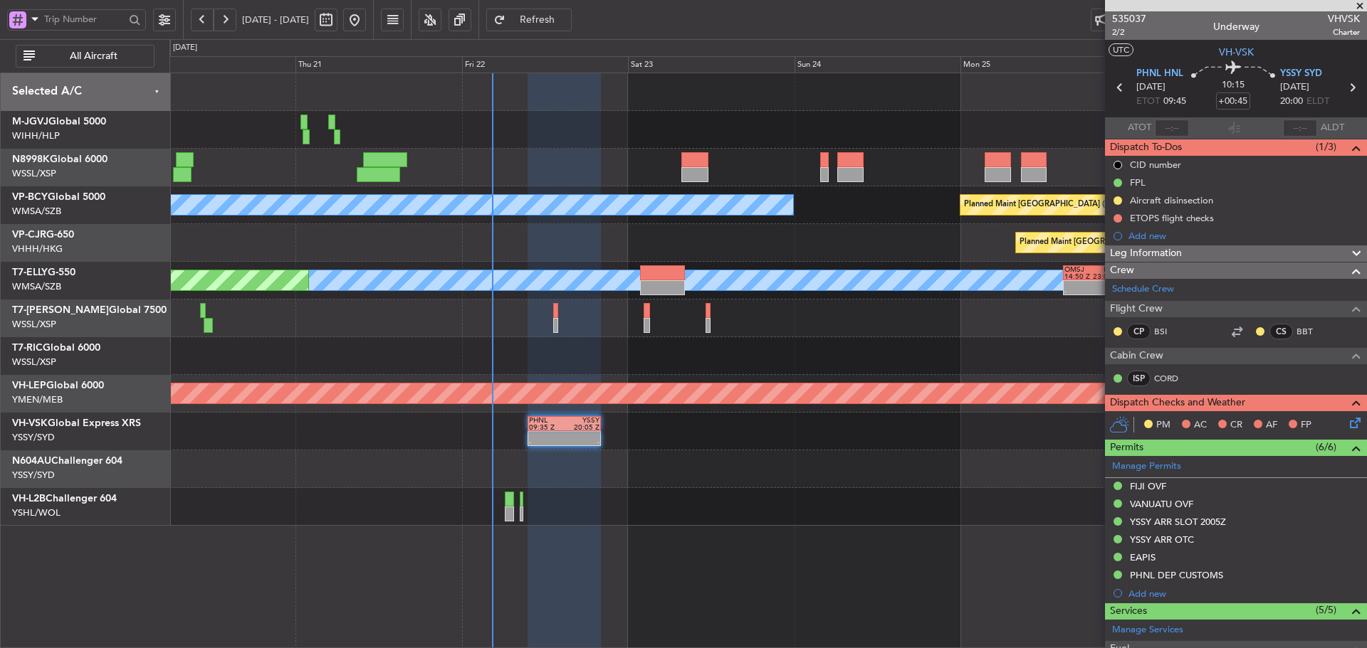
type input "Terry Leung (LEU)"
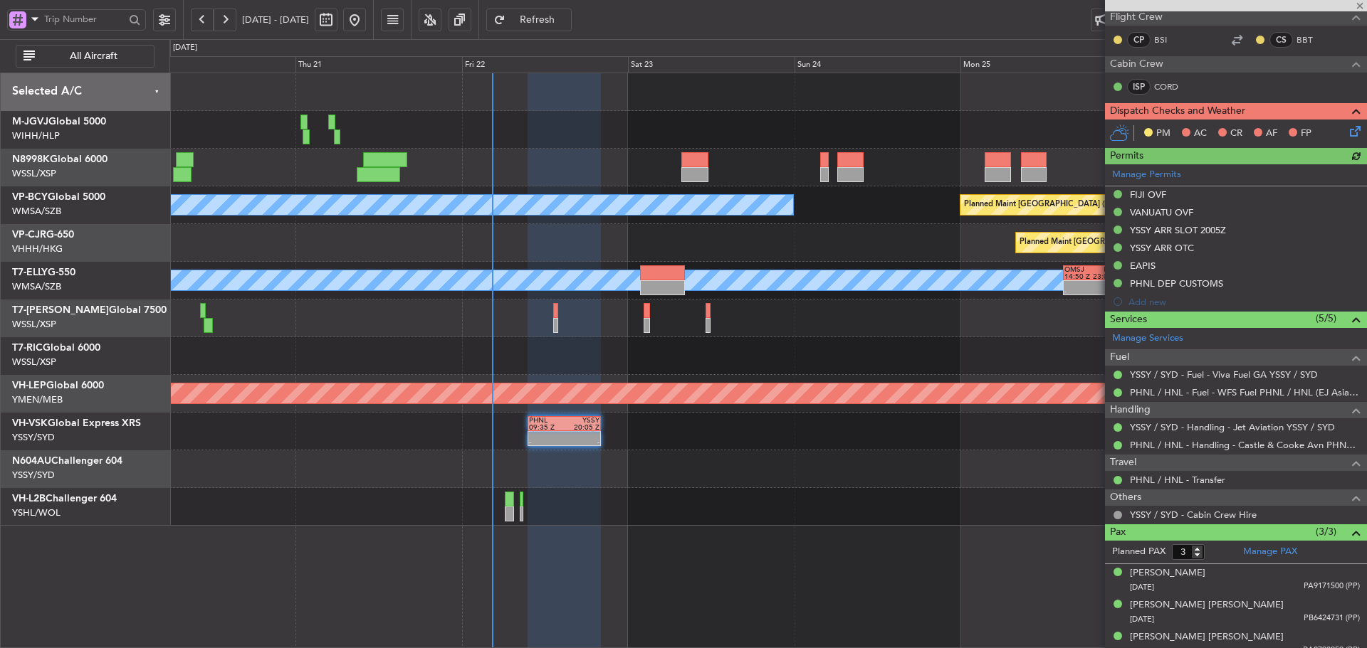
scroll to position [303, 0]
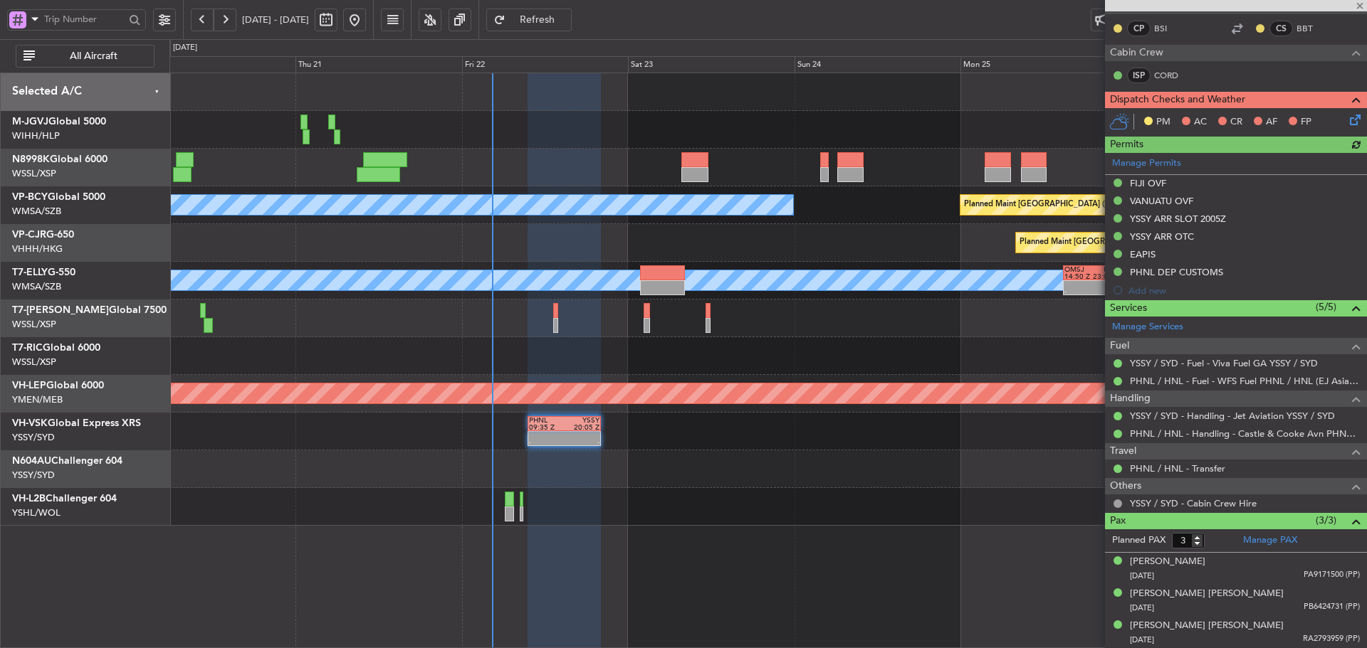
type input "Terry Leung (LEU)"
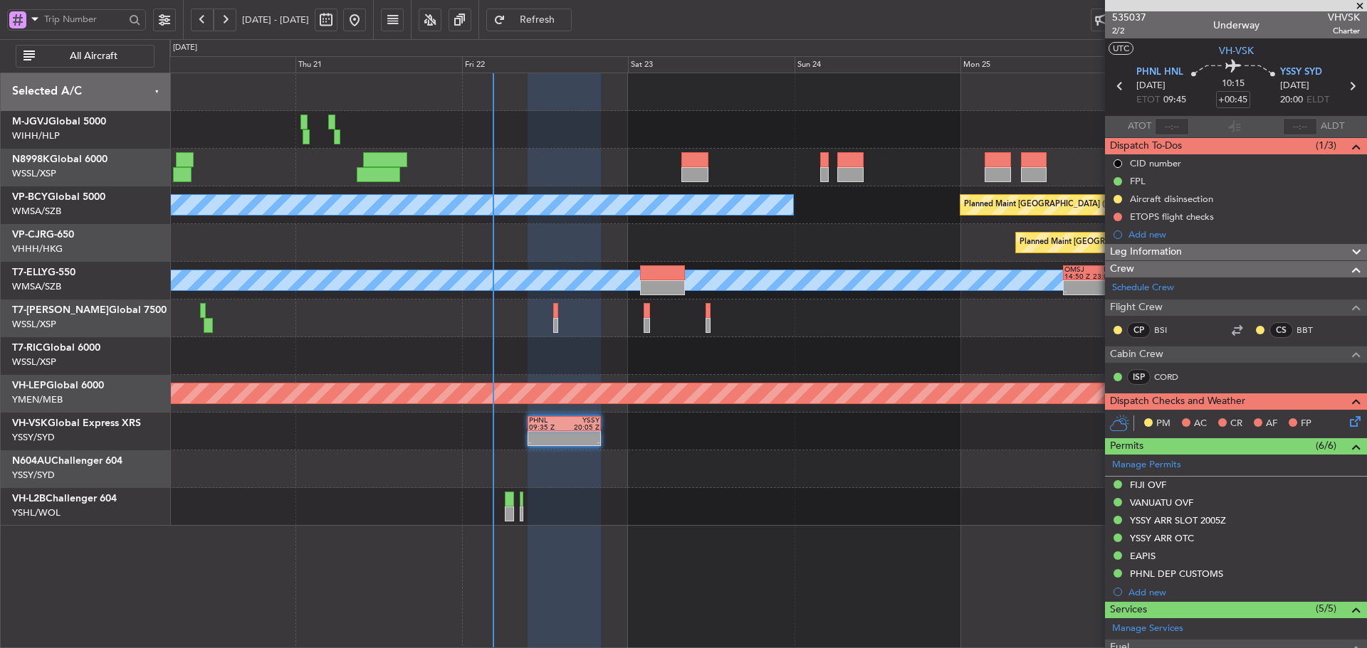
scroll to position [0, 0]
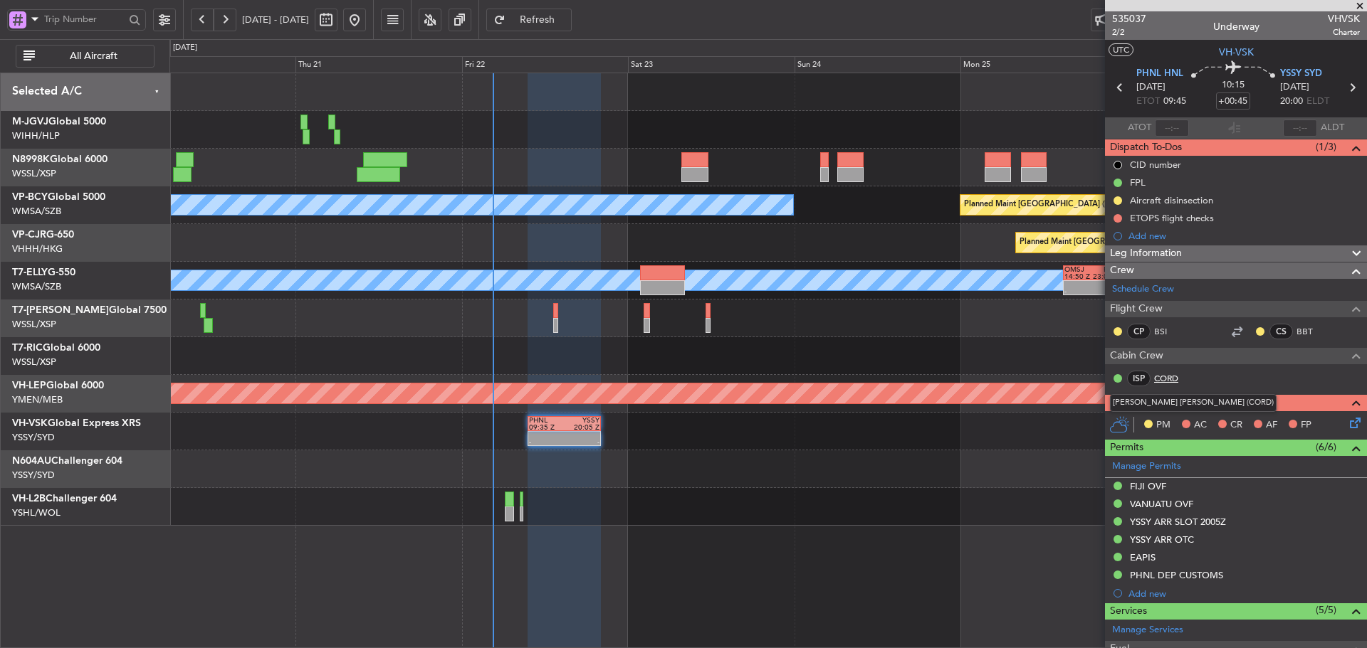
click at [1170, 378] on link "CORD" at bounding box center [1170, 378] width 32 height 13
click at [1118, 217] on button at bounding box center [1117, 218] width 9 height 9
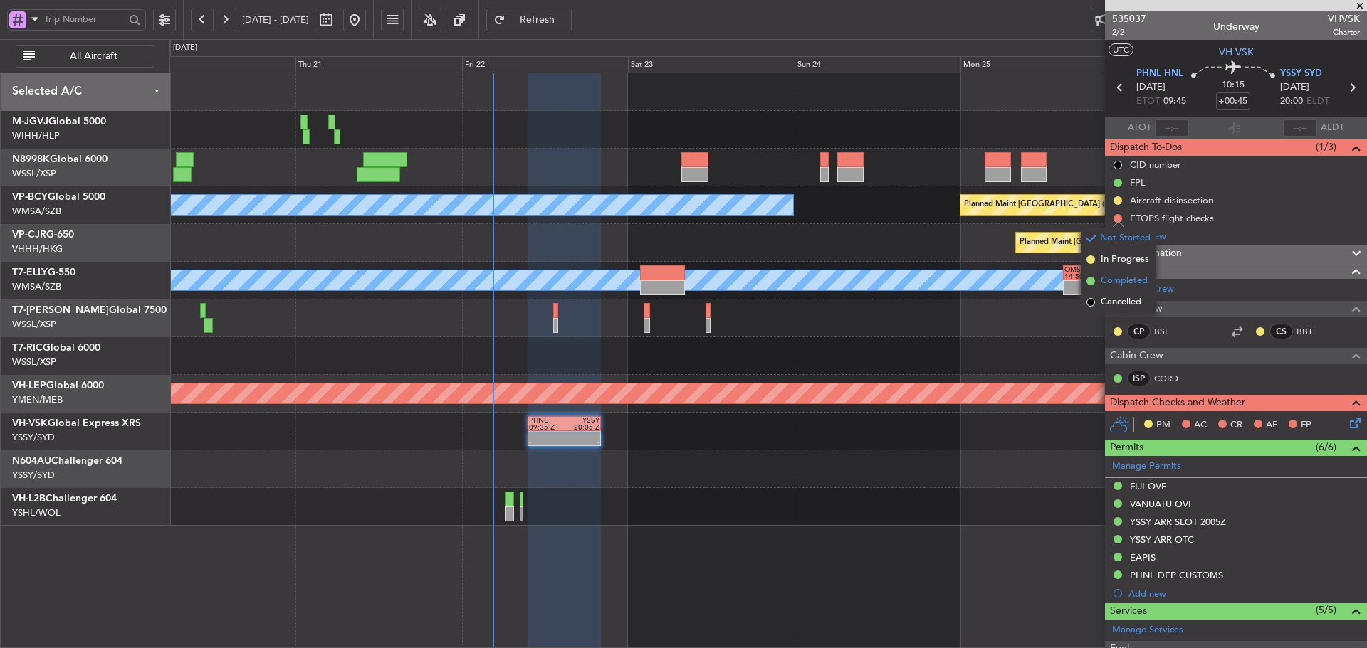
click at [1090, 280] on span at bounding box center [1090, 281] width 9 height 9
click at [1347, 426] on icon at bounding box center [1352, 420] width 11 height 11
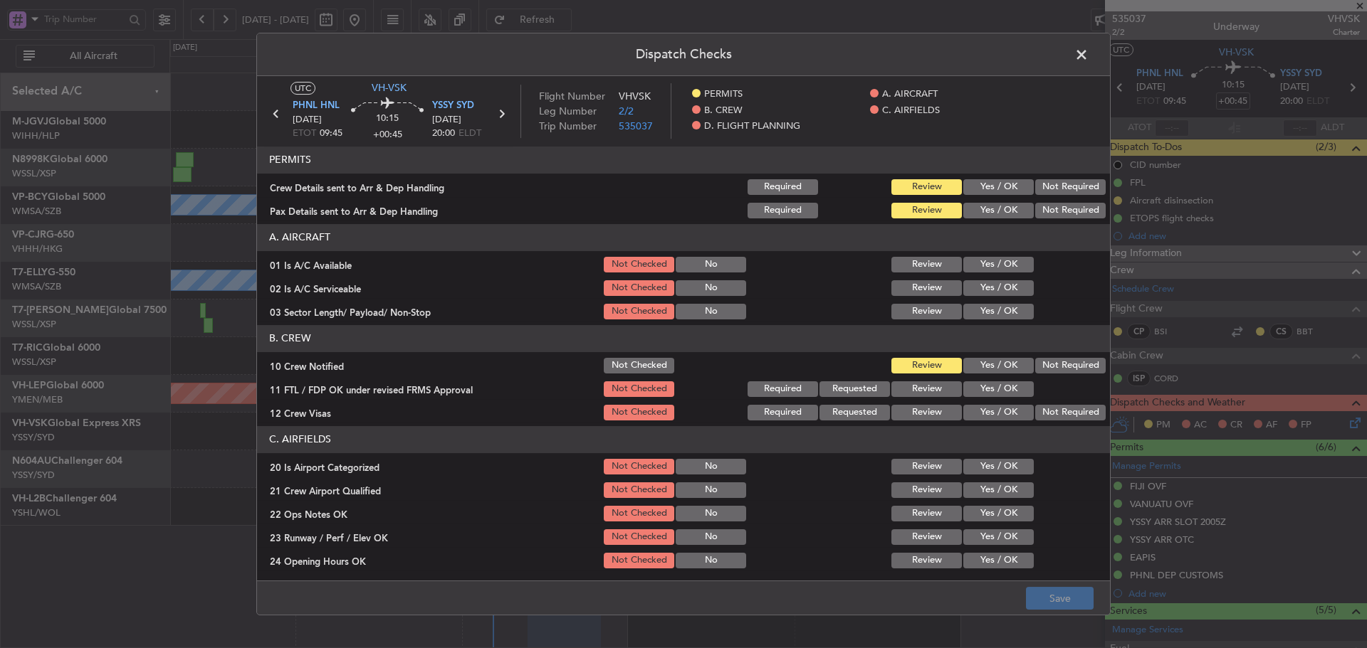
click at [986, 193] on button "Yes / OK" at bounding box center [998, 187] width 70 height 16
click at [984, 211] on button "Yes / OK" at bounding box center [998, 211] width 70 height 16
click at [989, 266] on button "Yes / OK" at bounding box center [998, 265] width 70 height 16
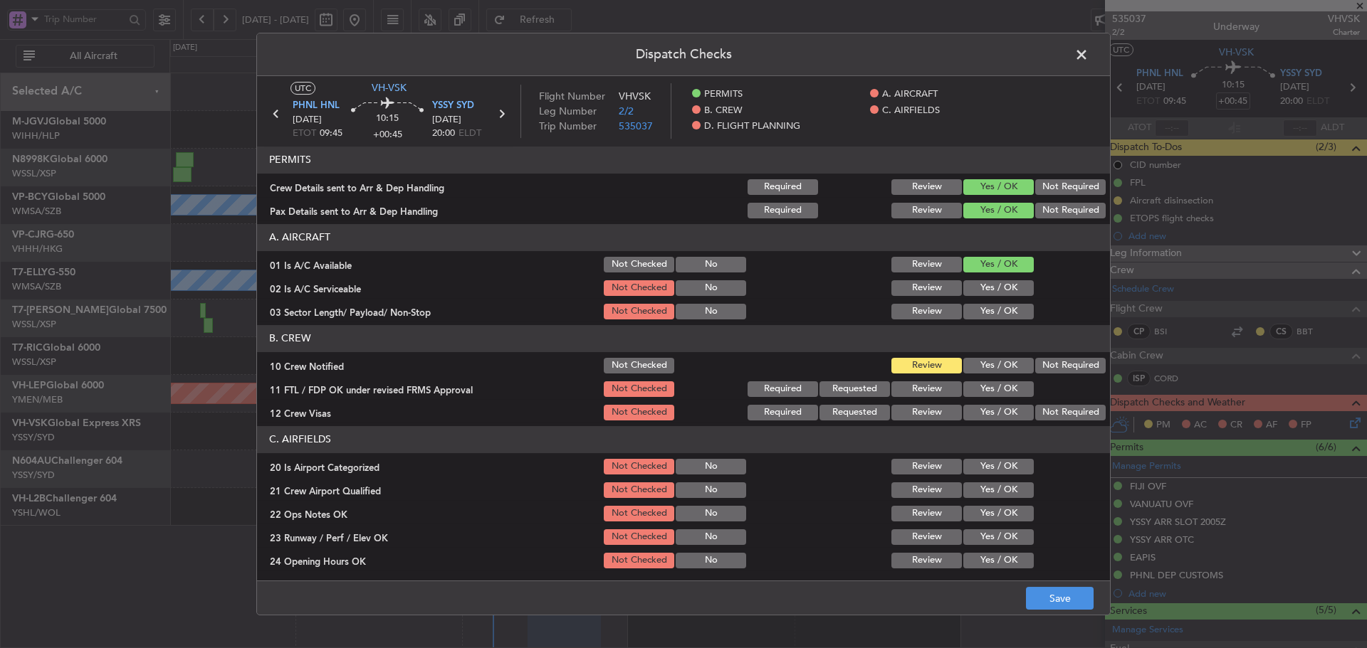
drag, startPoint x: 989, startPoint y: 277, endPoint x: 989, endPoint y: 297, distance: 19.9
click at [989, 278] on section "A. AIRCRAFT 01 Is A/C Available Not Checked No Review Yes / OK 02 Is A/C Servic…" at bounding box center [683, 273] width 853 height 98
drag, startPoint x: 991, startPoint y: 283, endPoint x: 976, endPoint y: 315, distance: 34.7
click at [991, 285] on button "Yes / OK" at bounding box center [998, 288] width 70 height 16
click at [976, 315] on button "Yes / OK" at bounding box center [998, 312] width 70 height 16
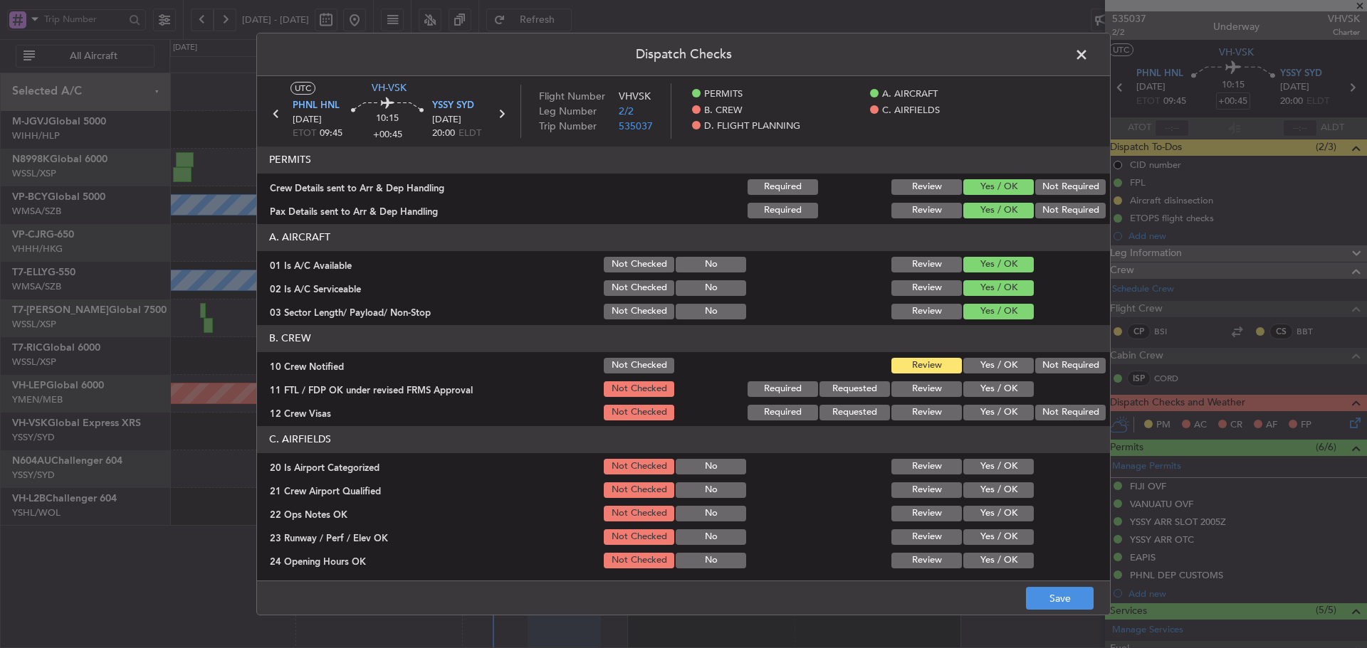
drag, startPoint x: 984, startPoint y: 359, endPoint x: 982, endPoint y: 384, distance: 25.0
click at [984, 363] on button "Yes / OK" at bounding box center [998, 366] width 70 height 16
drag, startPoint x: 981, startPoint y: 387, endPoint x: 976, endPoint y: 413, distance: 26.1
click at [981, 389] on button "Yes / OK" at bounding box center [998, 389] width 70 height 16
click at [976, 413] on button "Yes / OK" at bounding box center [998, 413] width 70 height 16
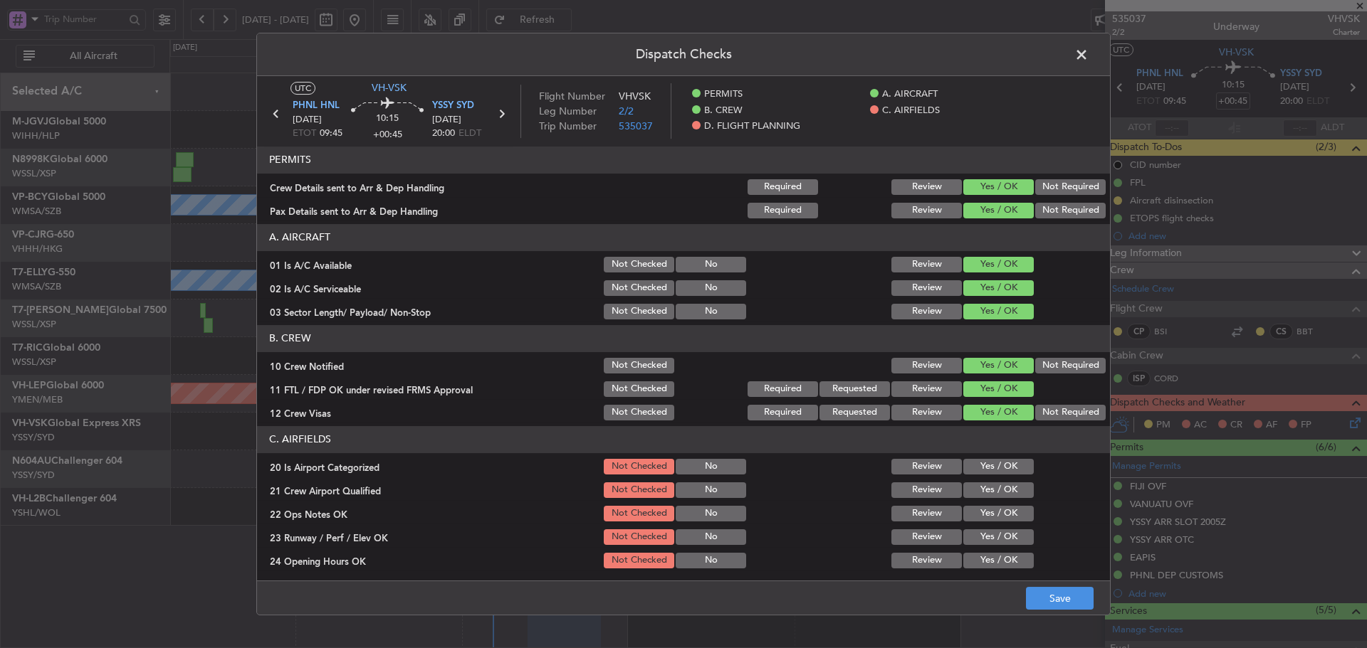
click at [977, 470] on button "Yes / OK" at bounding box center [998, 467] width 70 height 16
click at [973, 506] on button "Yes / OK" at bounding box center [998, 514] width 70 height 16
drag, startPoint x: 973, startPoint y: 519, endPoint x: 976, endPoint y: 486, distance: 32.9
click at [973, 515] on button "Yes / OK" at bounding box center [998, 514] width 70 height 16
drag, startPoint x: 976, startPoint y: 485, endPoint x: 975, endPoint y: 498, distance: 12.8
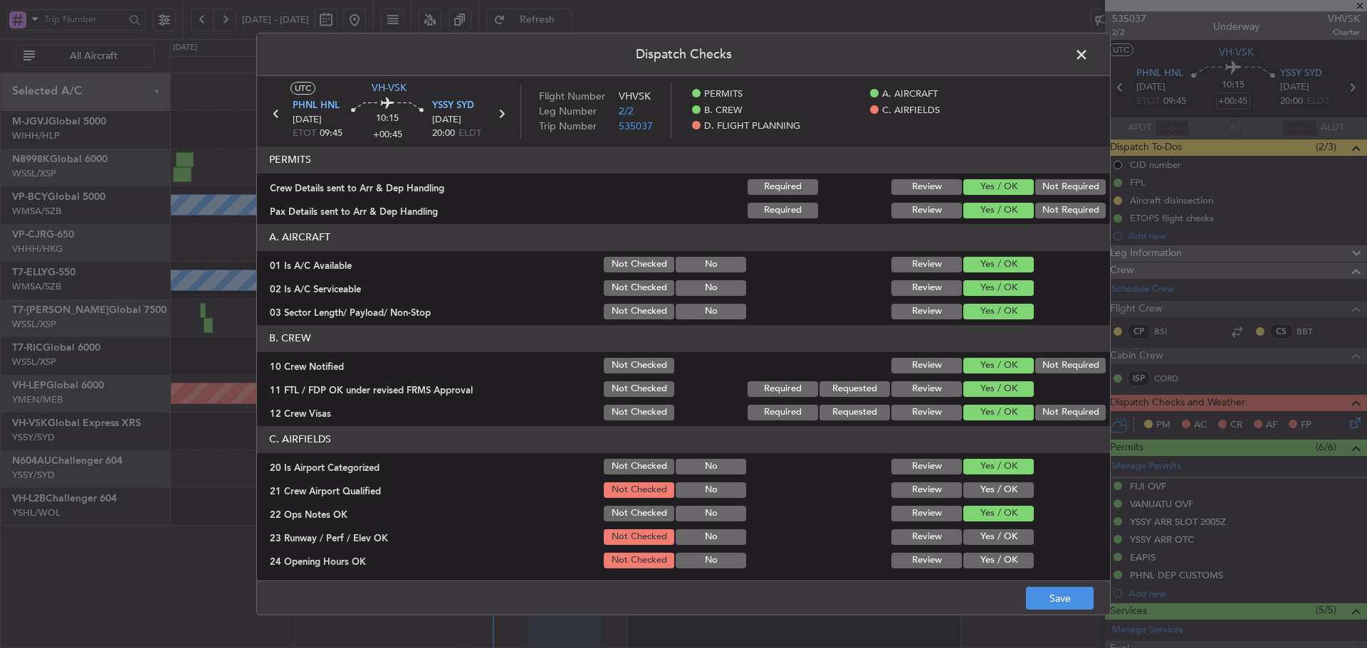
click at [976, 489] on button "Yes / OK" at bounding box center [998, 491] width 70 height 16
drag, startPoint x: 974, startPoint y: 529, endPoint x: 974, endPoint y: 557, distance: 27.8
click at [974, 530] on button "Yes / OK" at bounding box center [998, 538] width 70 height 16
drag, startPoint x: 974, startPoint y: 557, endPoint x: 991, endPoint y: 517, distance: 43.4
click at [973, 557] on button "Yes / OK" at bounding box center [998, 561] width 70 height 16
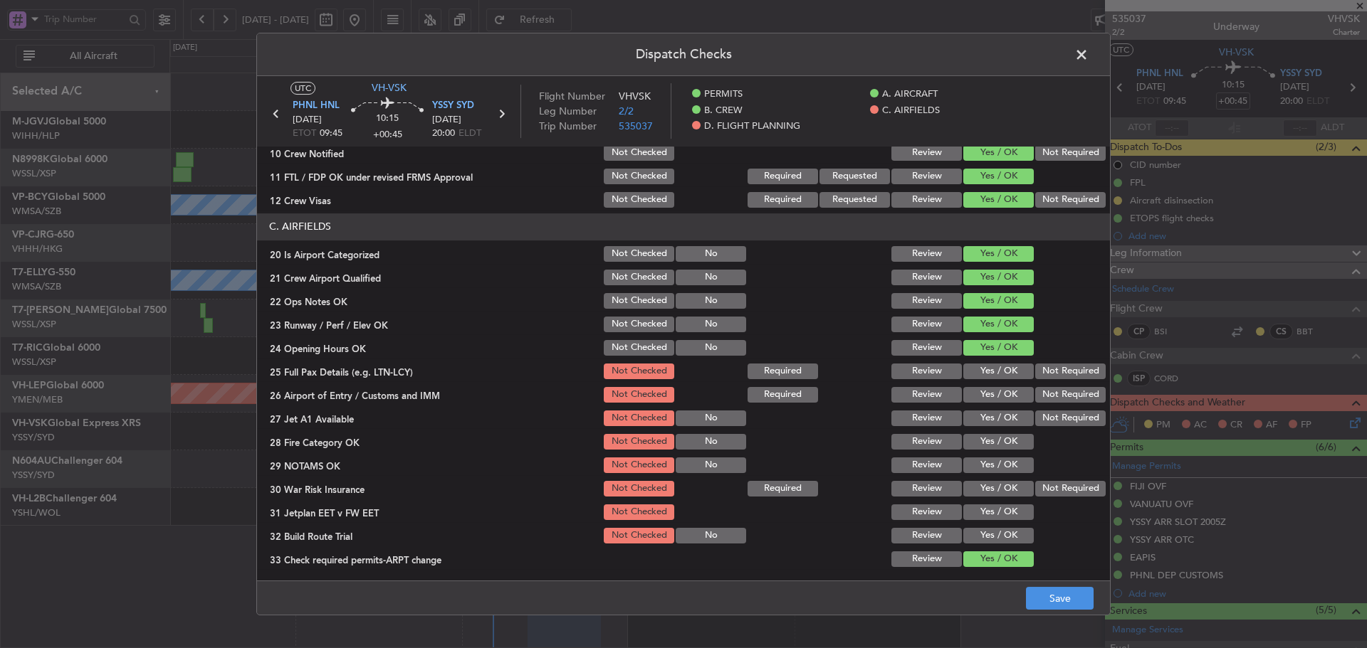
scroll to position [214, 0]
click at [979, 362] on div "Yes / OK" at bounding box center [997, 371] width 72 height 20
drag, startPoint x: 968, startPoint y: 393, endPoint x: 975, endPoint y: 418, distance: 26.6
click at [968, 399] on button "Yes / OK" at bounding box center [998, 394] width 70 height 16
drag, startPoint x: 975, startPoint y: 418, endPoint x: 974, endPoint y: 428, distance: 10.0
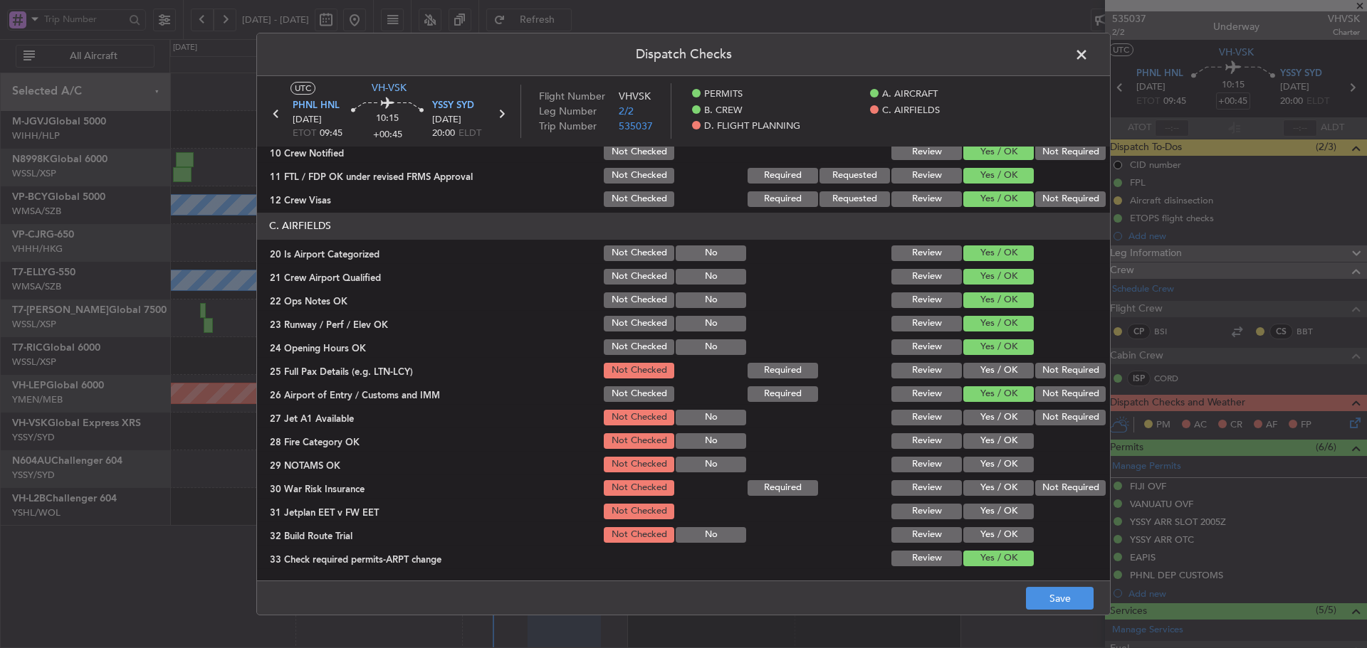
click at [976, 421] on button "Yes / OK" at bounding box center [998, 418] width 70 height 16
drag, startPoint x: 975, startPoint y: 448, endPoint x: 983, endPoint y: 384, distance: 65.2
click at [975, 446] on button "Yes / OK" at bounding box center [998, 441] width 70 height 16
drag, startPoint x: 989, startPoint y: 361, endPoint x: 990, endPoint y: 382, distance: 21.4
click at [989, 366] on div "Yes / OK" at bounding box center [997, 371] width 72 height 20
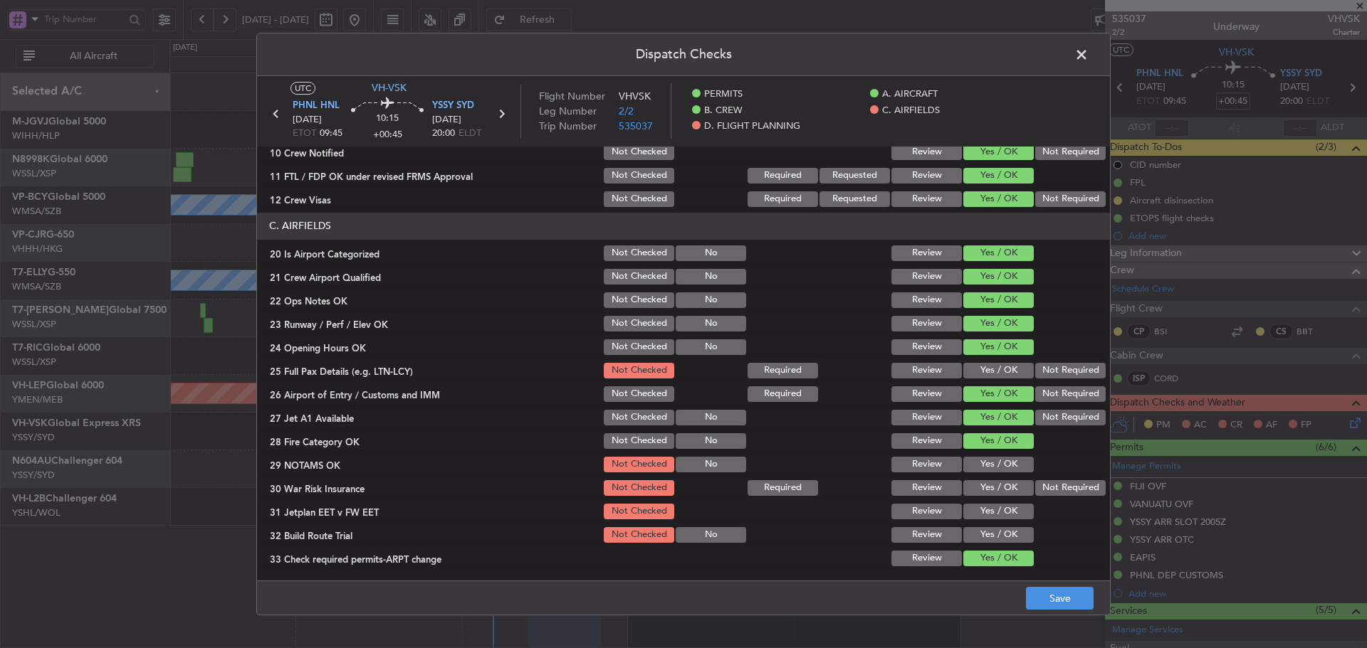
click at [987, 462] on button "Yes / OK" at bounding box center [998, 465] width 70 height 16
drag, startPoint x: 1058, startPoint y: 497, endPoint x: 1042, endPoint y: 460, distance: 40.2
click at [1057, 491] on div "Not Required" at bounding box center [1069, 488] width 72 height 20
drag, startPoint x: 1036, startPoint y: 488, endPoint x: 1035, endPoint y: 470, distance: 18.5
click at [1036, 481] on button "Not Required" at bounding box center [1070, 488] width 70 height 16
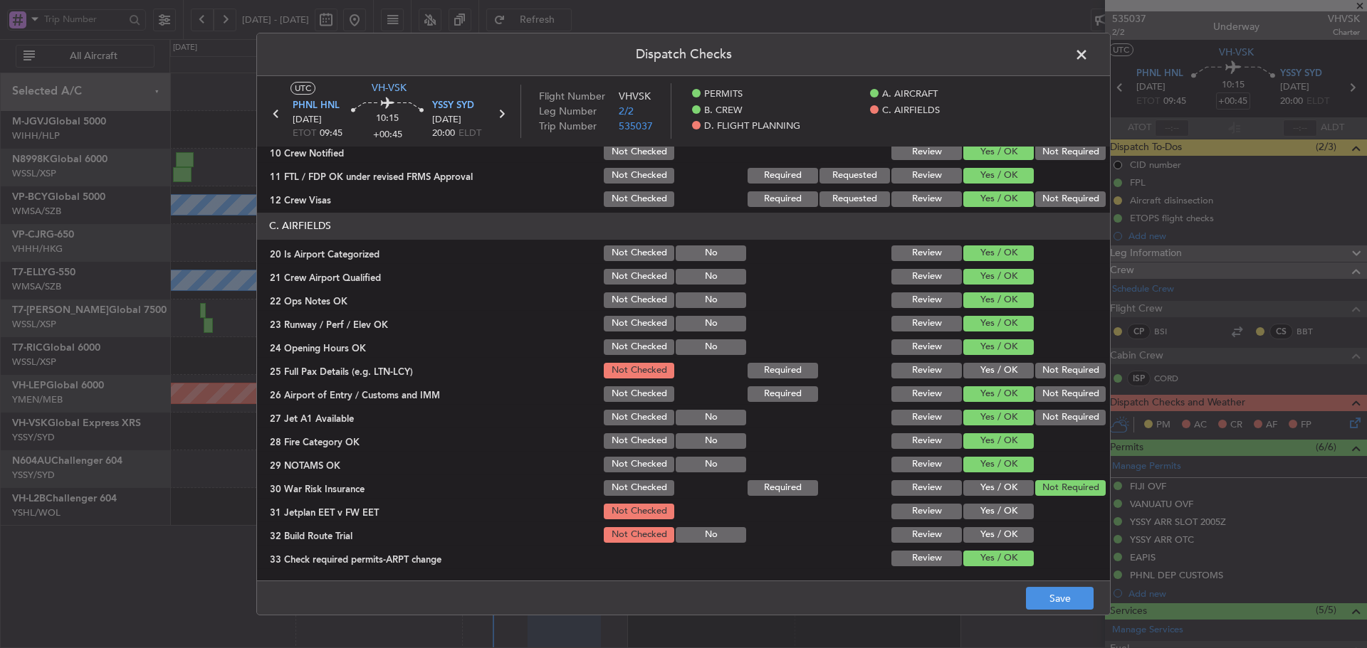
drag, startPoint x: 985, startPoint y: 367, endPoint x: 969, endPoint y: 502, distance: 135.4
click at [986, 368] on button "Yes / OK" at bounding box center [998, 371] width 70 height 16
click at [981, 506] on button "Yes / OK" at bounding box center [998, 512] width 70 height 16
click at [980, 529] on button "Yes / OK" at bounding box center [998, 535] width 70 height 16
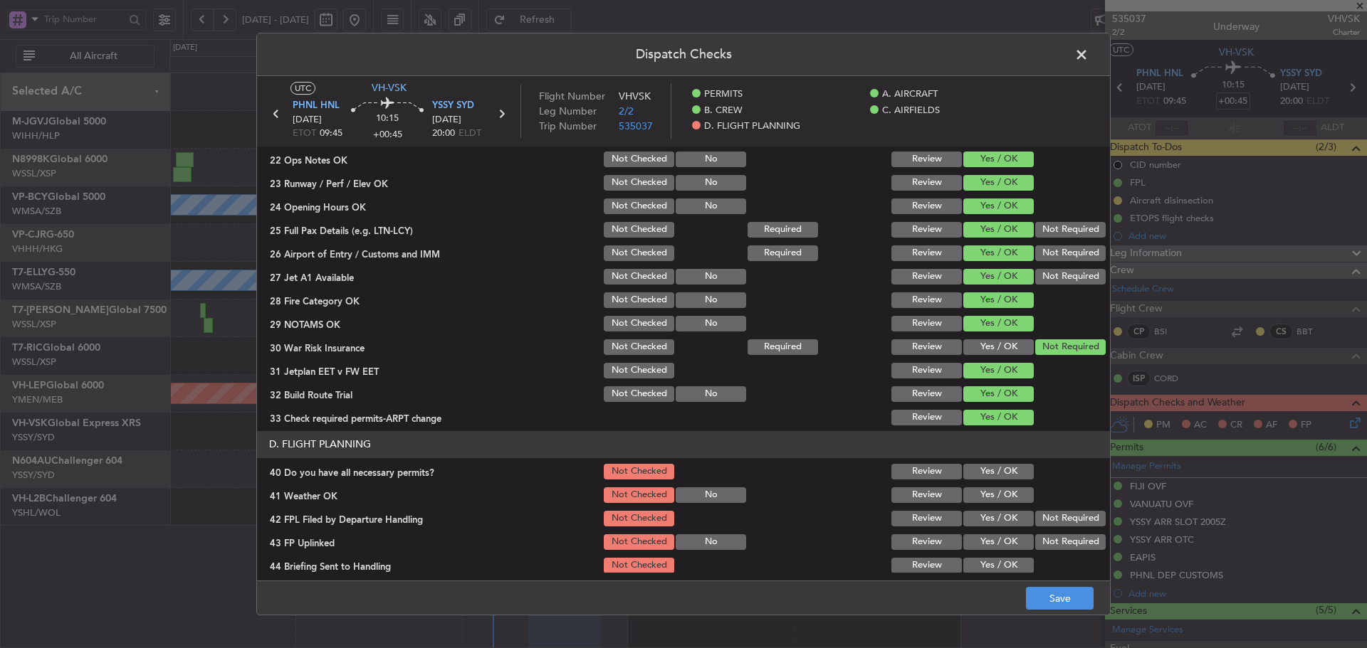
scroll to position [356, 0]
click at [988, 477] on button "Yes / OK" at bounding box center [998, 471] width 70 height 16
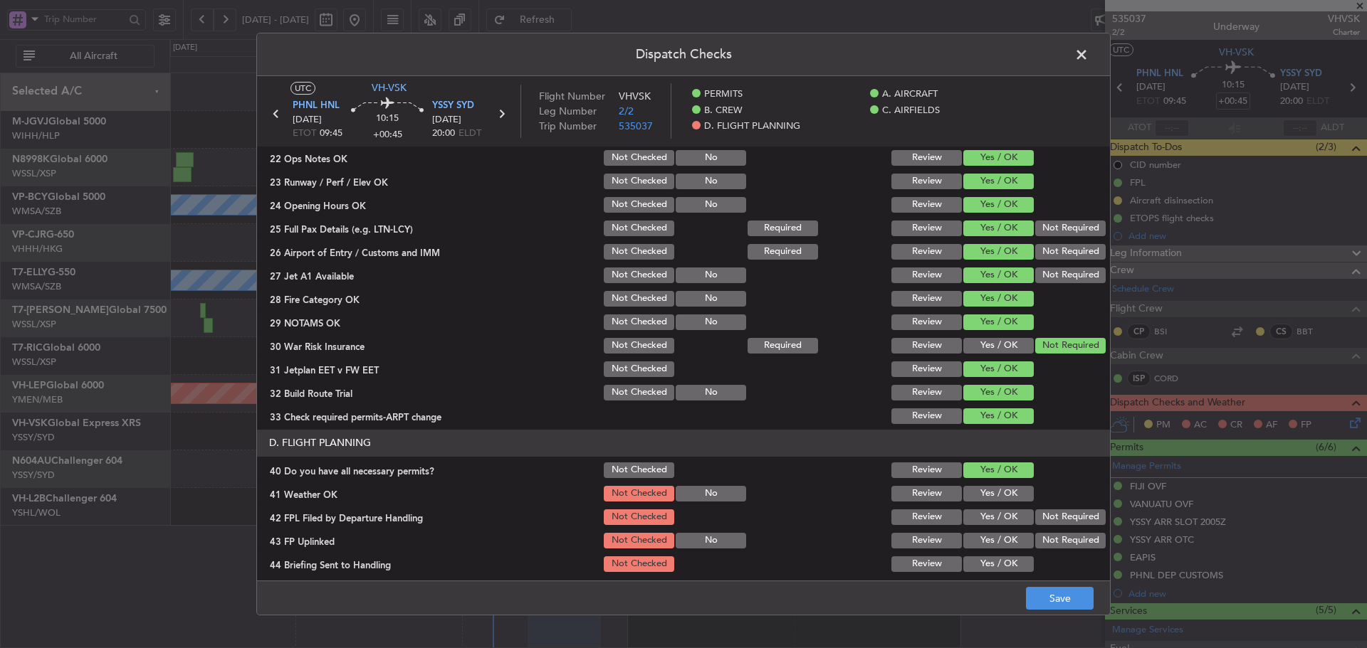
drag, startPoint x: 984, startPoint y: 499, endPoint x: 972, endPoint y: 532, distance: 34.9
click at [982, 505] on section "D. FLIGHT PLANNING 40 Do you have all necessary permits? Not Checked Review Yes…" at bounding box center [683, 537] width 853 height 215
click at [972, 534] on div "Yes / OK" at bounding box center [997, 541] width 72 height 20
drag, startPoint x: 979, startPoint y: 516, endPoint x: 974, endPoint y: 491, distance: 25.4
click at [979, 515] on button "Yes / OK" at bounding box center [998, 518] width 70 height 16
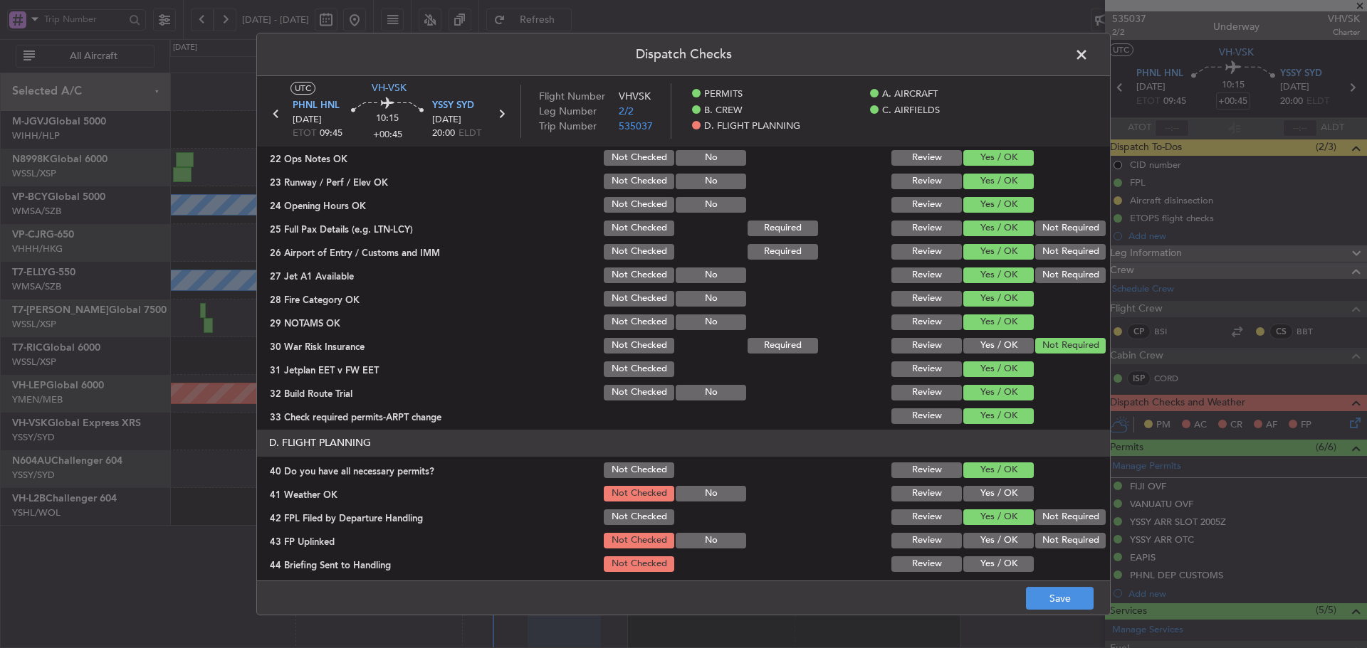
click at [973, 489] on button "Yes / OK" at bounding box center [998, 494] width 70 height 16
click at [985, 559] on button "Yes / OK" at bounding box center [998, 565] width 70 height 16
click at [986, 537] on button "Yes / OK" at bounding box center [998, 541] width 70 height 16
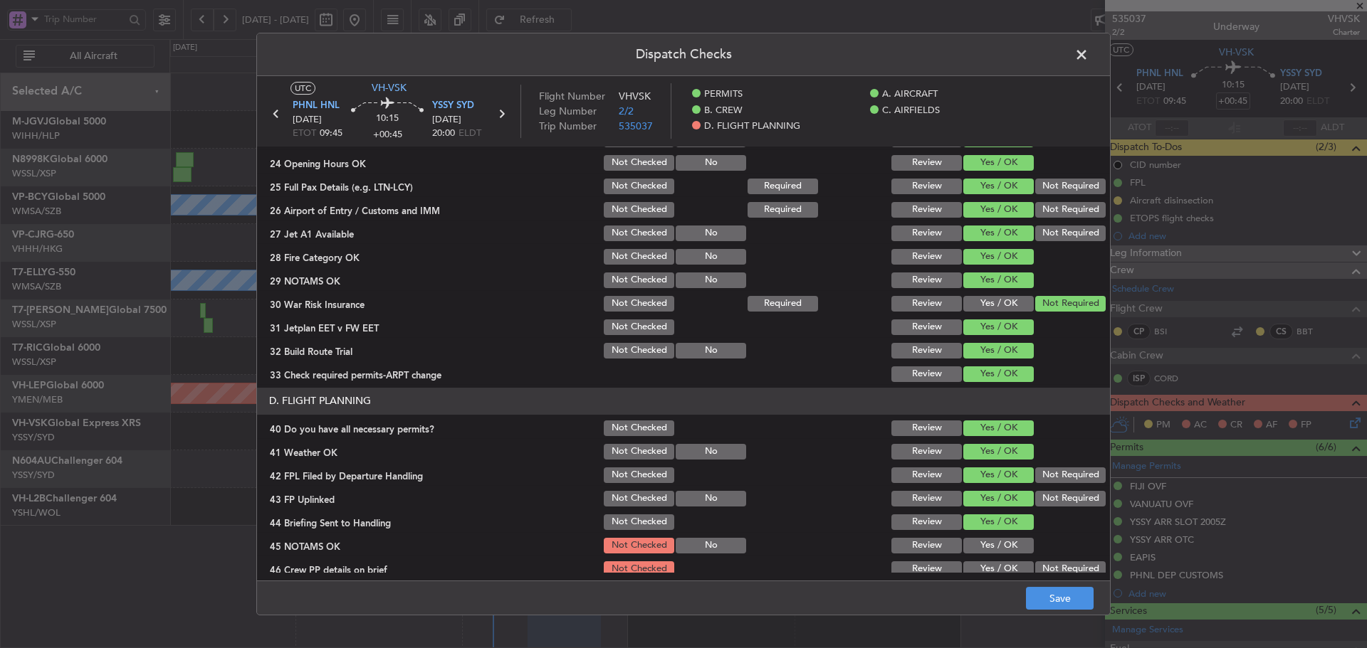
scroll to position [432, 0]
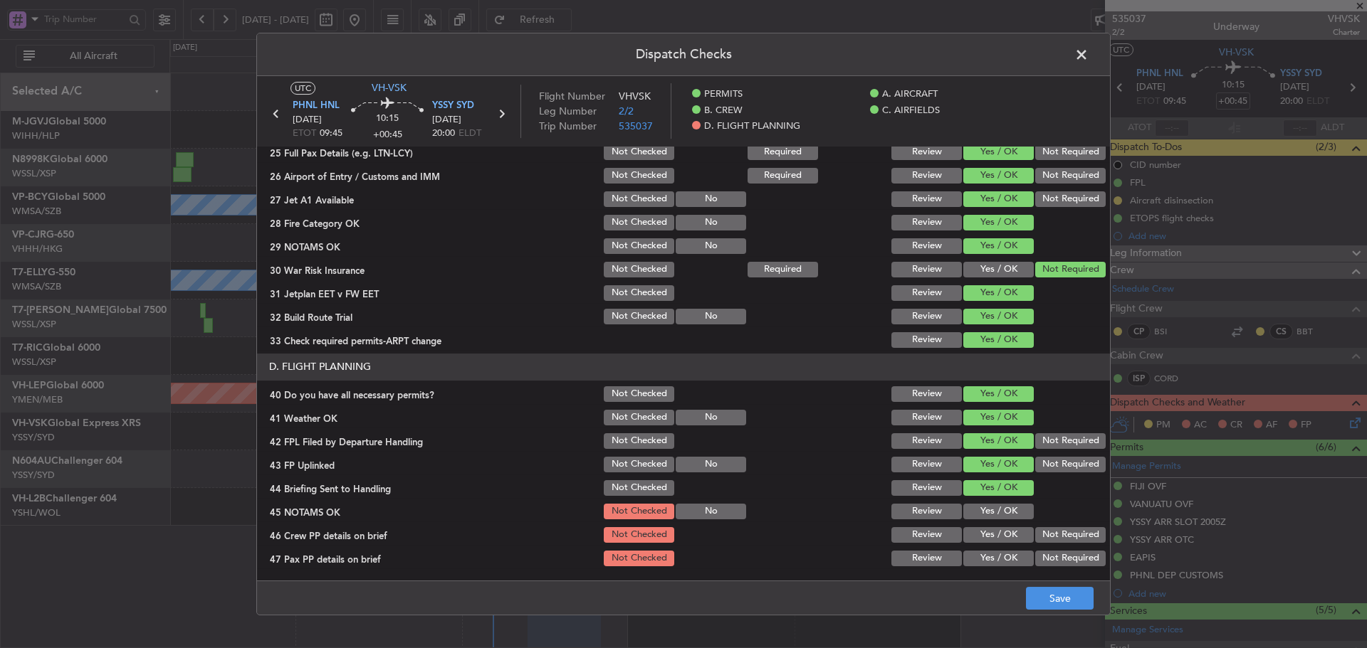
click at [984, 515] on button "Yes / OK" at bounding box center [998, 512] width 70 height 16
click at [983, 532] on button "Yes / OK" at bounding box center [998, 535] width 70 height 16
click at [977, 567] on div "Yes / OK" at bounding box center [997, 559] width 72 height 20
click at [981, 554] on button "Yes / OK" at bounding box center [998, 559] width 70 height 16
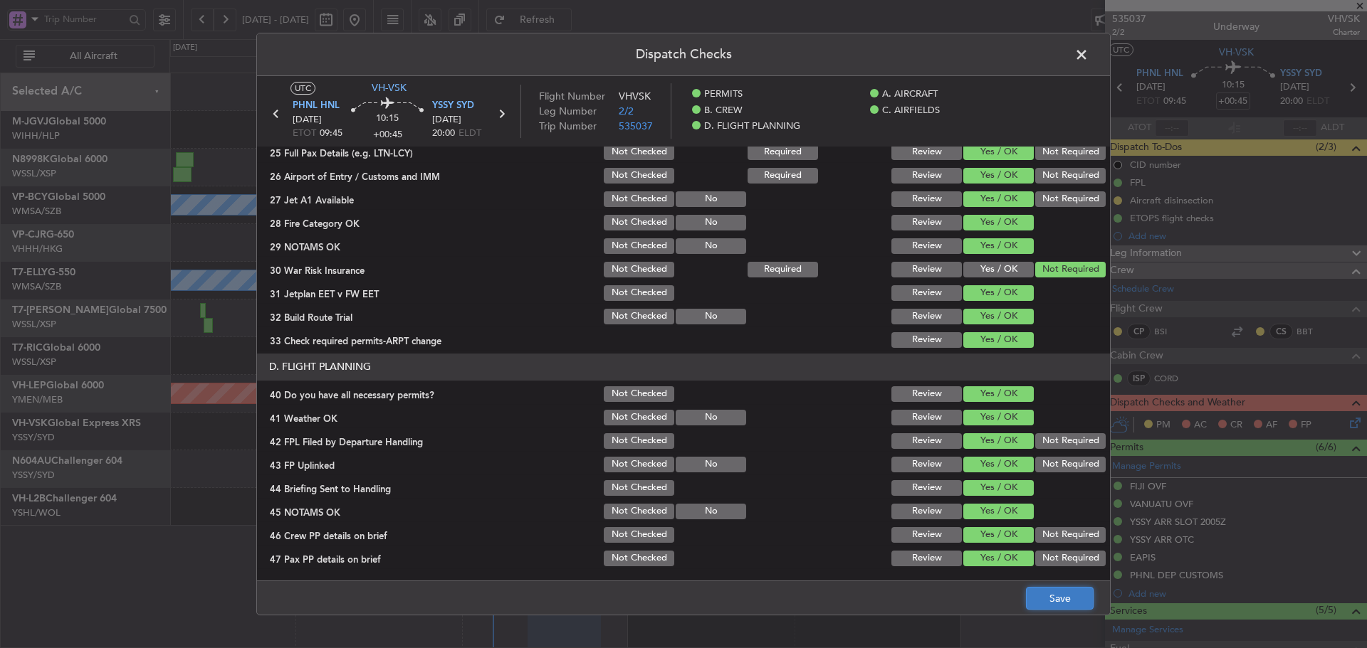
click at [1038, 594] on button "Save" at bounding box center [1060, 598] width 68 height 23
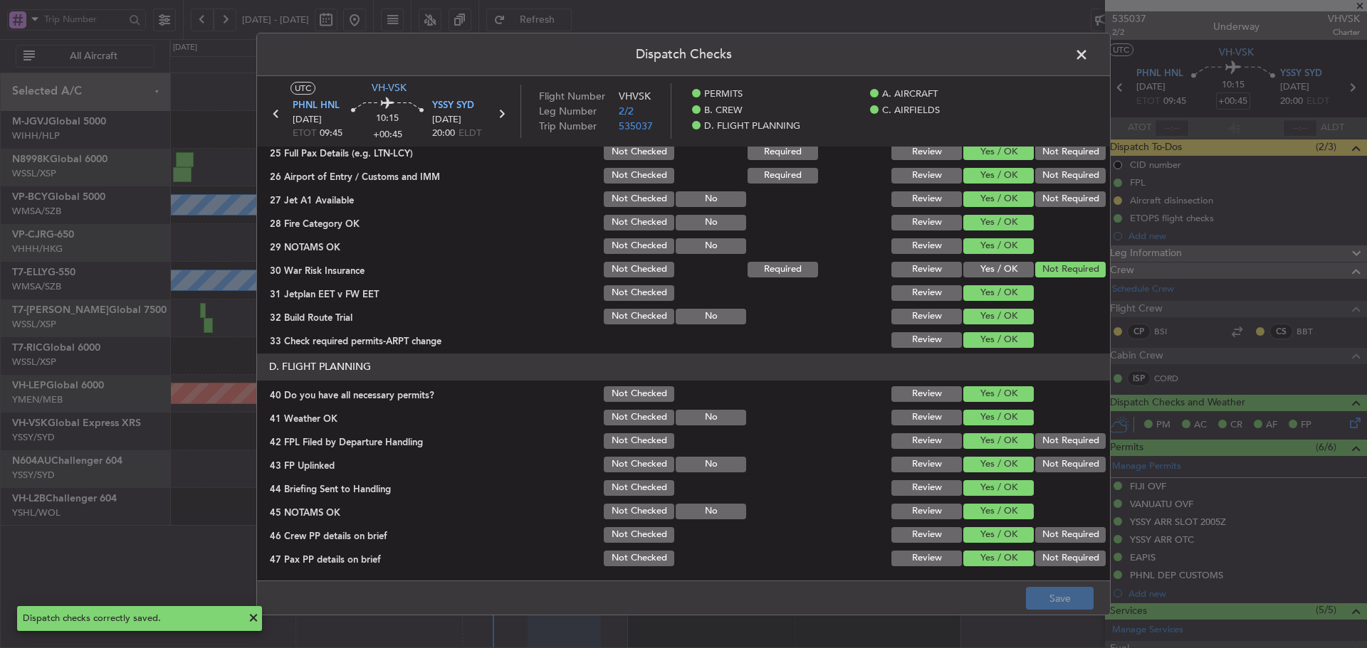
click at [1088, 58] on span at bounding box center [1088, 58] width 0 height 28
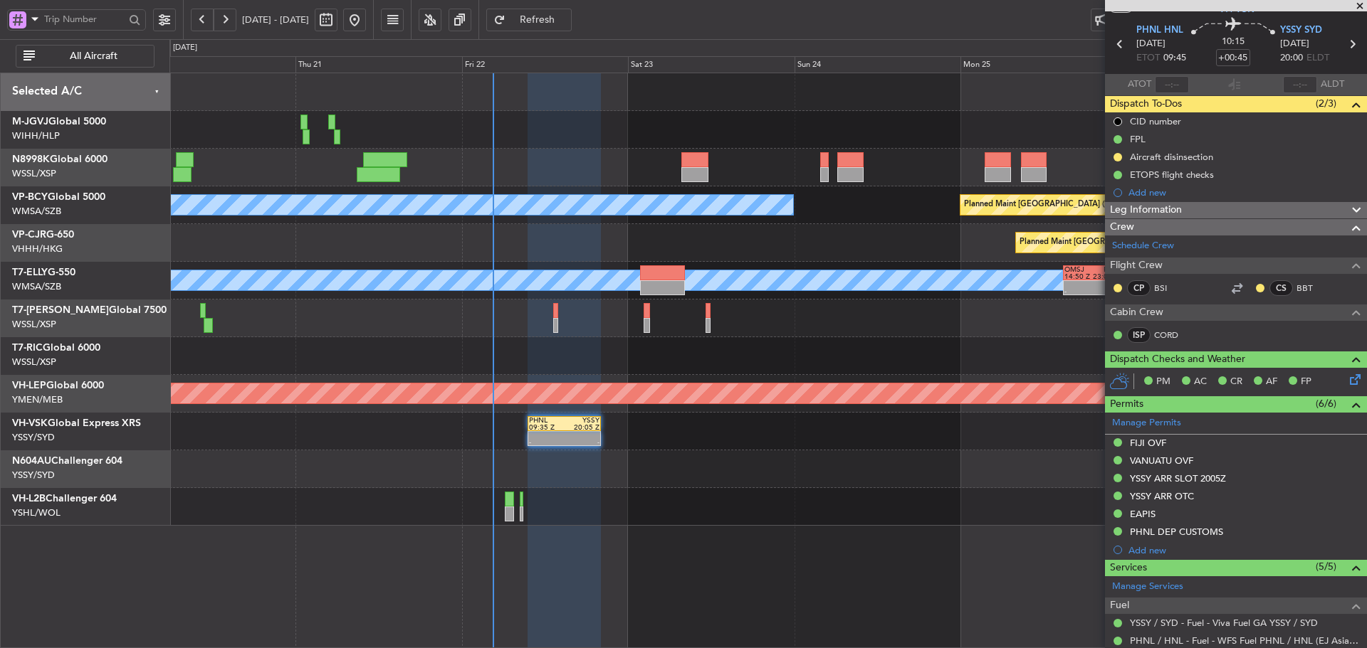
scroll to position [0, 0]
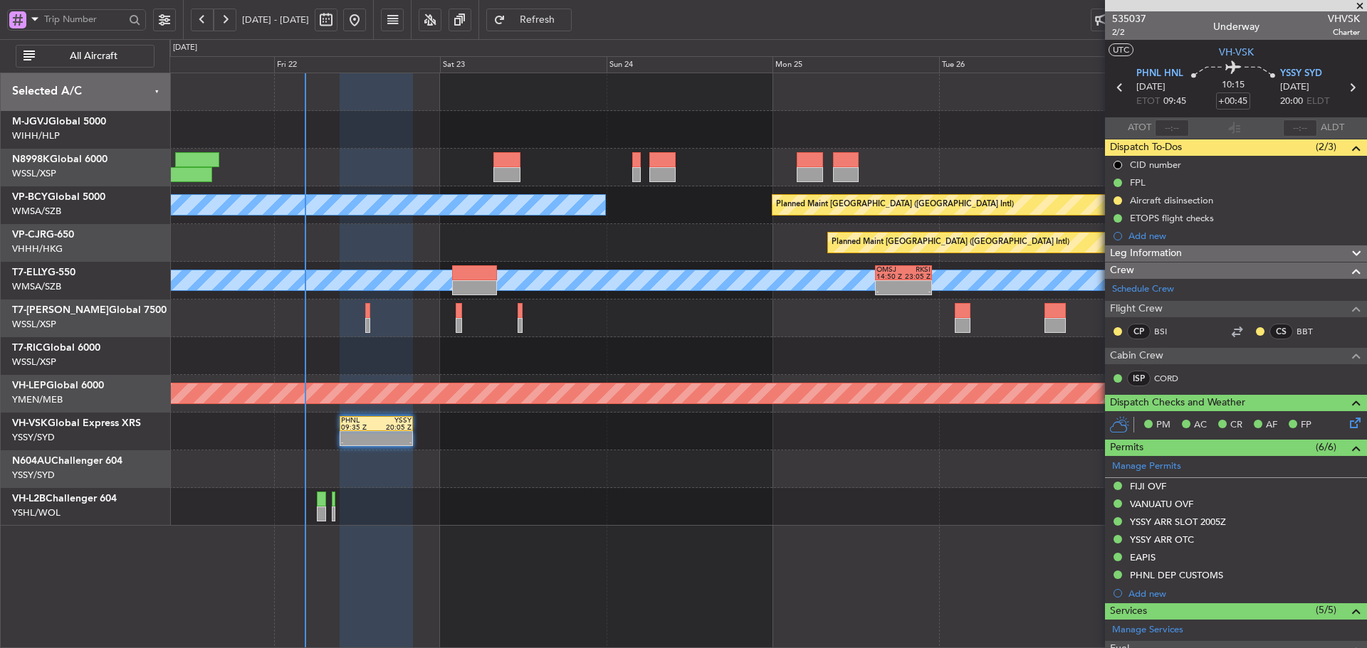
click at [332, 288] on div "MEL Kuala Lumpur (Sultan Abdul Aziz Shah - Subang) Planned Maint Vancouver (Van…" at bounding box center [767, 299] width 1196 height 453
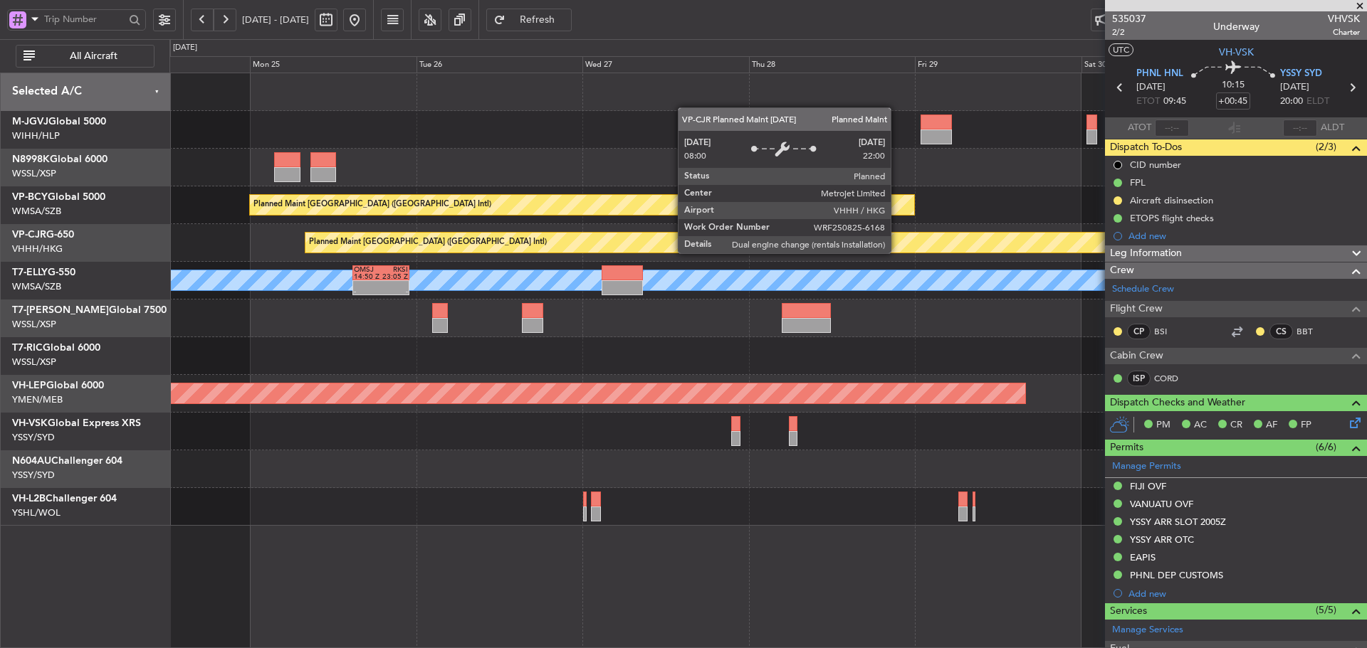
click at [715, 242] on div "Planned Maint [GEOGRAPHIC_DATA] ([GEOGRAPHIC_DATA] Intl)" at bounding box center [1268, 242] width 1926 height 21
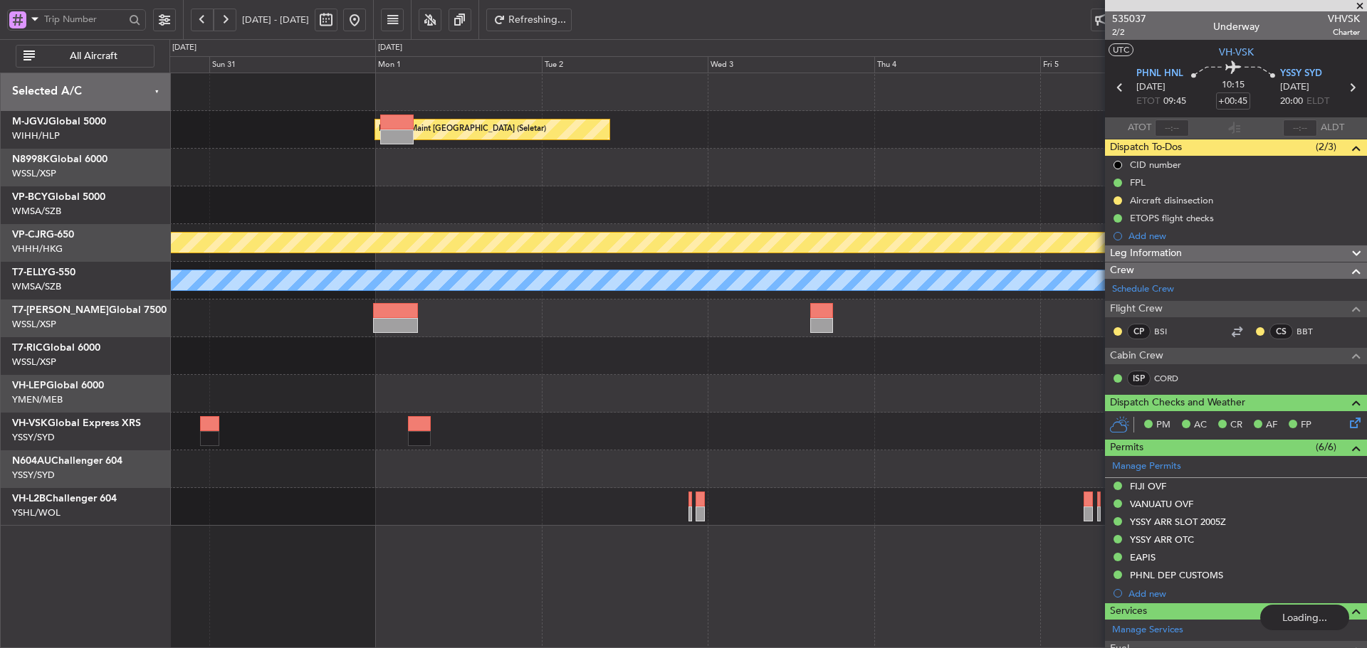
click at [384, 172] on div "Planned Maint Singapore (Seletar) - - CYVR 16:50 Z RJTT 02:40 Z Planned Maint V…" at bounding box center [767, 299] width 1196 height 453
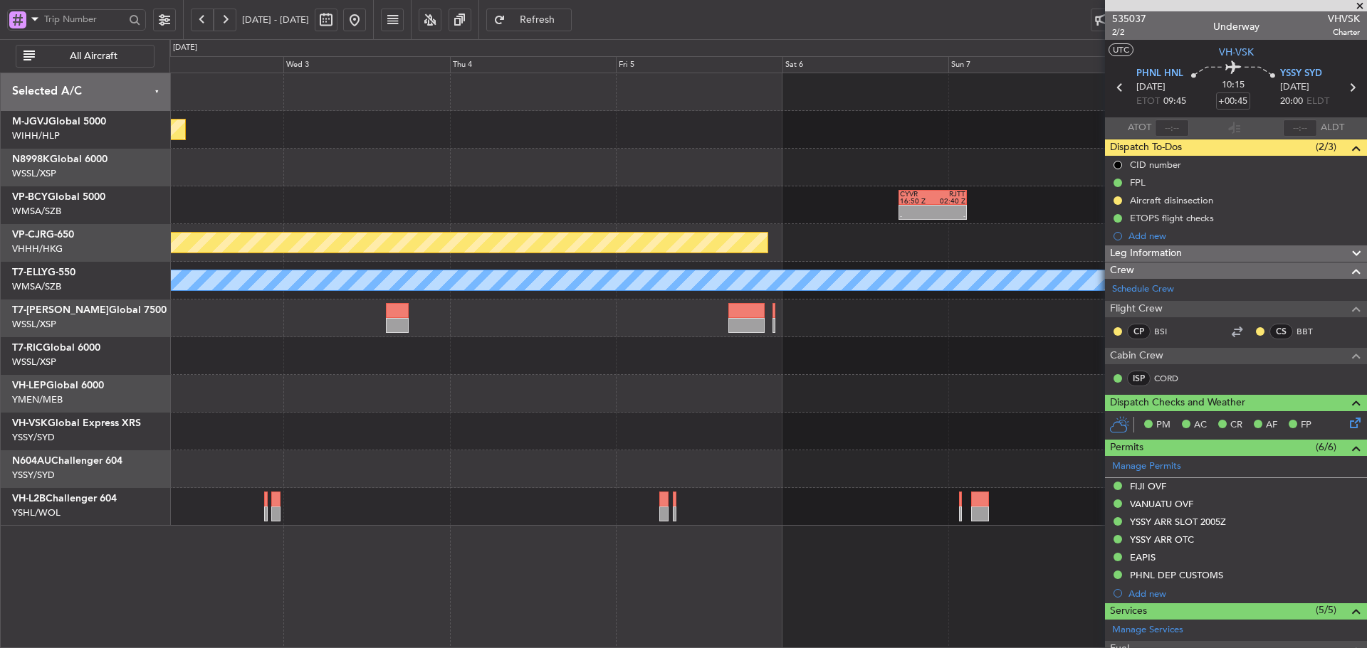
click at [468, 199] on div "- - CYVR 16:50 Z RJTT 02:40 Z" at bounding box center [767, 205] width 1196 height 38
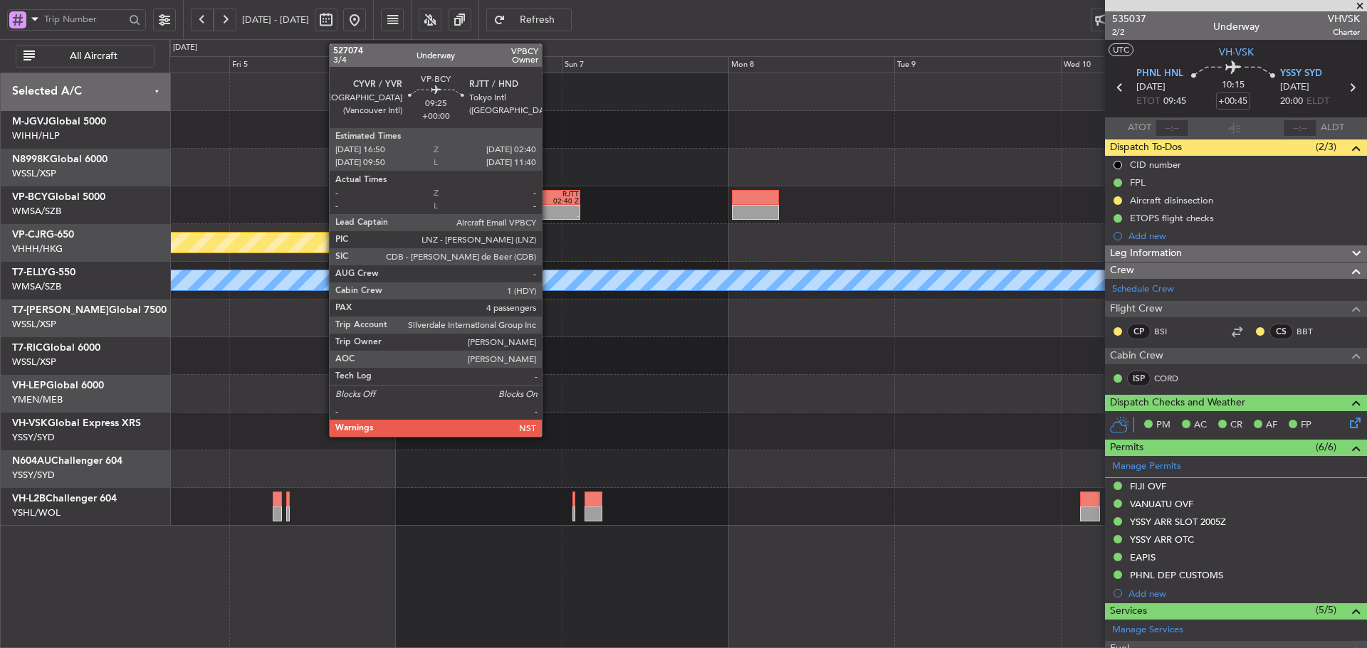
click at [547, 206] on div at bounding box center [562, 209] width 33 height 7
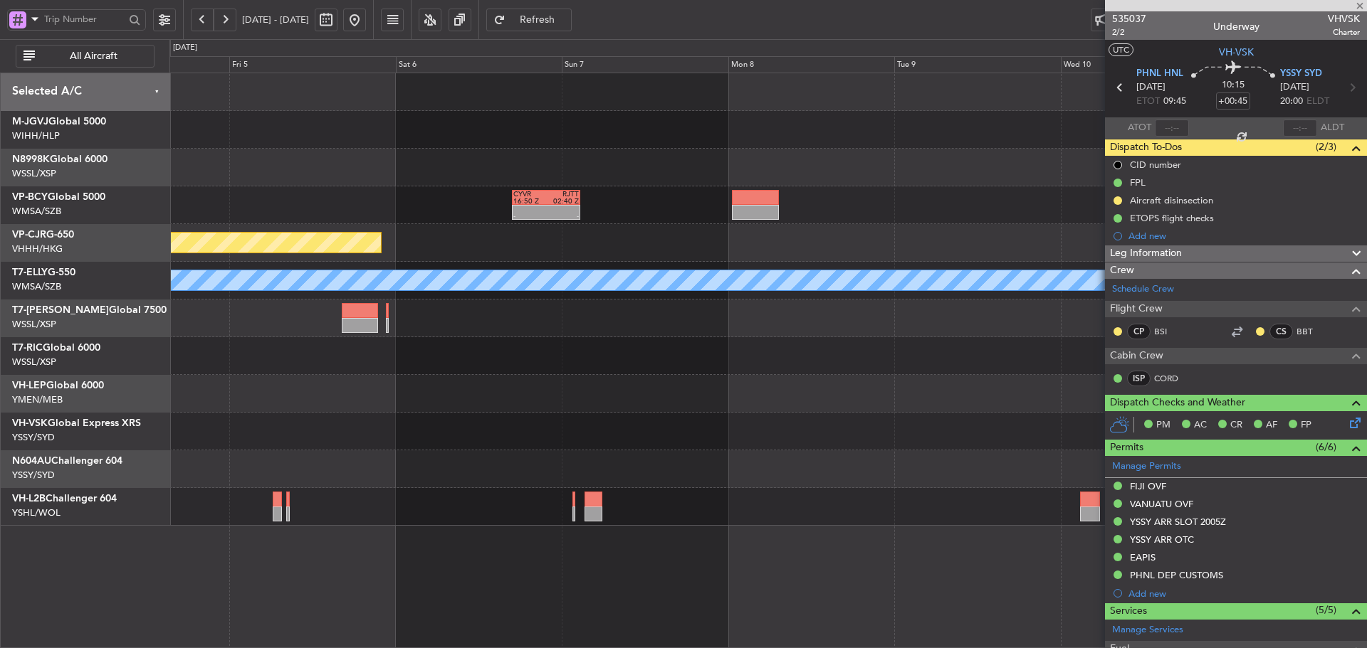
type input "4"
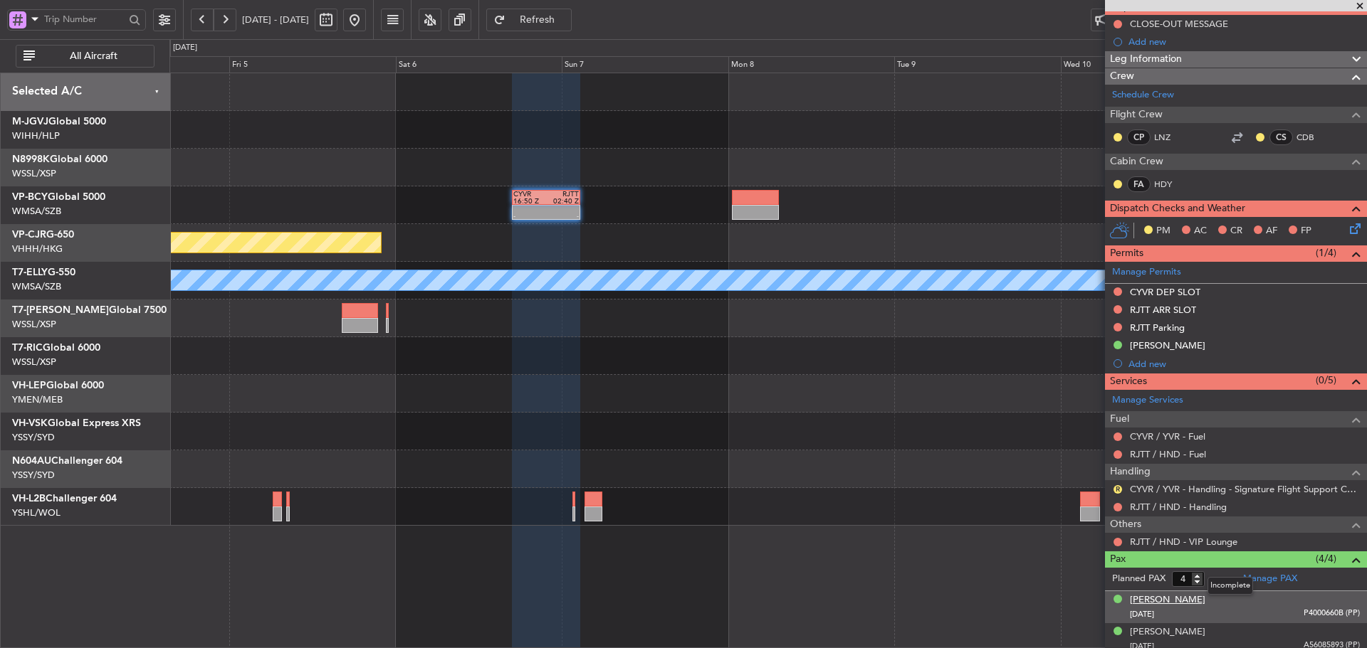
scroll to position [142, 0]
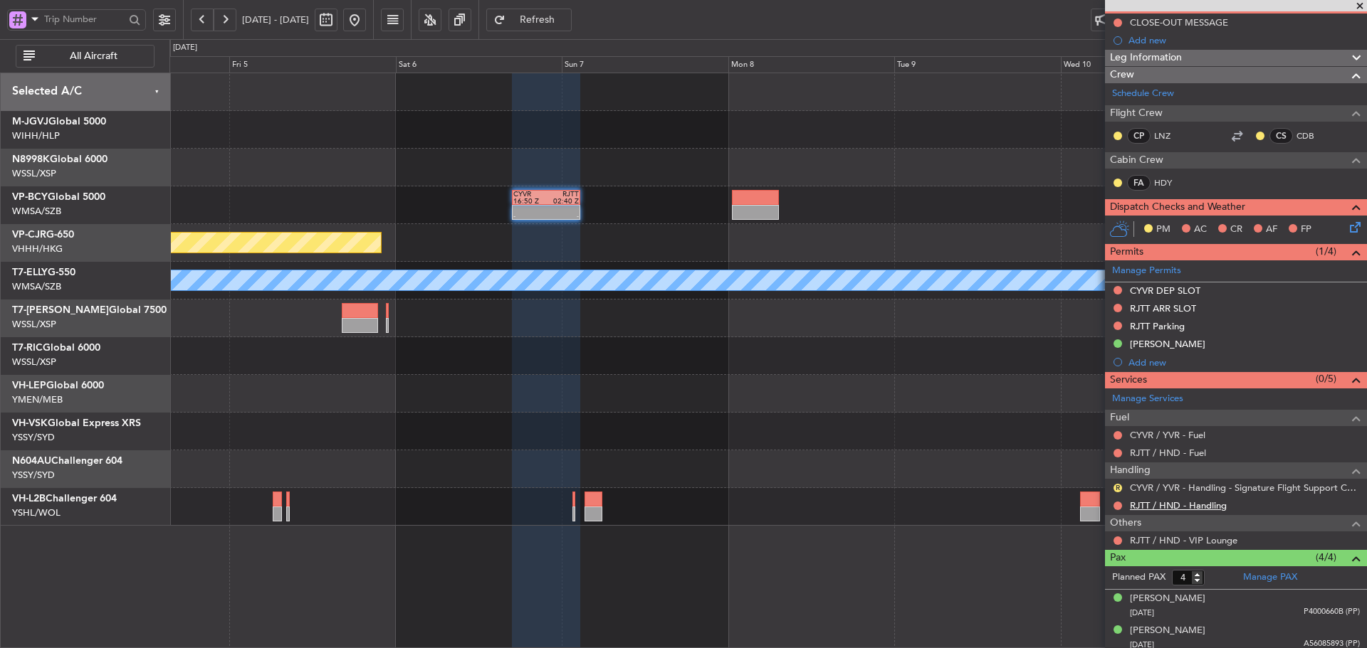
click at [1185, 509] on link "RJTT / HND - Handling" at bounding box center [1178, 506] width 97 height 12
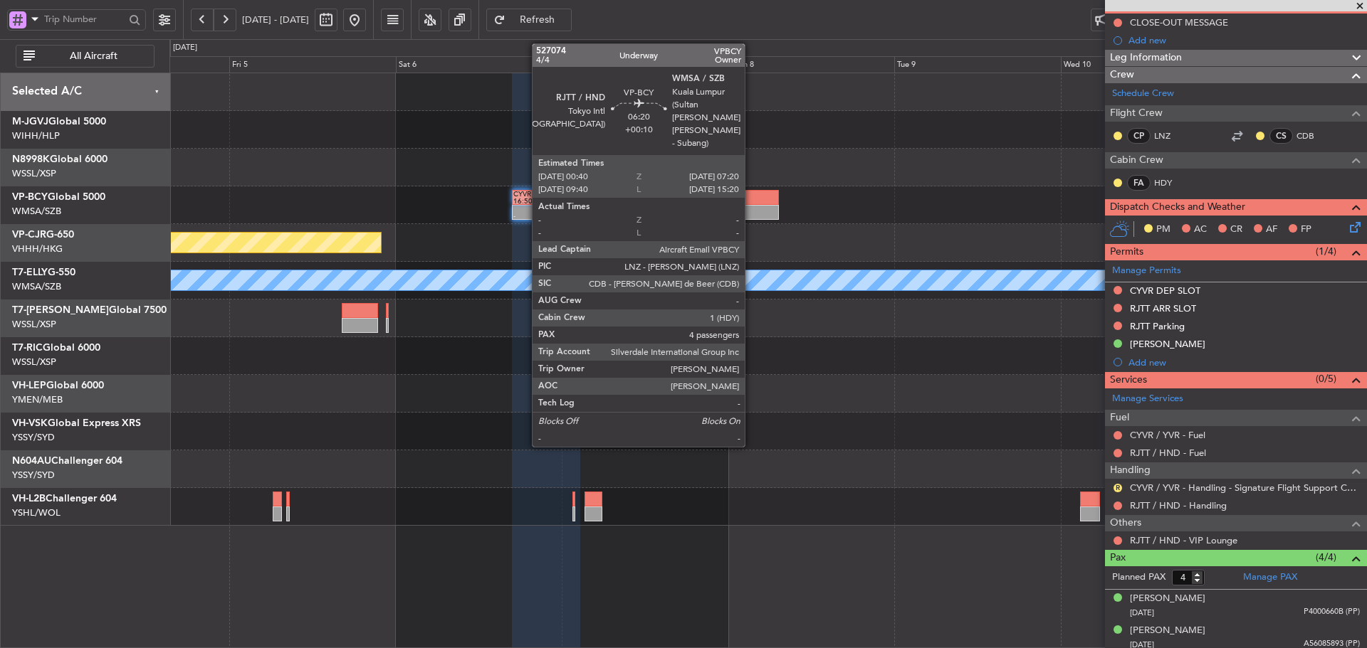
click at [751, 214] on div at bounding box center [755, 212] width 46 height 15
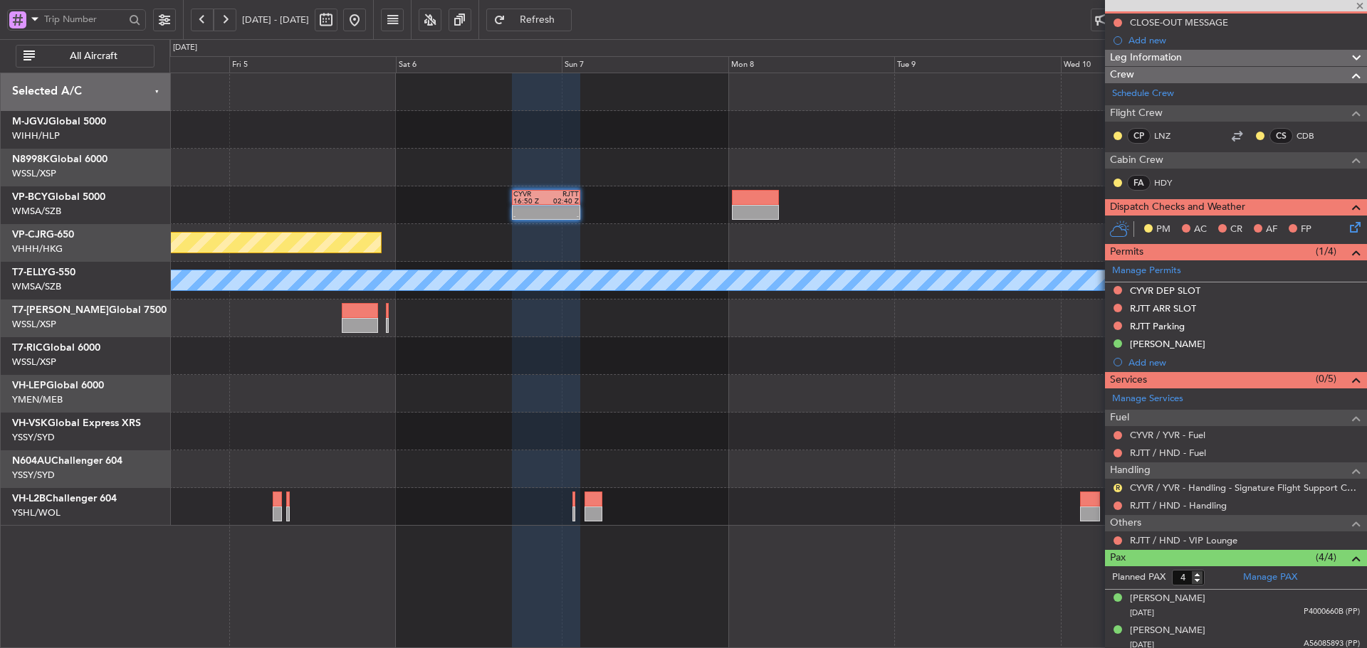
type input "+00:10"
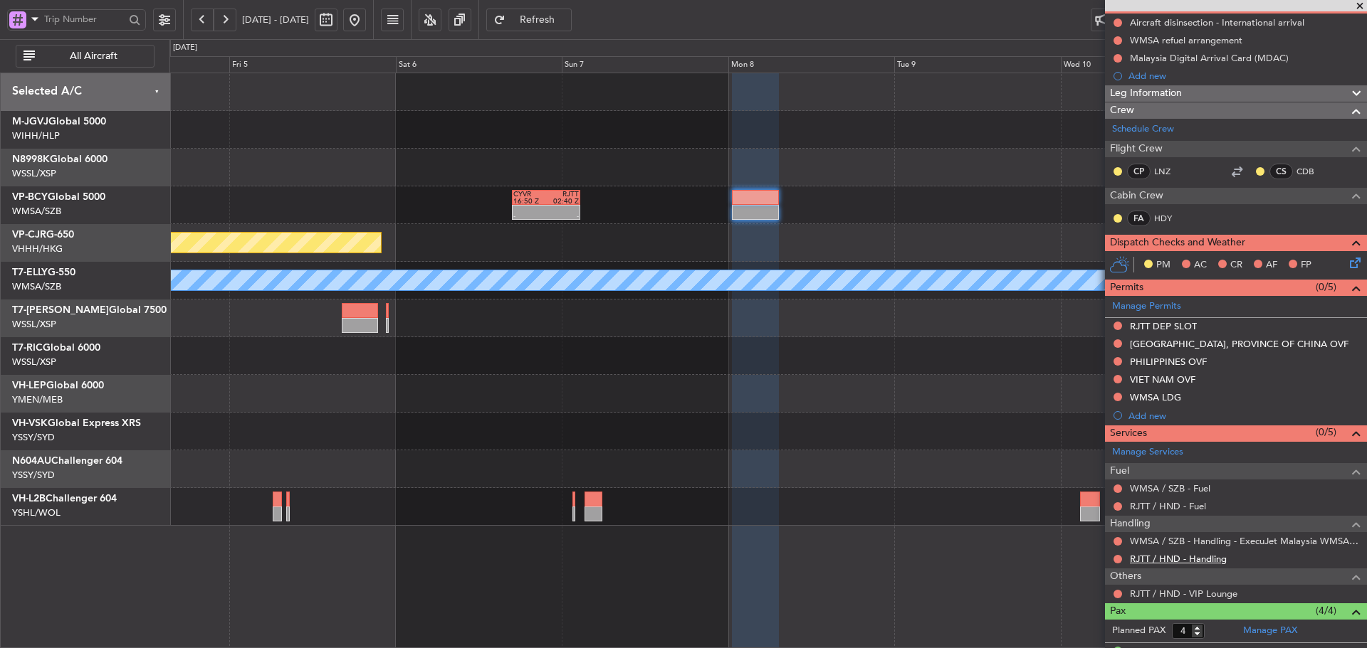
click at [1147, 562] on link "RJTT / HND - Handling" at bounding box center [1178, 559] width 97 height 12
click at [567, 15] on span "Refresh" at bounding box center [537, 20] width 58 height 10
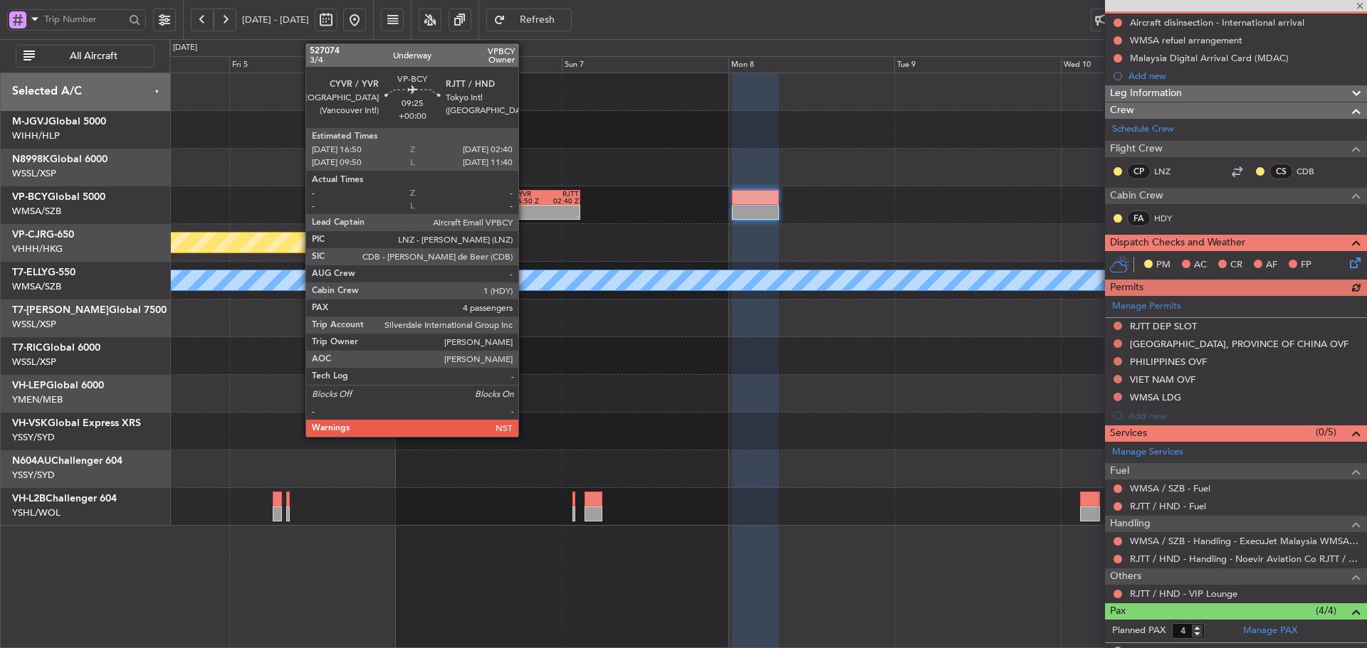
click at [525, 201] on div "16:50 Z" at bounding box center [529, 201] width 33 height 7
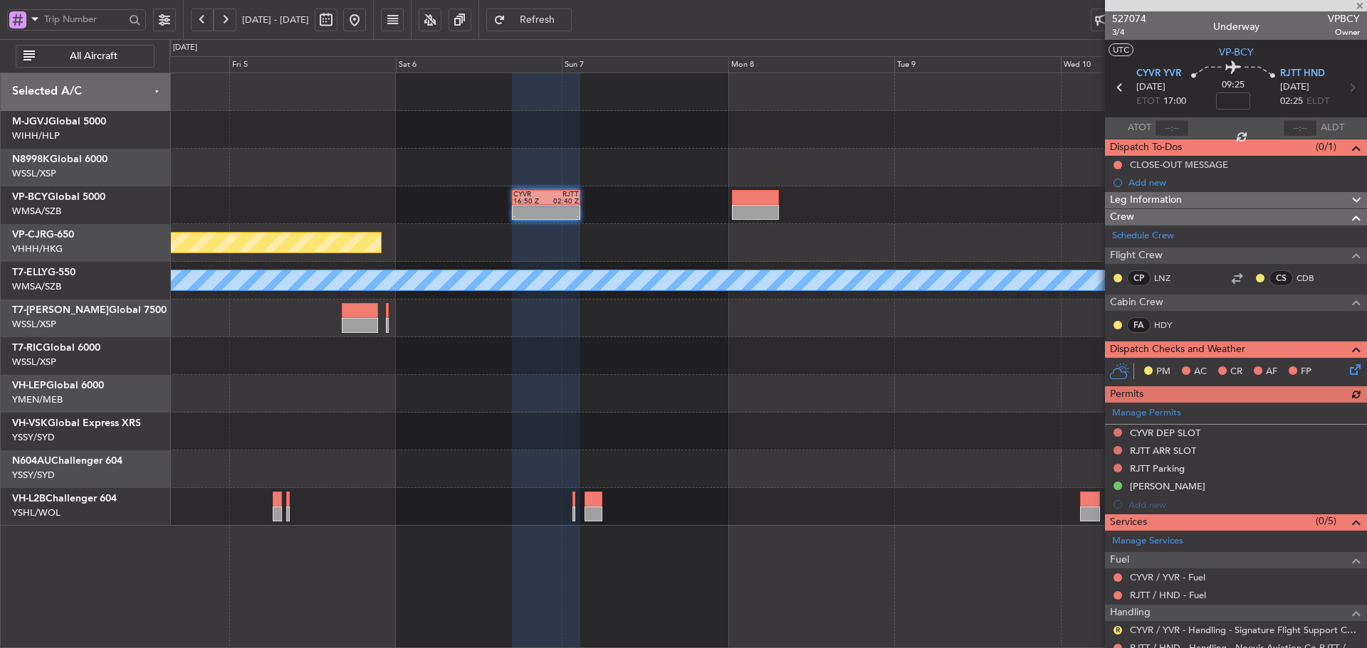
scroll to position [71, 0]
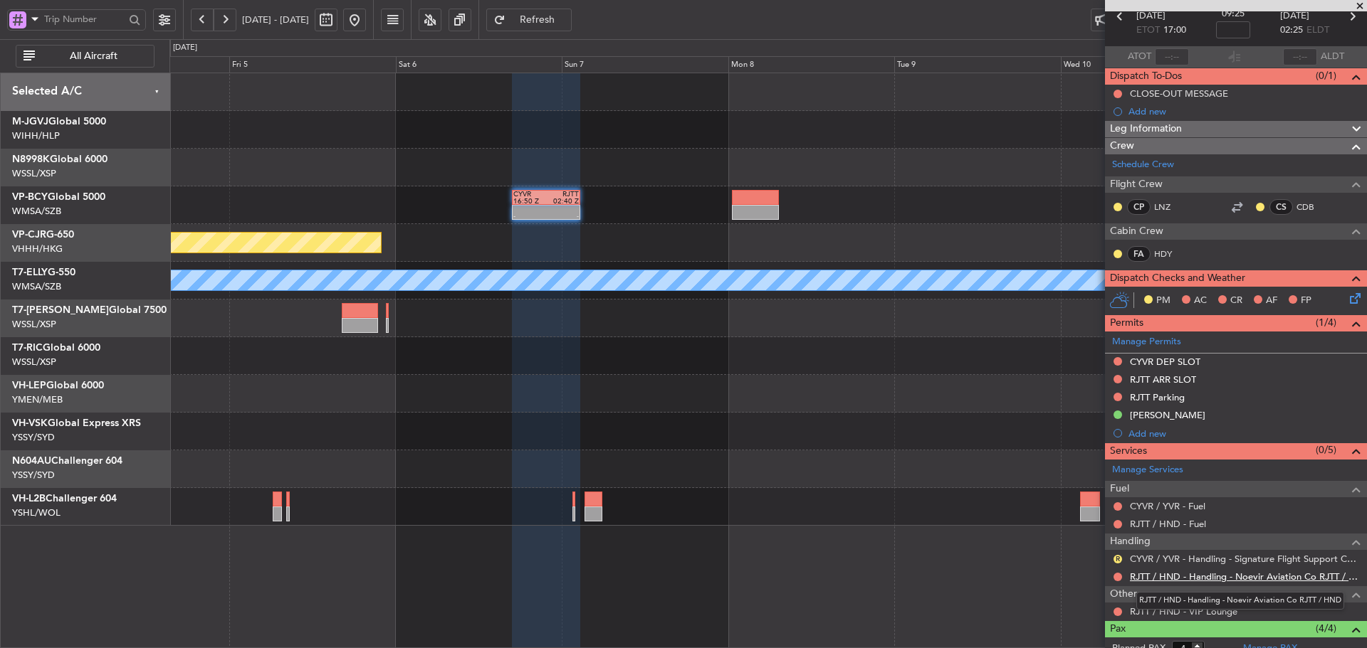
click at [1217, 576] on link "RJTT / HND - Handling - Noevir Aviation Co RJTT / HND" at bounding box center [1245, 577] width 230 height 12
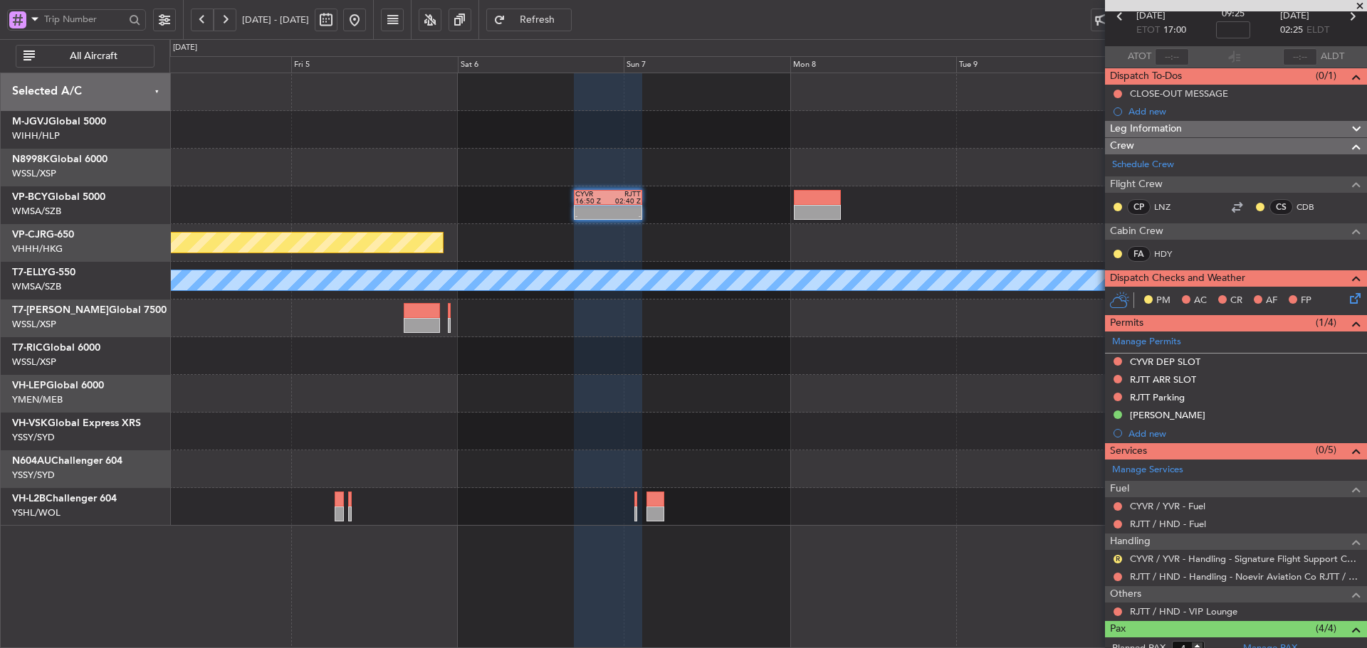
click at [997, 423] on div "- - CYVR 16:50 Z RJTT 02:40 Z Planned Maint Hong Kong (Hong Kong Intl) Planned …" at bounding box center [767, 299] width 1196 height 453
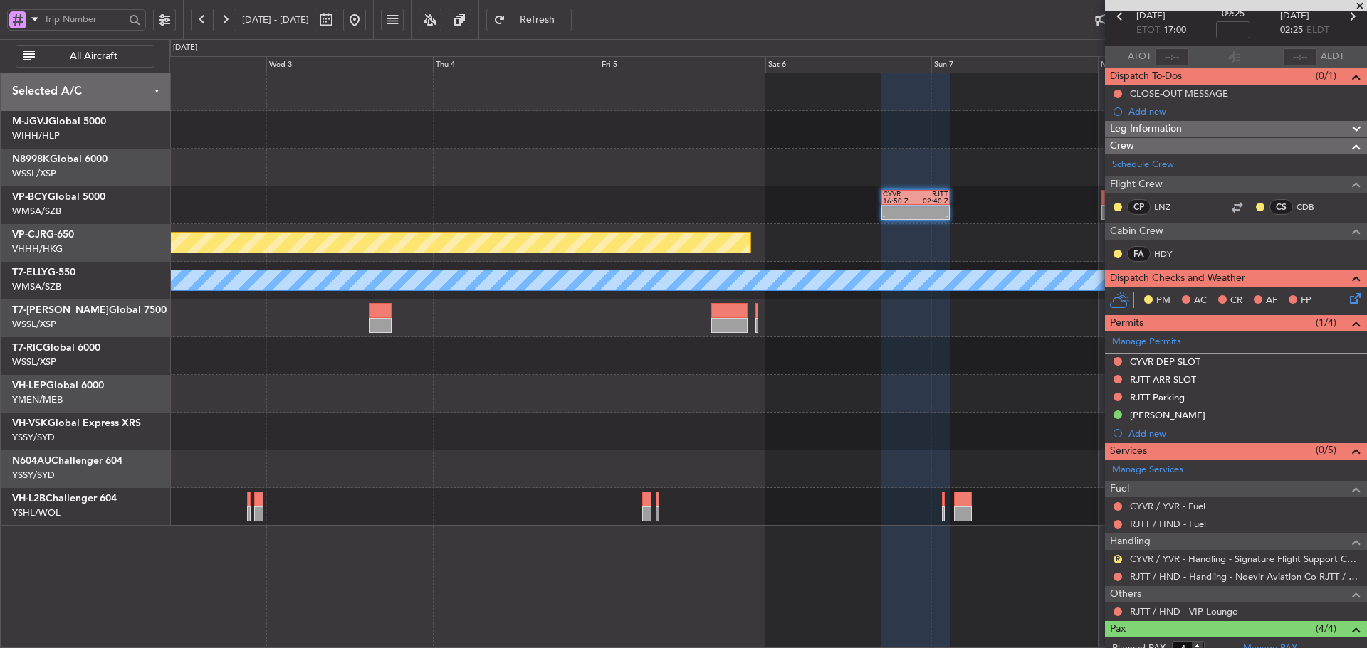
click at [870, 404] on div at bounding box center [767, 394] width 1196 height 38
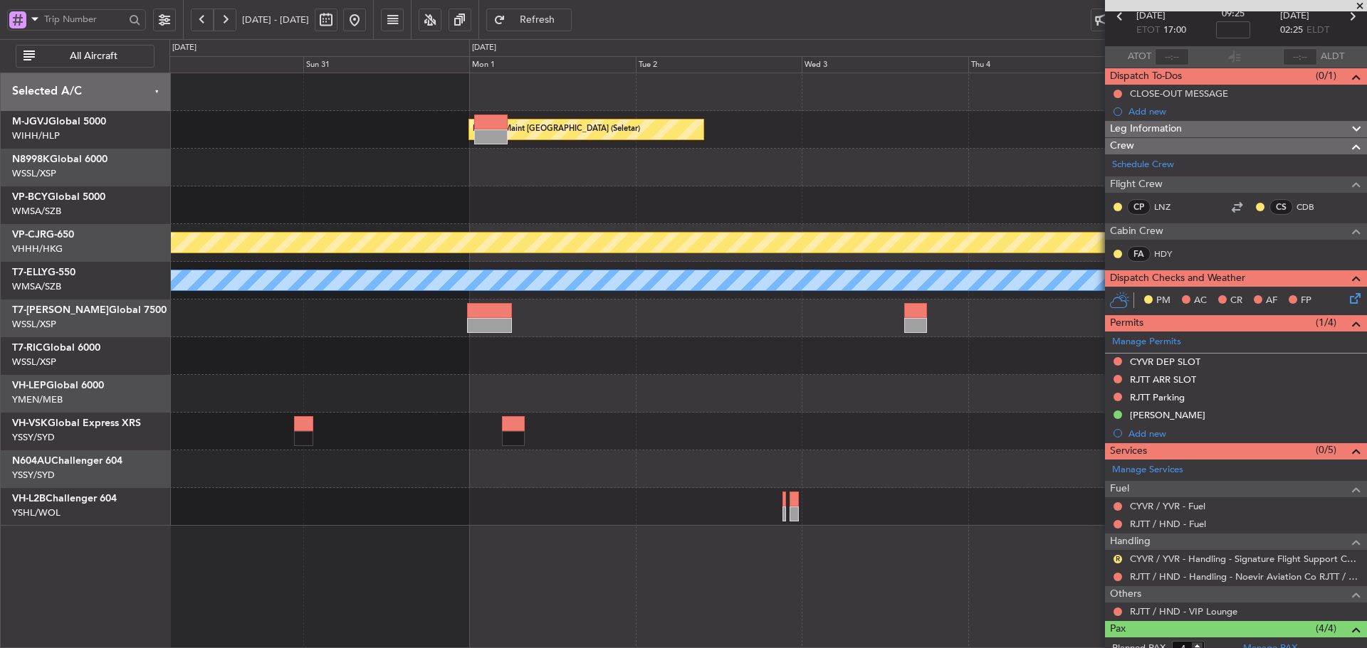
click at [908, 410] on div "Unplanned Maint Wichita (Wichita Mid-continent)" at bounding box center [767, 394] width 1196 height 38
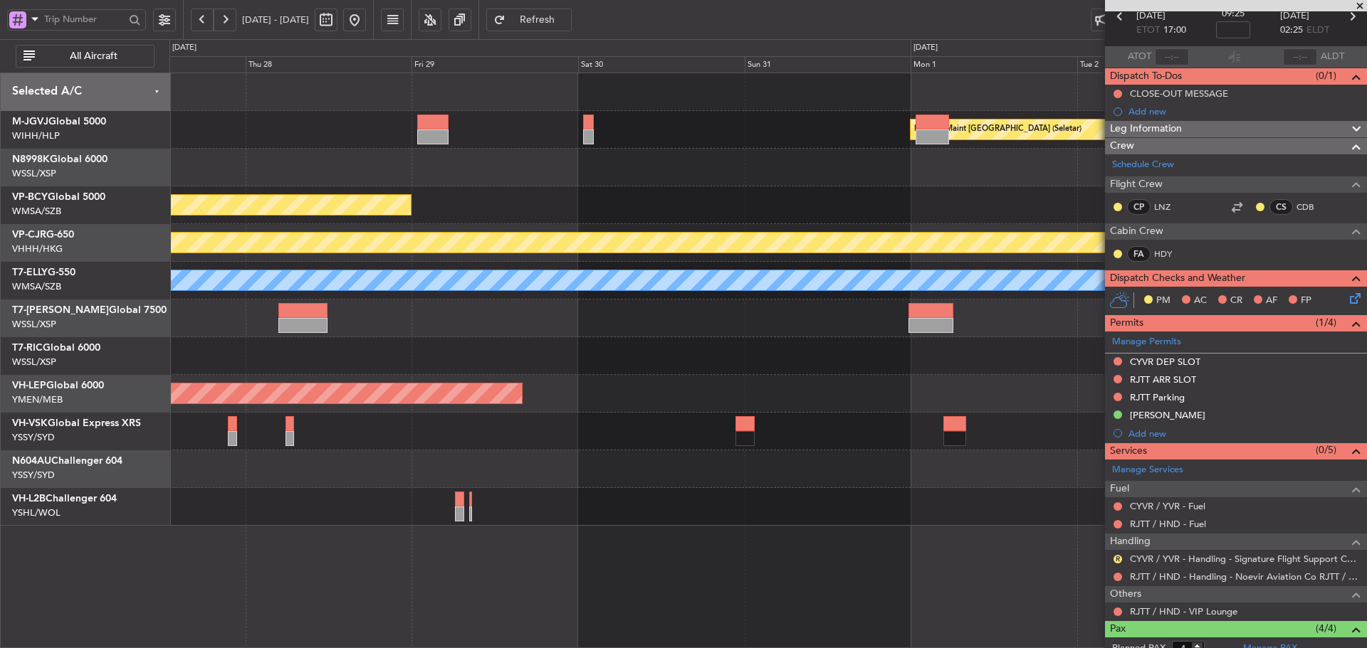
click at [938, 438] on div "Planned Maint Singapore (Seletar) Planned Maint Vancouver (Vancouver Intl) Plan…" at bounding box center [767, 299] width 1196 height 453
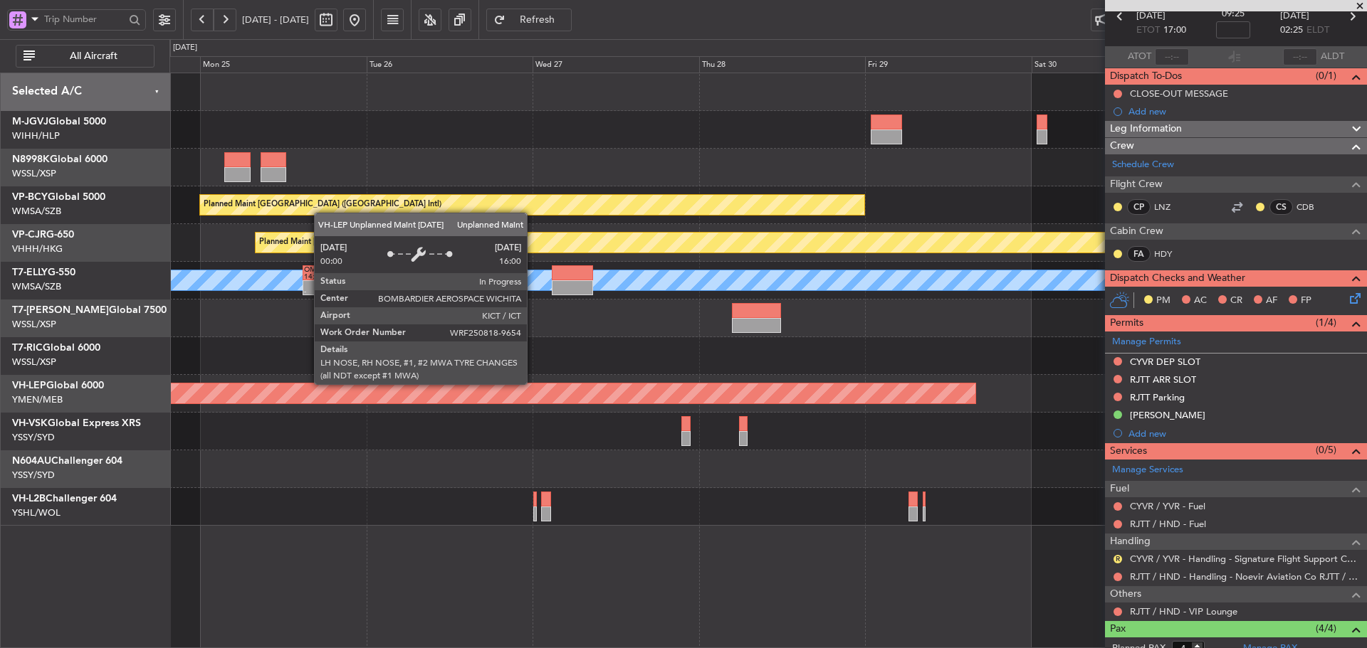
click at [914, 449] on div "Planned Maint Singapore (Seletar) Planned Maint Vancouver (Vancouver Intl) MEL …" at bounding box center [767, 299] width 1196 height 453
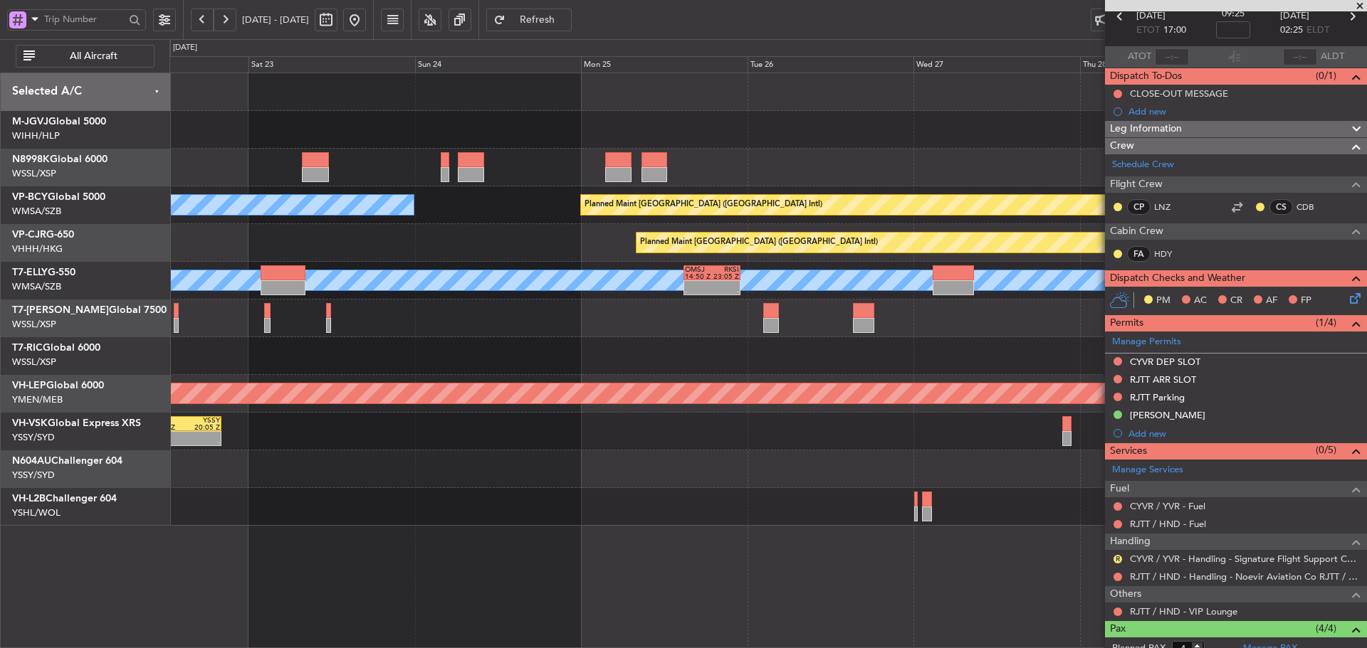
click at [1000, 468] on div "Planned Maint Vancouver (Vancouver Intl) MEL Kuala Lumpur (Sultan Abdul Aziz Sh…" at bounding box center [767, 299] width 1196 height 453
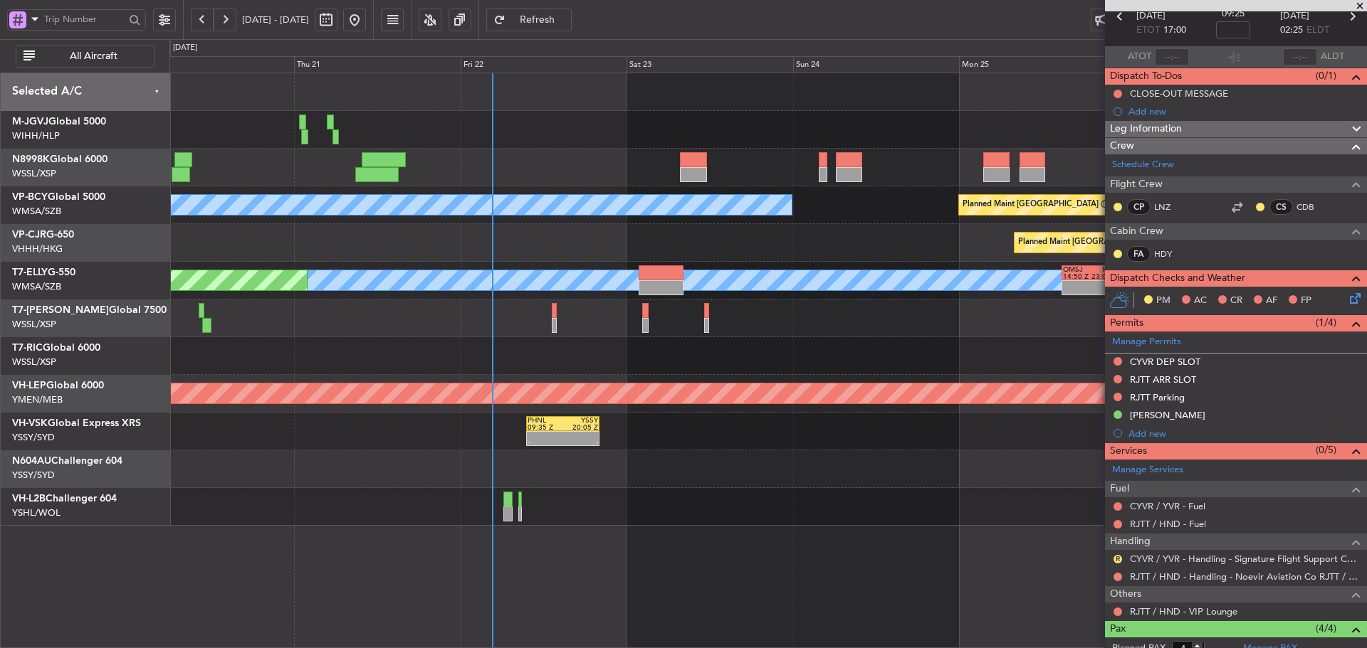
click at [821, 490] on div "Planned Maint Vancouver (Vancouver Intl) MEL Kuala Lumpur (Sultan Abdul Aziz Sh…" at bounding box center [767, 299] width 1196 height 453
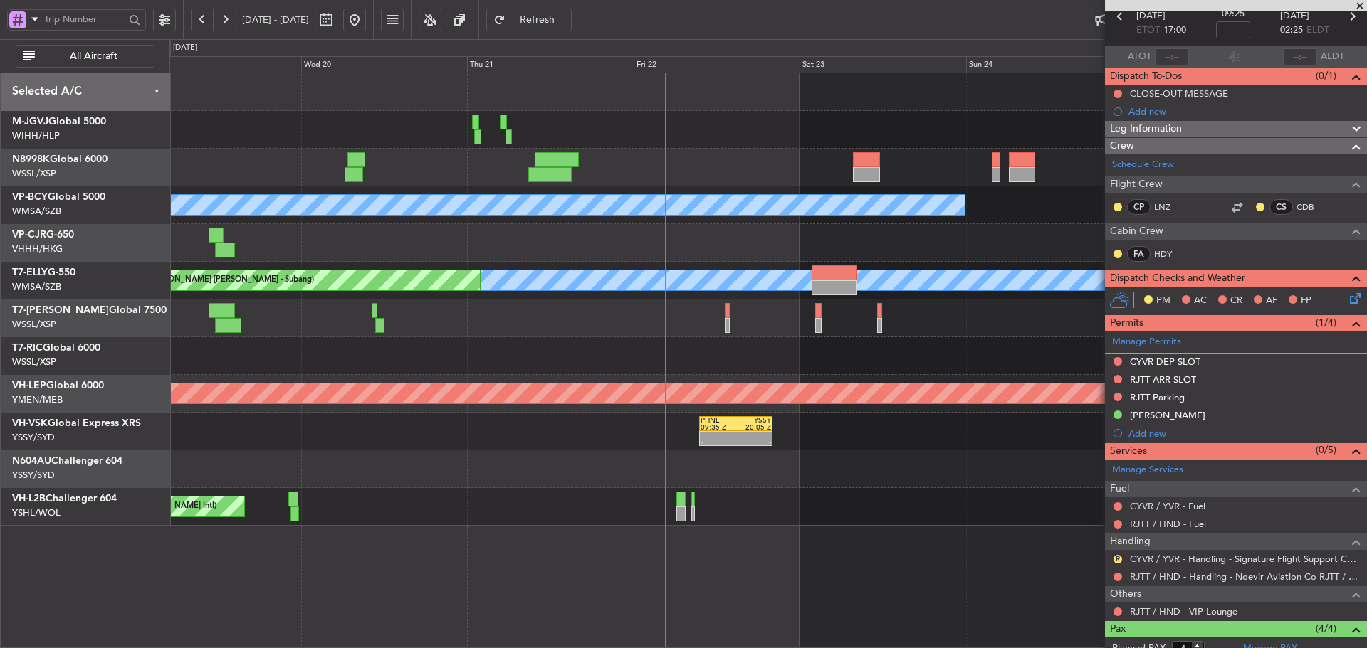
click at [567, 19] on span "Refresh" at bounding box center [537, 20] width 58 height 10
